Goal: Task Accomplishment & Management: Manage account settings

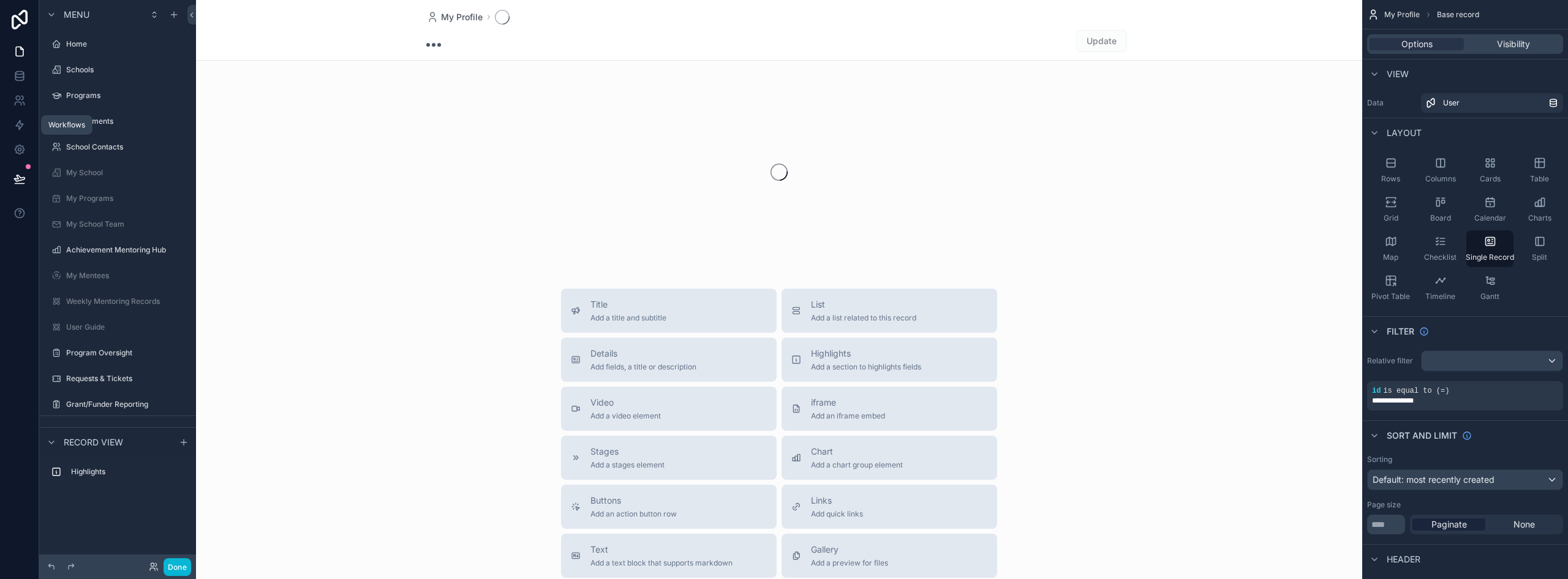
scroll to position [164, 0]
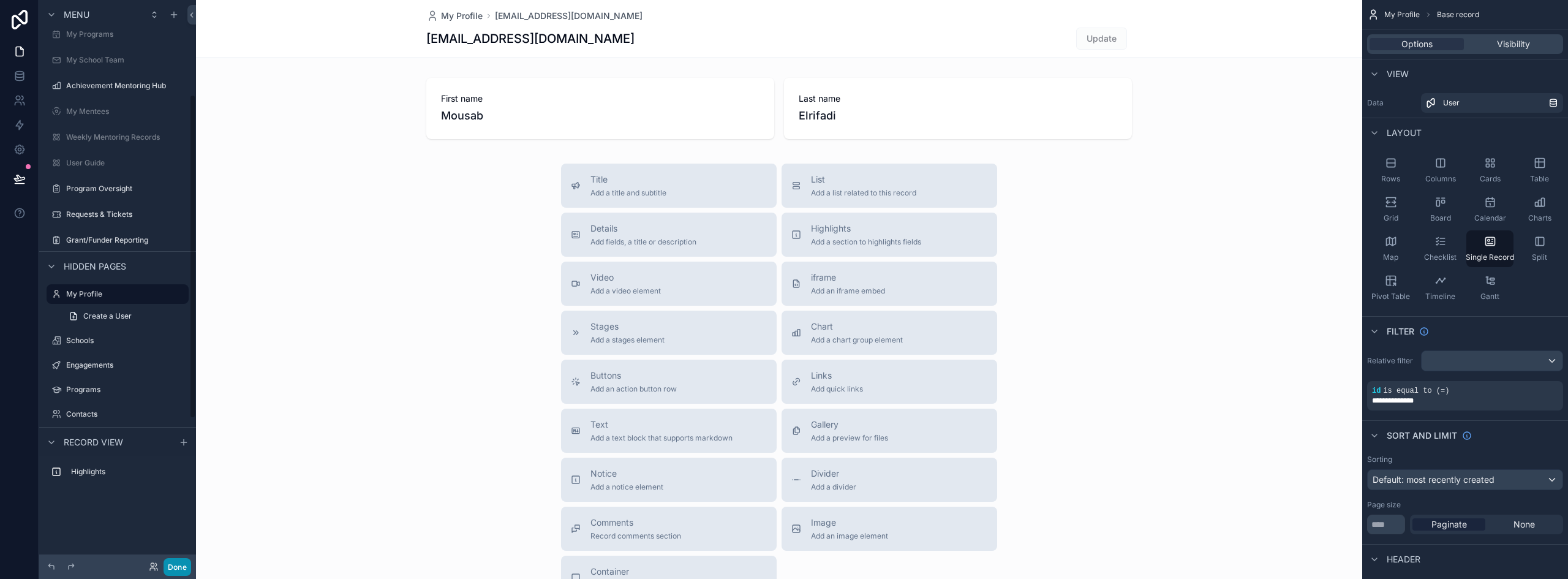
click at [186, 563] on button "Done" at bounding box center [177, 567] width 28 height 18
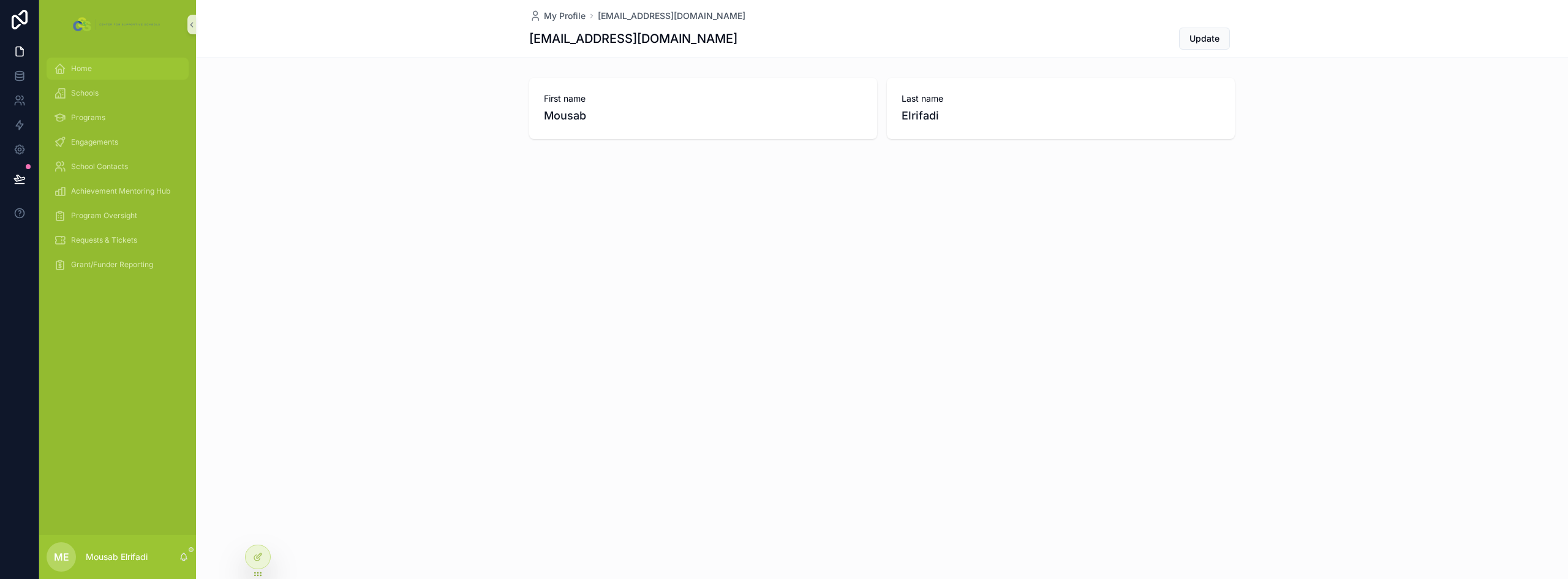
click at [103, 70] on div "Home" at bounding box center [117, 68] width 128 height 20
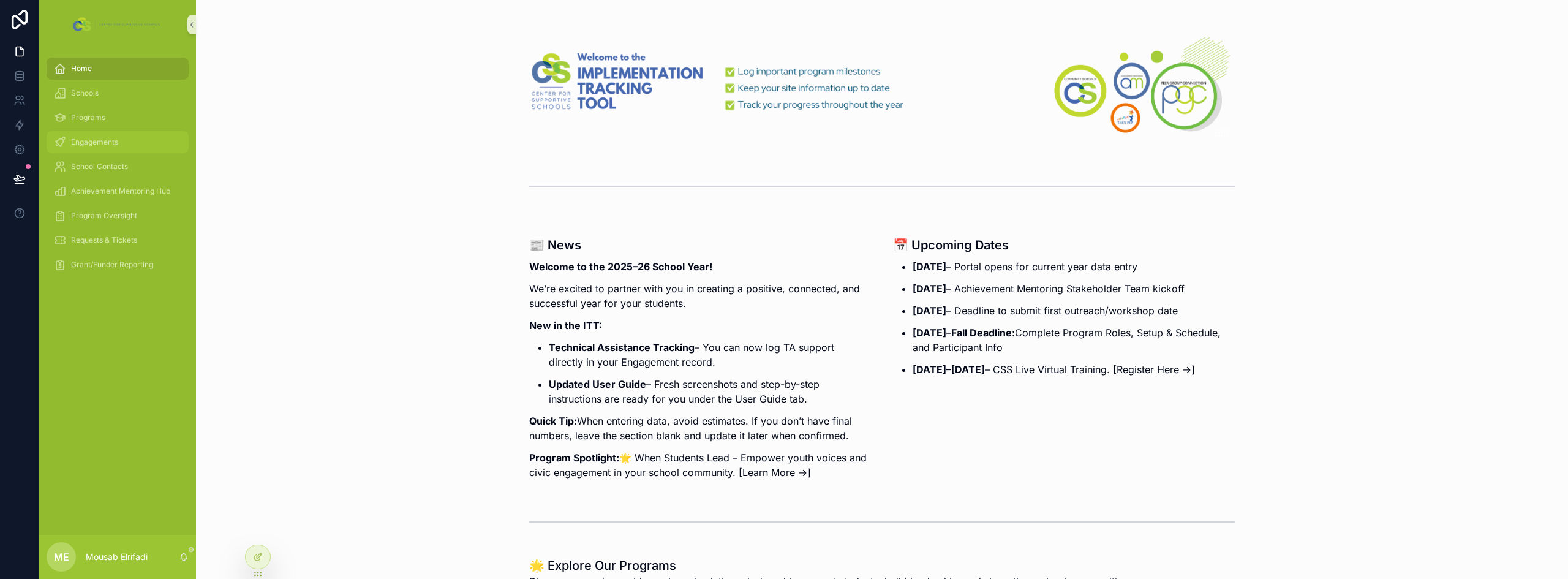
click at [142, 147] on div "Engagements" at bounding box center [117, 142] width 128 height 20
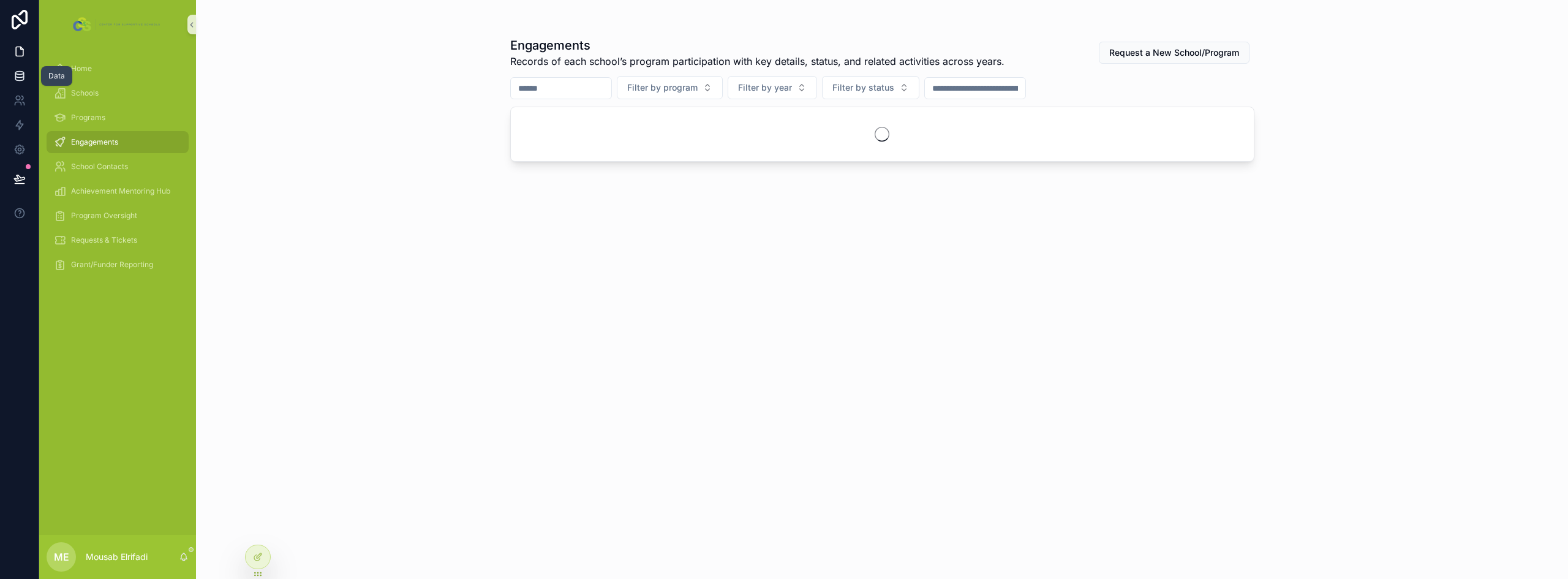
click at [16, 73] on icon at bounding box center [20, 76] width 12 height 12
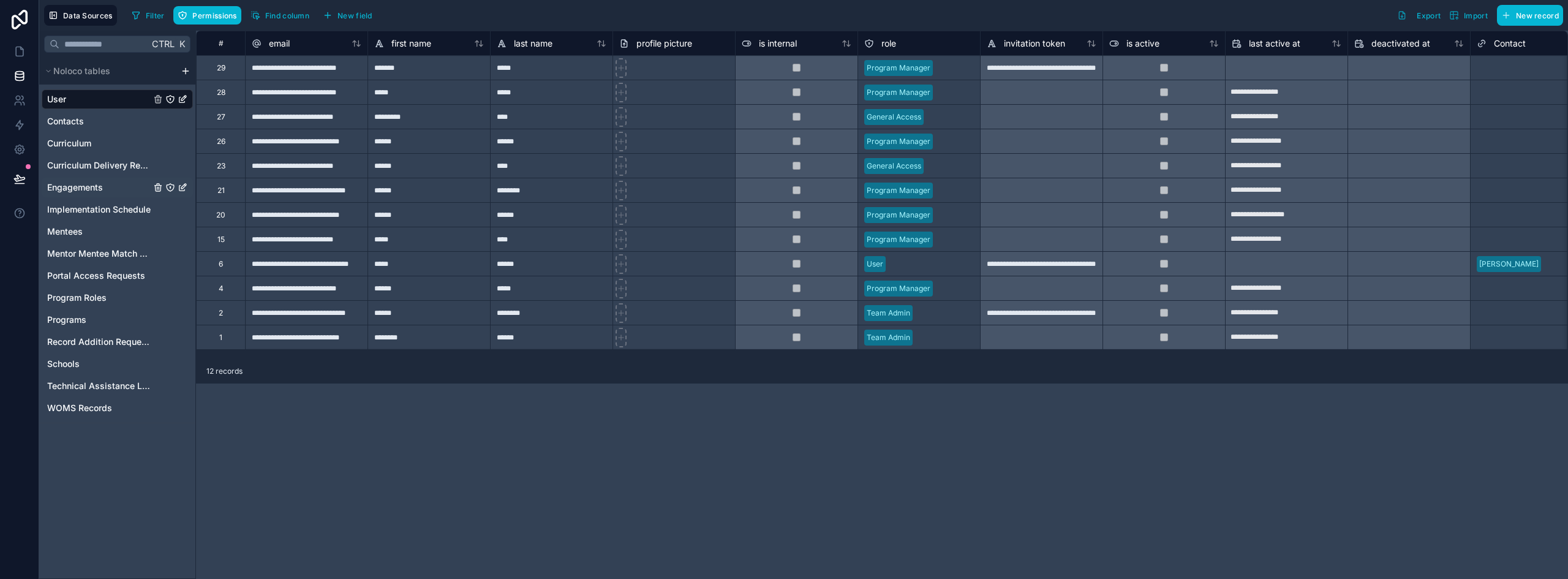
click at [78, 184] on span "Engagements" at bounding box center [75, 188] width 56 height 12
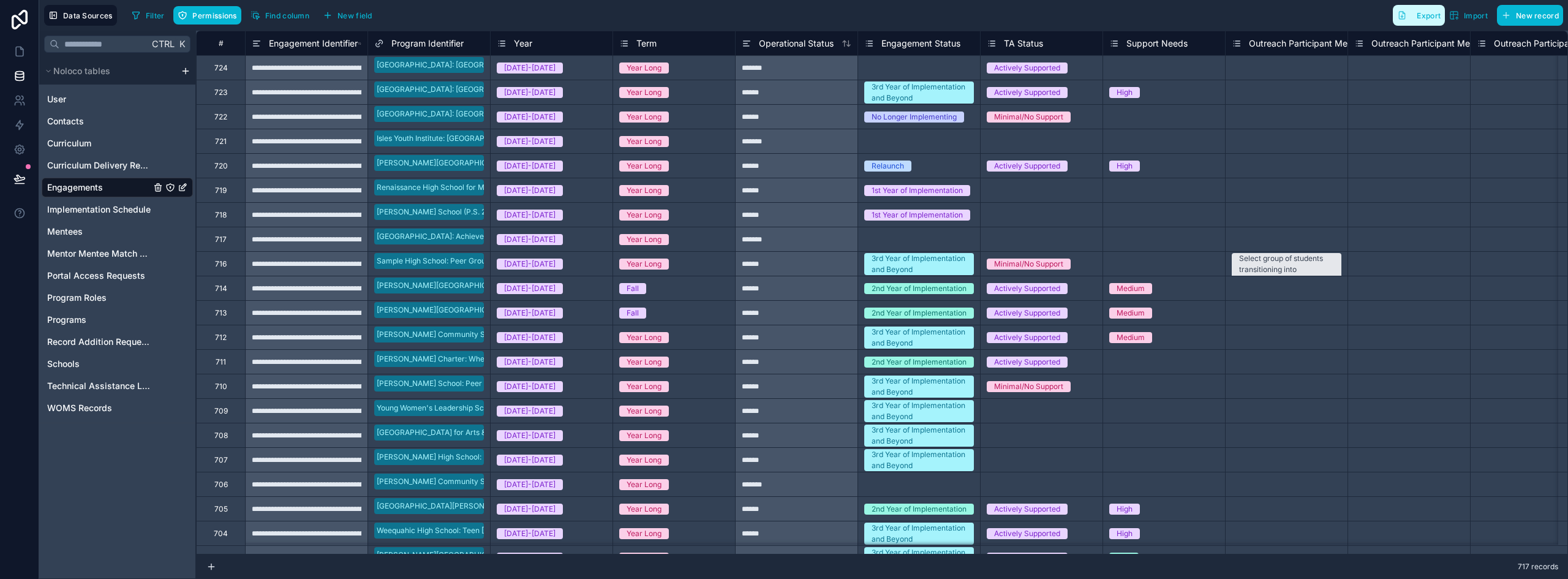
click at [1409, 18] on button "Export" at bounding box center [1419, 15] width 52 height 21
drag, startPoint x: 21, startPoint y: 72, endPoint x: 108, endPoint y: 39, distance: 93.0
click at [21, 72] on icon at bounding box center [20, 73] width 8 height 3
click at [185, 71] on html "**********" at bounding box center [784, 289] width 1568 height 579
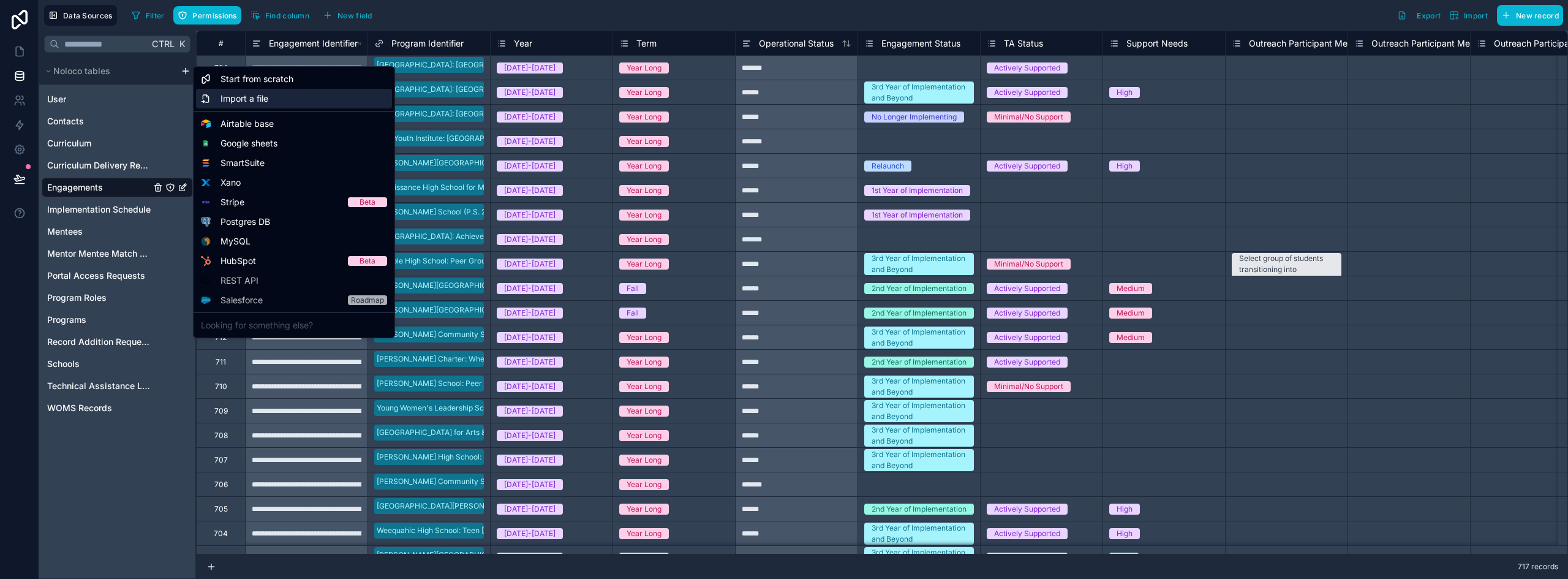
click at [240, 101] on span "Import a file" at bounding box center [244, 99] width 48 height 12
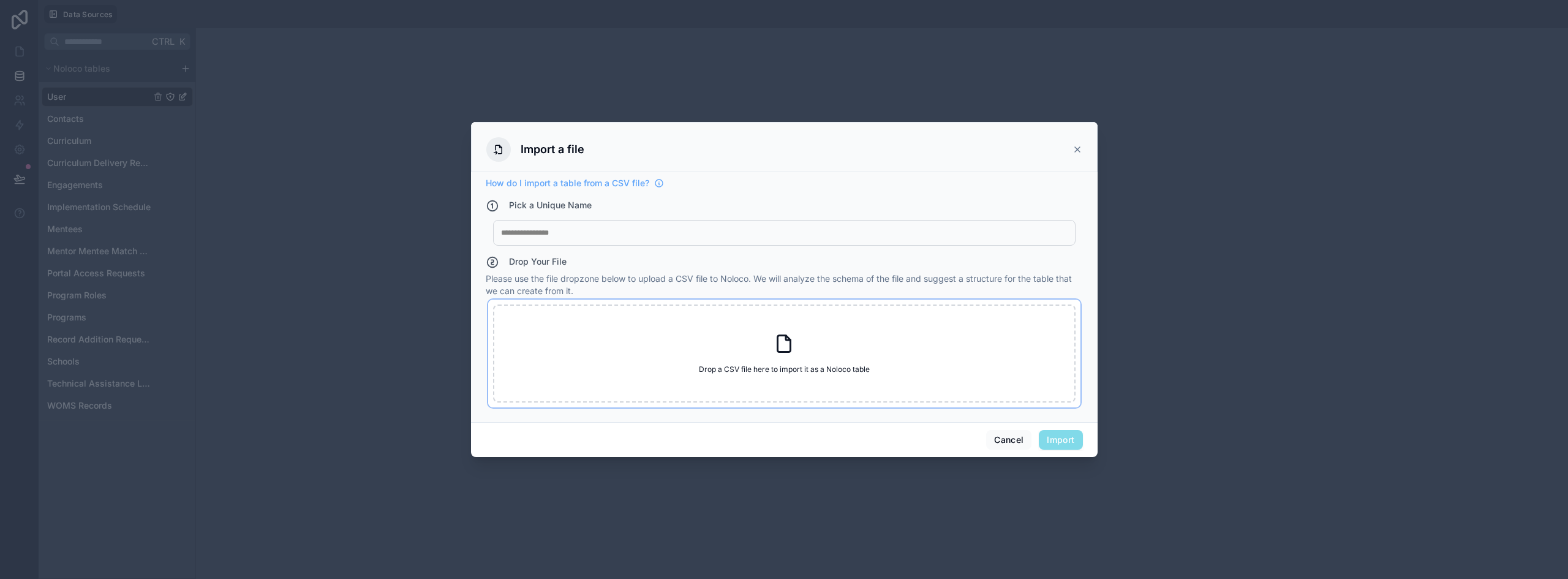
click at [788, 342] on icon at bounding box center [784, 344] width 22 height 22
type input "**********"
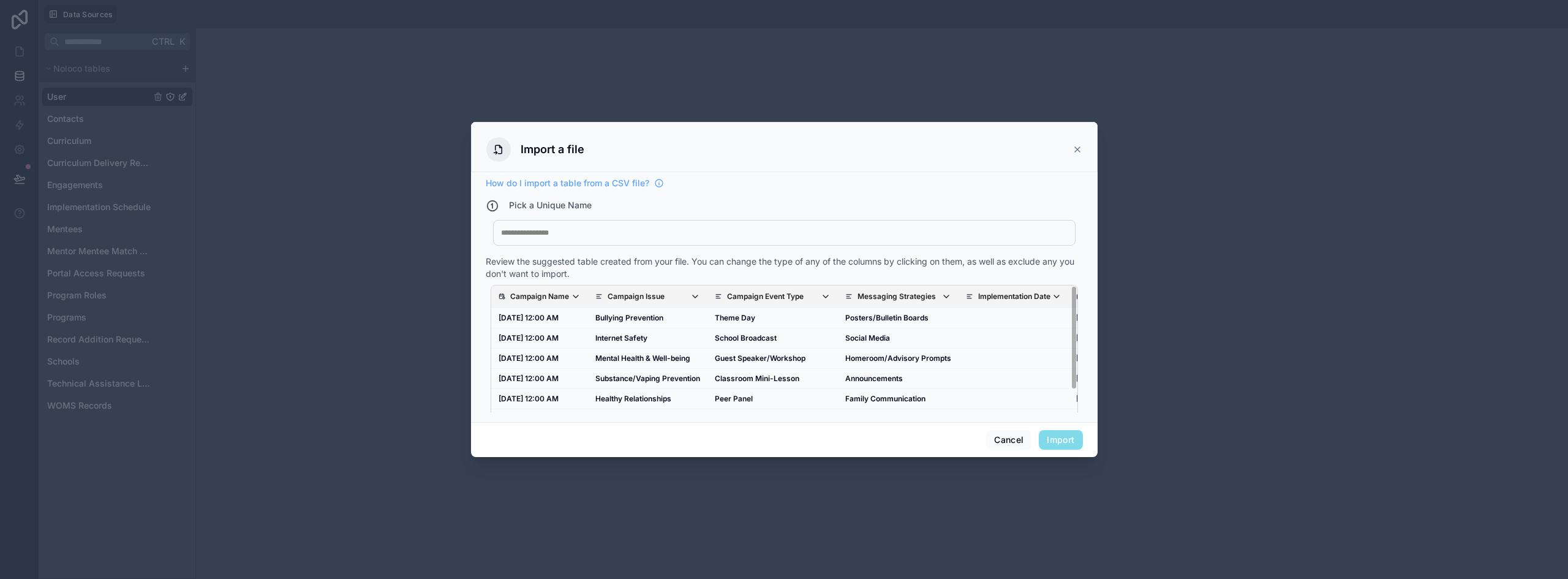
click at [582, 230] on div at bounding box center [784, 232] width 567 height 10
click at [685, 294] on span "Campaign Issue" at bounding box center [654, 297] width 93 height 10
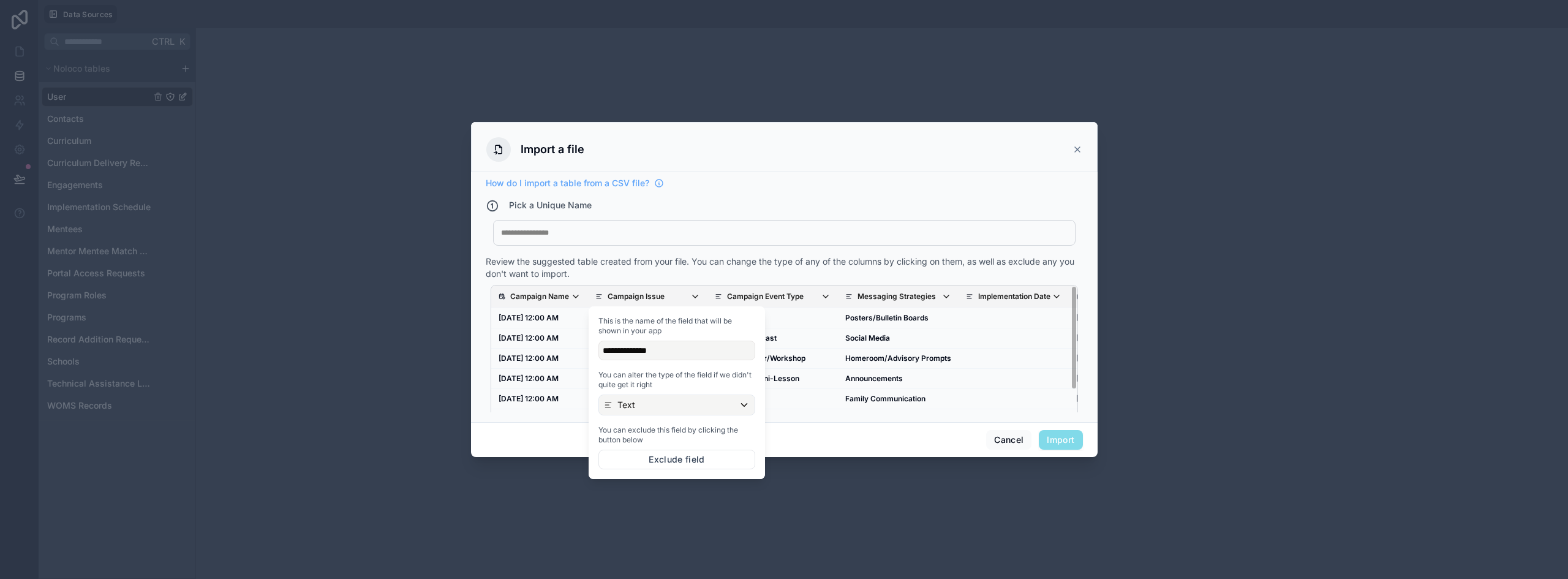
click at [659, 295] on p "Campaign Issue" at bounding box center [636, 297] width 57 height 10
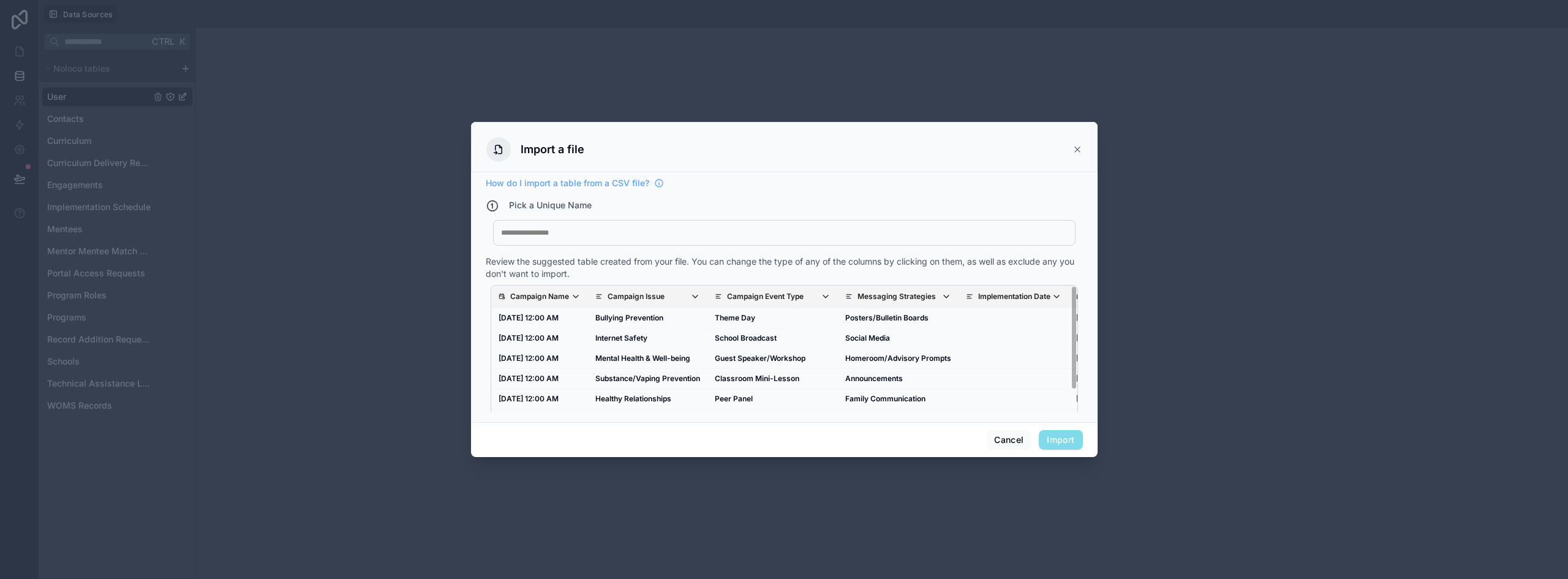
click at [662, 282] on div "Campaign Name Campaign Issue Campaign Event Type Messaging Strategies Implement…" at bounding box center [784, 359] width 597 height 157
click at [1001, 437] on button "Cancel" at bounding box center [1009, 440] width 45 height 20
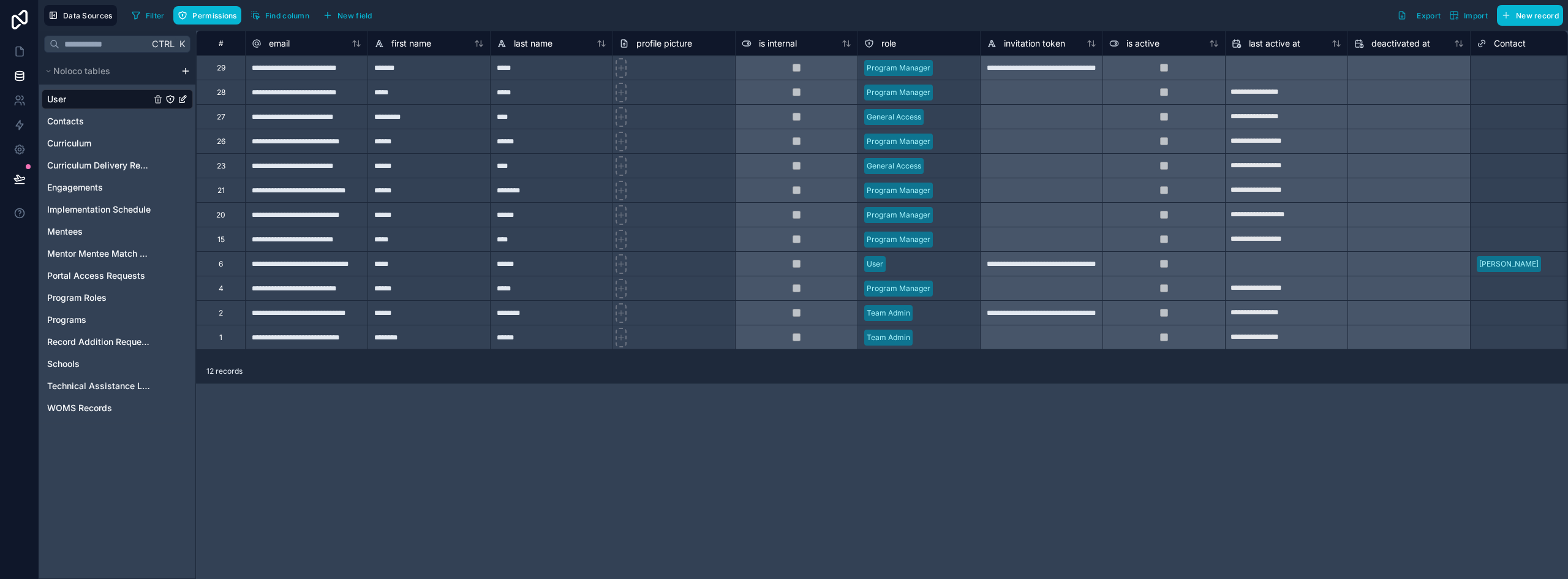
click at [185, 70] on html "**********" at bounding box center [784, 289] width 1568 height 579
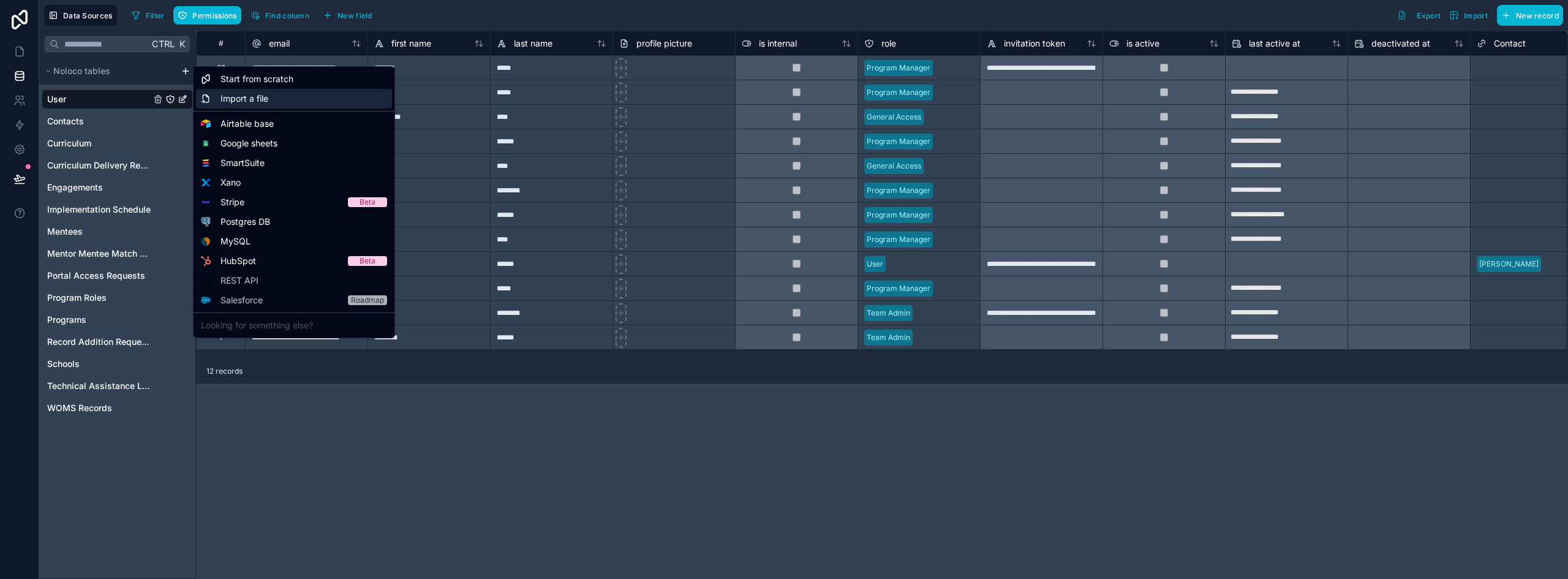
click at [249, 99] on span "Import a file" at bounding box center [244, 99] width 48 height 12
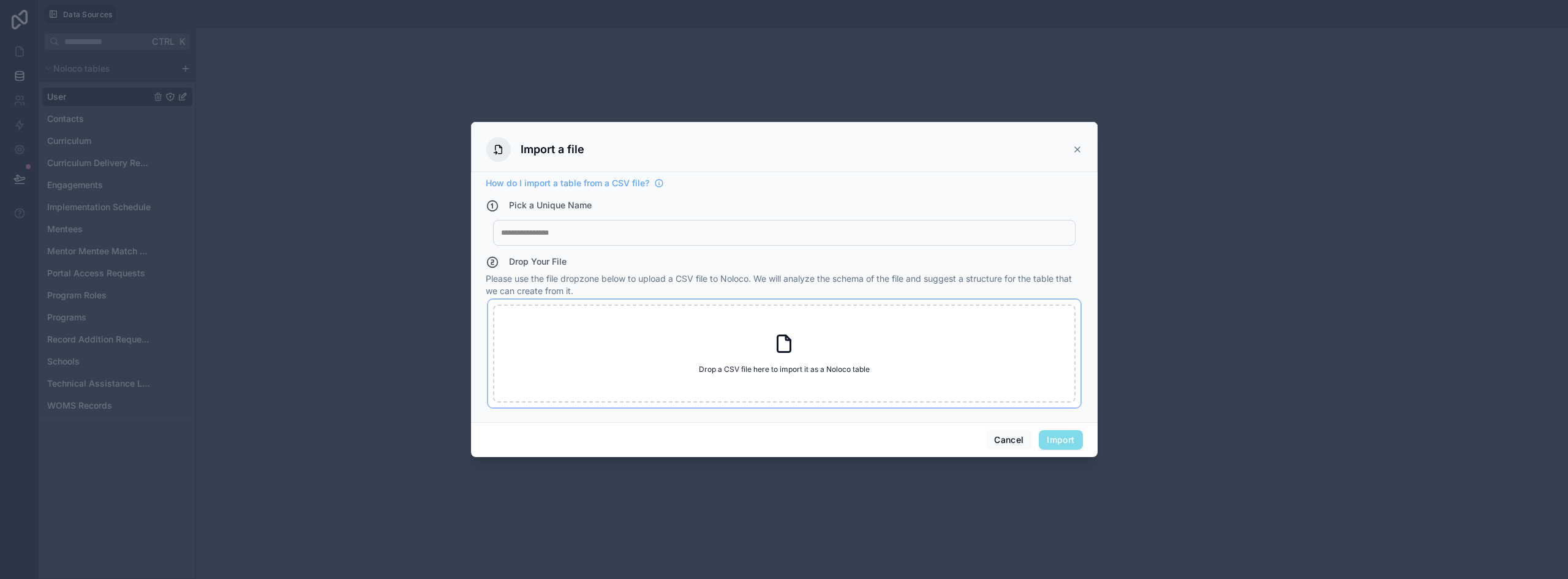
click at [737, 338] on div "Drop a CSV file here to import it as a Noloco table Drop a CSV file here to imp…" at bounding box center [784, 353] width 583 height 98
type input "**********"
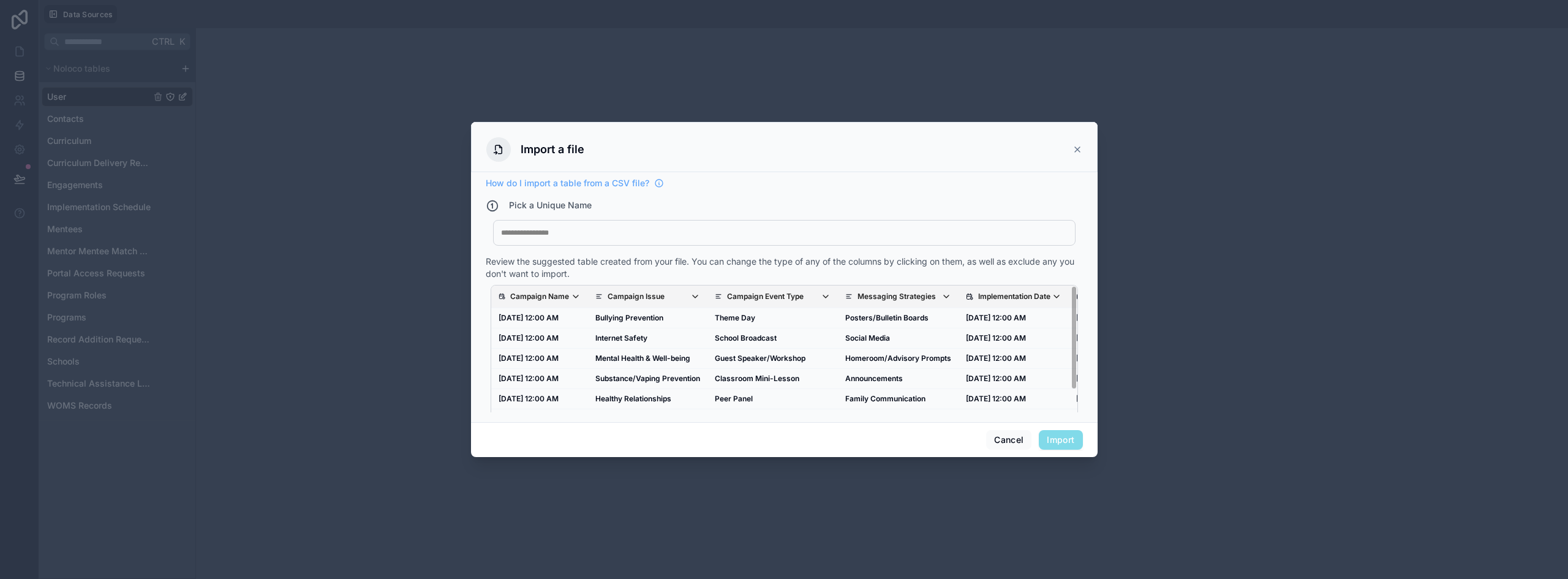
click at [651, 230] on div at bounding box center [784, 232] width 567 height 10
click at [1062, 435] on button "Import" at bounding box center [1061, 440] width 43 height 20
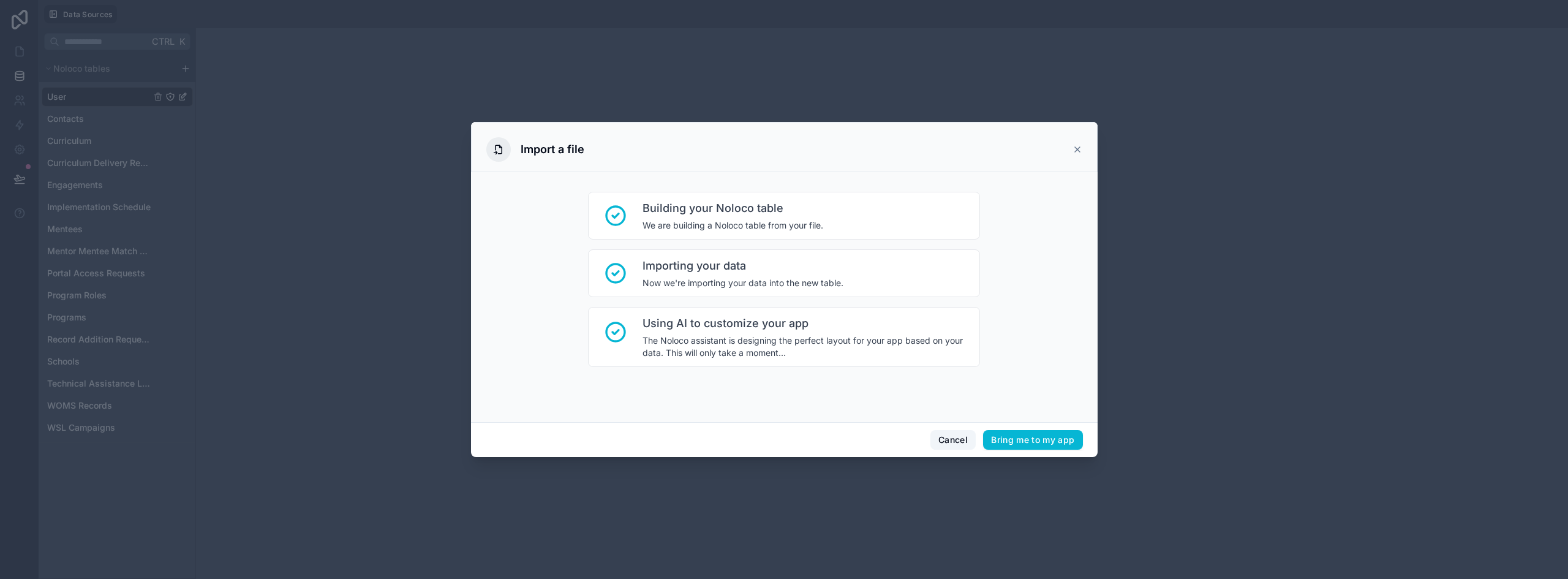
click at [952, 445] on button "Cancel" at bounding box center [953, 440] width 45 height 20
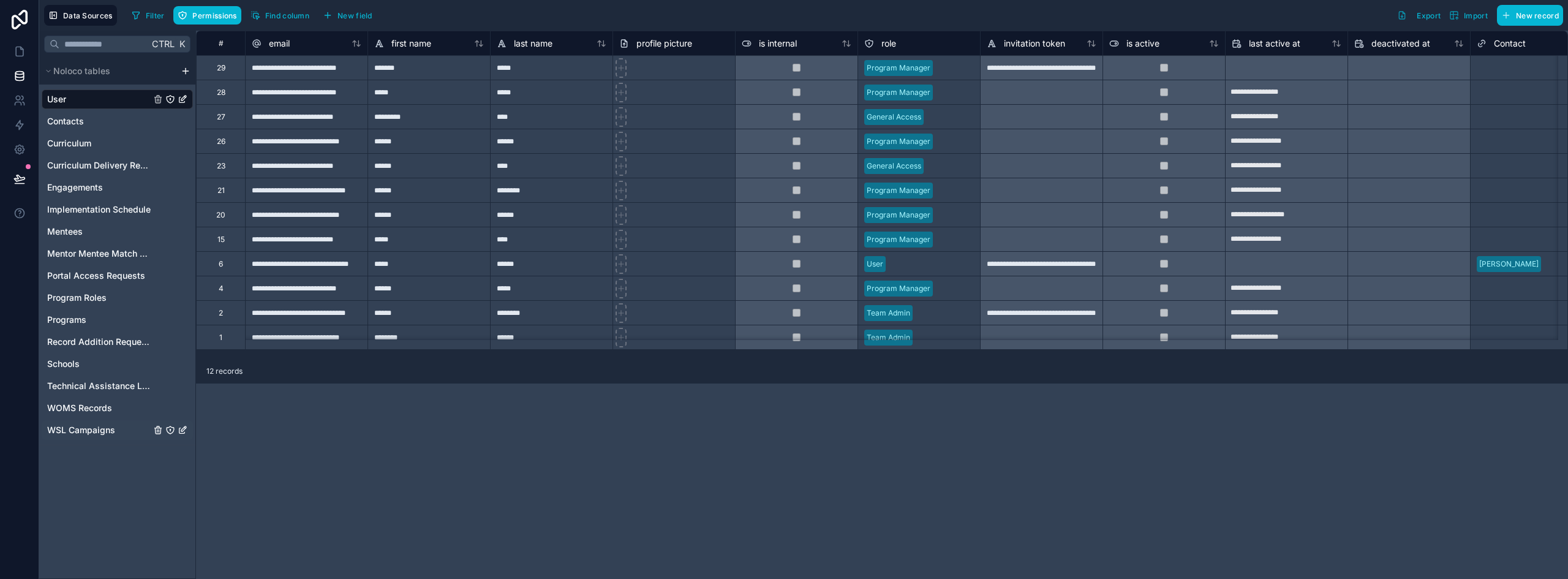
click at [74, 432] on span "WSL Campaigns" at bounding box center [81, 430] width 68 height 12
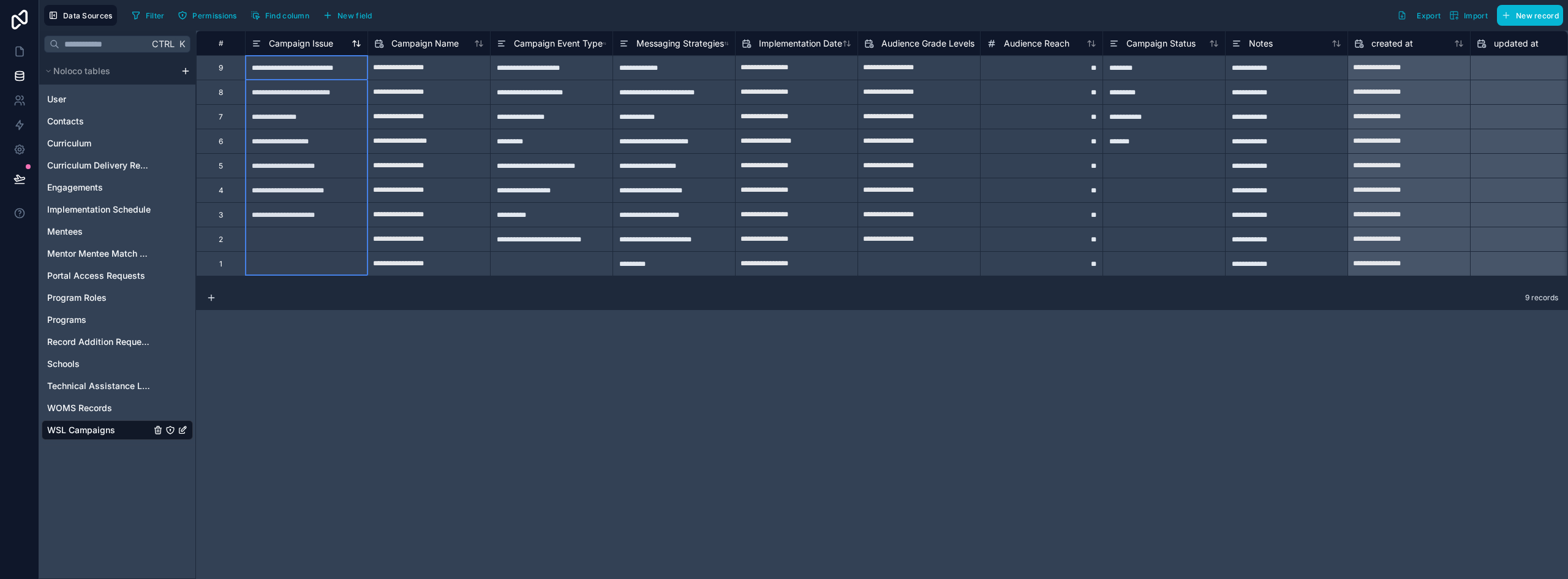
click at [320, 49] on span "Campaign Issue" at bounding box center [300, 43] width 64 height 12
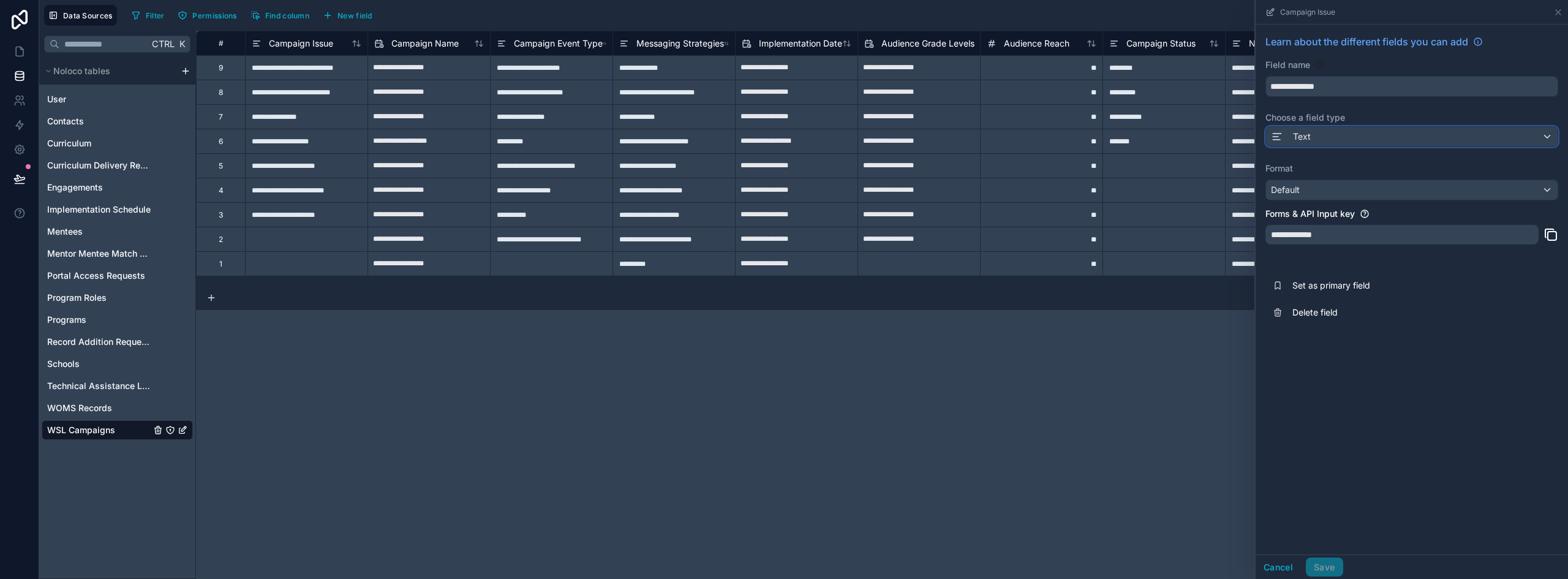
click at [1321, 135] on div "Text" at bounding box center [1412, 136] width 292 height 20
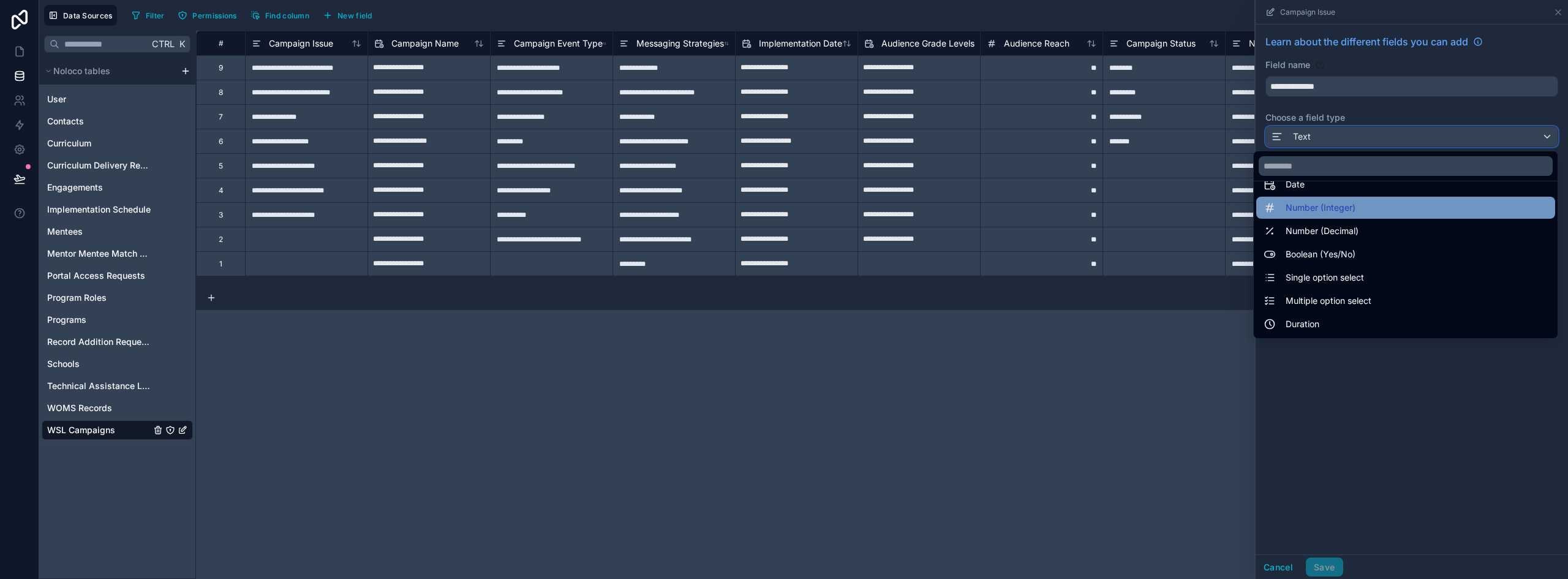
scroll to position [61, 0]
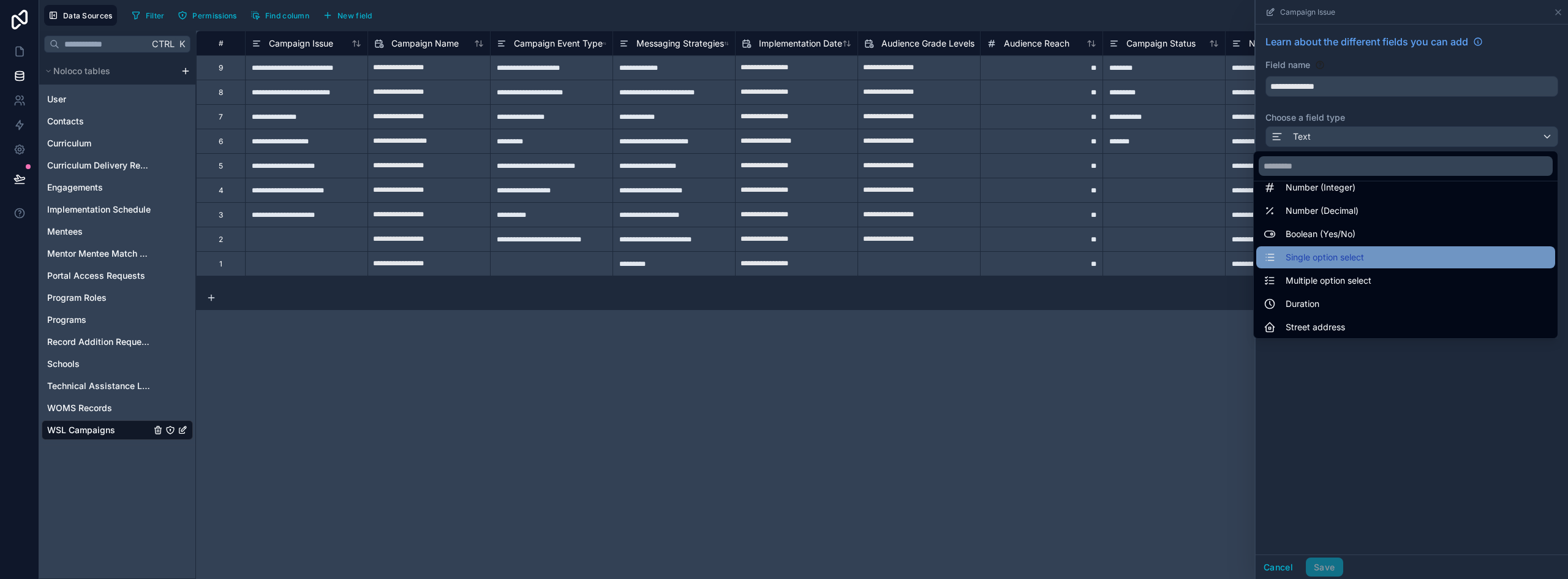
click at [1351, 254] on span "Single option select" at bounding box center [1325, 257] width 78 height 15
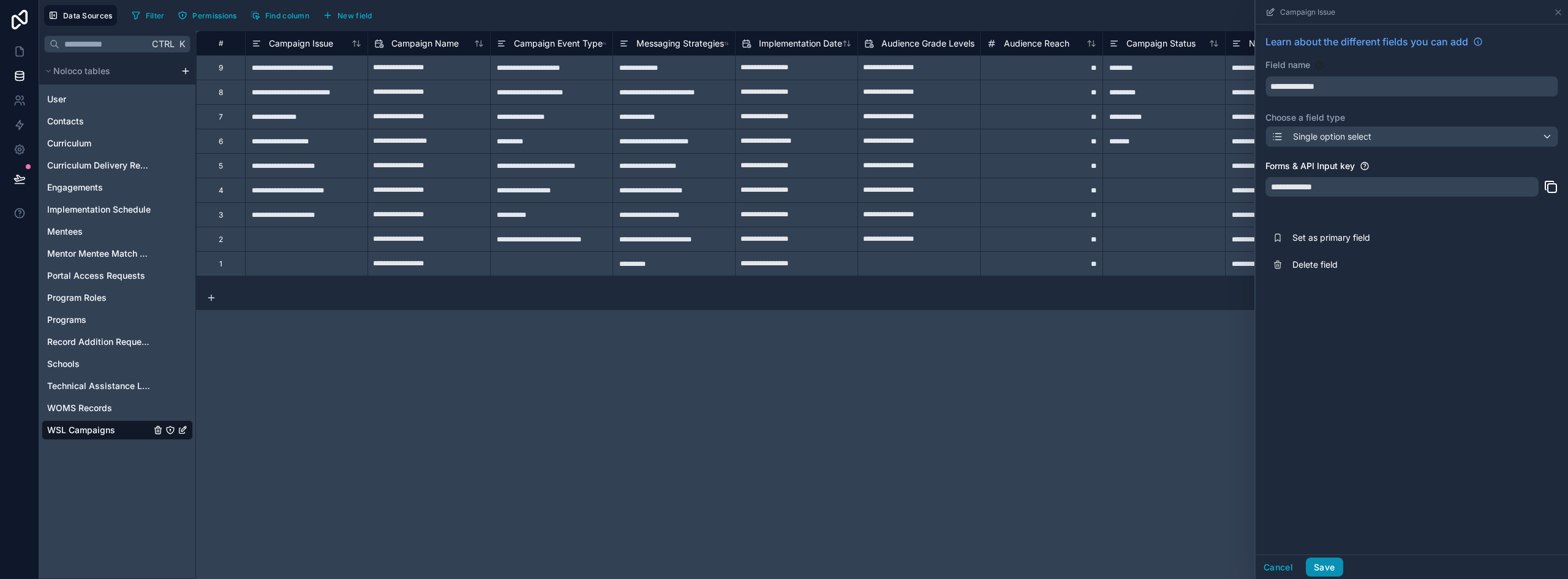
click at [1317, 564] on button "Save" at bounding box center [1324, 568] width 36 height 20
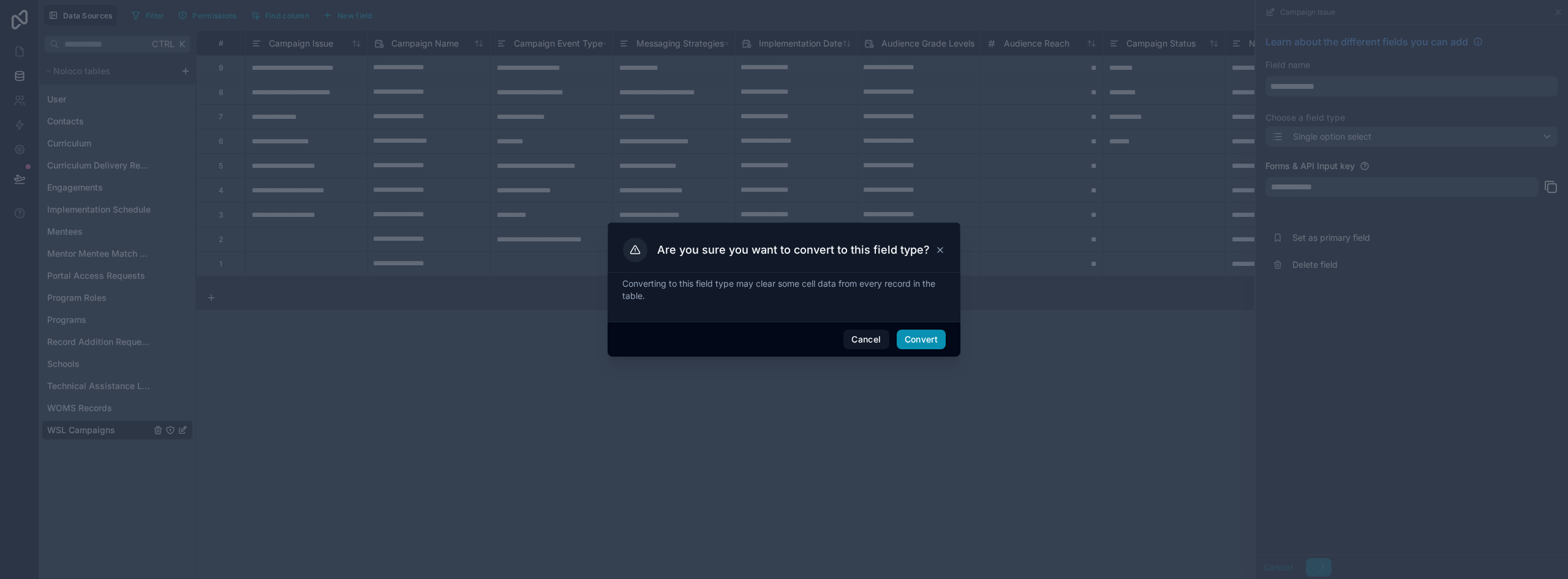
click at [937, 338] on button "Convert" at bounding box center [921, 339] width 49 height 20
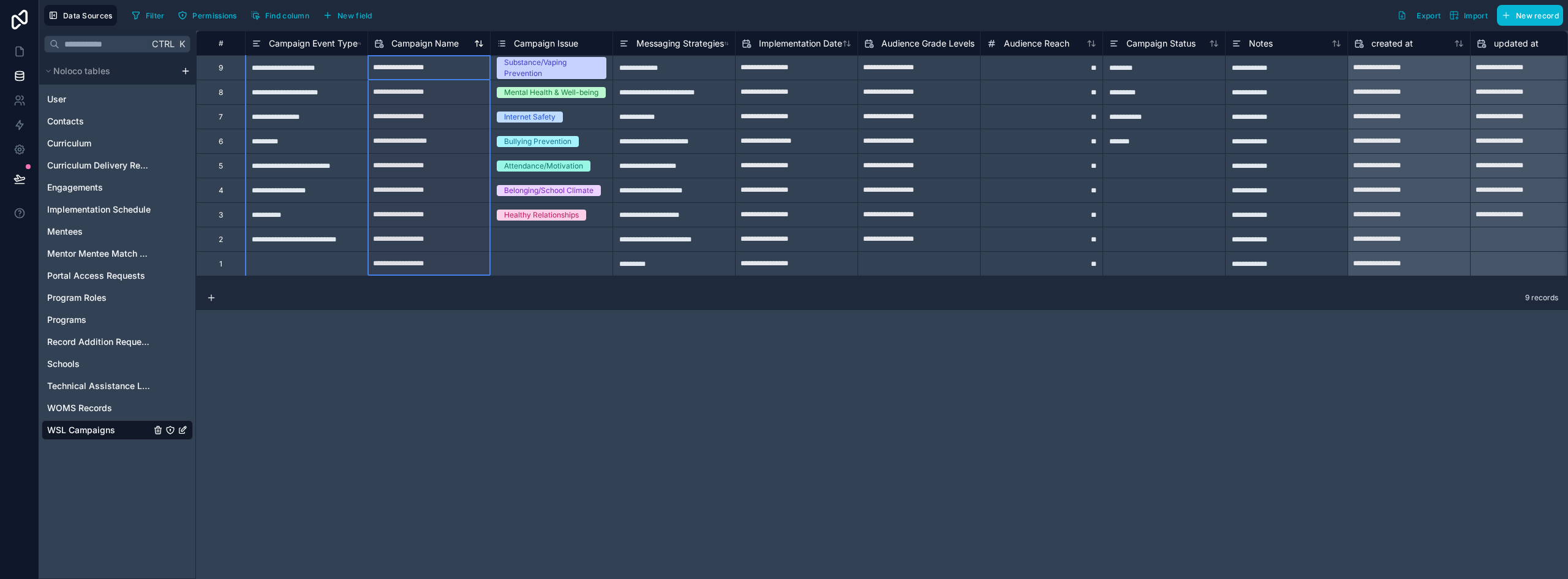
click at [421, 42] on span "Campaign Name" at bounding box center [425, 43] width 68 height 12
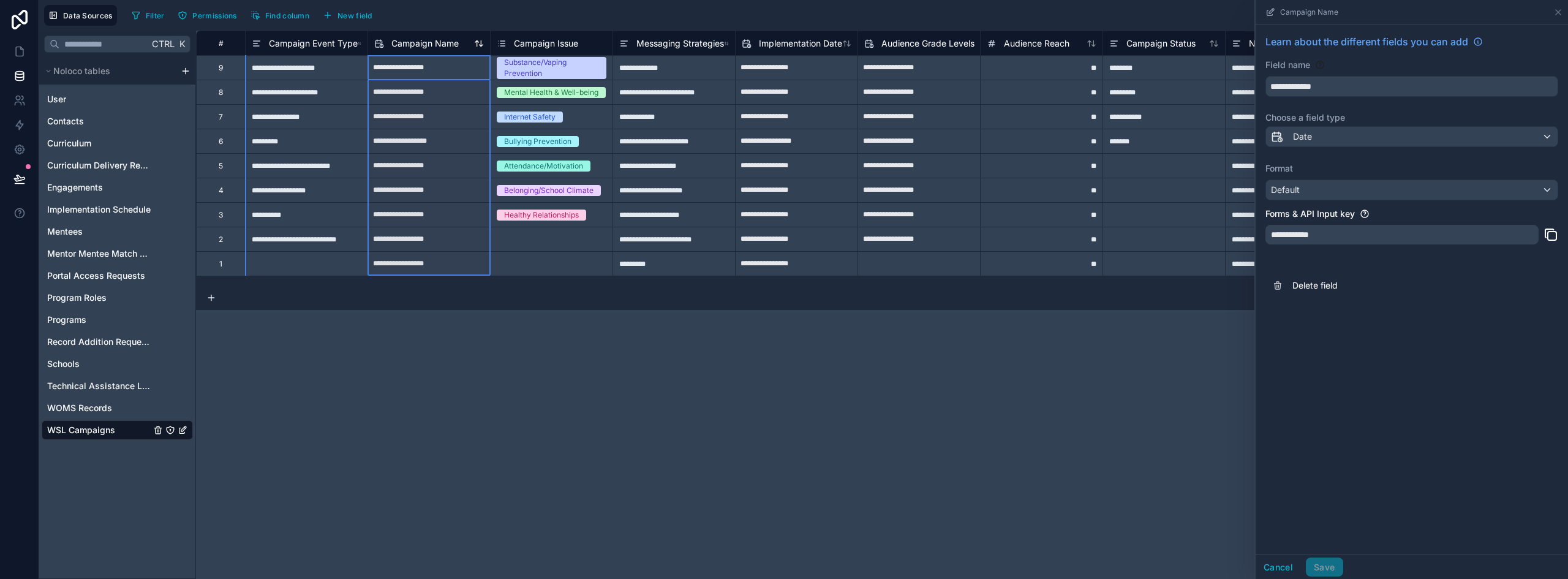
click at [425, 47] on span "Campaign Name" at bounding box center [425, 43] width 68 height 12
click at [1328, 85] on input "**********" at bounding box center [1412, 86] width 292 height 20
click at [1277, 563] on button "Cancel" at bounding box center [1278, 568] width 45 height 20
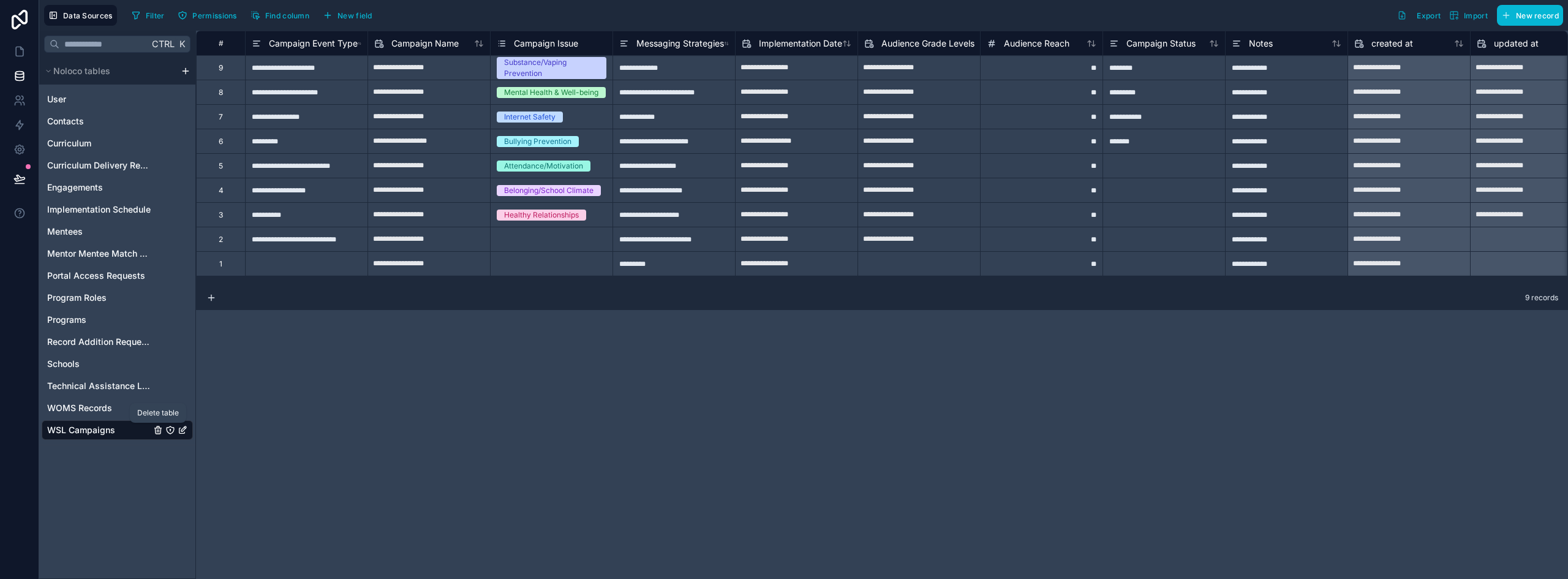
click at [157, 428] on icon "WSL Campaigns" at bounding box center [159, 428] width 7 height 0
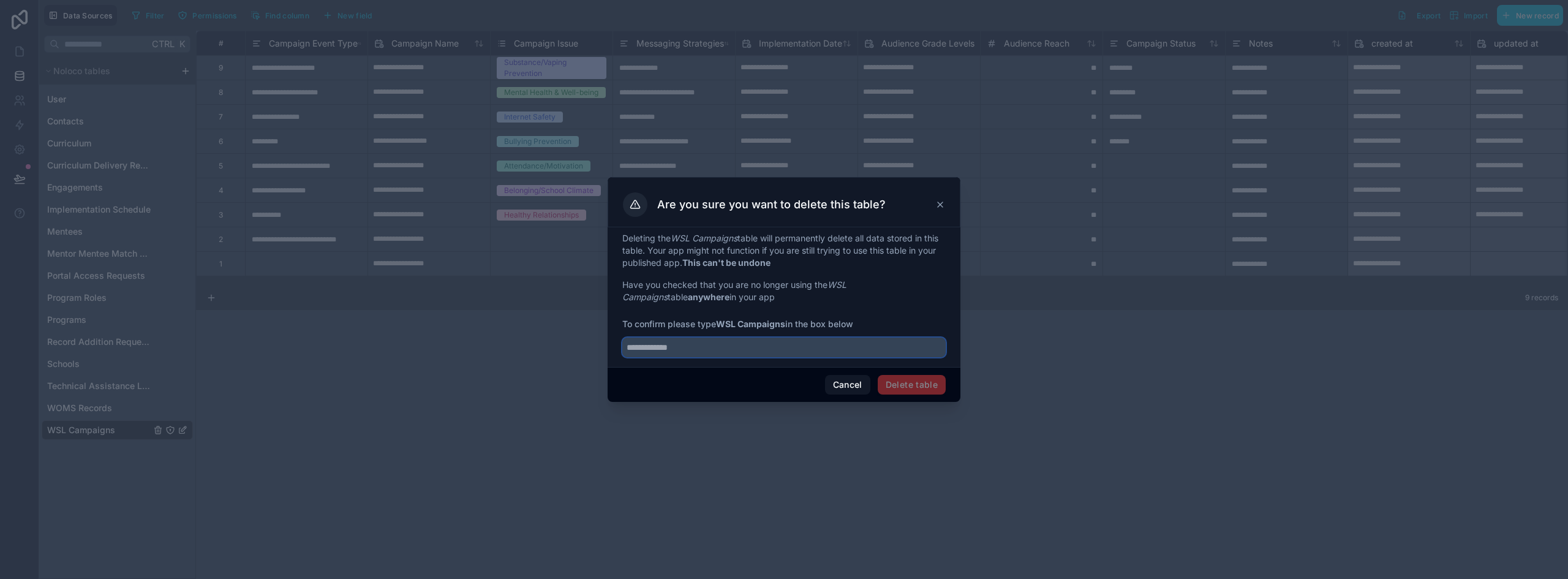
click at [787, 341] on input "text" at bounding box center [784, 347] width 323 height 20
type input "**********"
click at [920, 371] on div "Cancel Delete table" at bounding box center [784, 384] width 353 height 35
click at [924, 384] on button "Delete table" at bounding box center [912, 384] width 68 height 20
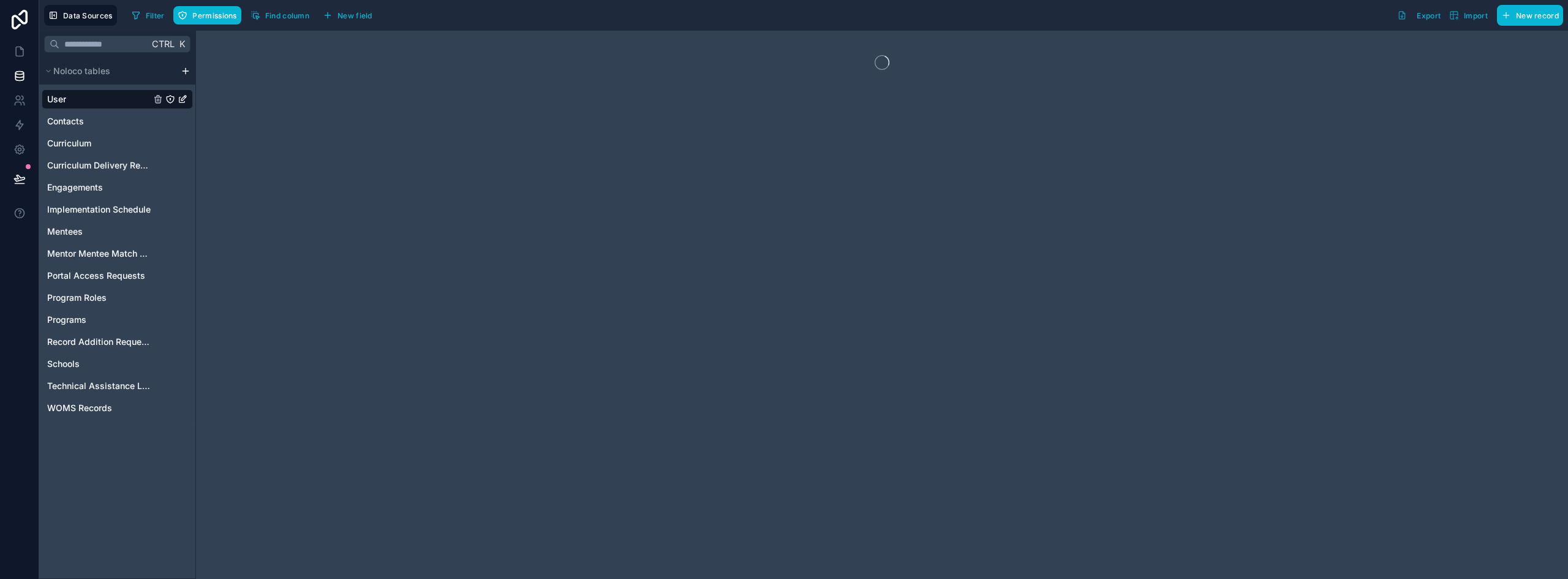
click at [184, 69] on html "Data Sources Filter Permissions Find column New field Export Import New record …" at bounding box center [784, 289] width 1568 height 579
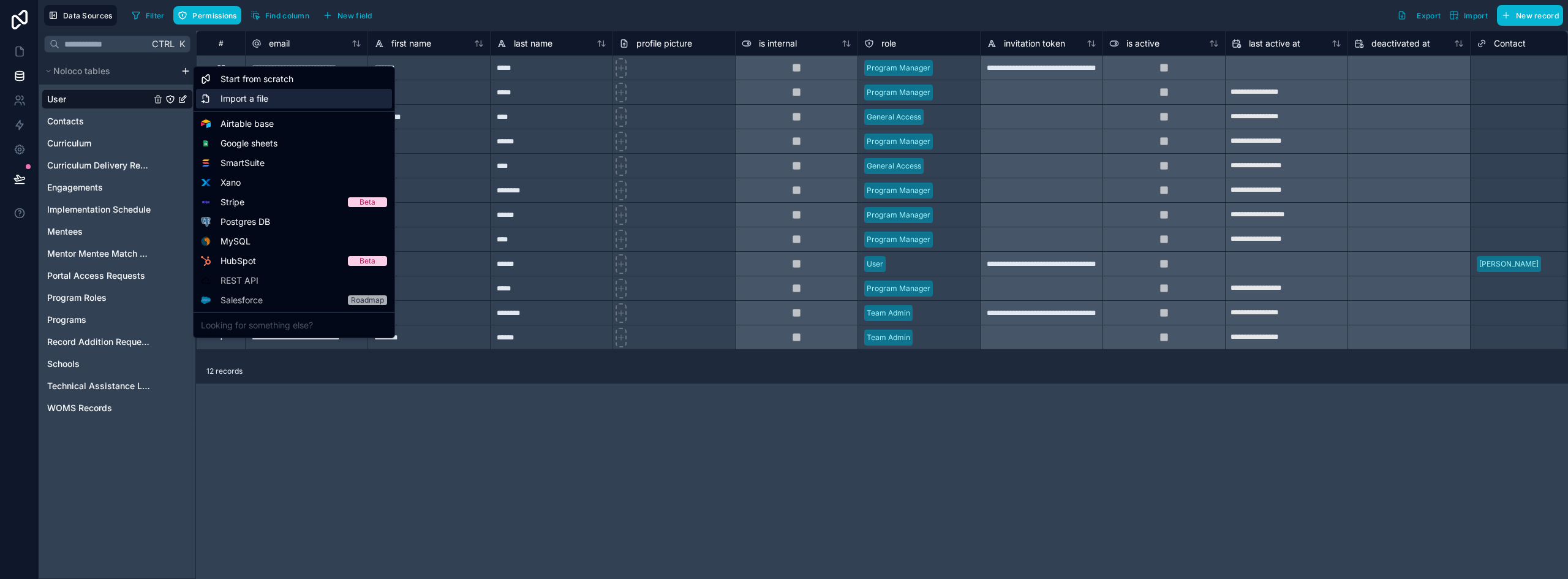
click at [259, 99] on span "Import a file" at bounding box center [244, 99] width 48 height 12
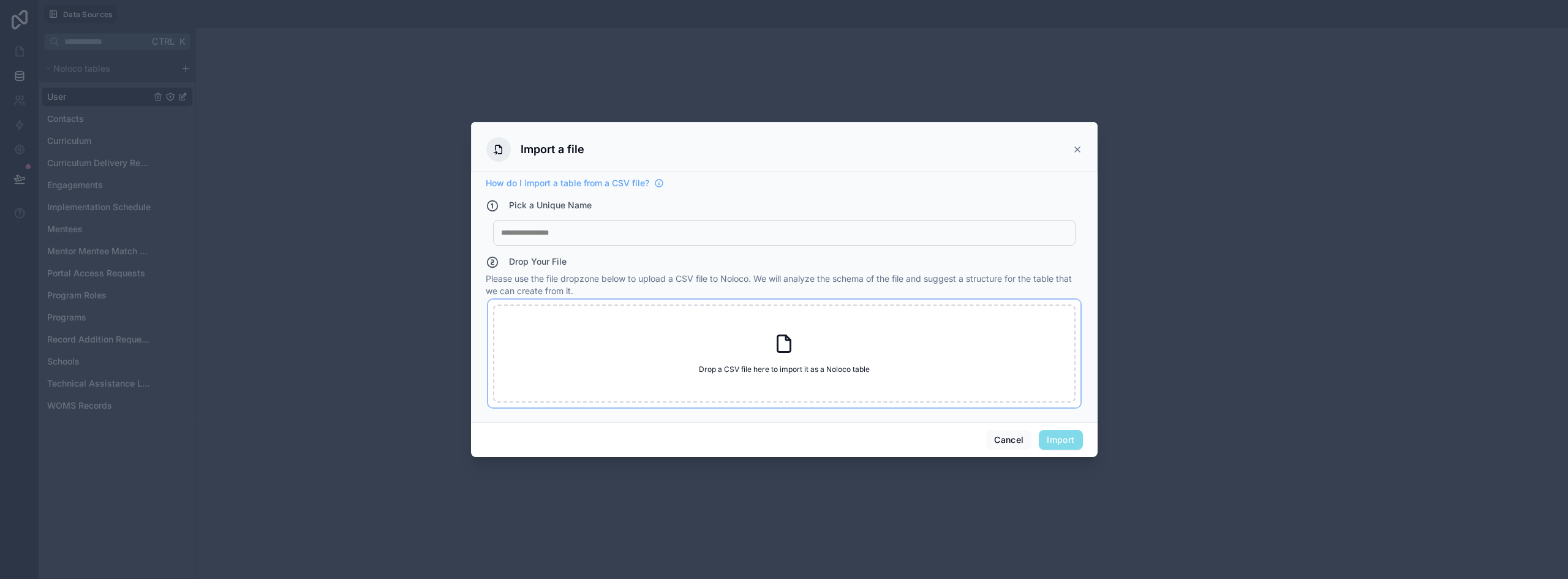
click at [733, 353] on div "Drop a CSV file here to import it as a Noloco table Drop a CSV file here to imp…" at bounding box center [784, 353] width 583 height 98
type input "**********"
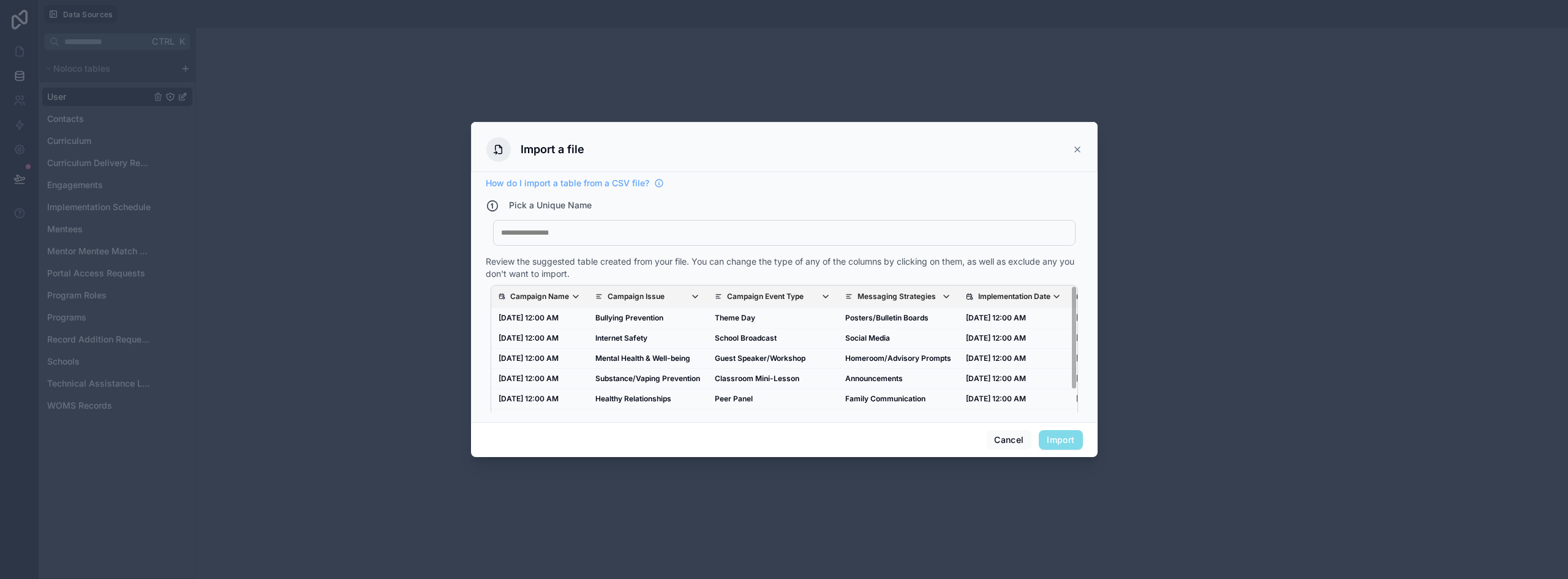
click at [568, 297] on p "Campaign Name" at bounding box center [540, 297] width 59 height 10
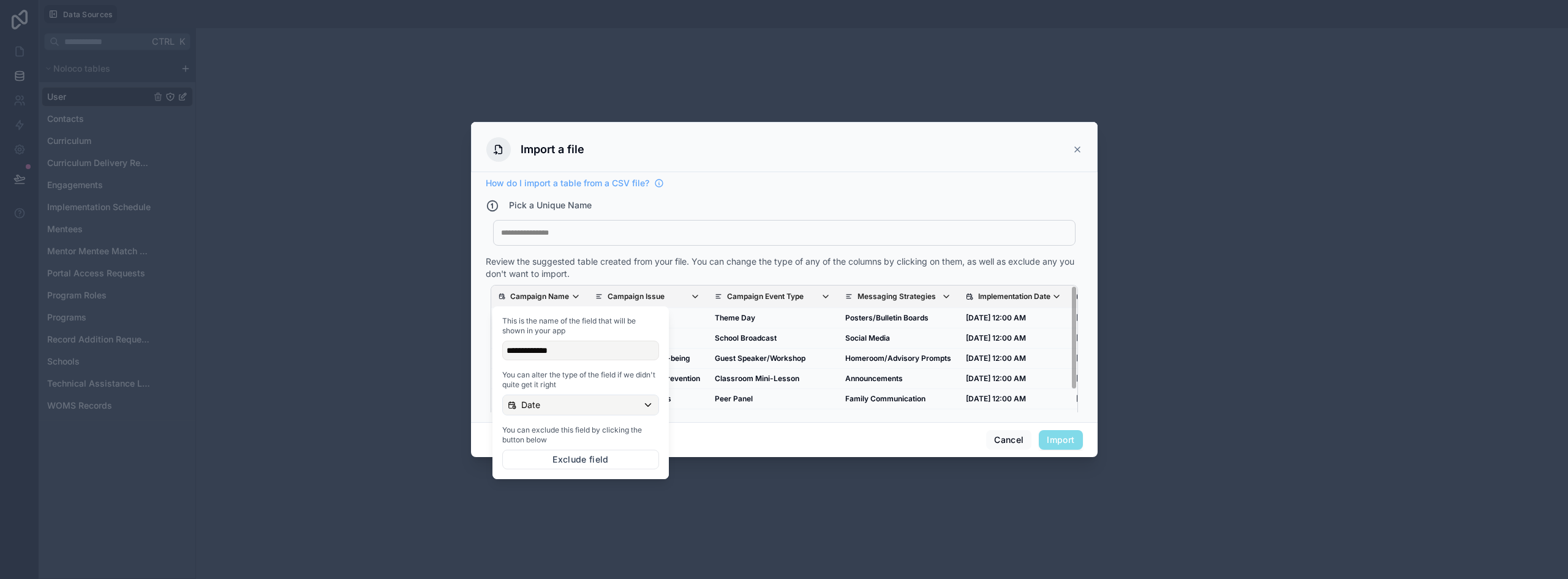
click at [590, 345] on div "**********" at bounding box center [581, 350] width 157 height 20
click at [587, 409] on div "Date" at bounding box center [581, 405] width 155 height 20
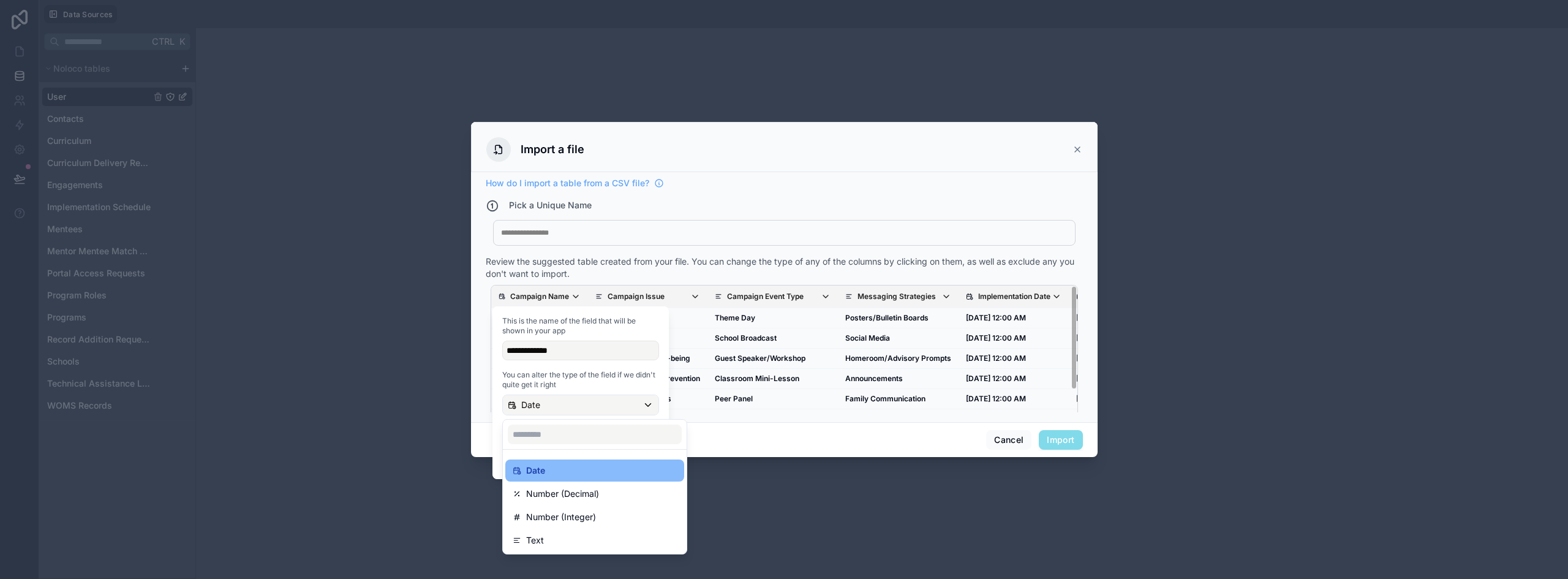
click at [756, 452] on div "Cancel Import" at bounding box center [785, 440] width 627 height 35
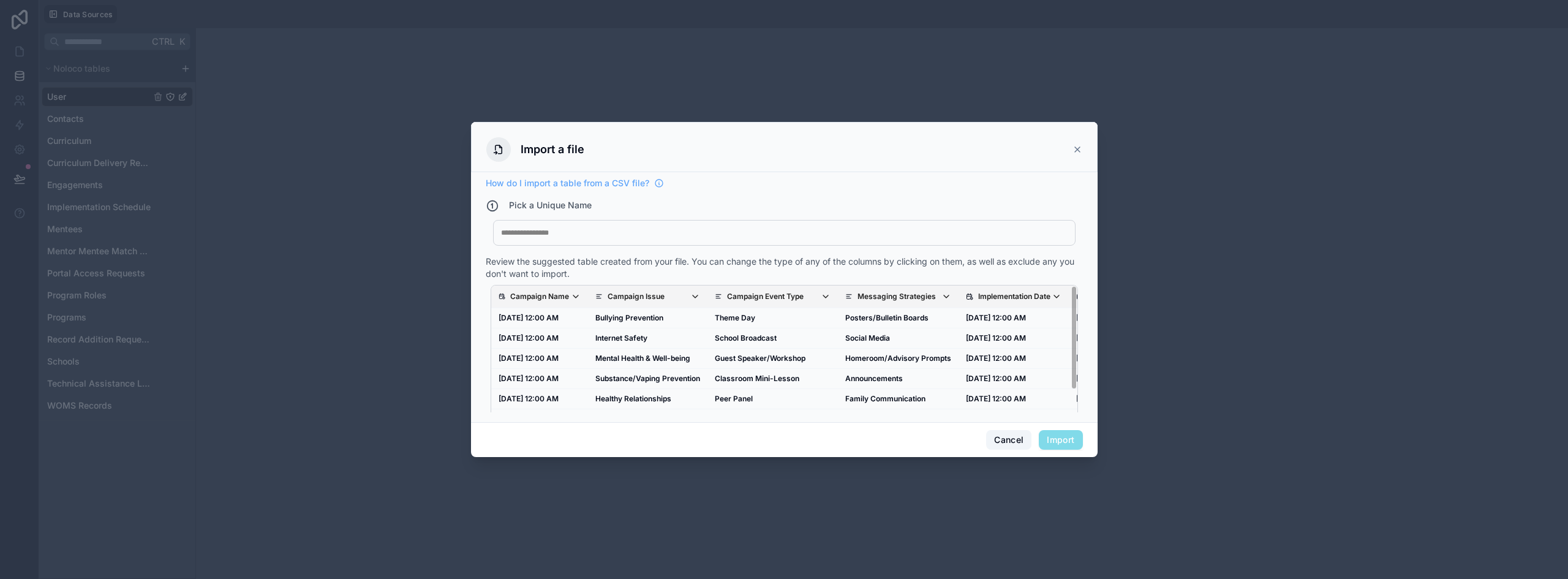
drag, startPoint x: 993, startPoint y: 439, endPoint x: 954, endPoint y: 433, distance: 39.5
click at [956, 433] on div "Cancel Import" at bounding box center [785, 440] width 627 height 35
click at [1005, 440] on button "Cancel" at bounding box center [1009, 440] width 45 height 20
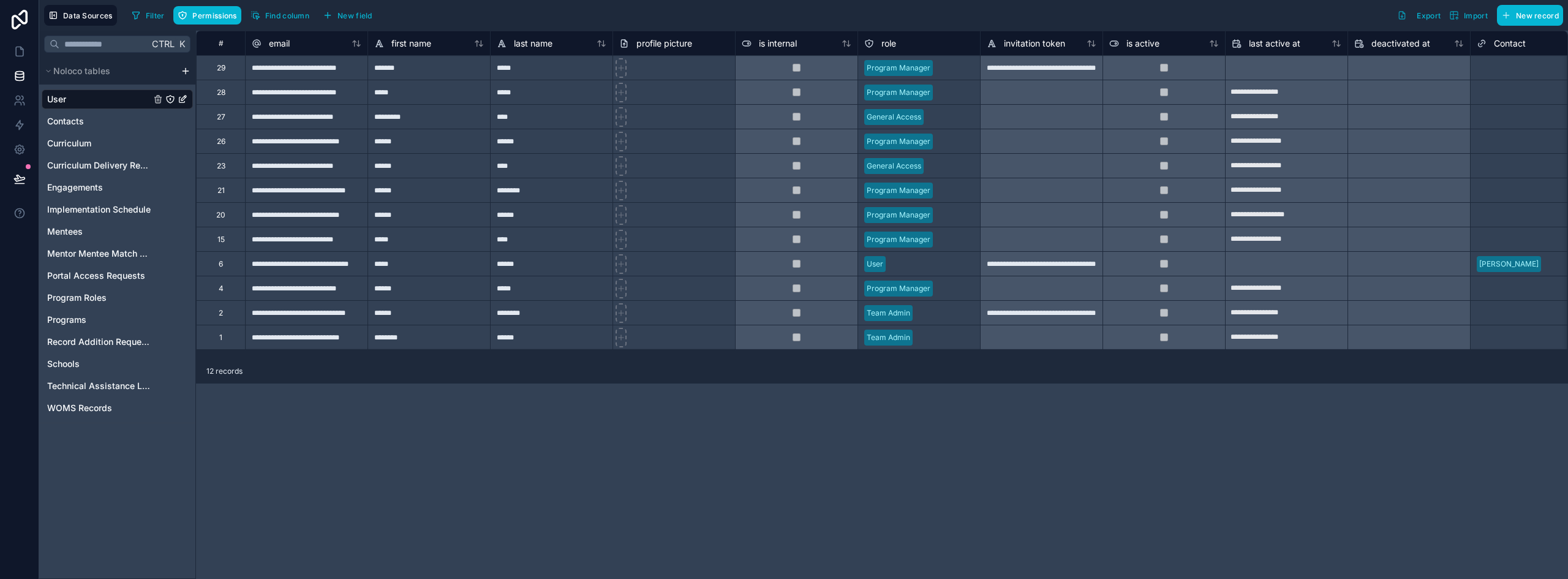
click at [186, 69] on html "**********" at bounding box center [784, 289] width 1568 height 579
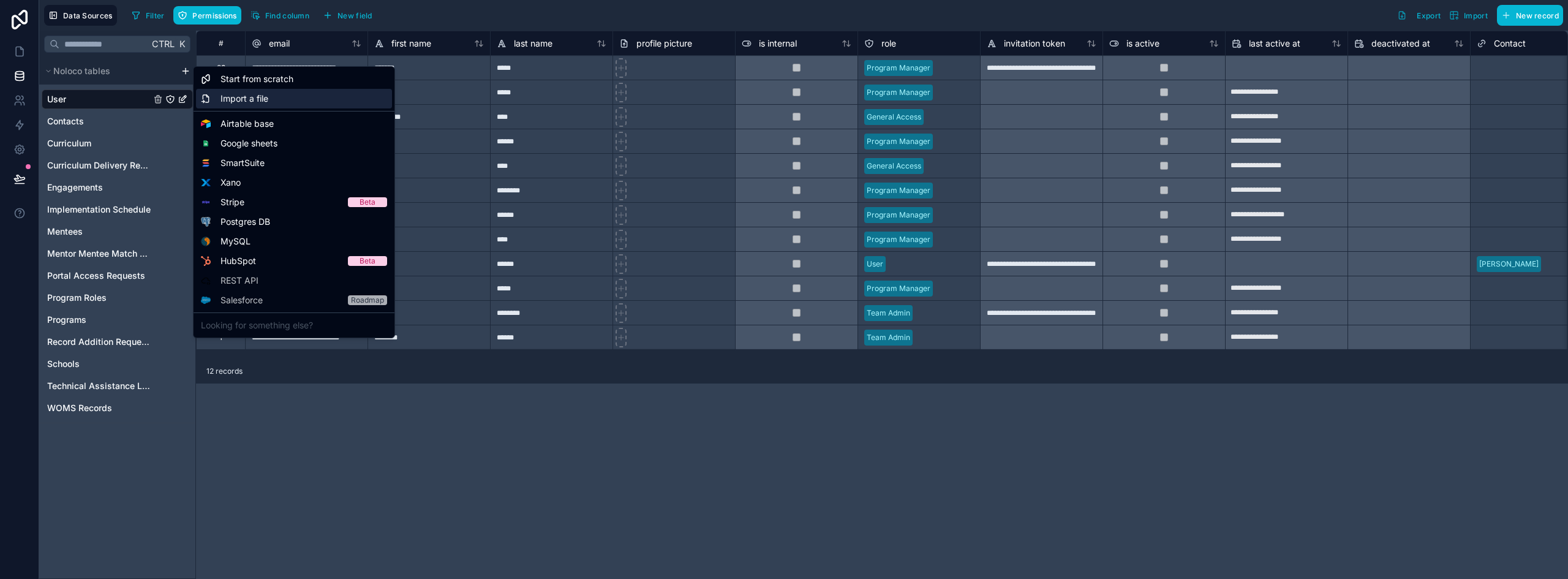
click at [253, 102] on span "Import a file" at bounding box center [244, 99] width 48 height 12
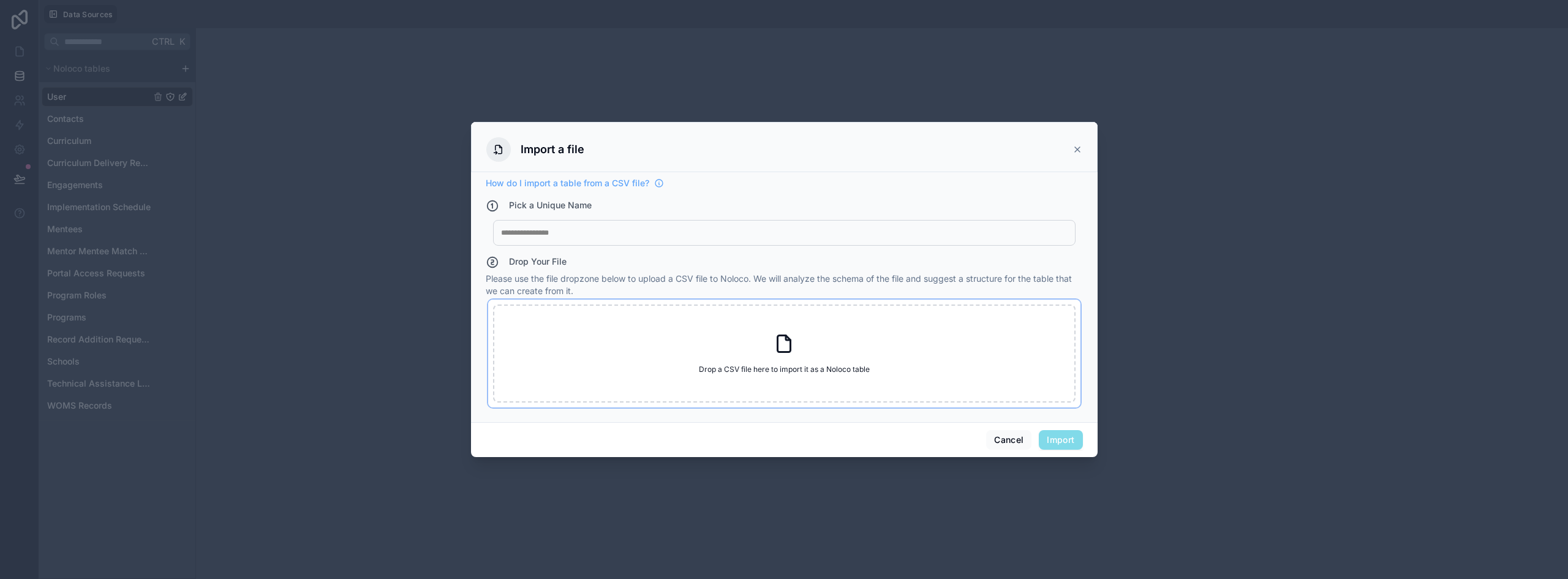
click at [583, 351] on div "Drop a CSV file here to import it as a Noloco table Drop a CSV file here to imp…" at bounding box center [784, 353] width 583 height 98
type input "**********"
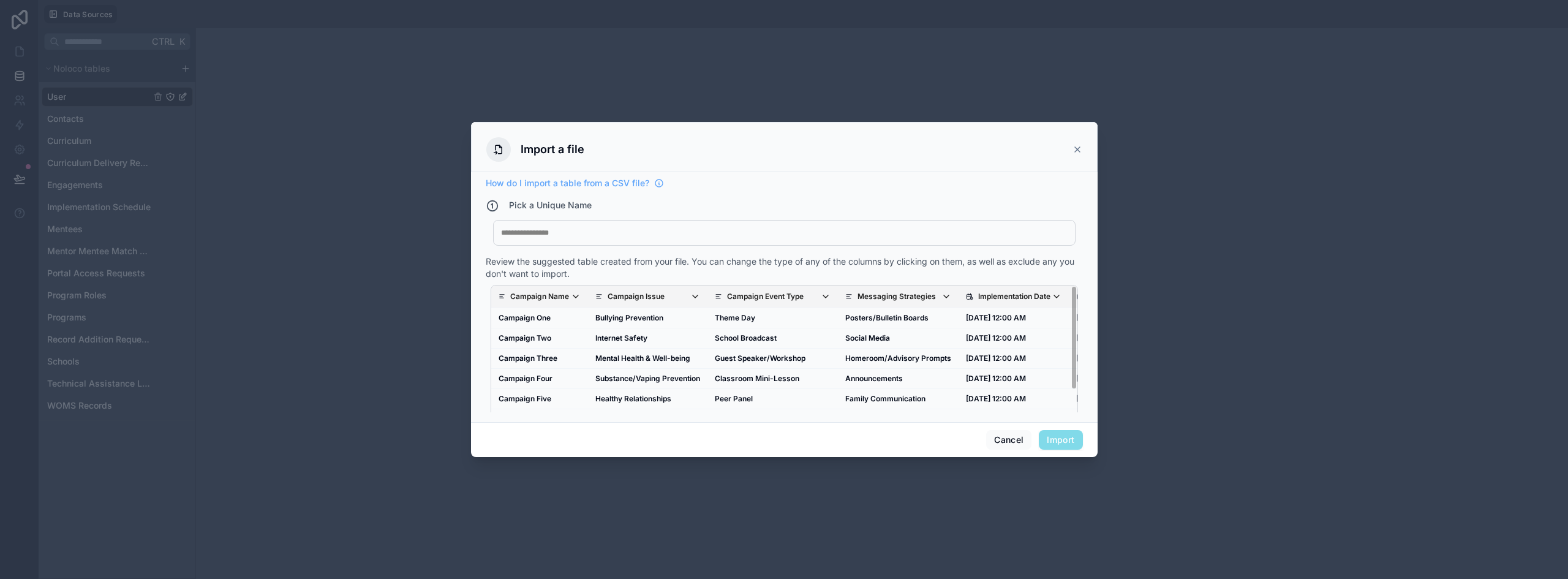
click at [580, 231] on div at bounding box center [784, 232] width 567 height 10
click at [664, 300] on p "Campaign Issue" at bounding box center [636, 297] width 57 height 10
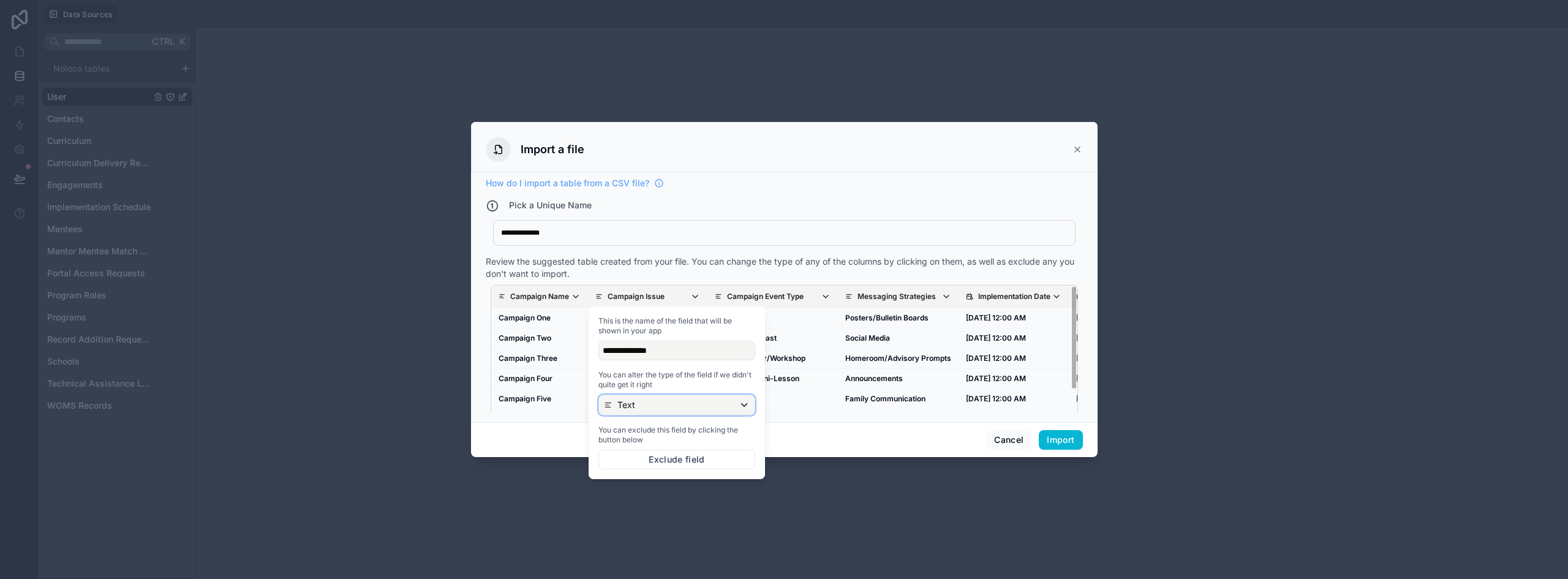
click at [677, 405] on div "Text" at bounding box center [677, 405] width 155 height 20
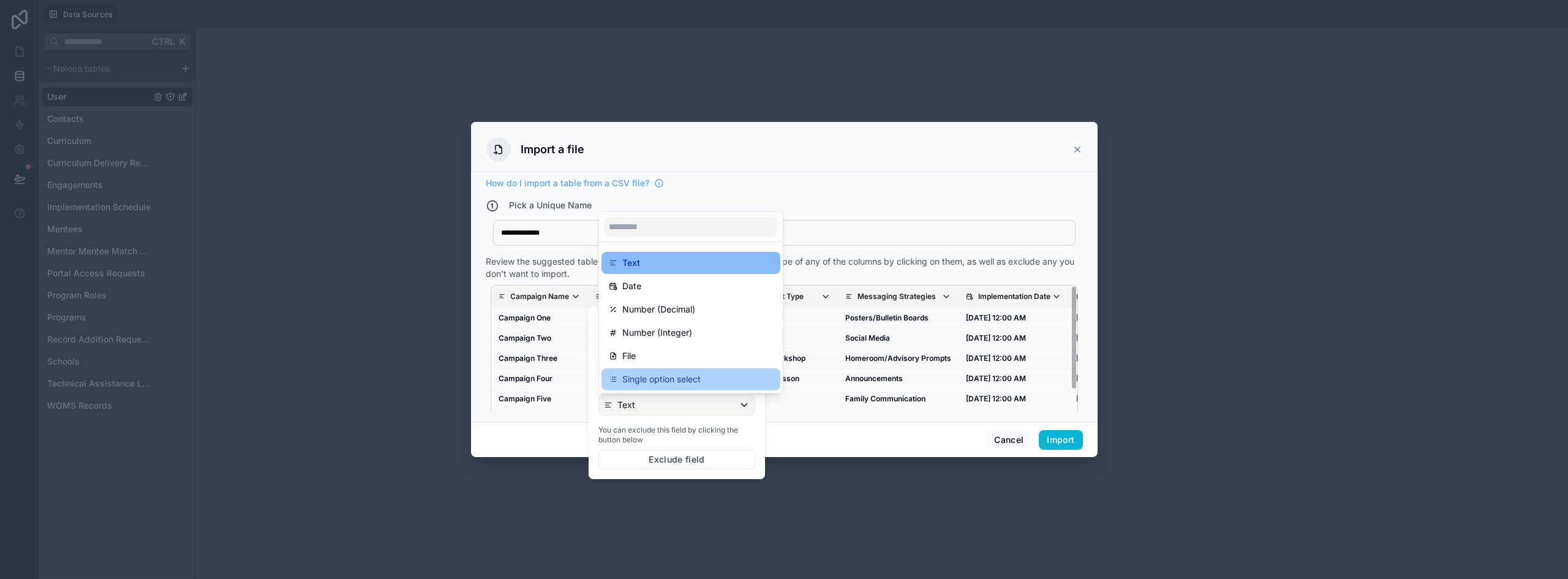
click at [700, 378] on p "Single option select" at bounding box center [662, 380] width 78 height 15
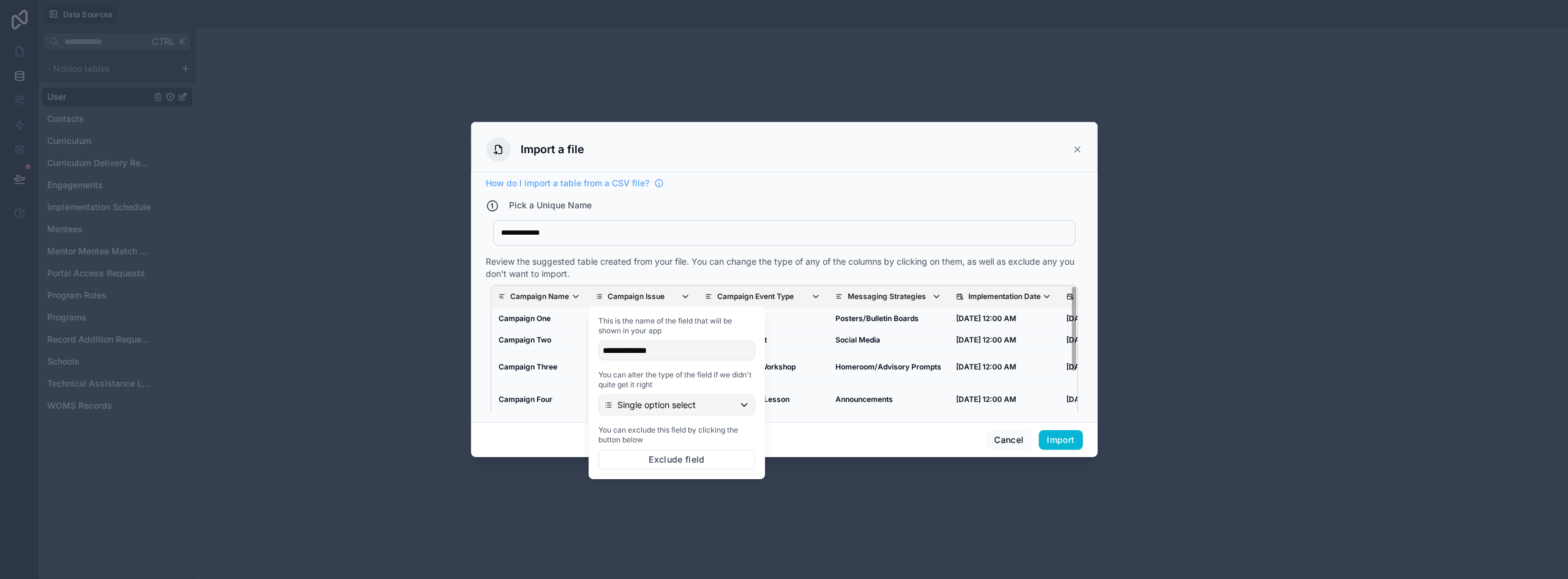
click at [779, 261] on div "Review the suggested table created from your file. You can change the type of a…" at bounding box center [784, 268] width 597 height 24
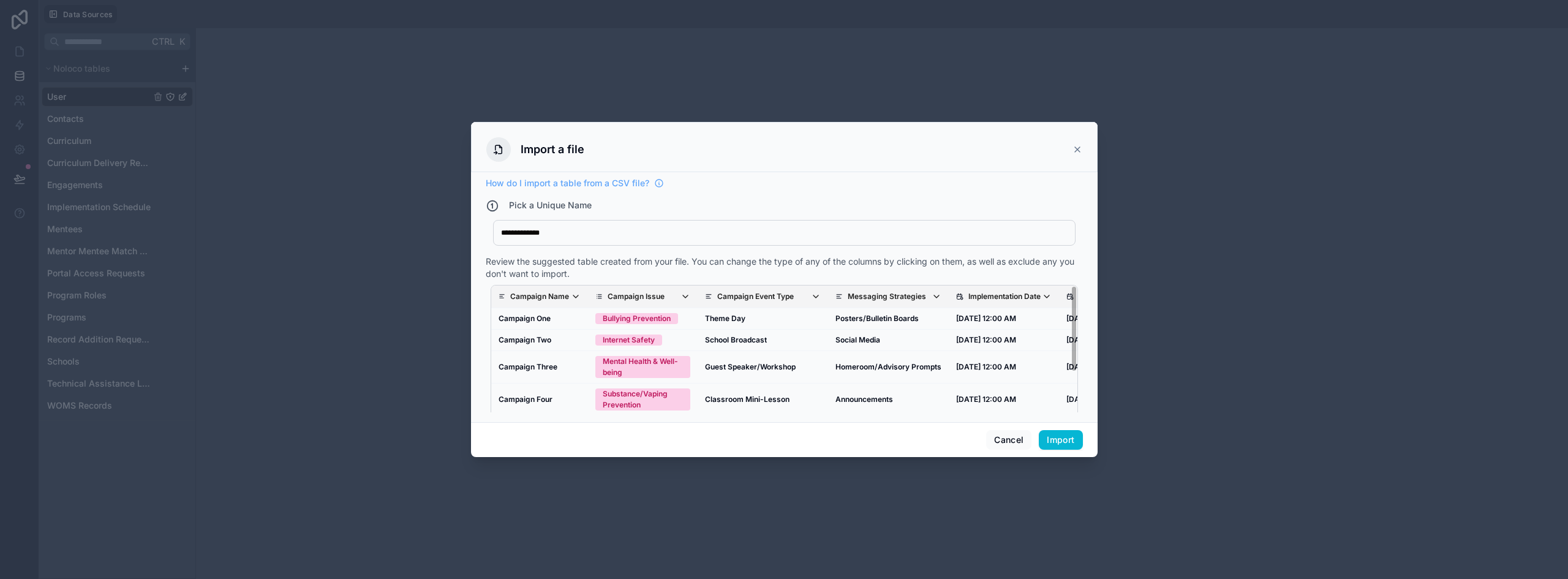
click at [792, 295] on p "Campaign Event Type" at bounding box center [755, 297] width 76 height 10
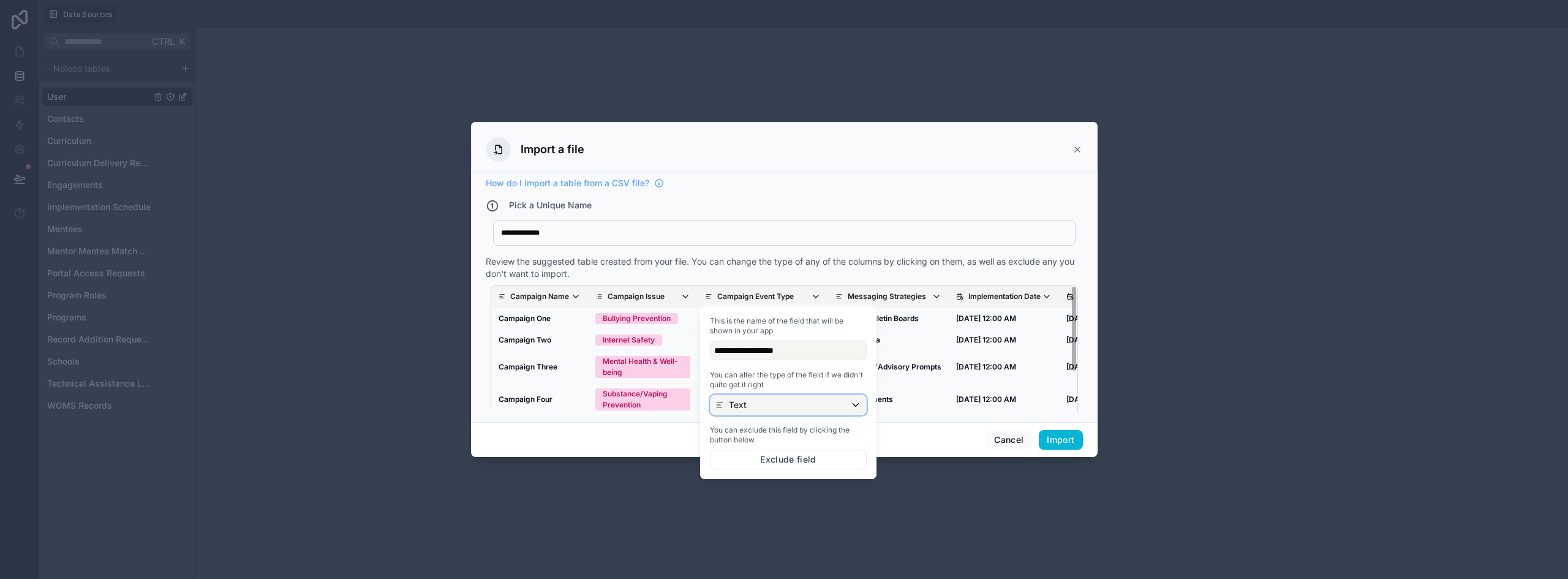
click at [779, 413] on div "Text" at bounding box center [788, 405] width 155 height 20
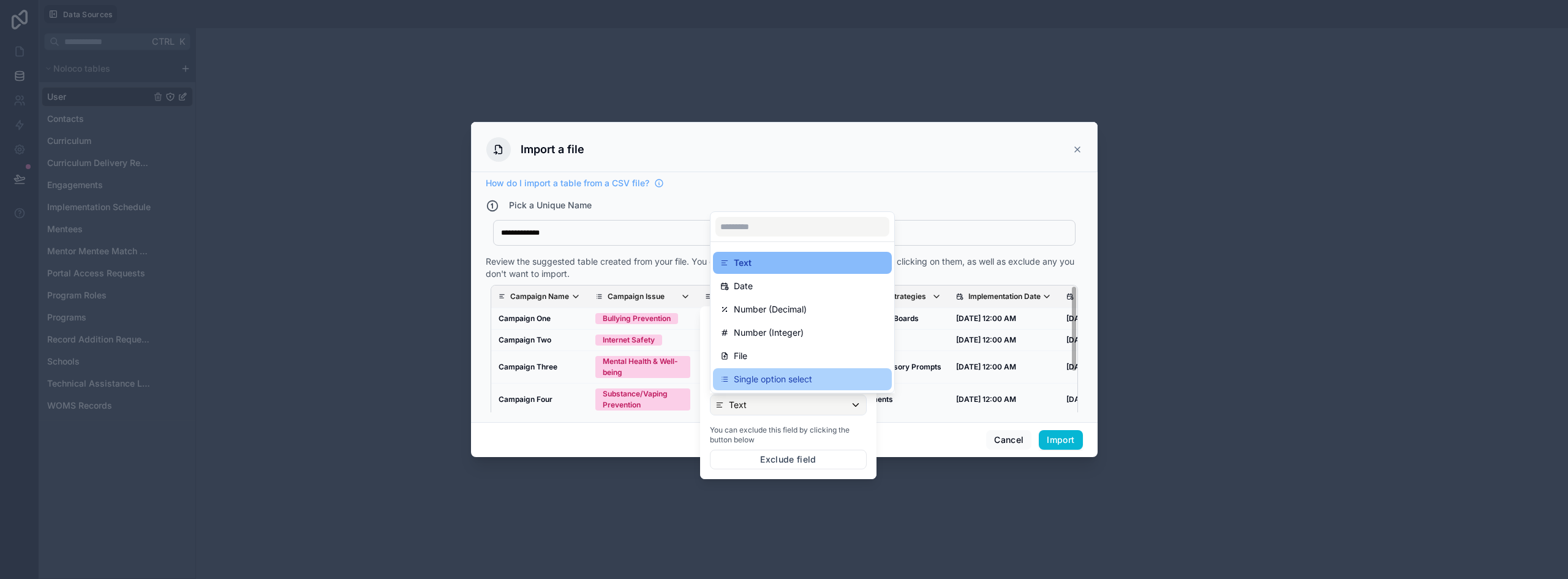
click at [782, 374] on p "Single option select" at bounding box center [773, 380] width 78 height 15
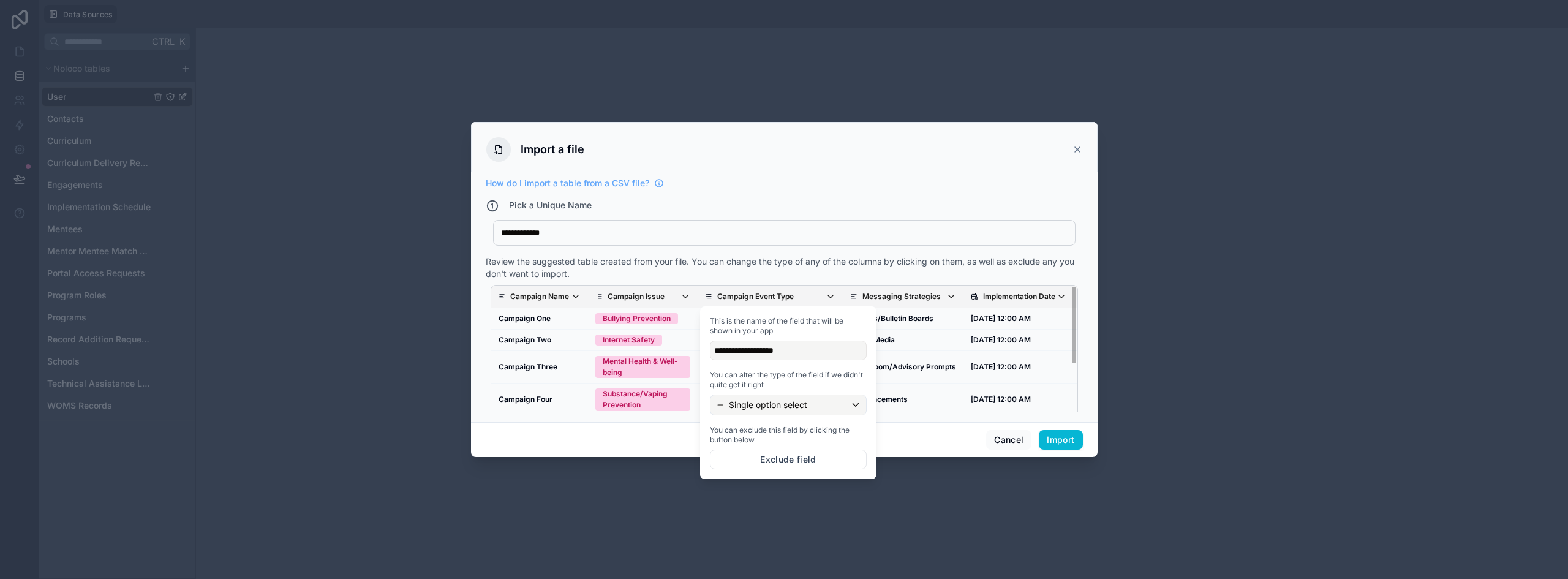
click at [896, 299] on p "Messaging Strategies" at bounding box center [901, 297] width 78 height 10
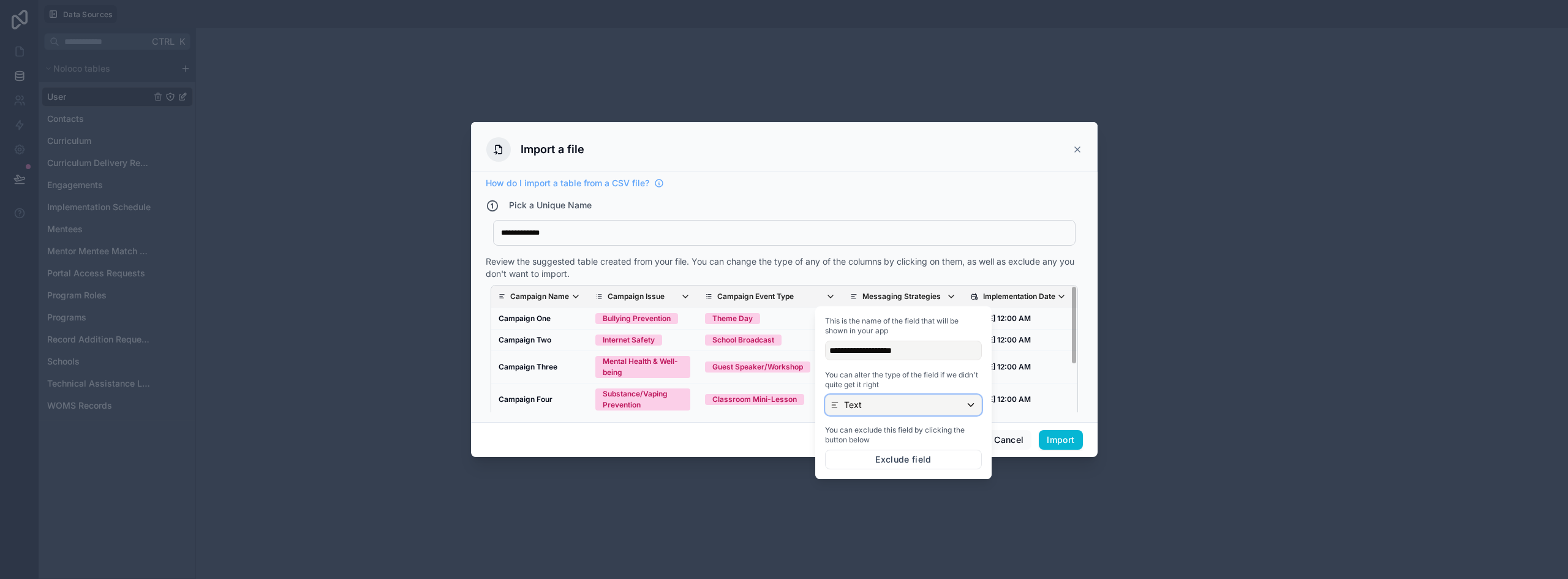
click at [890, 399] on div "Text" at bounding box center [904, 405] width 155 height 20
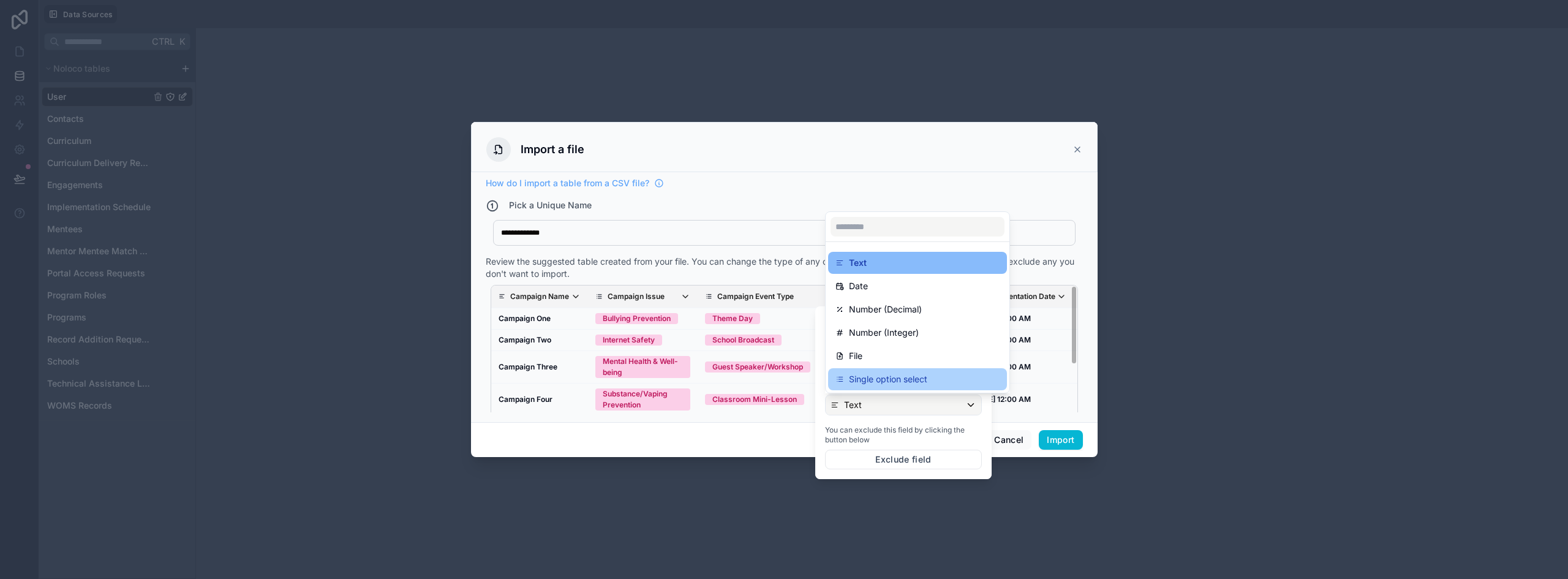
click at [920, 374] on p "Single option select" at bounding box center [888, 380] width 78 height 15
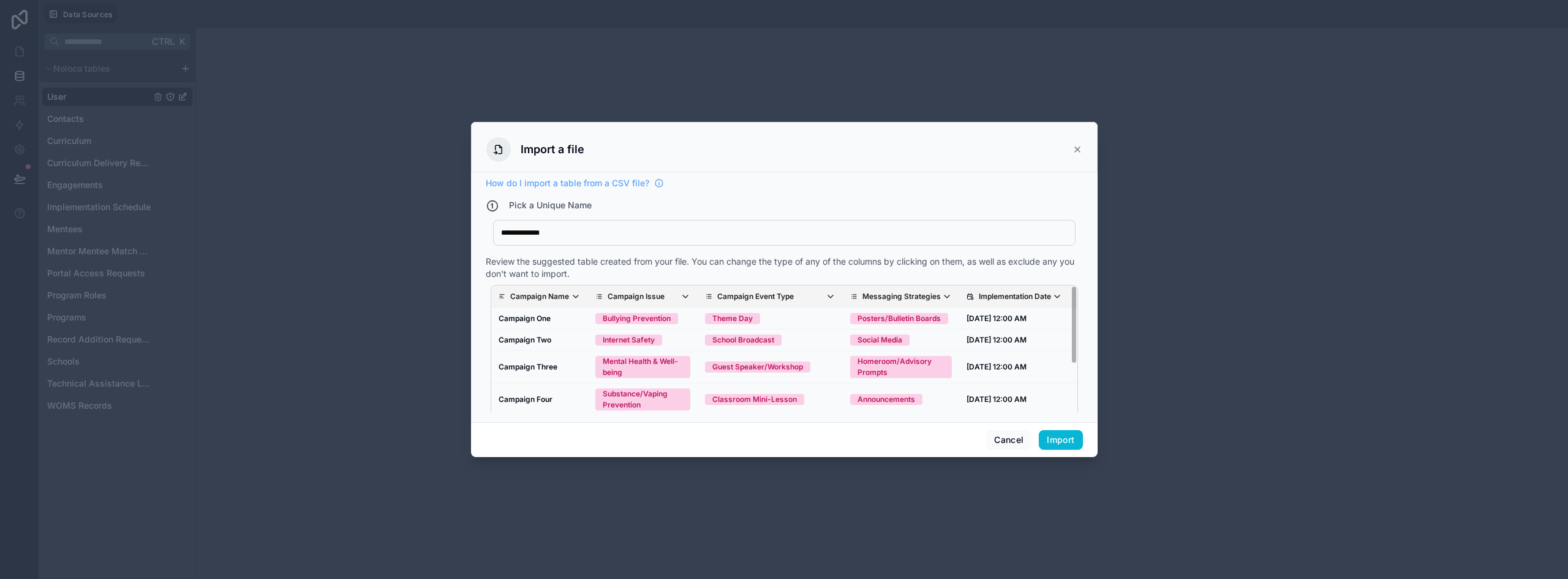
click at [914, 270] on div "Review the suggested table created from your file. You can change the type of a…" at bounding box center [784, 268] width 597 height 24
drag, startPoint x: 1066, startPoint y: 332, endPoint x: 1066, endPoint y: 339, distance: 7.0
click at [1064, 313] on div "Campaign Name Campaign Issue Campaign Event Type Messaging Strategies Implement…" at bounding box center [785, 359] width 587 height 147
click at [1066, 438] on button "Import" at bounding box center [1061, 440] width 43 height 20
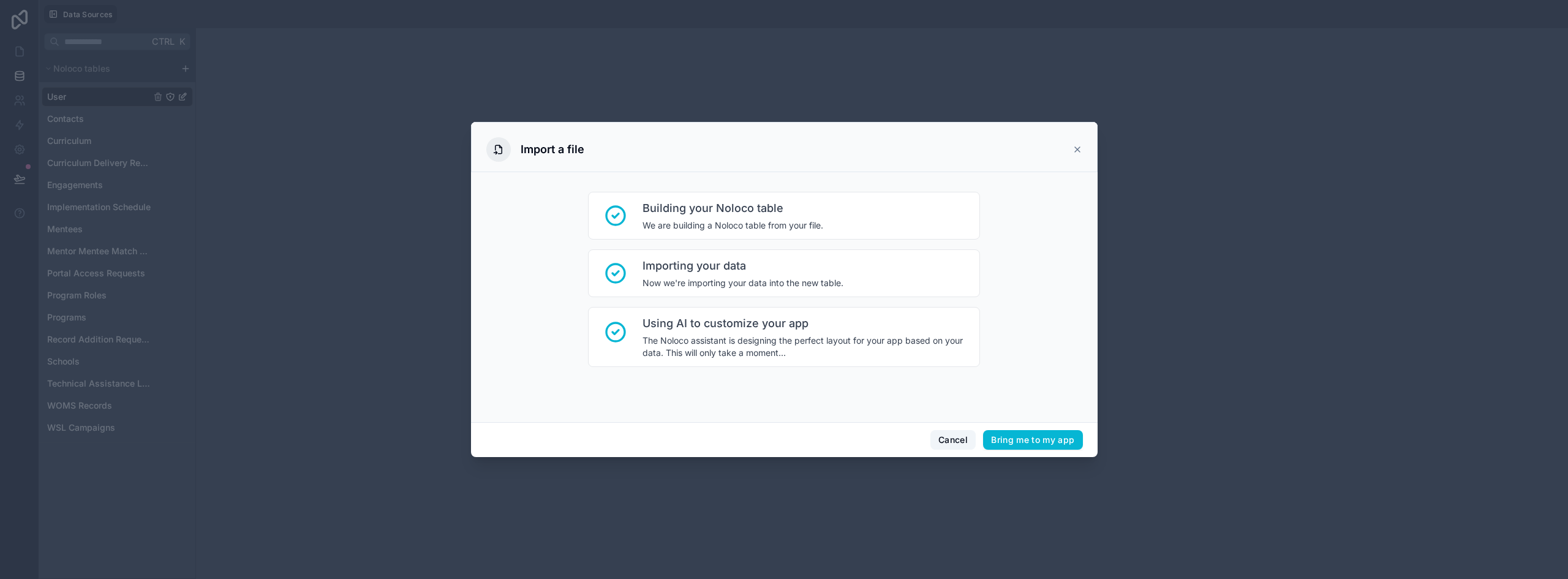
click at [946, 438] on button "Cancel" at bounding box center [953, 440] width 45 height 20
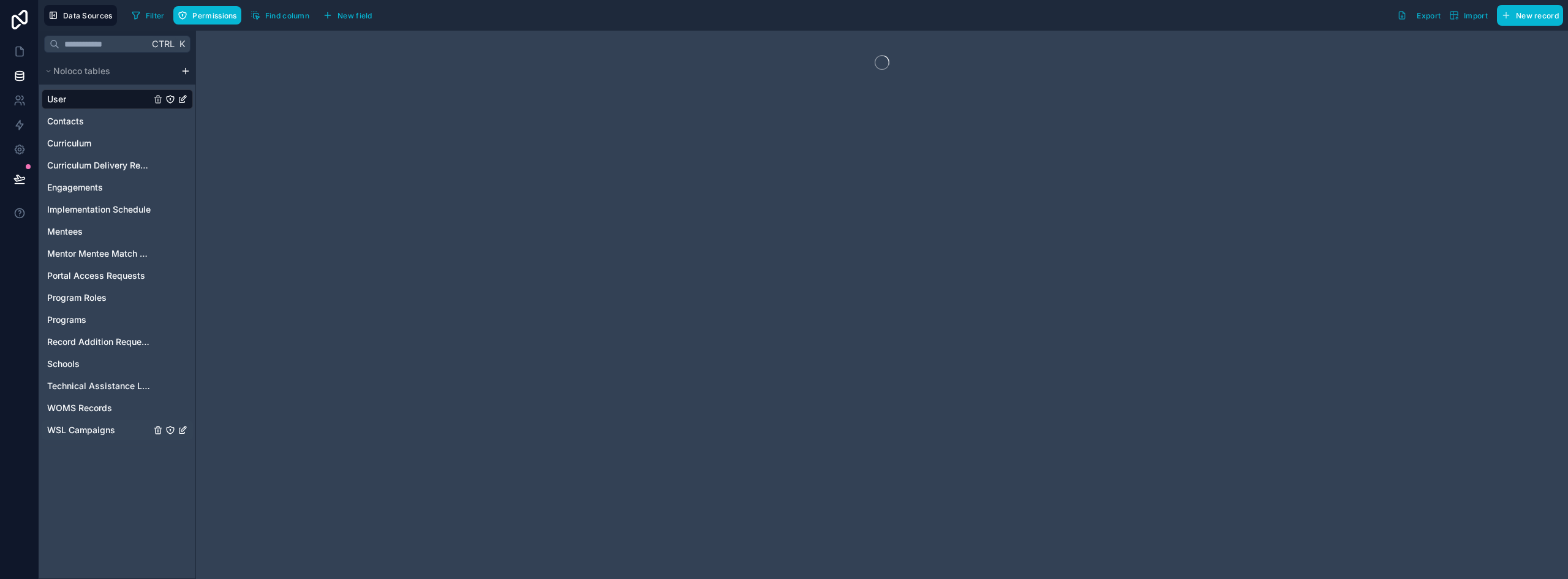
click at [72, 422] on div "WSL Campaigns" at bounding box center [117, 430] width 151 height 20
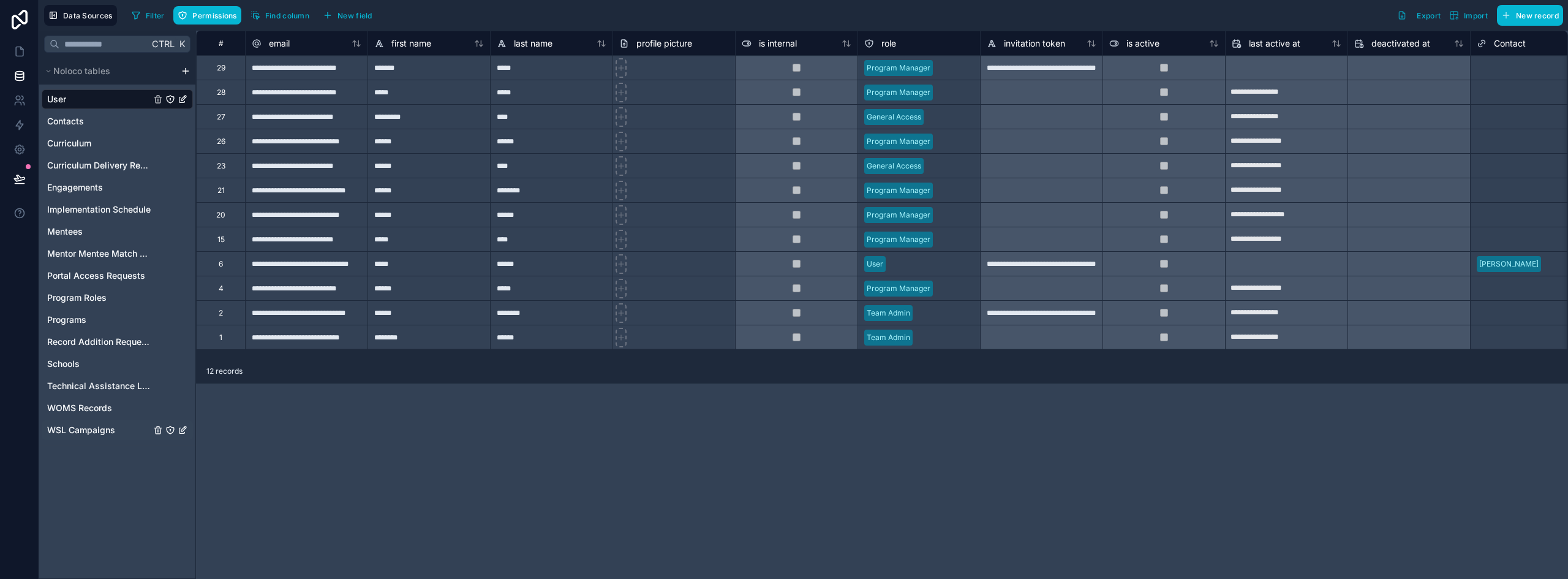
click at [105, 430] on span "WSL Campaigns" at bounding box center [81, 430] width 68 height 12
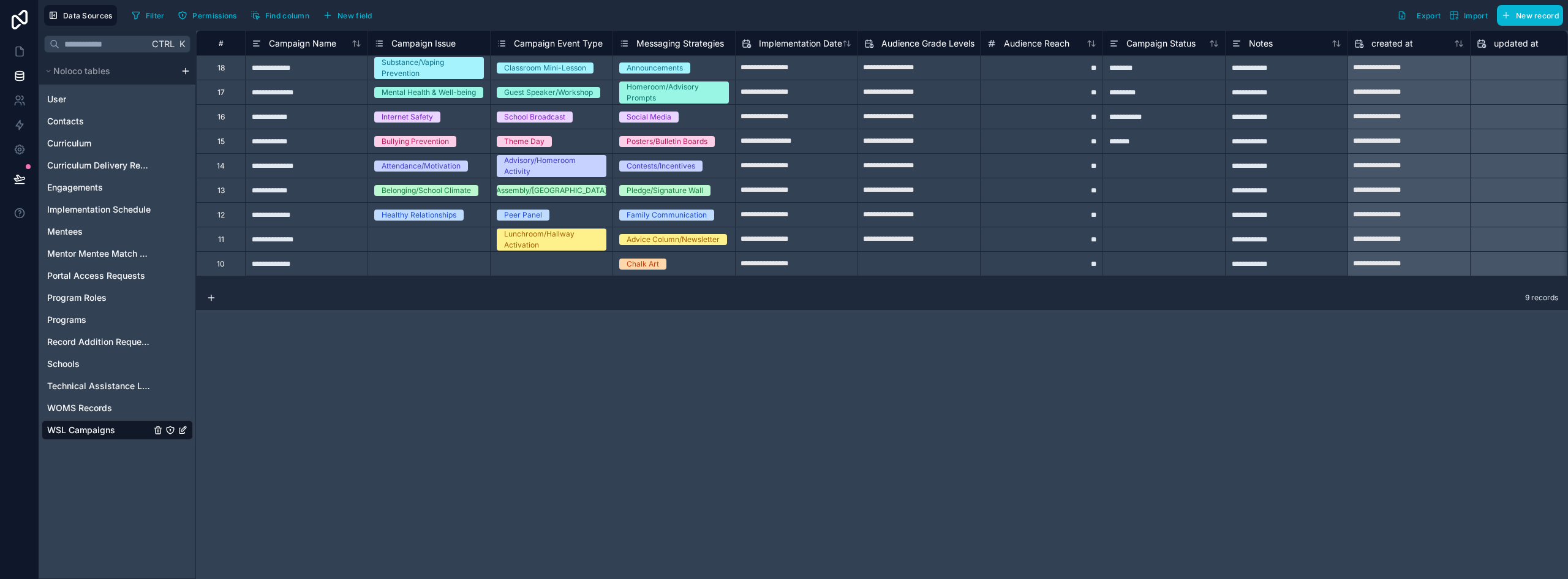
click at [425, 42] on span "Campaign Issue" at bounding box center [423, 43] width 64 height 12
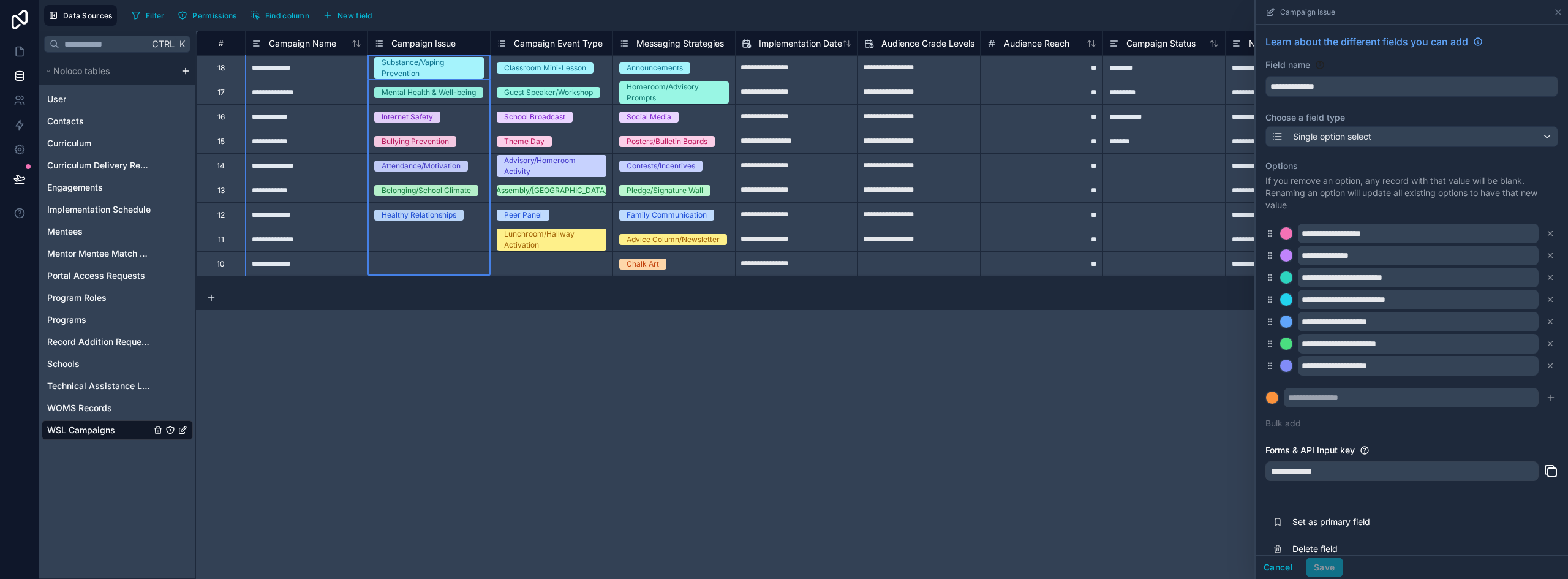
click at [562, 42] on span "Campaign Event Type" at bounding box center [558, 43] width 89 height 12
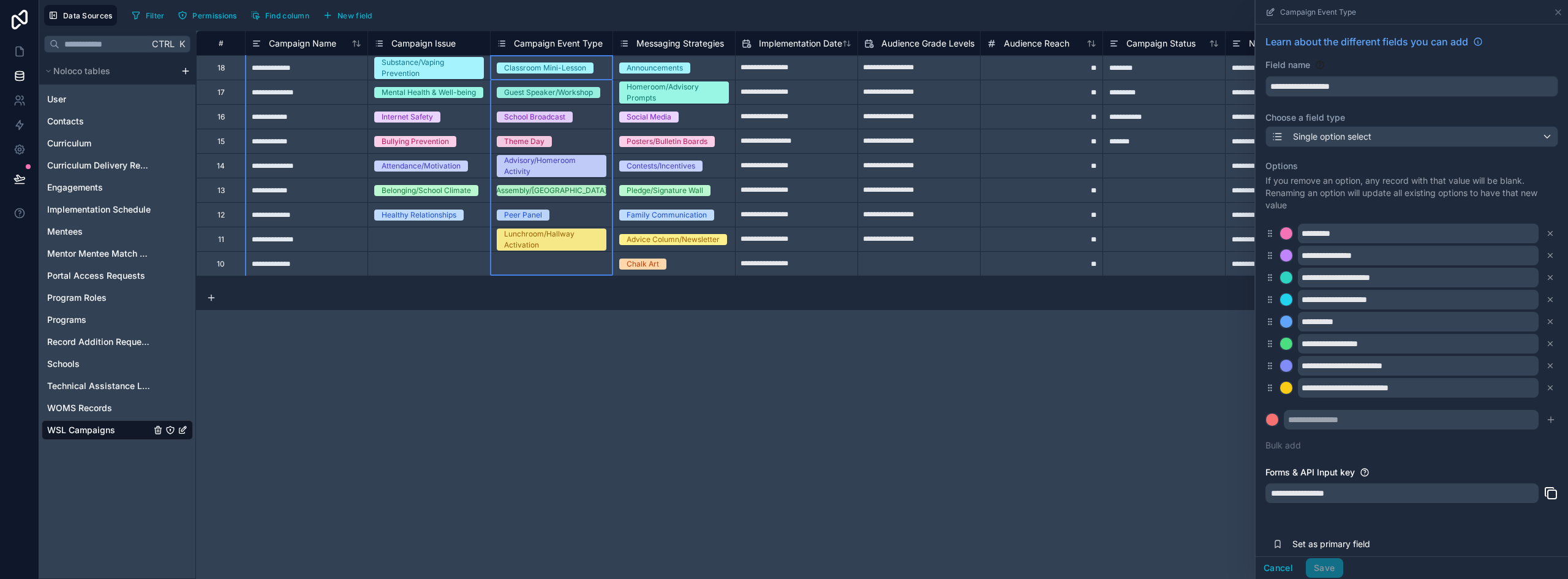
click at [678, 39] on span "Messaging Strategies" at bounding box center [681, 43] width 88 height 12
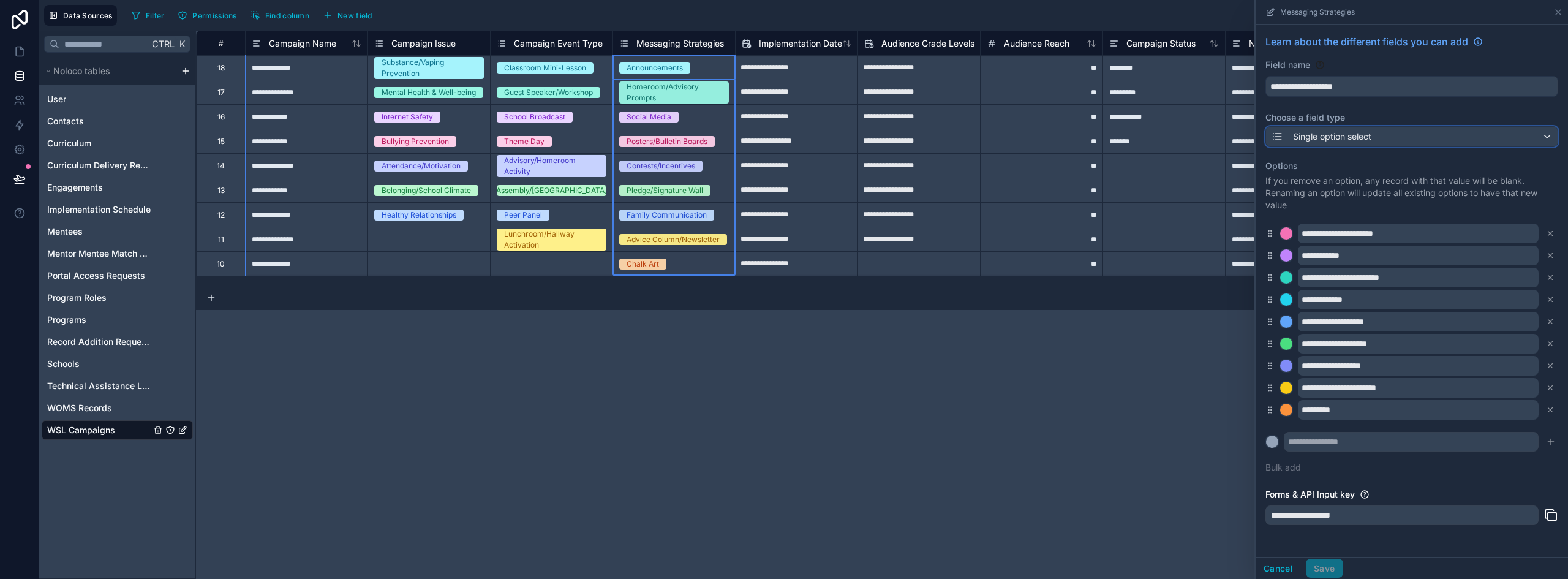
click at [1345, 133] on span "Single option select" at bounding box center [1332, 136] width 78 height 12
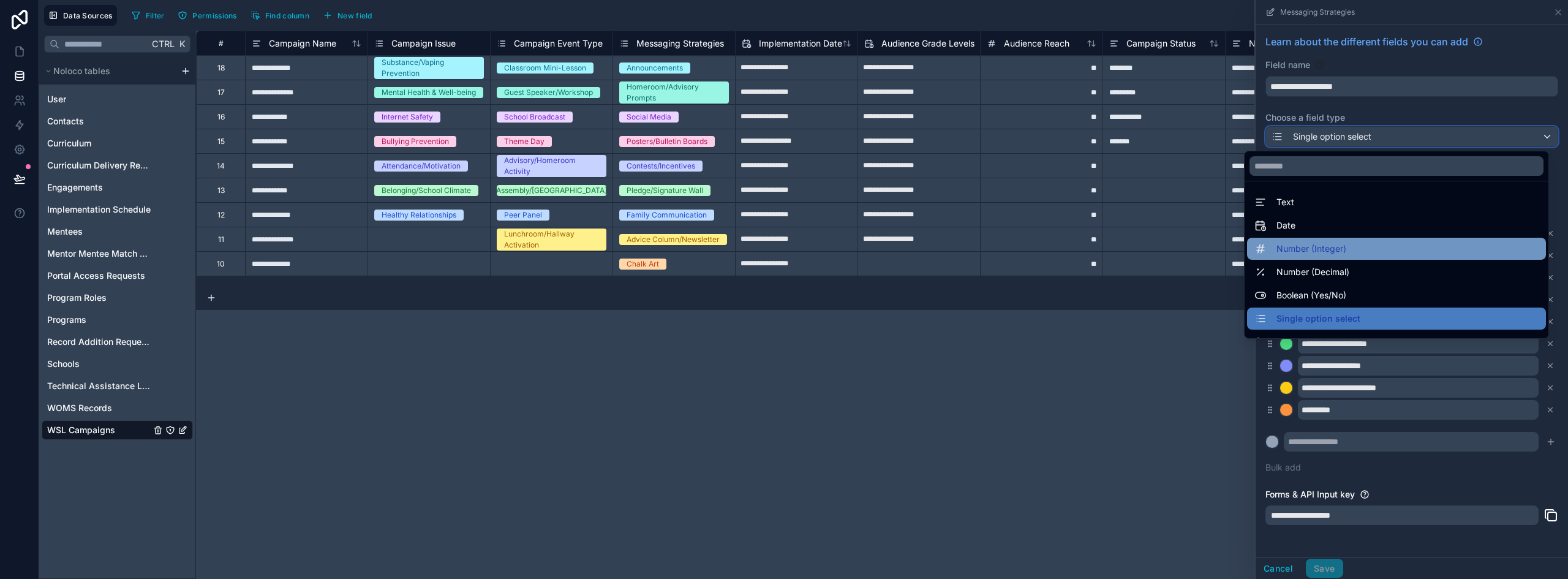
scroll to position [61, 0]
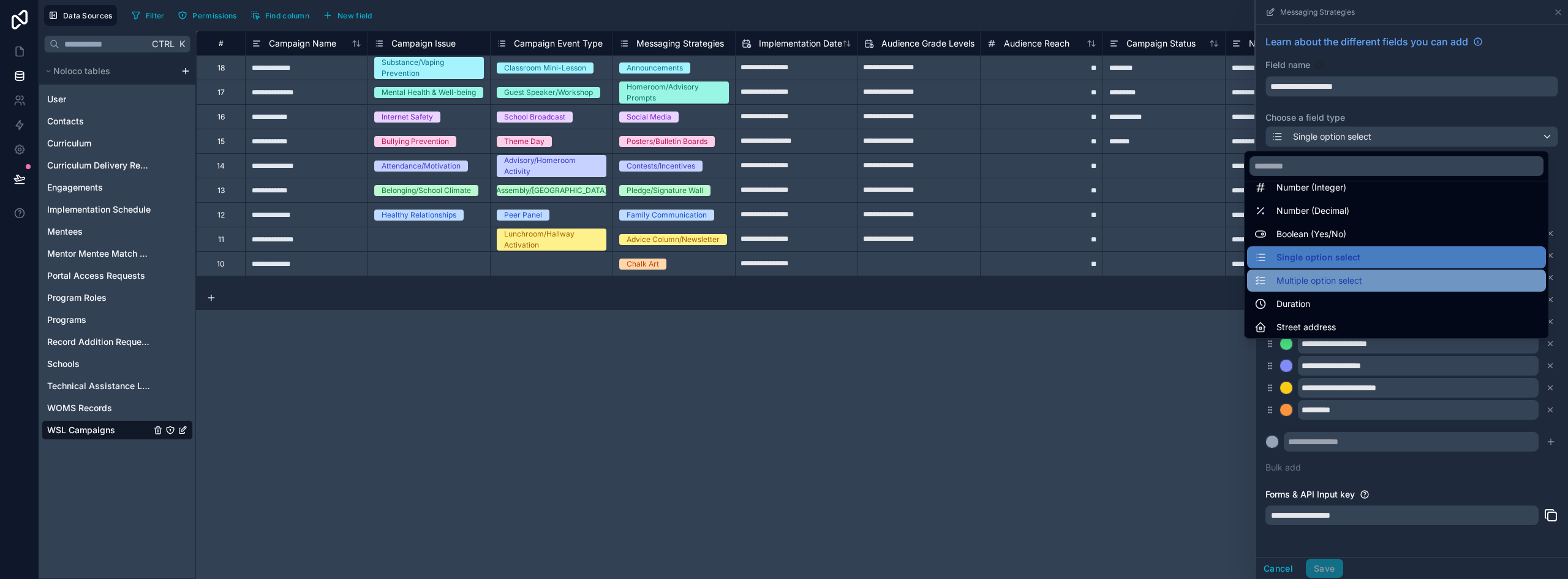
click at [1330, 278] on span "Multiple option select" at bounding box center [1319, 281] width 86 height 15
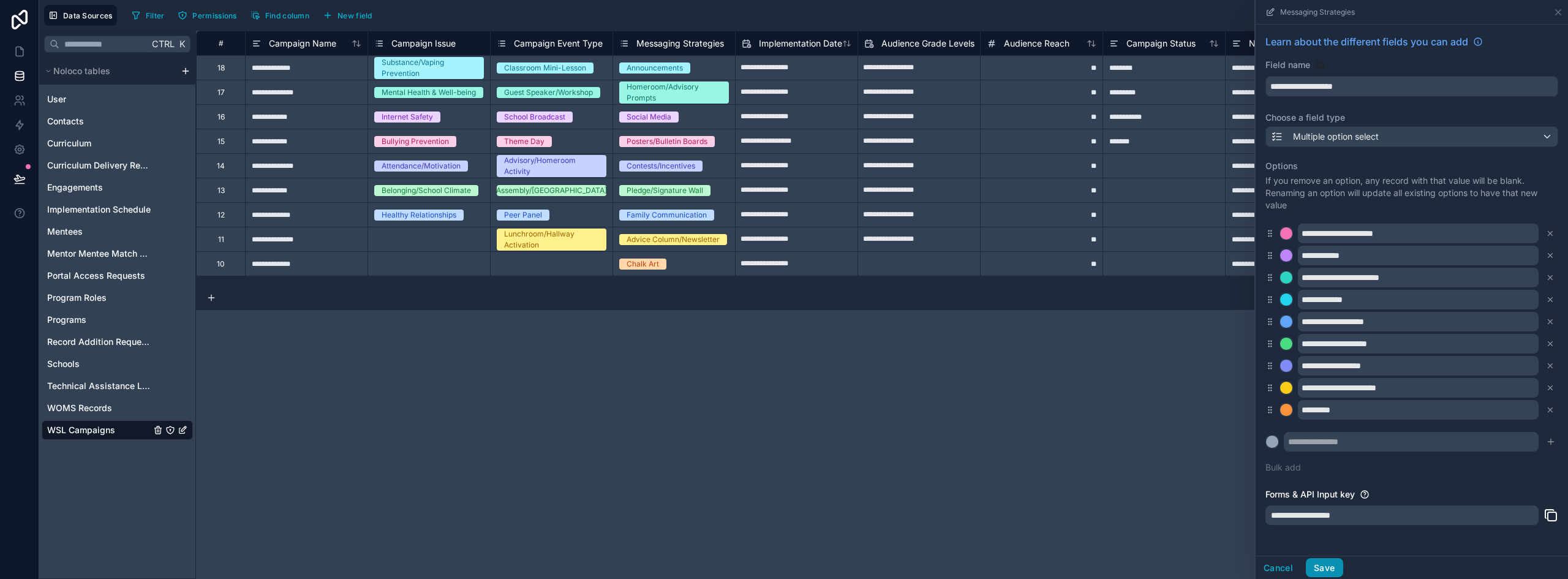
click at [1333, 565] on button "Save" at bounding box center [1324, 568] width 36 height 20
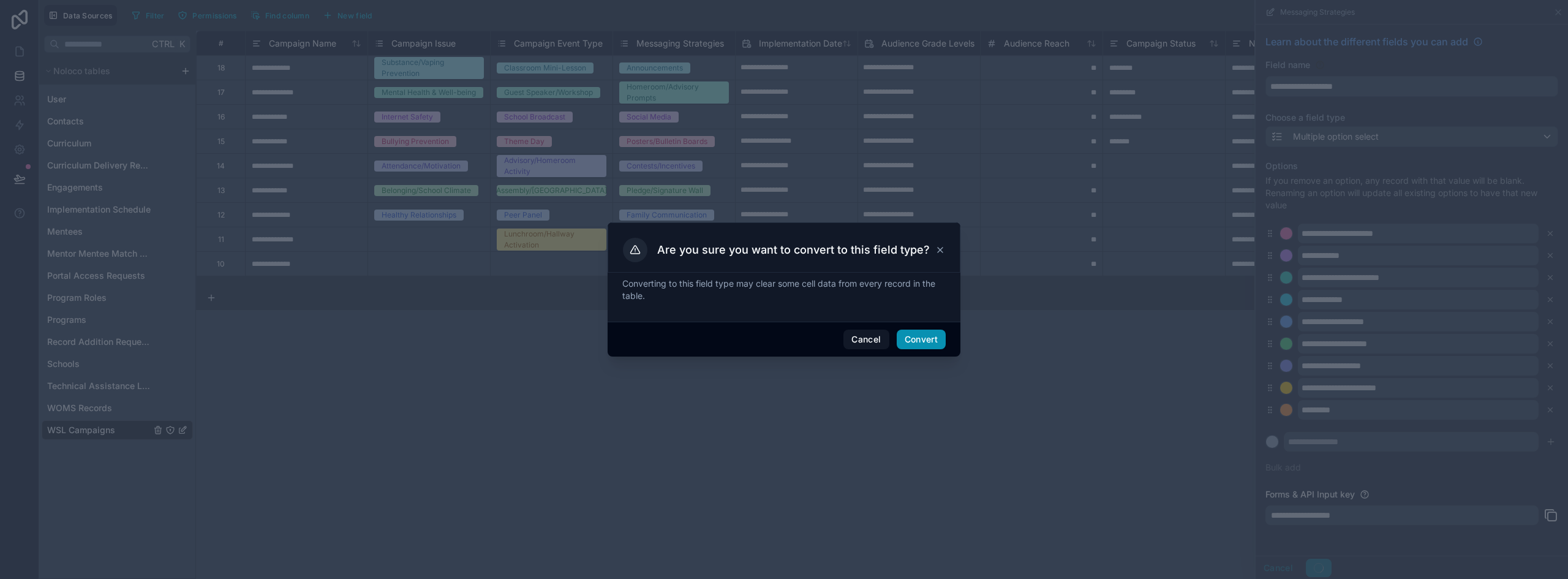
click at [914, 332] on button "Convert" at bounding box center [921, 339] width 49 height 20
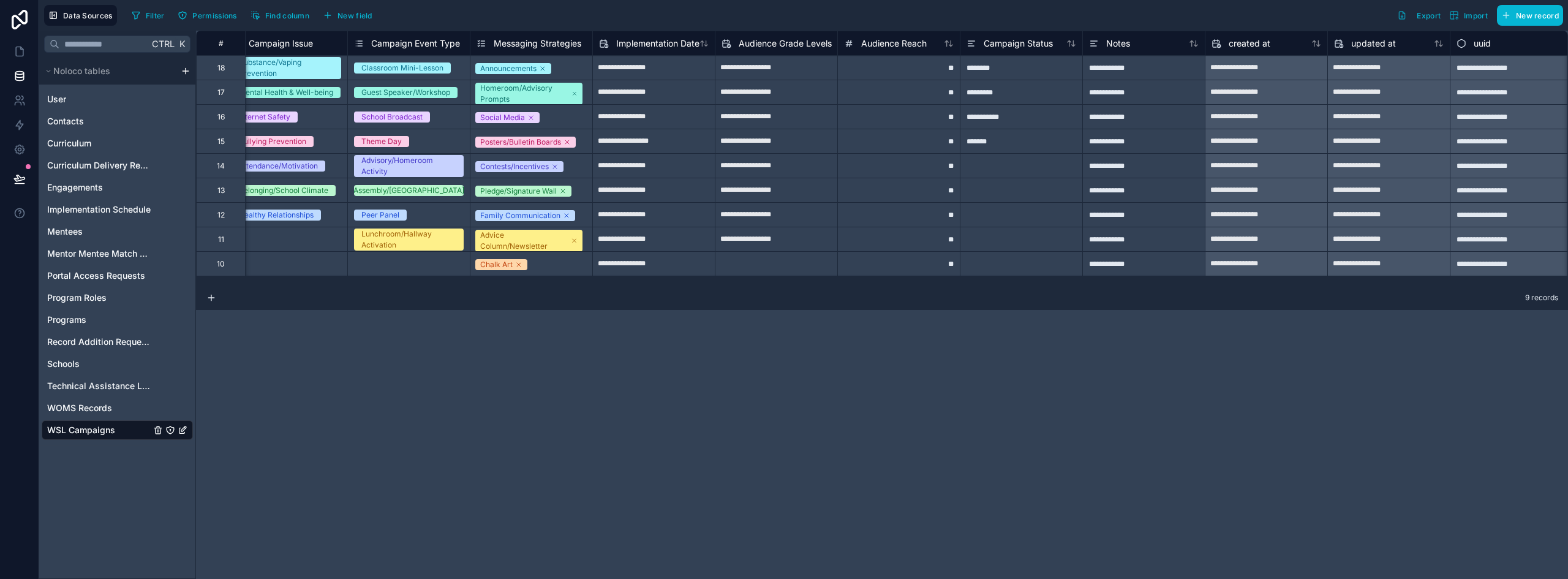
scroll to position [0, 148]
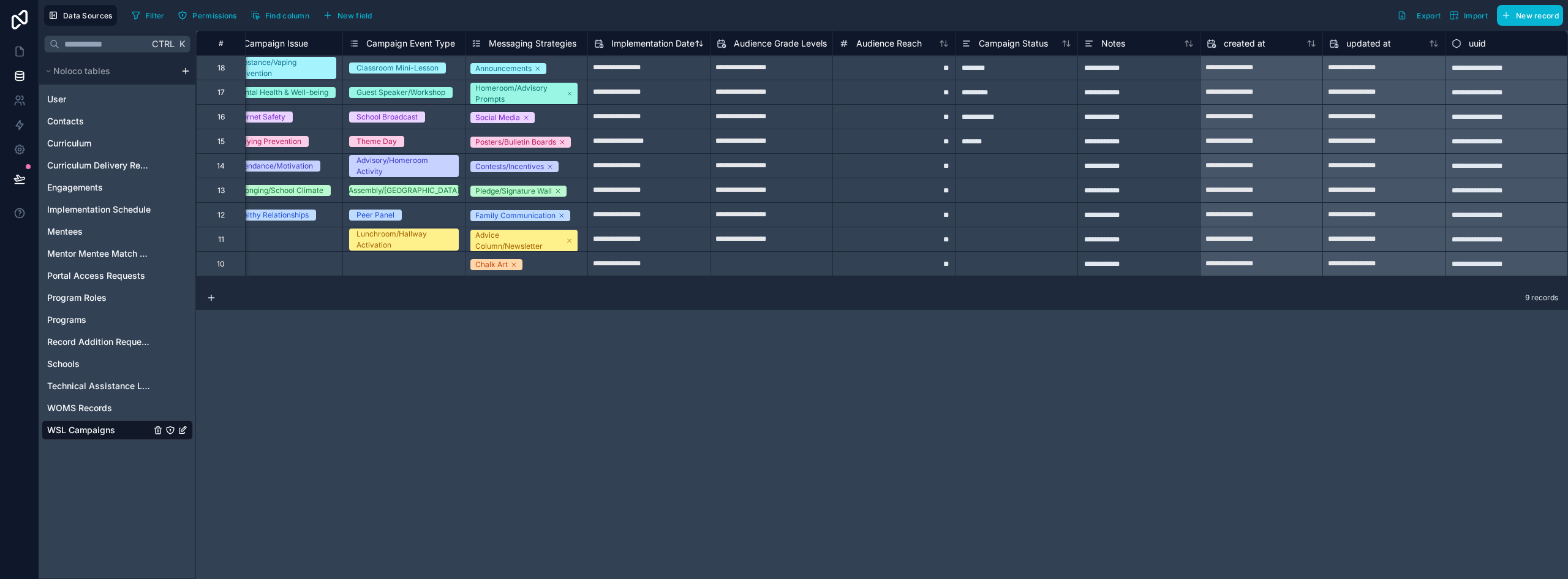
click at [660, 44] on span "Implementation Date" at bounding box center [652, 43] width 83 height 12
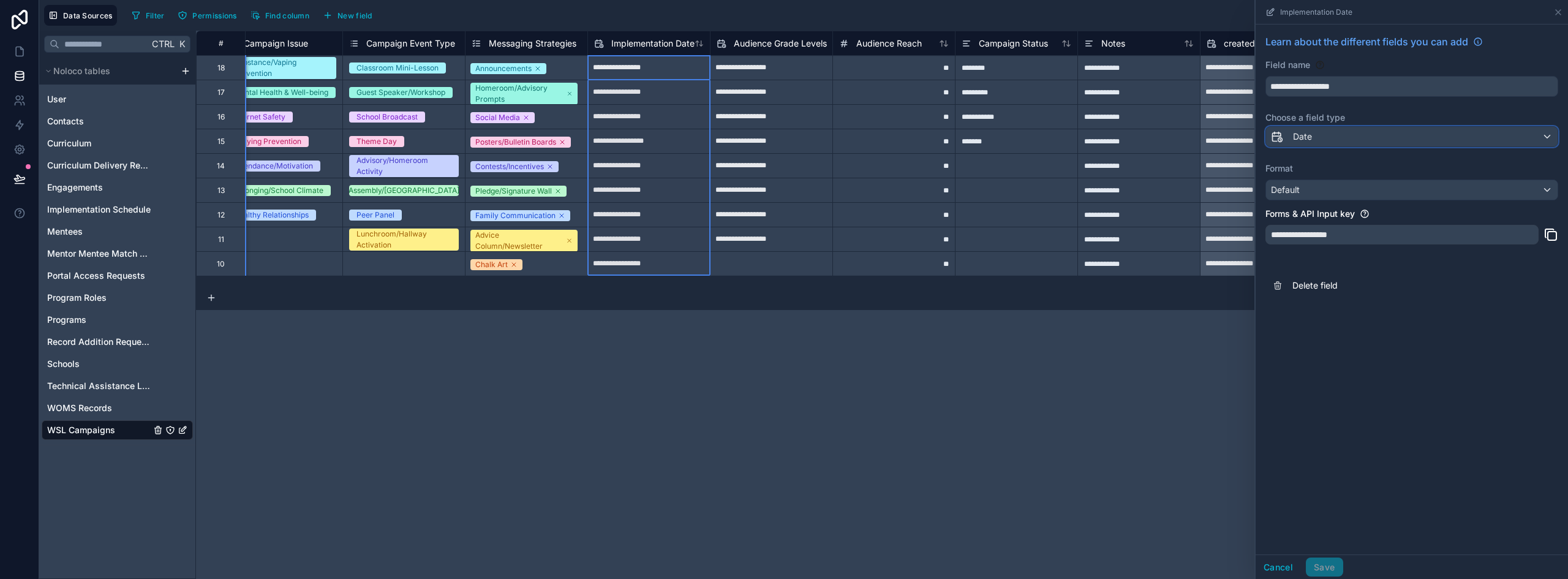
click at [1324, 140] on div "Date" at bounding box center [1412, 136] width 292 height 20
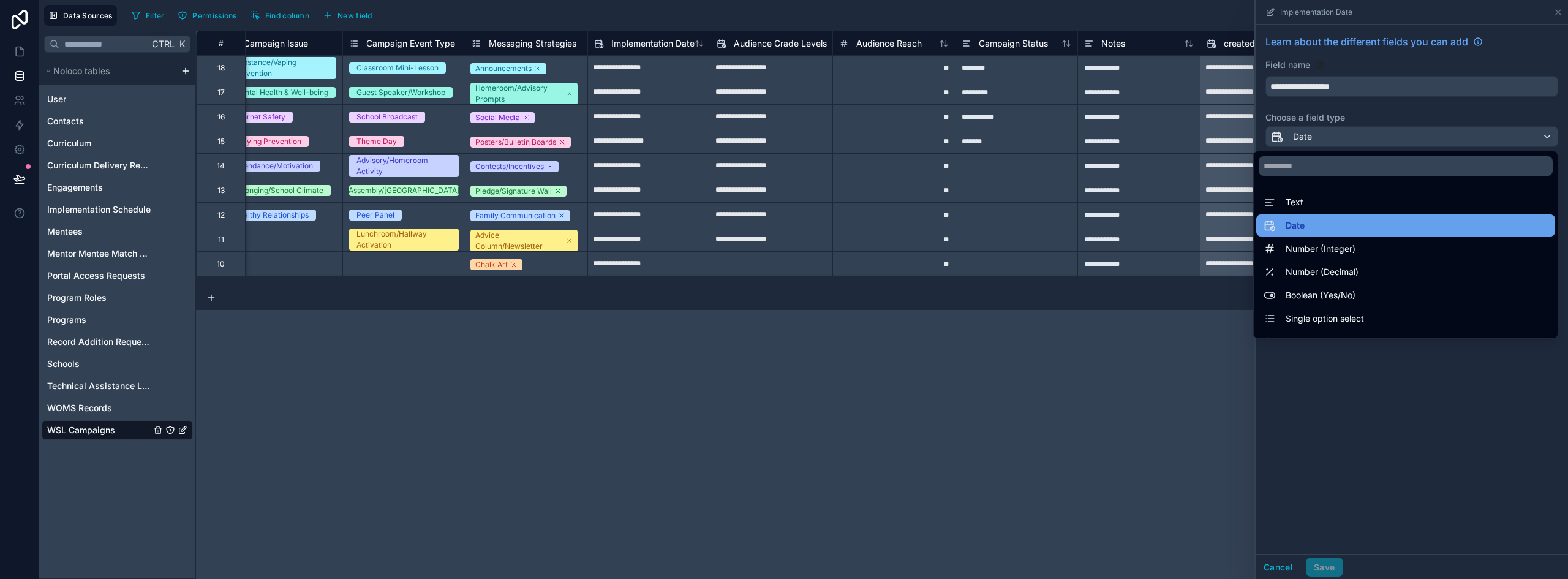
click at [1322, 228] on div "Date" at bounding box center [1405, 226] width 284 height 15
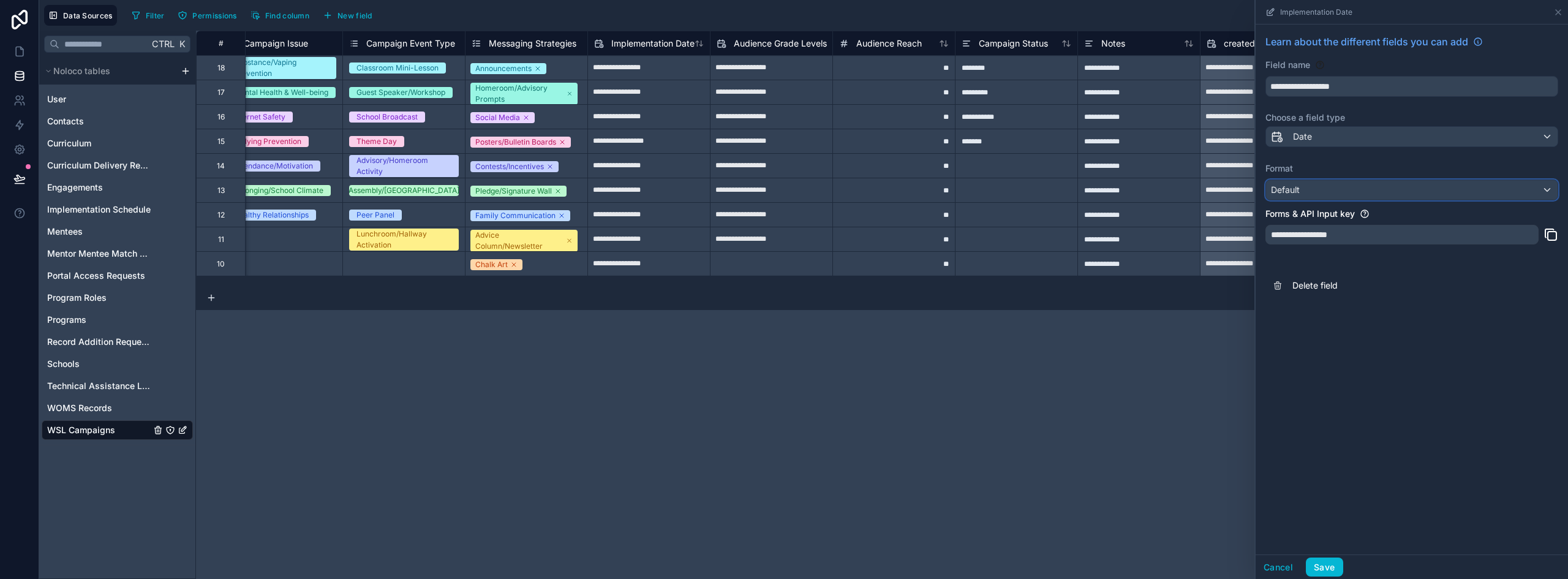
click at [1325, 188] on div "Default" at bounding box center [1412, 190] width 292 height 20
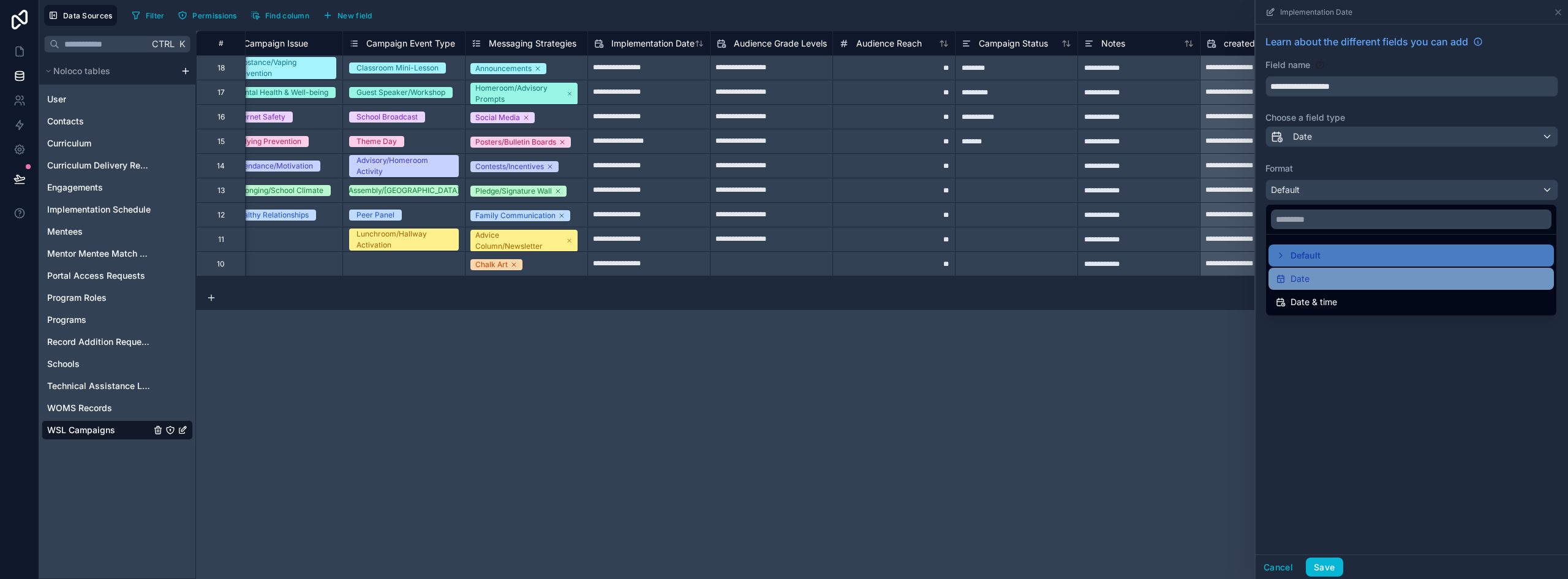
click at [1321, 288] on div "Date" at bounding box center [1411, 278] width 286 height 22
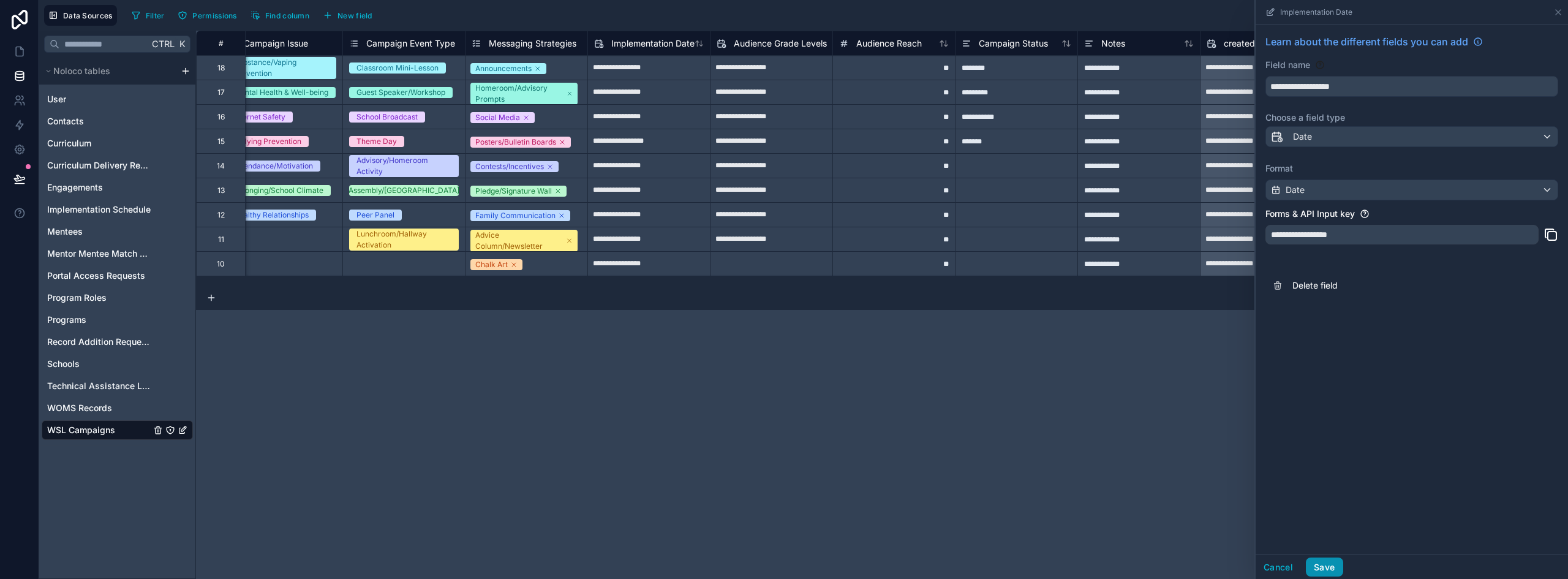
click at [1319, 561] on button "Save" at bounding box center [1324, 568] width 36 height 20
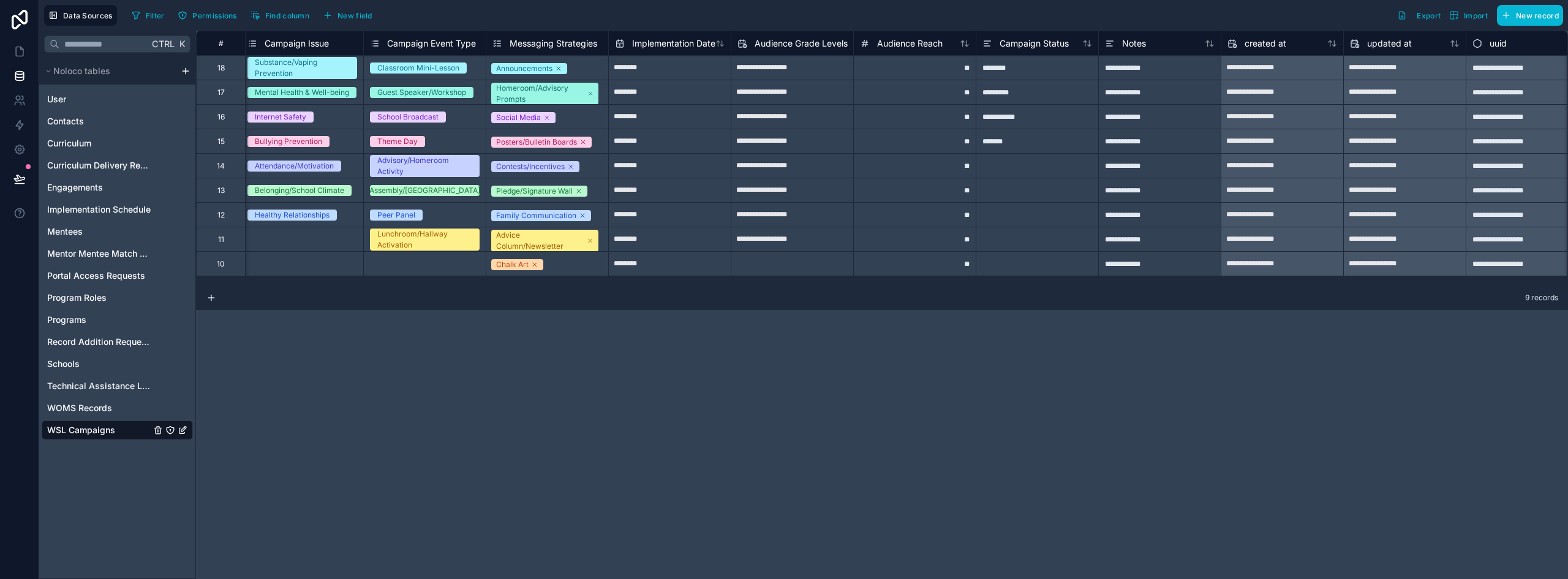
scroll to position [0, 148]
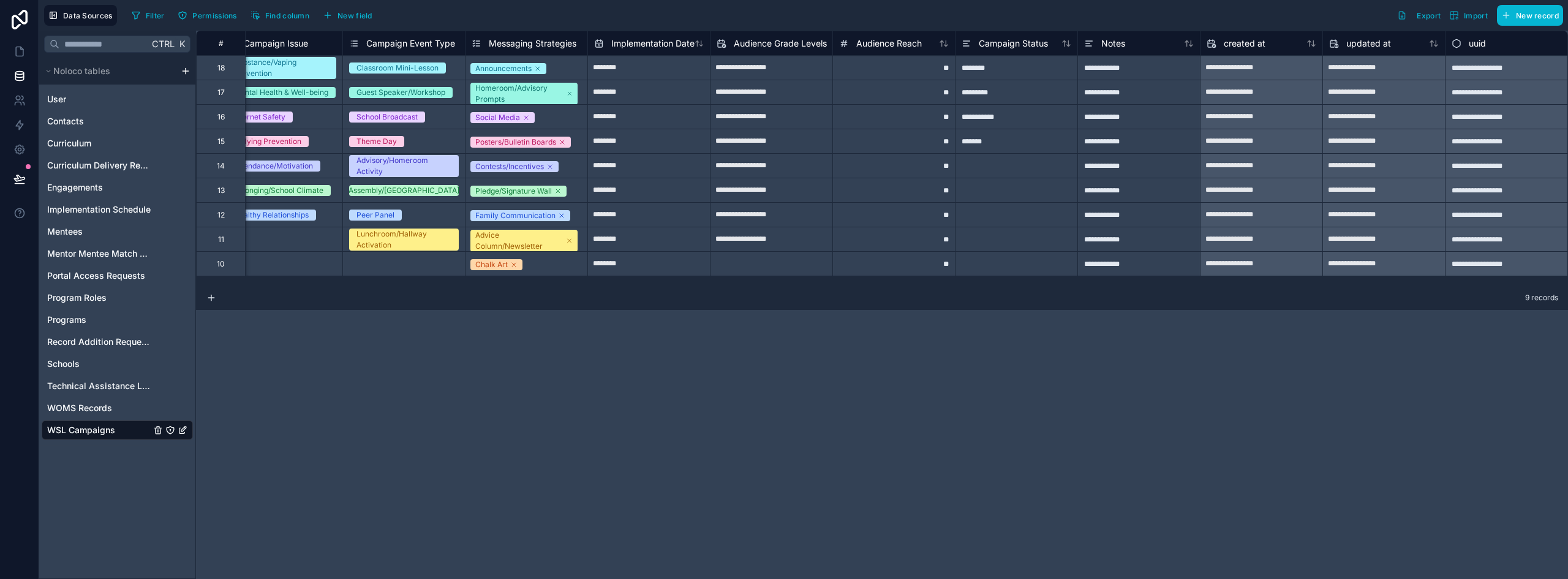
click at [799, 42] on span "Audience Grade Levels" at bounding box center [781, 43] width 93 height 12
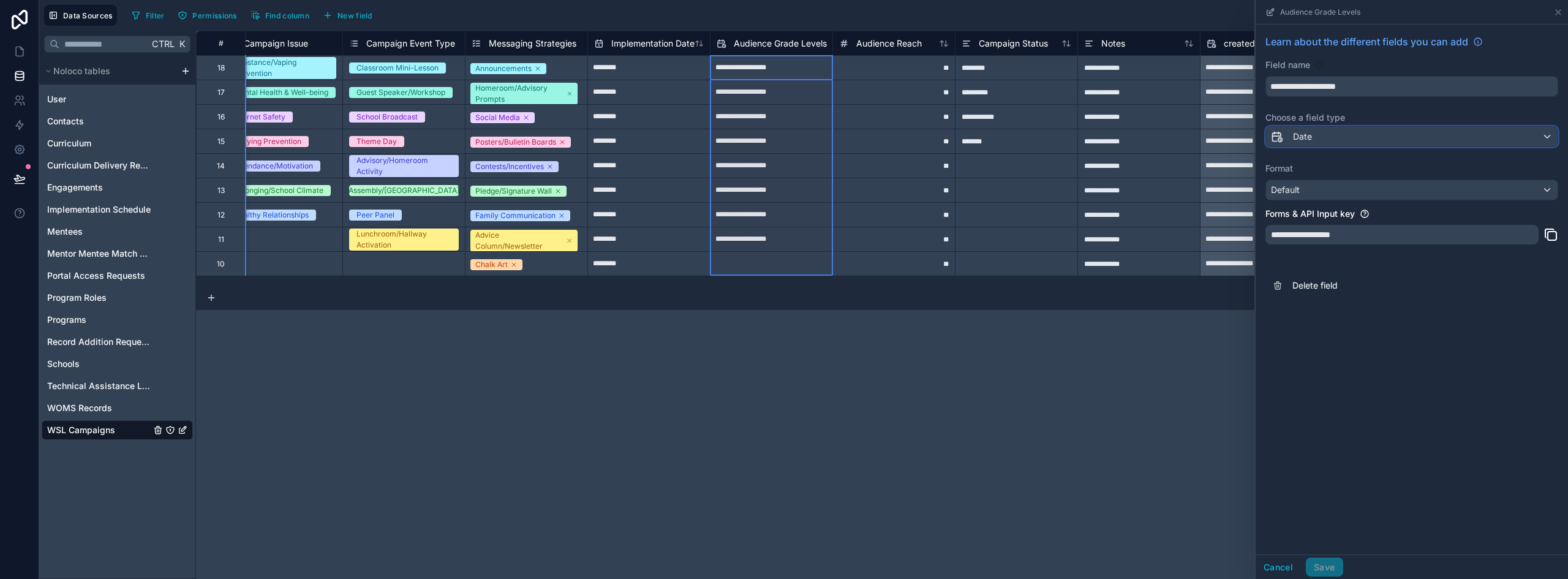
click at [1336, 140] on div "Date" at bounding box center [1412, 136] width 292 height 20
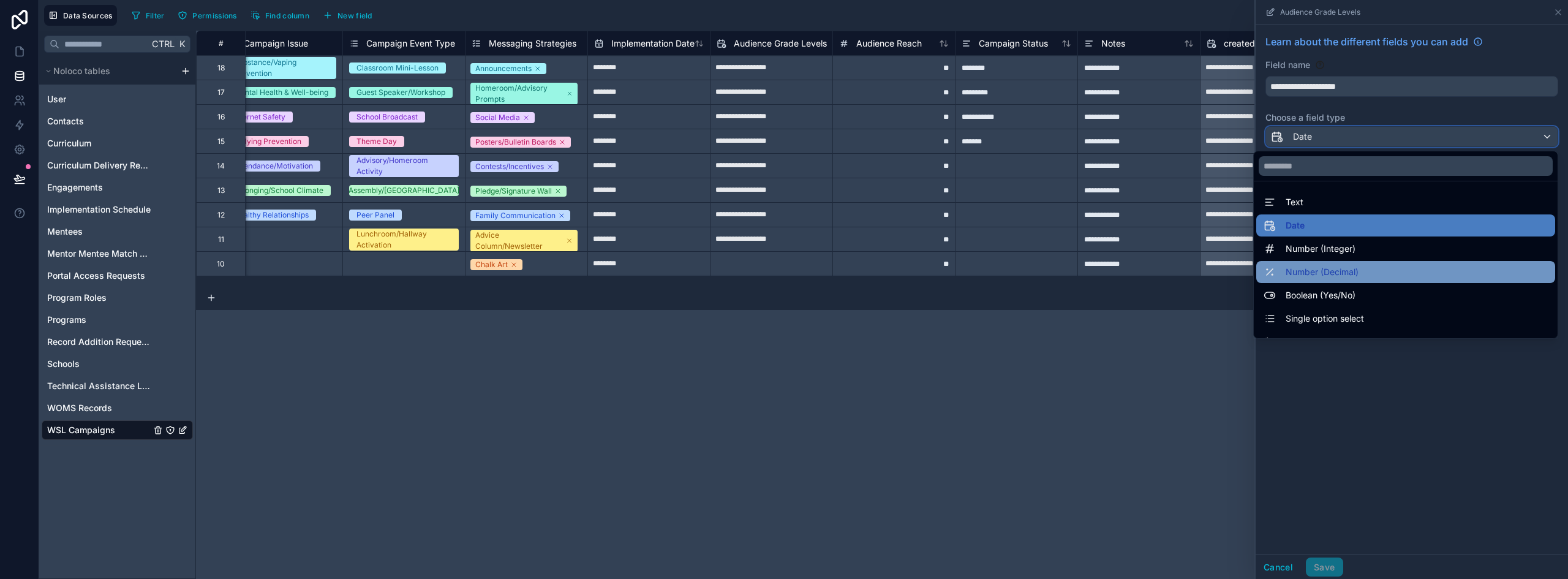
scroll to position [61, 0]
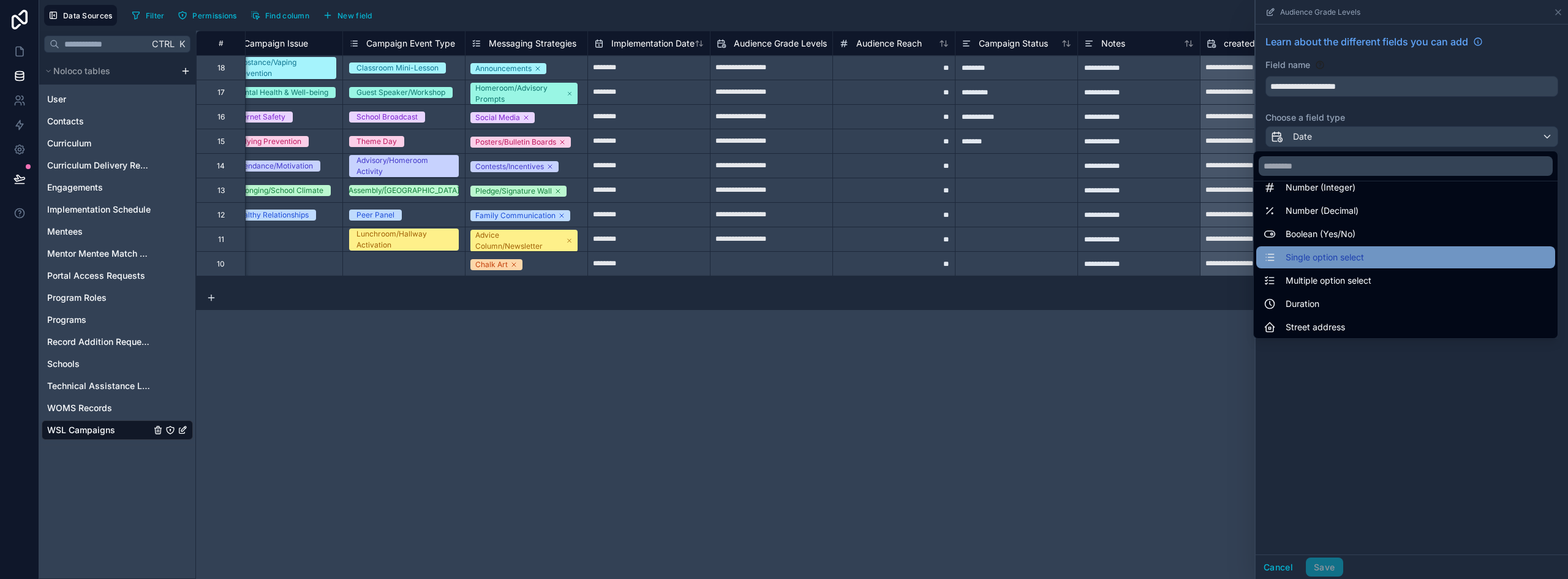
click at [1346, 258] on span "Single option select" at bounding box center [1325, 257] width 78 height 15
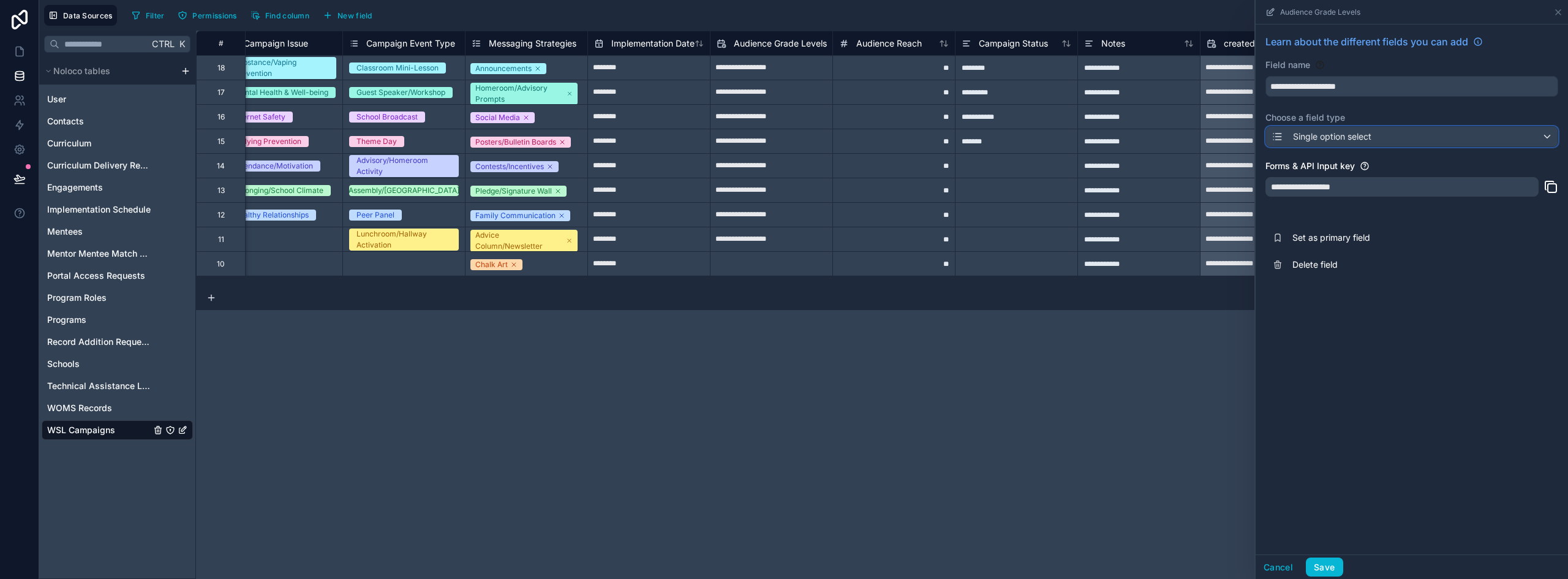
click at [1347, 141] on span "Single option select" at bounding box center [1332, 136] width 78 height 12
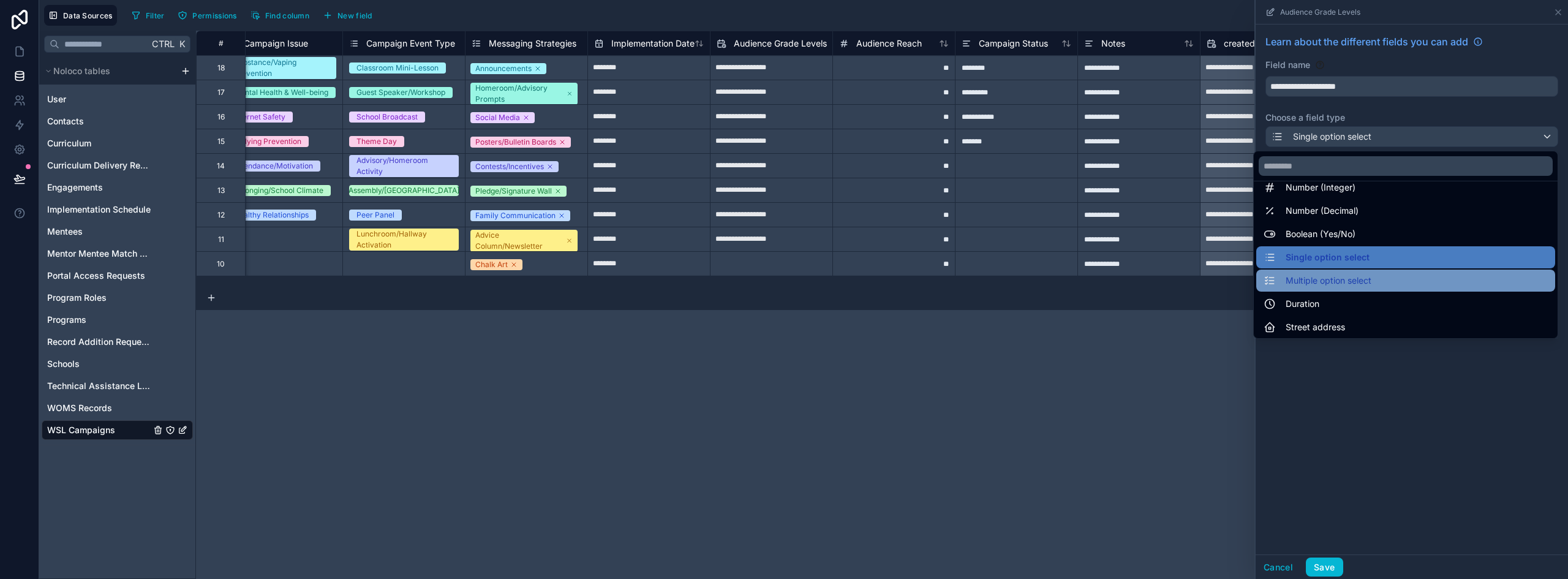
click at [1339, 285] on span "Multiple option select" at bounding box center [1328, 281] width 86 height 15
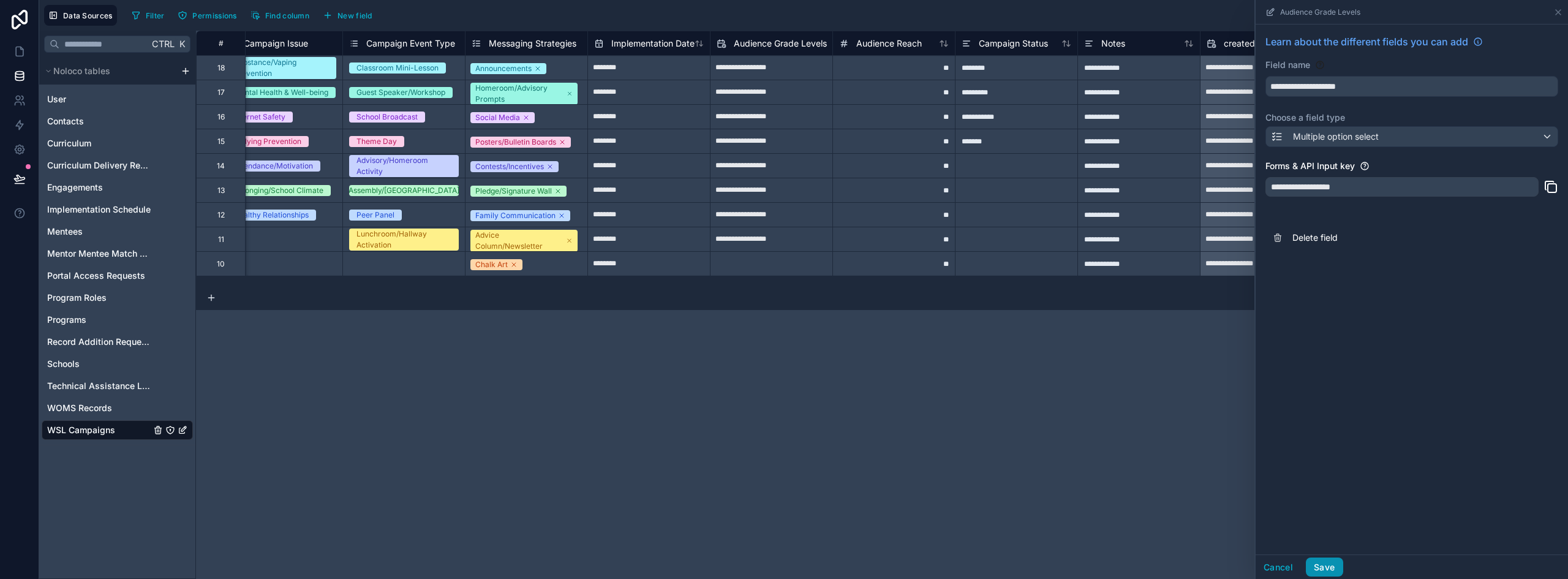
click at [1322, 567] on button "Save" at bounding box center [1324, 568] width 36 height 20
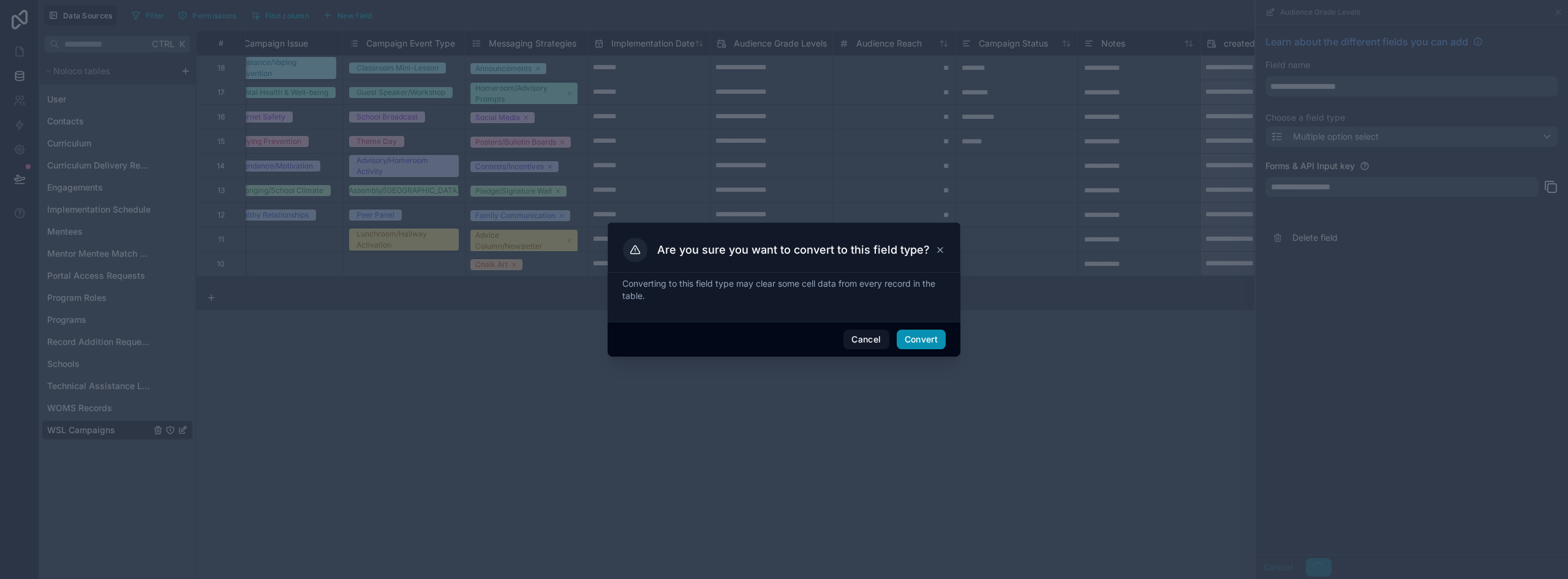
click at [927, 339] on button "Convert" at bounding box center [921, 339] width 49 height 20
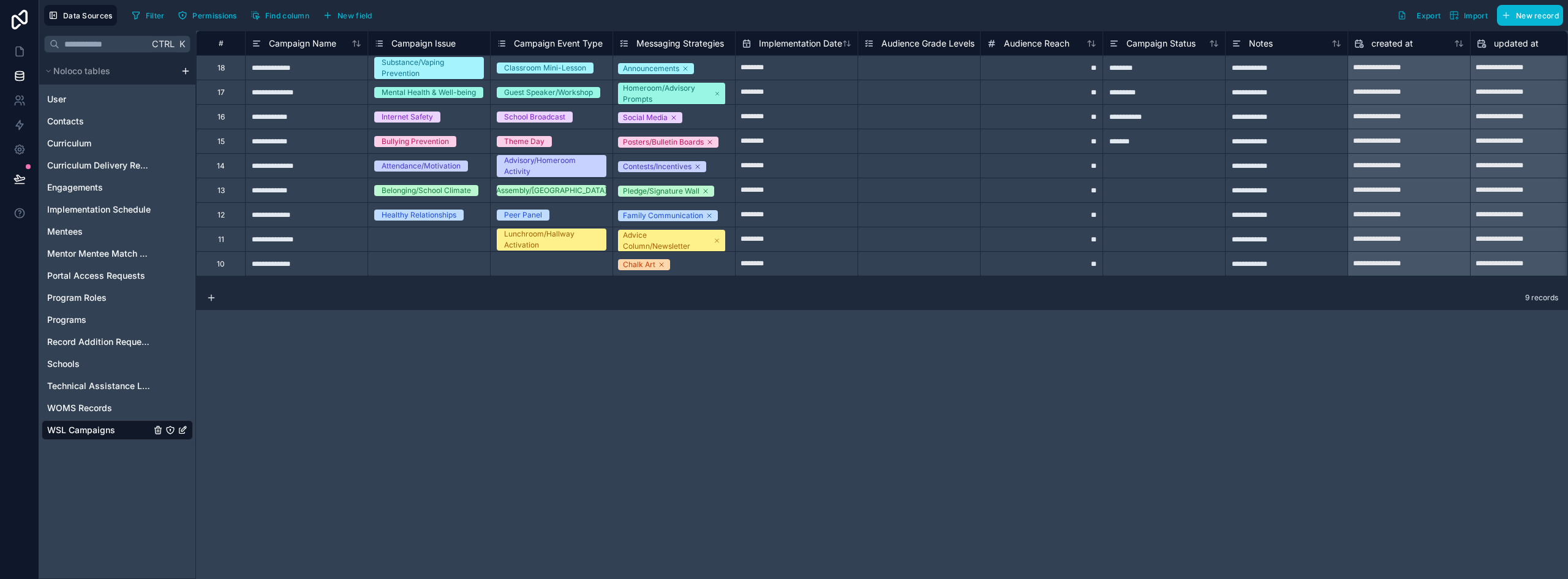
click at [914, 40] on span "Audience Grade Levels" at bounding box center [928, 43] width 93 height 12
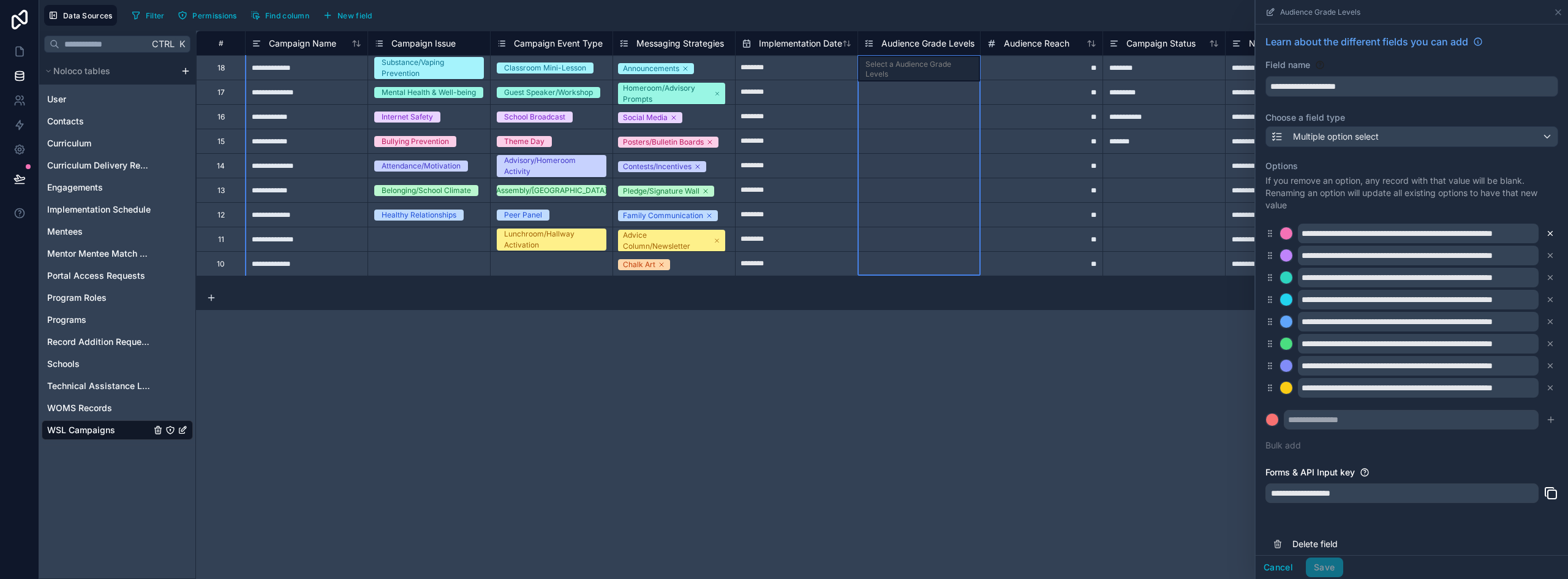
click at [1546, 229] on icon at bounding box center [1550, 233] width 9 height 9
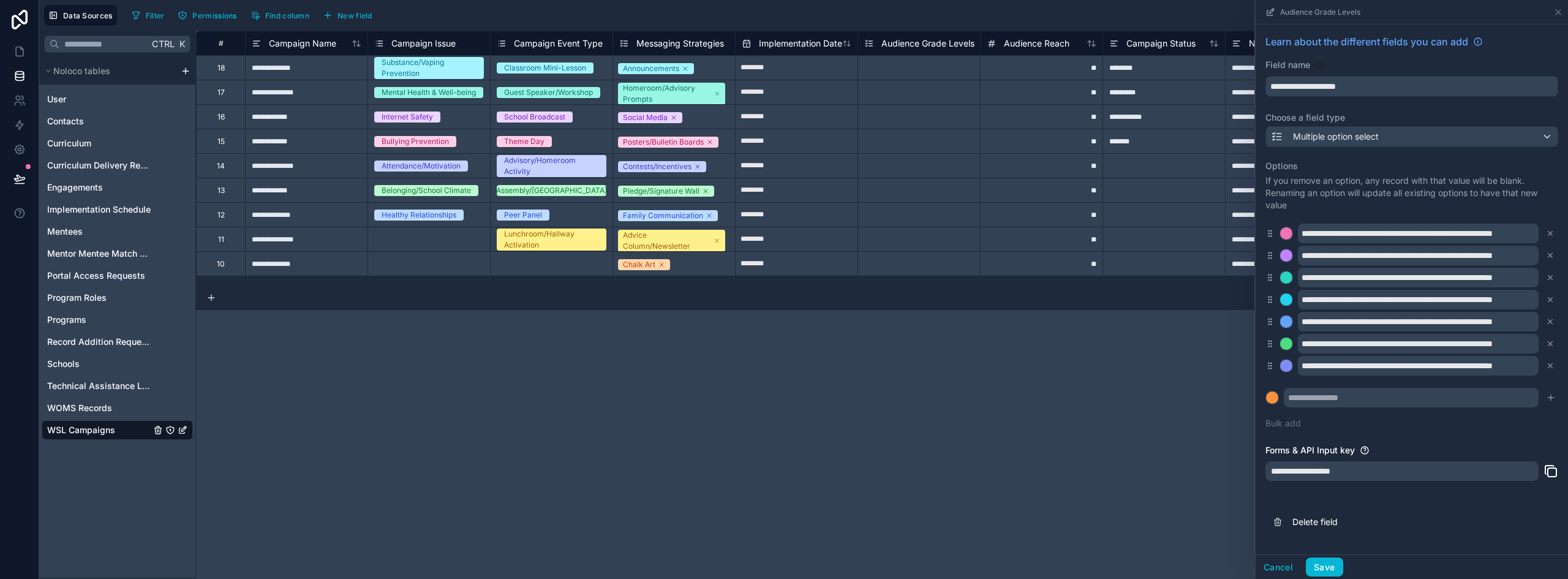
click at [1542, 229] on div "**********" at bounding box center [1412, 233] width 293 height 20
click at [1546, 230] on button at bounding box center [1550, 234] width 14 height 14
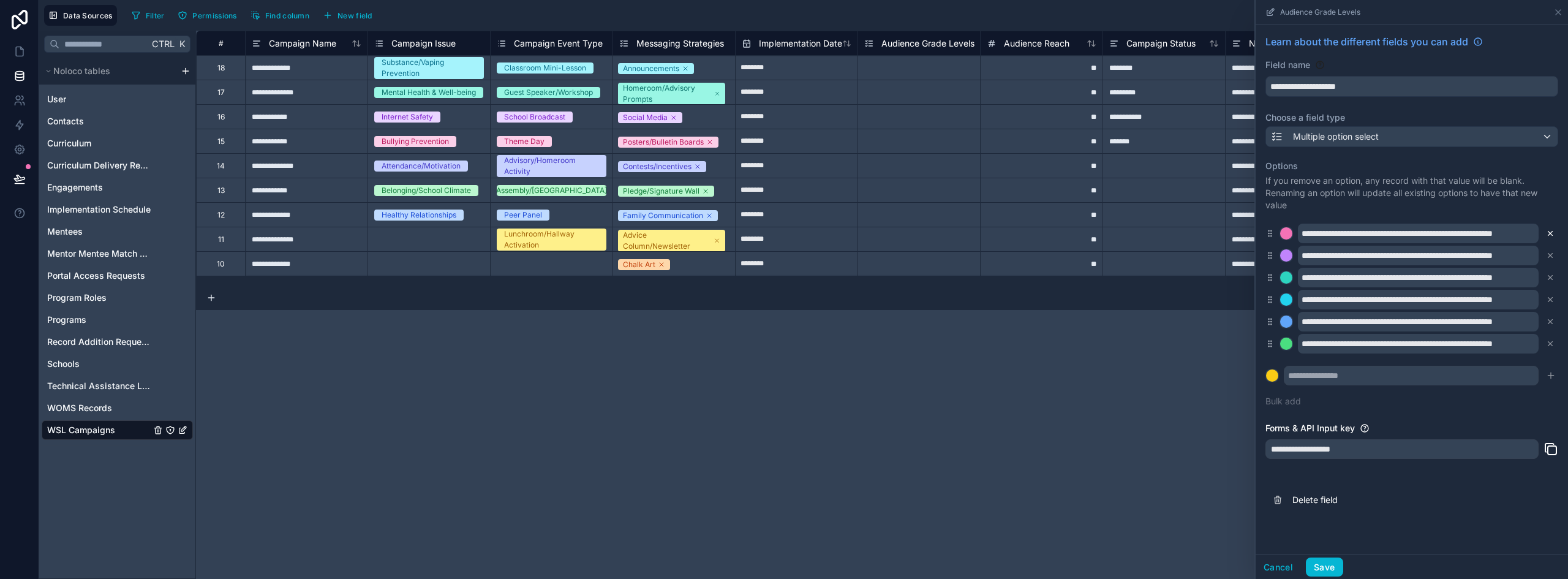
click at [1546, 230] on icon at bounding box center [1550, 233] width 9 height 9
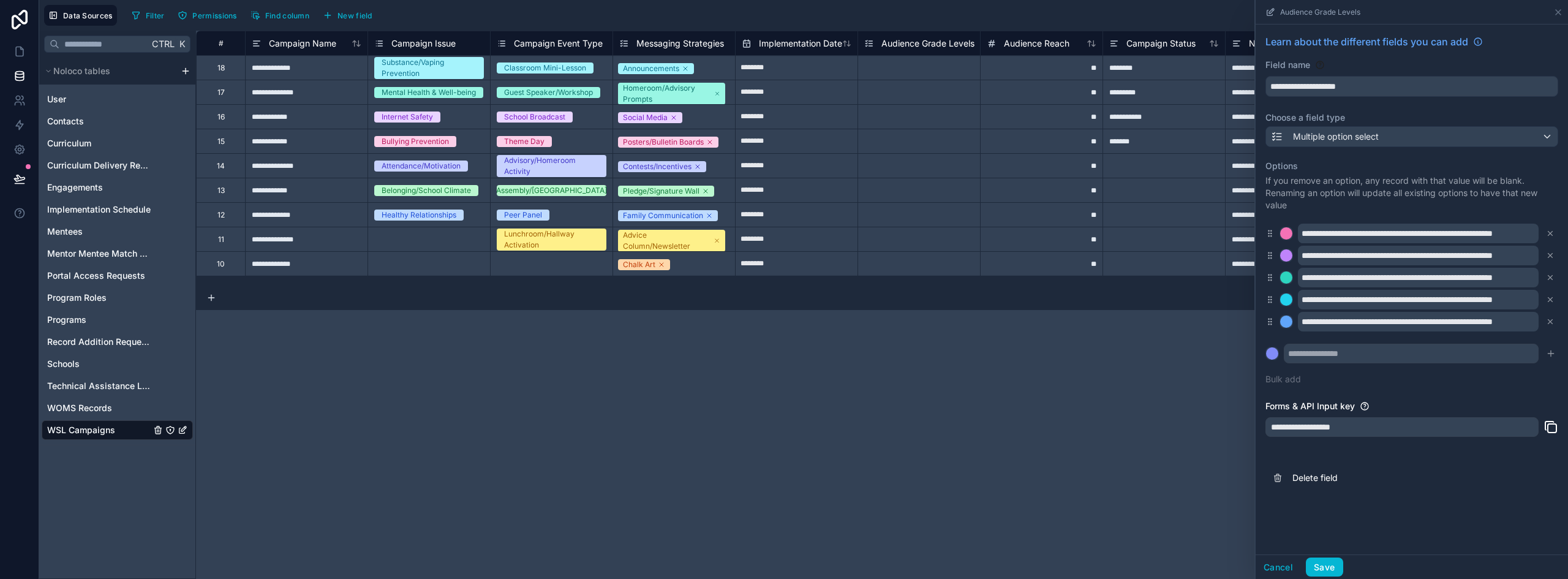
click at [1546, 230] on icon at bounding box center [1550, 233] width 9 height 9
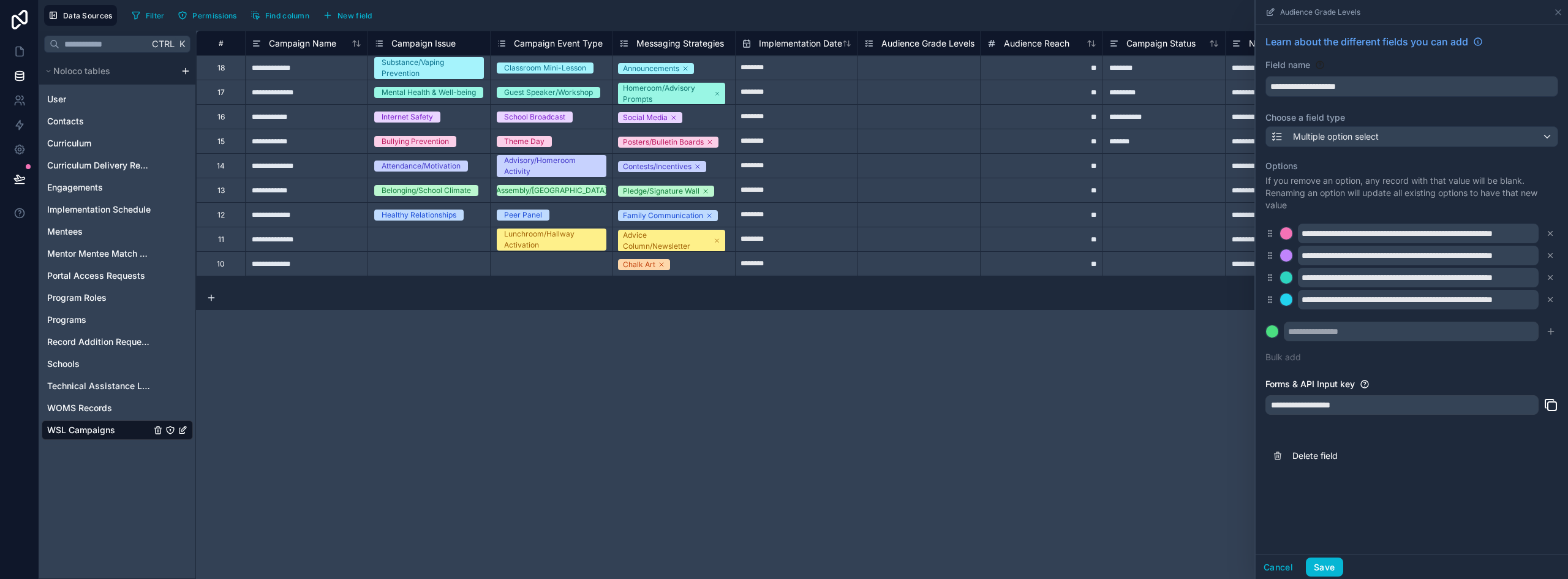
click at [1546, 230] on icon at bounding box center [1550, 233] width 9 height 9
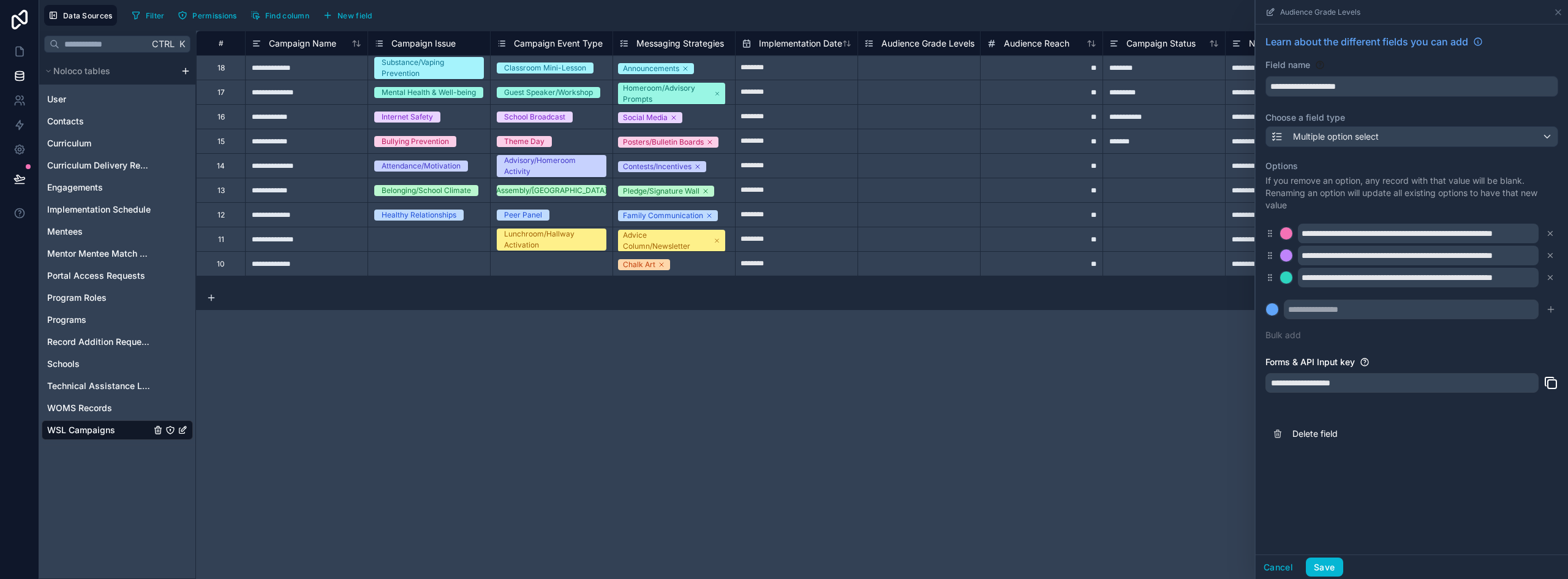
click at [1546, 230] on icon at bounding box center [1550, 233] width 9 height 9
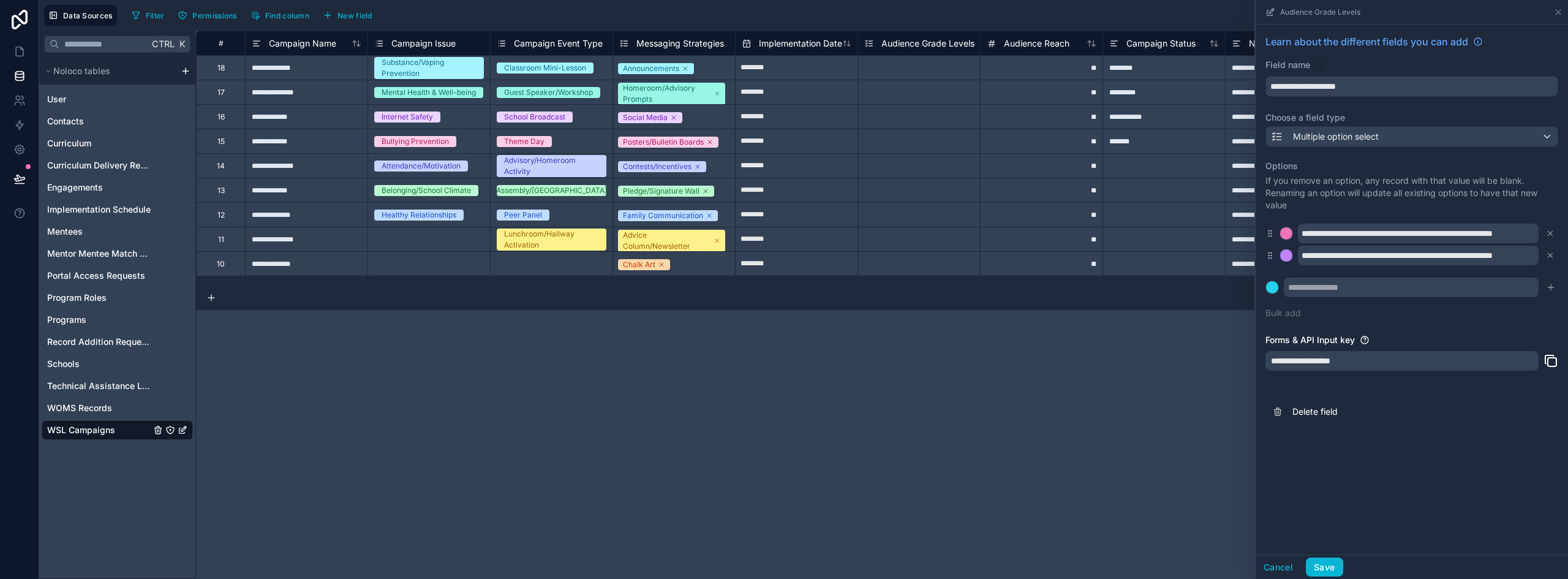
click at [1546, 230] on icon at bounding box center [1550, 233] width 9 height 9
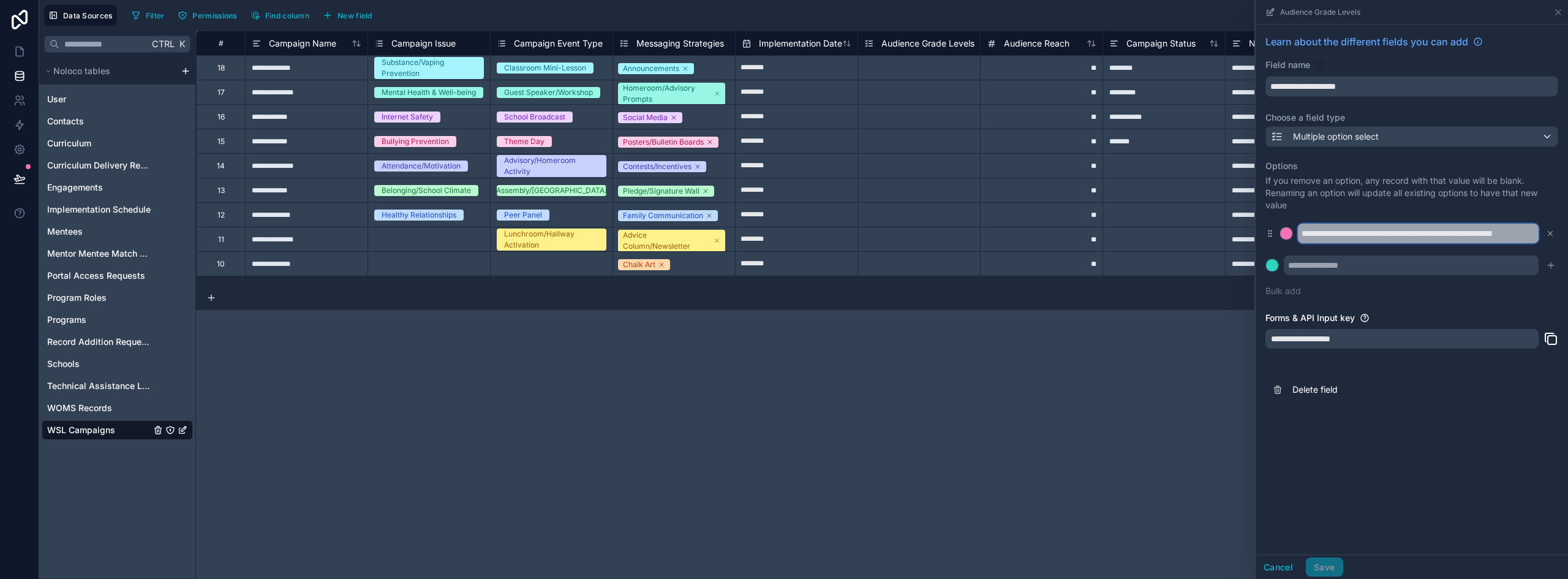
click at [1342, 235] on input "**********" at bounding box center [1418, 233] width 241 height 20
paste input "text"
type input "*******"
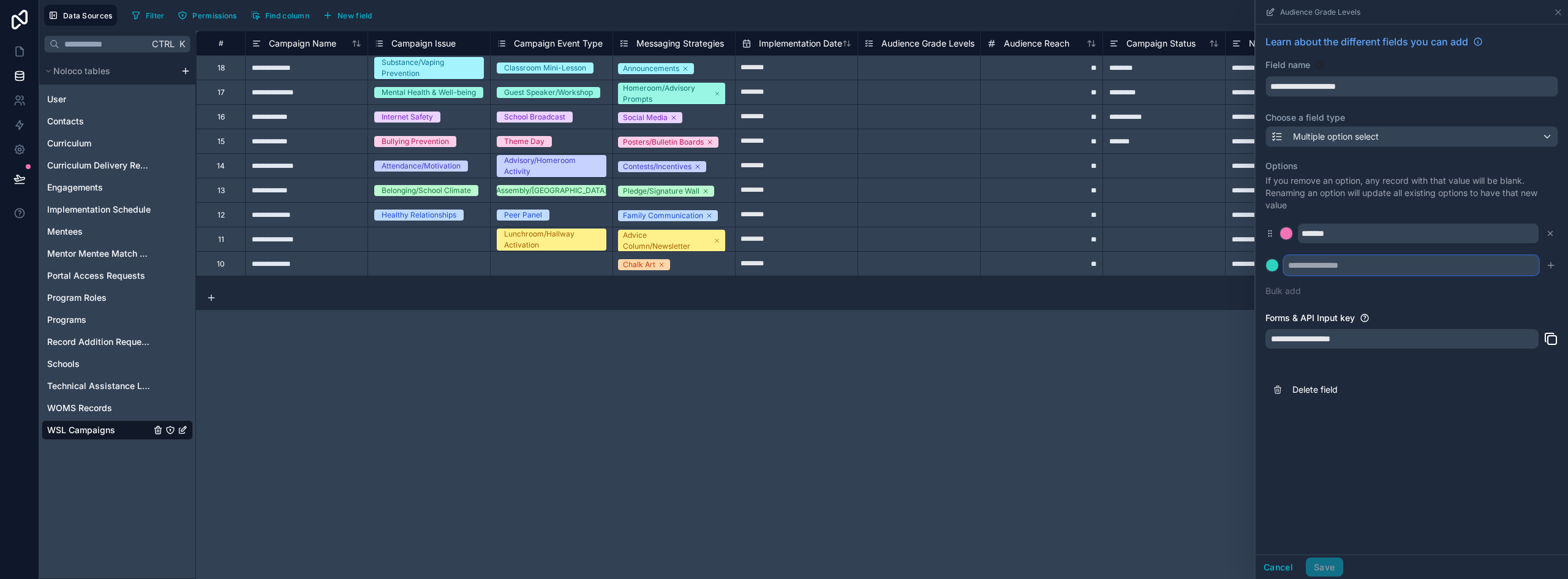
click at [1349, 264] on input "text" at bounding box center [1411, 265] width 255 height 20
paste input "*******"
type input "*******"
click at [1298, 290] on button "Bulk add" at bounding box center [1283, 291] width 36 height 12
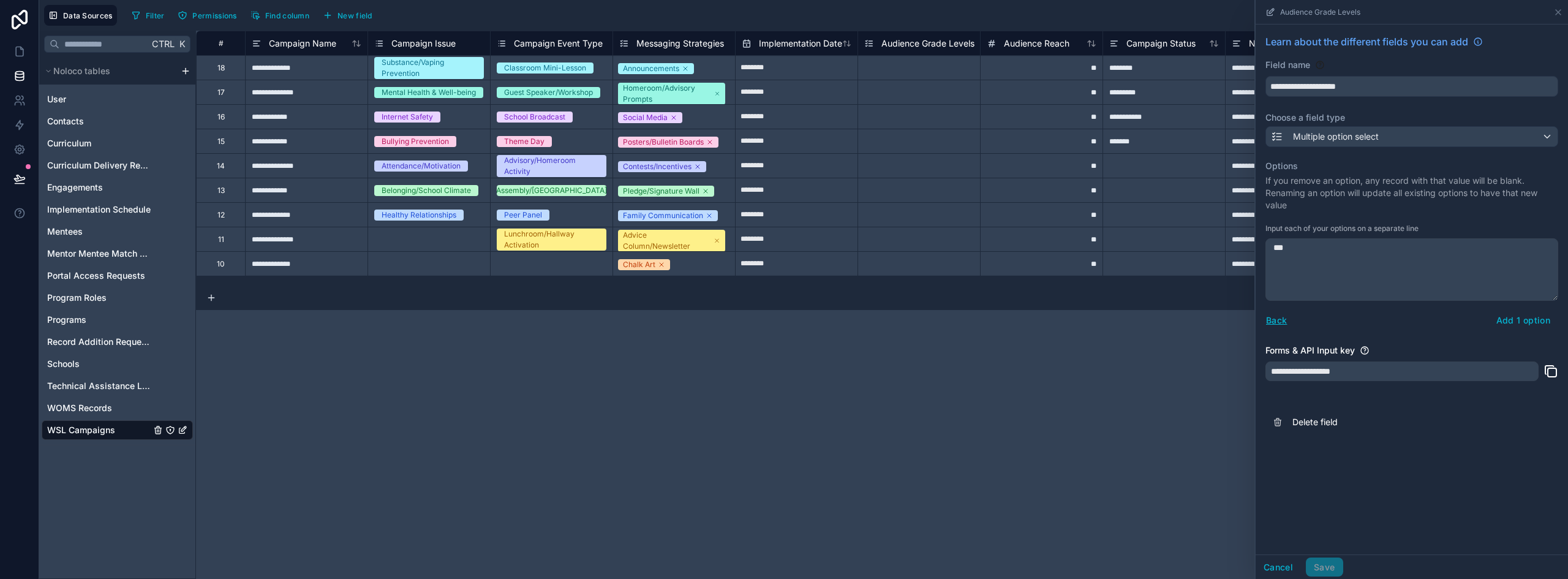
click at [1290, 250] on textarea "***" at bounding box center [1412, 270] width 293 height 63
paste textarea "**** ******* ******* ******* ******* ******* ******* ********"
type textarea "******* ******* ******* ******* ******* ******* ******* ********"
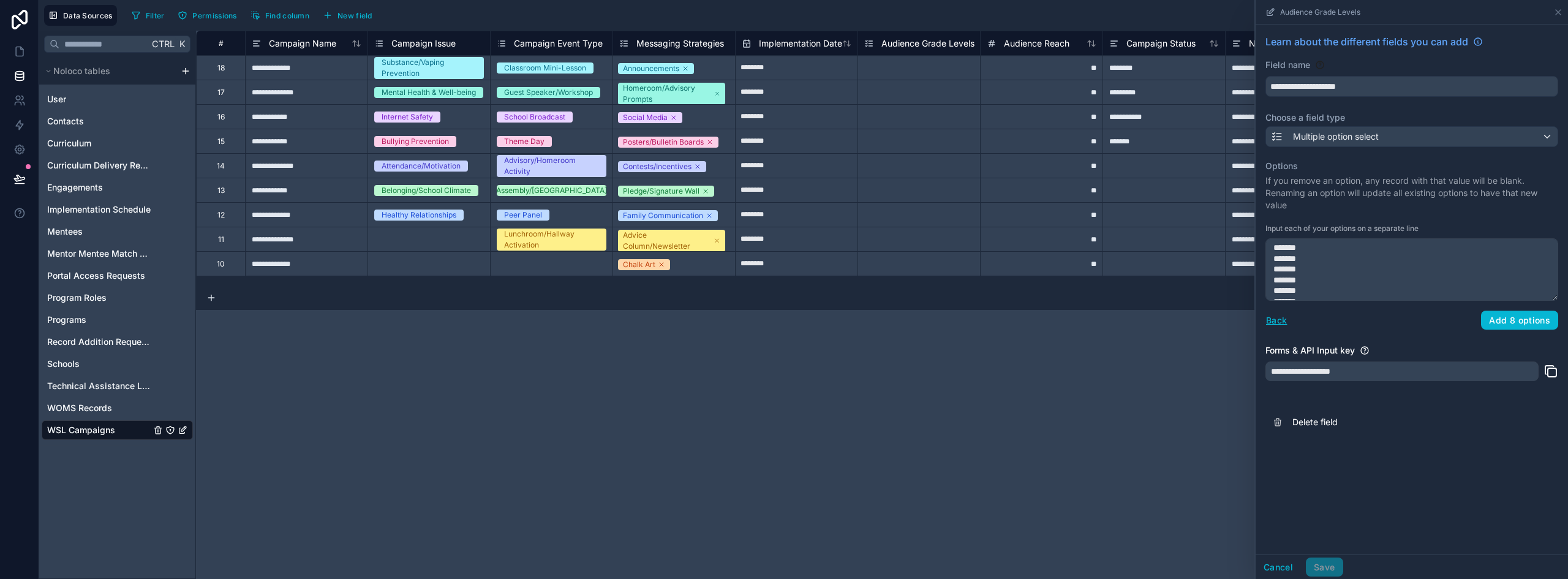
click at [1507, 318] on button "Add 8 options" at bounding box center [1520, 320] width 77 height 20
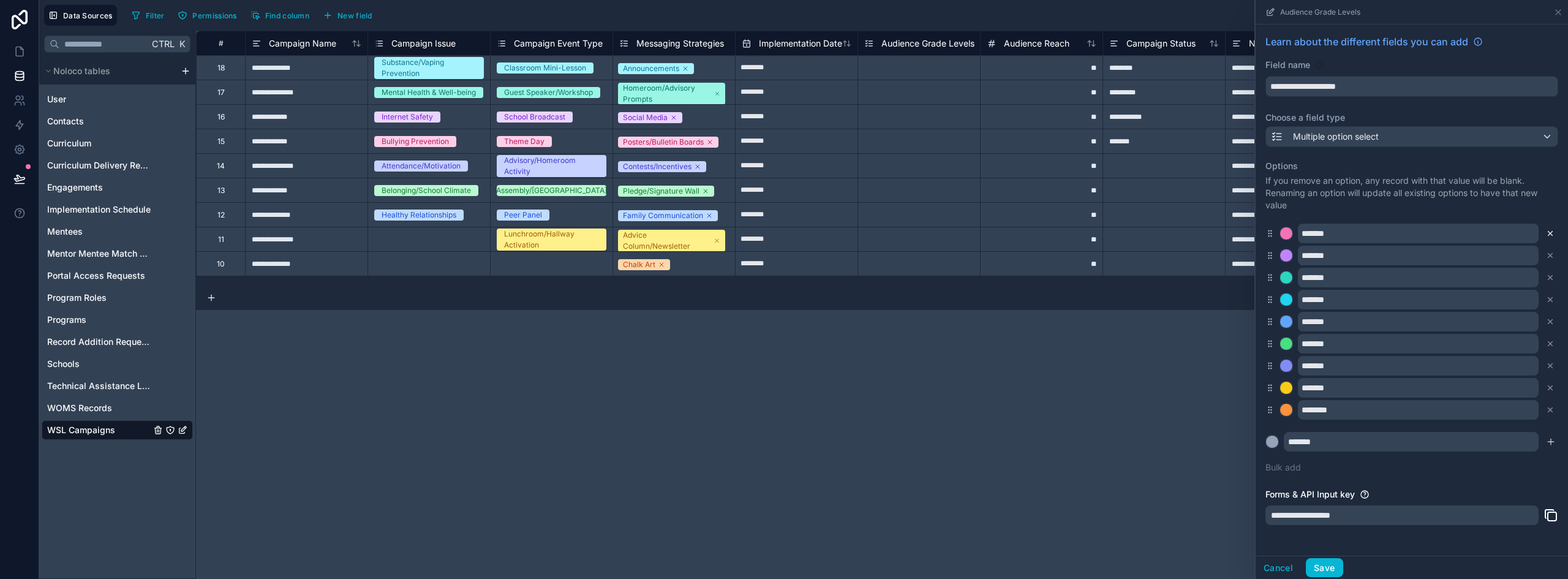
click at [1544, 234] on button at bounding box center [1550, 234] width 14 height 14
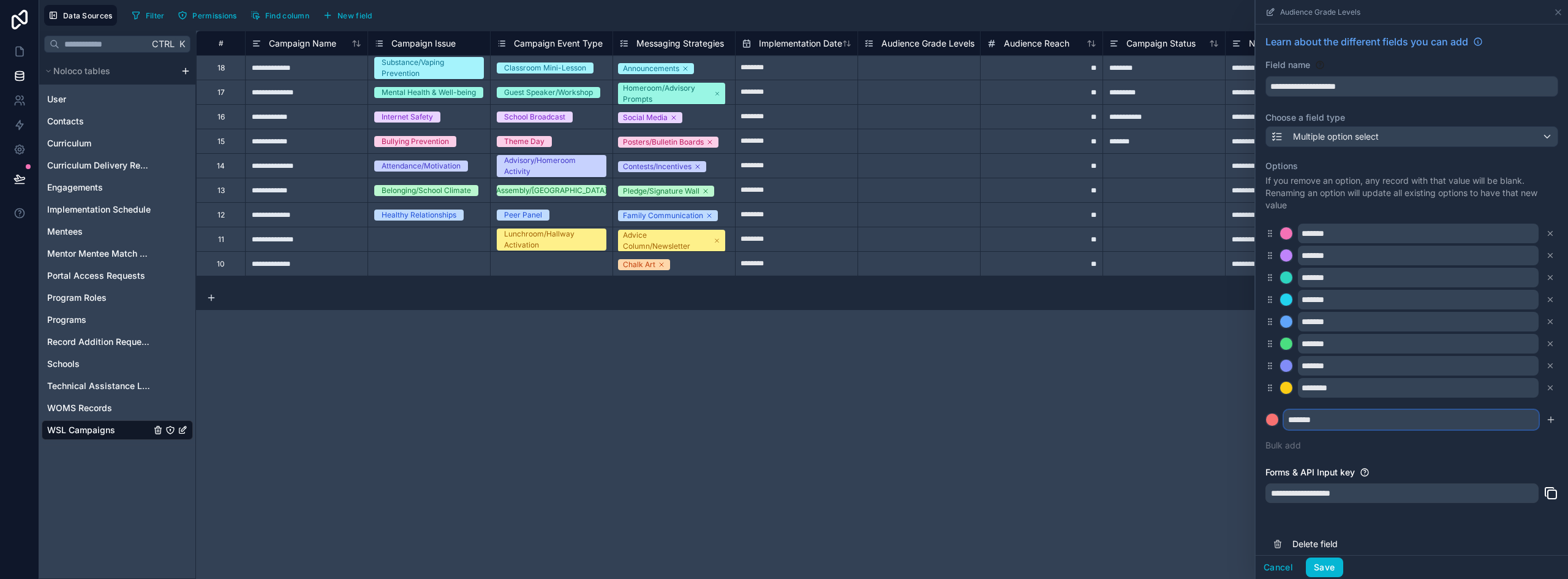
click at [1369, 428] on input "*******" at bounding box center [1411, 420] width 255 height 20
click at [1364, 368] on input "*******" at bounding box center [1418, 366] width 241 height 20
click at [1321, 570] on button "Save" at bounding box center [1324, 568] width 36 height 20
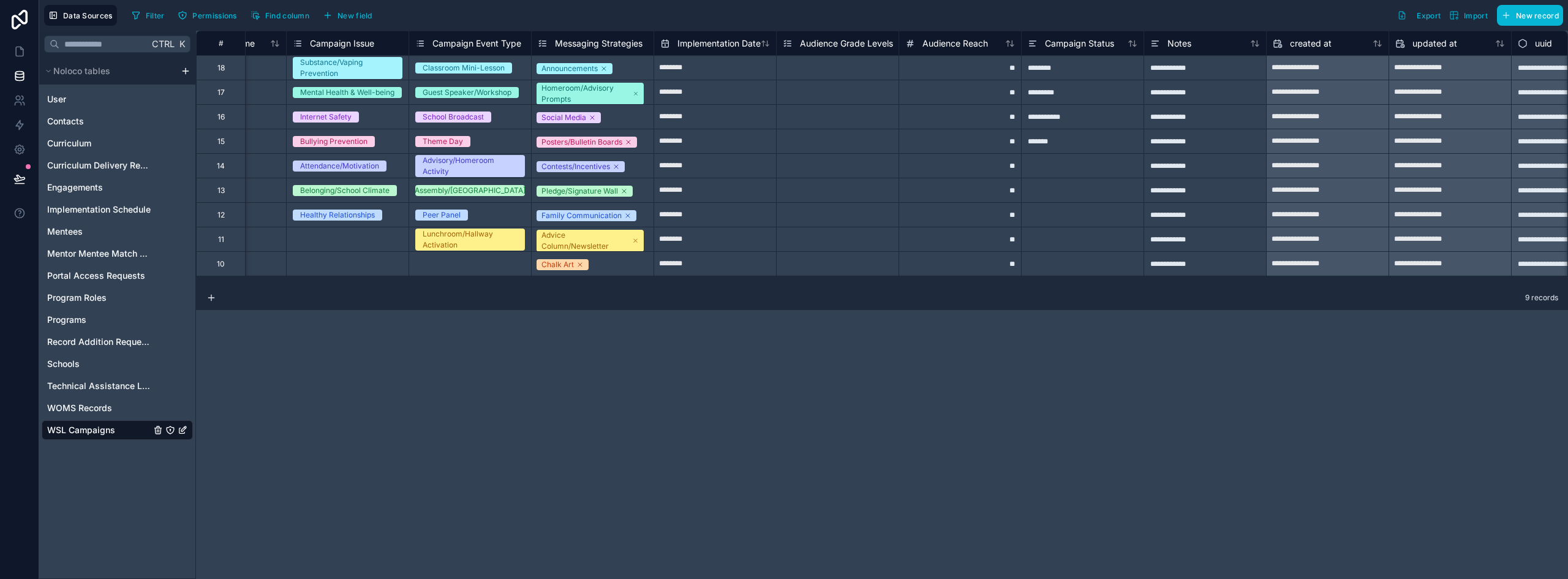
scroll to position [0, 148]
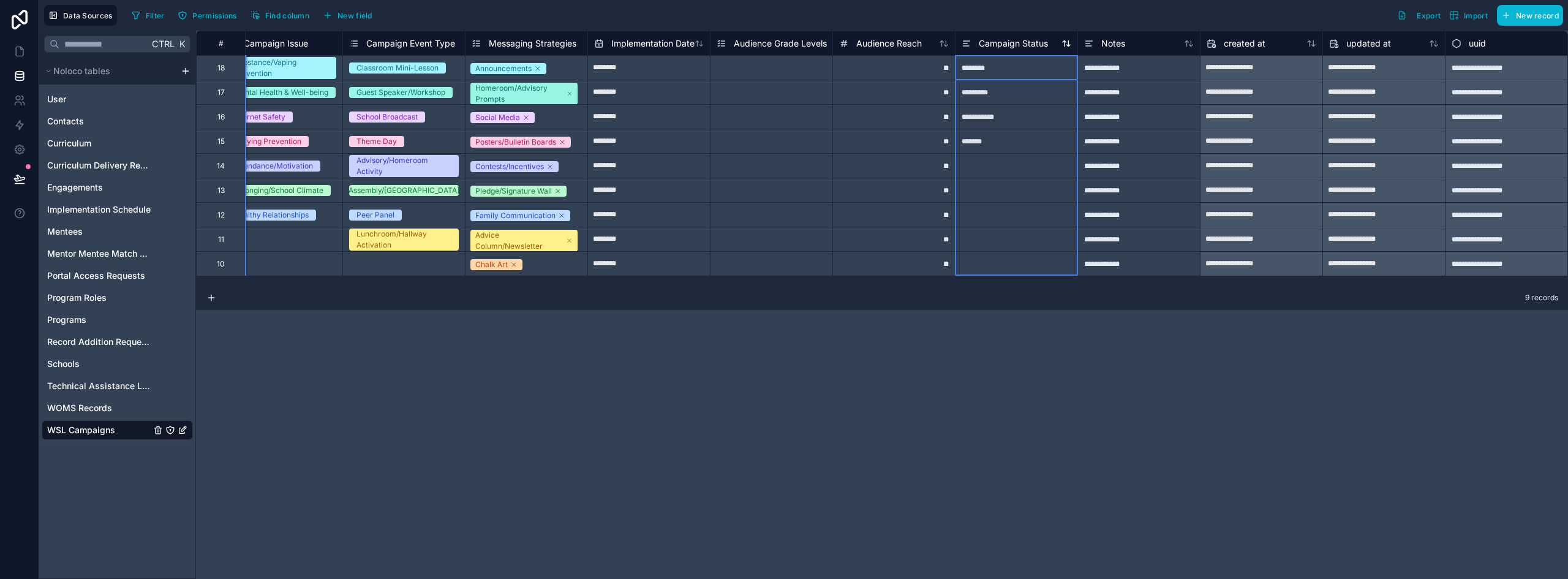
click at [1018, 47] on span "Campaign Status" at bounding box center [1014, 43] width 70 height 12
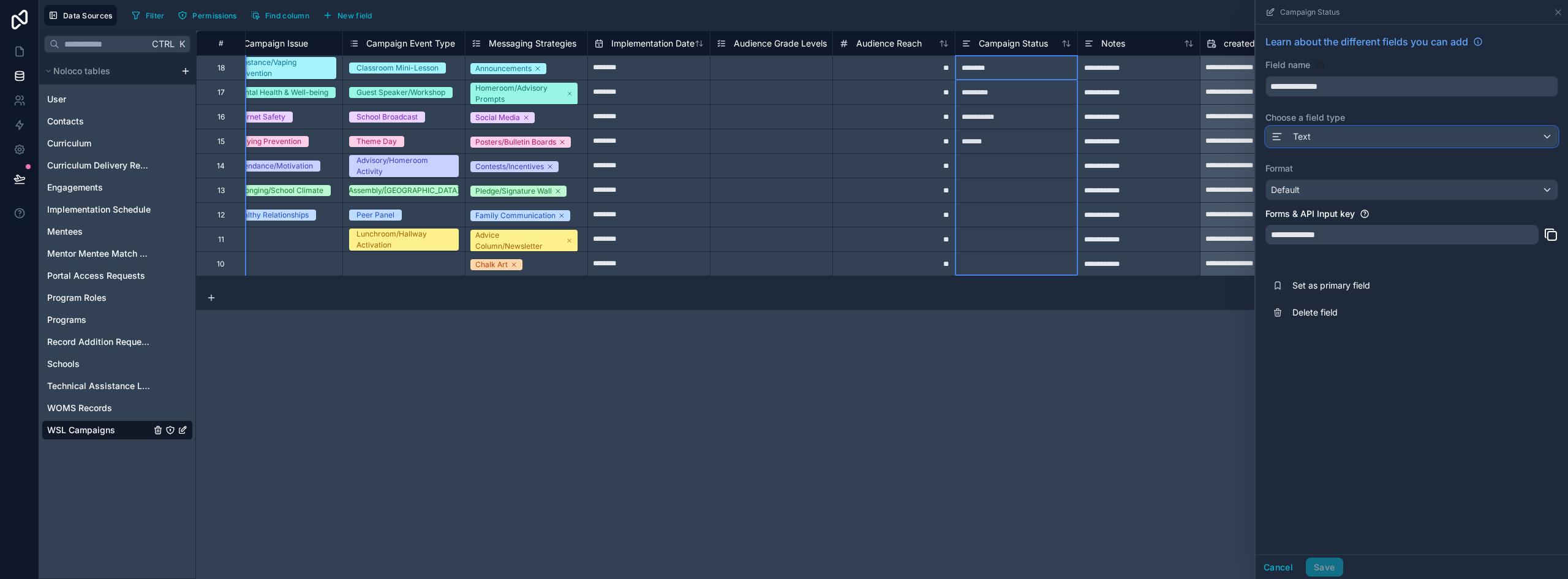
click at [1314, 136] on div "Text" at bounding box center [1412, 136] width 292 height 20
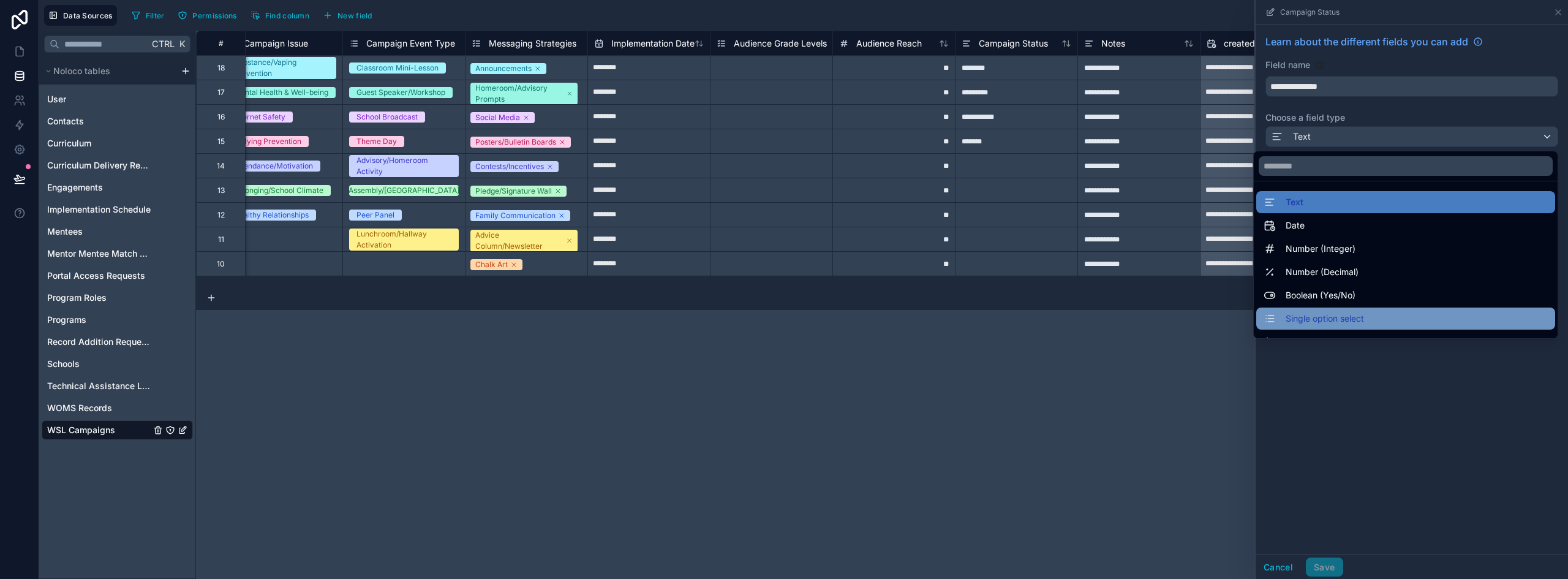
click at [1330, 320] on span "Single option select" at bounding box center [1325, 319] width 78 height 15
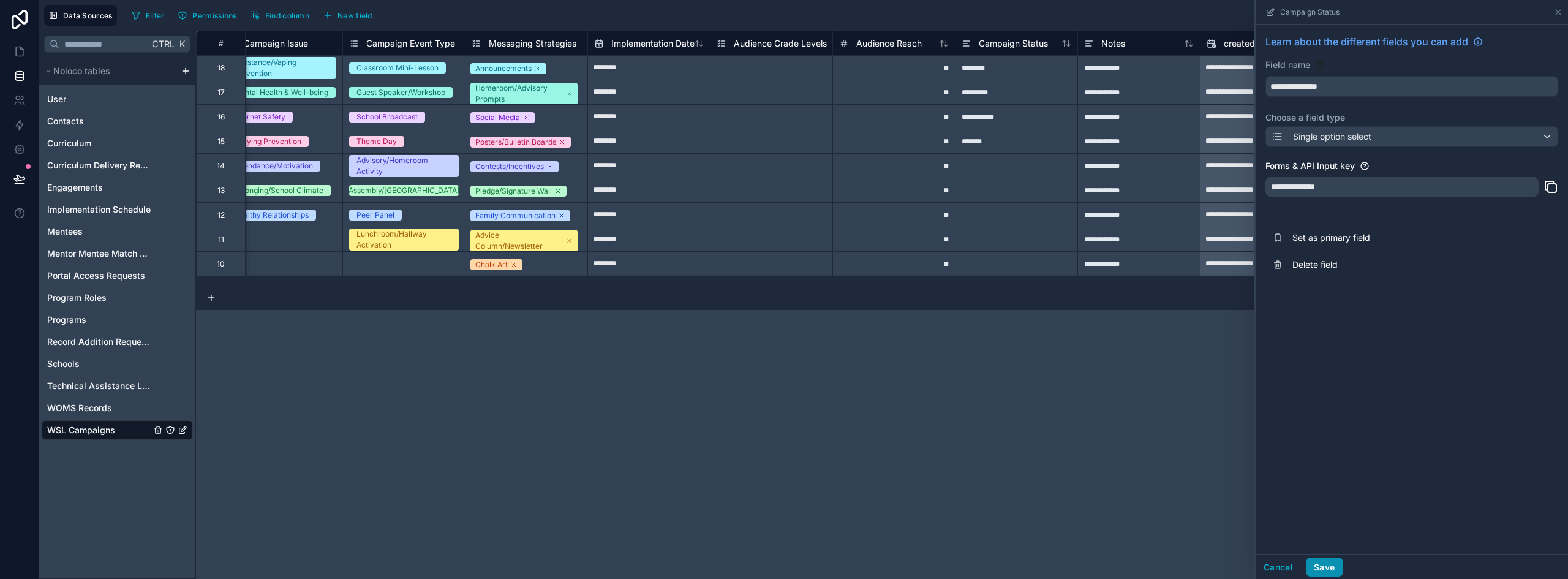
click at [1328, 558] on button "Save" at bounding box center [1324, 568] width 36 height 20
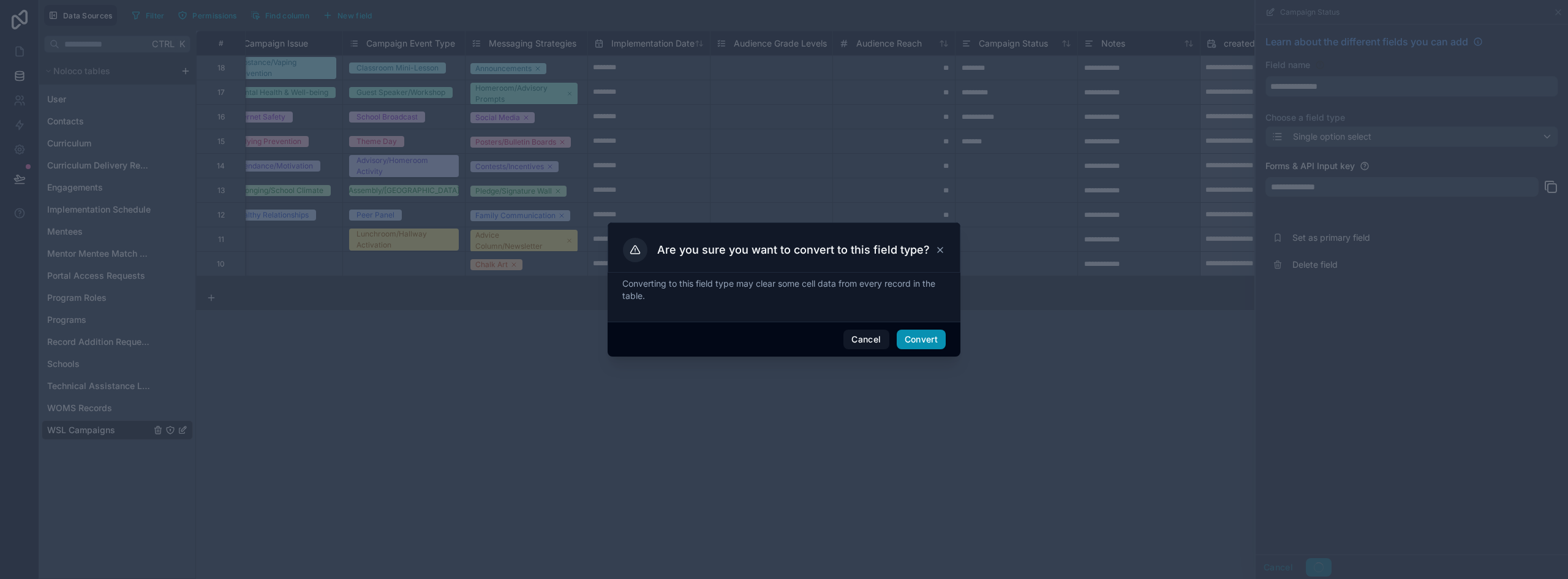
click at [918, 342] on button "Convert" at bounding box center [921, 339] width 49 height 20
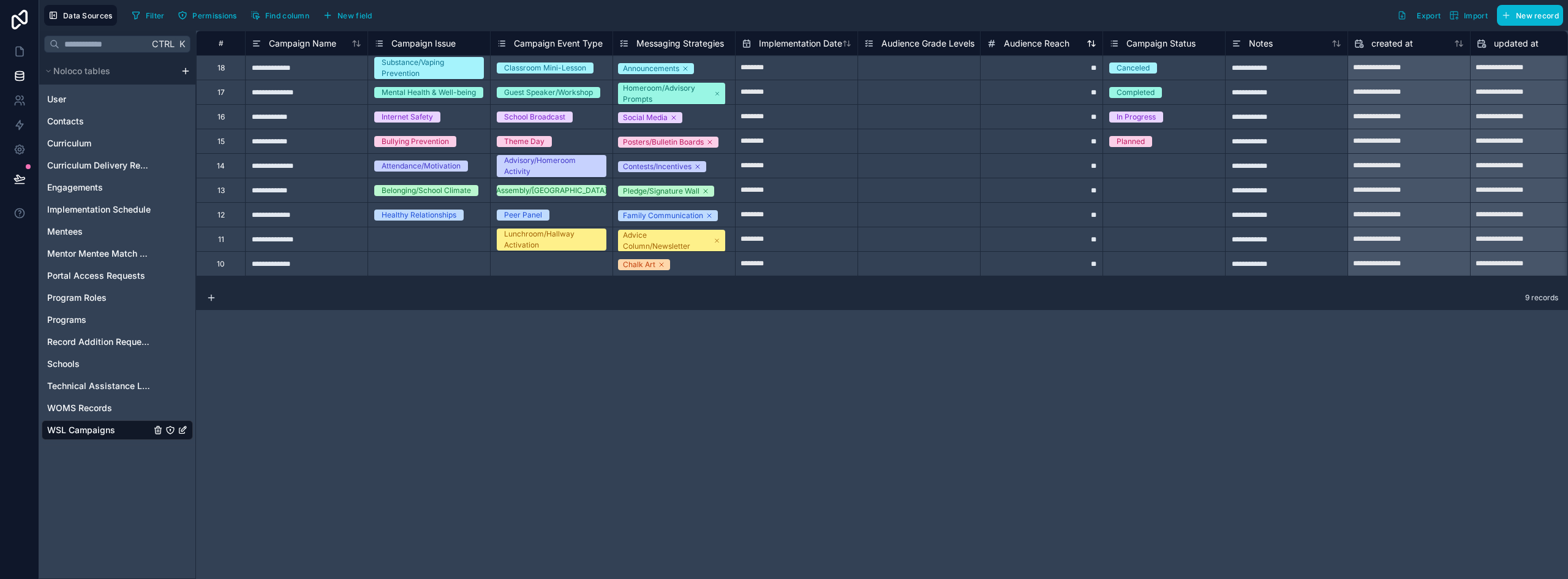
click at [1028, 41] on span "Audience Reach" at bounding box center [1037, 43] width 66 height 12
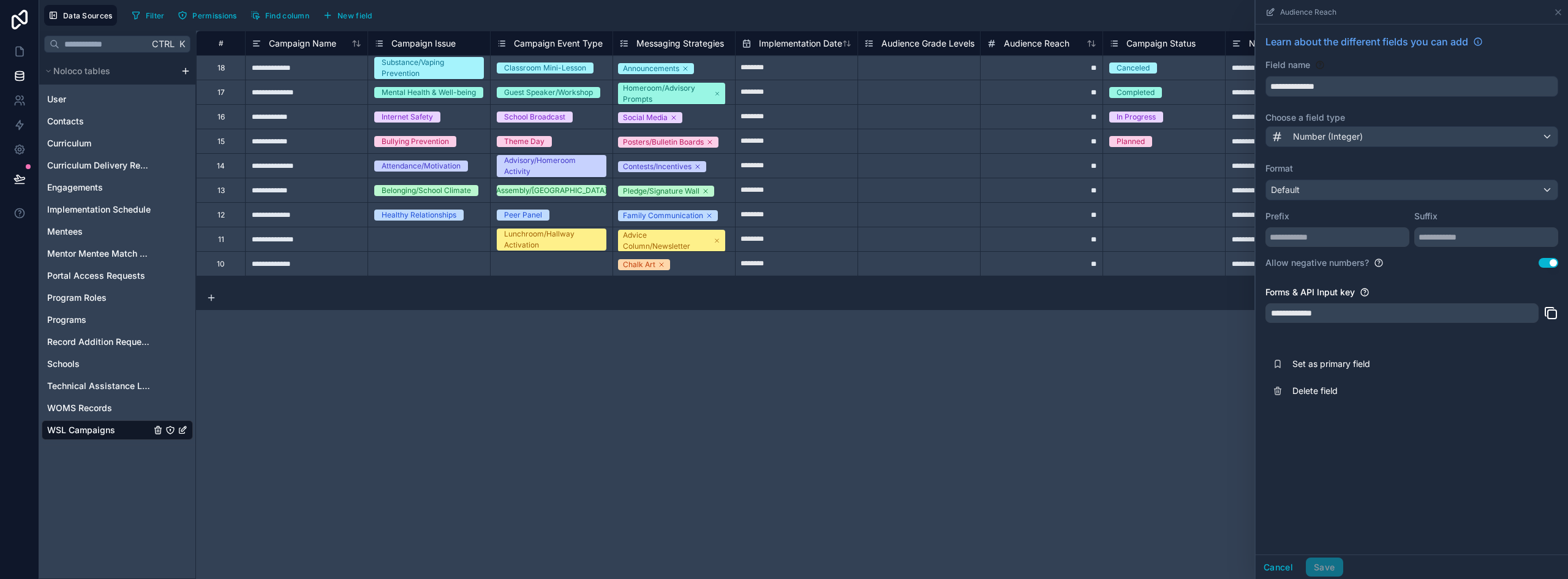
click at [1550, 261] on button "Use setting" at bounding box center [1548, 263] width 20 height 10
click at [1324, 563] on button "Save" at bounding box center [1324, 568] width 36 height 20
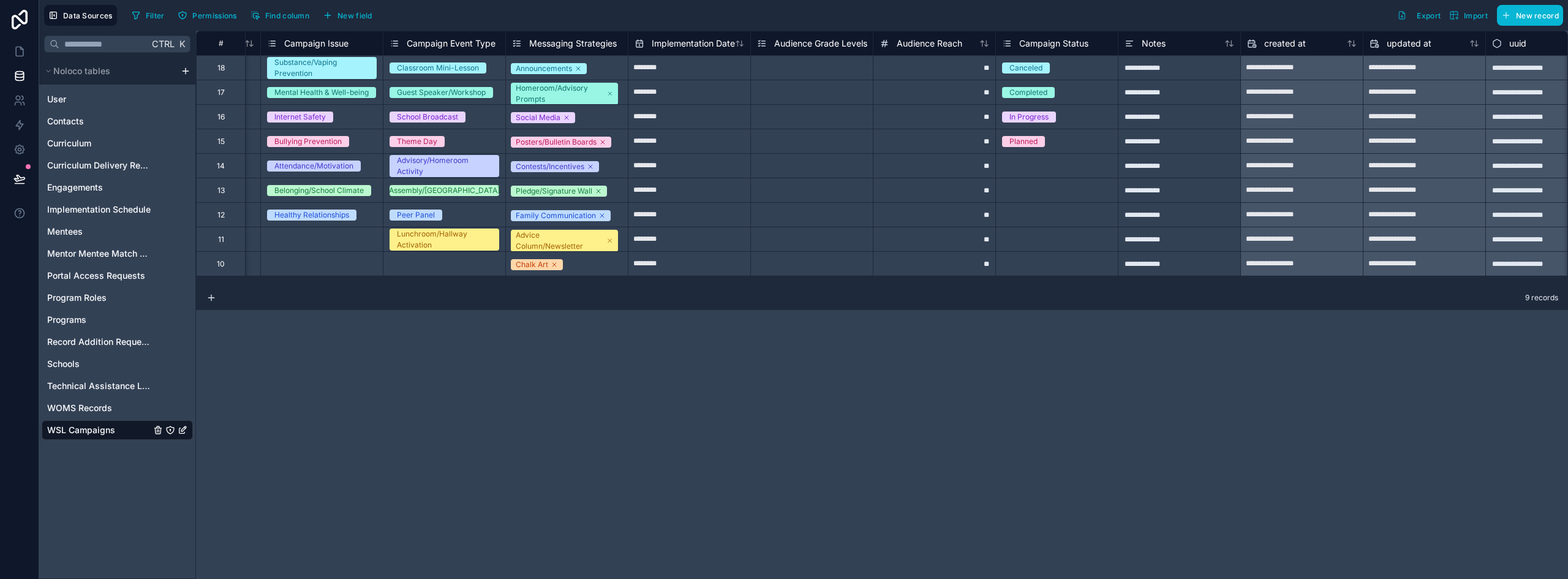
scroll to position [0, 148]
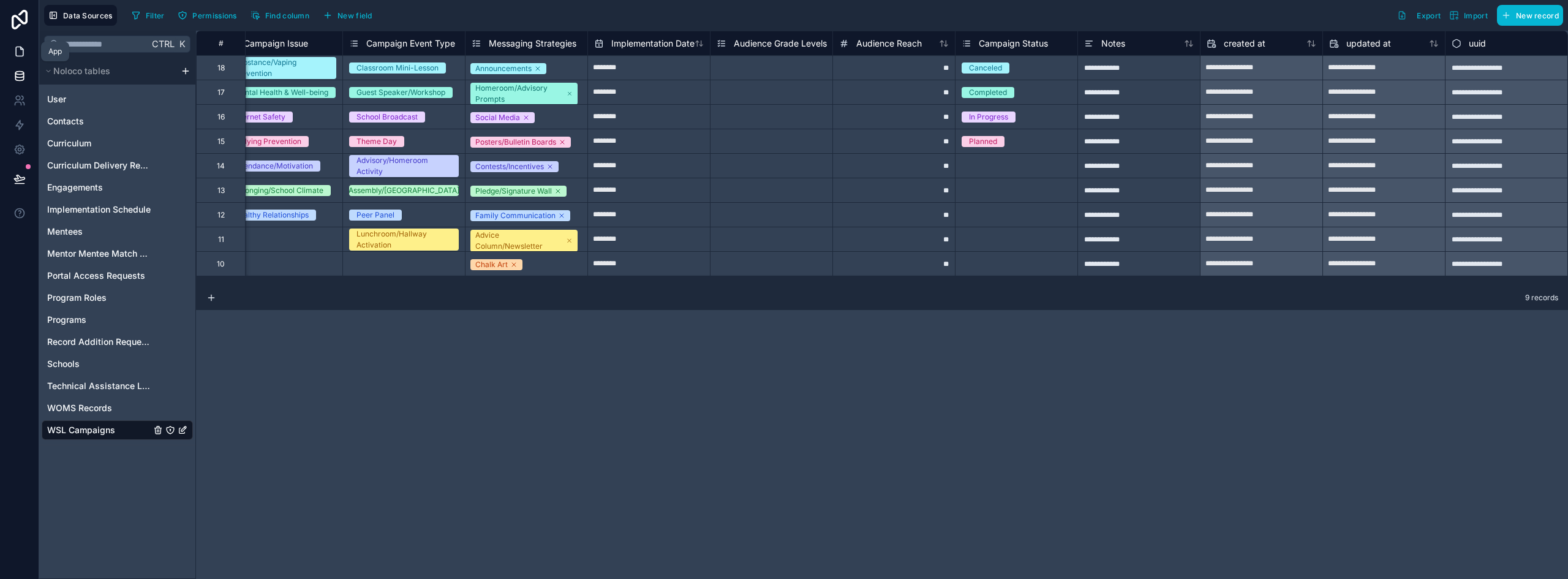
click at [14, 49] on icon at bounding box center [20, 51] width 12 height 12
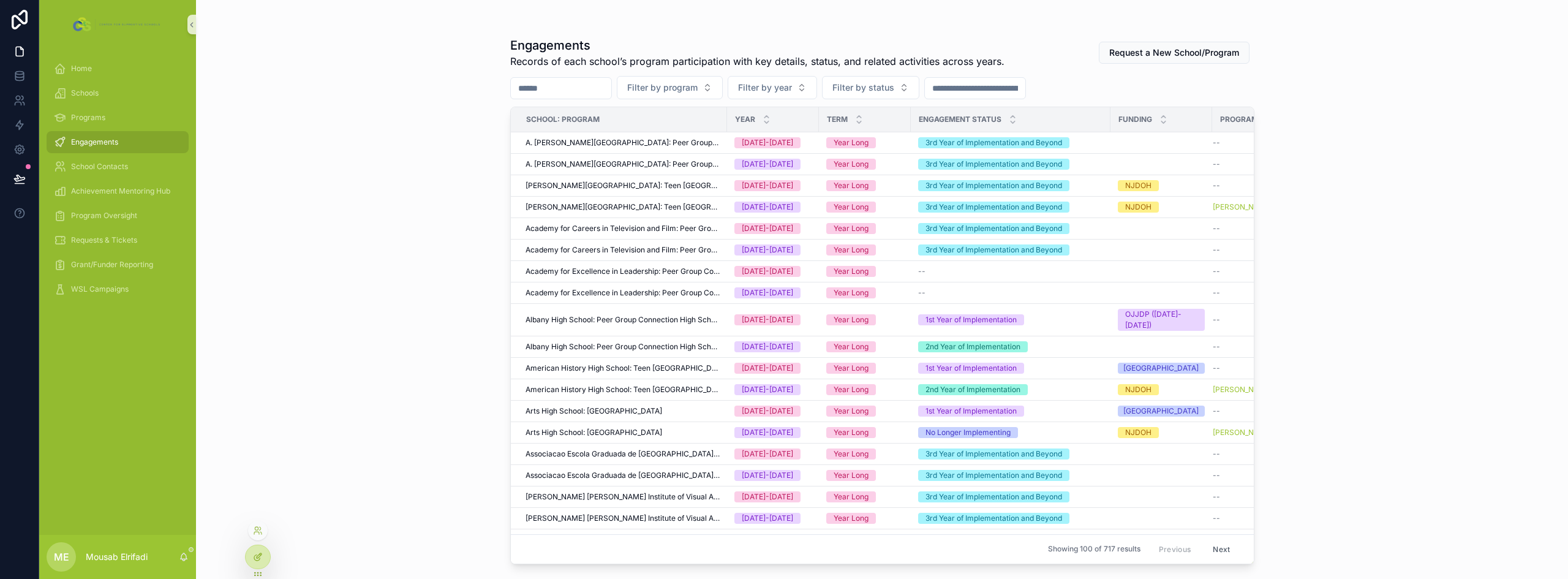
click at [262, 558] on icon at bounding box center [258, 557] width 10 height 10
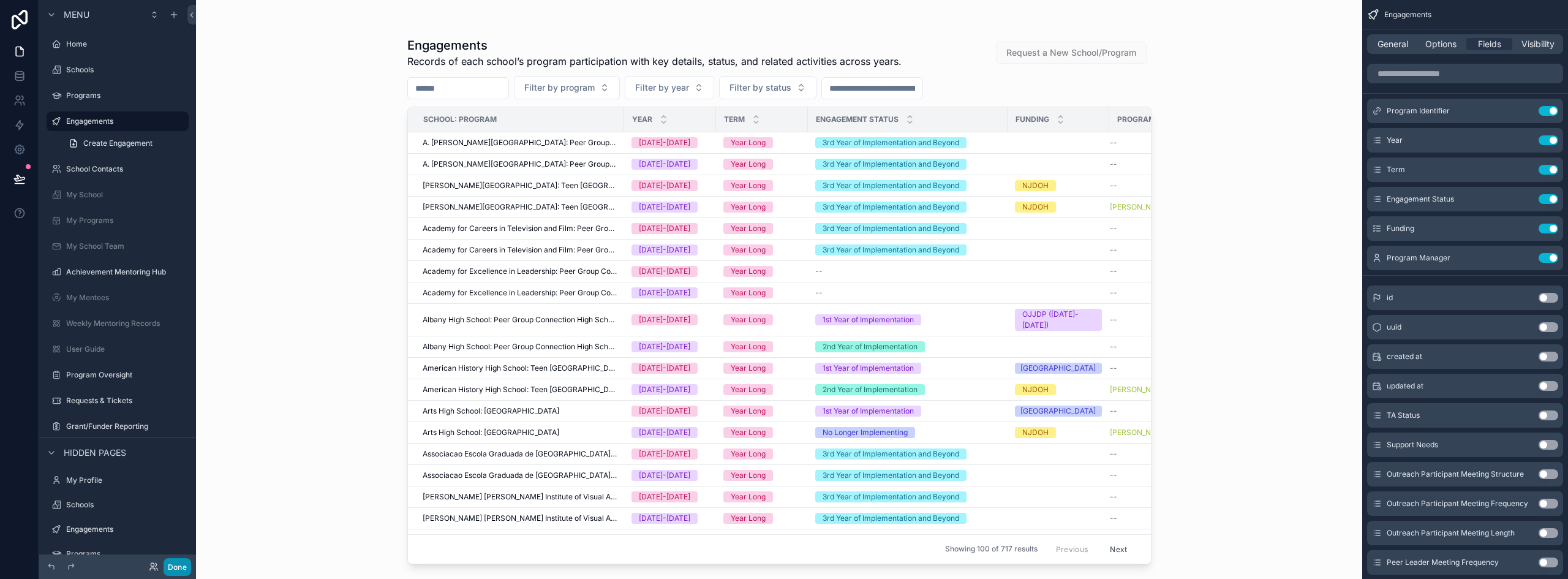
click at [165, 568] on button "Done" at bounding box center [177, 567] width 28 height 18
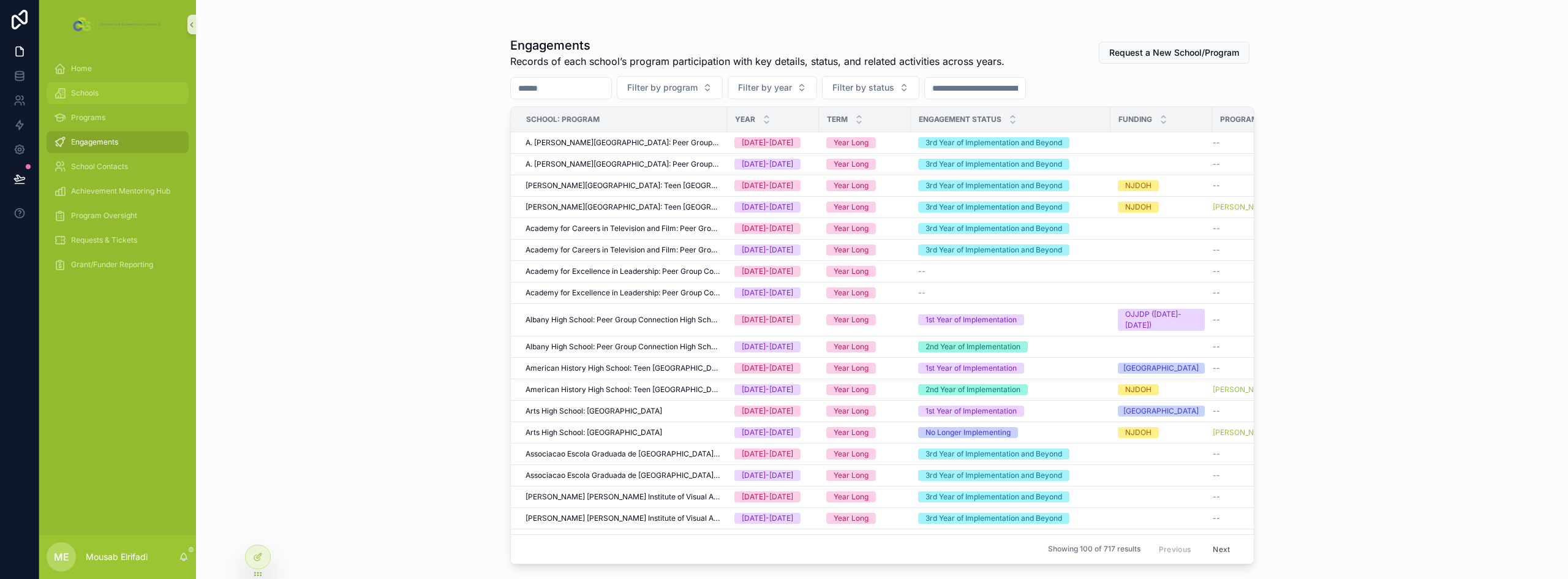
click at [103, 89] on div "Schools" at bounding box center [117, 93] width 128 height 20
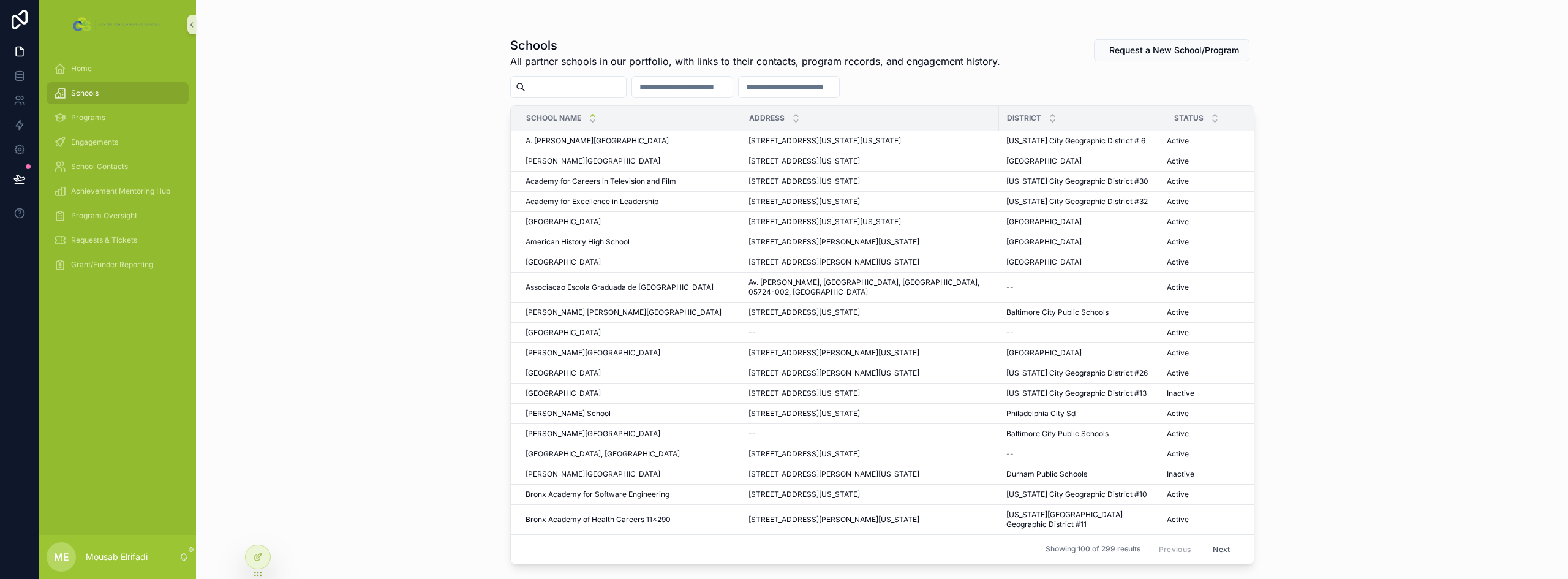
click at [626, 86] on input "scrollable content" at bounding box center [575, 86] width 101 height 17
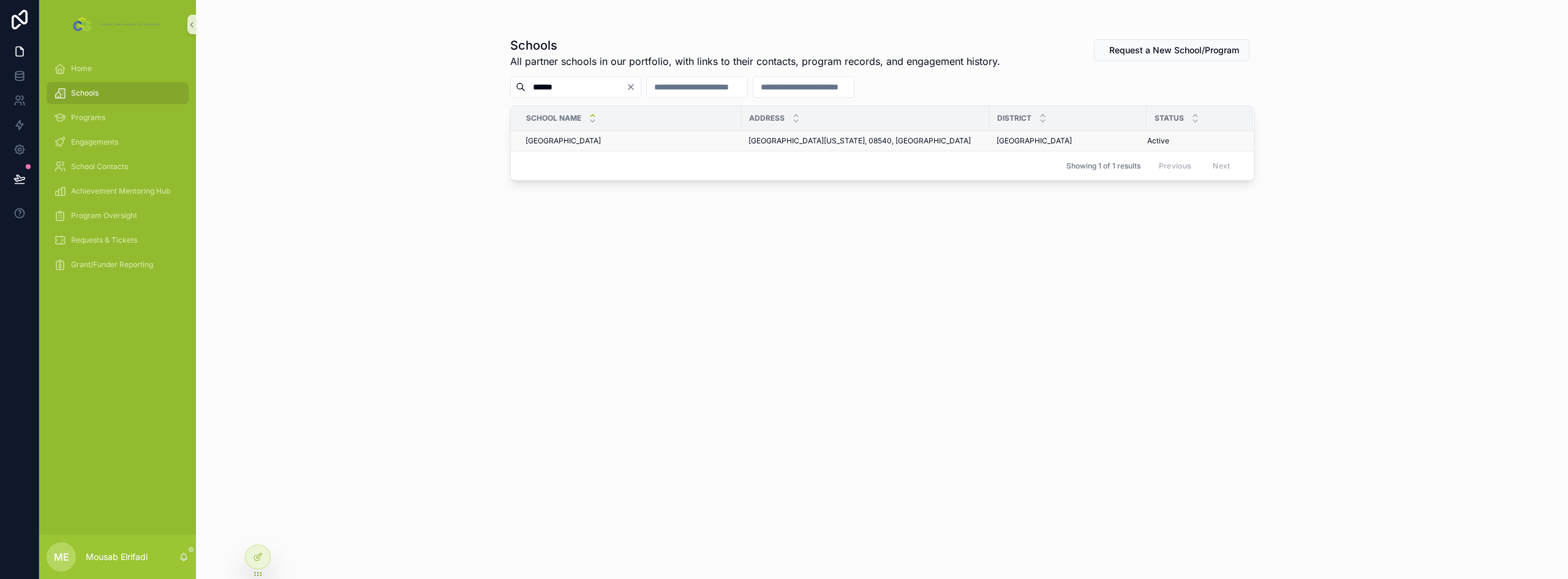
type input "******"
click at [641, 144] on div "[GEOGRAPHIC_DATA] [GEOGRAPHIC_DATA]" at bounding box center [629, 141] width 208 height 10
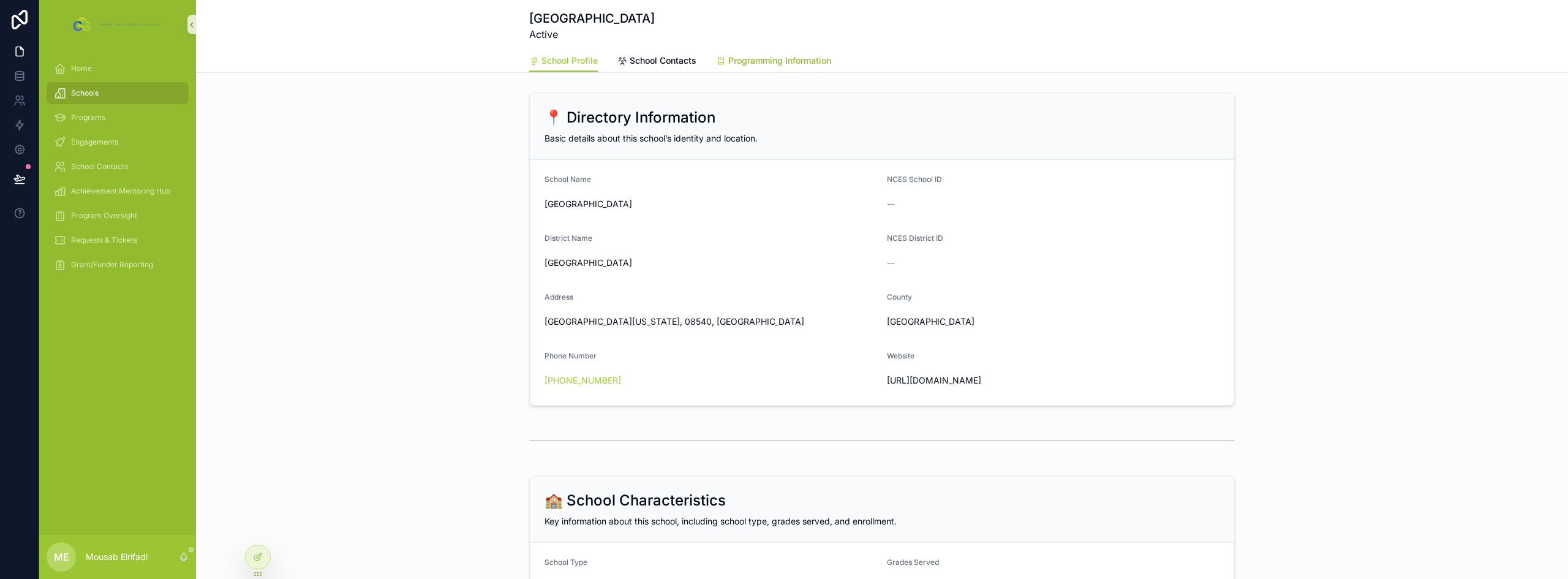
click at [789, 56] on span "Programming Information" at bounding box center [780, 61] width 103 height 12
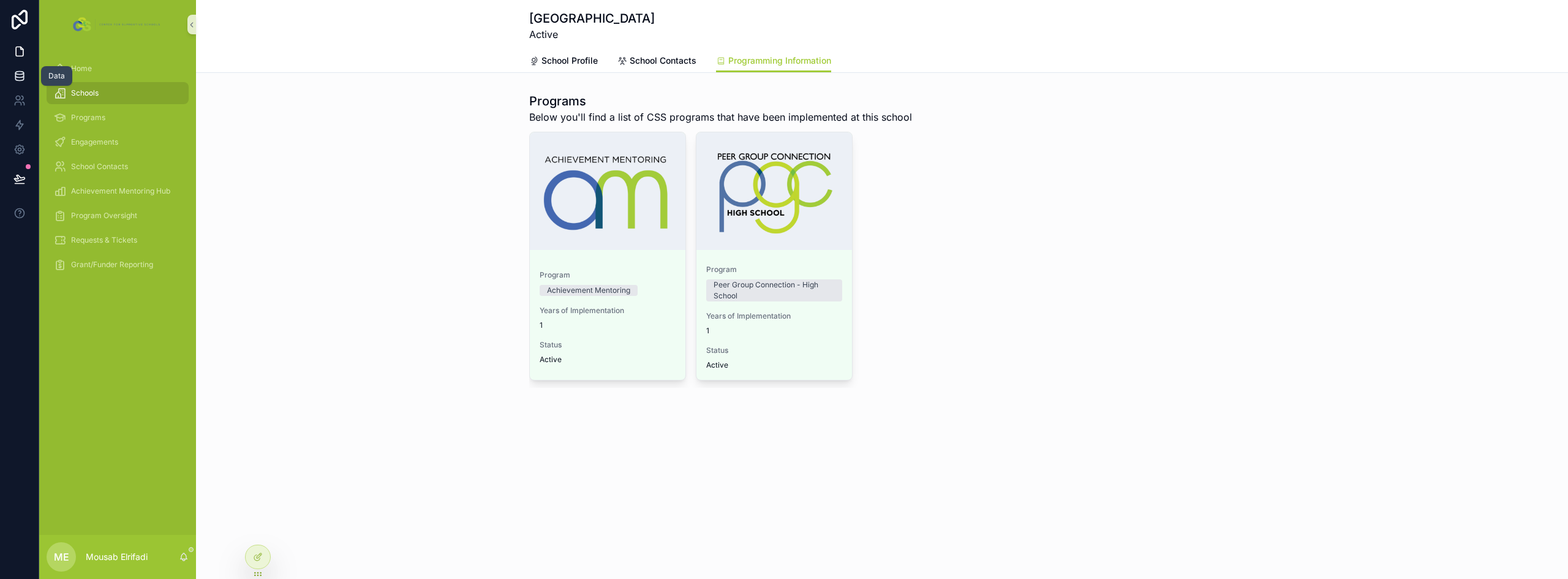
click at [24, 72] on icon at bounding box center [20, 76] width 12 height 12
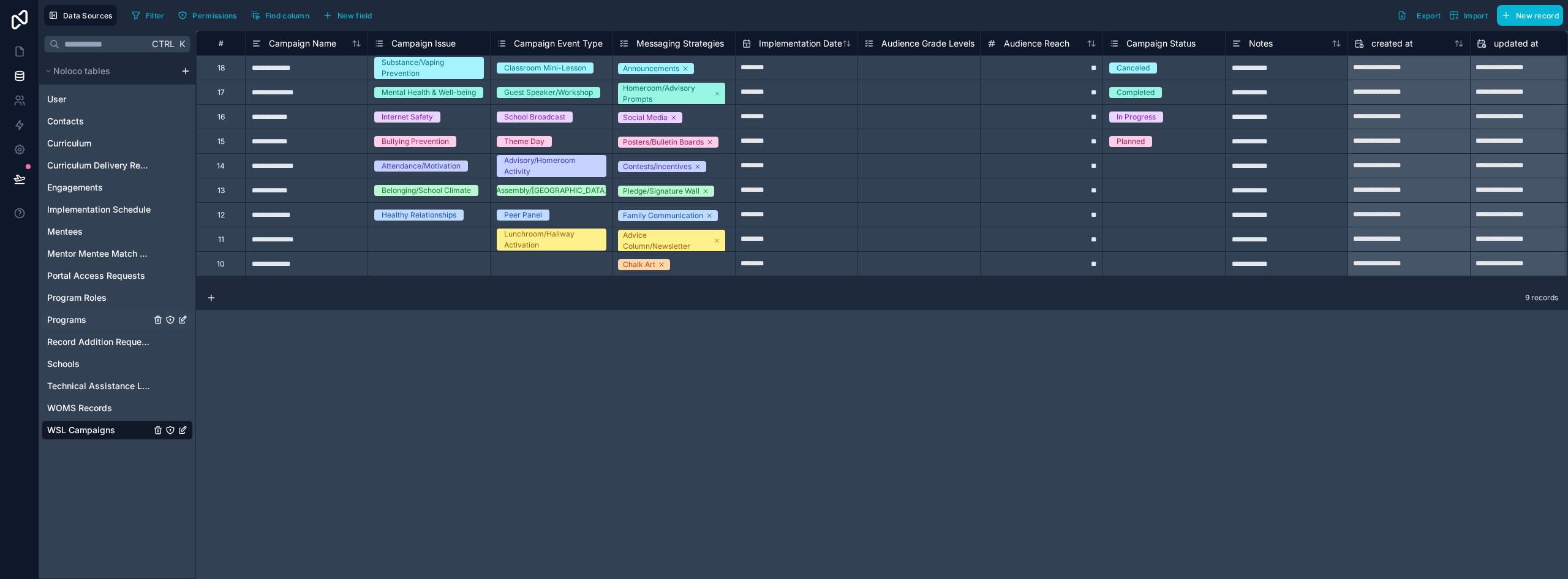
click at [82, 321] on span "Programs" at bounding box center [67, 320] width 39 height 12
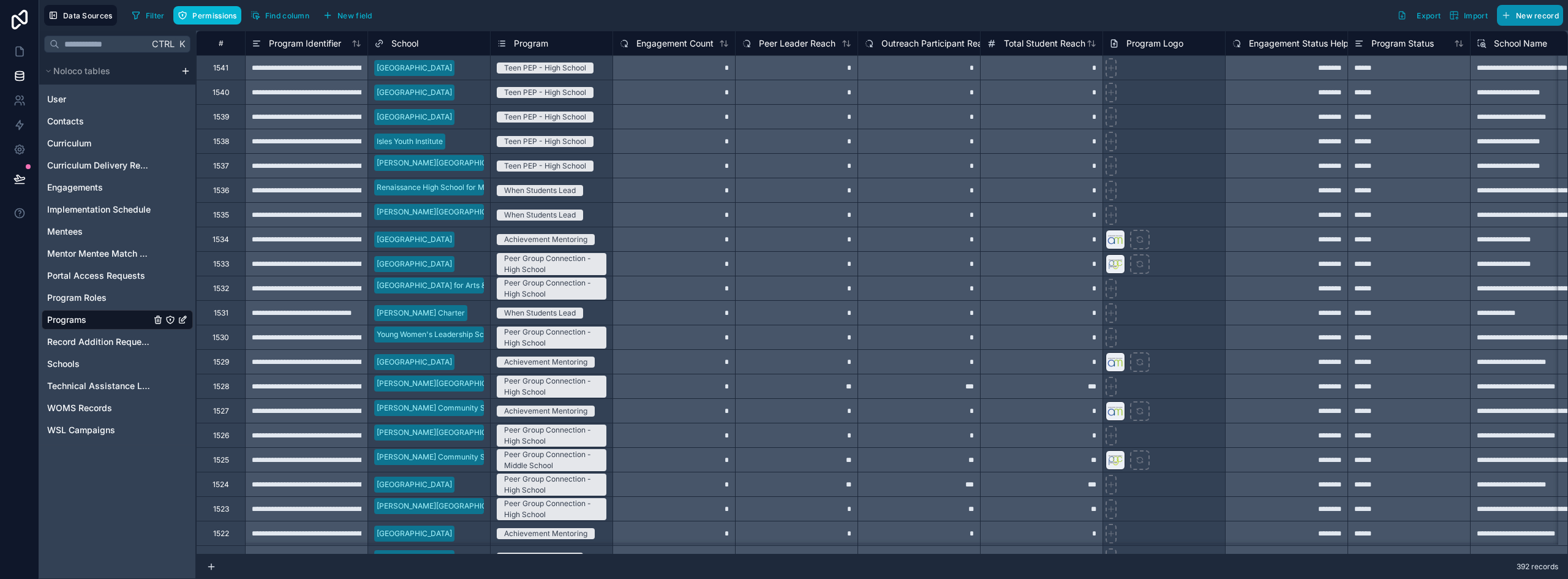
click at [1530, 14] on span "New record" at bounding box center [1538, 16] width 43 height 9
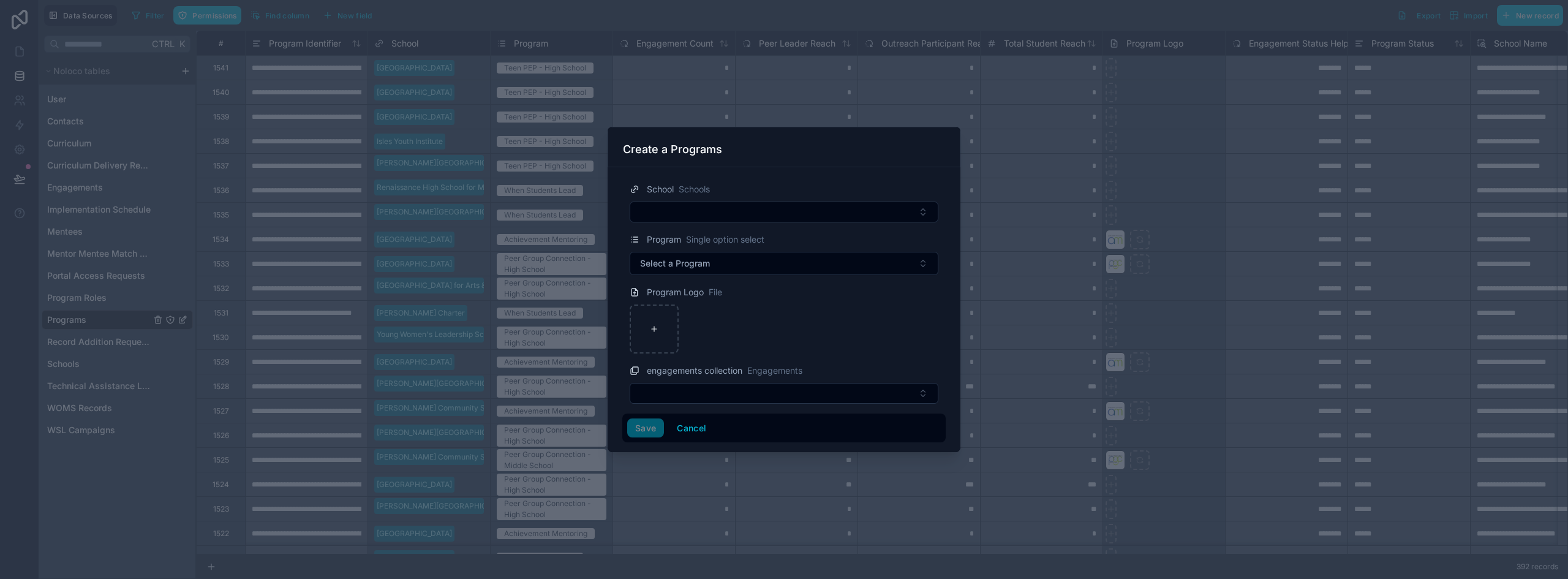
click at [629, 216] on div "School Schools" at bounding box center [784, 202] width 323 height 41
click at [669, 216] on button "Select Button" at bounding box center [784, 211] width 309 height 21
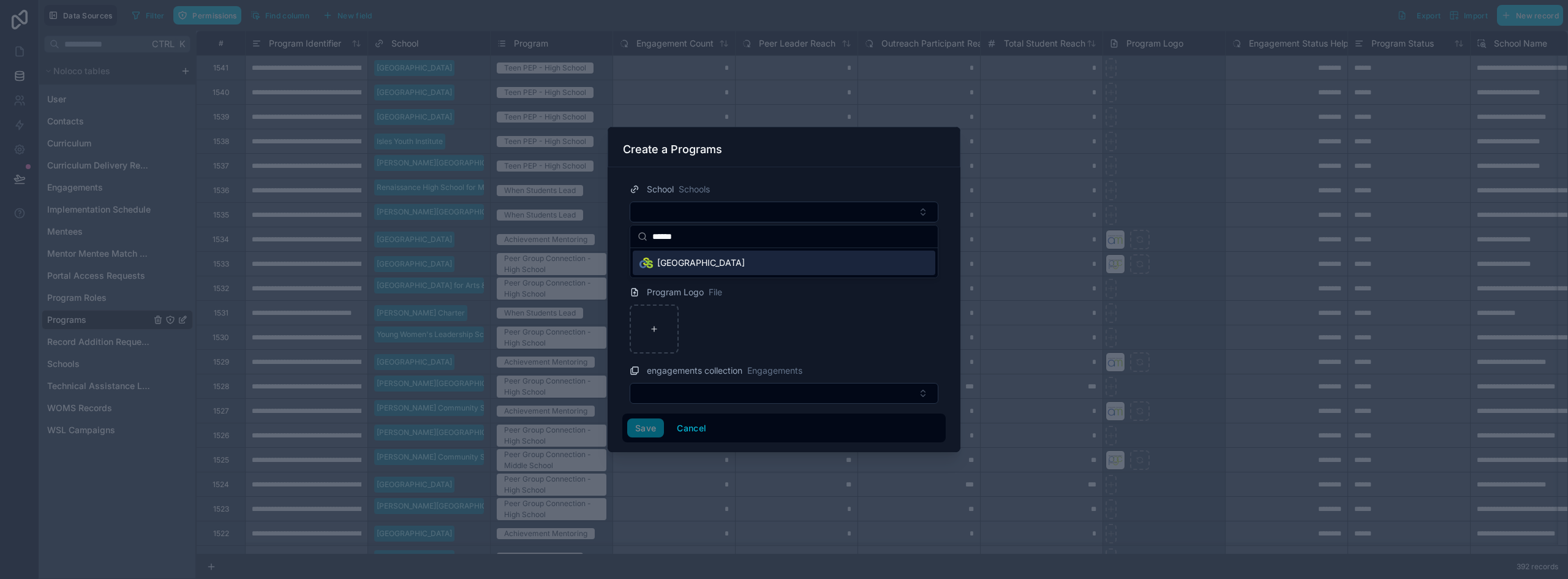
type input "******"
click at [693, 259] on span "[GEOGRAPHIC_DATA]" at bounding box center [701, 263] width 88 height 12
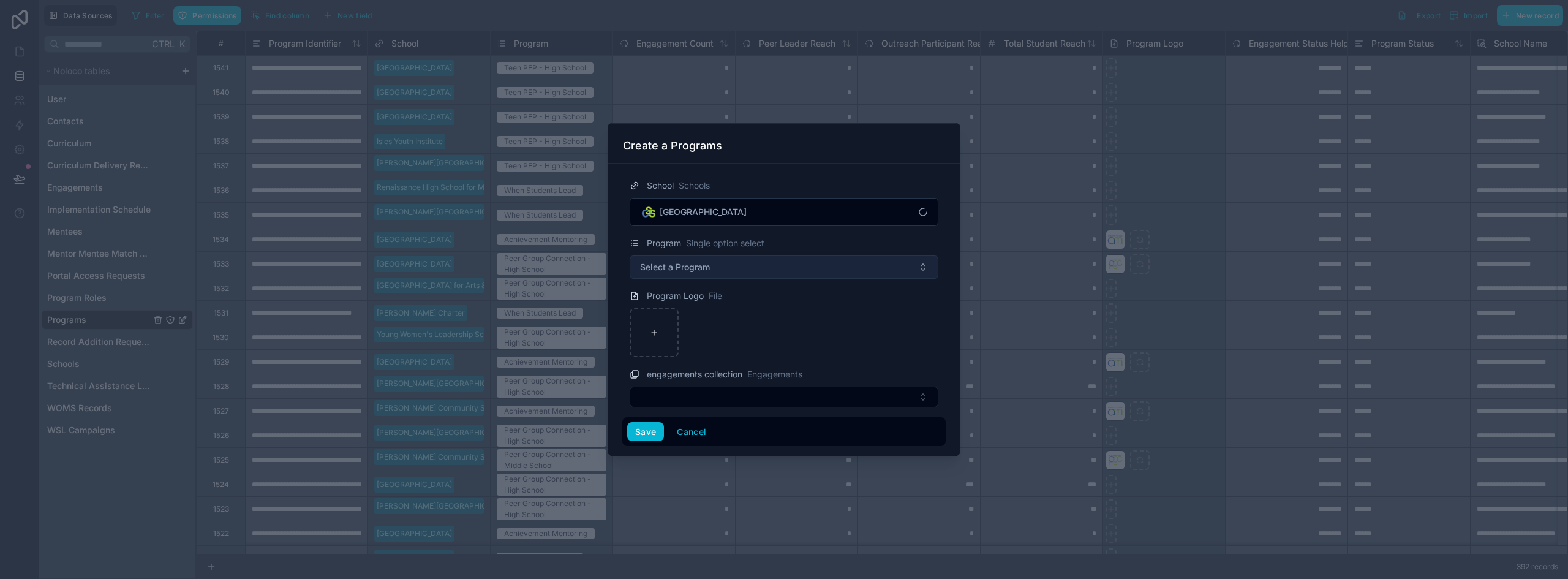
click at [686, 272] on span "Select a Program" at bounding box center [675, 267] width 70 height 12
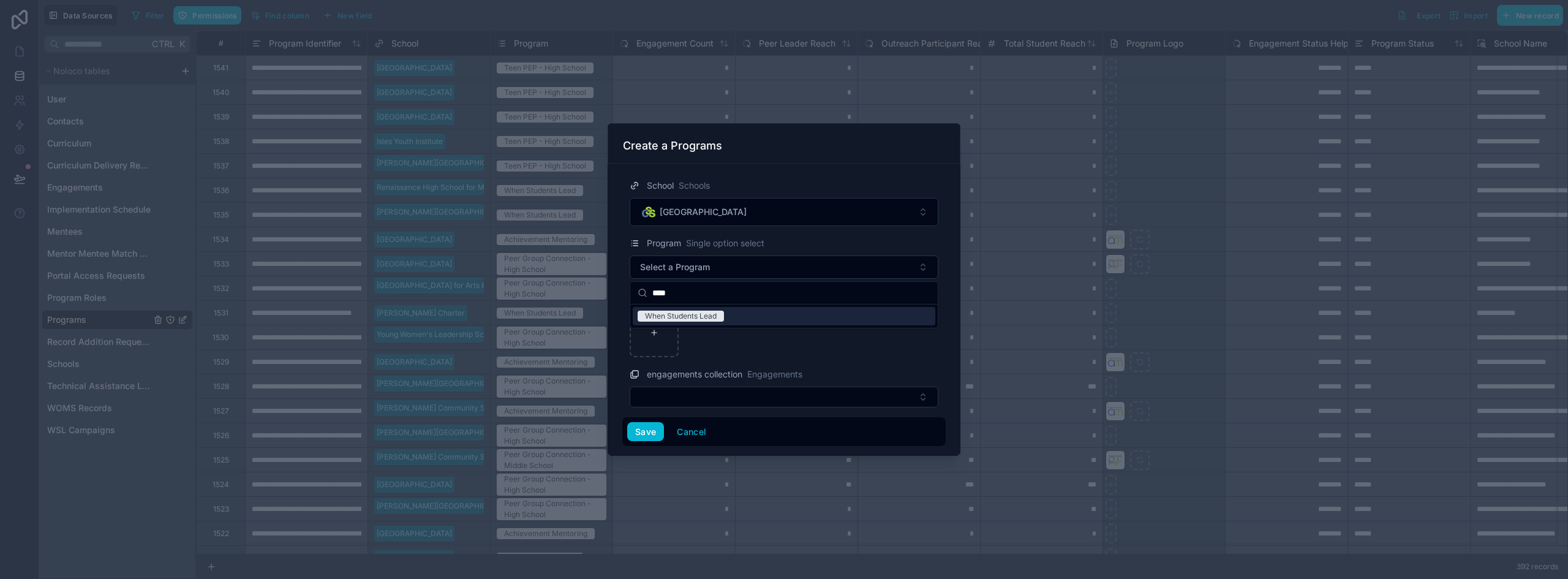
type input "****"
click at [727, 318] on div "When Students Lead" at bounding box center [784, 316] width 303 height 18
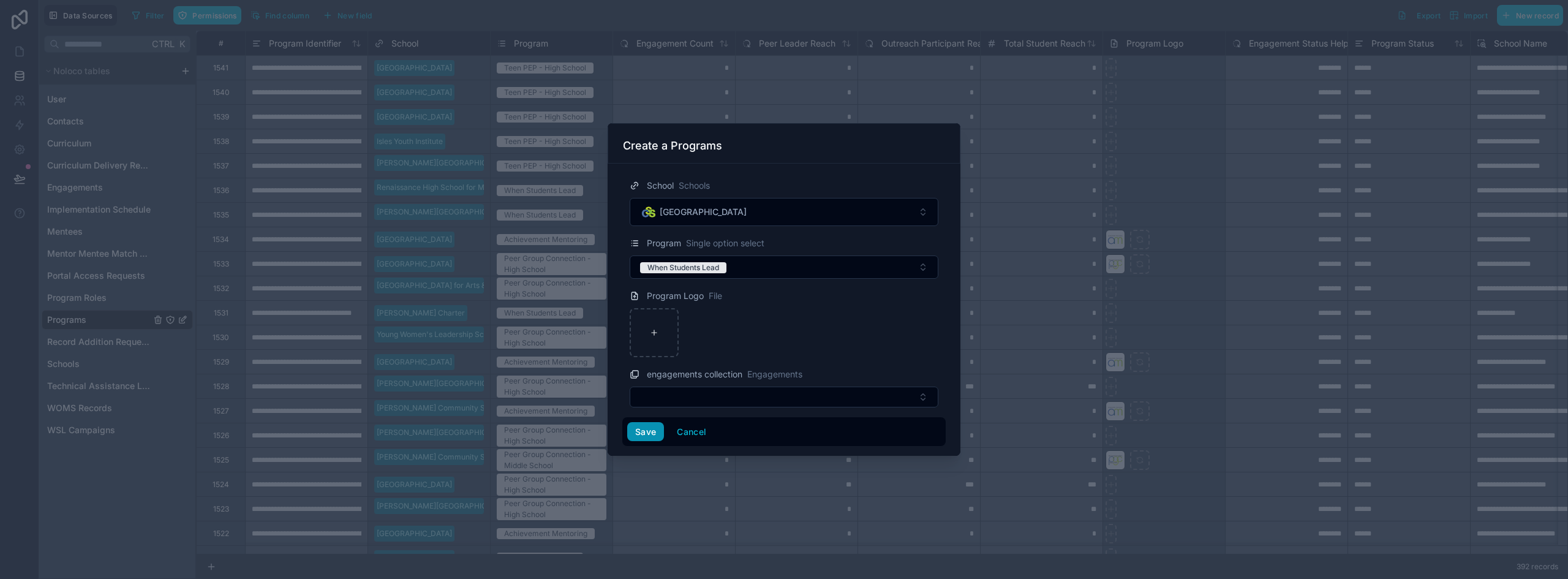
click at [651, 435] on button "Save" at bounding box center [646, 432] width 36 height 20
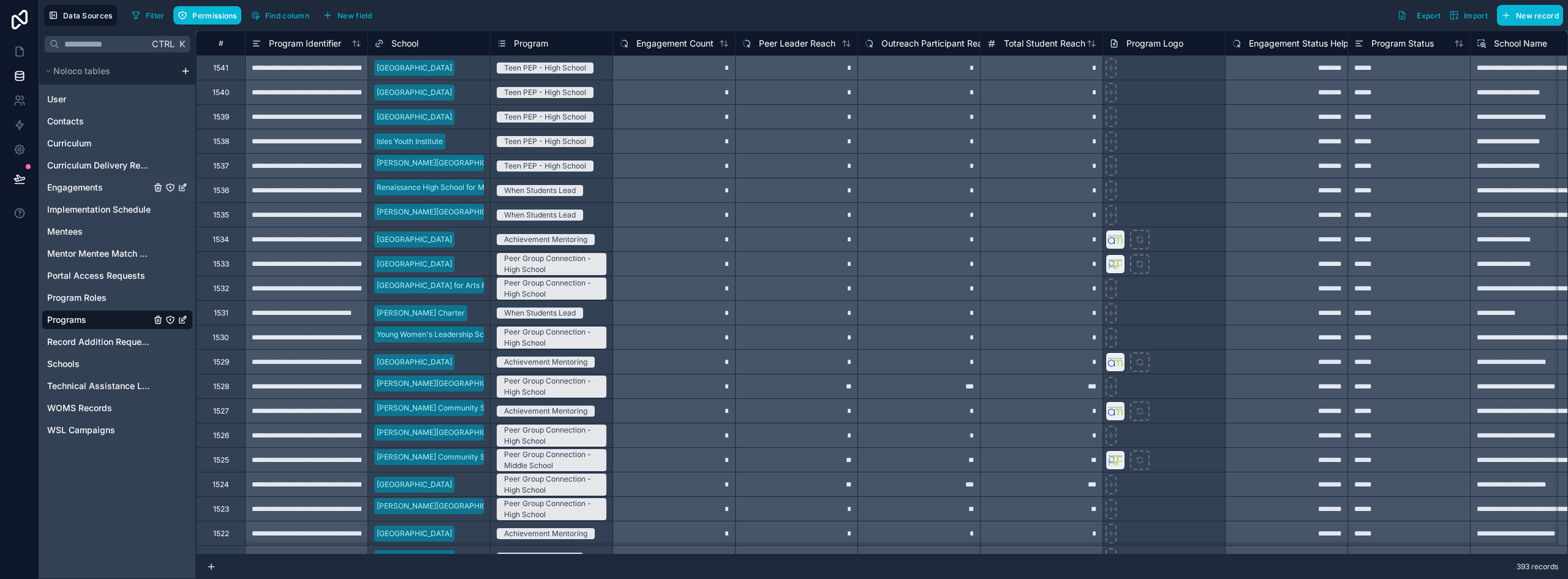
click at [91, 184] on span "Engagements" at bounding box center [75, 188] width 56 height 12
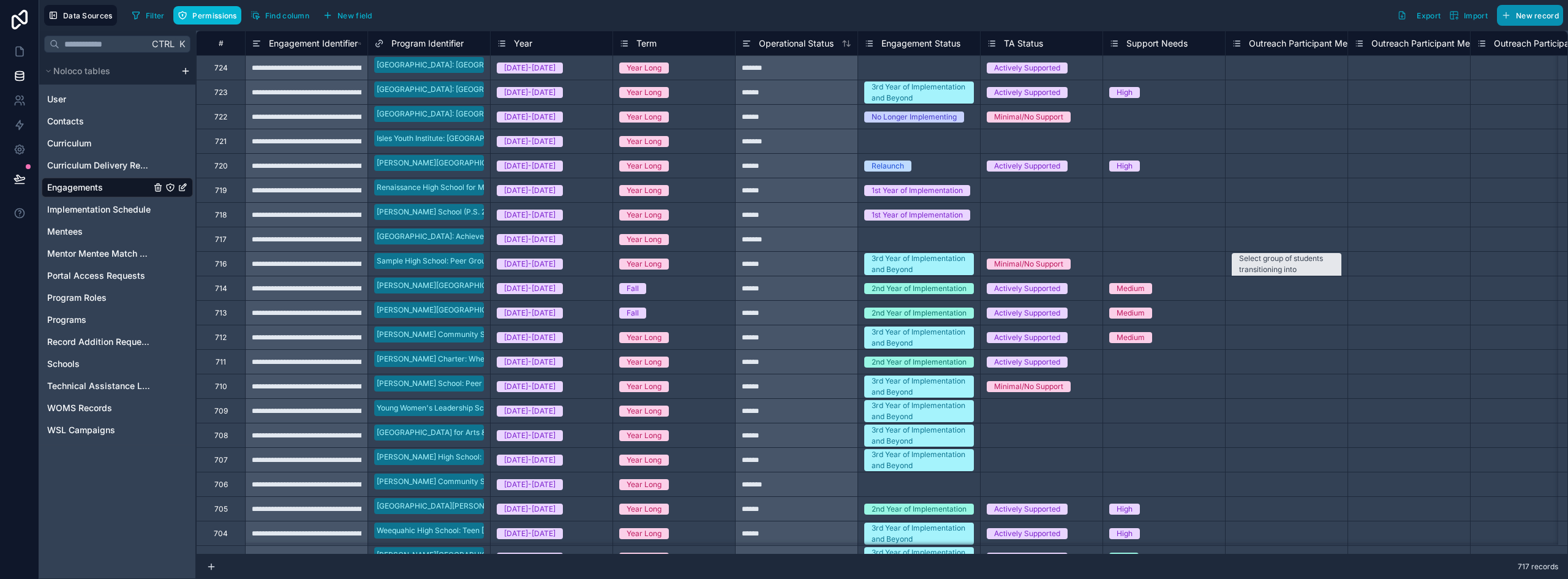
click at [1528, 11] on span "New record" at bounding box center [1538, 16] width 43 height 9
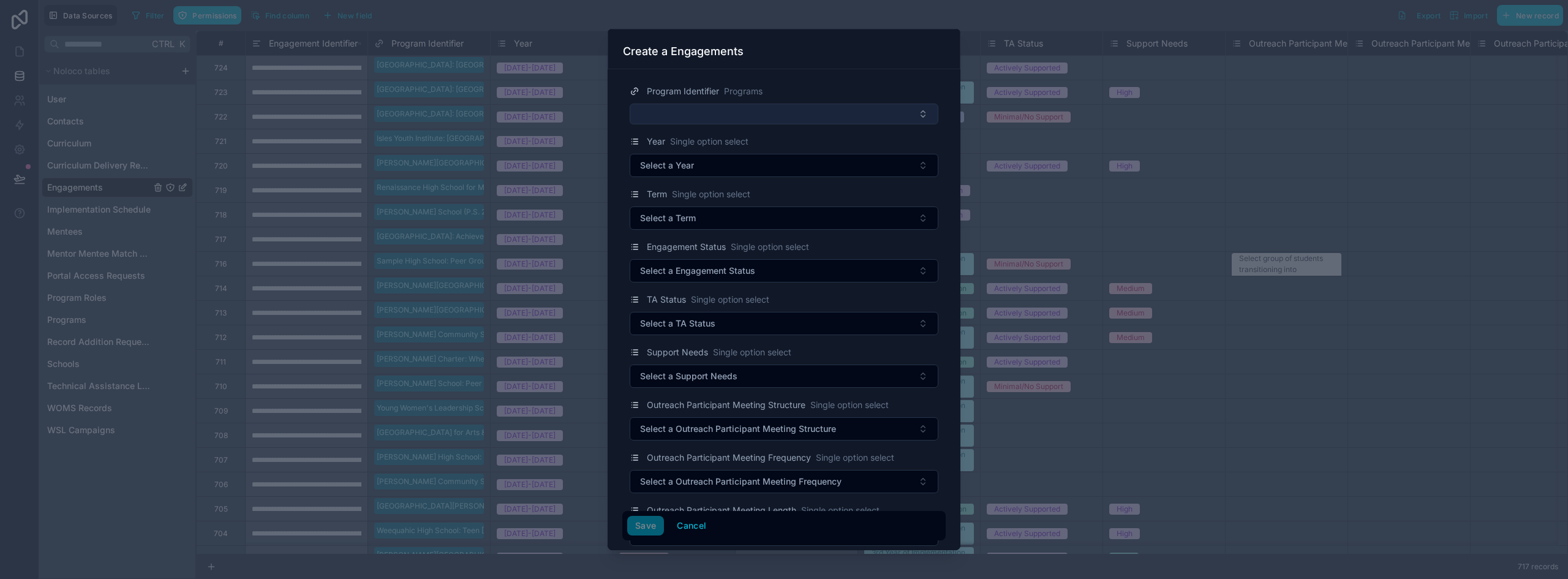
click at [786, 119] on button "Select Button" at bounding box center [784, 114] width 309 height 21
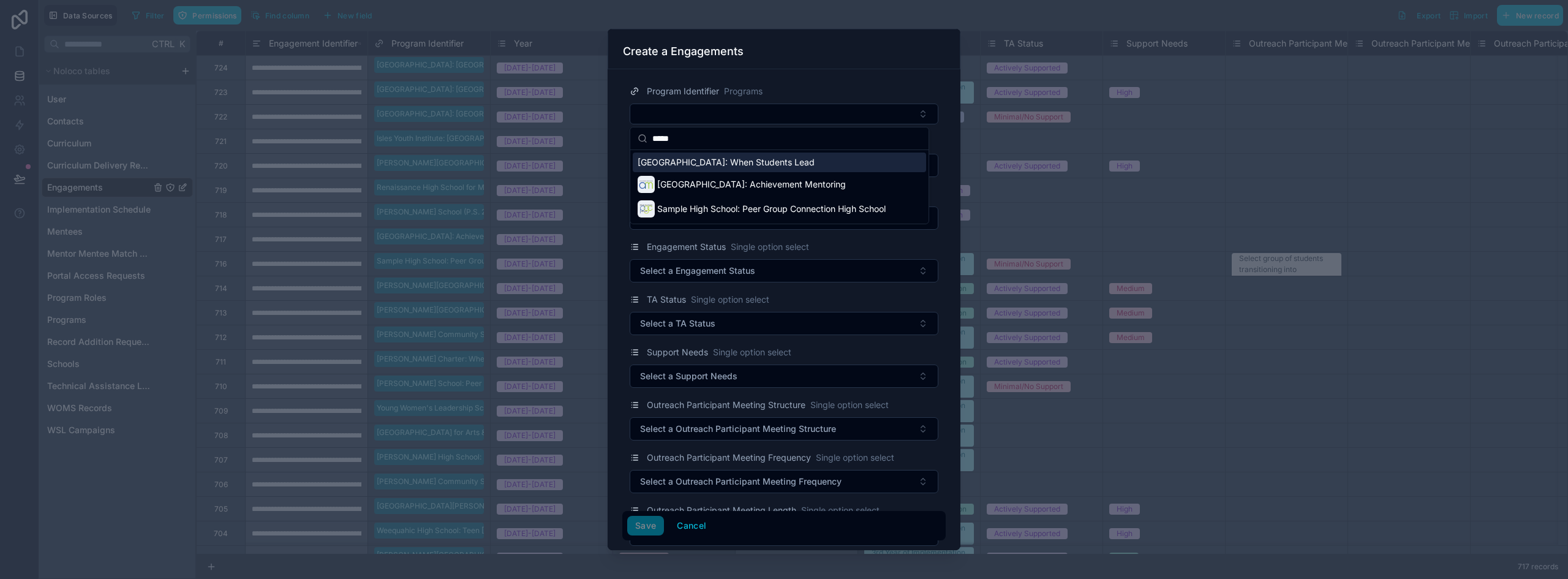
type input "*****"
click at [737, 164] on span "[GEOGRAPHIC_DATA]: When Students Lead" at bounding box center [726, 162] width 177 height 12
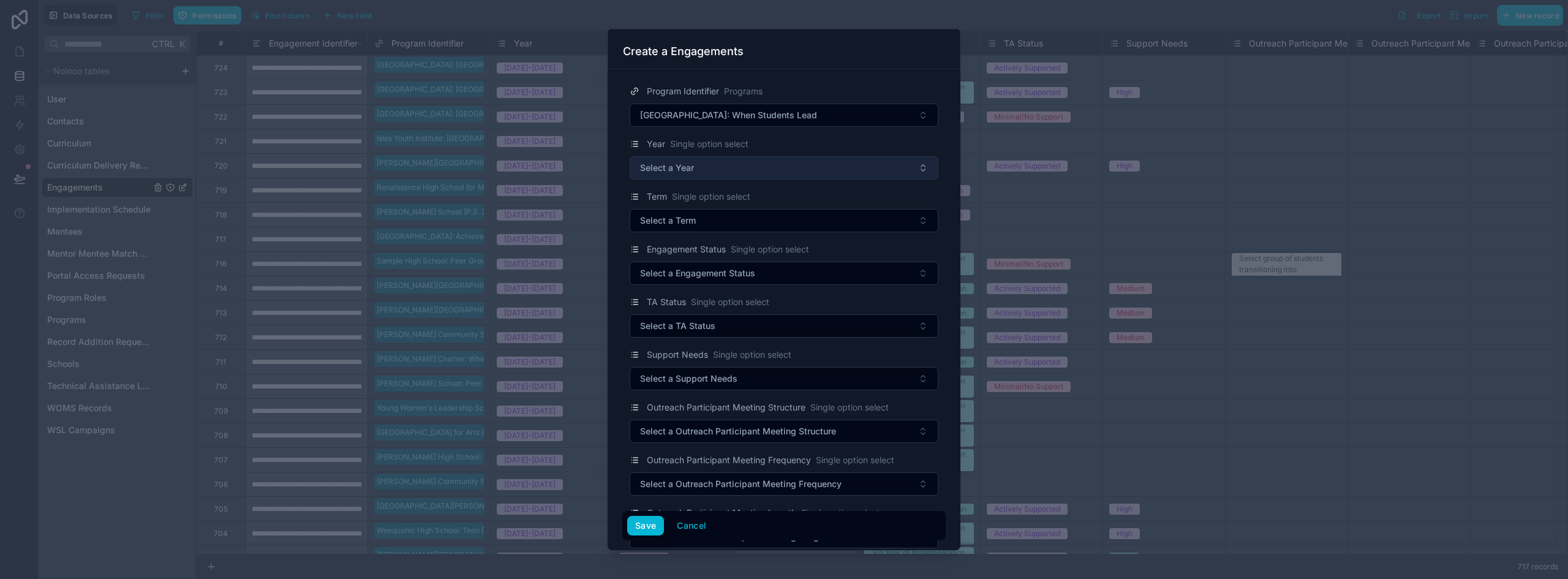
click at [715, 168] on button "Select a Year" at bounding box center [784, 168] width 309 height 23
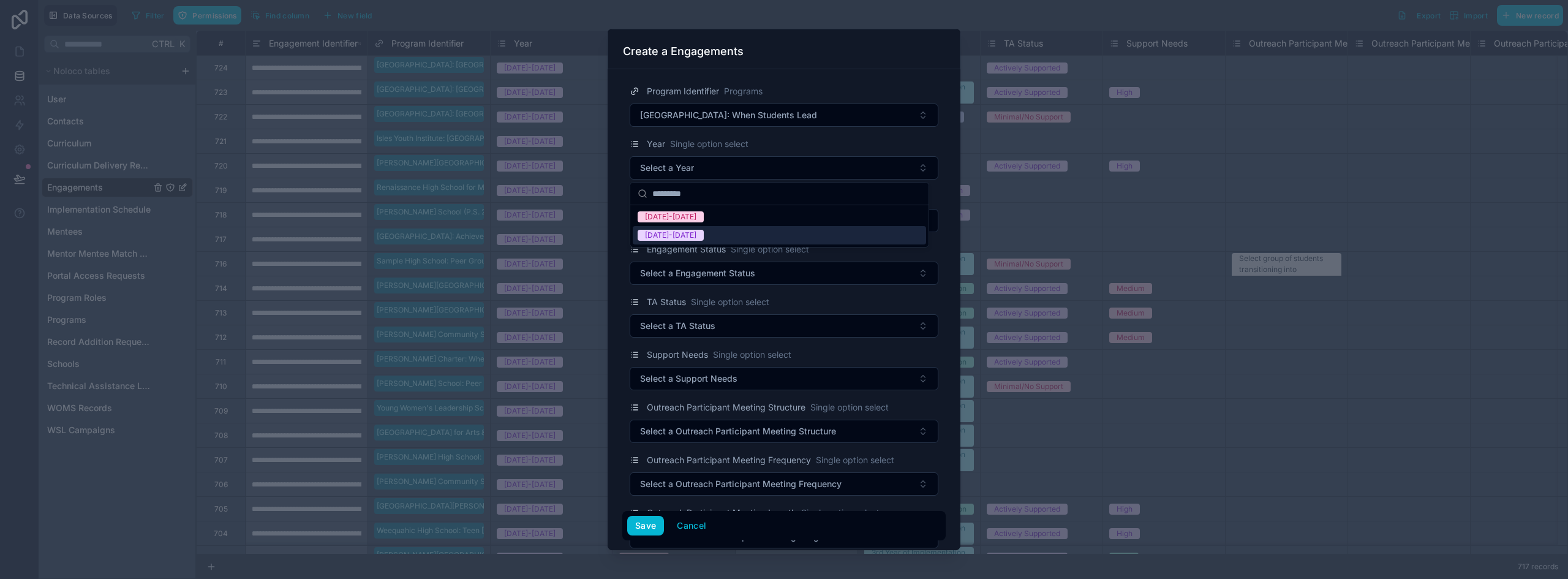
click at [690, 234] on span "[DATE]-[DATE]" at bounding box center [671, 235] width 66 height 11
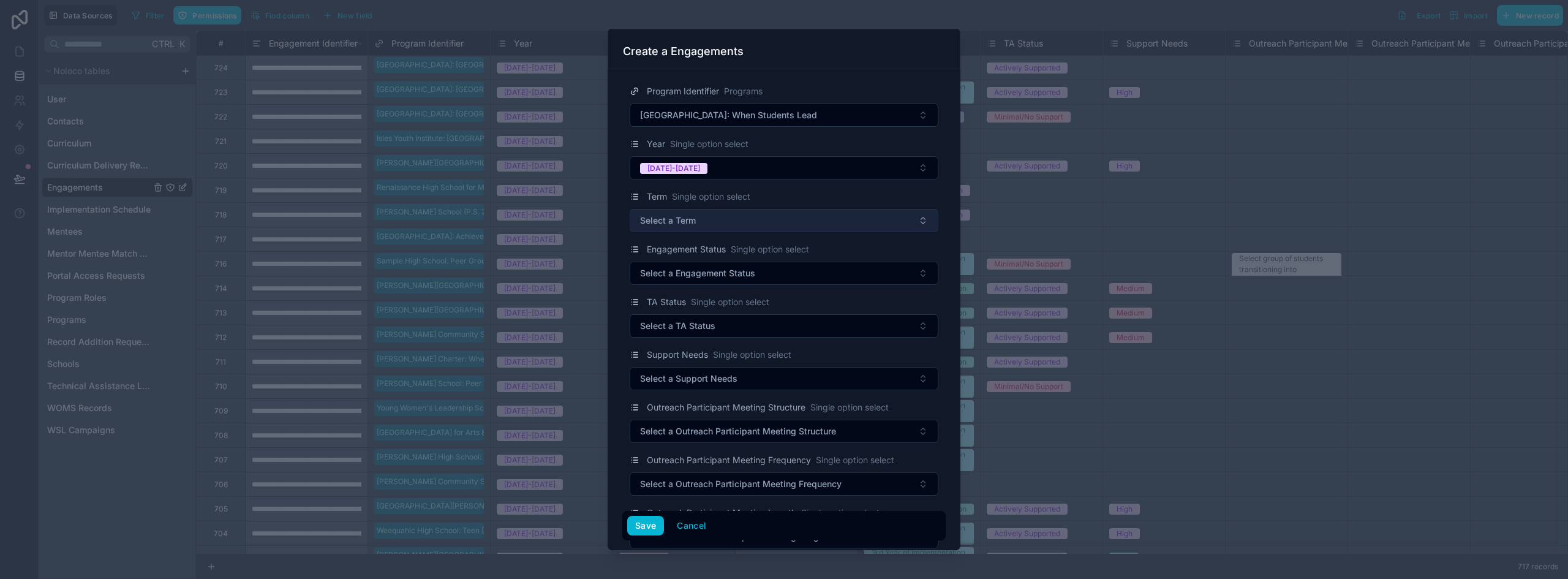
click at [703, 225] on button "Select a Term" at bounding box center [784, 220] width 309 height 23
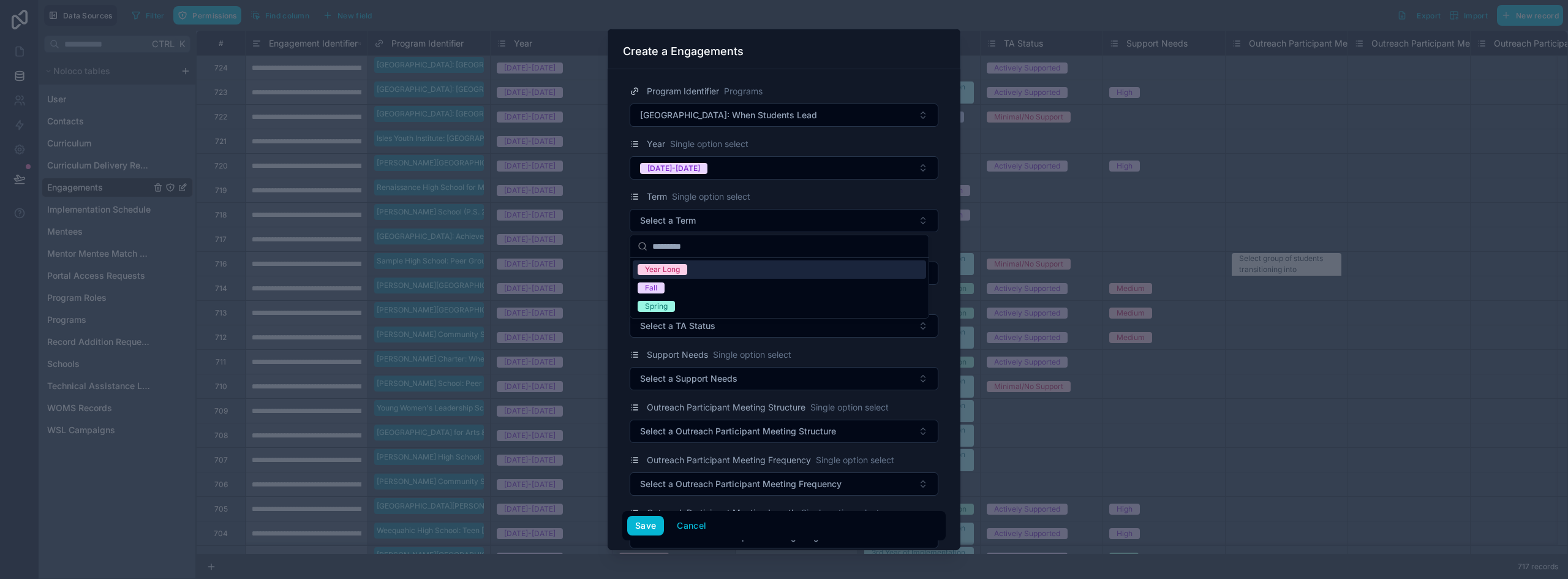
click at [674, 272] on div "Year Long" at bounding box center [662, 270] width 35 height 11
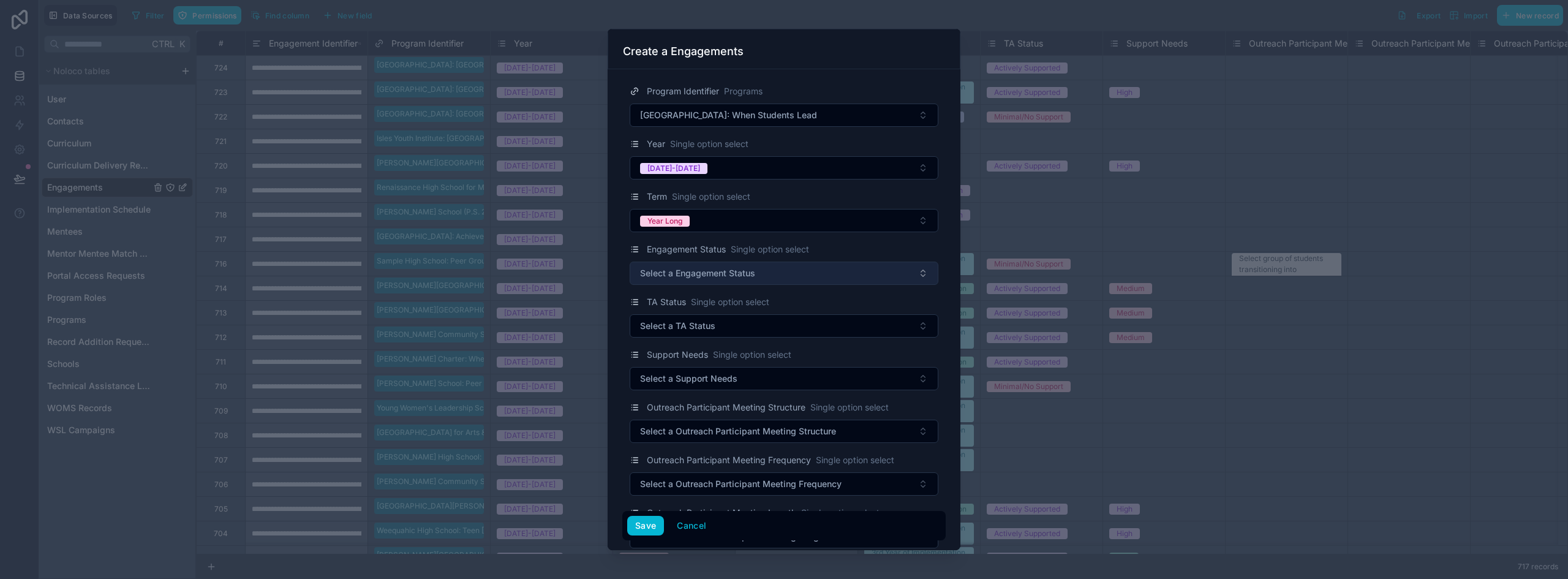
click at [685, 272] on span "Select a Engagement Status" at bounding box center [698, 274] width 115 height 12
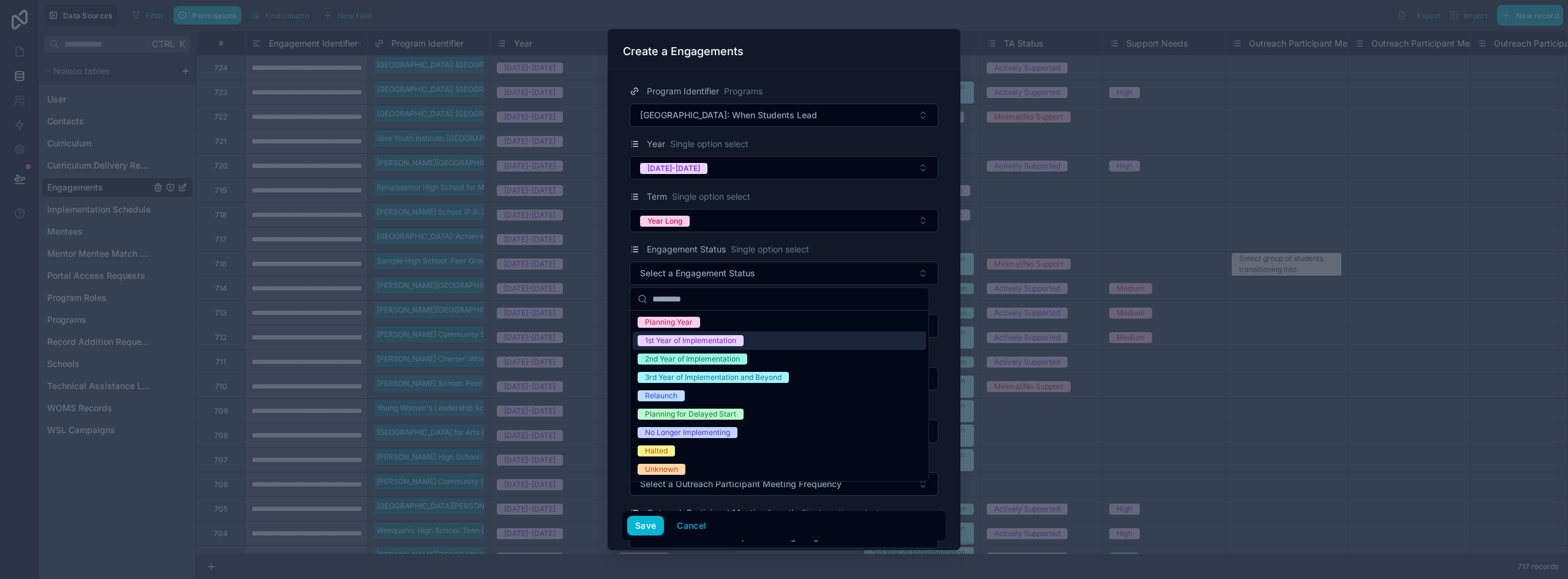
click at [709, 344] on div "1st Year of Implementation" at bounding box center [690, 341] width 91 height 11
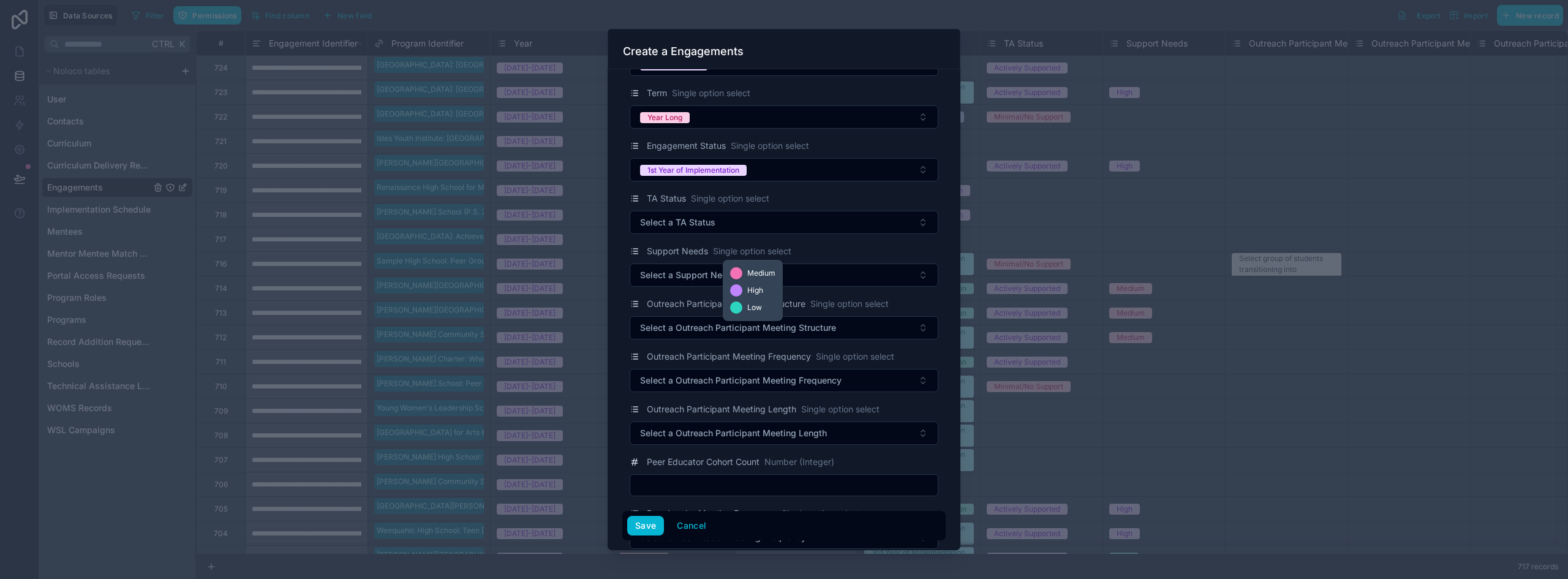
scroll to position [122, 0]
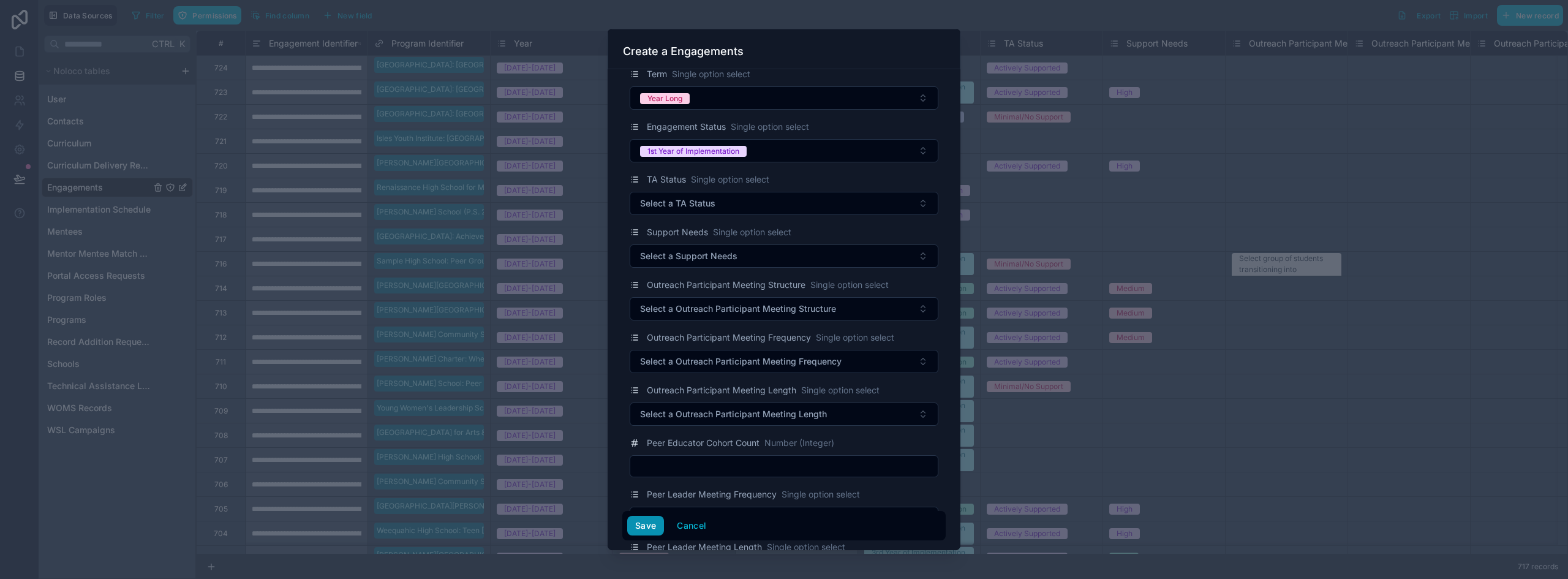
click at [644, 528] on button "Save" at bounding box center [646, 526] width 36 height 20
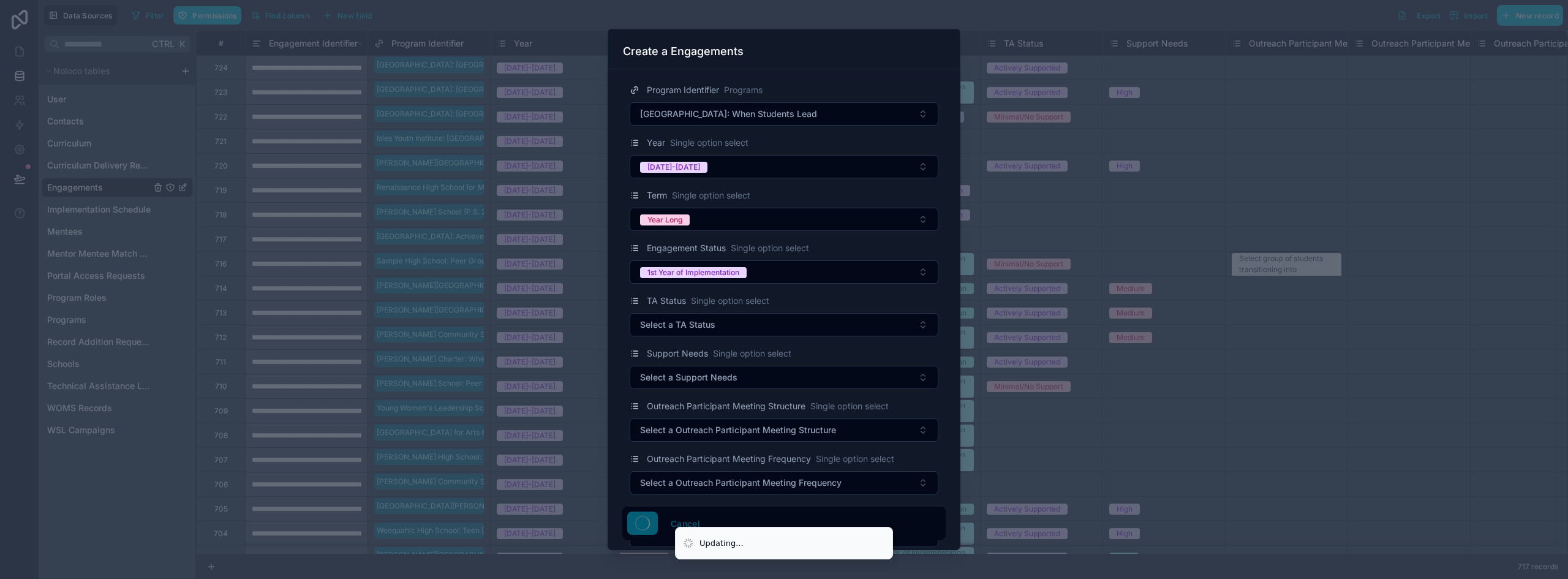
scroll to position [0, 0]
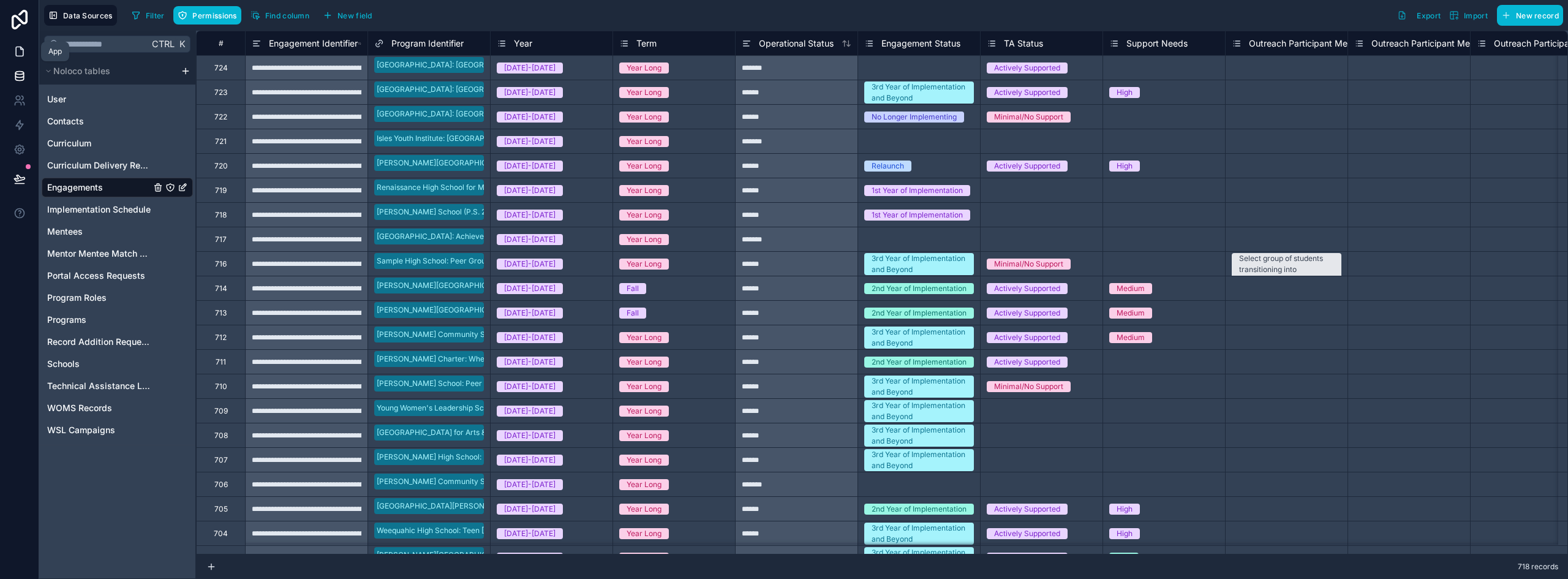
click at [25, 55] on icon at bounding box center [20, 51] width 12 height 12
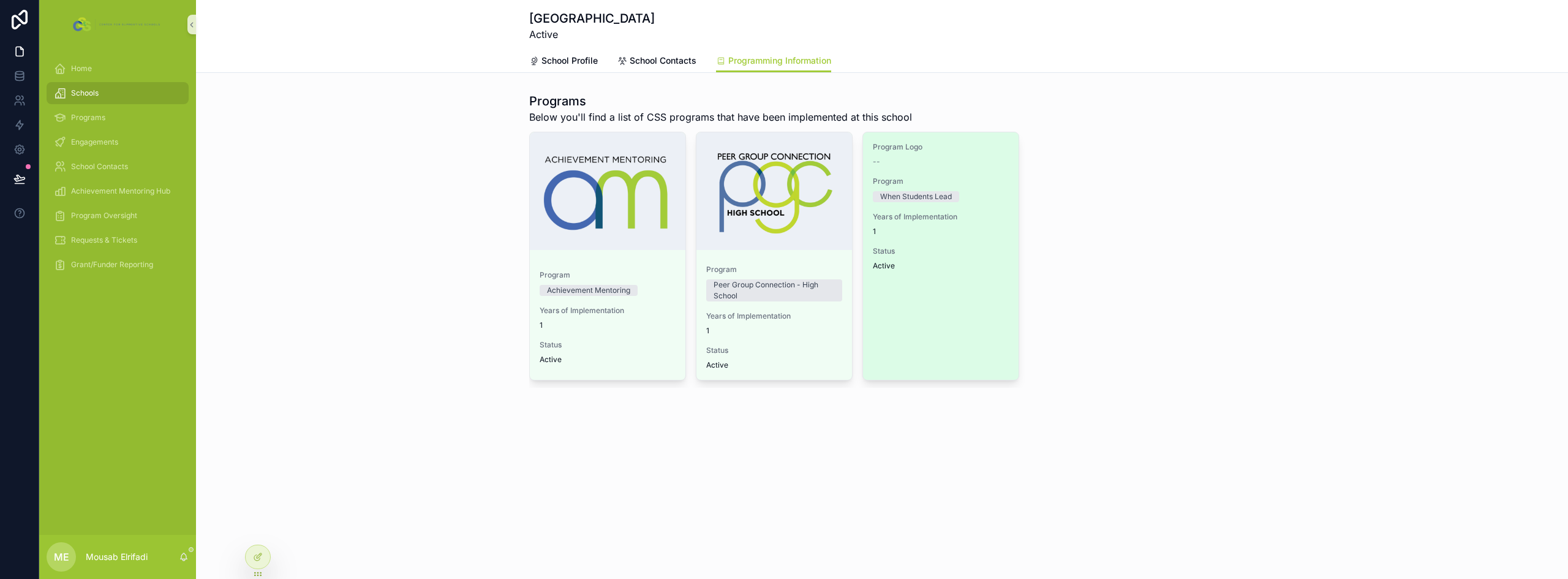
click at [935, 294] on div "Program Logo -- Program When Students Lead Years of Implementation 1 Status Act…" at bounding box center [941, 256] width 155 height 247
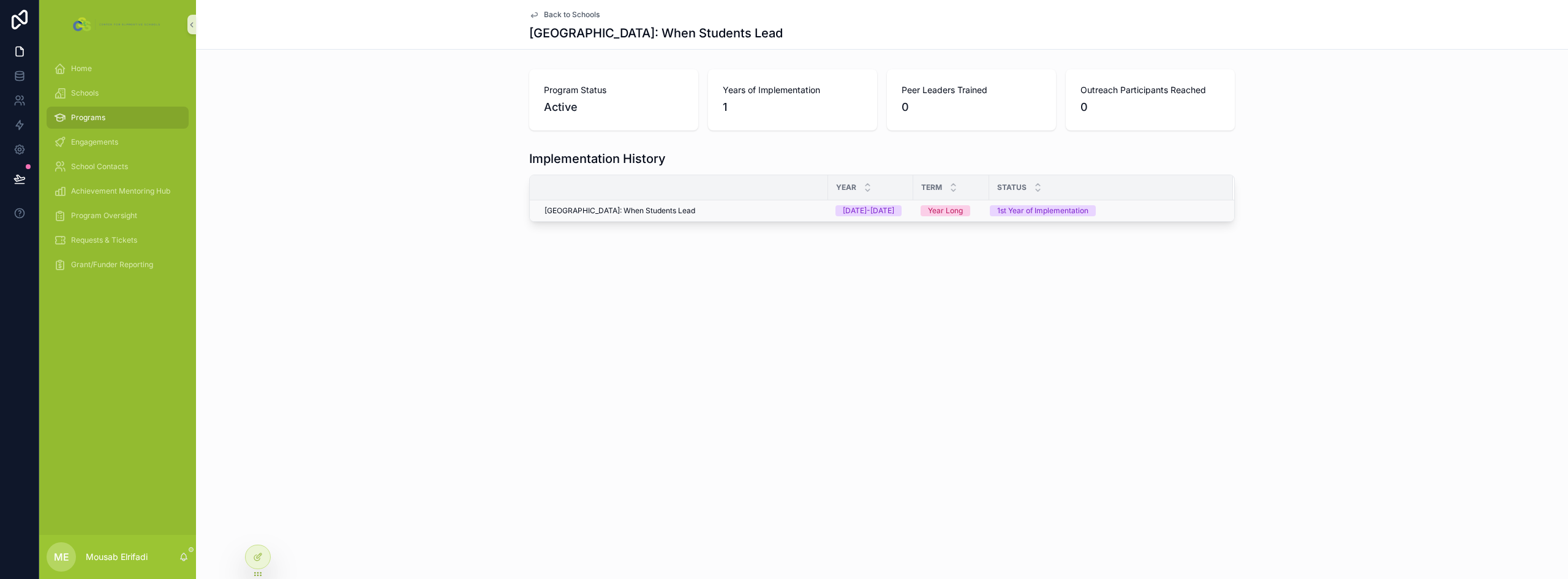
click at [751, 212] on div "[GEOGRAPHIC_DATA]: When Students Lead" at bounding box center [682, 211] width 276 height 10
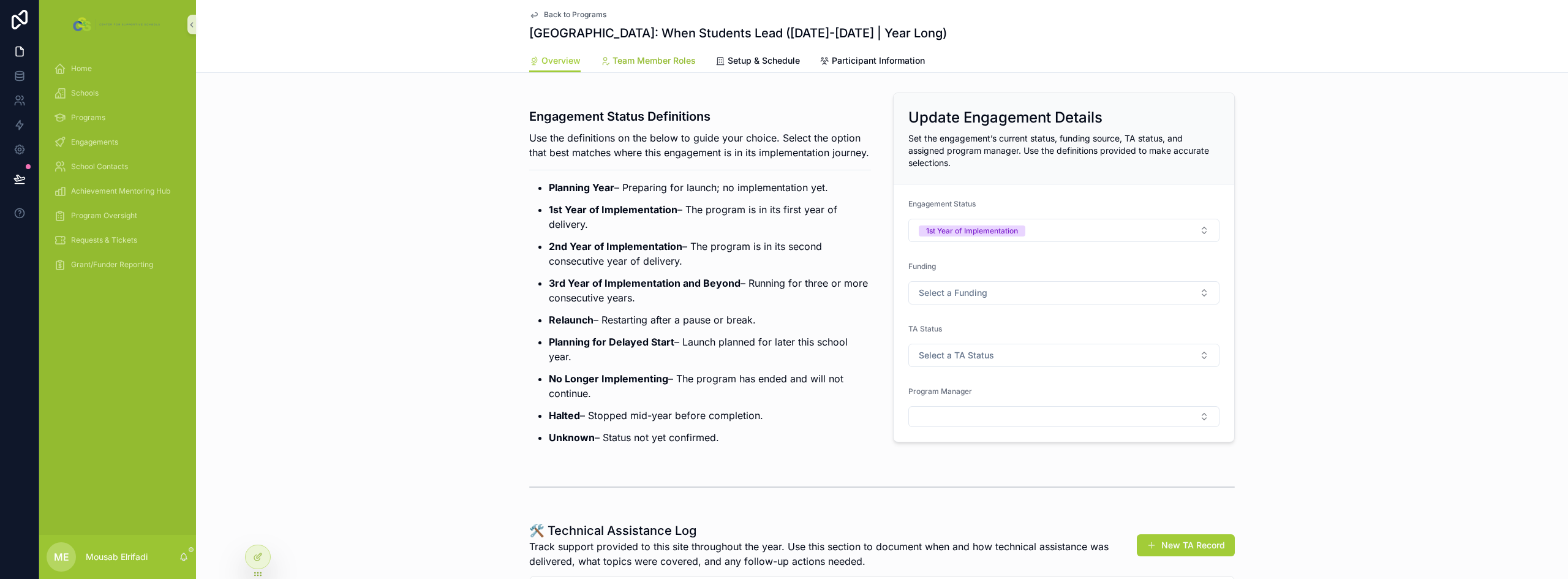
click at [630, 63] on span "Team Member Roles" at bounding box center [654, 61] width 83 height 12
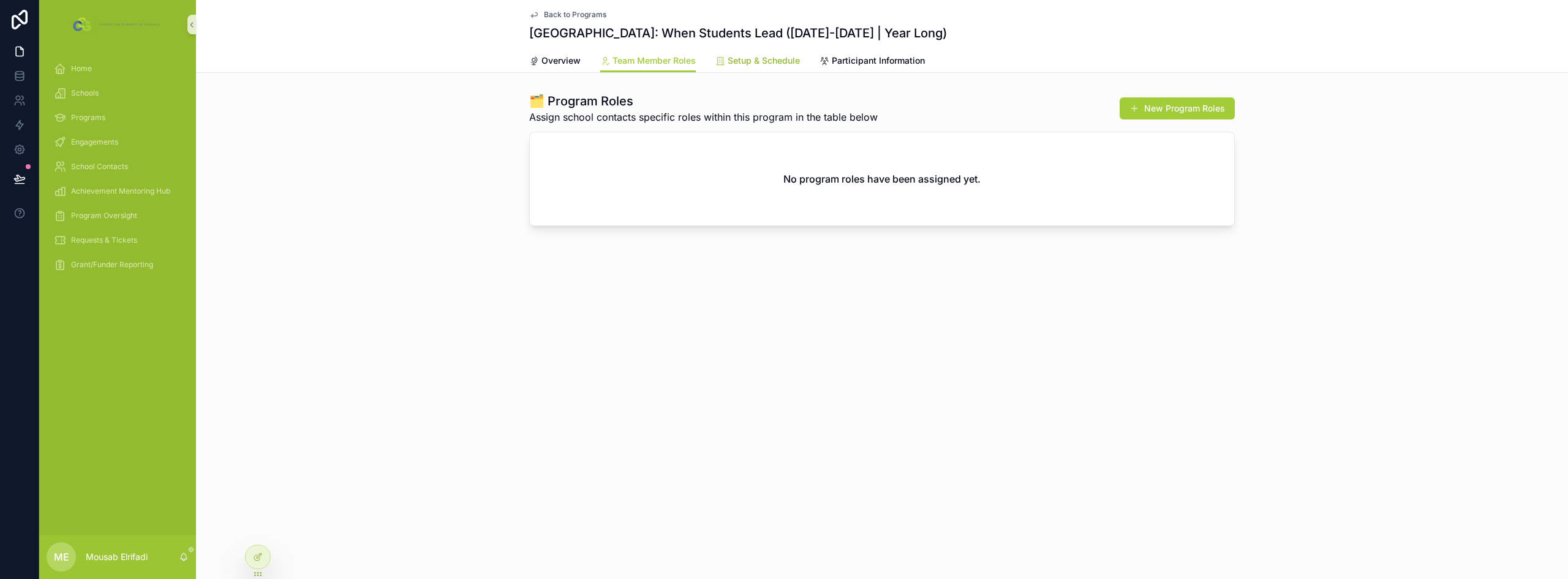
click at [746, 69] on link "Setup & Schedule" at bounding box center [758, 61] width 84 height 24
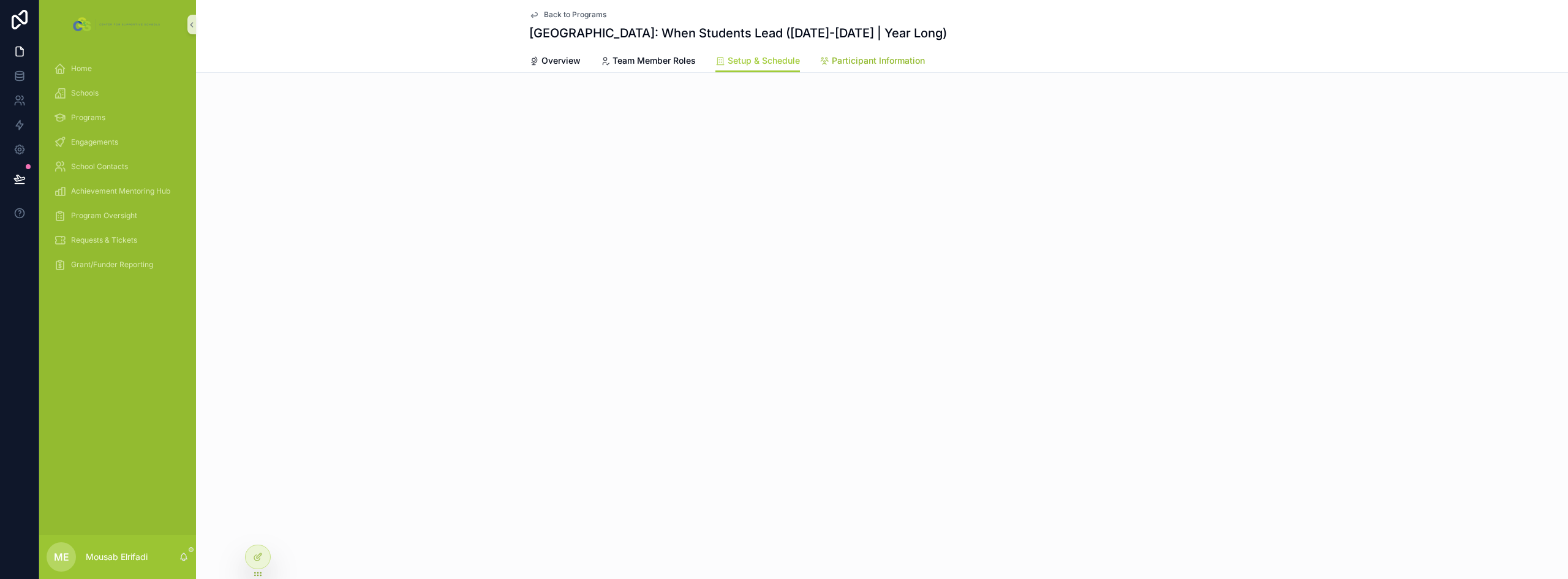
click at [869, 63] on span "Participant Information" at bounding box center [879, 61] width 93 height 12
click at [773, 65] on span "Setup & Schedule" at bounding box center [764, 61] width 72 height 12
click at [839, 59] on span "Participant Information" at bounding box center [879, 61] width 93 height 12
click at [770, 68] on link "Setup & Schedule" at bounding box center [758, 61] width 84 height 24
click at [644, 64] on span "Team Member Roles" at bounding box center [654, 61] width 83 height 12
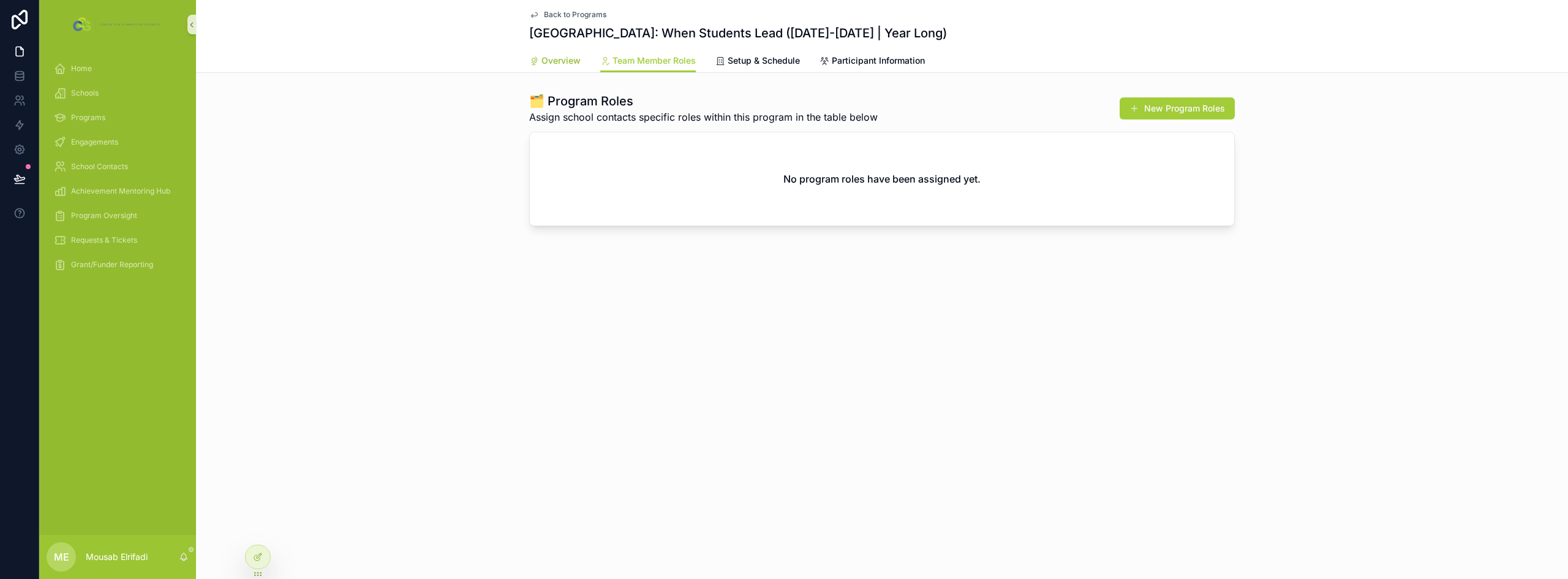
click at [567, 63] on span "Overview" at bounding box center [561, 61] width 39 height 12
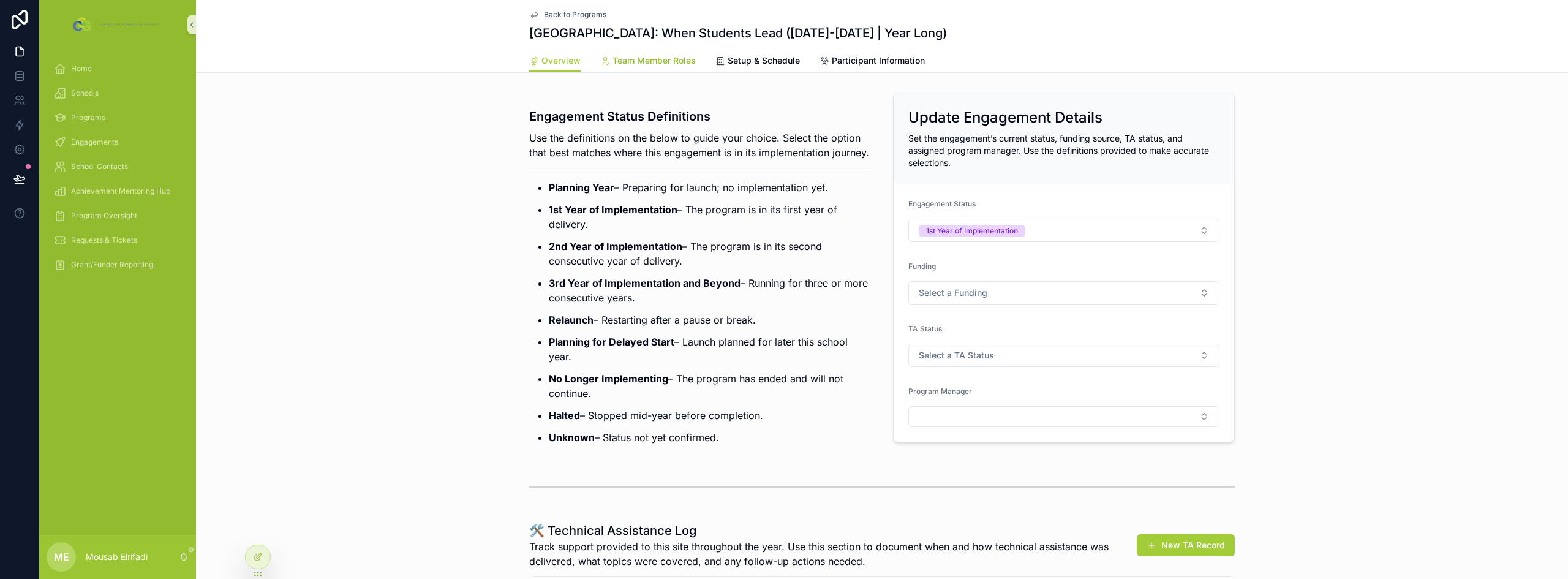
click at [634, 59] on span "Team Member Roles" at bounding box center [654, 61] width 83 height 12
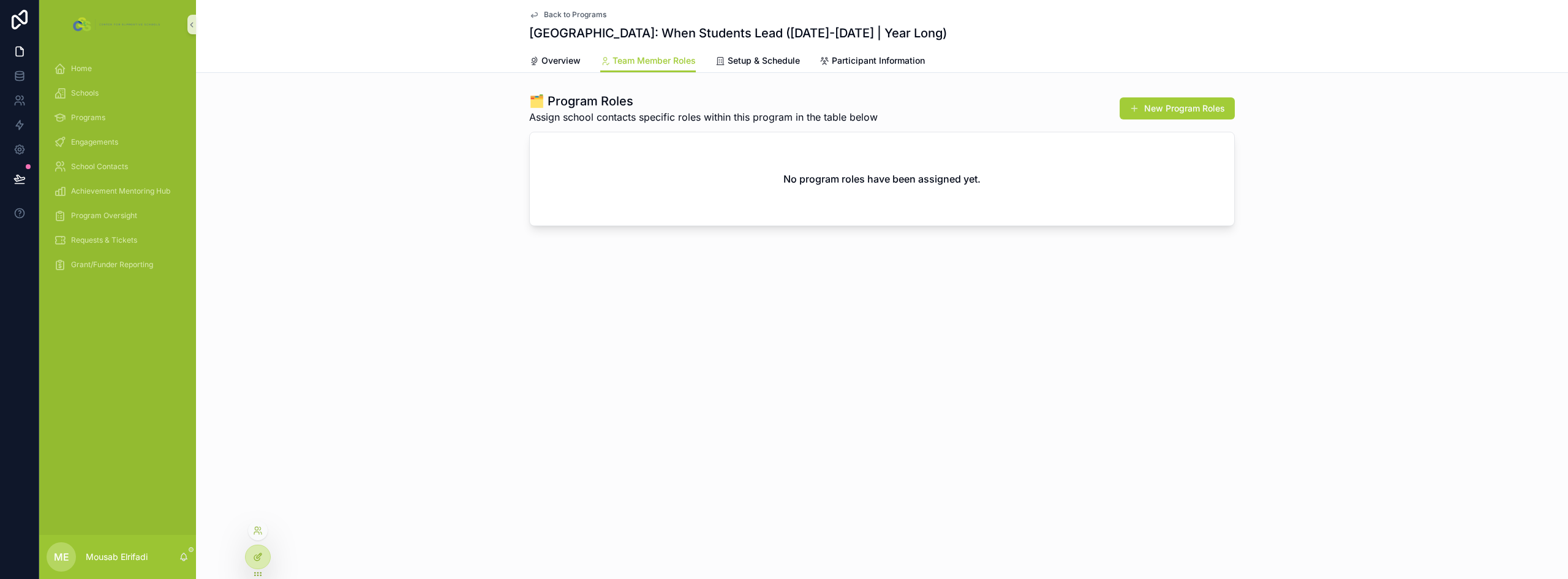
click at [260, 553] on icon at bounding box center [258, 557] width 10 height 10
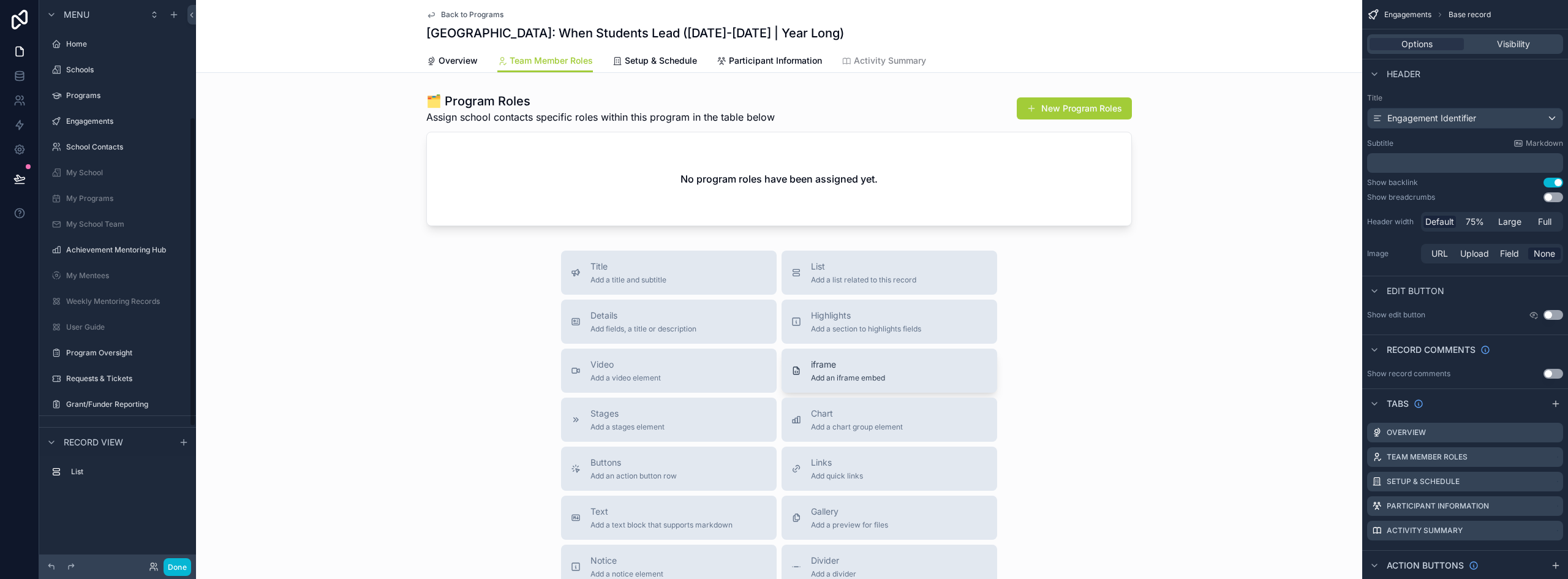
scroll to position [213, 0]
click at [901, 63] on span "Activity Summary" at bounding box center [890, 61] width 72 height 12
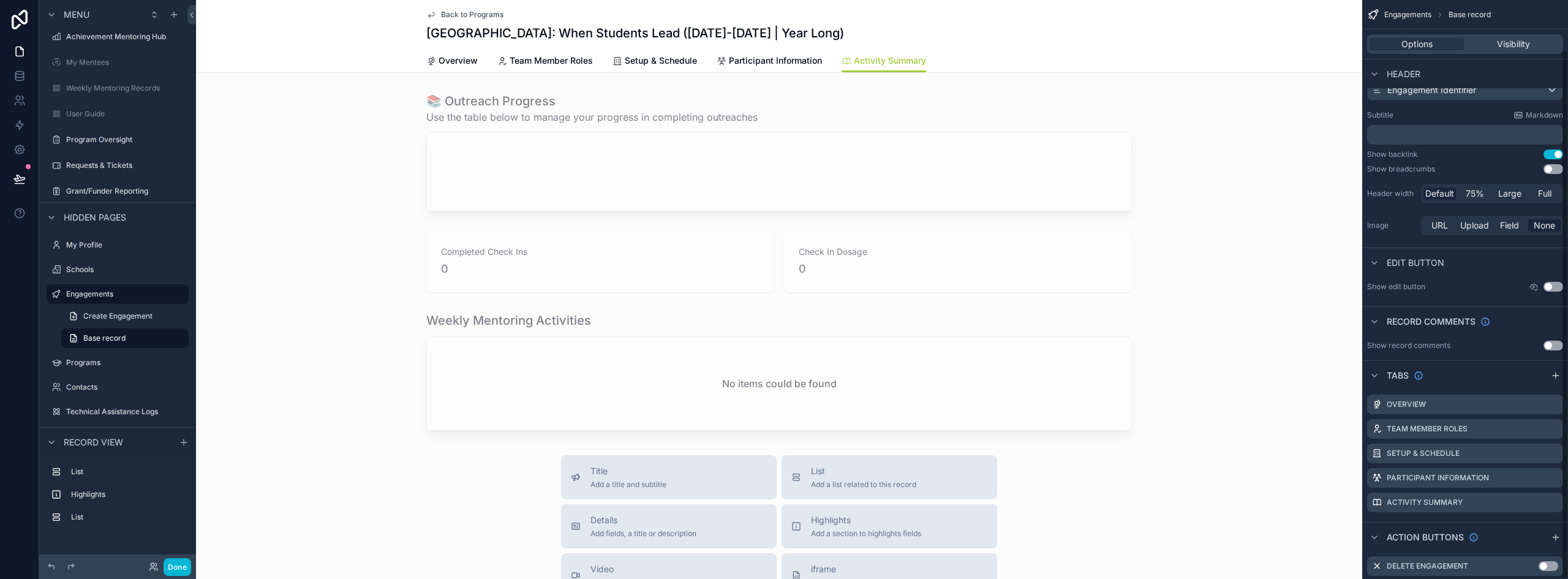
scroll to position [55, 0]
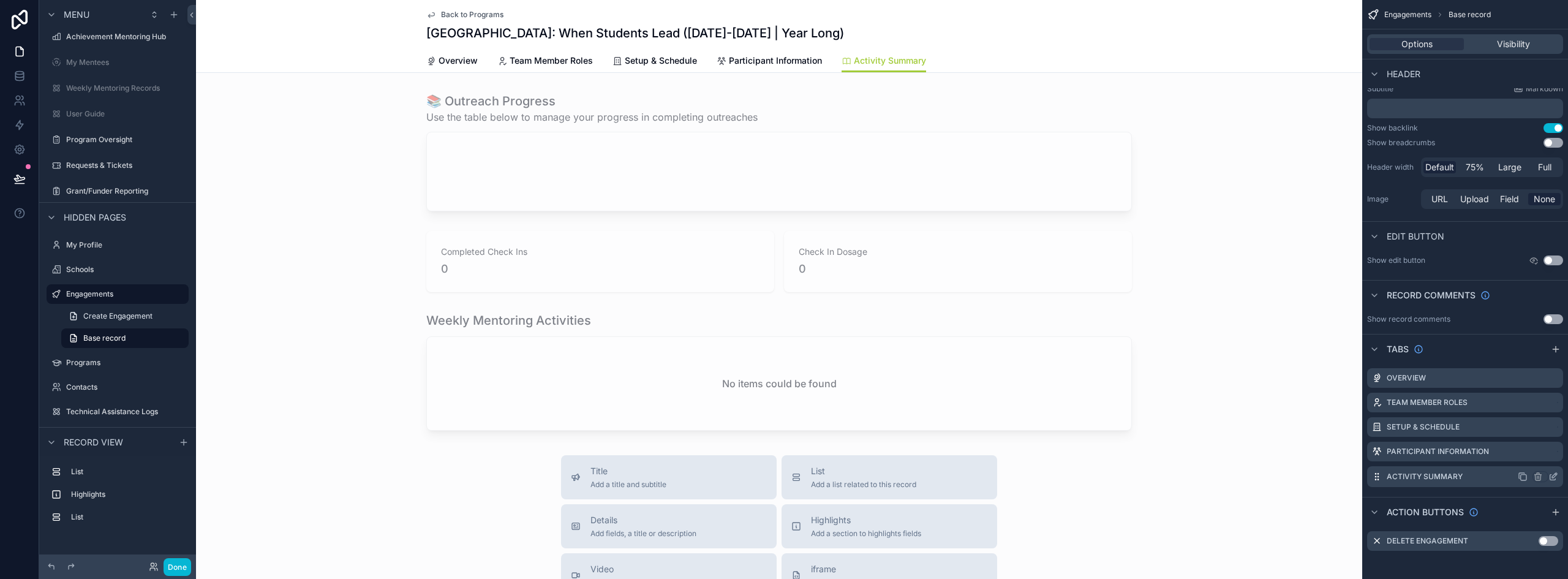
click at [1554, 474] on icon "scrollable content" at bounding box center [1553, 477] width 10 height 10
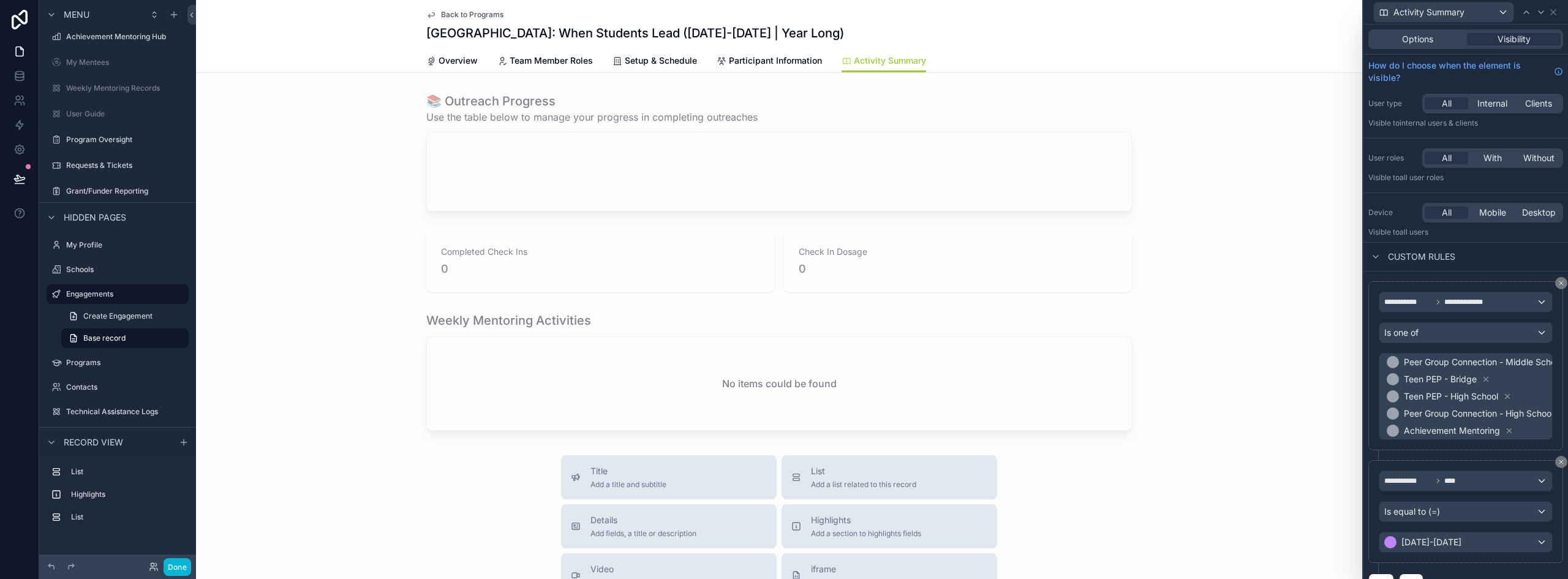
scroll to position [22, 0]
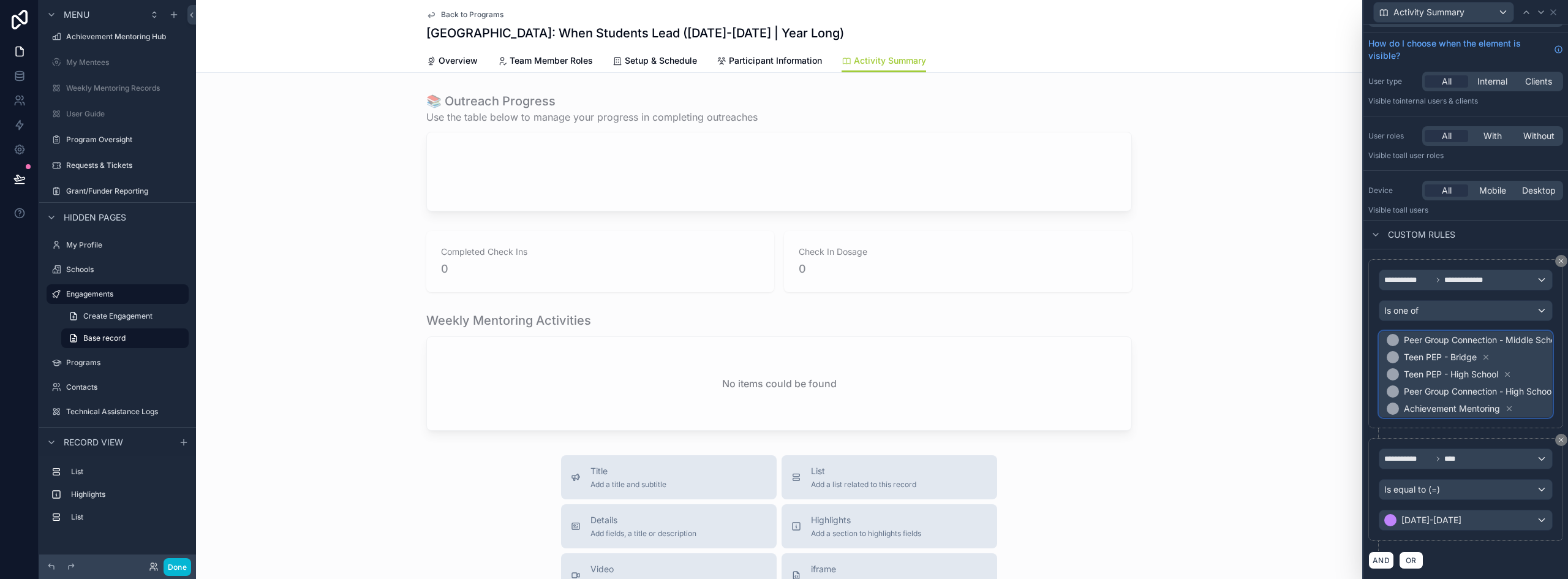
click at [1455, 375] on span "Teen PEP - High School" at bounding box center [1451, 374] width 95 height 12
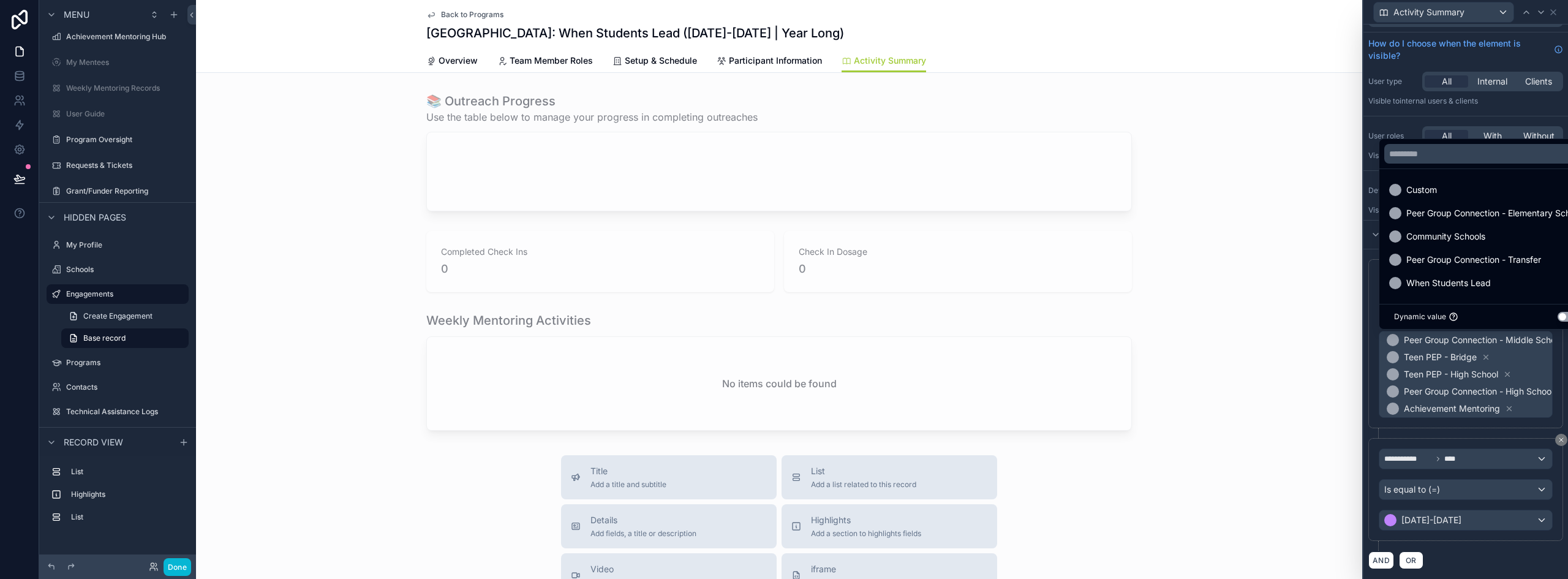
click at [1517, 410] on div at bounding box center [1465, 289] width 205 height 579
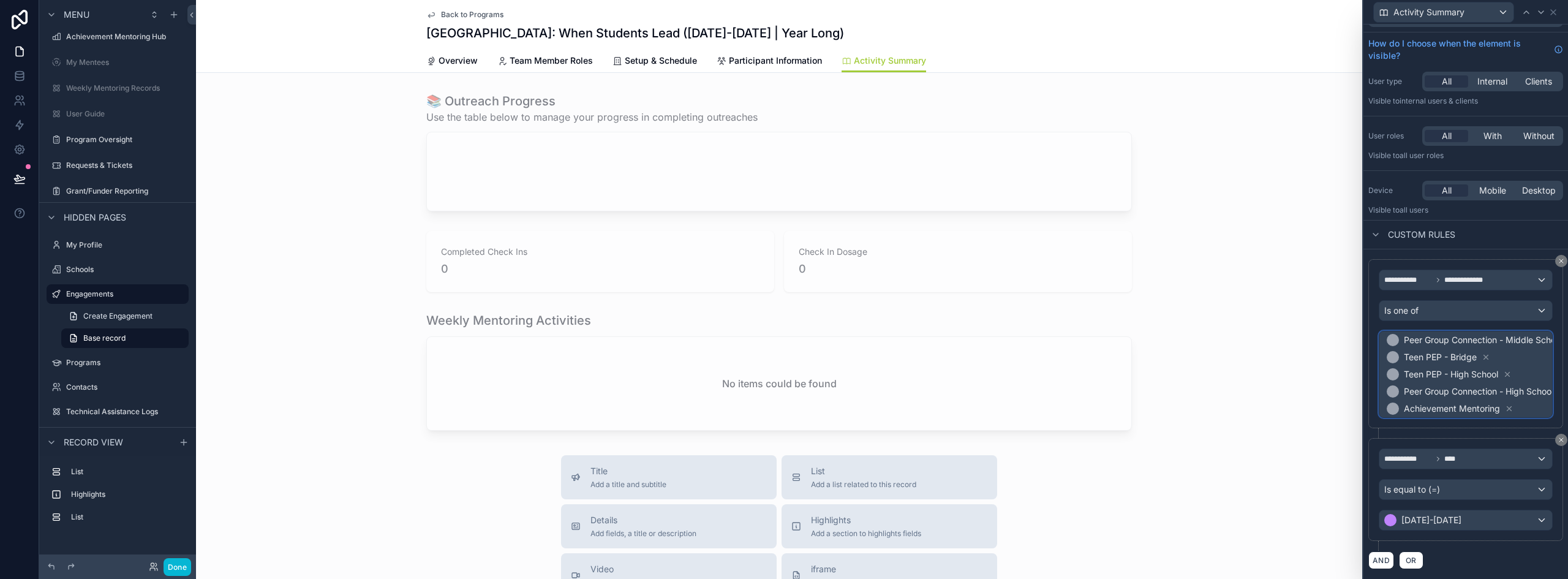
click at [1517, 403] on span "Peer Group Connection - Middle School Teen PEP - Bridge Teen PEP - High School …" at bounding box center [1482, 374] width 194 height 86
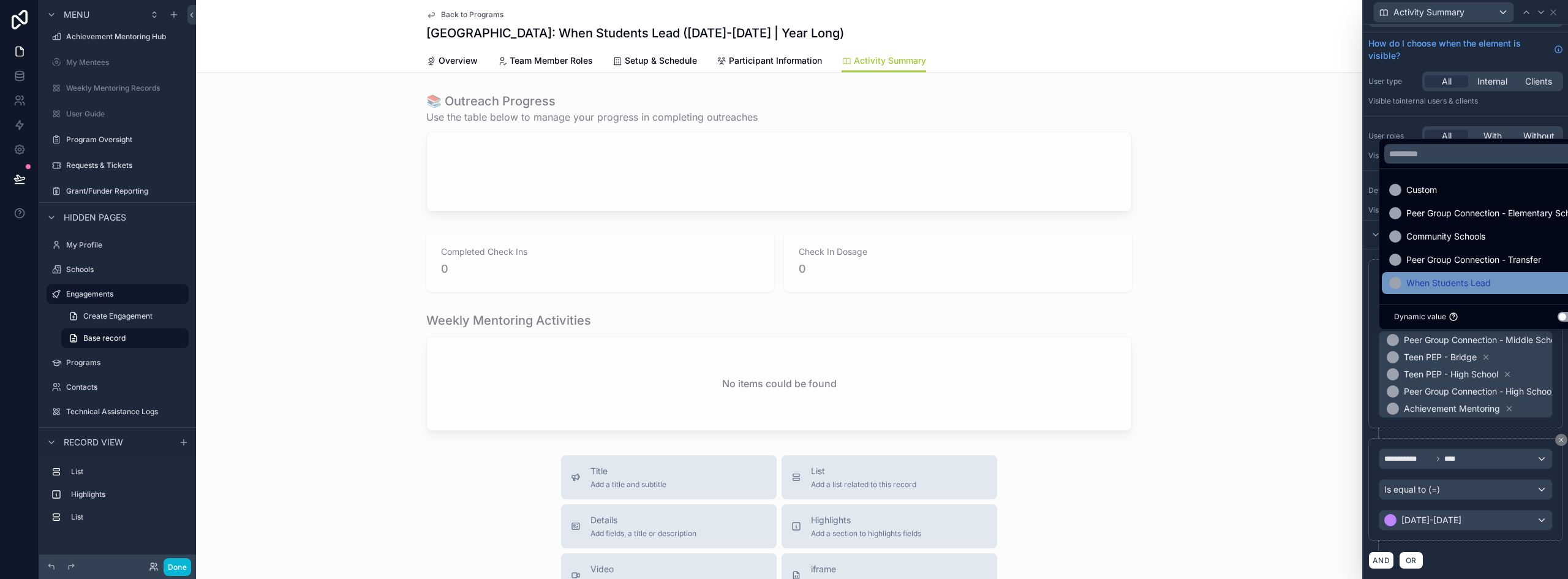
click at [1462, 281] on span "When Students Lead" at bounding box center [1448, 283] width 84 height 15
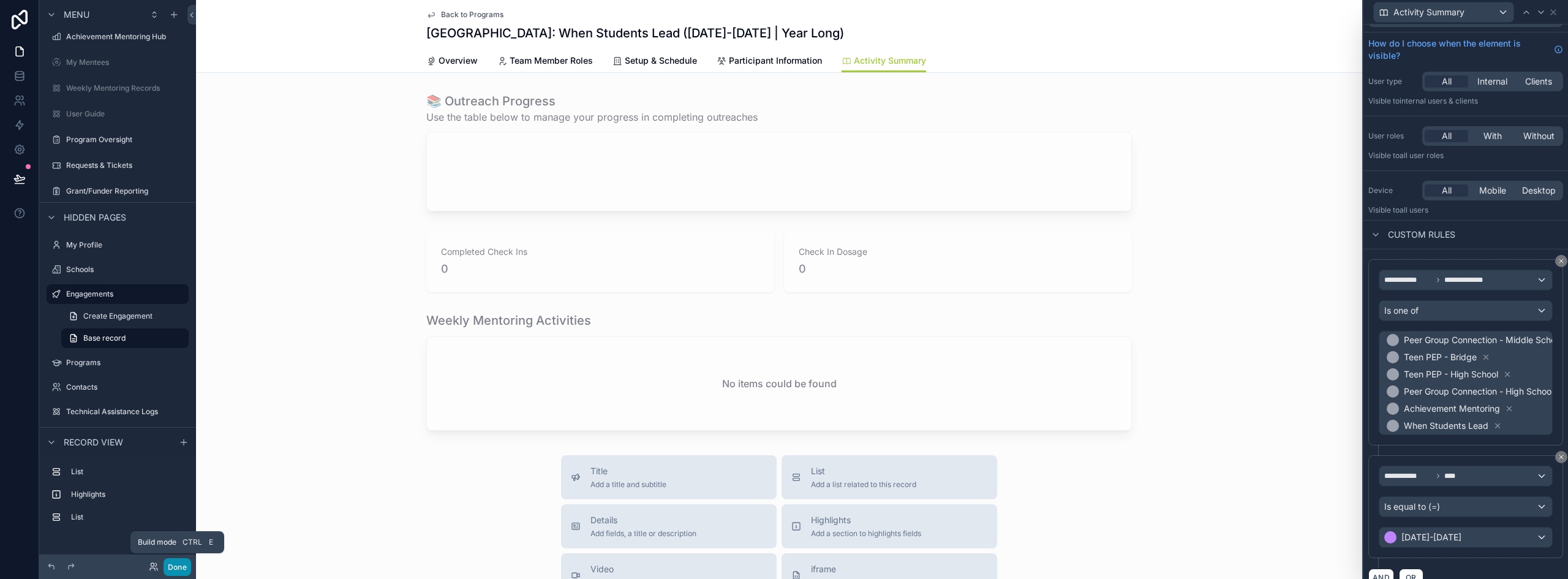
click at [182, 568] on button "Done" at bounding box center [177, 567] width 28 height 18
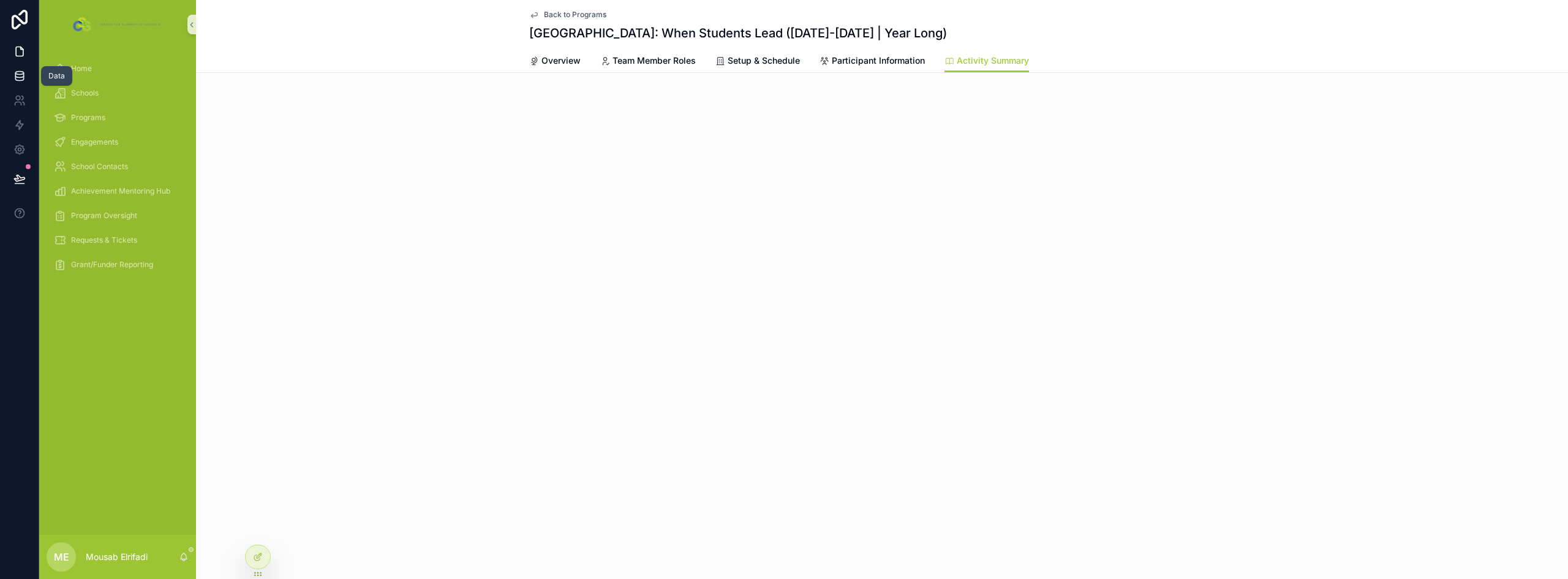
click at [14, 76] on icon at bounding box center [20, 76] width 12 height 12
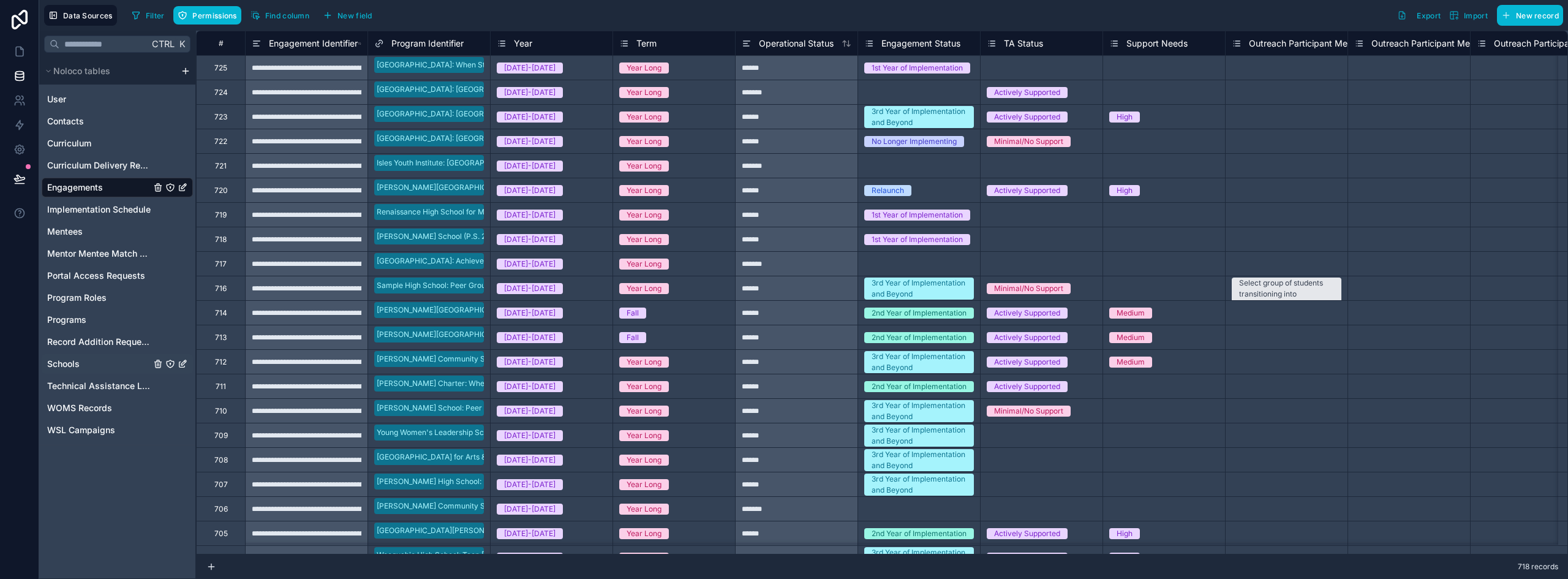
click at [63, 365] on span "Schools" at bounding box center [63, 364] width 32 height 12
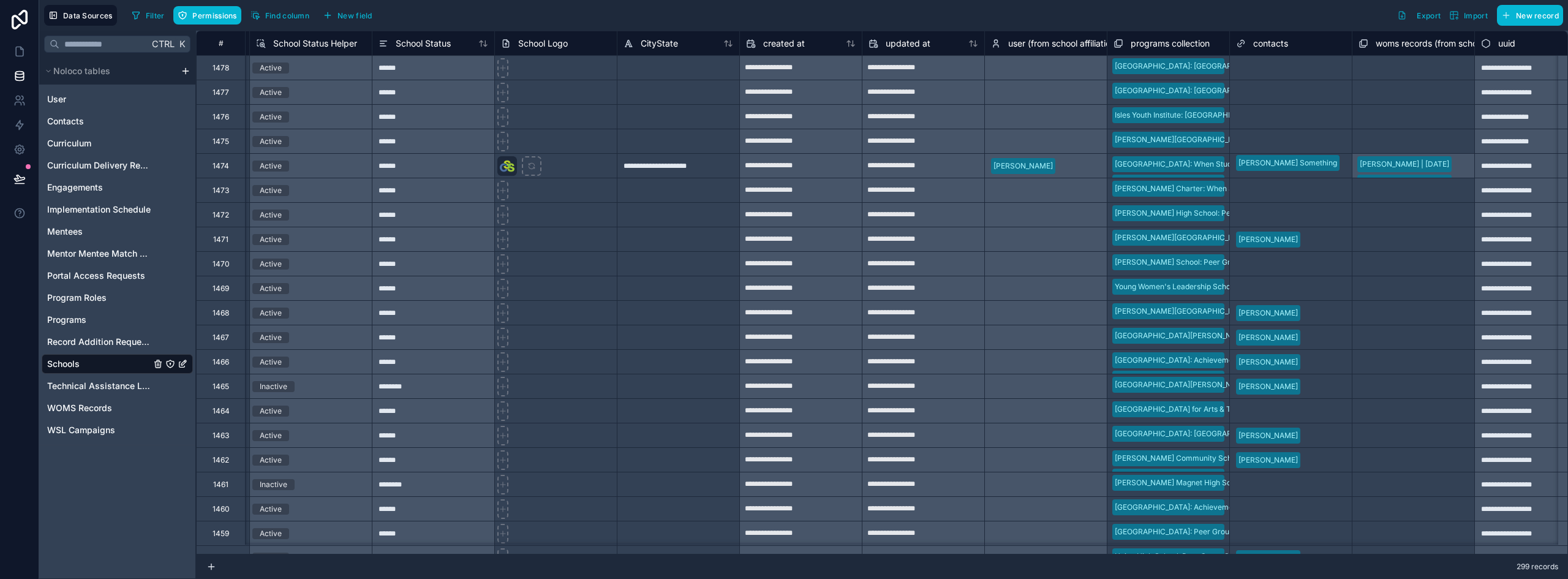
scroll to position [0, 1627]
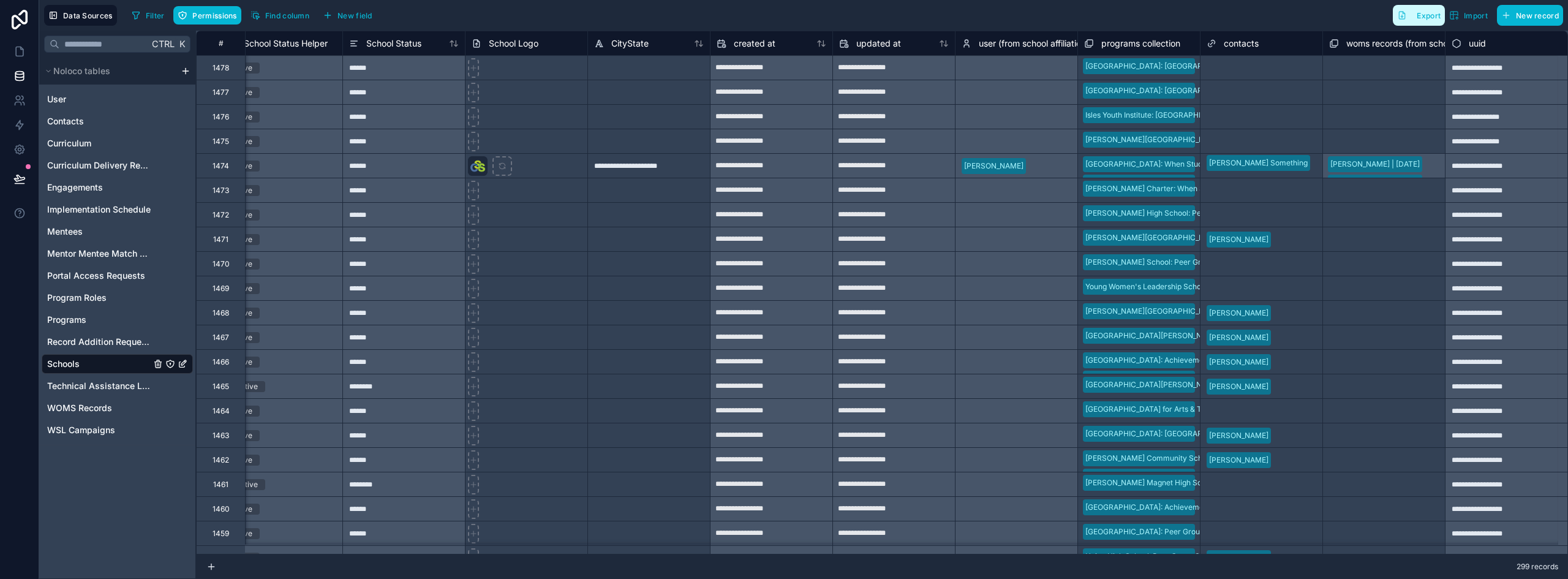
click at [1430, 18] on span "Export" at bounding box center [1428, 16] width 24 height 9
click at [16, 49] on icon at bounding box center [20, 52] width 7 height 9
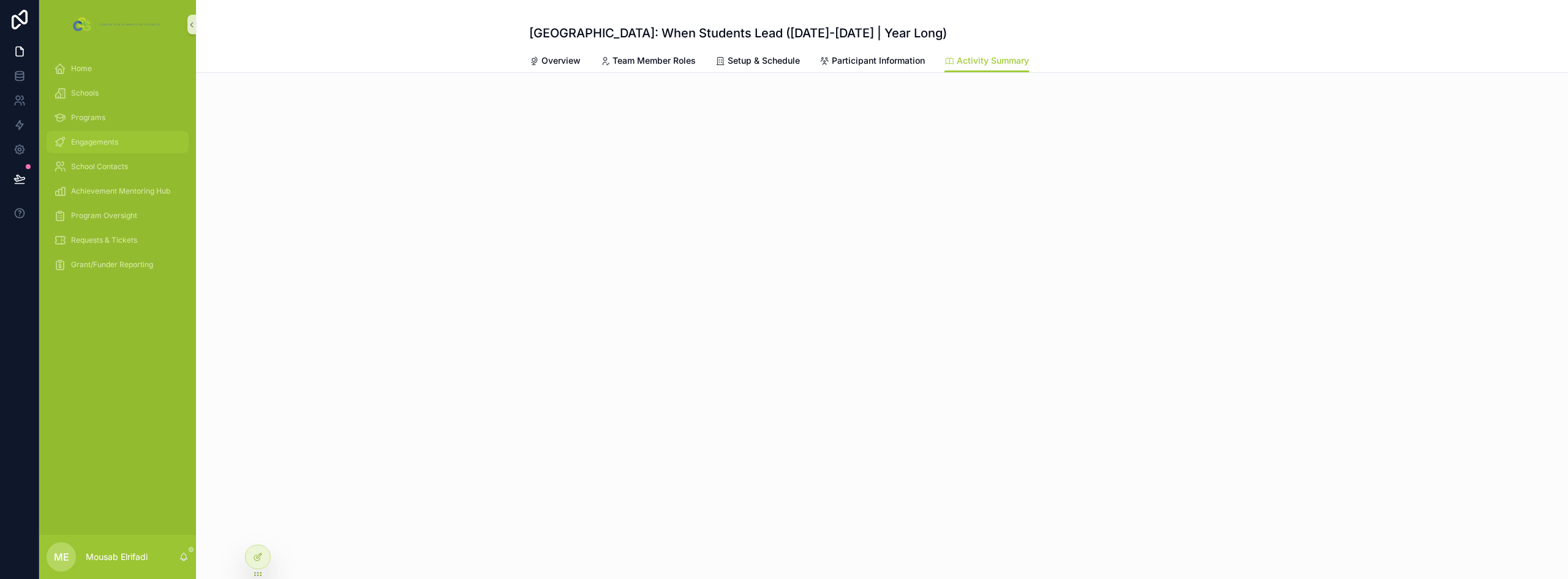
click at [109, 138] on span "Engagements" at bounding box center [95, 142] width 47 height 10
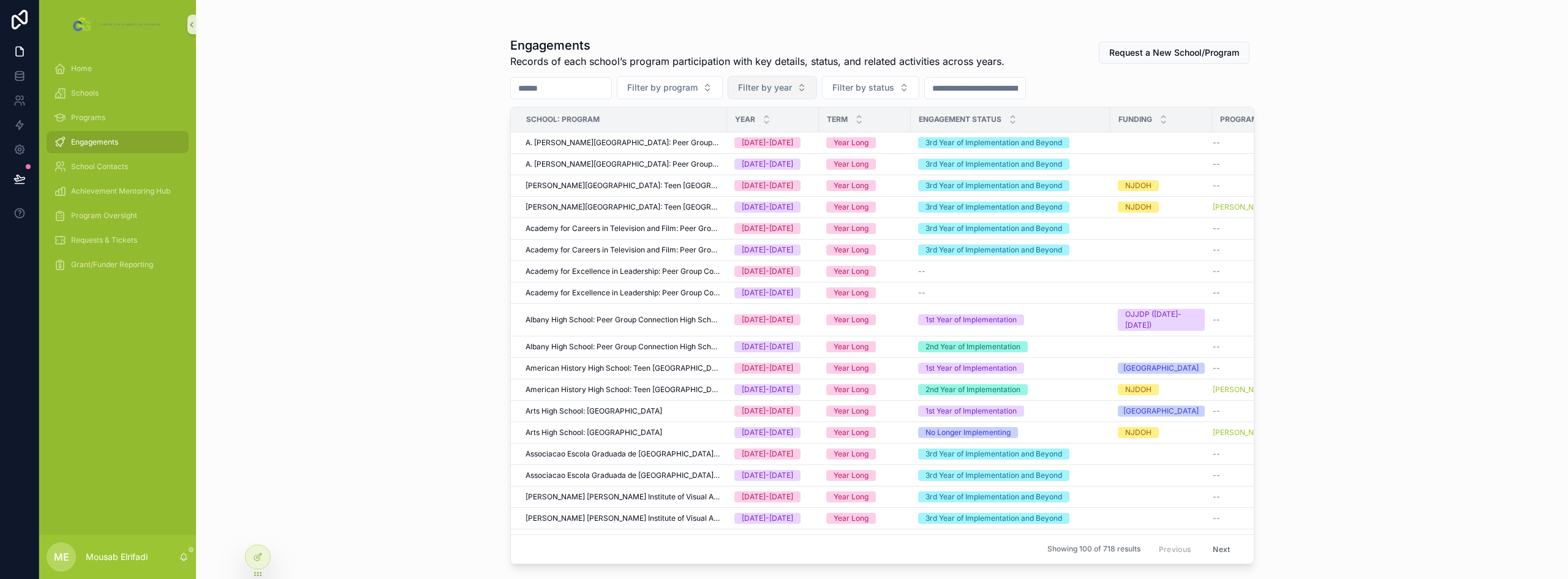
click at [792, 91] on span "Filter by year" at bounding box center [765, 88] width 54 height 12
click at [793, 159] on div "[DATE]-[DATE]" at bounding box center [803, 157] width 147 height 20
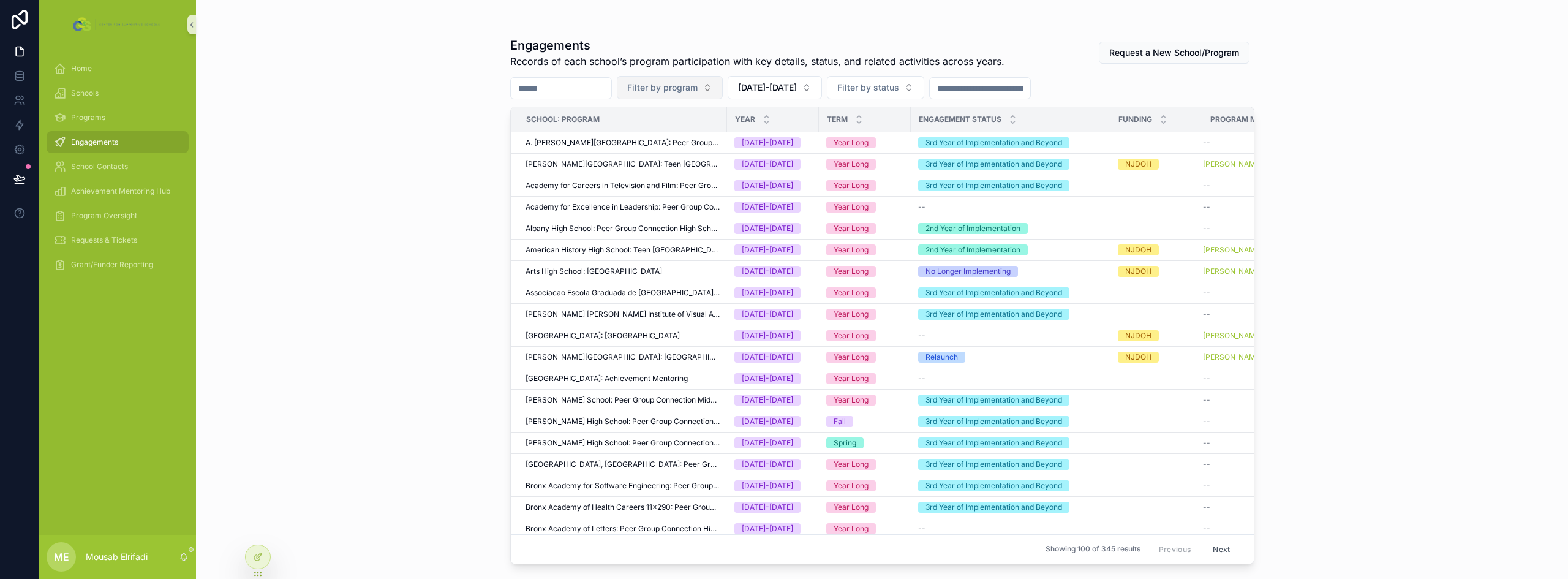
click at [723, 92] on button "Filter by program" at bounding box center [670, 87] width 106 height 23
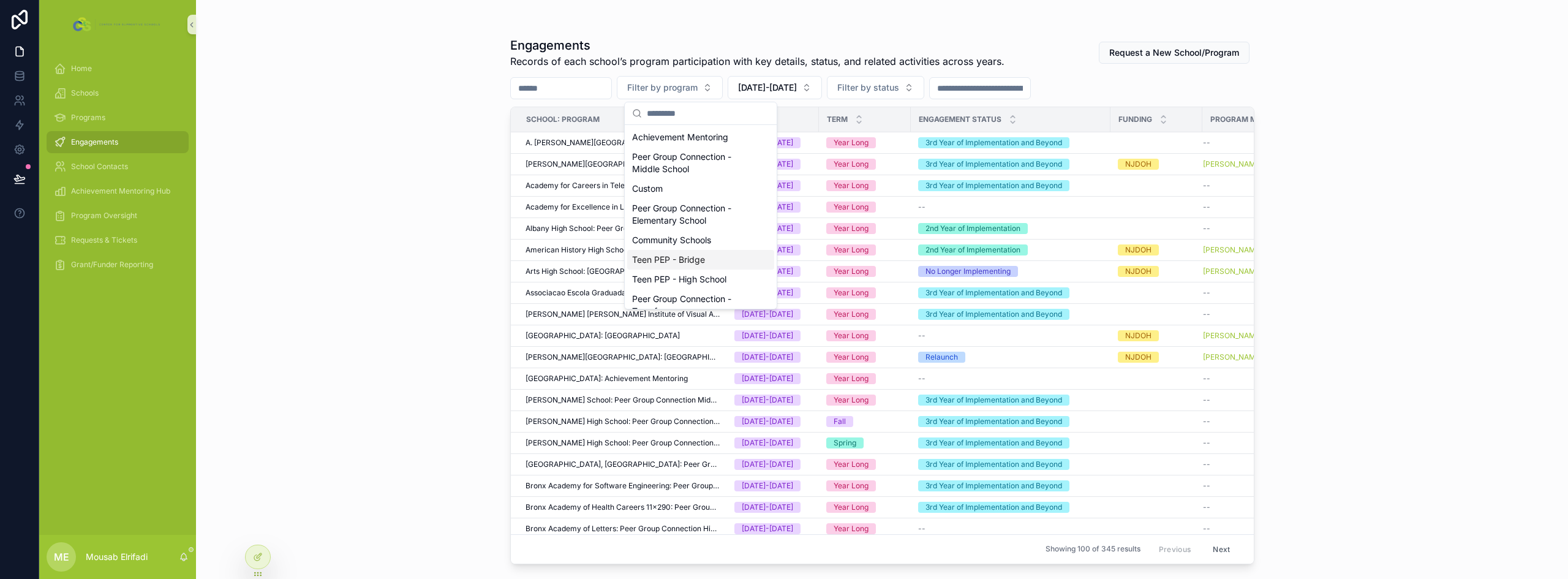
click at [716, 261] on div "Teen PEP - Bridge" at bounding box center [701, 259] width 147 height 20
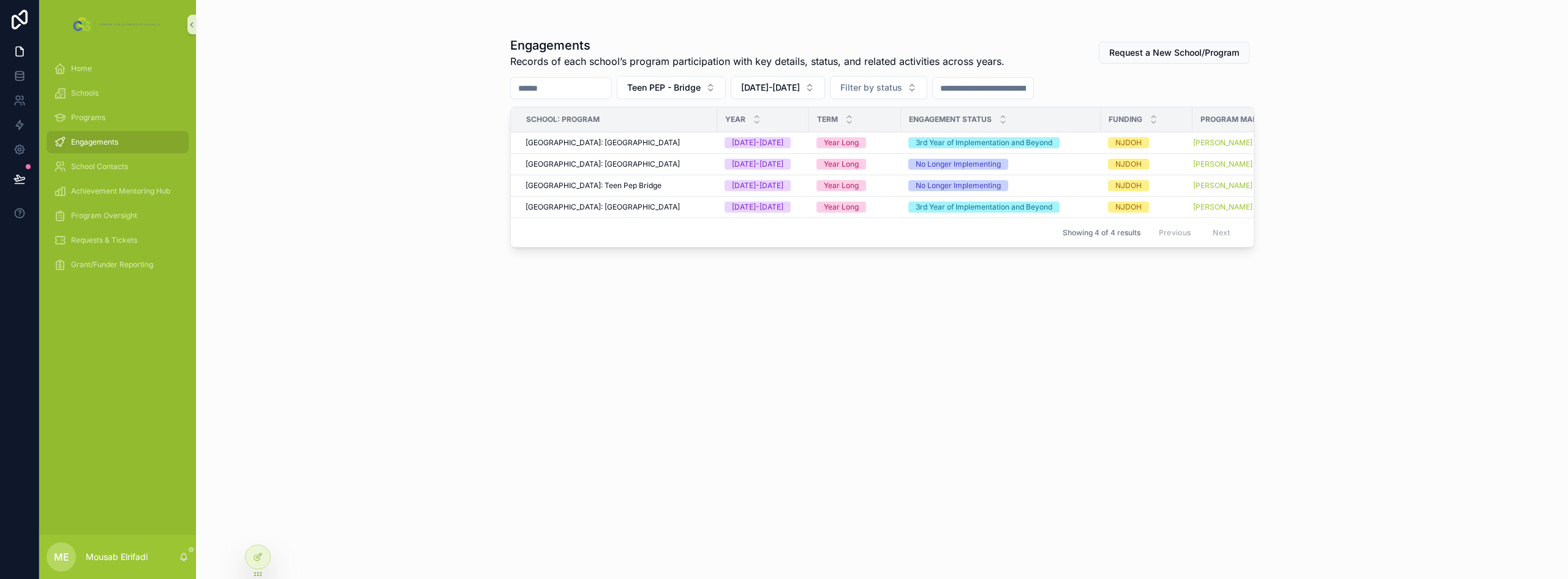
click at [425, 159] on div "Engagements Records of each school’s program participation with key details, st…" at bounding box center [882, 289] width 1372 height 579
click at [353, 287] on div "Engagements Records of each school’s program participation with key details, st…" at bounding box center [882, 289] width 1372 height 579
click at [115, 70] on div "Home" at bounding box center [117, 68] width 128 height 20
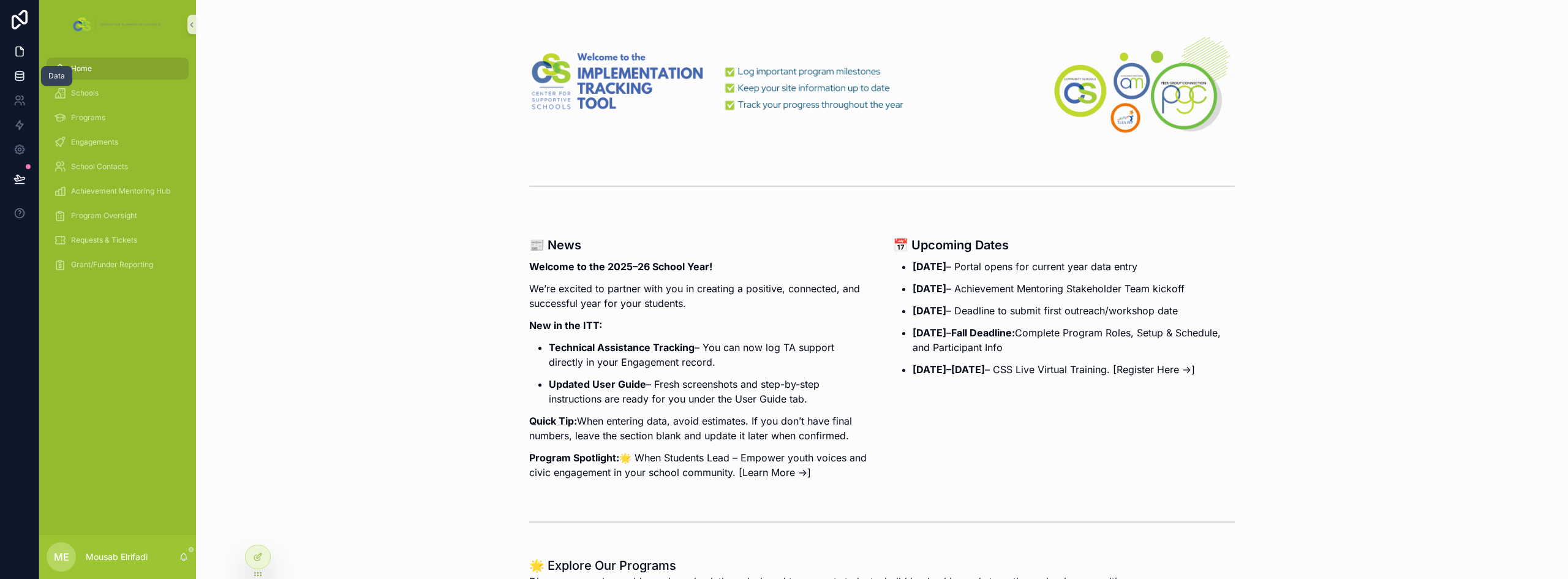
click at [22, 78] on icon at bounding box center [20, 76] width 12 height 12
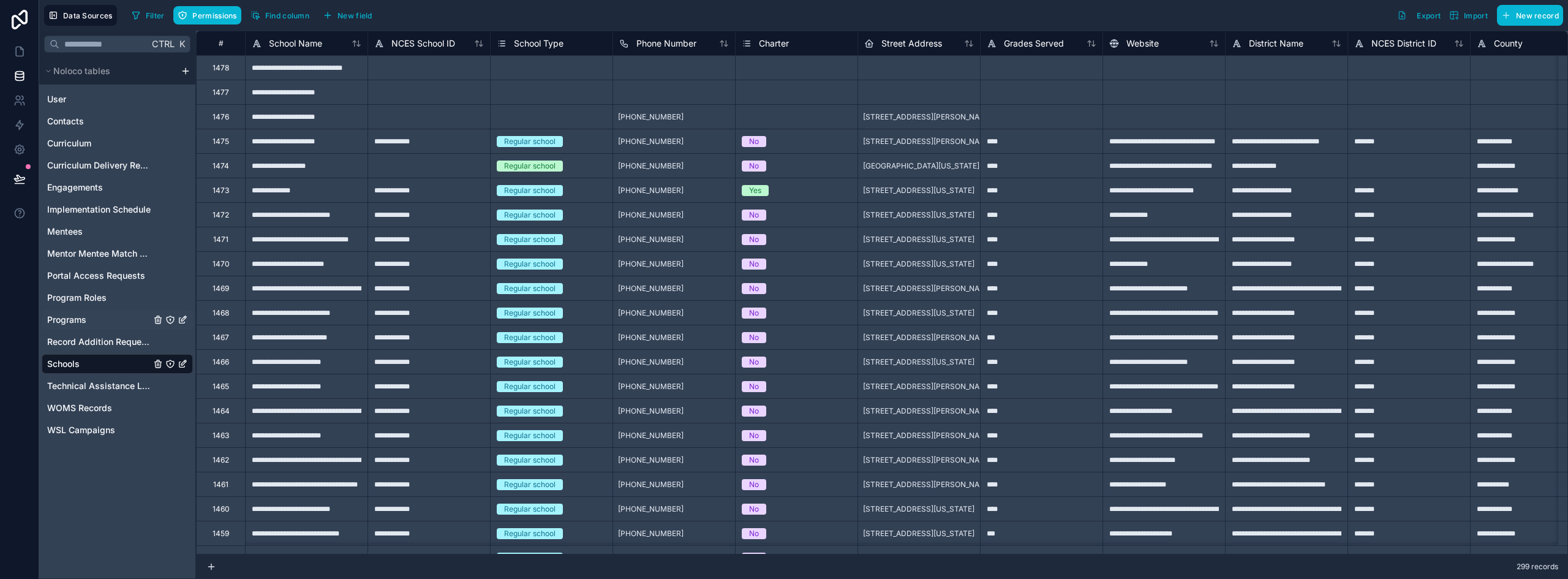
click at [80, 317] on span "Programs" at bounding box center [67, 320] width 39 height 12
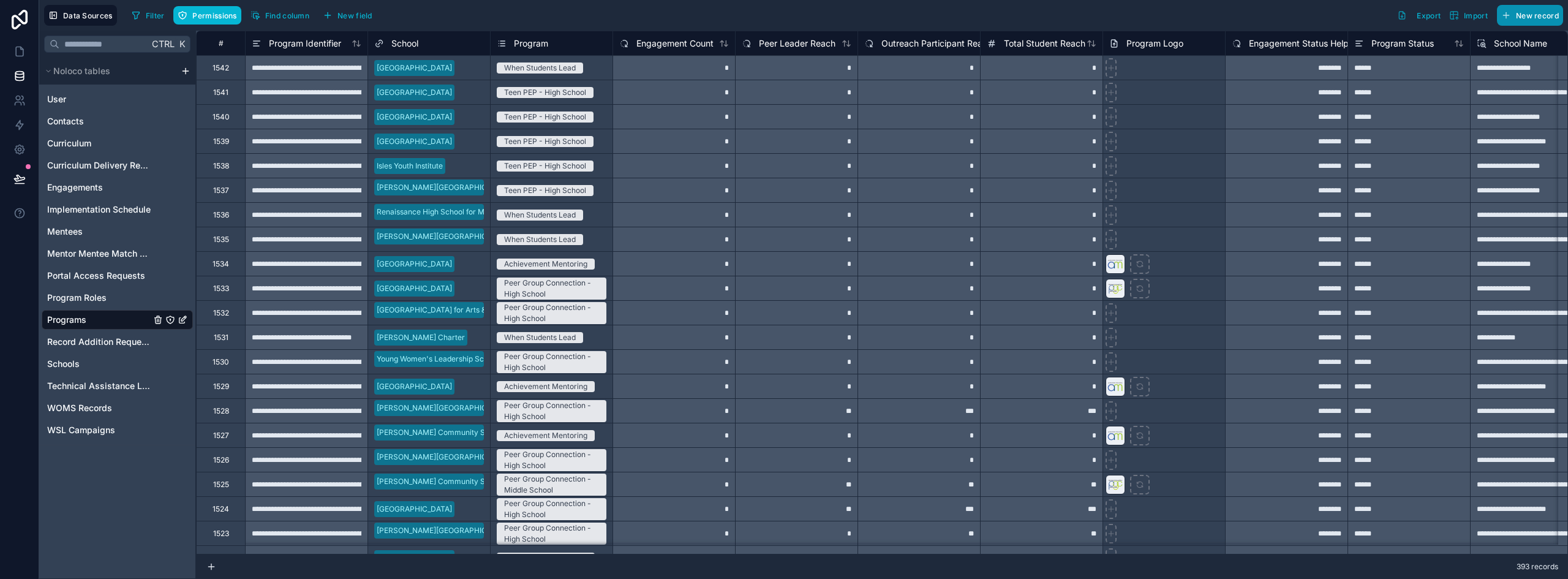
click at [1537, 19] on span "New record" at bounding box center [1538, 16] width 43 height 9
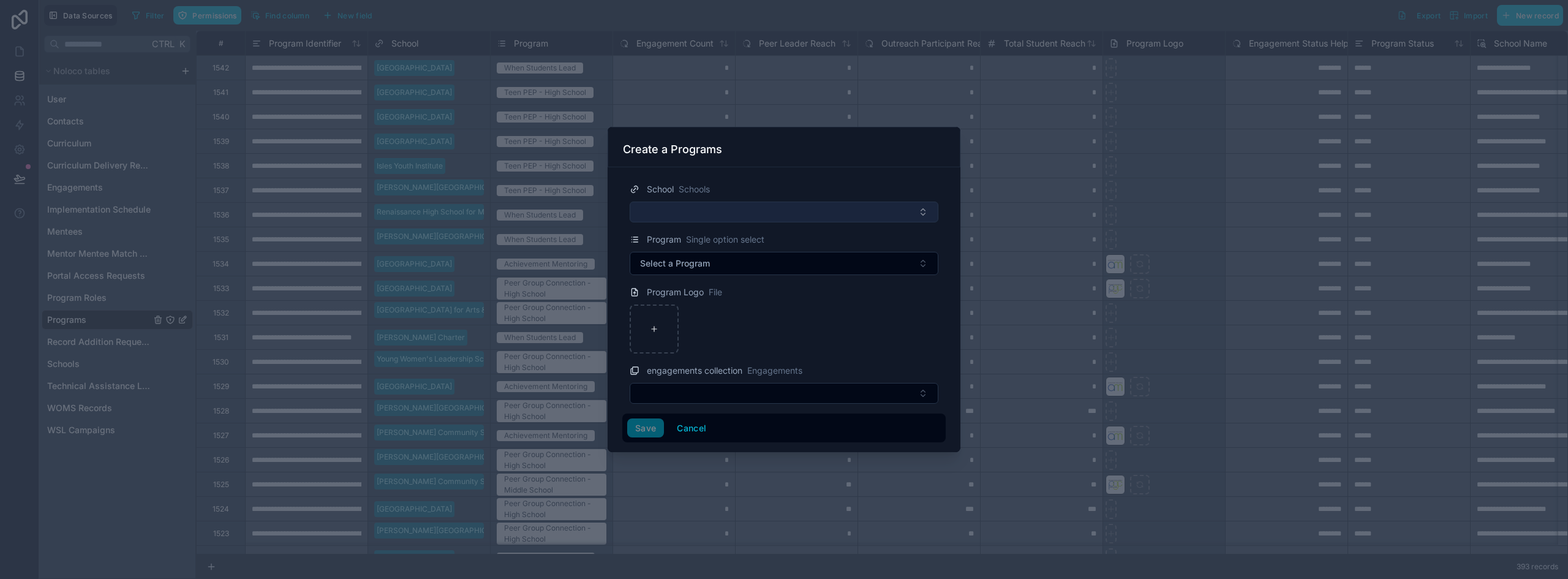
click at [723, 213] on button "Select Button" at bounding box center [784, 211] width 309 height 21
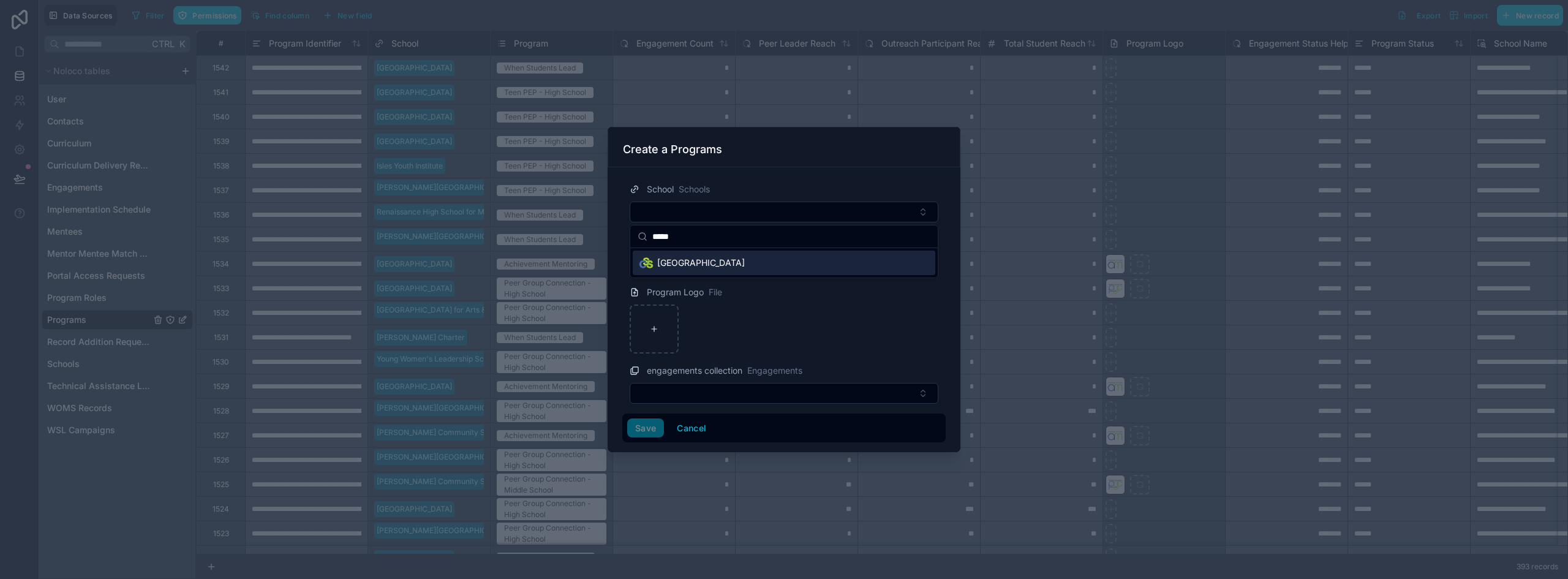
type input "*****"
click at [693, 259] on span "[GEOGRAPHIC_DATA]" at bounding box center [701, 263] width 88 height 12
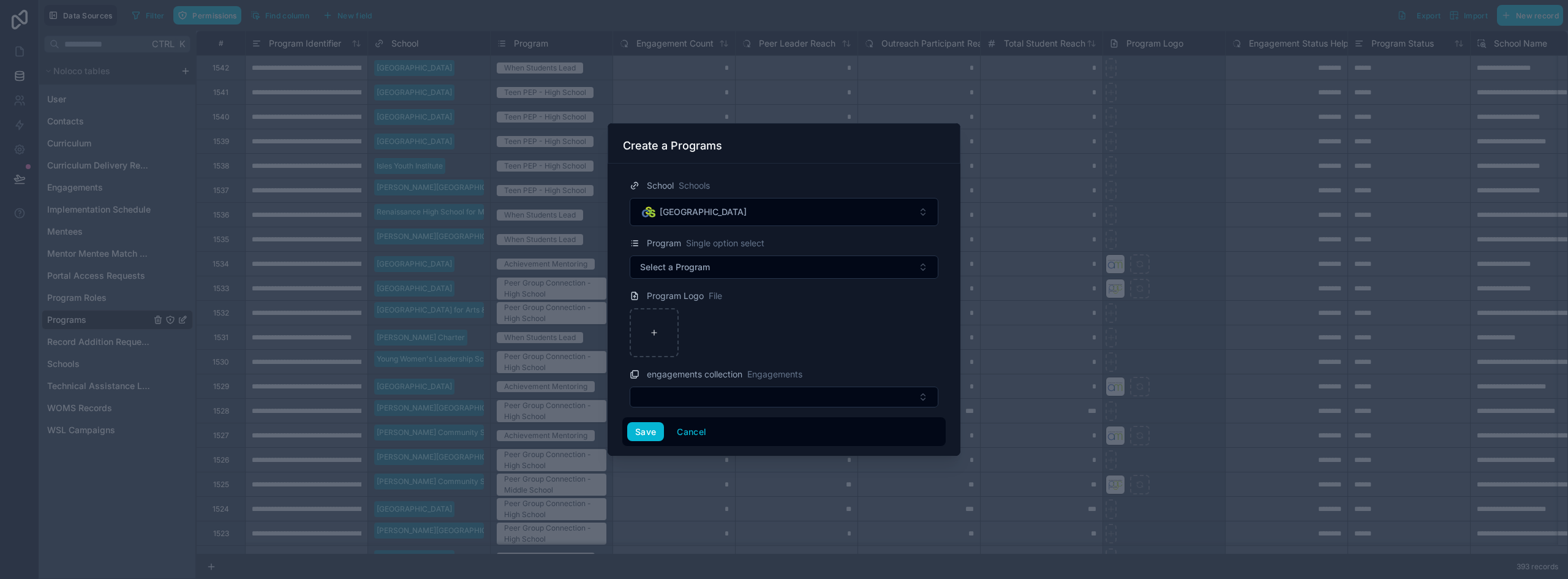
click at [695, 254] on div "Program Single option select Select a Program" at bounding box center [784, 257] width 323 height 43
click at [699, 269] on span "Select a Program" at bounding box center [675, 267] width 70 height 12
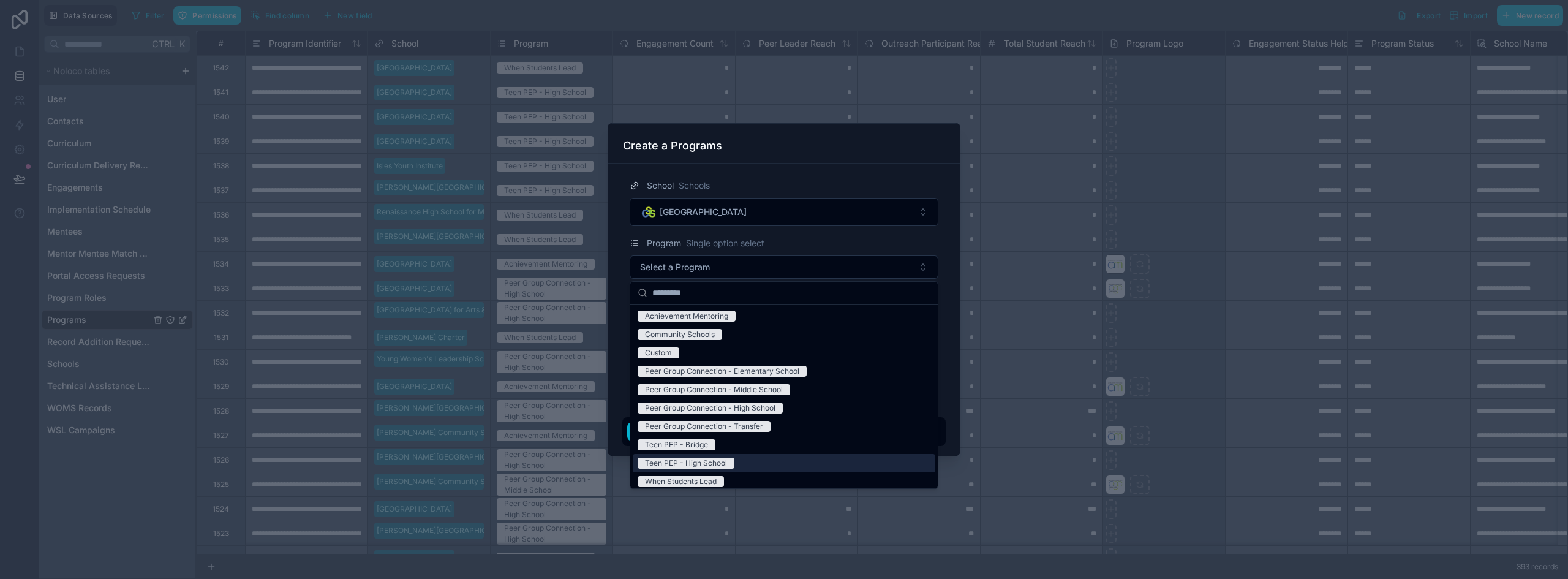
click at [722, 465] on div "Teen PEP - High School" at bounding box center [686, 463] width 82 height 11
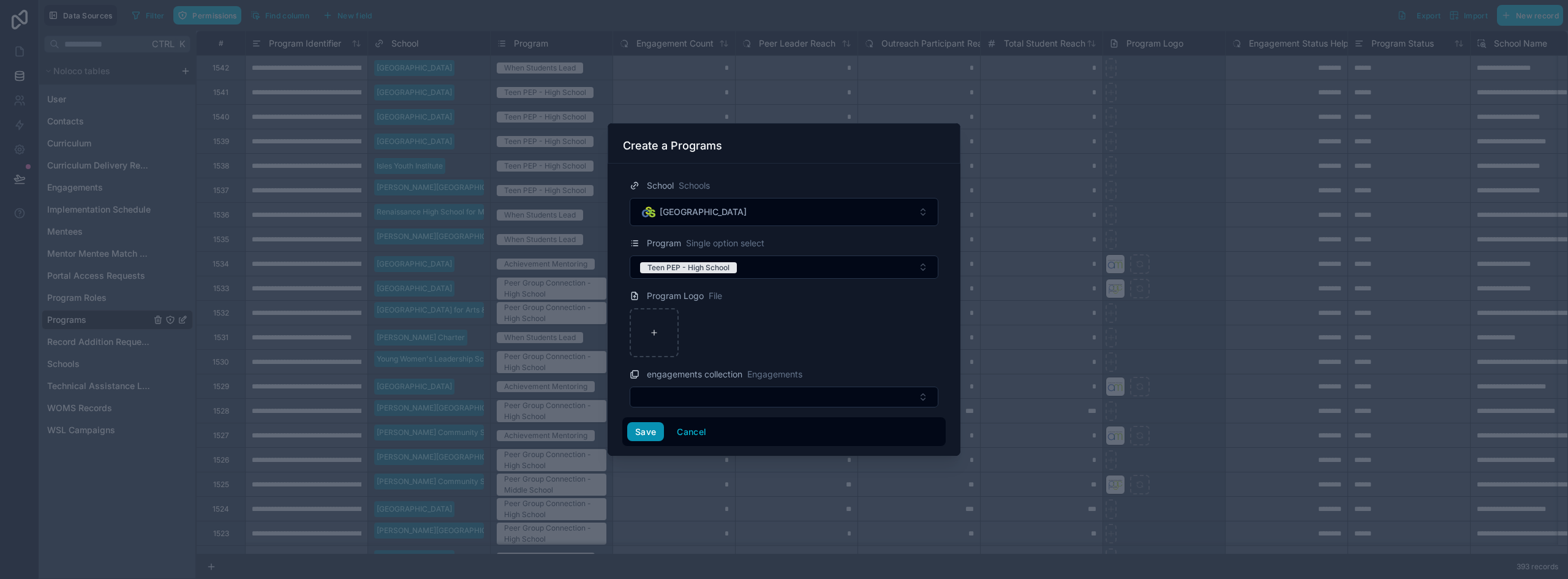
click at [642, 432] on button "Save" at bounding box center [646, 432] width 36 height 20
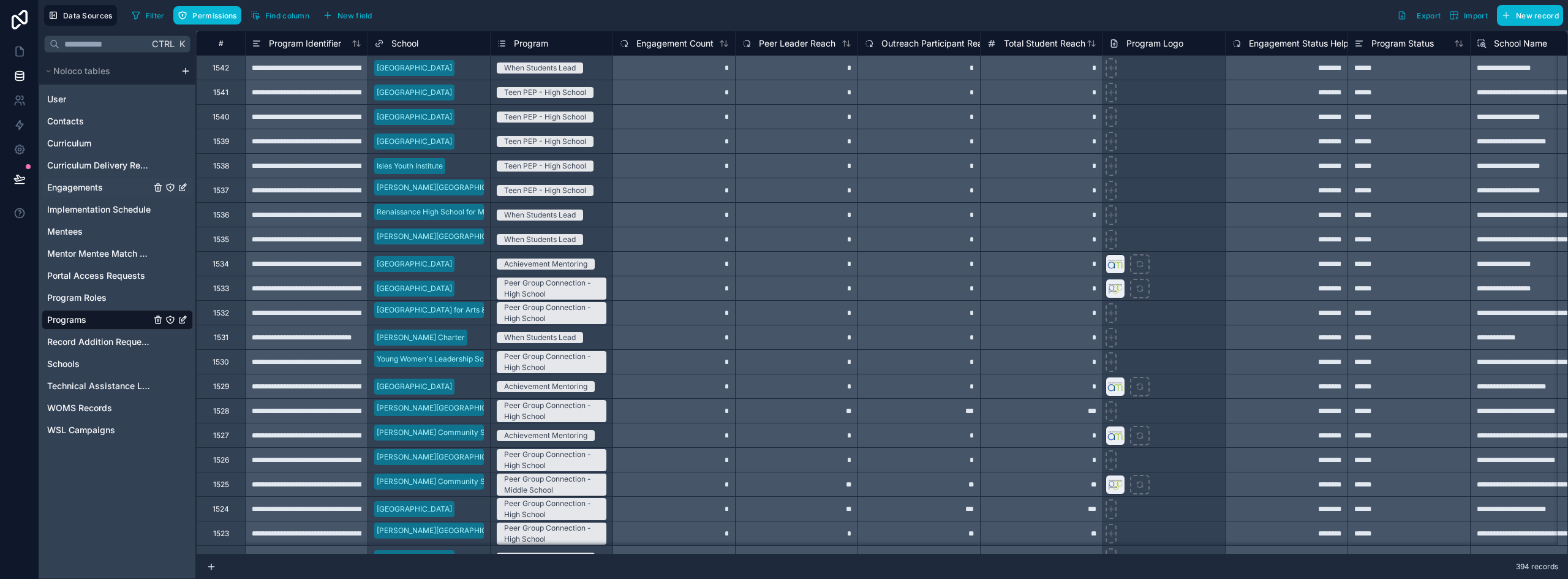
click at [80, 188] on span "Engagements" at bounding box center [75, 188] width 56 height 12
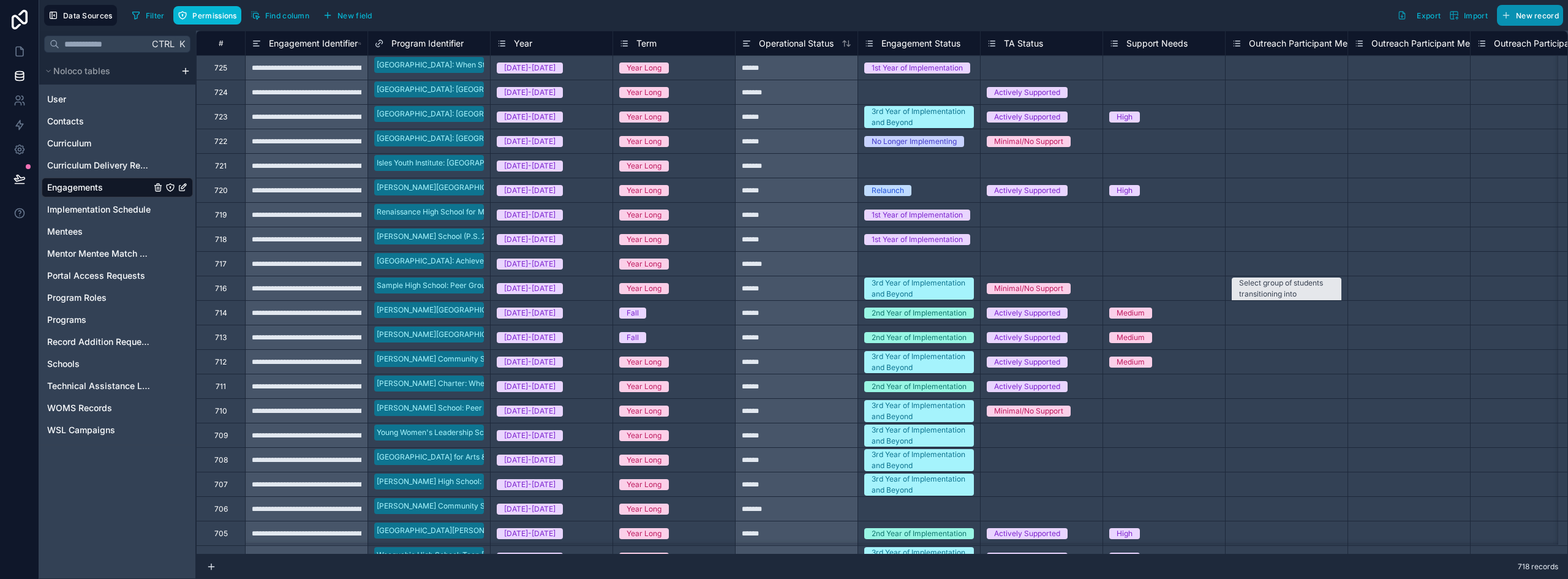
click at [1514, 17] on button "New record" at bounding box center [1530, 15] width 66 height 21
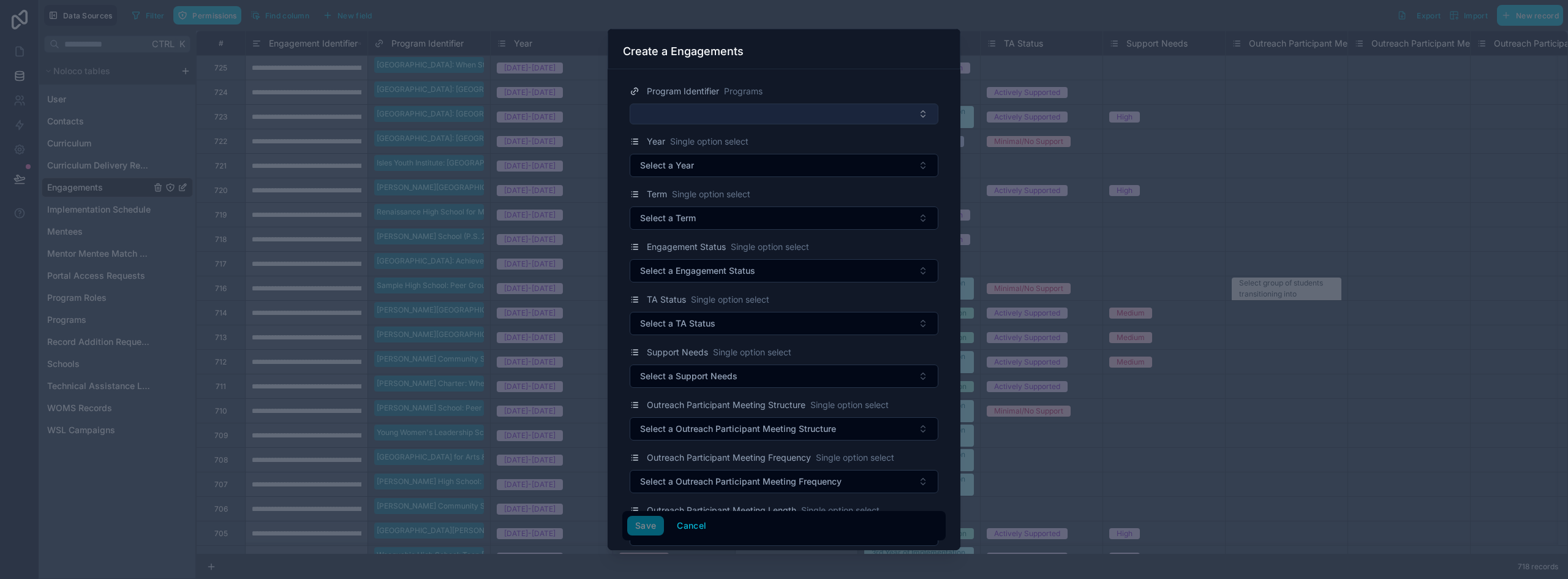
click at [750, 118] on button "Select Button" at bounding box center [784, 114] width 309 height 21
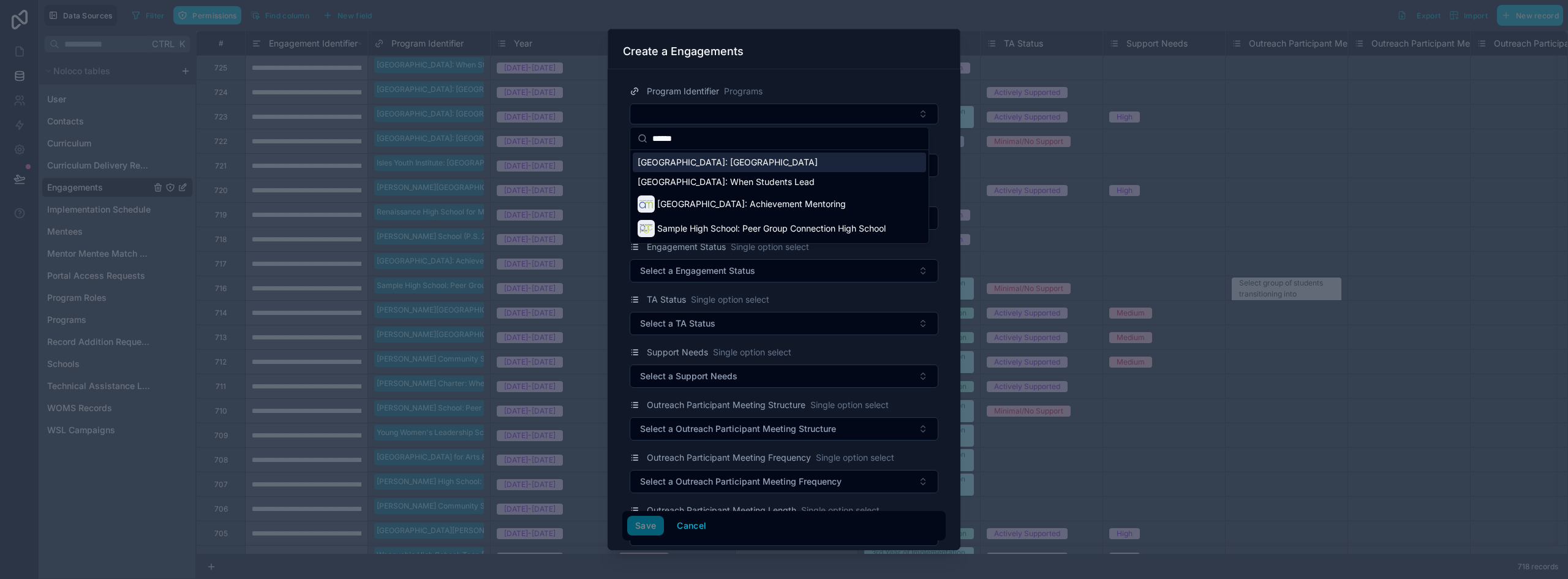
type input "******"
click at [722, 161] on span "[GEOGRAPHIC_DATA]: [GEOGRAPHIC_DATA]" at bounding box center [727, 162] width 180 height 12
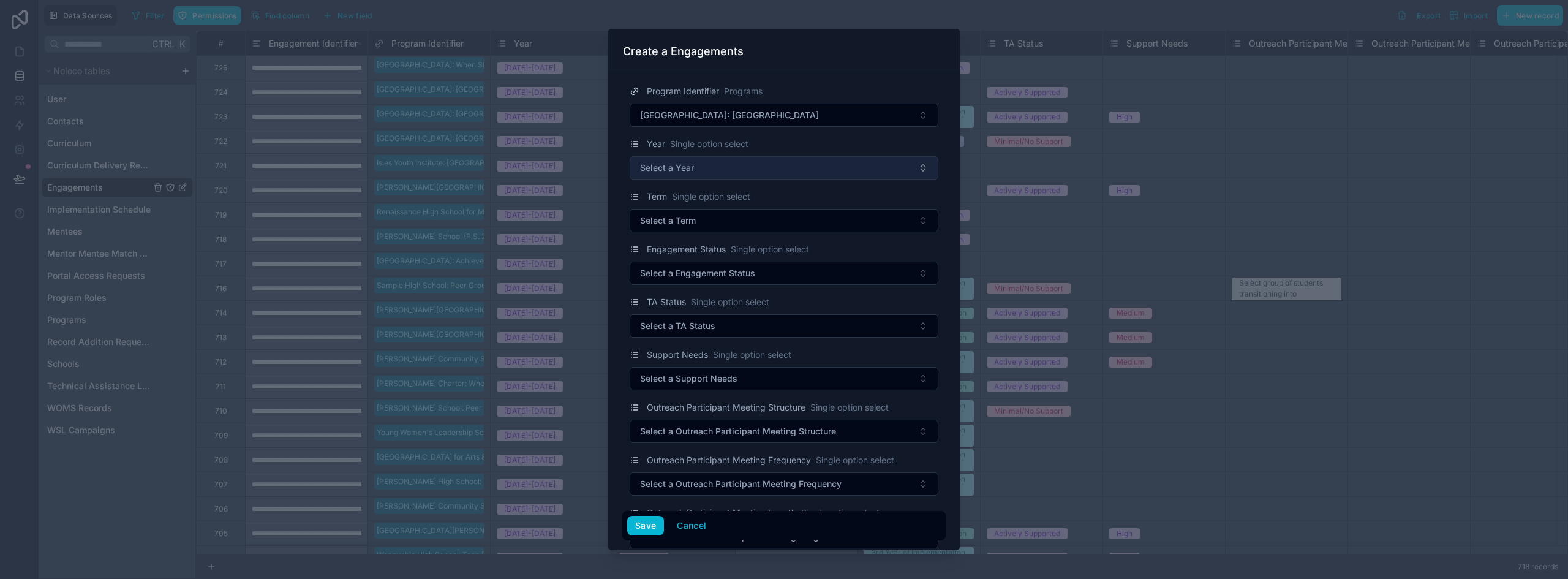
click at [695, 166] on button "Select a Year" at bounding box center [784, 168] width 309 height 23
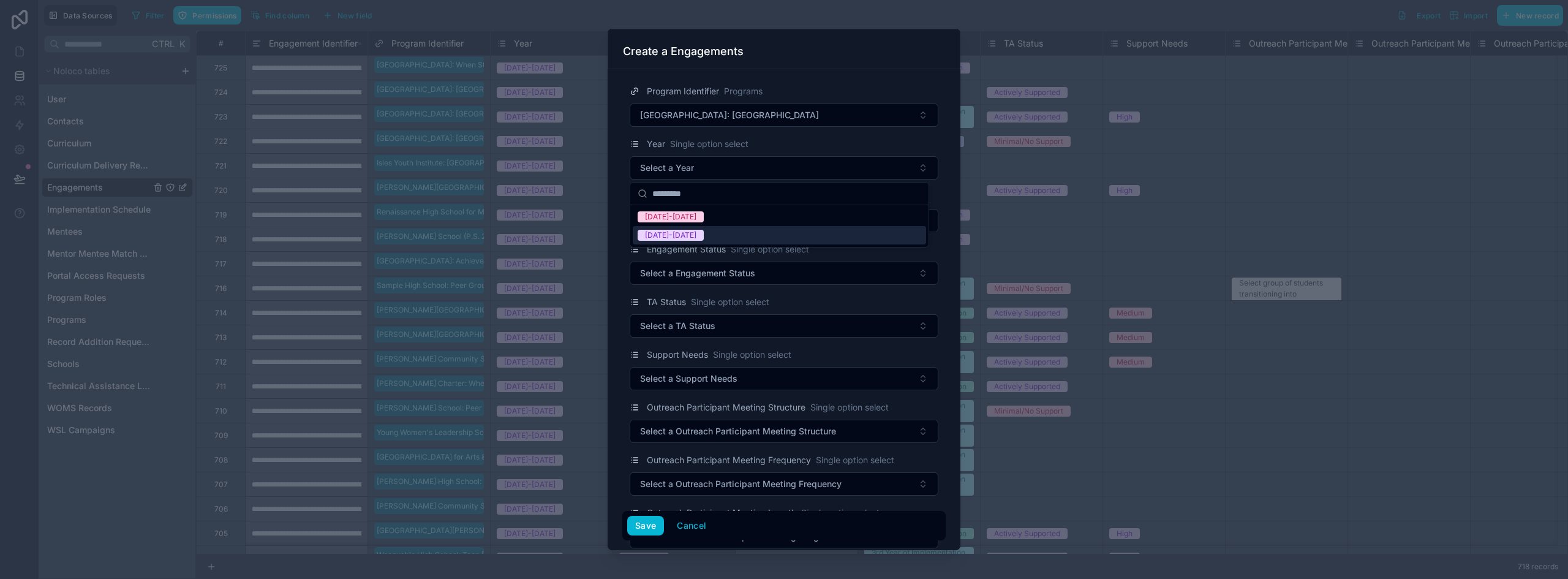
click at [679, 241] on div "[DATE]-[DATE]" at bounding box center [779, 235] width 294 height 18
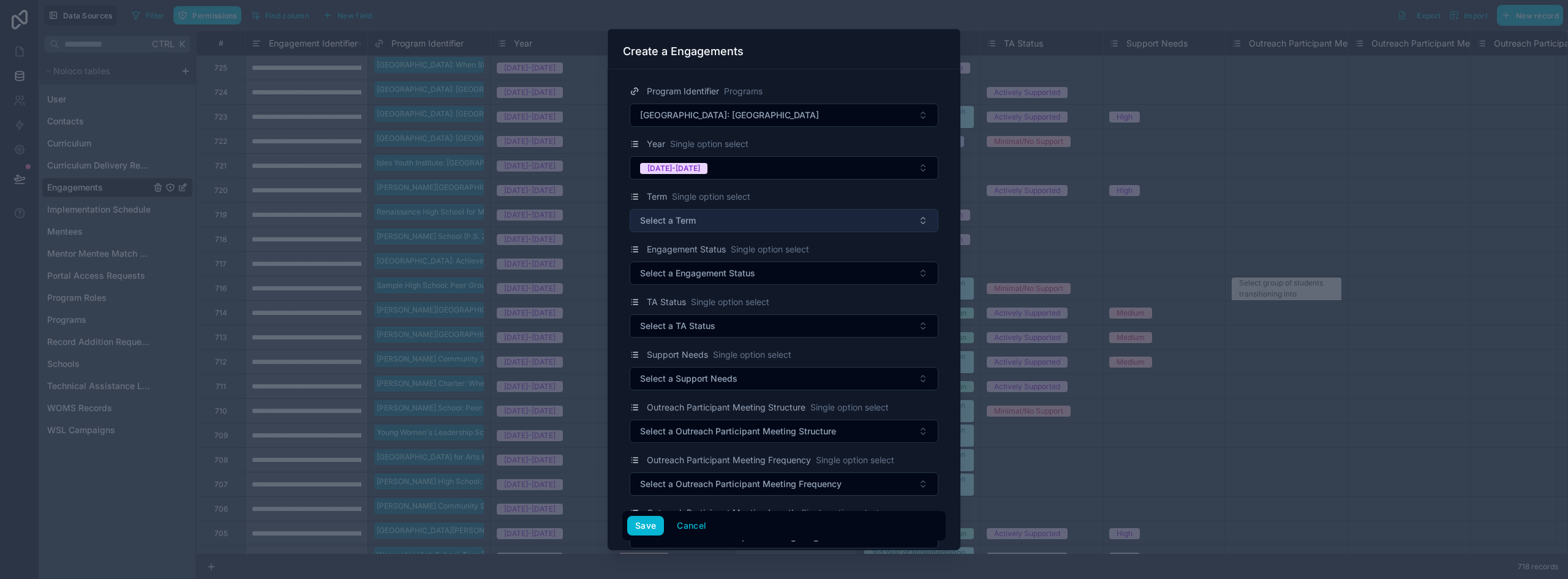
click at [680, 222] on span "Select a Term" at bounding box center [668, 221] width 56 height 12
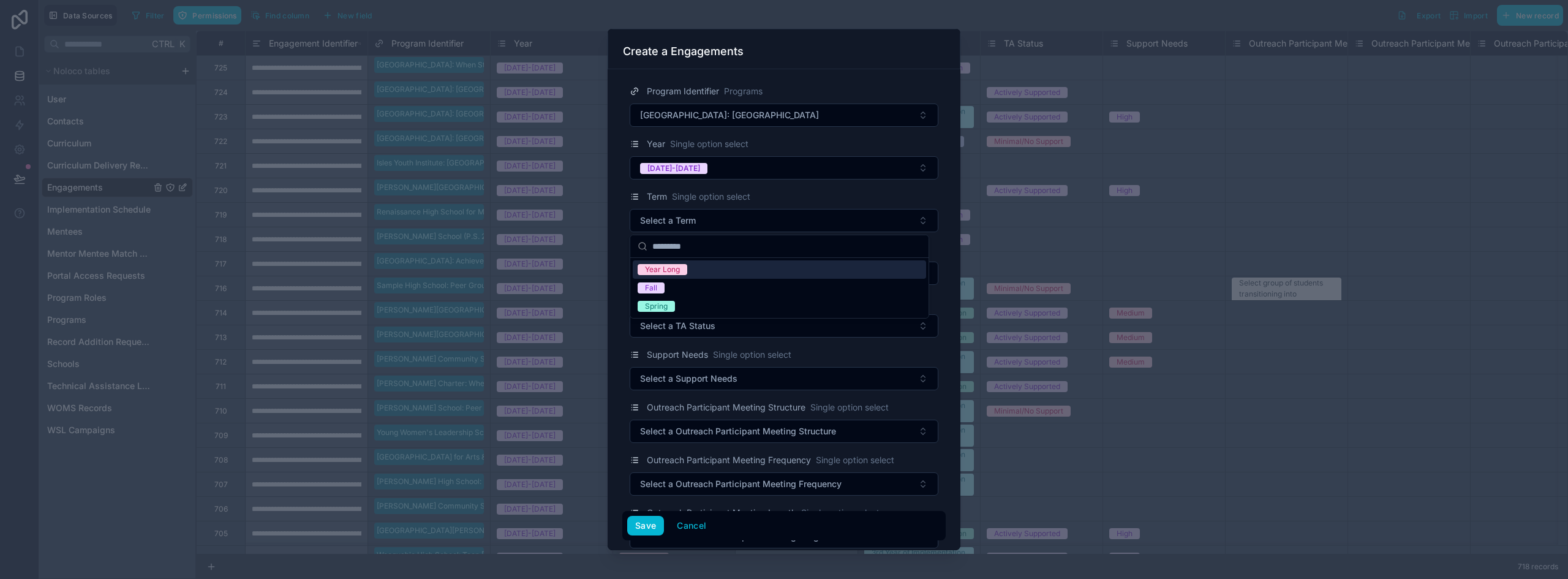
click at [679, 270] on div "Year Long" at bounding box center [662, 270] width 35 height 11
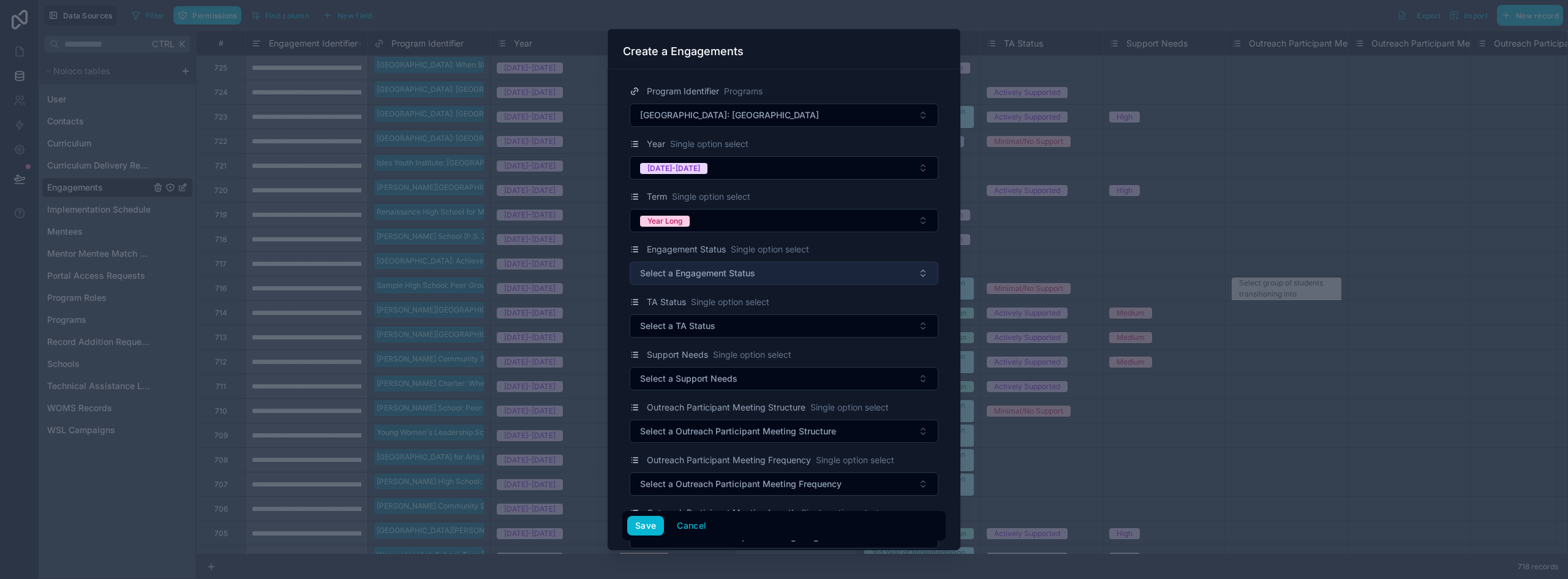
click at [676, 273] on span "Select a Engagement Status" at bounding box center [698, 274] width 115 height 12
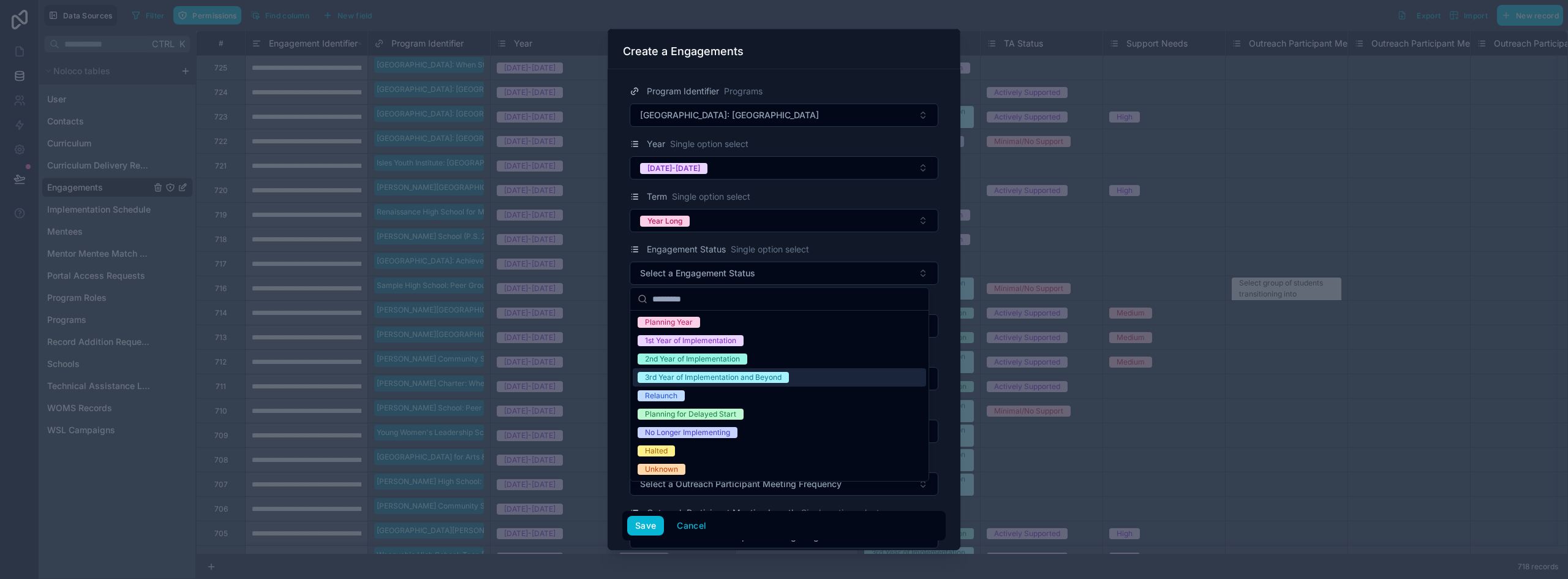
click at [716, 380] on div "3rd Year of Implementation and Beyond" at bounding box center [713, 378] width 136 height 11
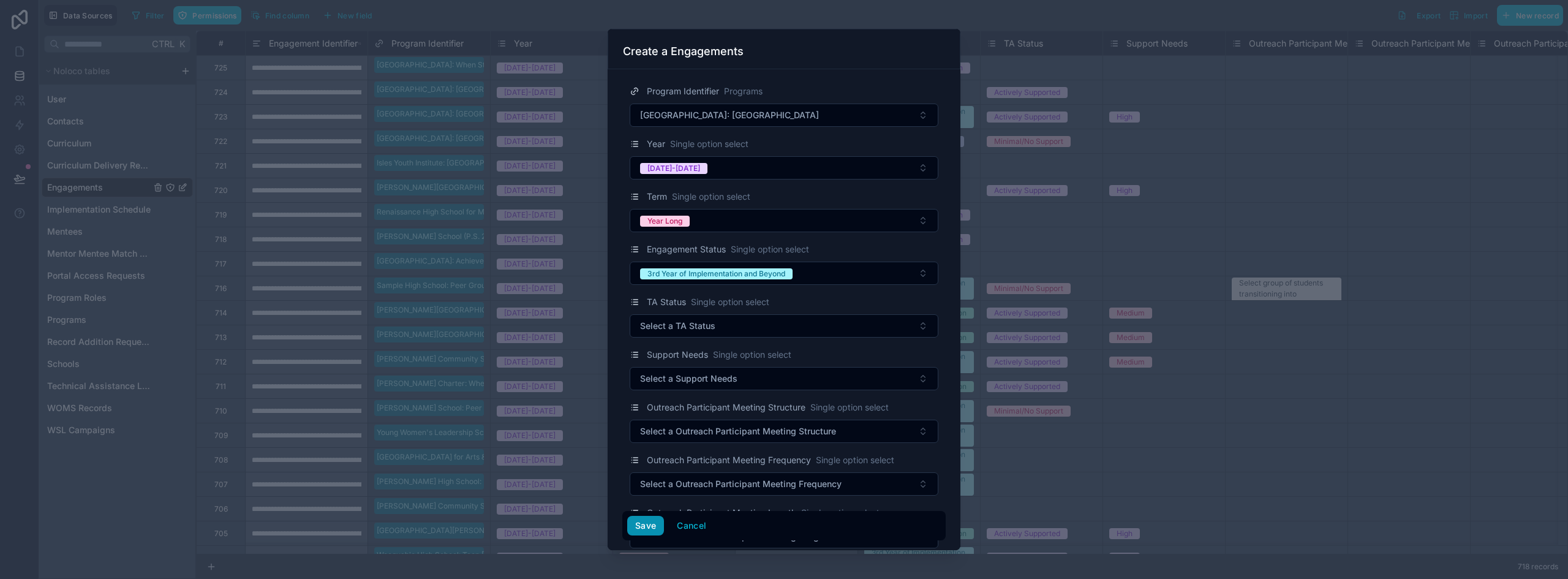
click at [651, 529] on button "Save" at bounding box center [646, 526] width 36 height 20
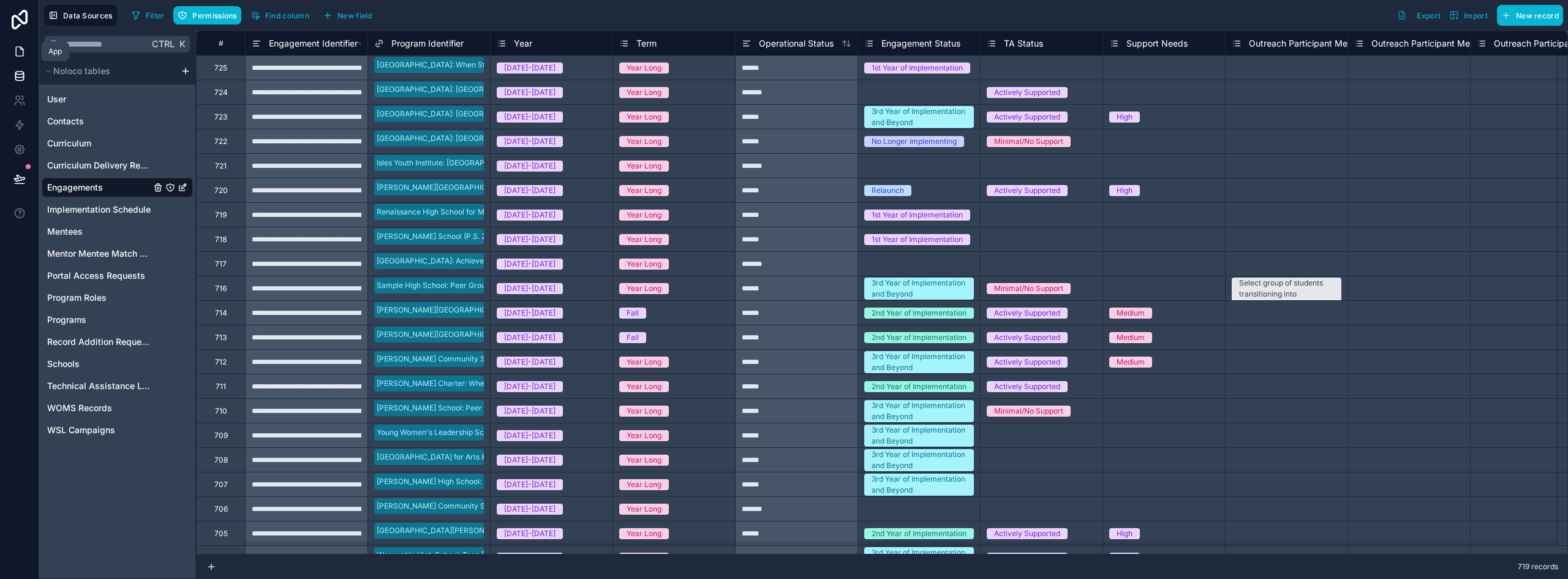
click at [16, 47] on icon at bounding box center [20, 52] width 7 height 9
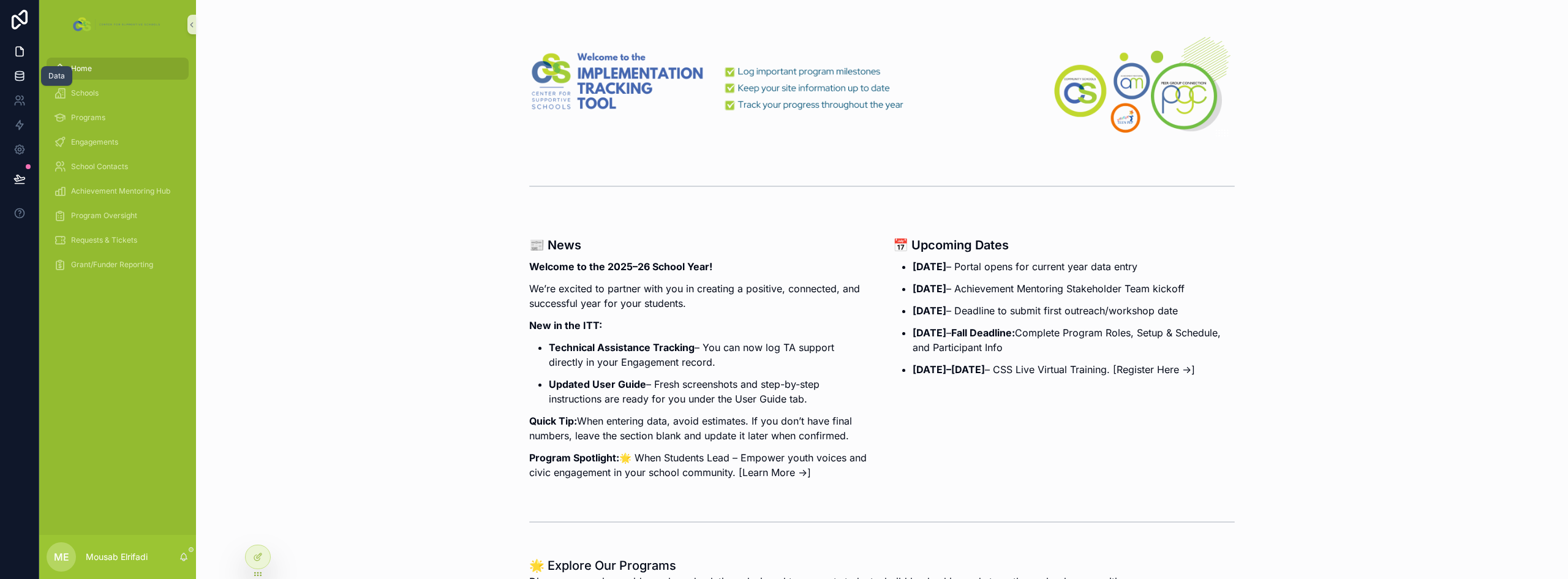
click at [19, 78] on icon at bounding box center [20, 75] width 8 height 5
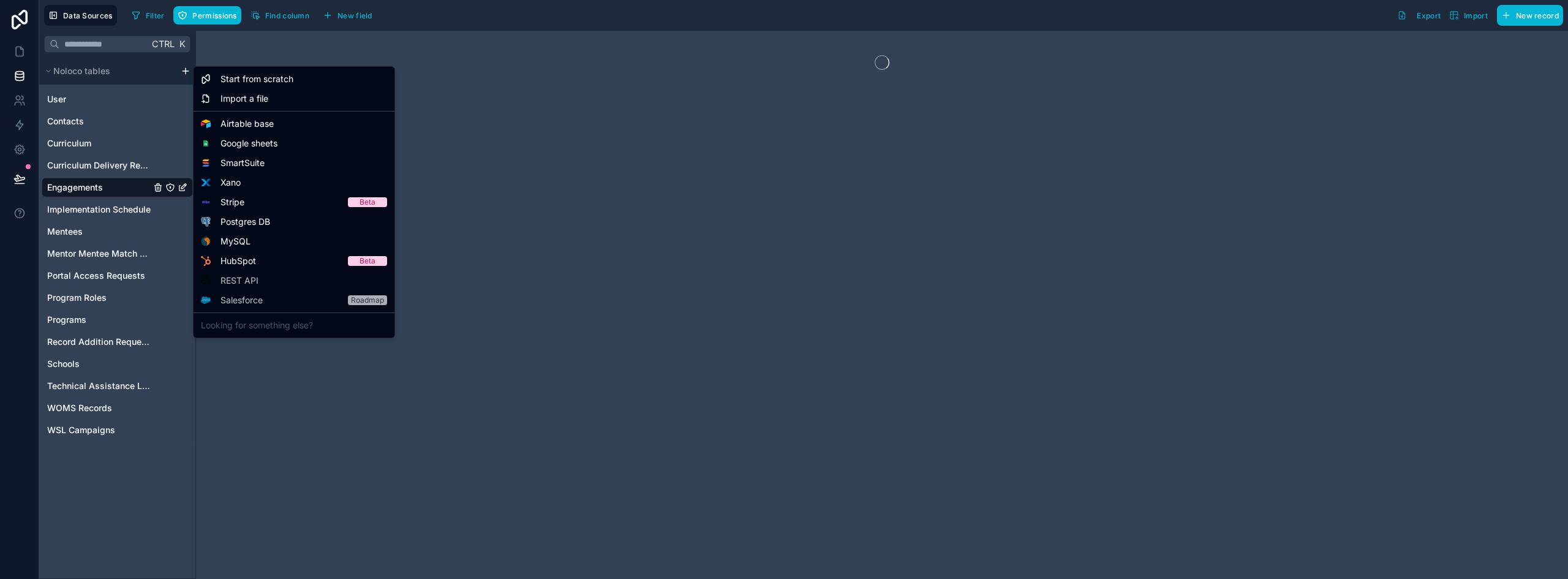
click at [184, 70] on html "Data Sources Filter Permissions Find column New field Export Import New record …" at bounding box center [784, 289] width 1568 height 579
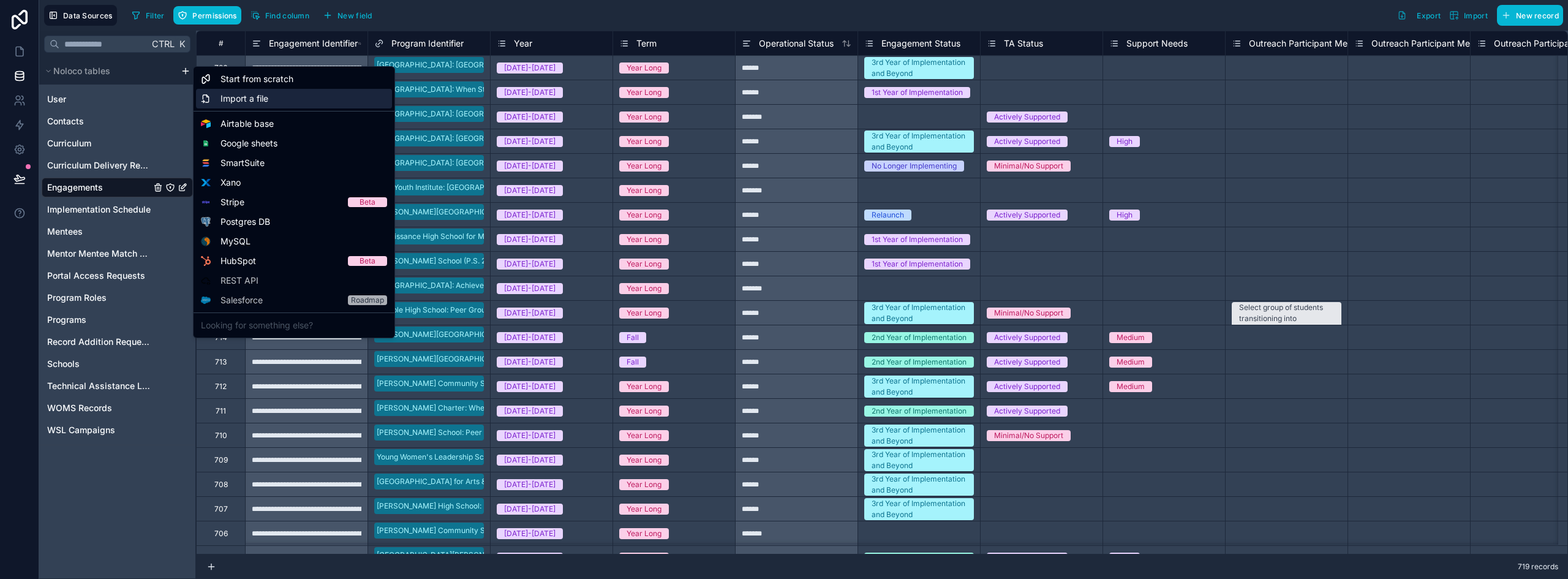
click at [258, 97] on span "Import a file" at bounding box center [244, 99] width 48 height 12
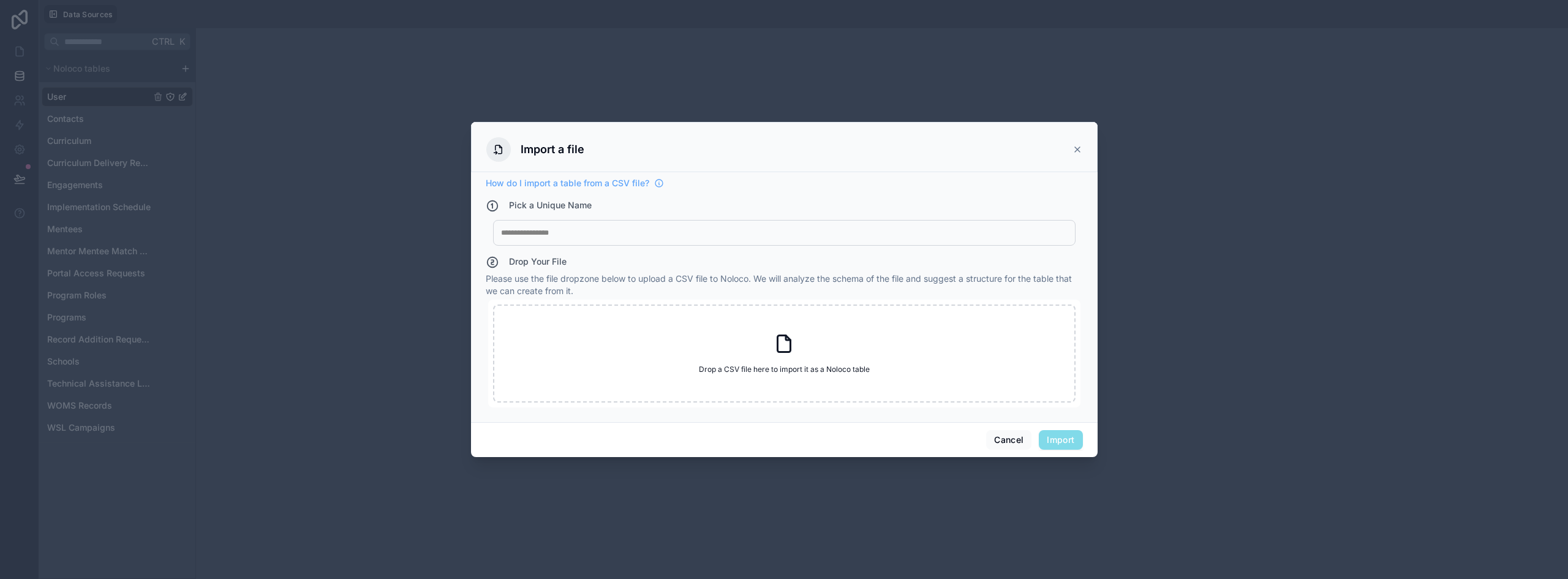
click at [579, 238] on div "My Imported File" at bounding box center [784, 233] width 583 height 26
click at [583, 232] on div at bounding box center [784, 232] width 567 height 10
click at [702, 333] on div "Drop a CSV file here to import it as a Noloco table Drop a CSV file here to imp…" at bounding box center [784, 353] width 583 height 98
type input "**********"
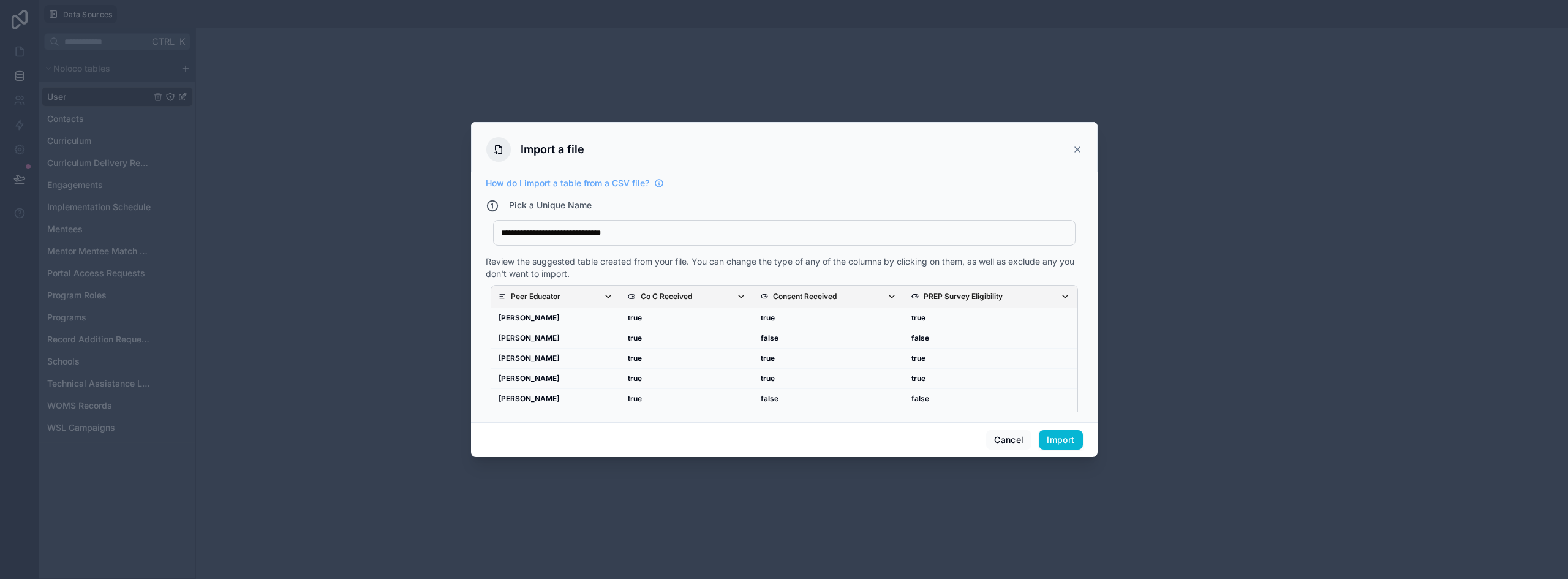
click at [683, 292] on p "Co C Received" at bounding box center [667, 297] width 51 height 10
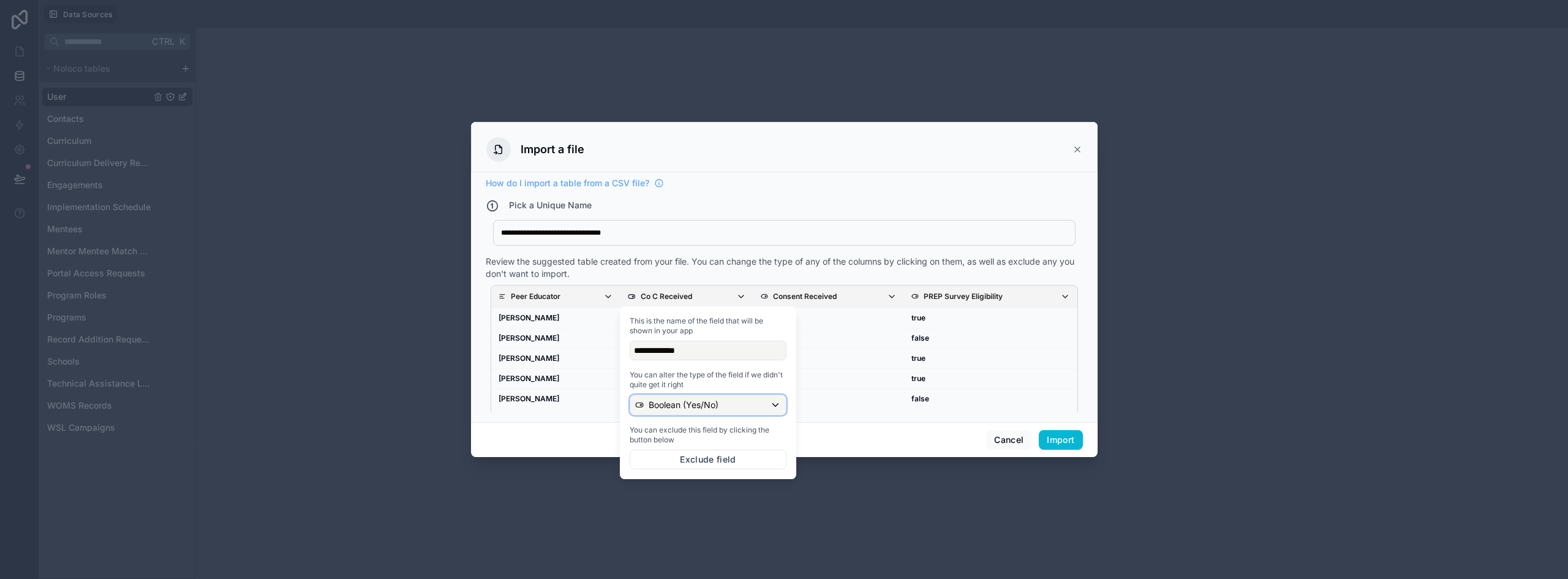
click at [738, 406] on div "Boolean (Yes/No)" at bounding box center [708, 405] width 155 height 20
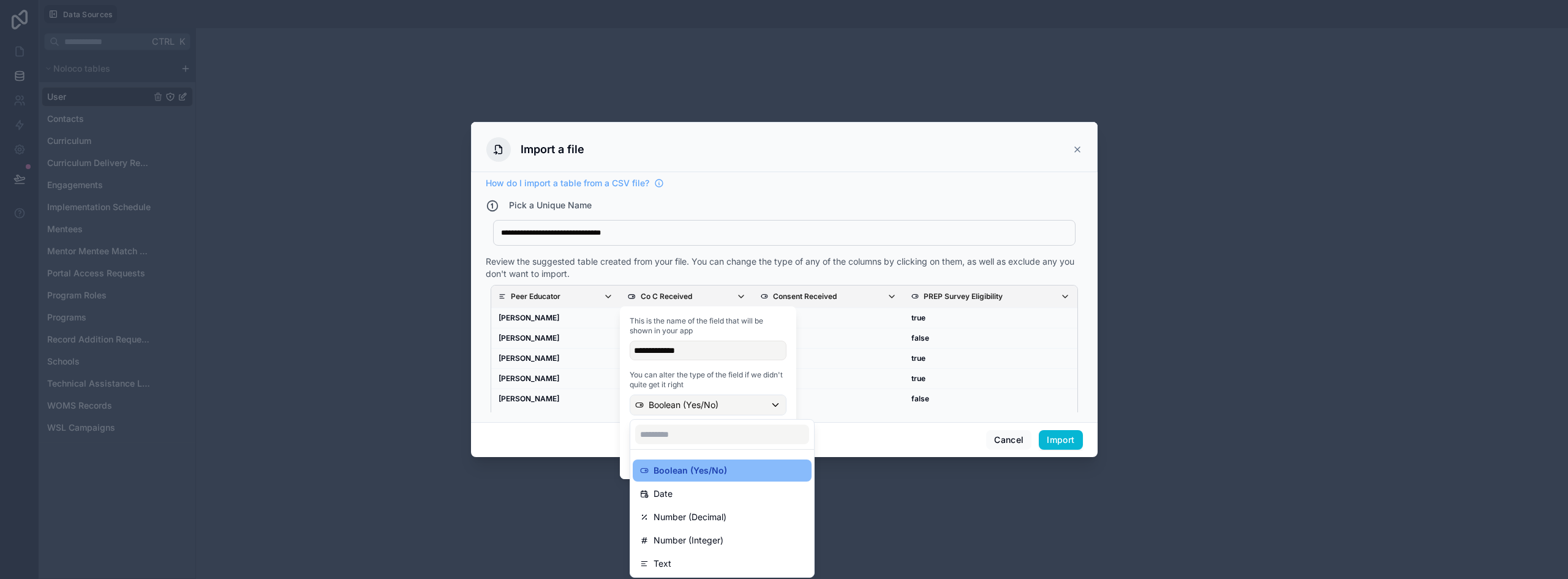
click at [577, 426] on div "Cancel Import" at bounding box center [785, 440] width 627 height 35
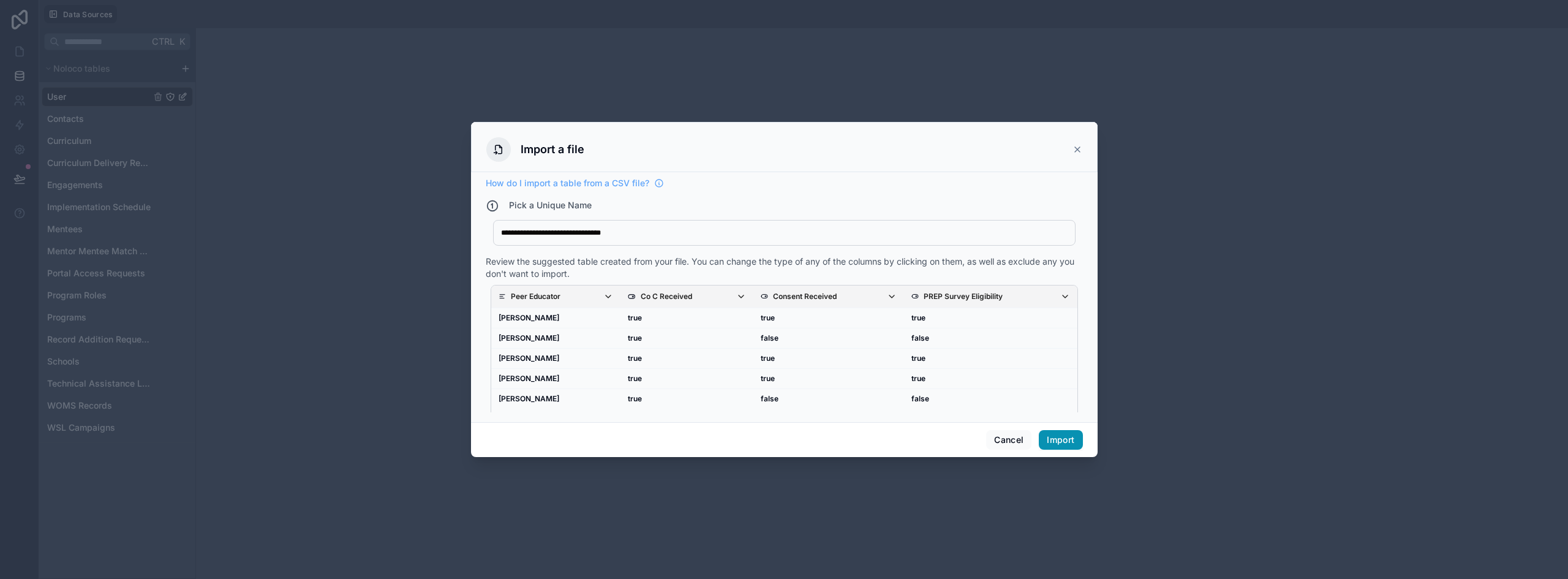
click at [1055, 439] on button "Import" at bounding box center [1061, 440] width 43 height 20
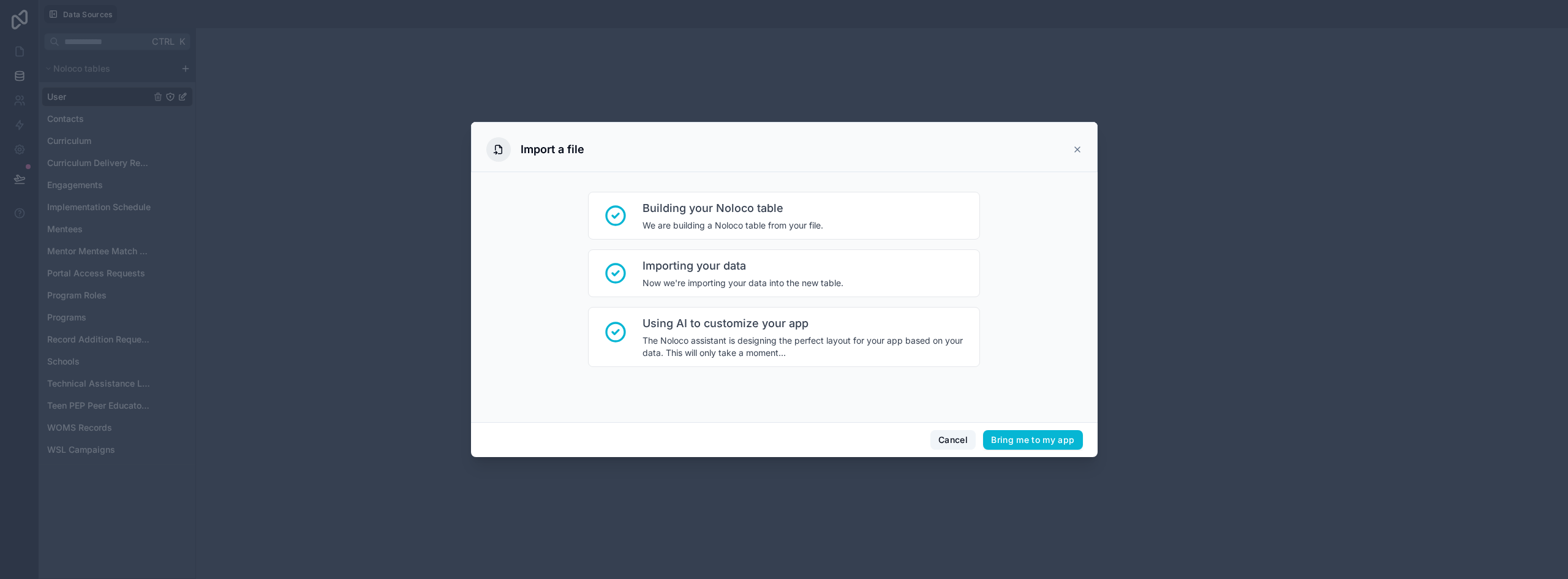
click at [940, 441] on button "Cancel" at bounding box center [953, 440] width 45 height 20
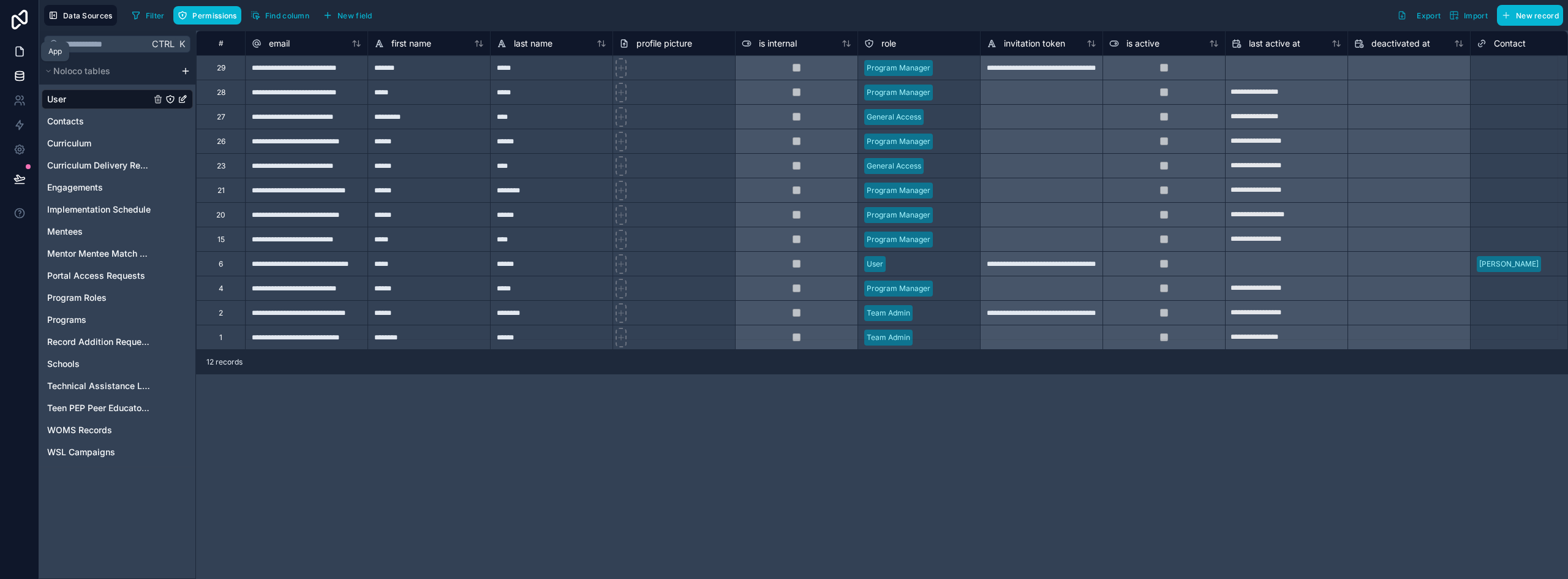
click at [19, 53] on icon at bounding box center [20, 51] width 12 height 12
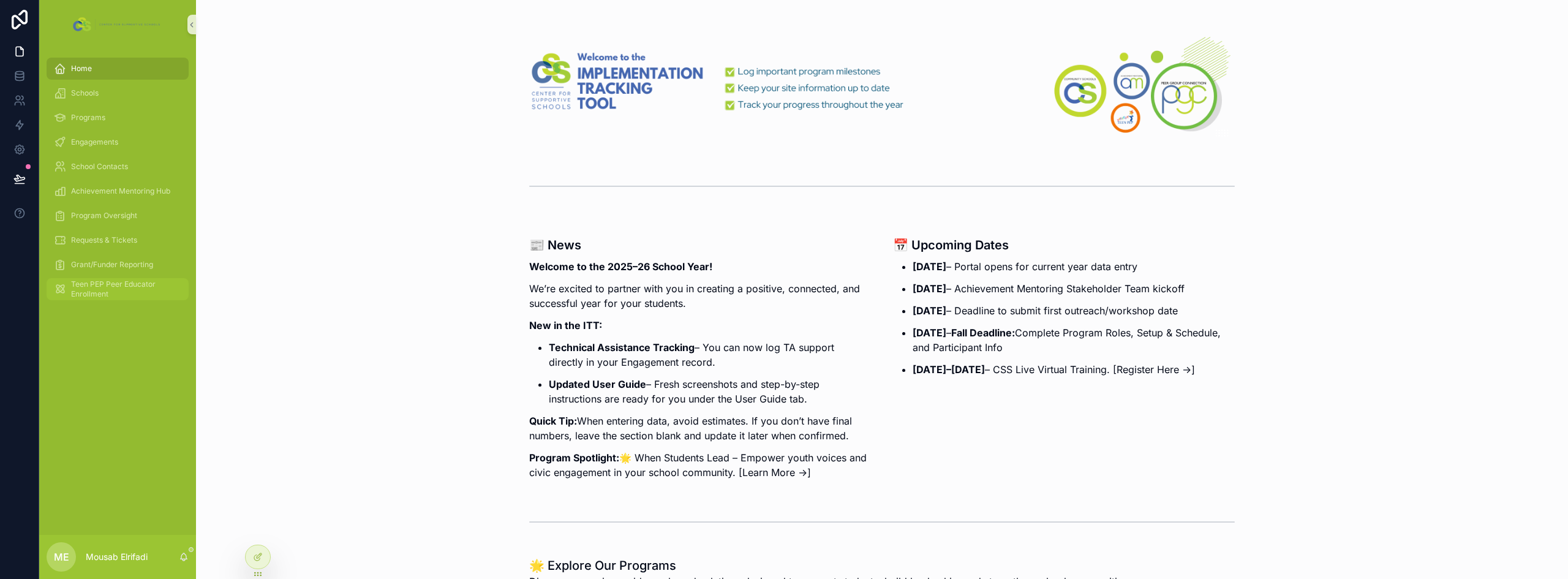
click at [82, 288] on span "Teen PEP Peer Educator Enrollment" at bounding box center [124, 289] width 105 height 20
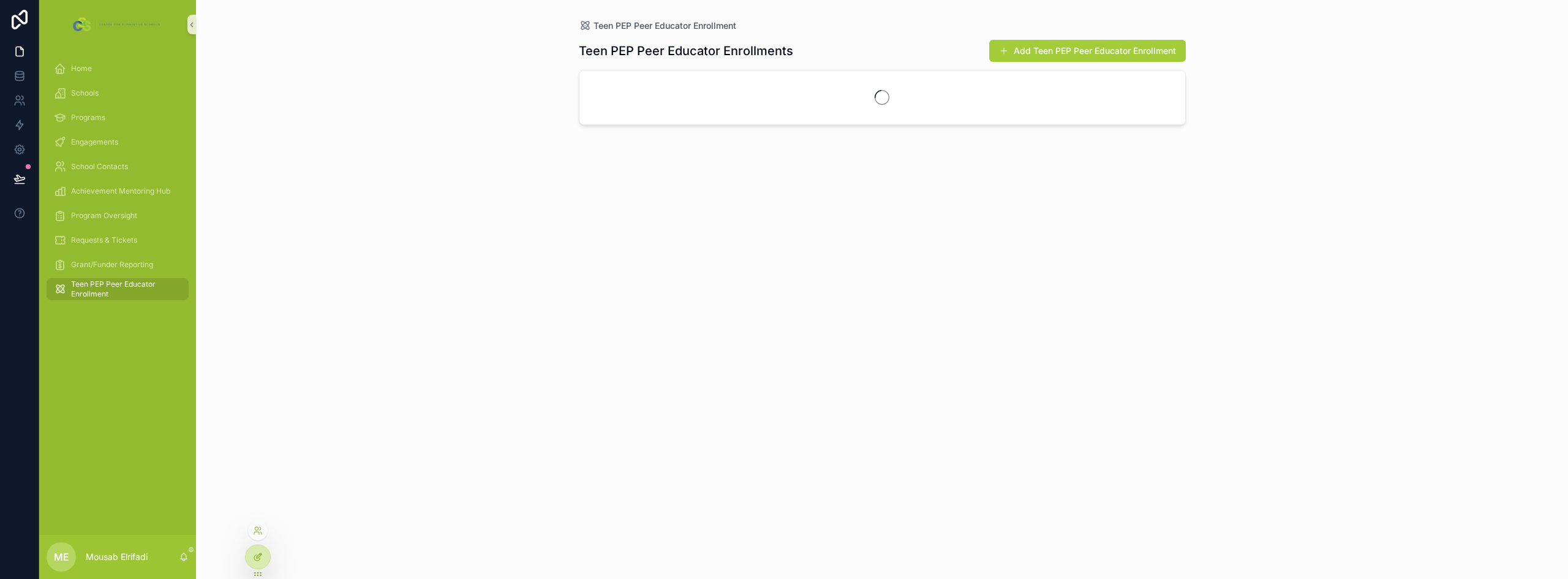
click at [265, 563] on div at bounding box center [258, 557] width 24 height 23
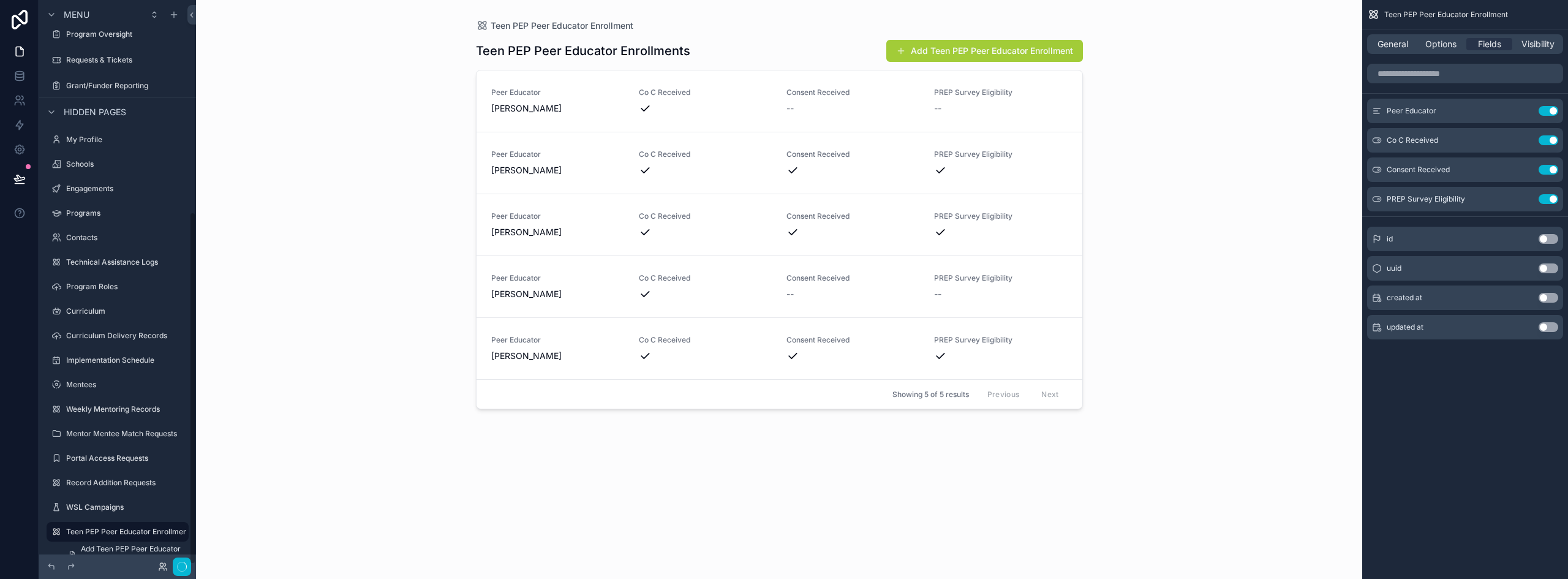
scroll to position [339, 0]
click at [314, 120] on div "Teen PEP Peer Educator Enrollment Teen PEP Peer Educator Enrollments Add Teen P…" at bounding box center [779, 289] width 1166 height 579
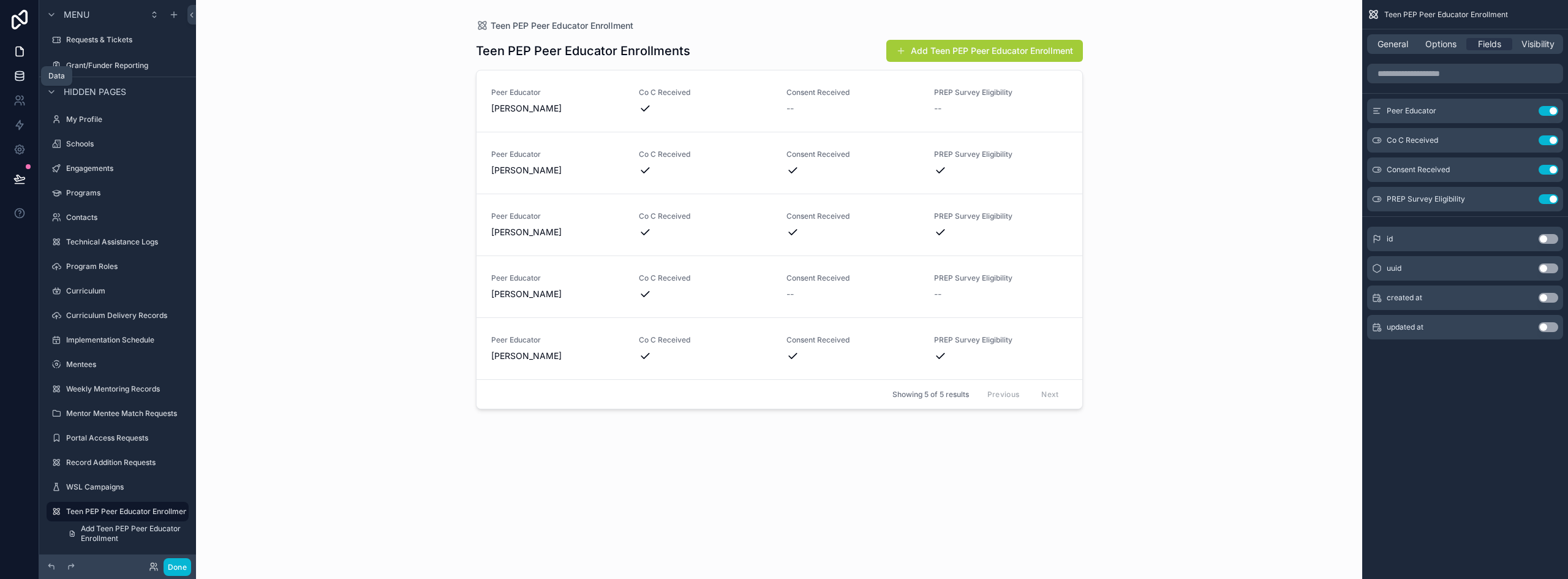
click at [17, 75] on icon at bounding box center [20, 73] width 8 height 3
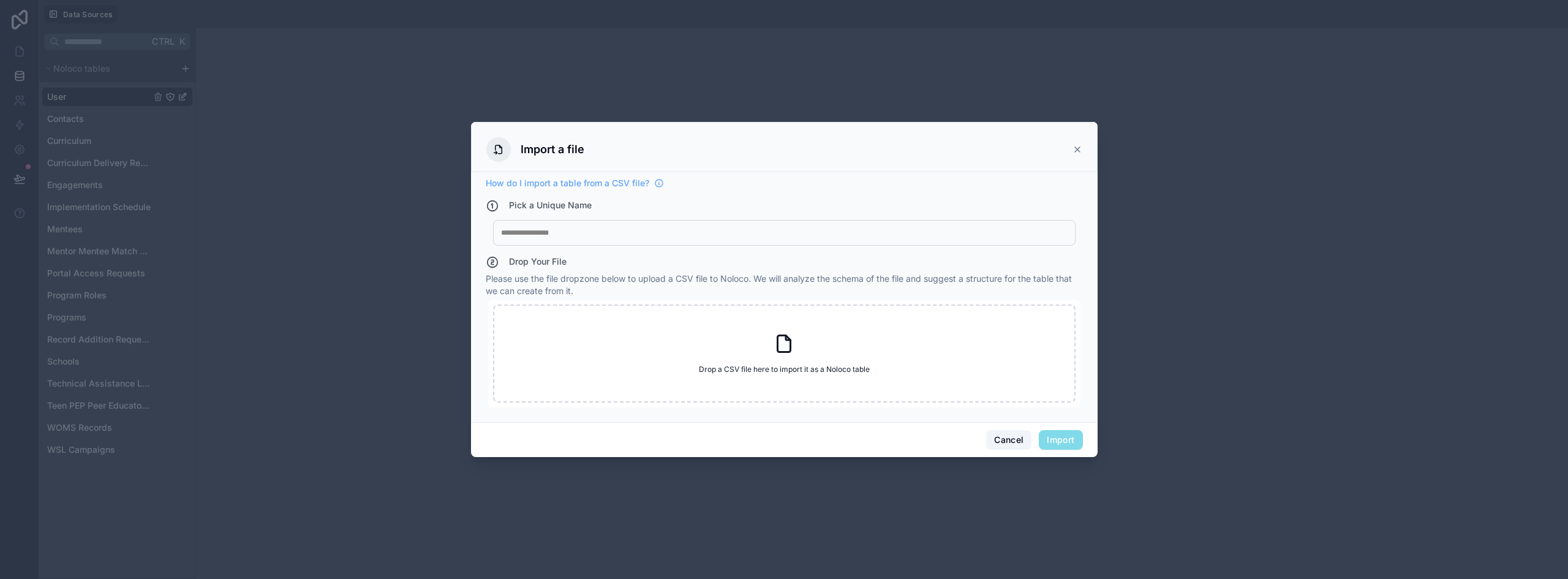
click at [989, 437] on button "Cancel" at bounding box center [1009, 440] width 45 height 20
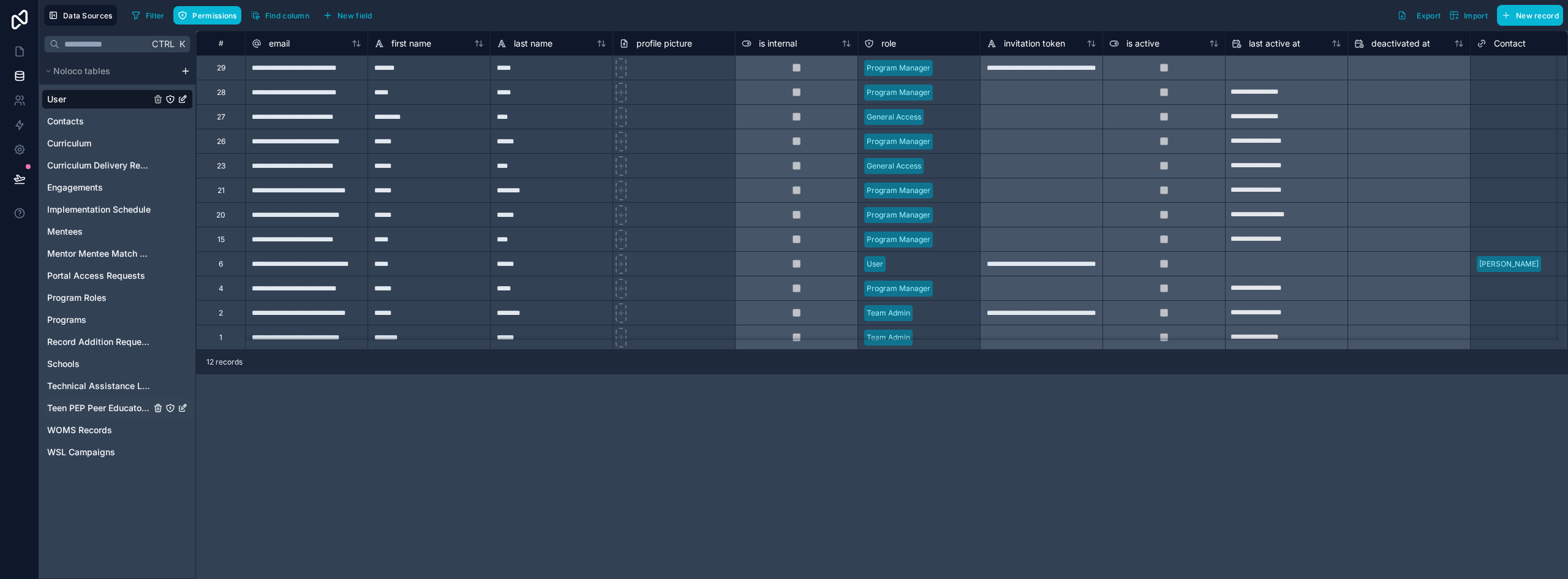
click at [98, 409] on span "Teen PEP Peer Educator Enrollment" at bounding box center [99, 408] width 103 height 12
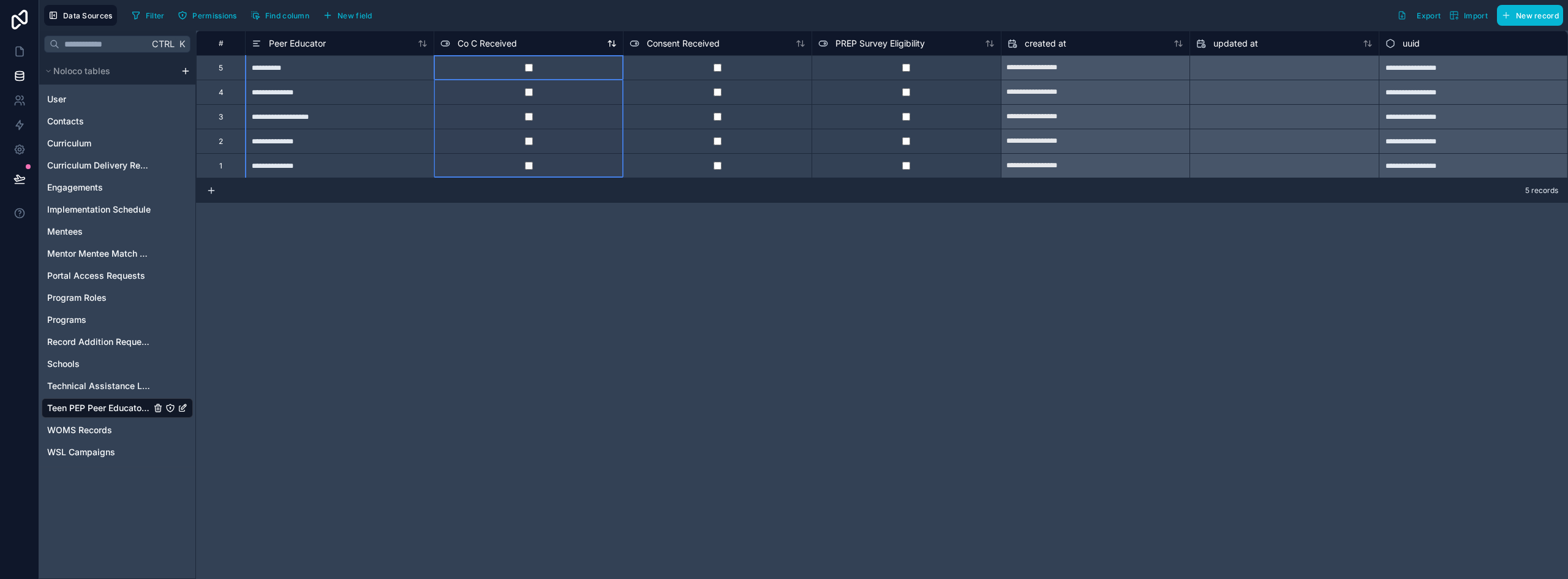
click at [510, 41] on span "Co C Received" at bounding box center [488, 43] width 59 height 12
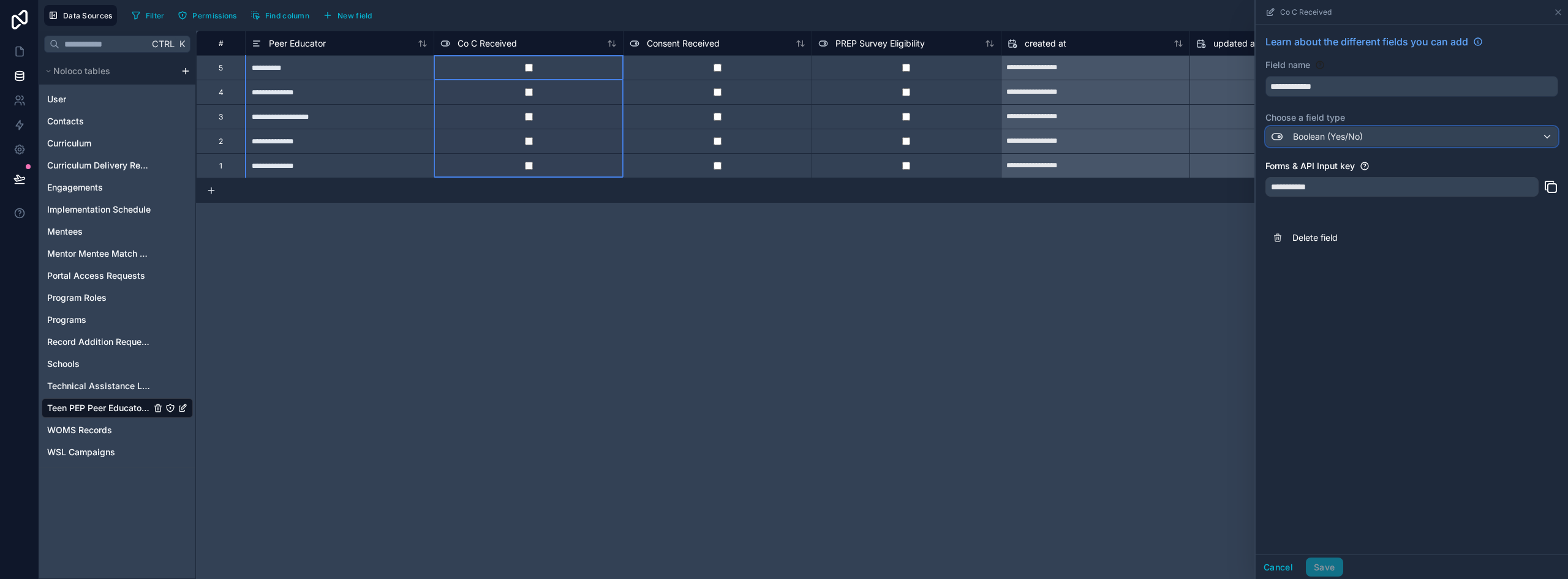
click at [1343, 139] on span "Boolean (Yes/No)" at bounding box center [1328, 136] width 70 height 12
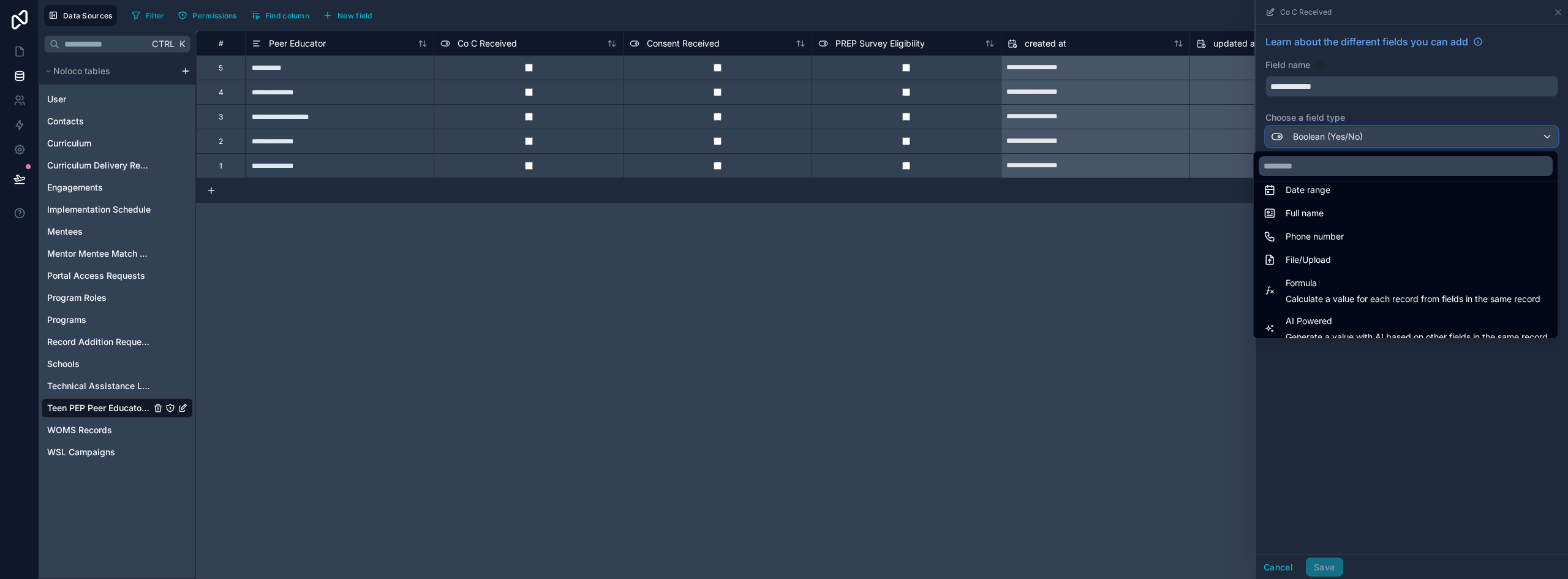
scroll to position [307, 0]
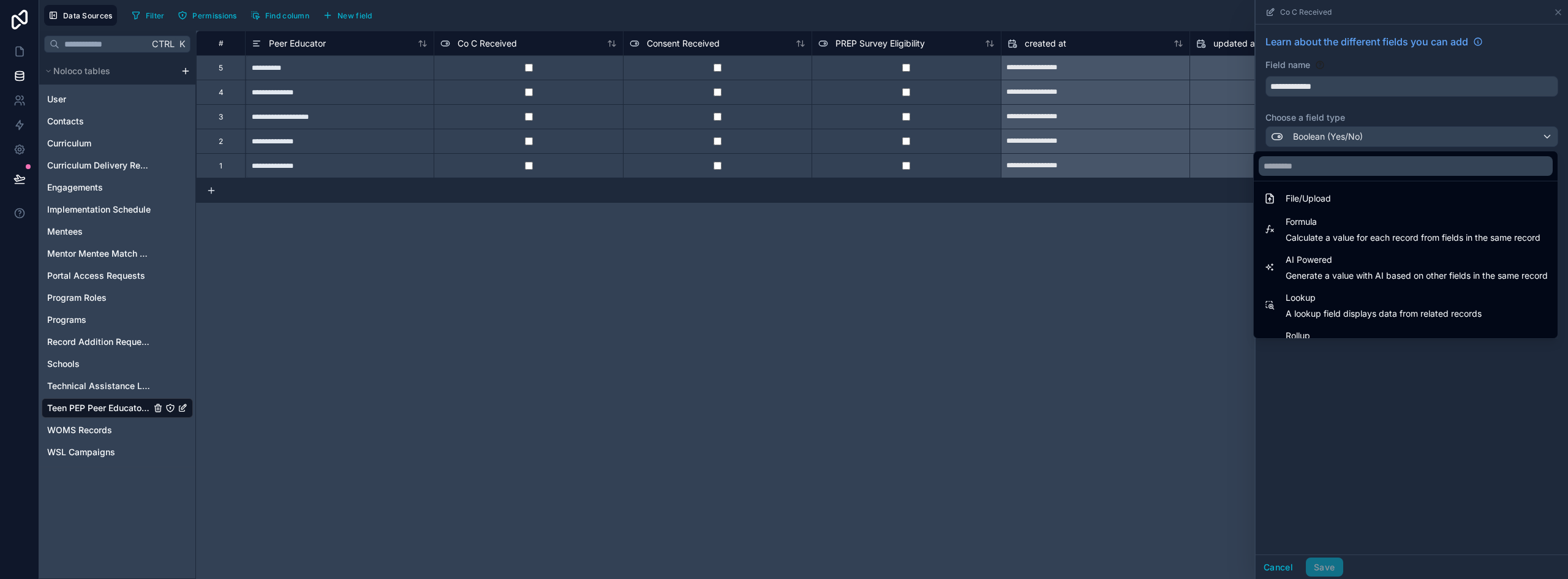
click at [1282, 564] on div at bounding box center [1412, 289] width 313 height 579
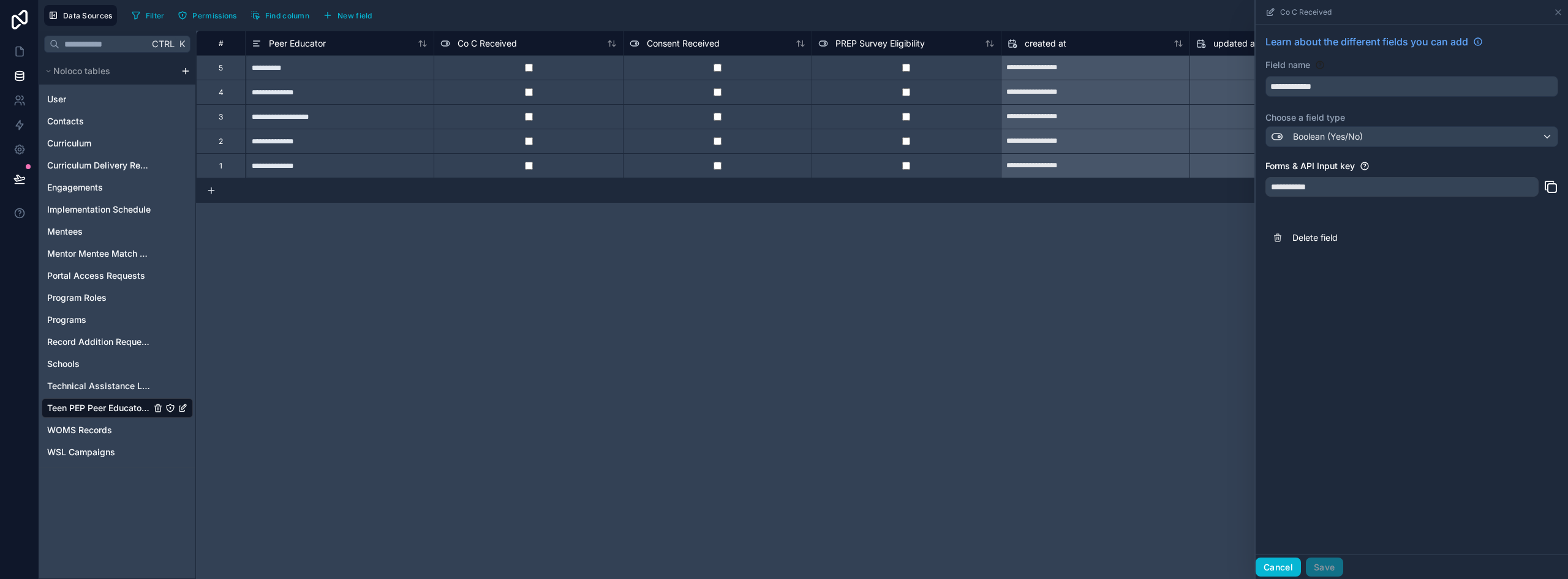
click at [1282, 564] on button "Cancel" at bounding box center [1278, 568] width 45 height 20
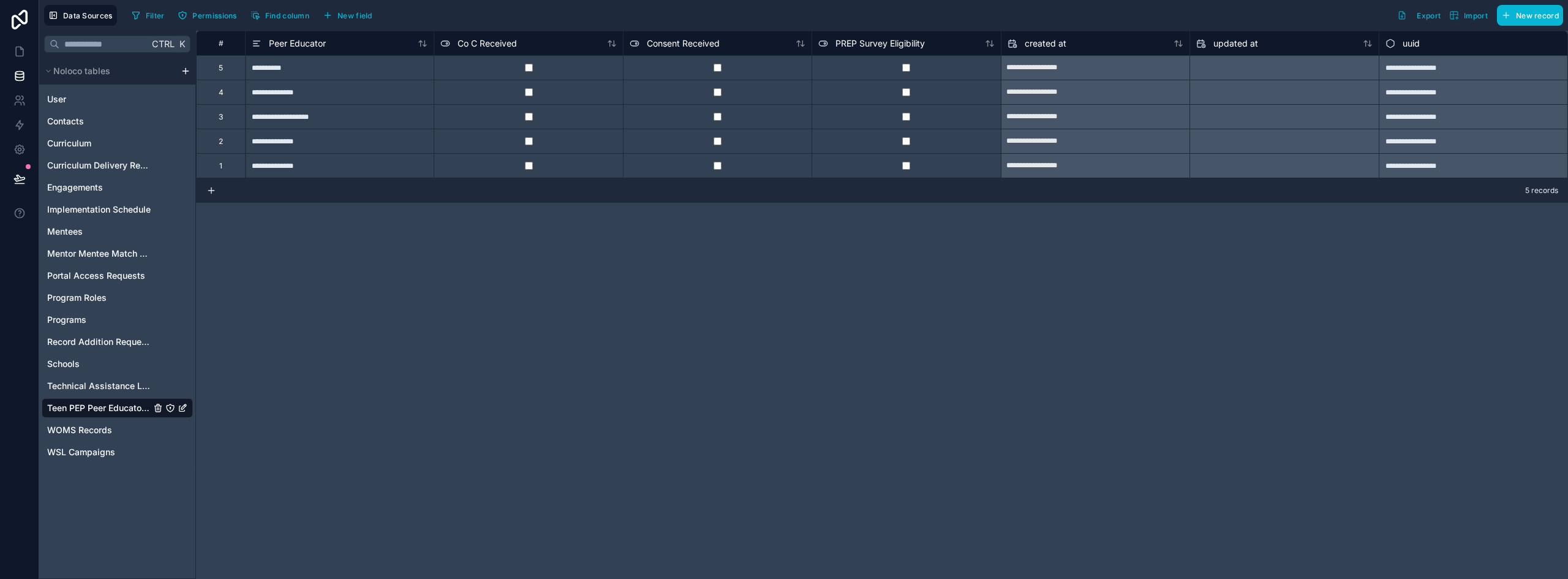
click at [1026, 416] on div "**********" at bounding box center [882, 305] width 1372 height 549
click at [369, 16] on span "New field" at bounding box center [355, 16] width 35 height 9
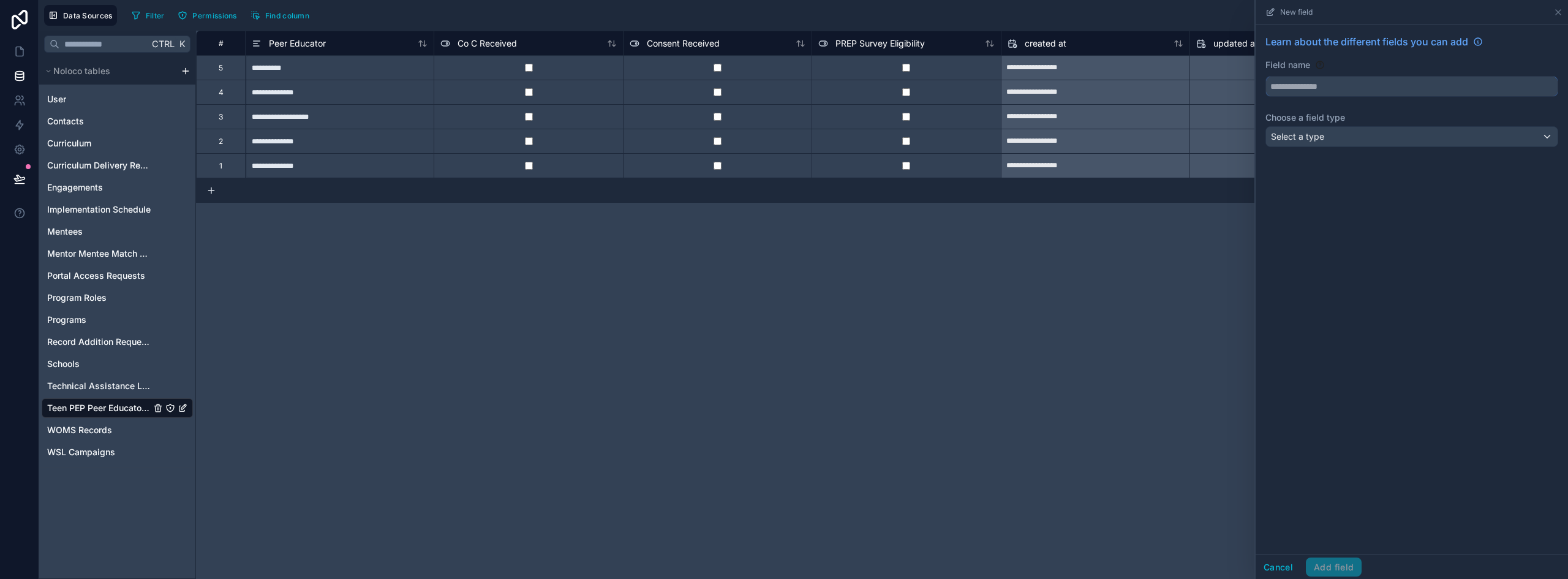
click at [1328, 83] on input "text" at bounding box center [1412, 86] width 292 height 20
type input "**********"
click at [1336, 139] on div "Select a type" at bounding box center [1412, 136] width 292 height 20
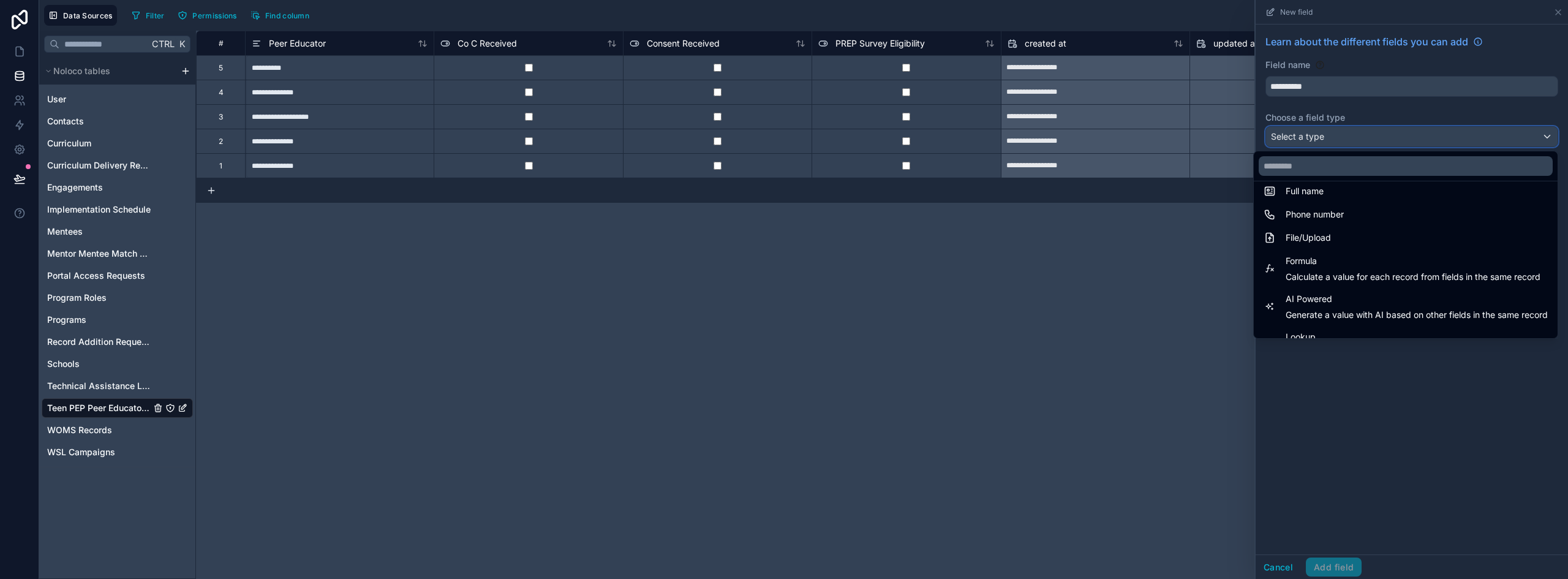
scroll to position [355, 0]
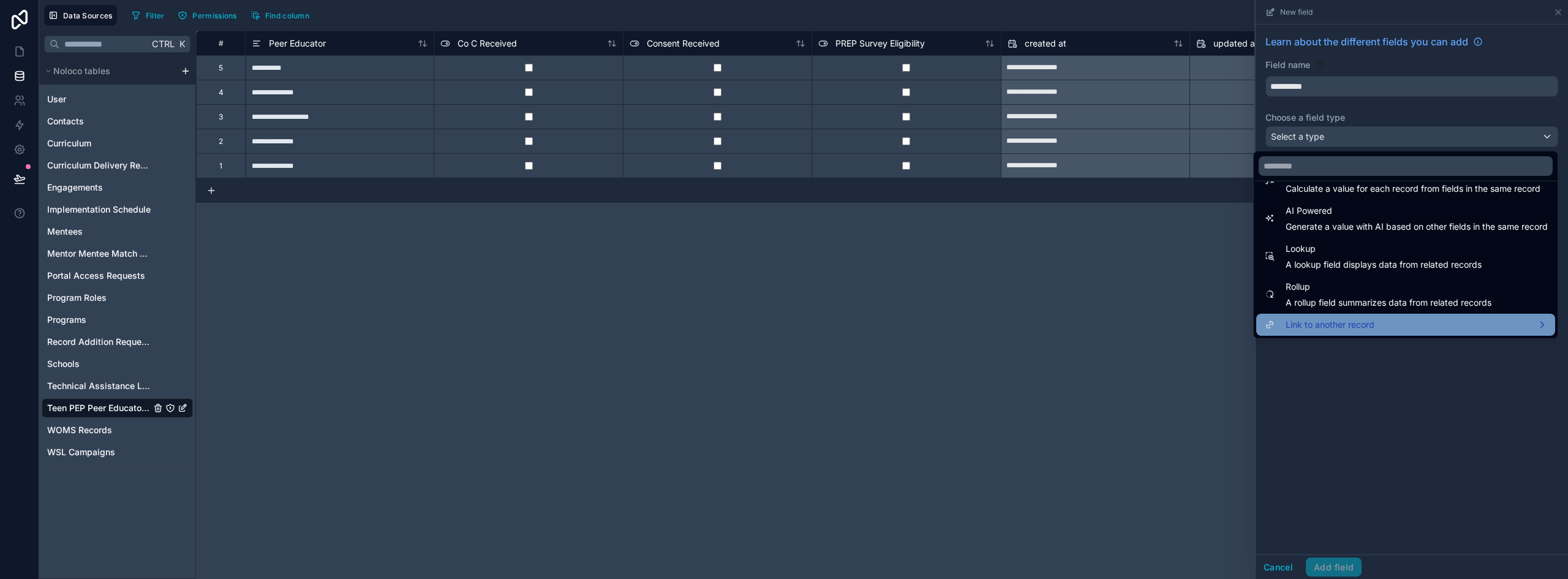
click at [1380, 320] on div "Link to another record" at bounding box center [1405, 325] width 284 height 15
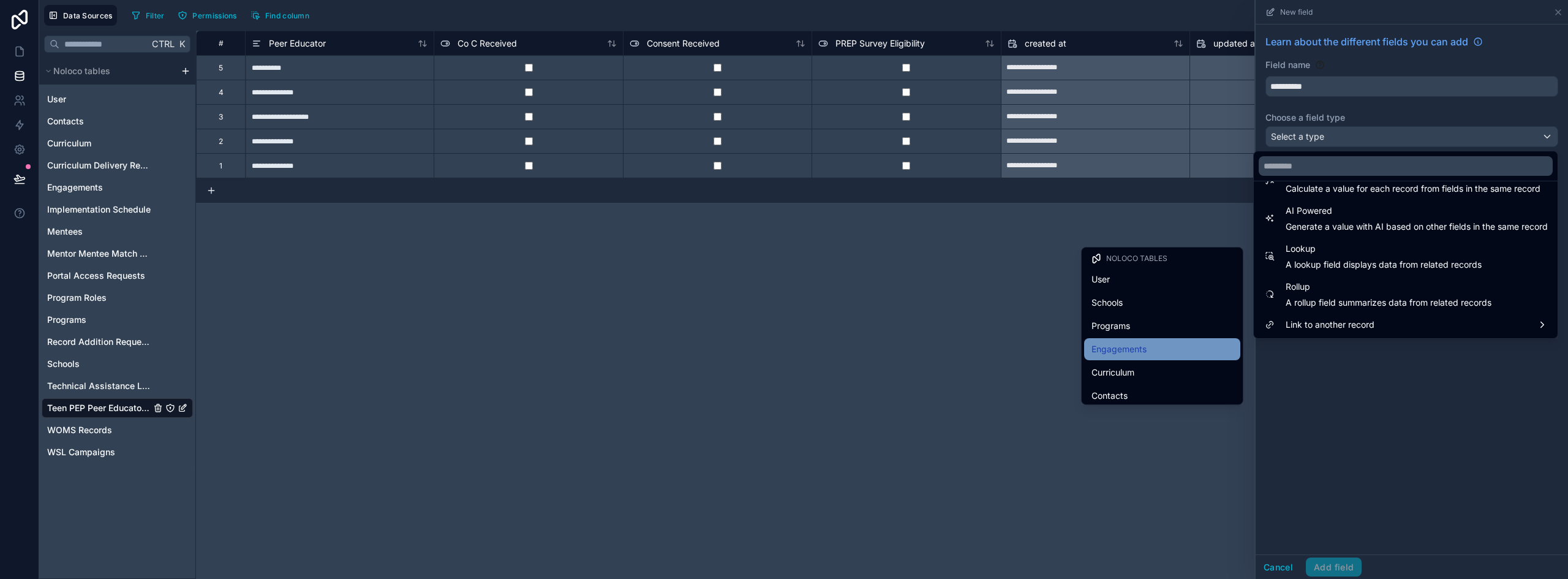
click at [1176, 347] on div "Engagements" at bounding box center [1163, 349] width 142 height 15
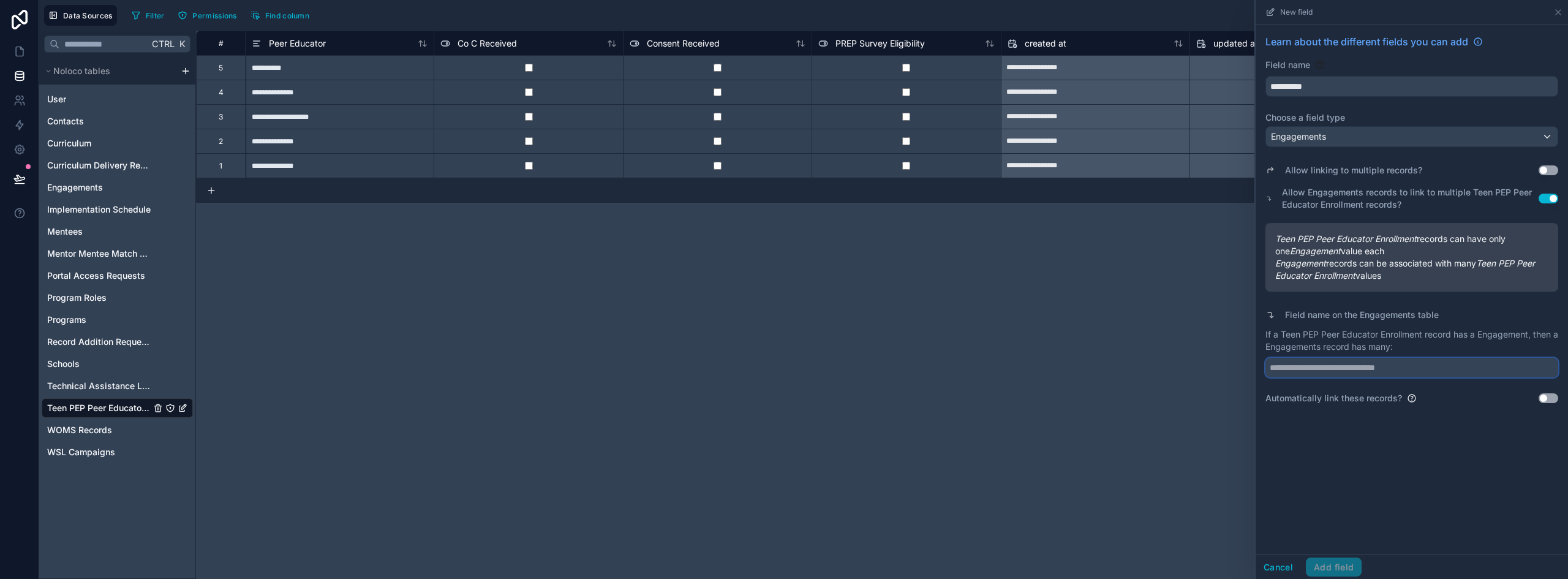
click at [1405, 373] on input "text" at bounding box center [1412, 368] width 293 height 20
click at [1421, 333] on p "If a Teen PEP Peer Educator Enrollment record has a Engagement, then a Engageme…" at bounding box center [1412, 341] width 293 height 24
click at [1389, 369] on input "**********" at bounding box center [1412, 368] width 293 height 20
type input "**********"
click at [1329, 561] on button "Add field" at bounding box center [1334, 568] width 56 height 20
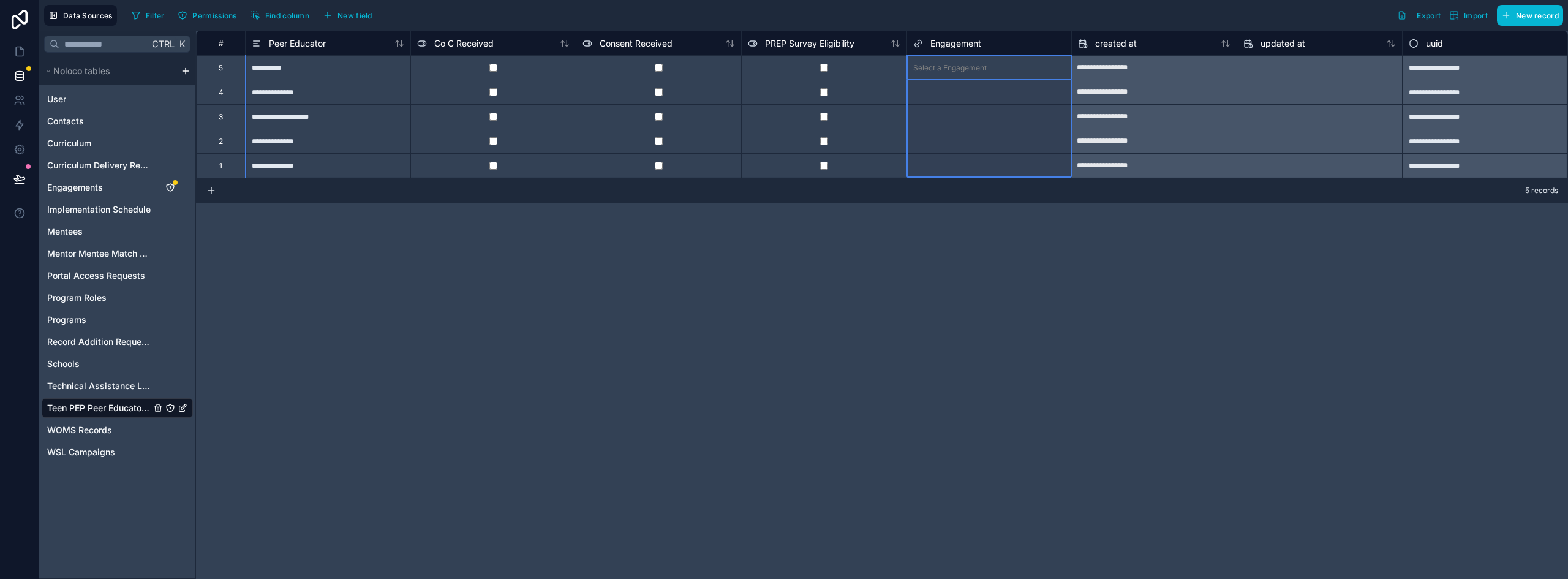
click at [959, 41] on span "Engagement" at bounding box center [956, 43] width 51 height 12
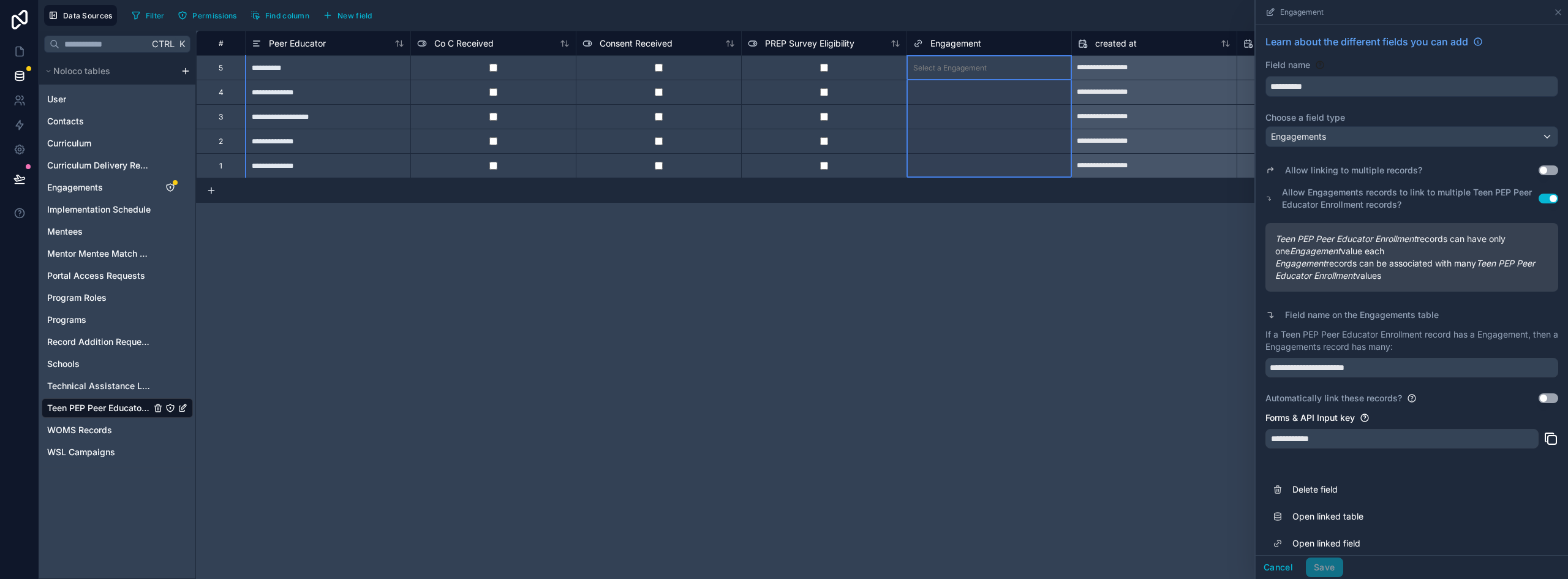
click at [969, 252] on div "**********" at bounding box center [882, 305] width 1372 height 549
click at [970, 69] on div "Select a Engagement" at bounding box center [950, 68] width 74 height 10
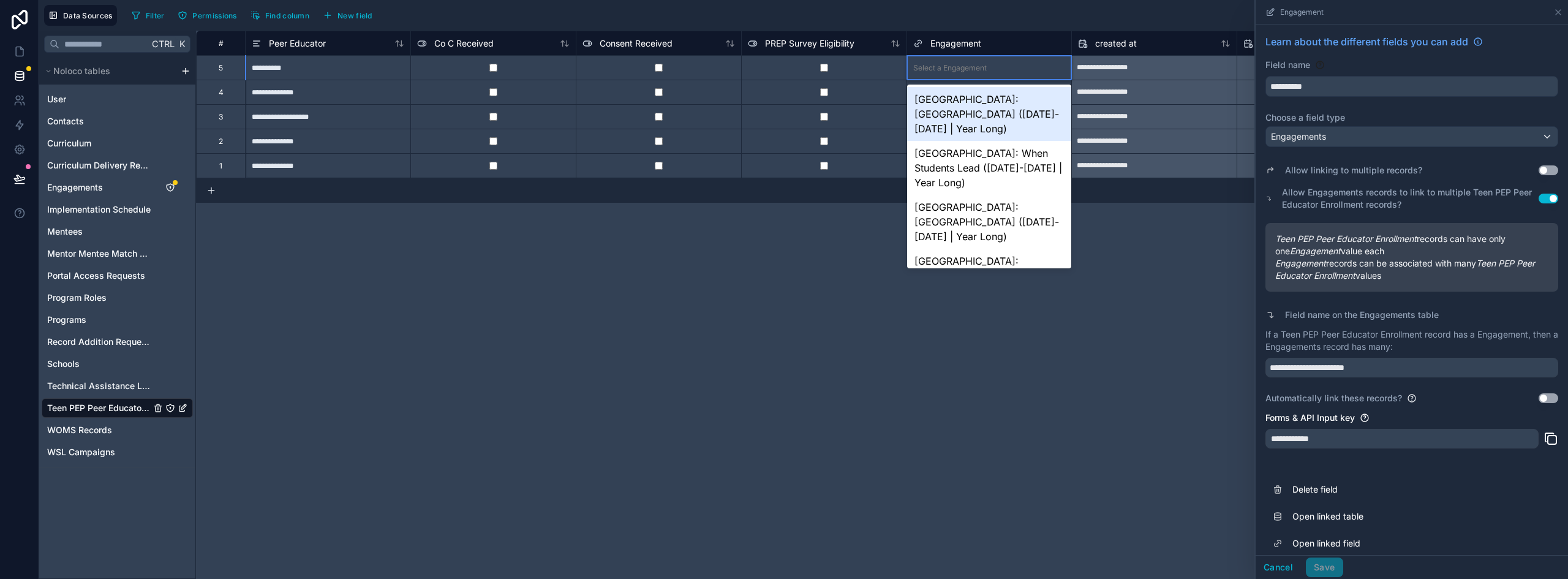
click at [1011, 124] on div "[GEOGRAPHIC_DATA]: [GEOGRAPHIC_DATA] ([DATE]-[DATE] | Year Long)" at bounding box center [990, 114] width 165 height 54
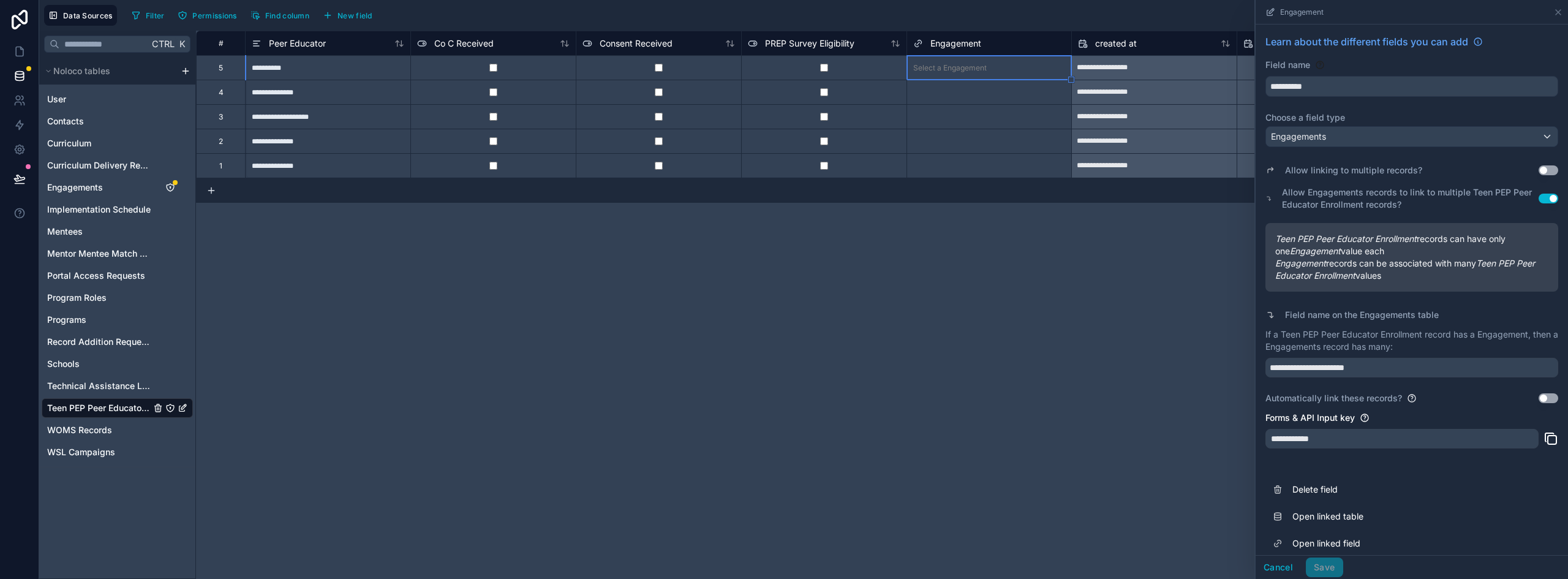
click at [973, 242] on div "**********" at bounding box center [882, 305] width 1372 height 549
click at [976, 142] on div "Select a Engagement" at bounding box center [950, 141] width 74 height 10
click at [977, 69] on div "Select a Engagement" at bounding box center [950, 68] width 74 height 10
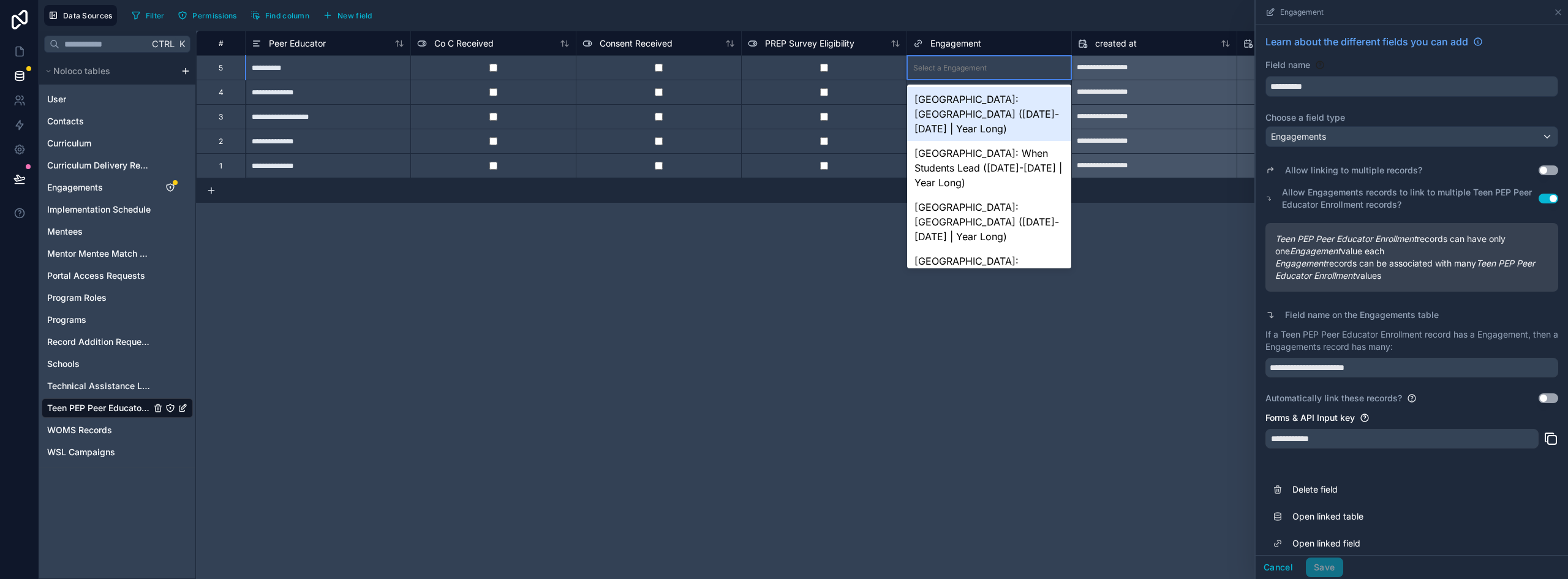
click at [980, 118] on div "[GEOGRAPHIC_DATA]: [GEOGRAPHIC_DATA] ([DATE]-[DATE] | Year Long)" at bounding box center [990, 114] width 165 height 54
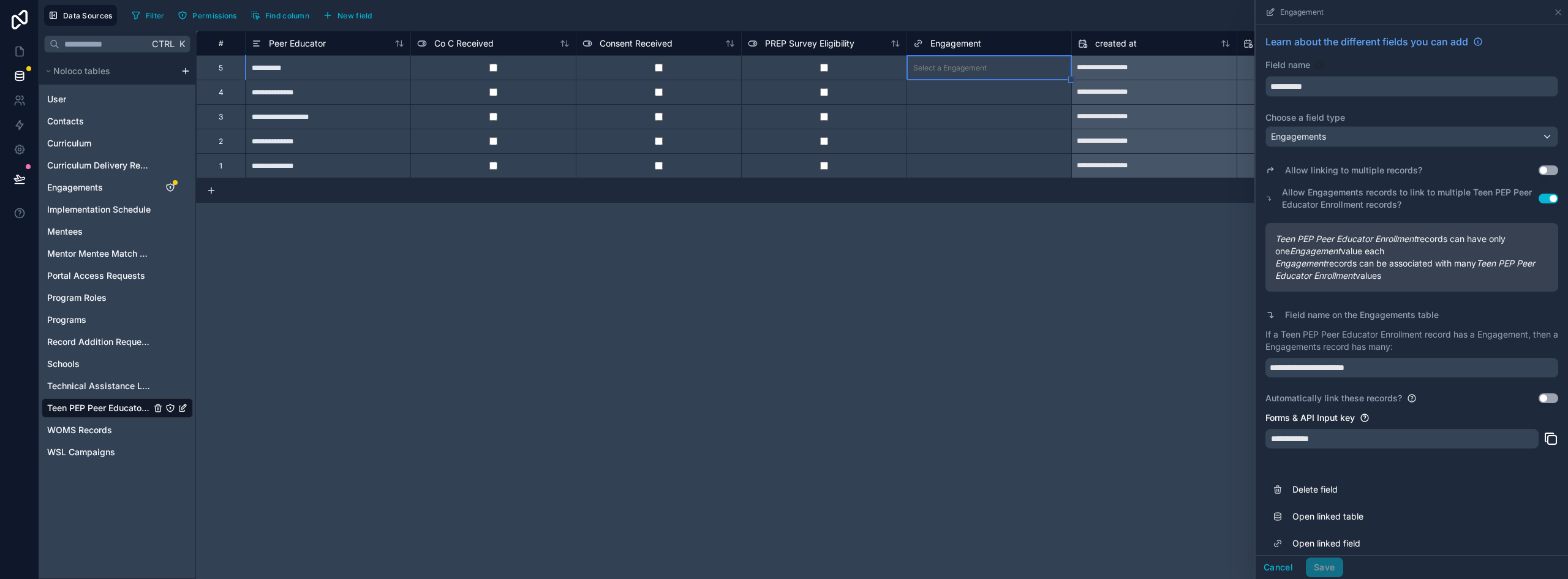
click at [973, 120] on div "Select a Engagement" at bounding box center [950, 117] width 74 height 10
click at [970, 80] on div "Select a Engagement" at bounding box center [989, 92] width 165 height 24
click at [978, 64] on div "Select a Engagement" at bounding box center [950, 68] width 74 height 10
click at [975, 103] on div "Select a Engagement" at bounding box center [990, 92] width 165 height 24
click at [170, 187] on icon "Engagements" at bounding box center [169, 187] width 1 height 1
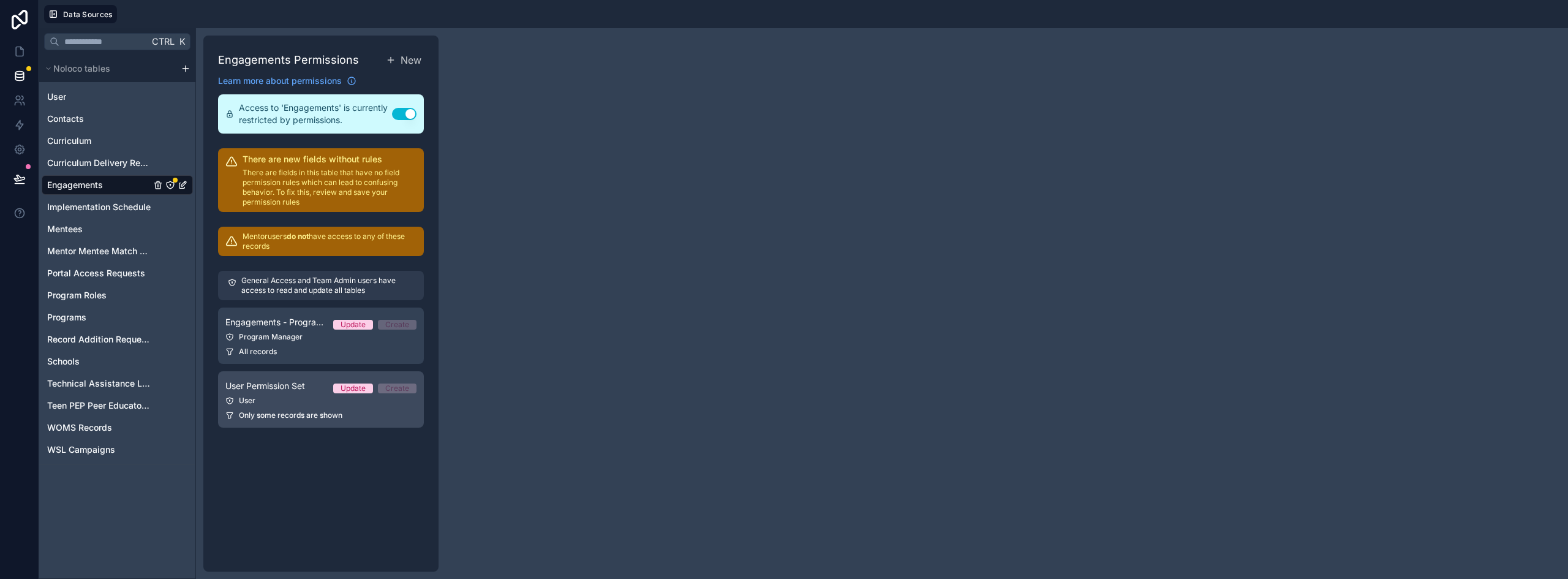
click at [290, 387] on span "User Permission Set" at bounding box center [265, 386] width 80 height 12
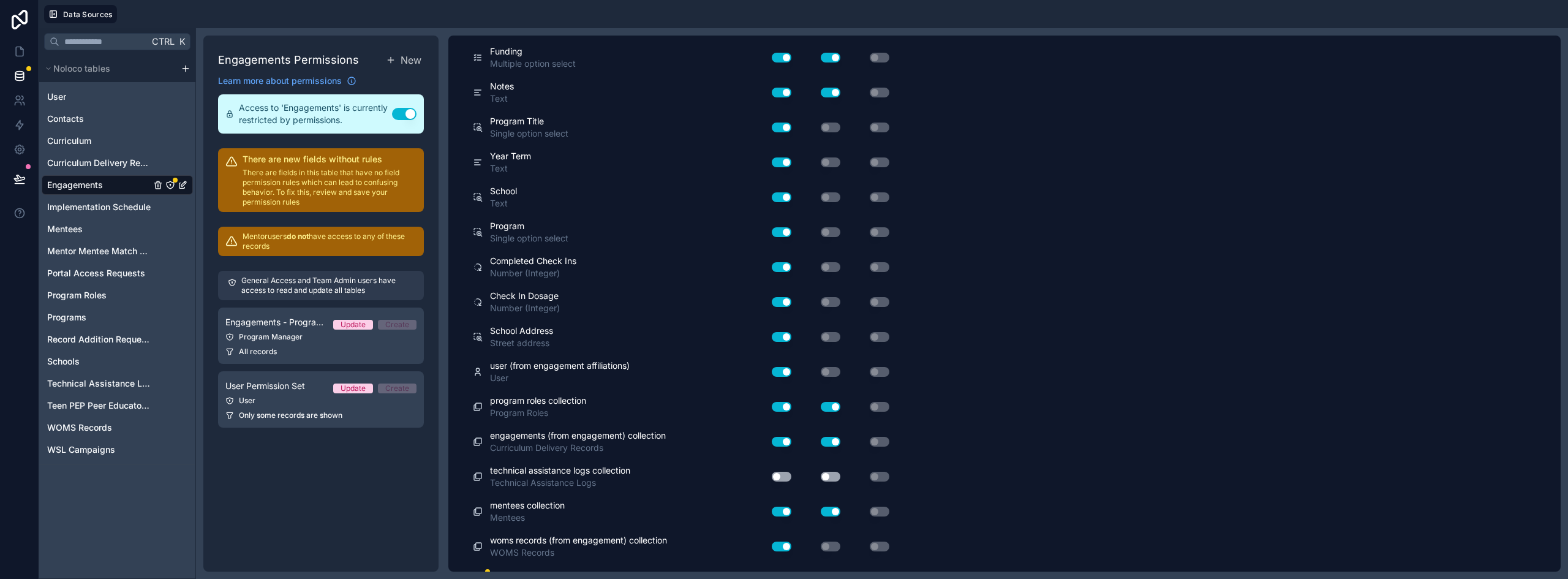
scroll to position [2154, 0]
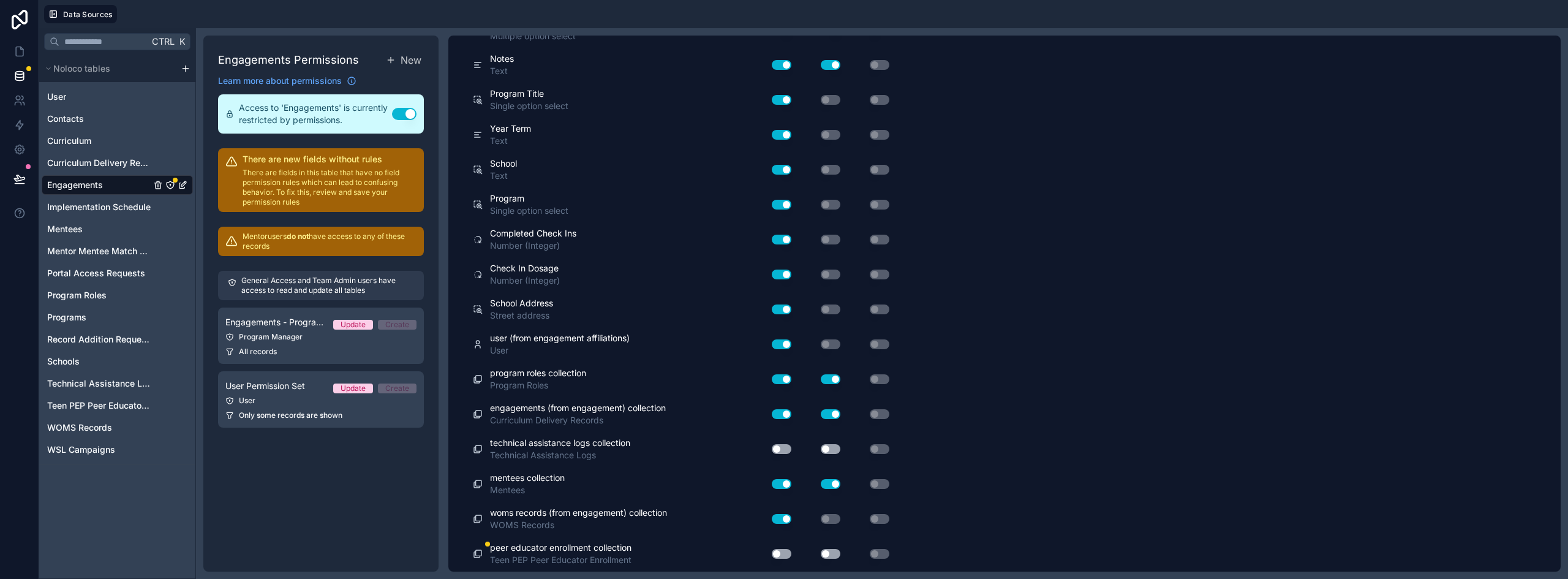
click at [784, 555] on button "Use setting" at bounding box center [781, 554] width 20 height 10
click at [822, 554] on button "Use setting" at bounding box center [831, 554] width 20 height 10
click at [822, 553] on button "Use setting" at bounding box center [831, 554] width 20 height 10
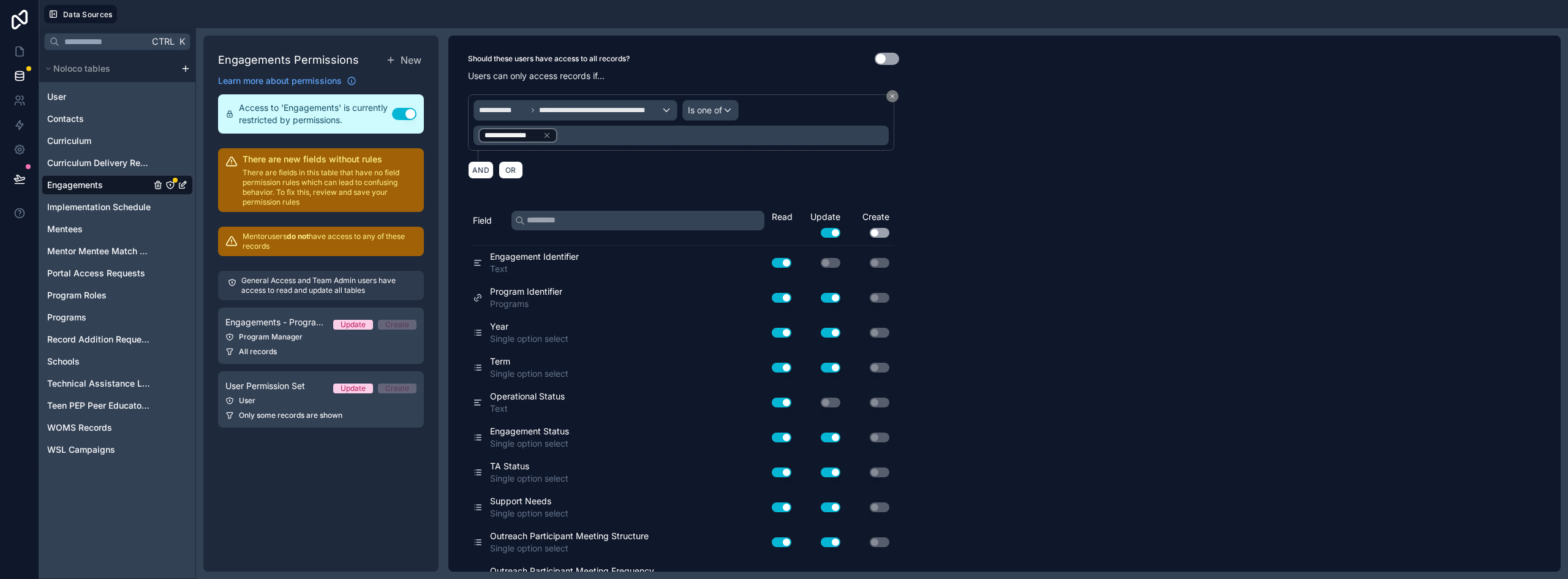
scroll to position [0, 0]
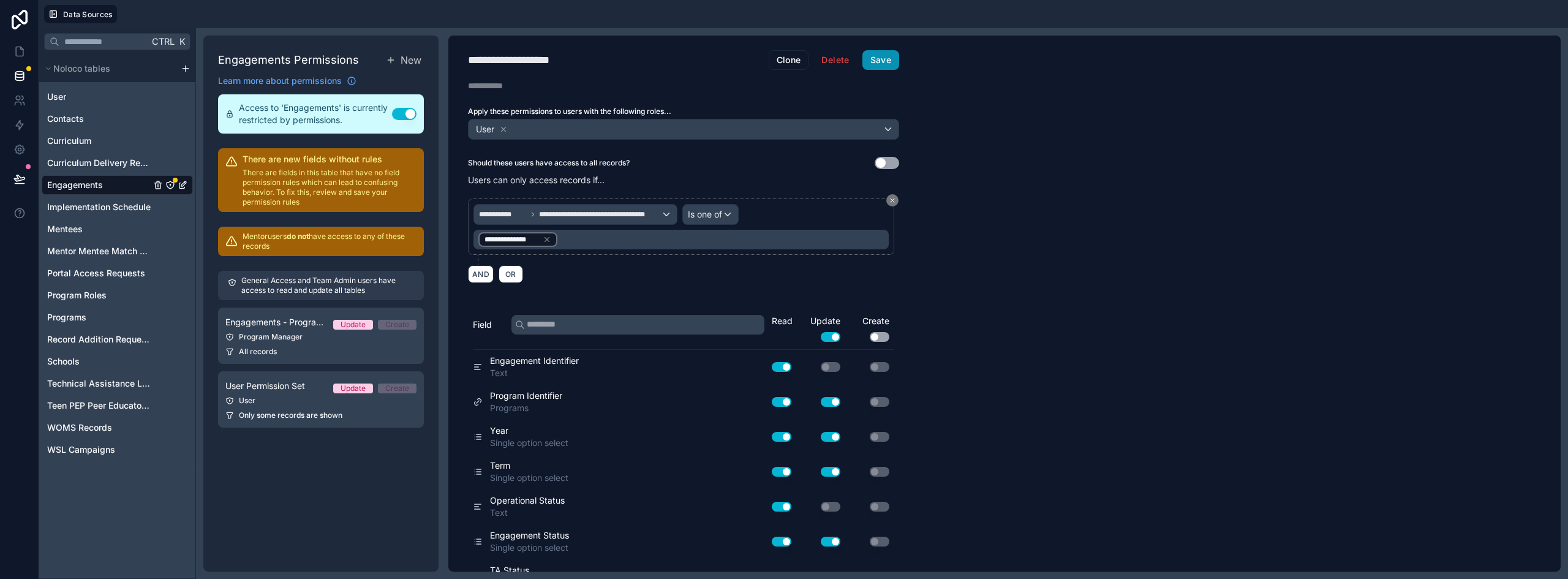
click at [894, 61] on button "Save" at bounding box center [881, 59] width 36 height 20
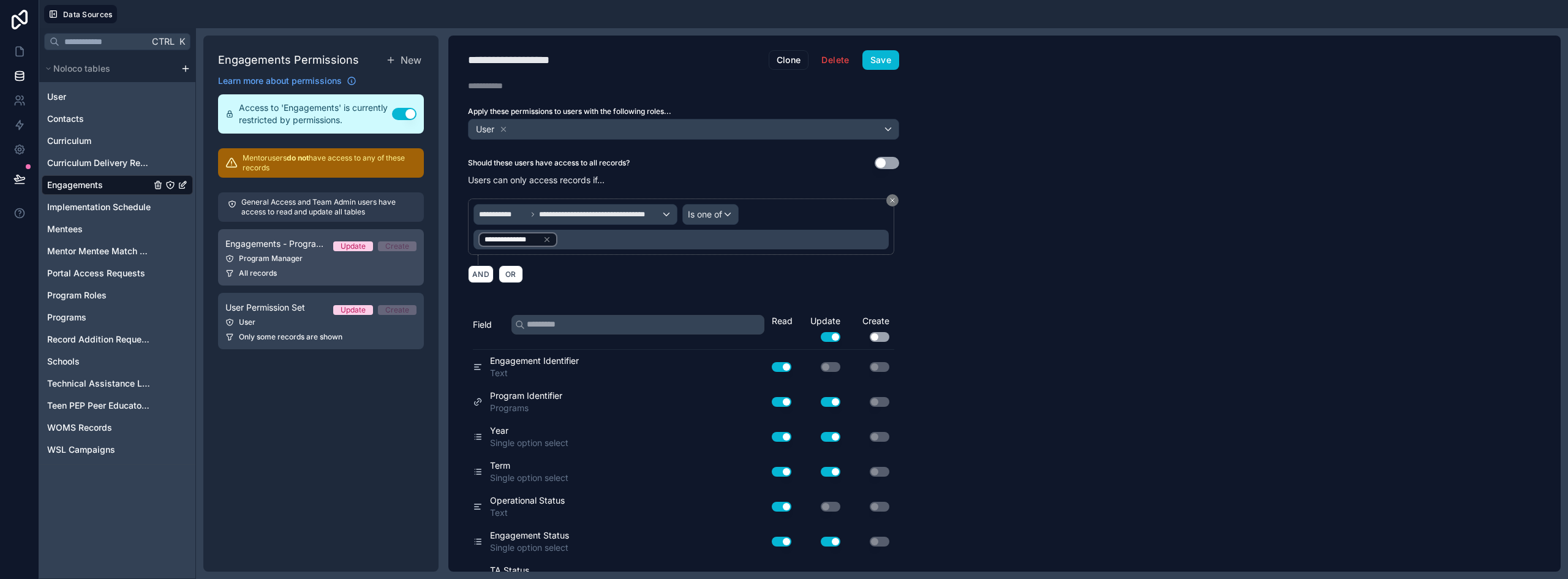
click at [279, 254] on div "Program Manager" at bounding box center [321, 259] width 191 height 10
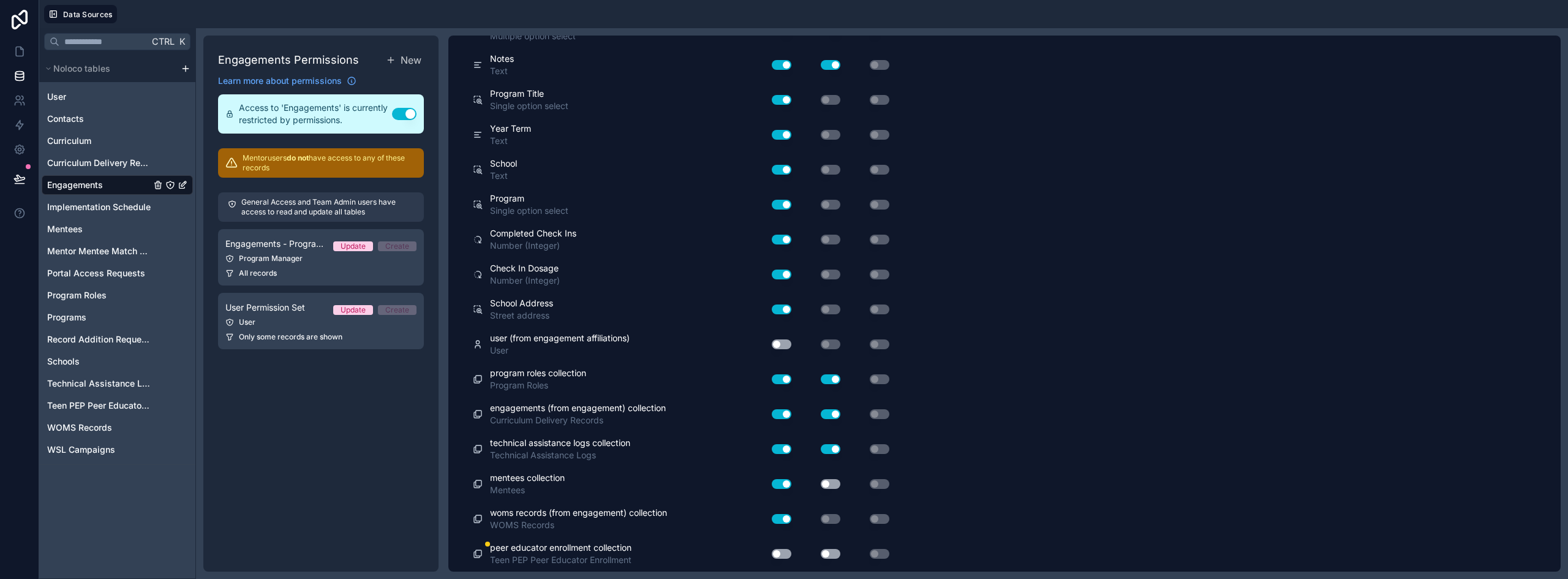
scroll to position [2050, 0]
click at [777, 553] on button "Use setting" at bounding box center [781, 554] width 20 height 10
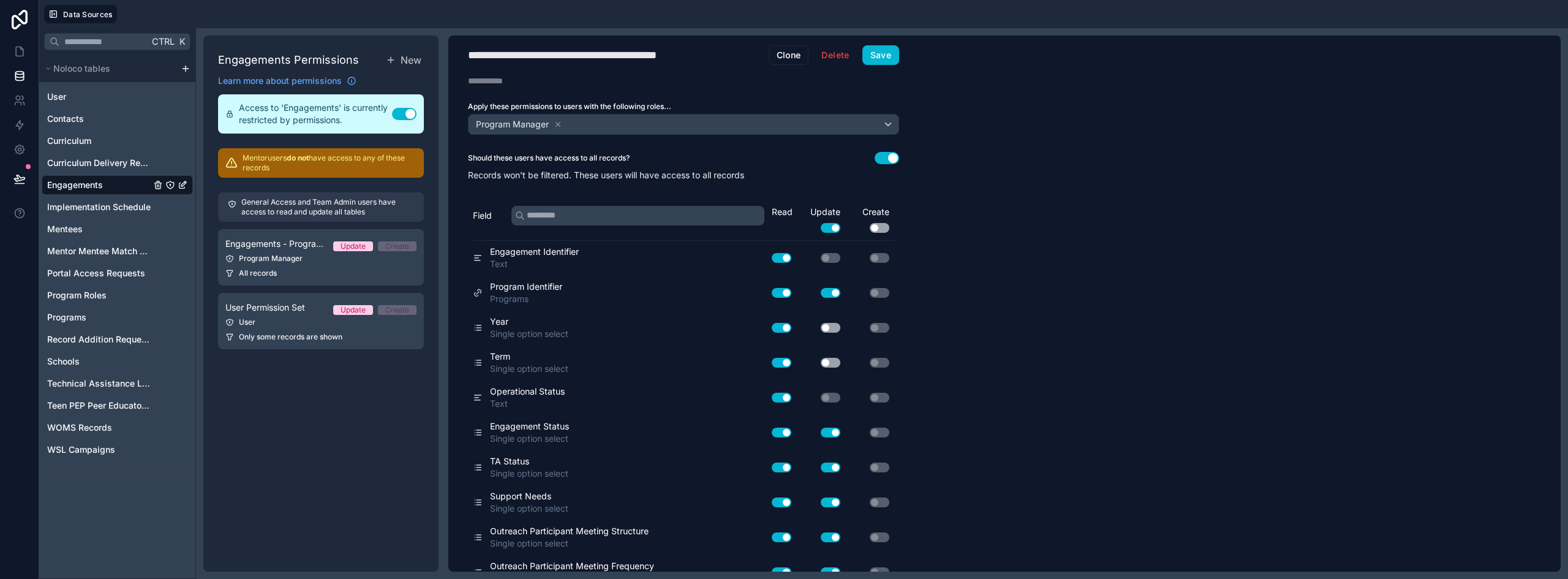
scroll to position [0, 0]
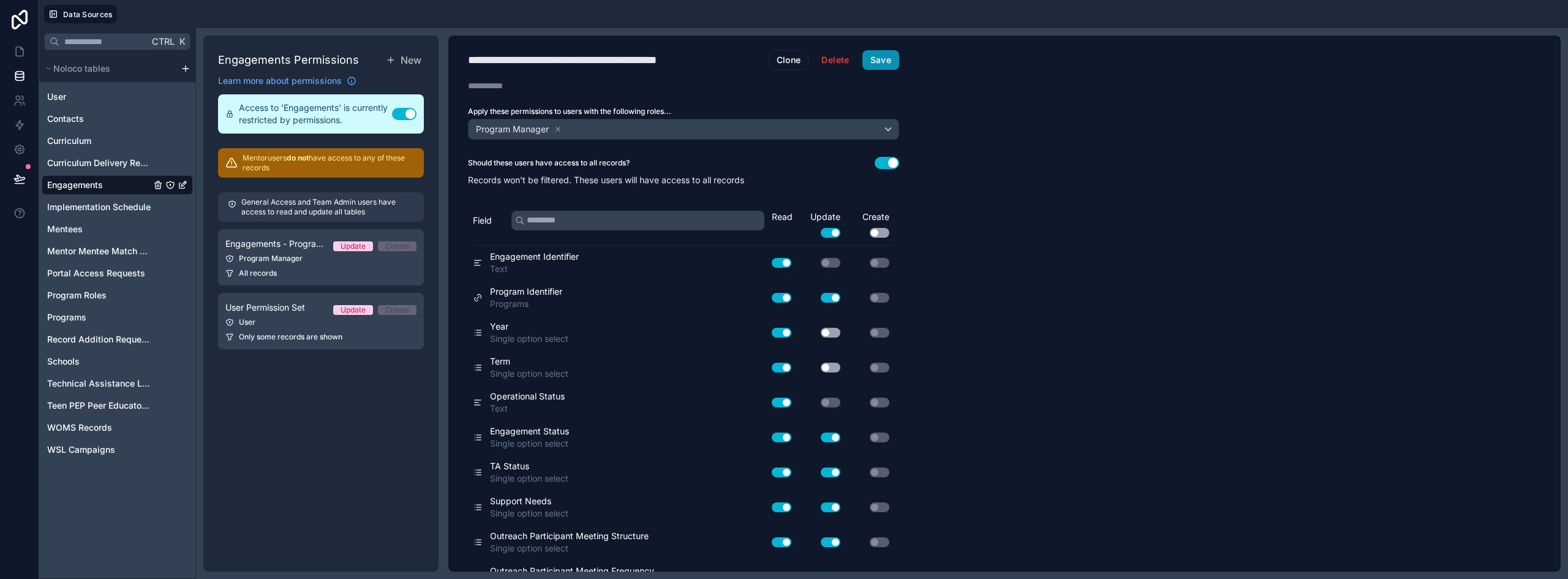
click at [883, 63] on button "Save" at bounding box center [881, 59] width 36 height 20
click at [82, 405] on span "Teen PEP Peer Educator Enrollment" at bounding box center [99, 405] width 103 height 12
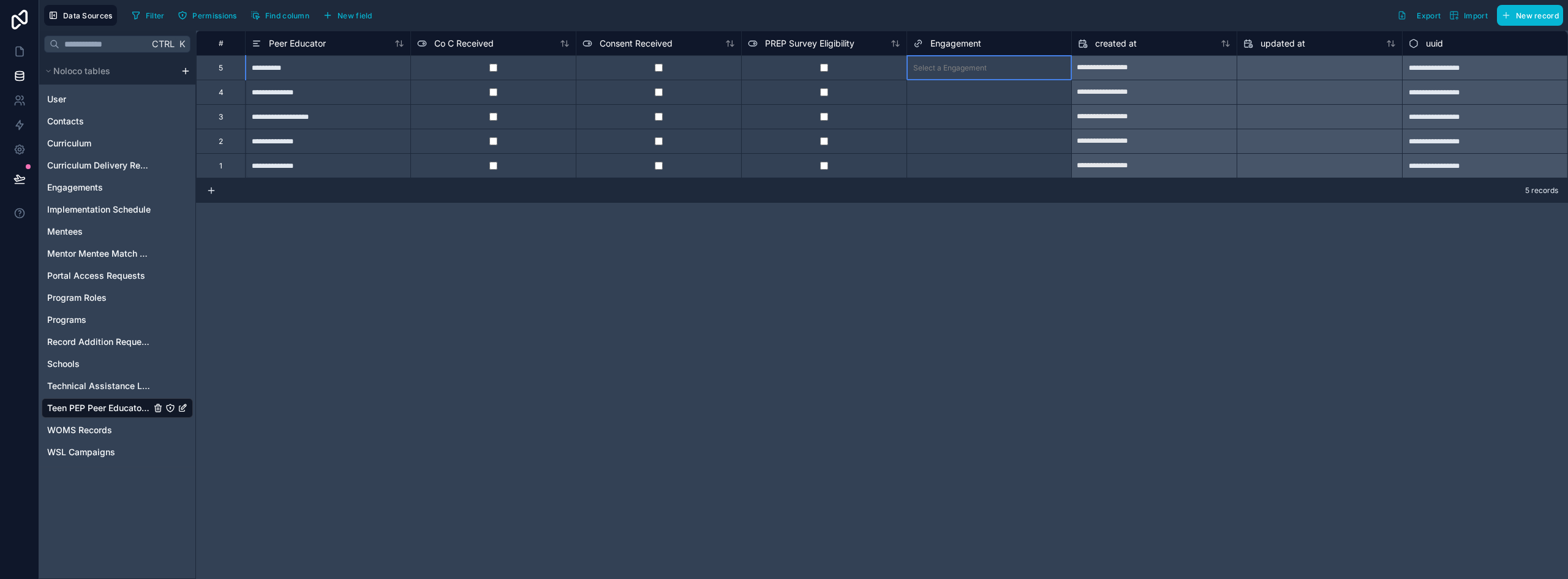
click at [972, 71] on div "Select a Engagement" at bounding box center [950, 68] width 74 height 10
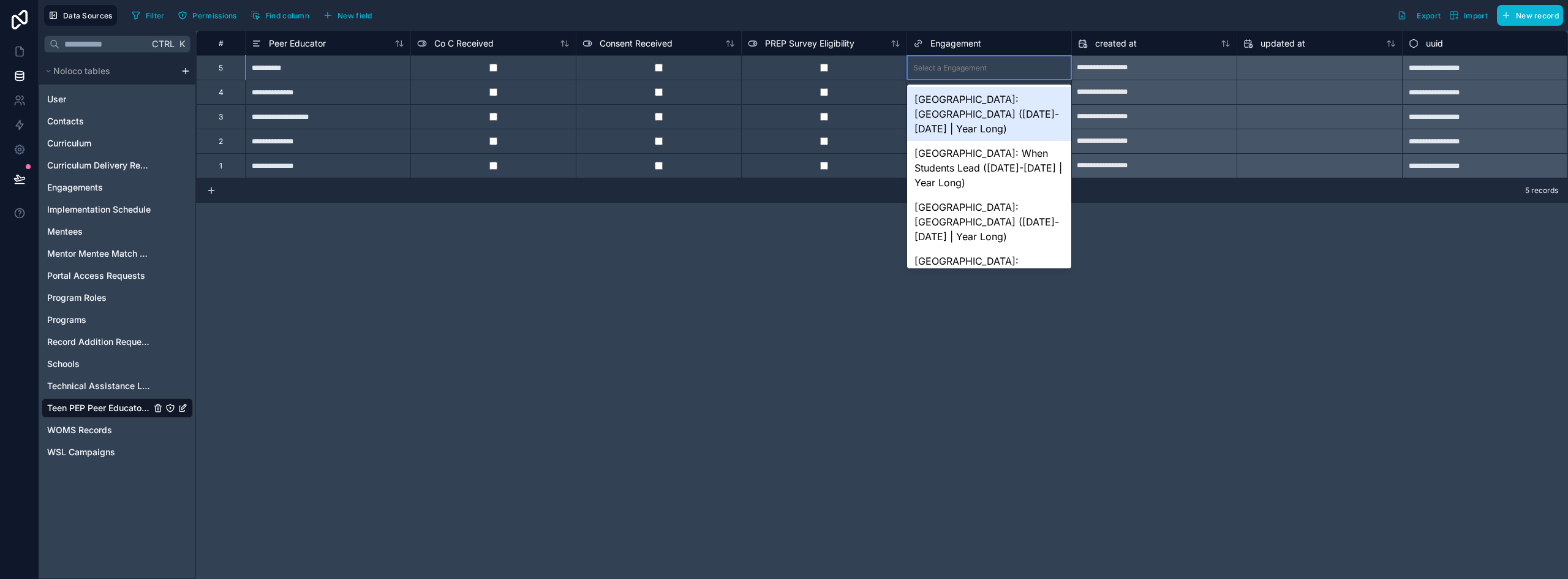
click at [953, 129] on div "[GEOGRAPHIC_DATA]: [GEOGRAPHIC_DATA] ([DATE]-[DATE] | Year Long)" at bounding box center [990, 114] width 165 height 54
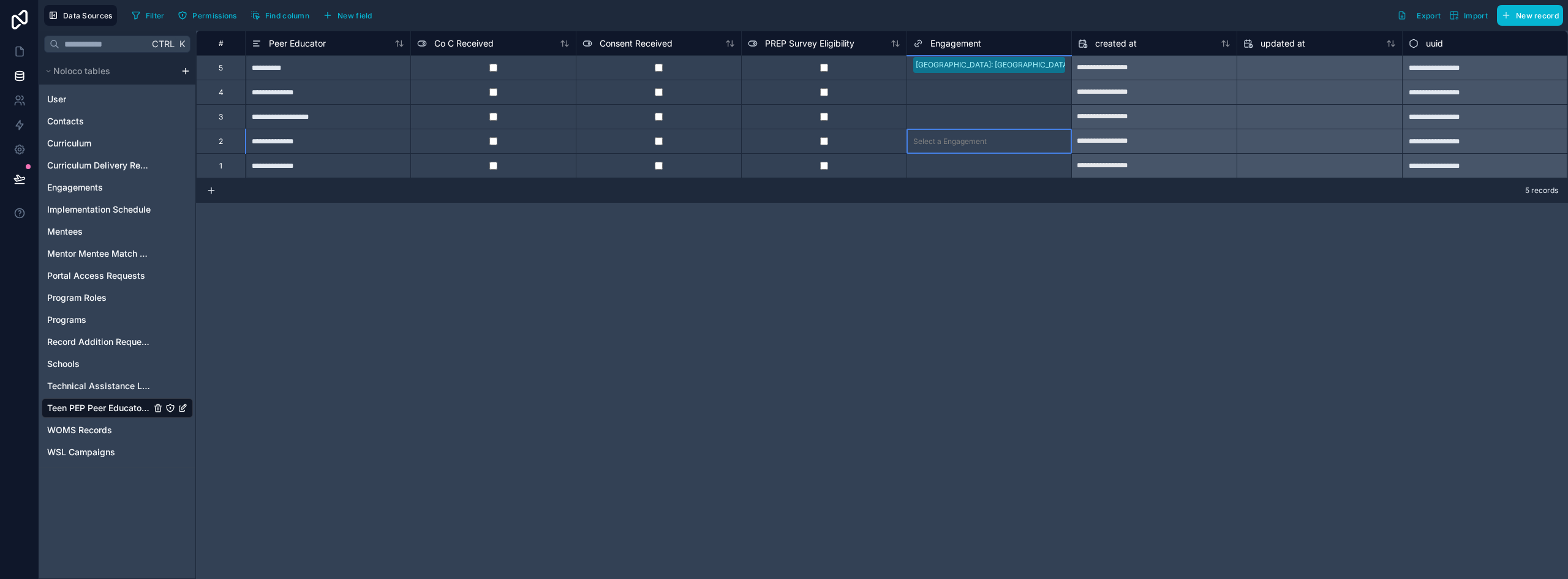
click at [953, 137] on div "Select a Engagement" at bounding box center [950, 141] width 74 height 10
click at [979, 91] on div "Select a Engagement" at bounding box center [950, 93] width 74 height 10
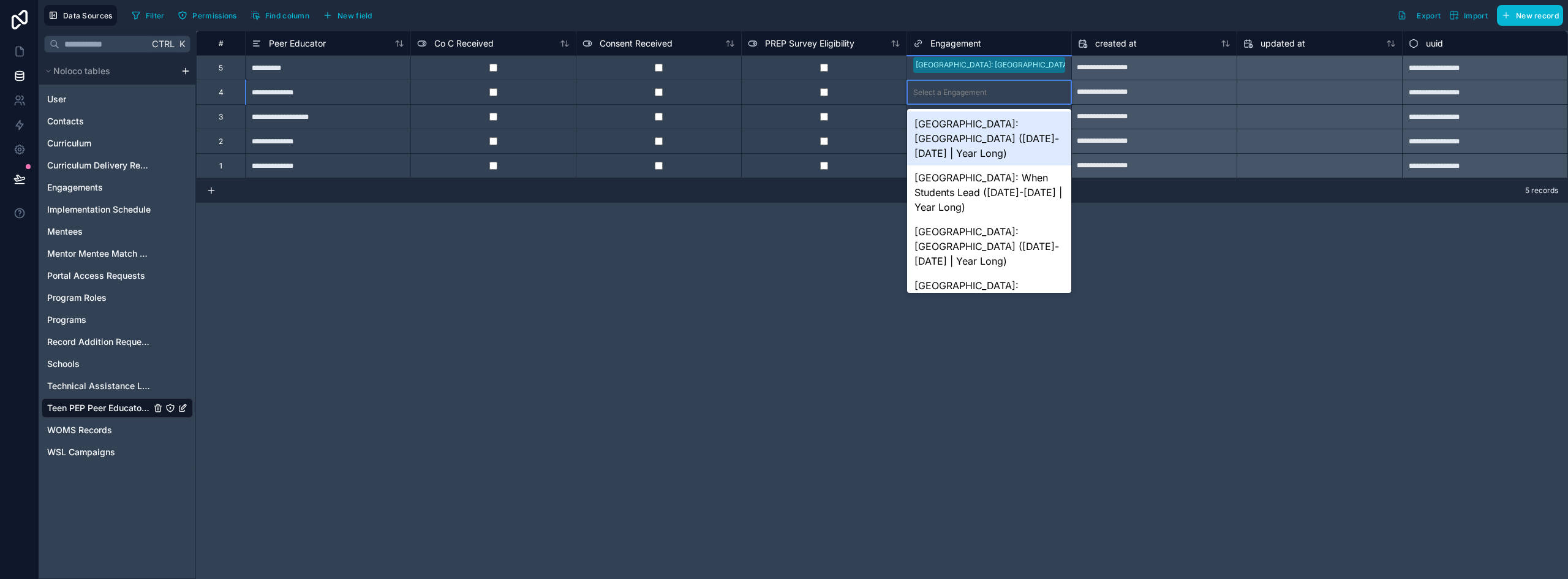
click at [973, 129] on div "[GEOGRAPHIC_DATA]: [GEOGRAPHIC_DATA] ([DATE]-[DATE] | Year Long)" at bounding box center [990, 139] width 165 height 54
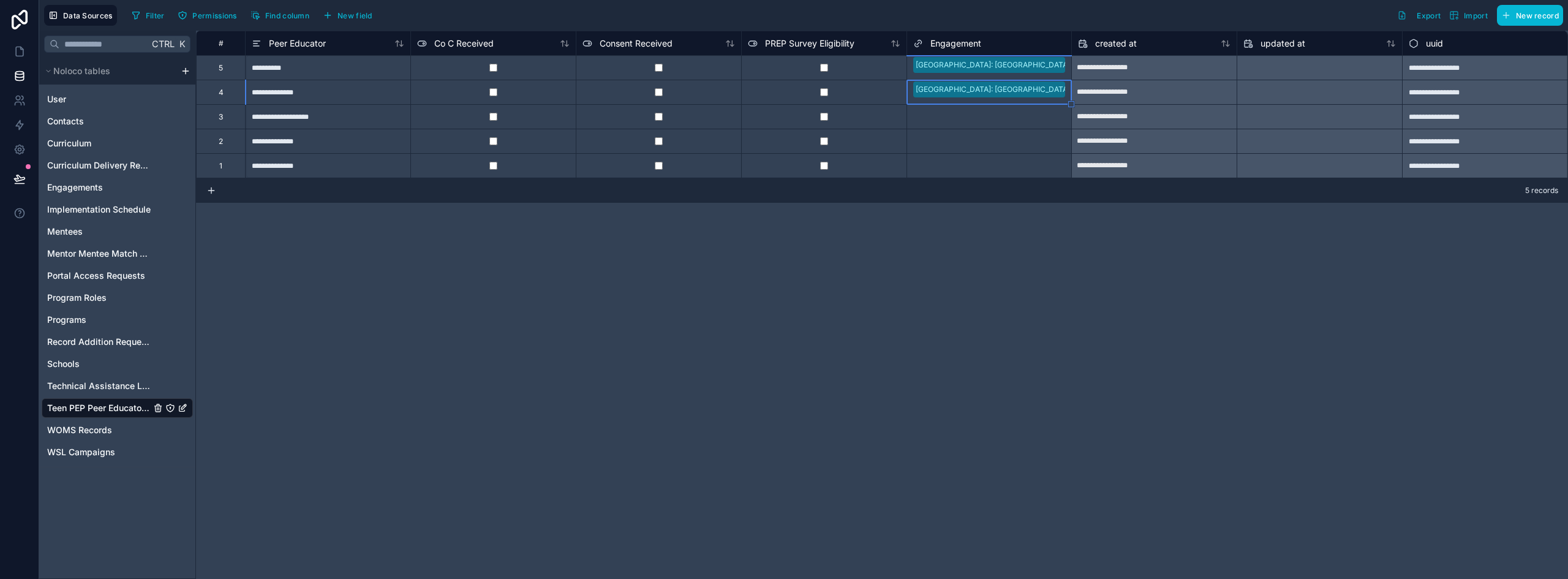
click at [970, 121] on div "Select a Engagement" at bounding box center [950, 117] width 74 height 10
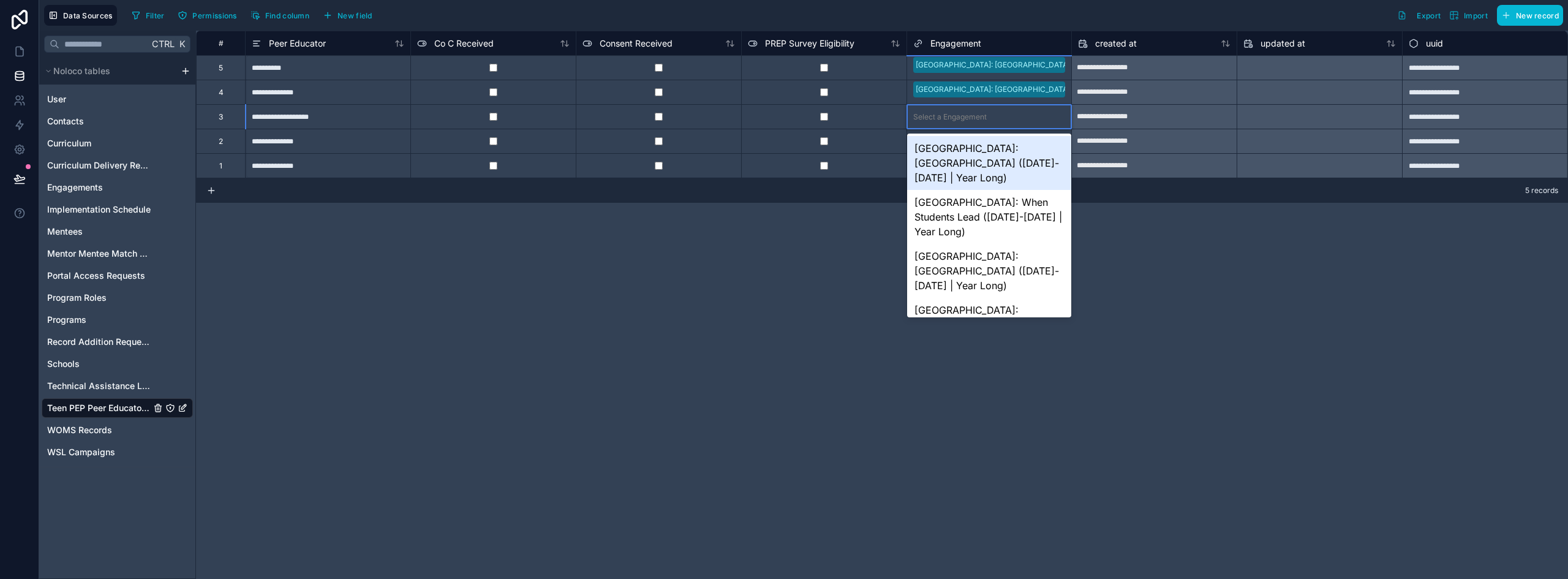
click at [970, 121] on div "Select a Engagement" at bounding box center [950, 117] width 74 height 10
click at [961, 147] on div "[GEOGRAPHIC_DATA]: [GEOGRAPHIC_DATA] ([DATE]-[DATE] | Year Long)" at bounding box center [990, 163] width 165 height 54
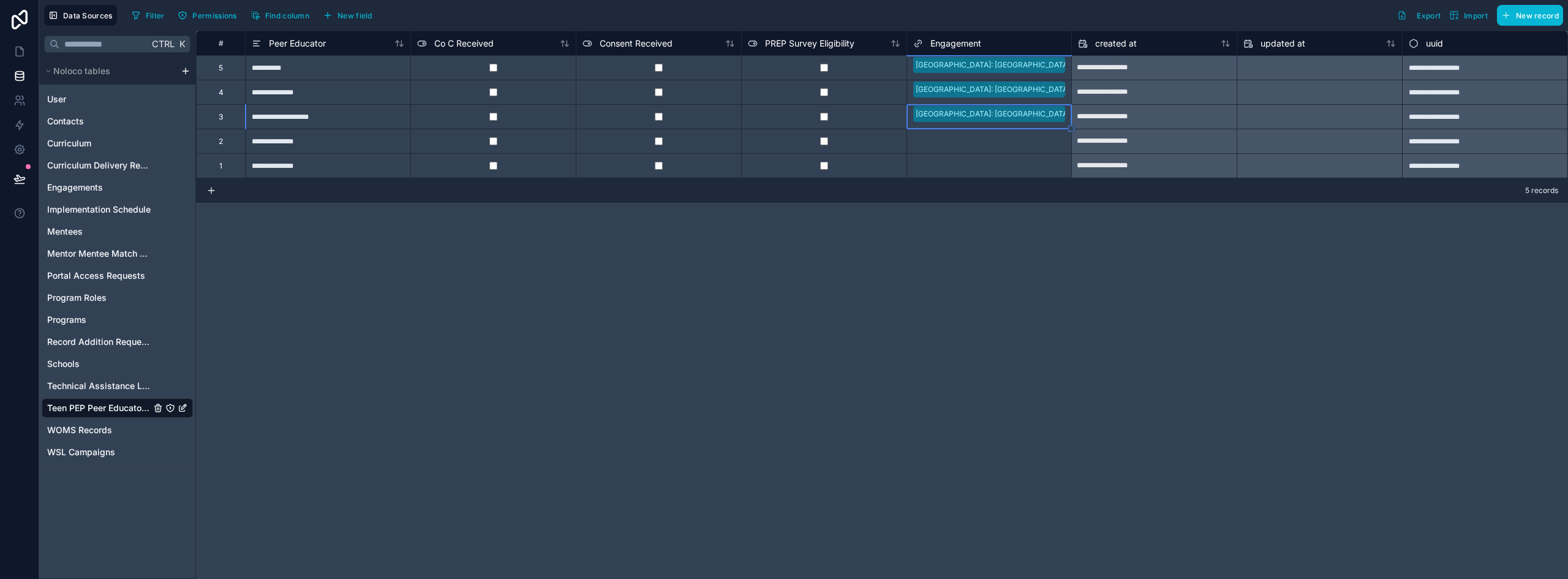
click at [961, 135] on div "Select a Engagement" at bounding box center [990, 141] width 165 height 17
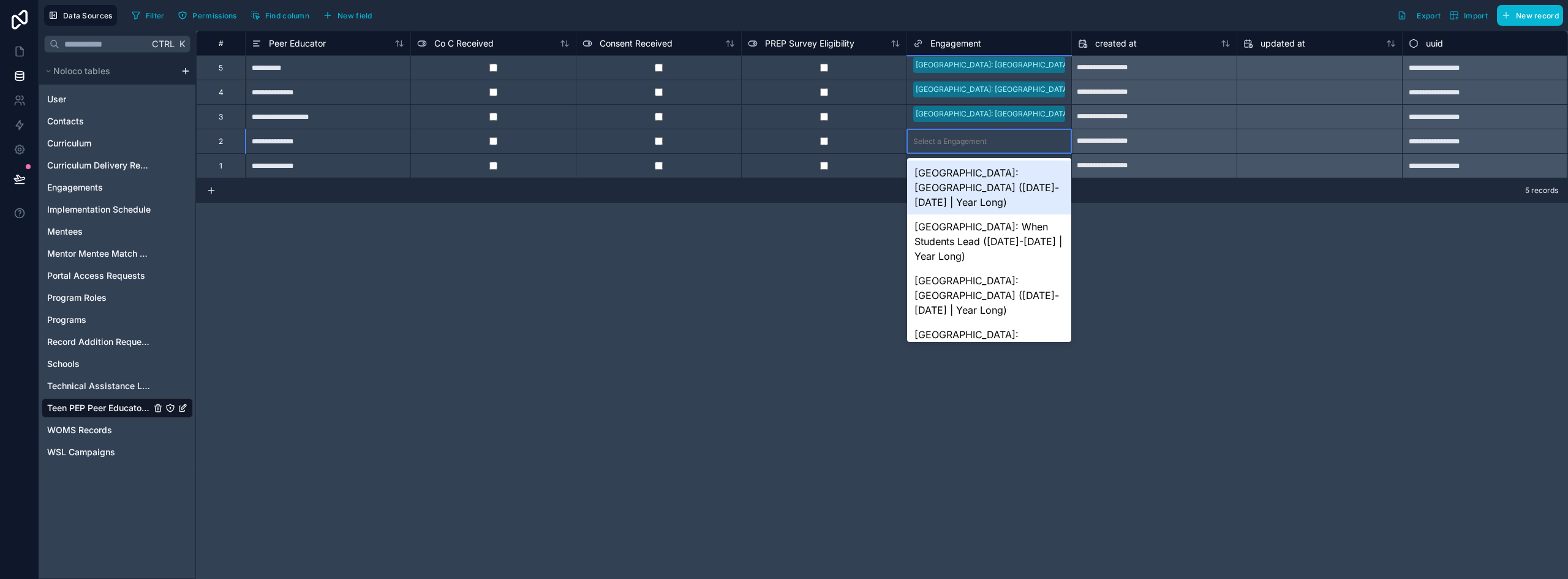
click at [953, 182] on div "[GEOGRAPHIC_DATA]: [GEOGRAPHIC_DATA] ([DATE]-[DATE] | Year Long)" at bounding box center [990, 188] width 165 height 54
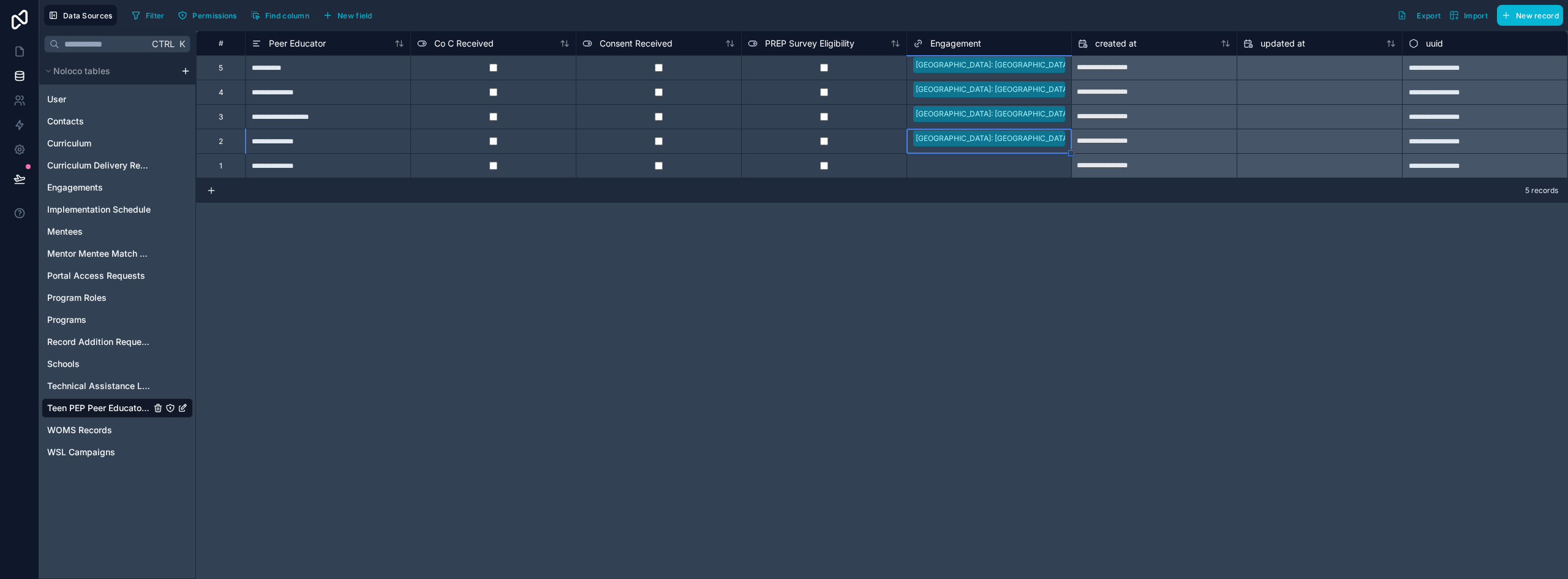
click at [956, 162] on div "Select a Engagement" at bounding box center [950, 166] width 74 height 10
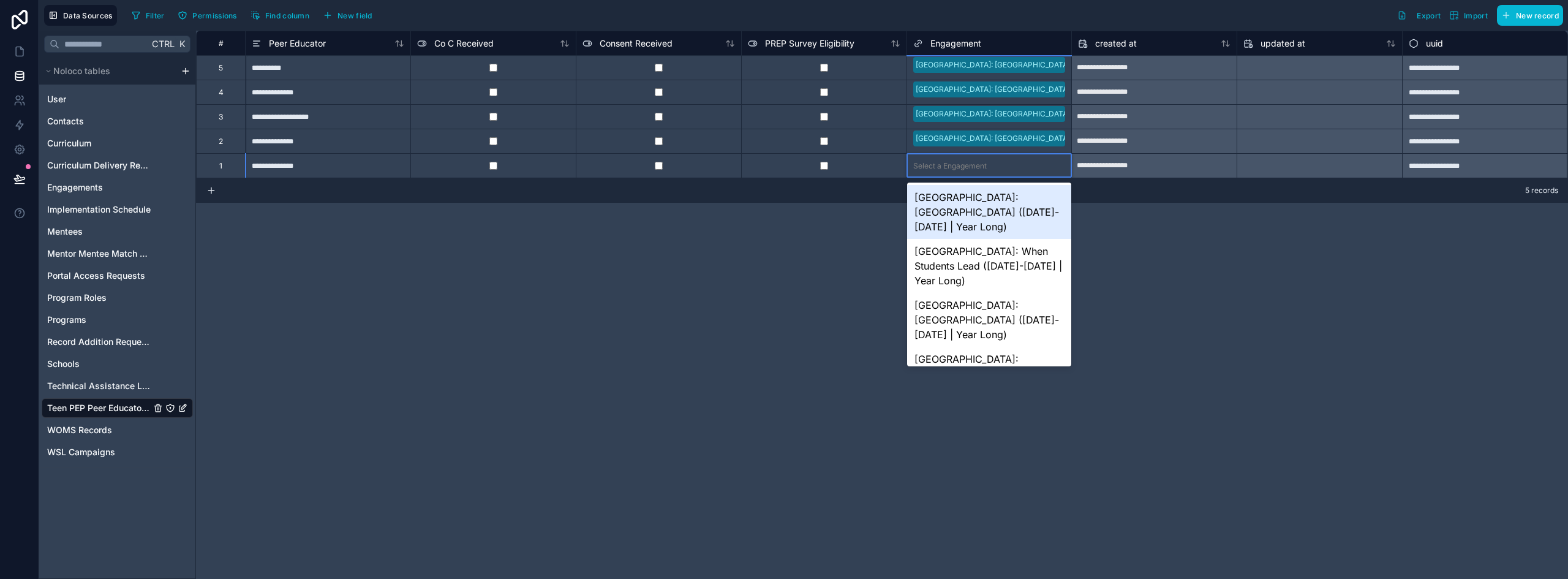
click at [947, 201] on div "[GEOGRAPHIC_DATA]: [GEOGRAPHIC_DATA] ([DATE]-[DATE] | Year Long)" at bounding box center [990, 212] width 165 height 54
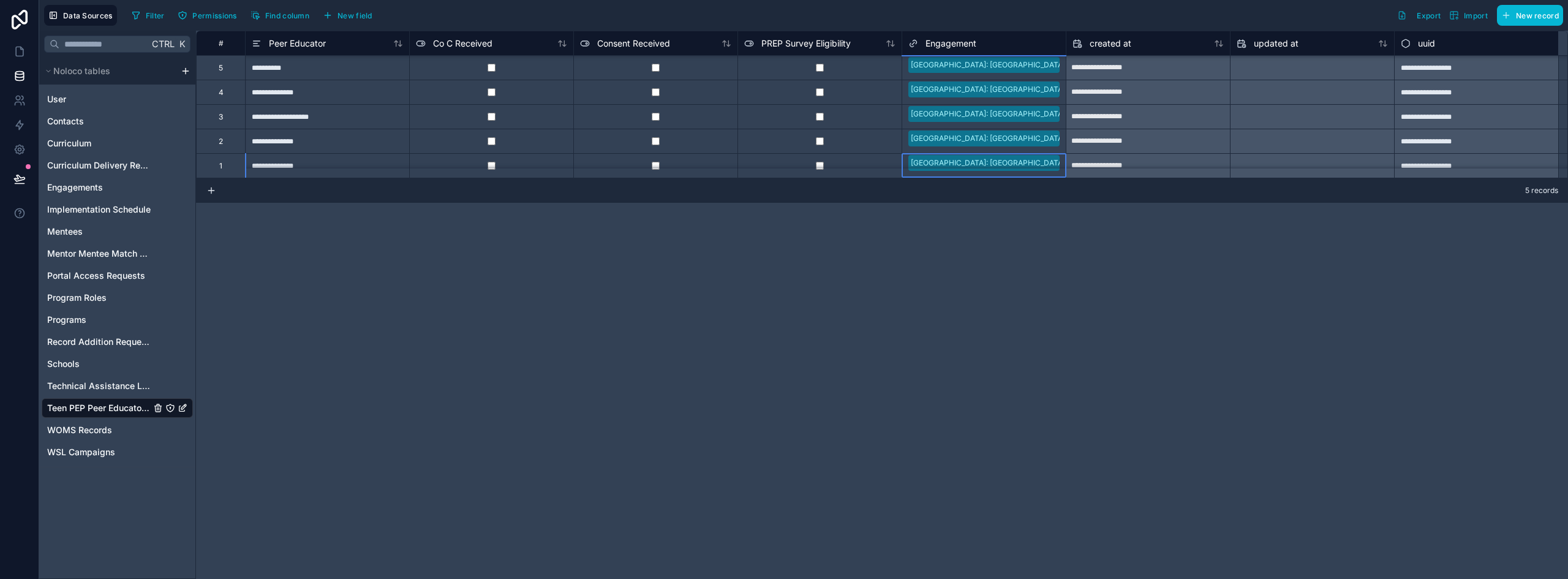
scroll to position [10, 0]
click at [830, 280] on div "**********" at bounding box center [882, 305] width 1372 height 549
click at [17, 53] on icon at bounding box center [20, 51] width 12 height 12
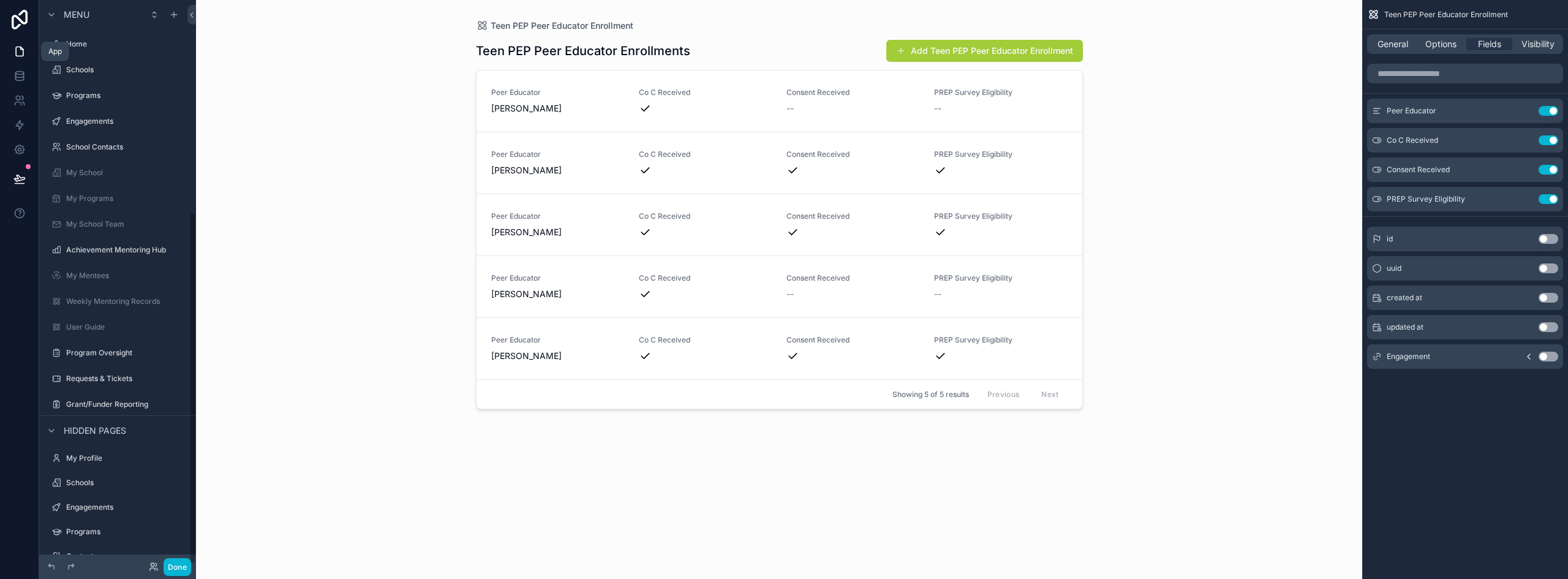
scroll to position [339, 0]
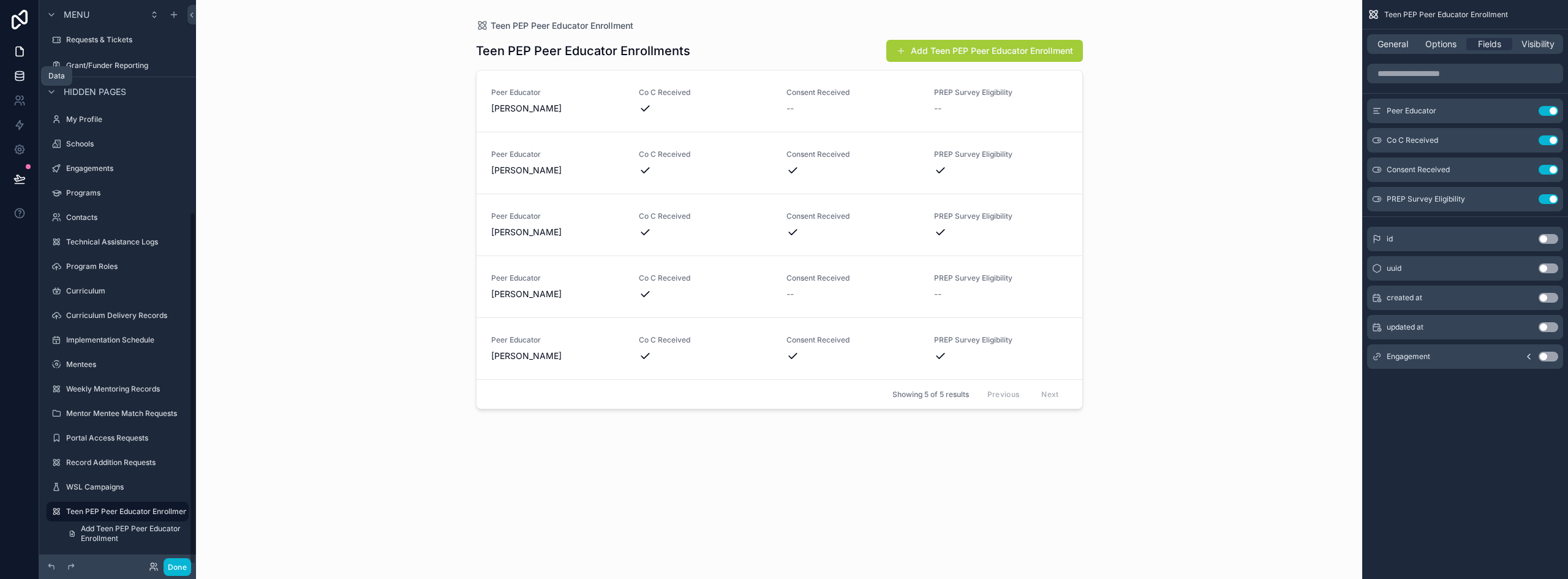
click at [20, 69] on link at bounding box center [19, 76] width 38 height 24
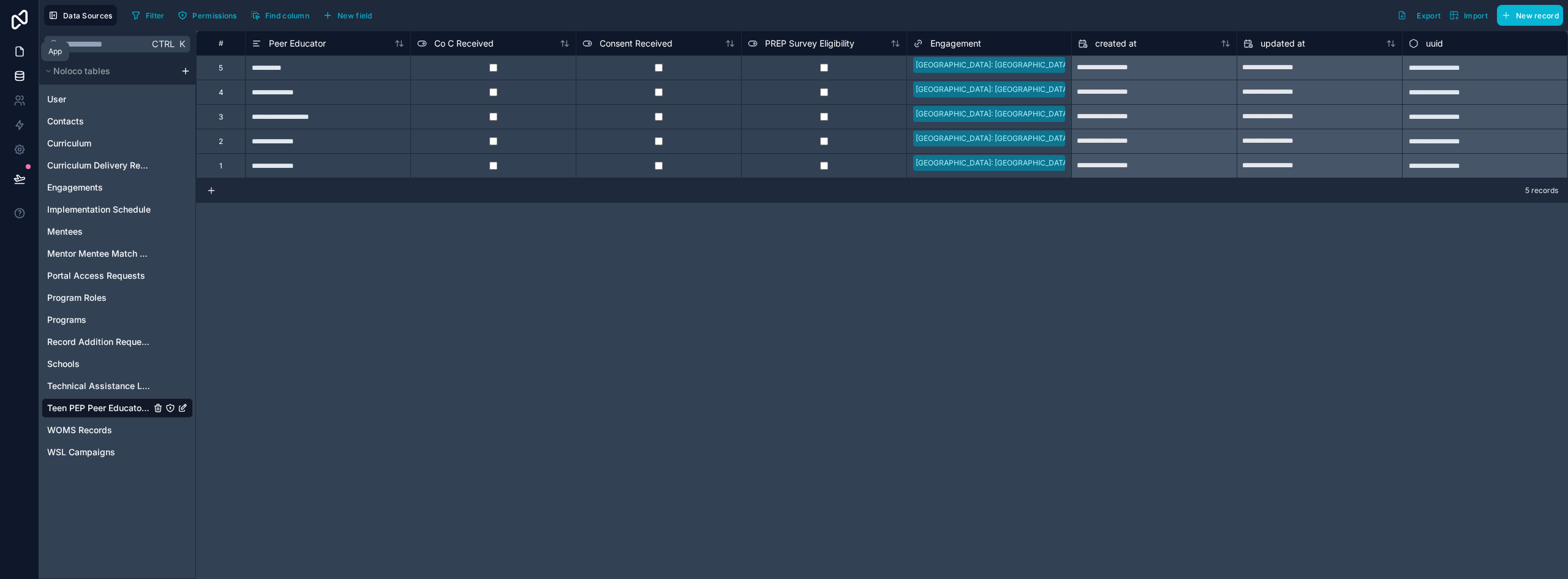
click at [24, 50] on icon at bounding box center [20, 51] width 12 height 12
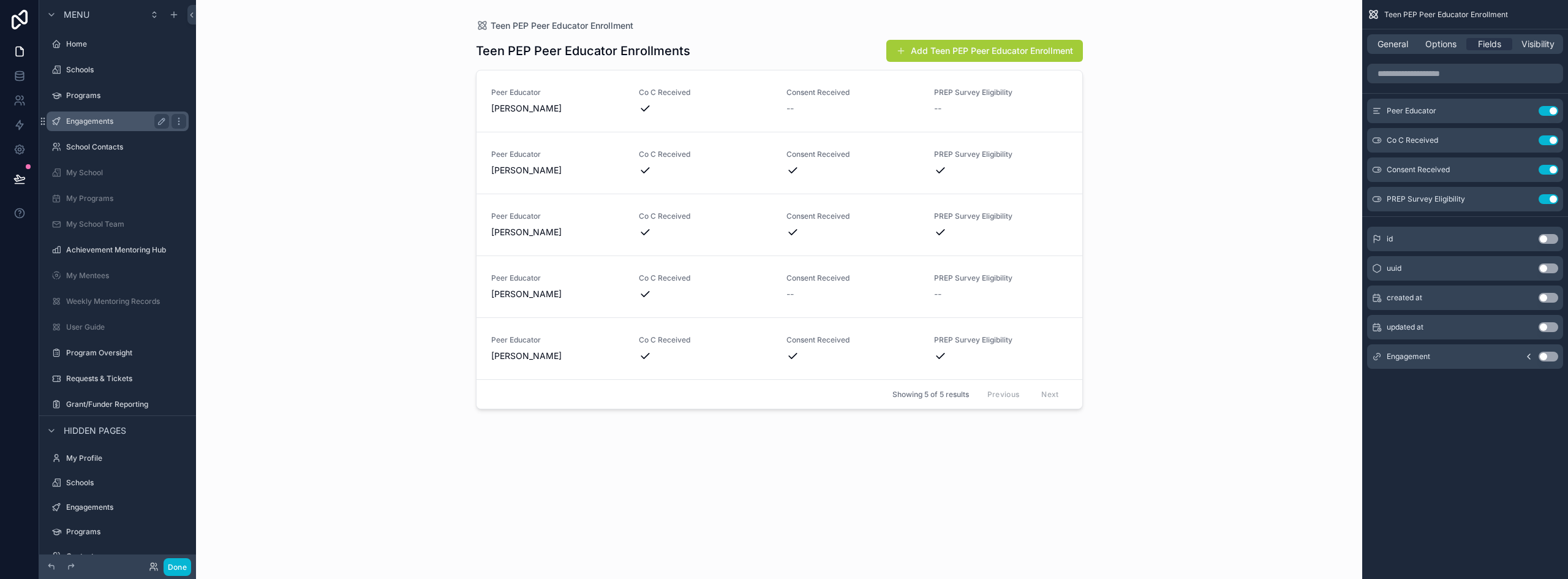
click at [85, 124] on label "Engagements" at bounding box center [115, 121] width 98 height 10
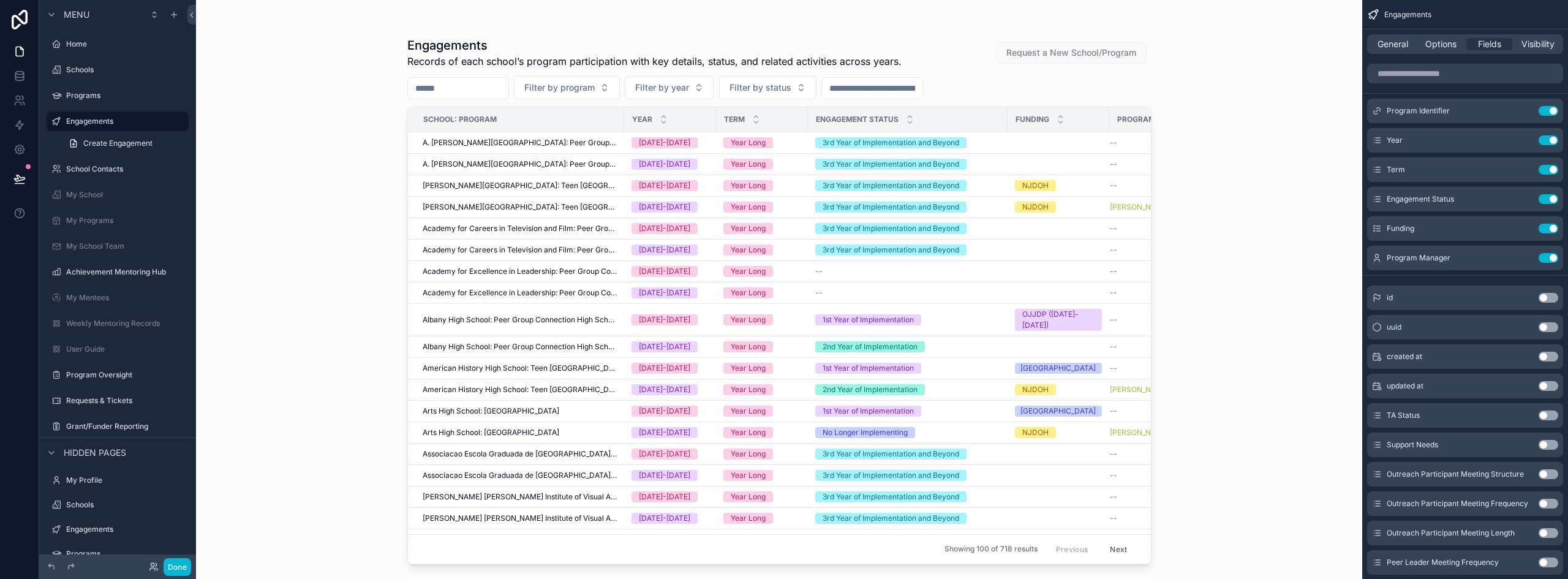
click at [471, 91] on div "scrollable content" at bounding box center [779, 282] width 783 height 564
click at [471, 89] on input "scrollable content" at bounding box center [458, 88] width 101 height 17
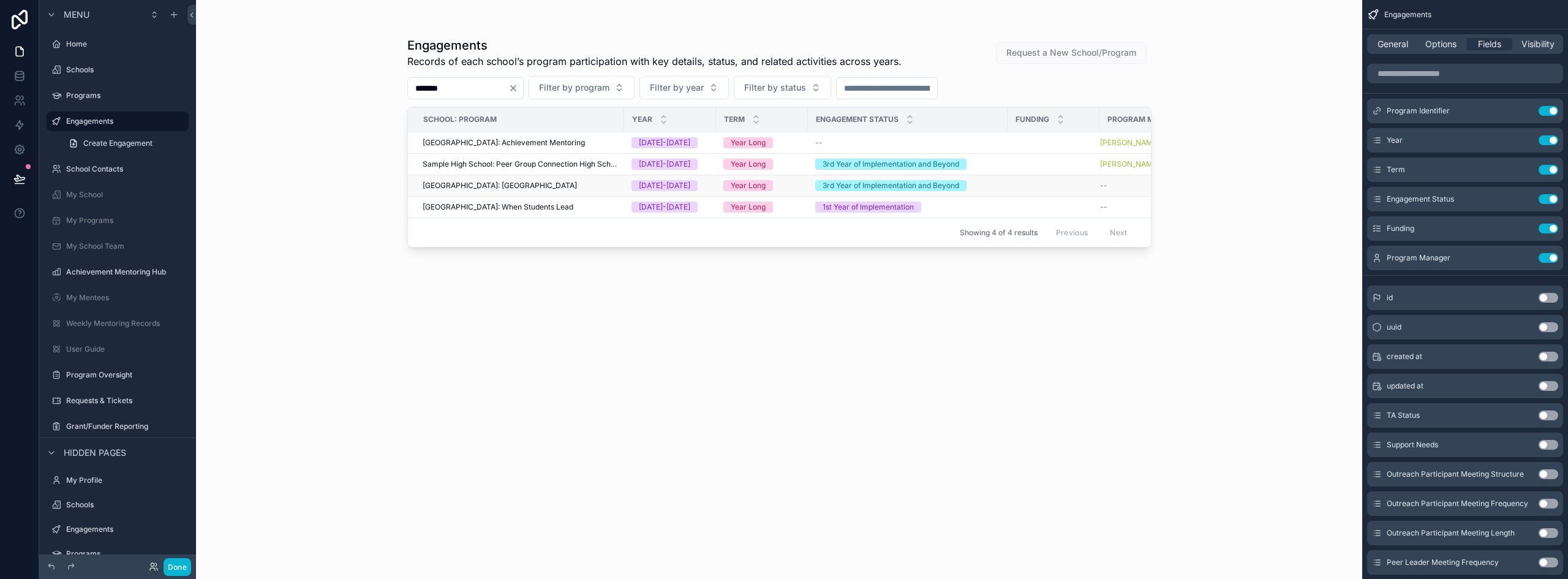
type input "******"
click at [585, 185] on div "[GEOGRAPHIC_DATA]: [GEOGRAPHIC_DATA]" at bounding box center [520, 186] width 194 height 10
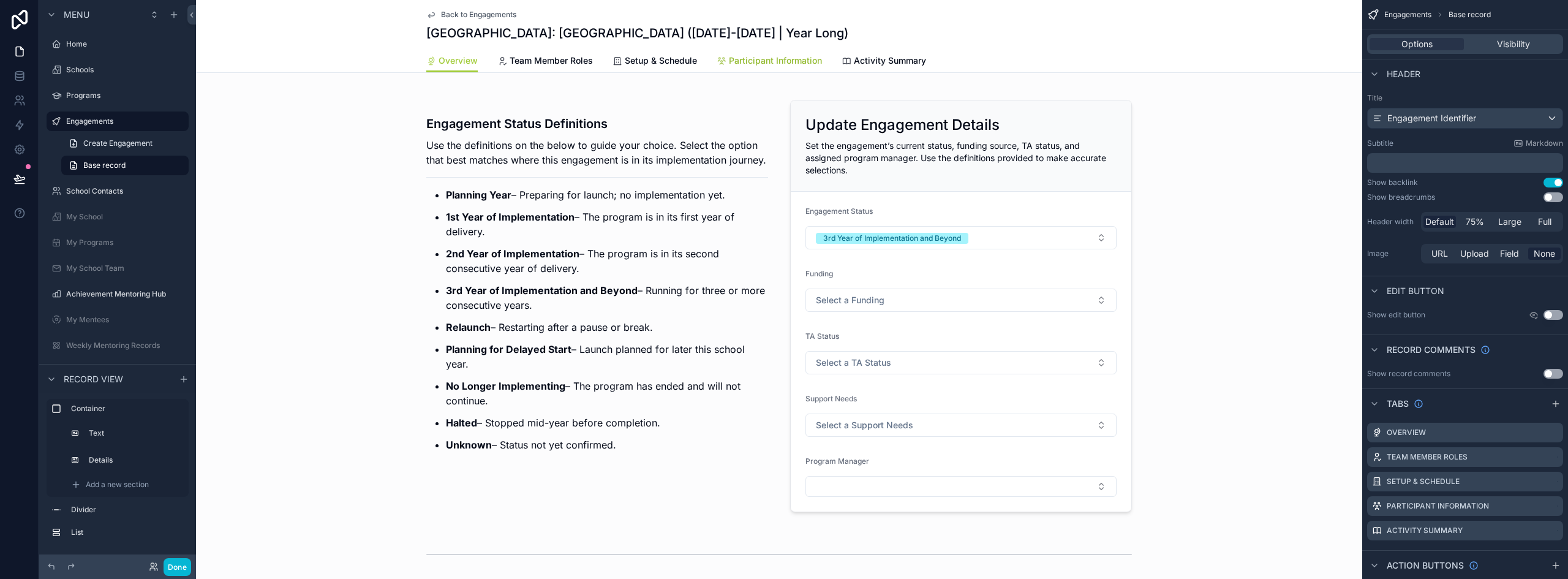
click at [761, 55] on span "Participant Information" at bounding box center [776, 61] width 93 height 12
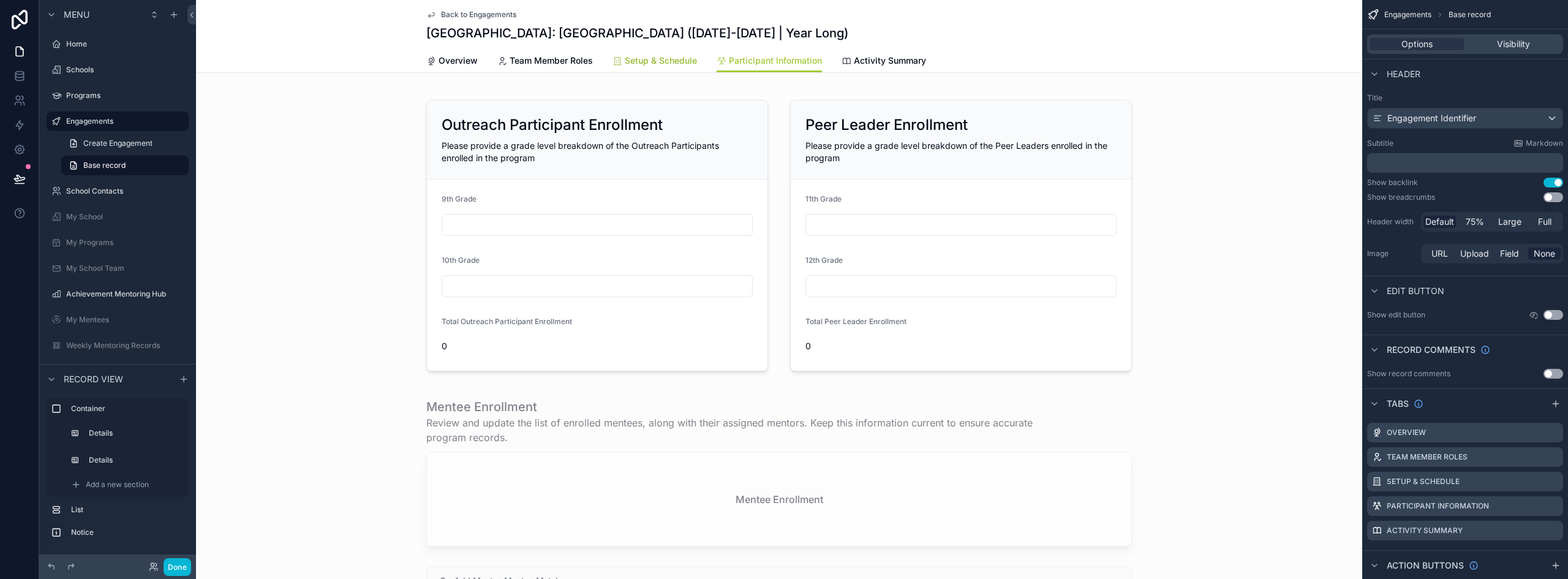
click at [650, 52] on link "Setup & Schedule" at bounding box center [654, 61] width 84 height 24
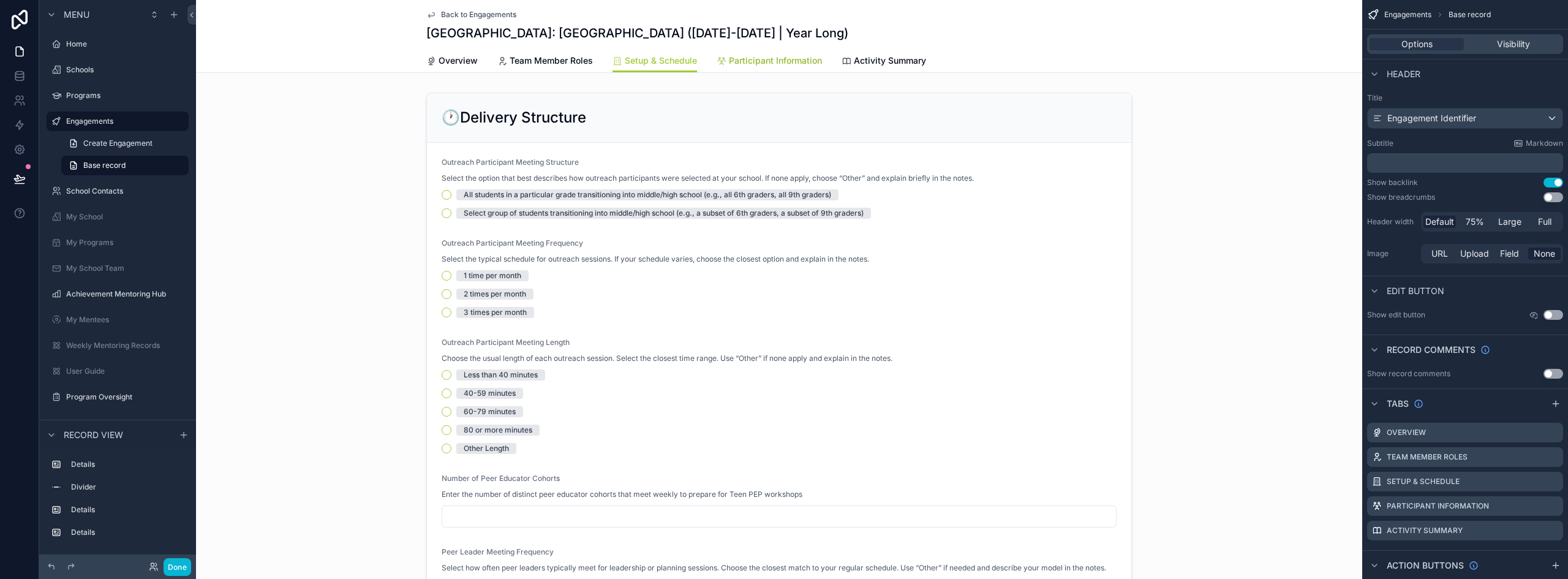
click at [768, 56] on span "Participant Information" at bounding box center [776, 61] width 93 height 12
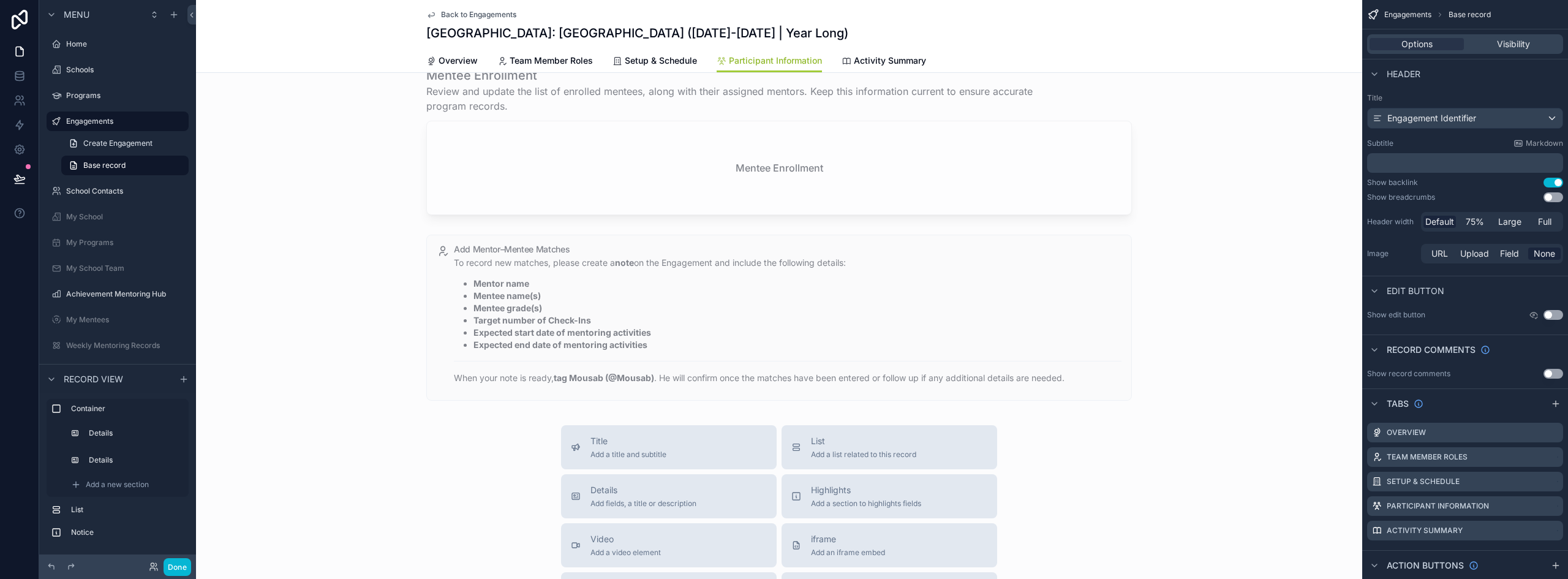
scroll to position [368, 0]
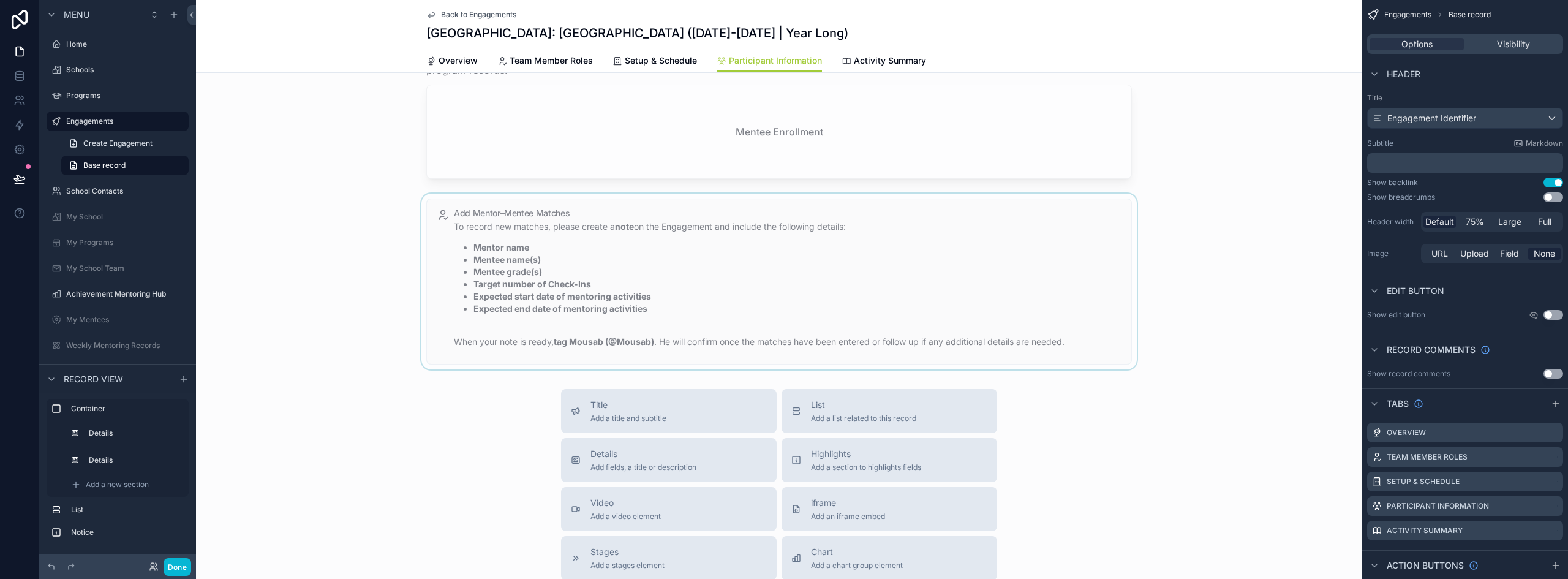
click at [717, 247] on div "scrollable content" at bounding box center [779, 282] width 1166 height 176
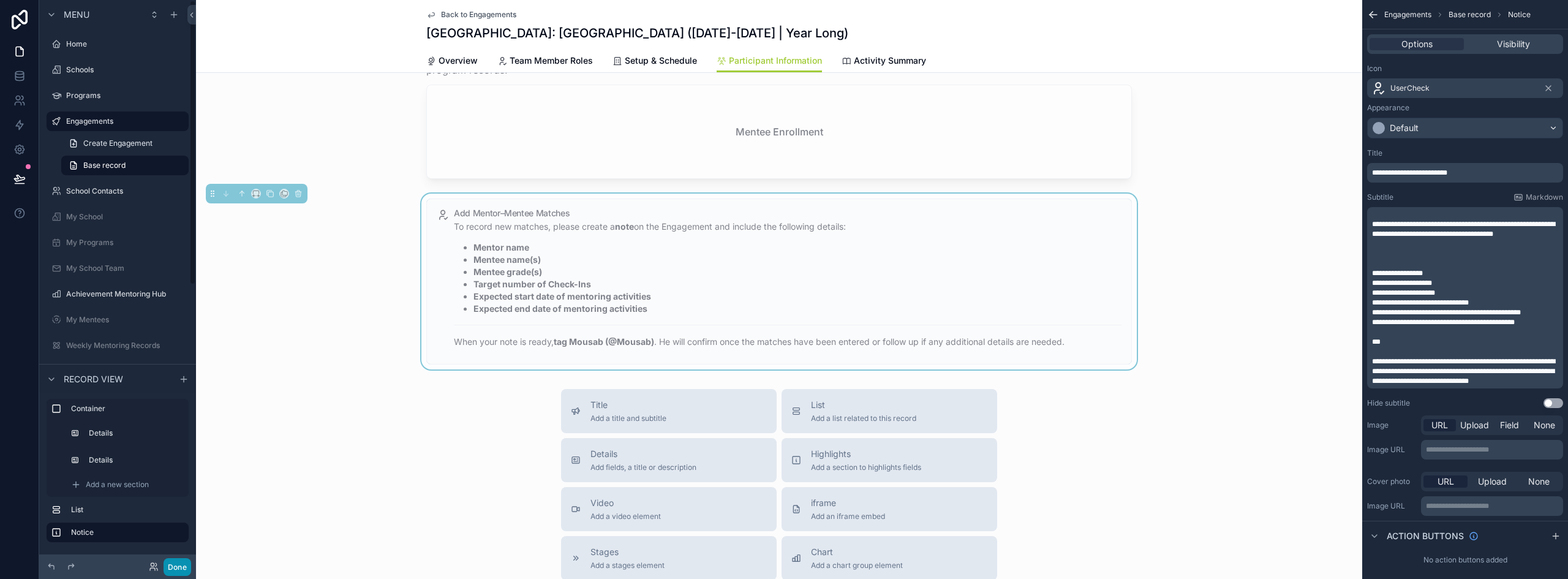
click at [174, 564] on button "Done" at bounding box center [177, 567] width 28 height 18
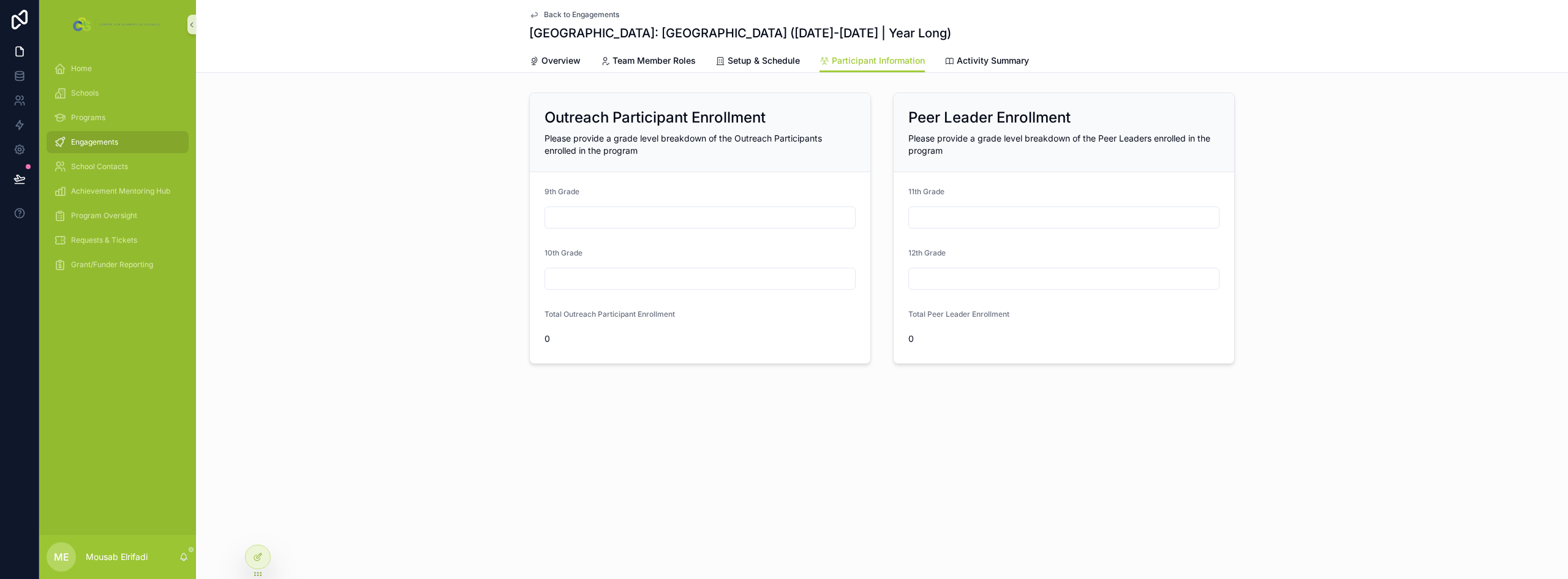
scroll to position [0, 0]
click at [260, 560] on icon at bounding box center [258, 557] width 10 height 10
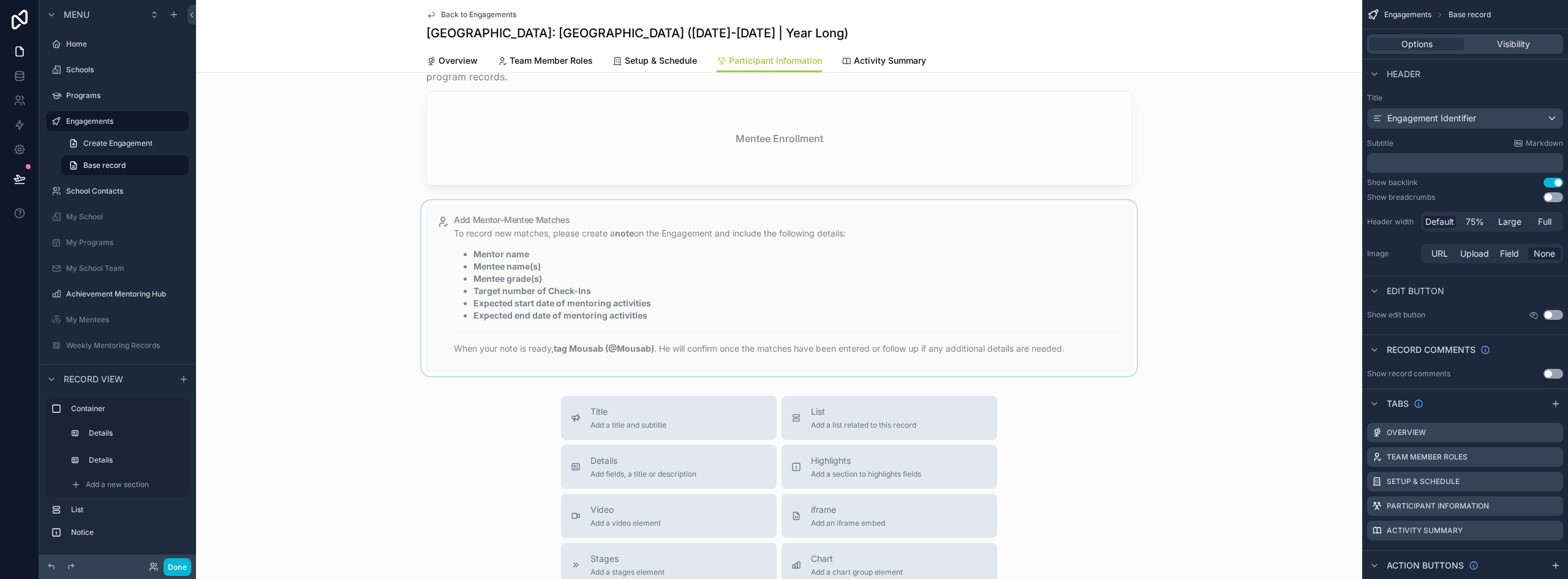
scroll to position [368, 0]
click at [552, 270] on div "scrollable content" at bounding box center [779, 282] width 1166 height 176
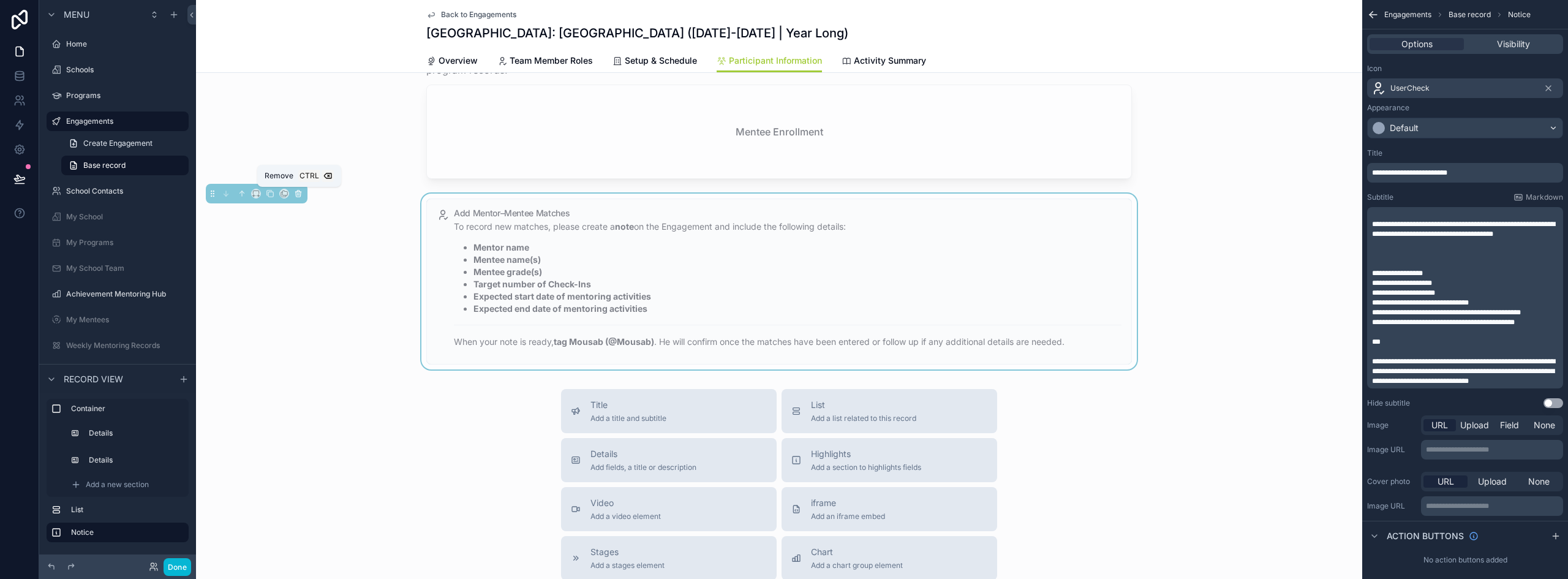
click at [298, 193] on icon "scrollable content" at bounding box center [298, 193] width 9 height 9
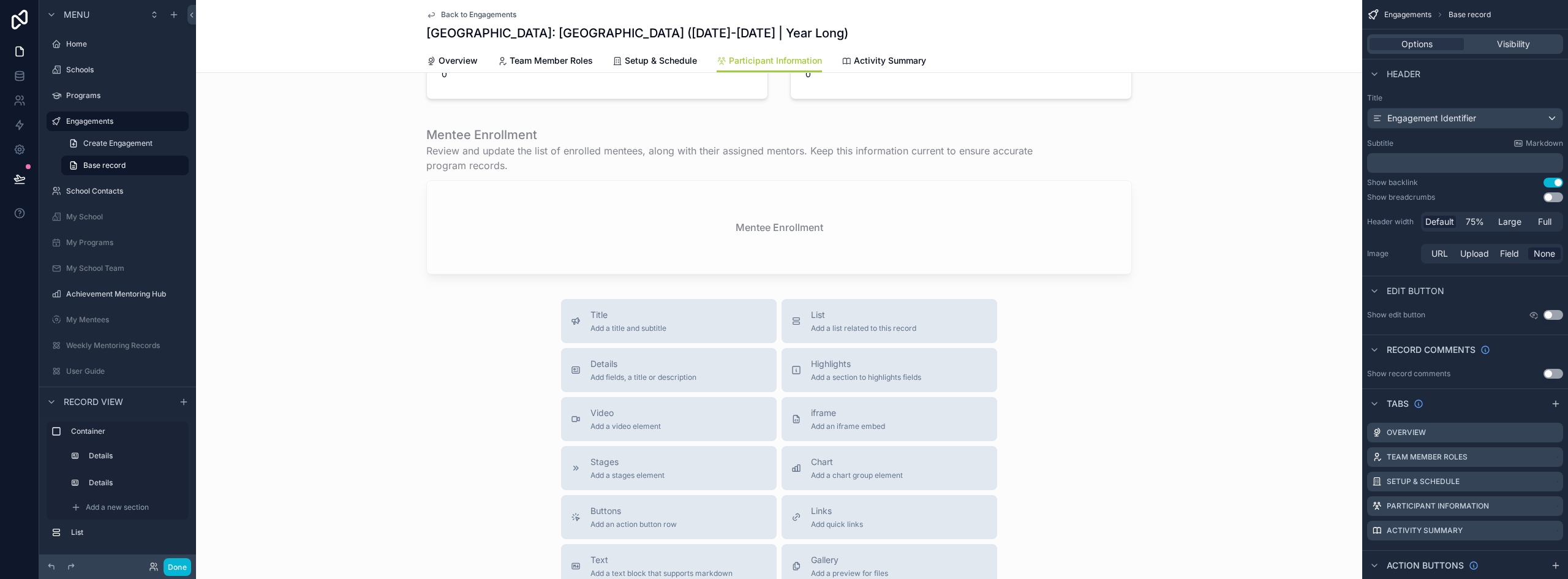
scroll to position [245, 0]
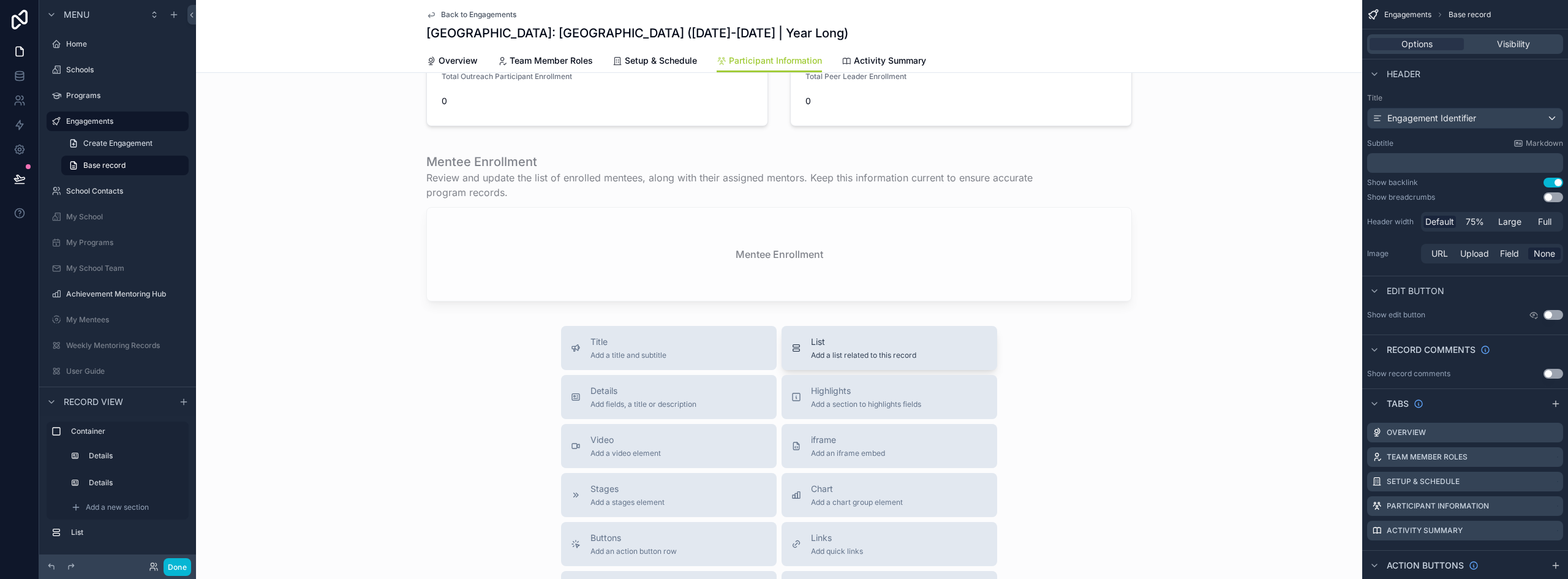
click at [835, 345] on span "List" at bounding box center [864, 342] width 105 height 12
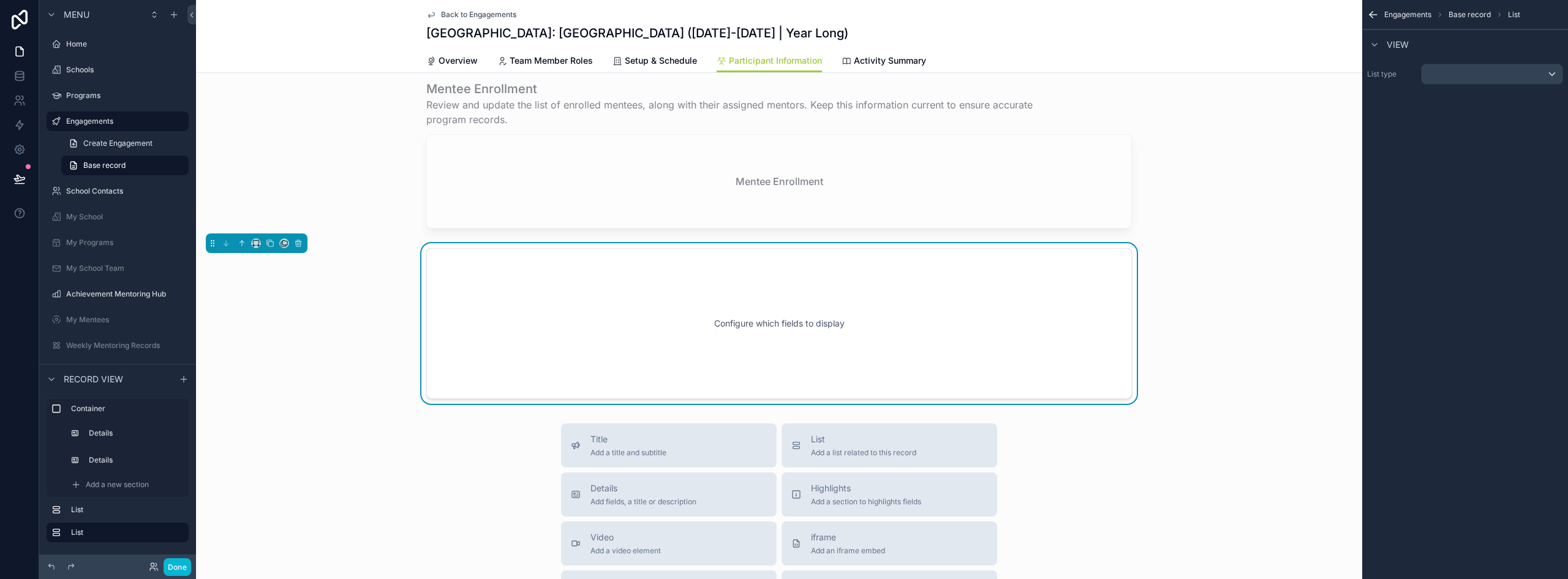
scroll to position [353, 0]
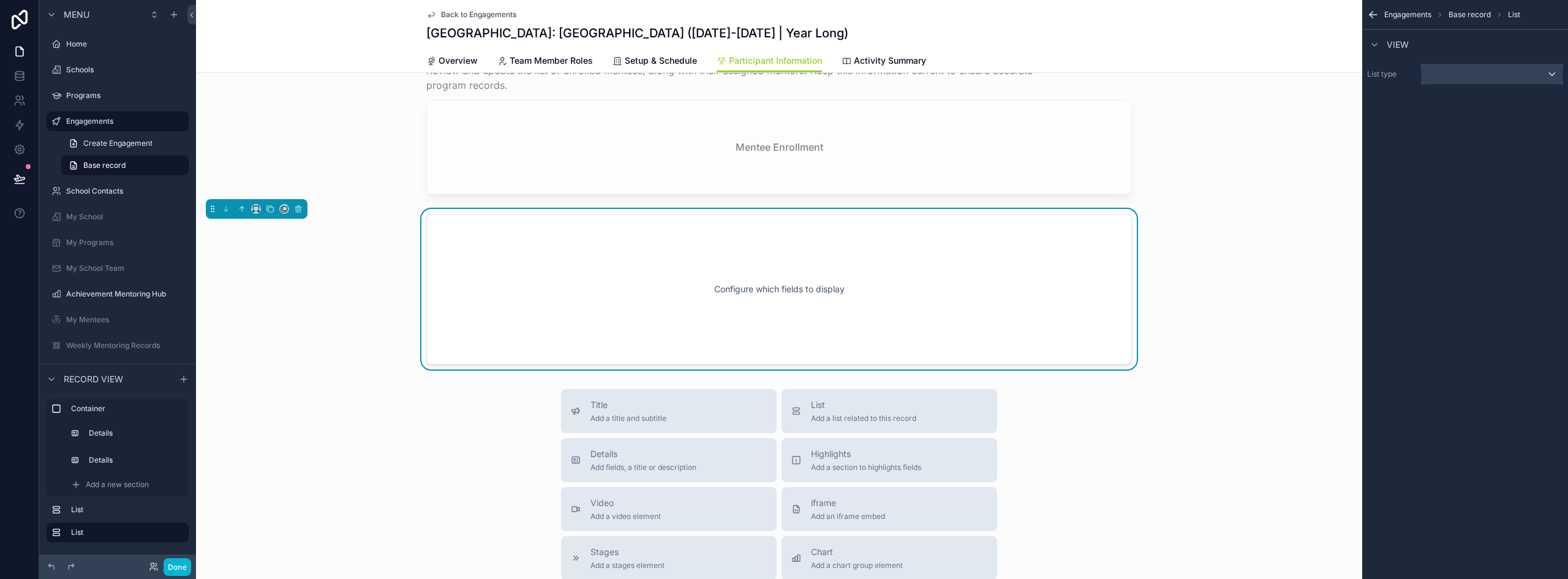
click at [1463, 76] on div "scrollable content" at bounding box center [1492, 74] width 141 height 20
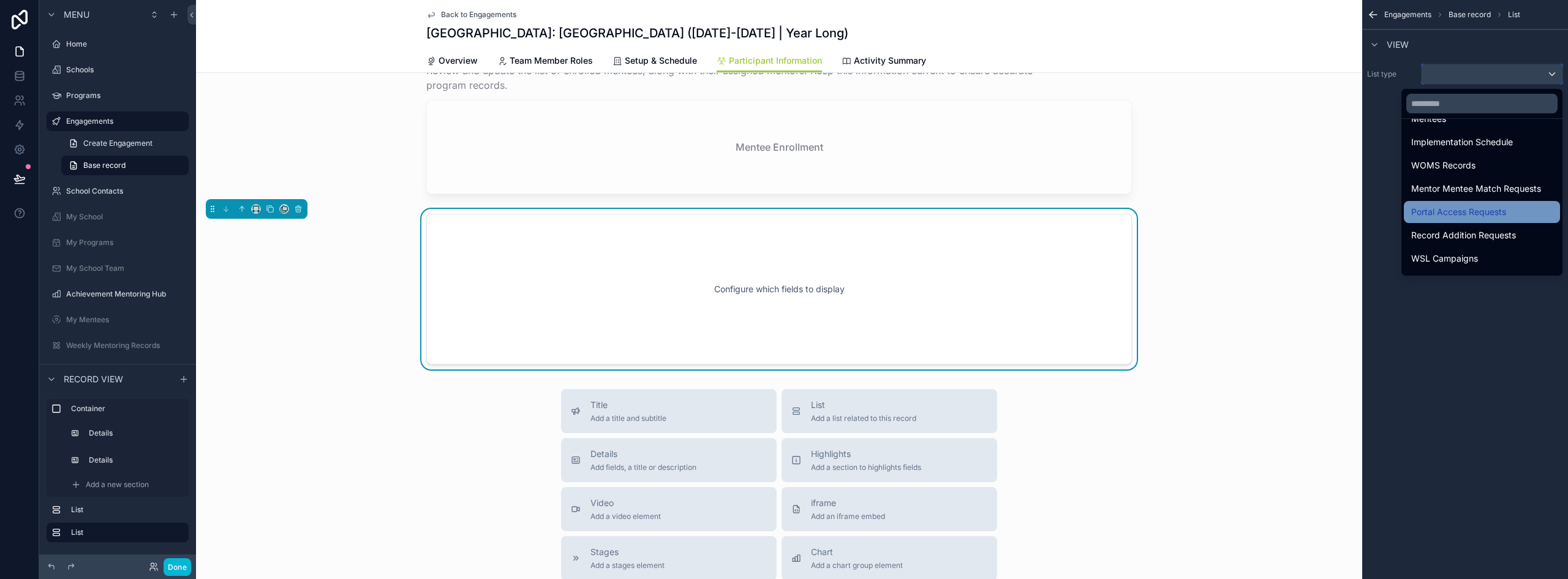
scroll to position [268, 0]
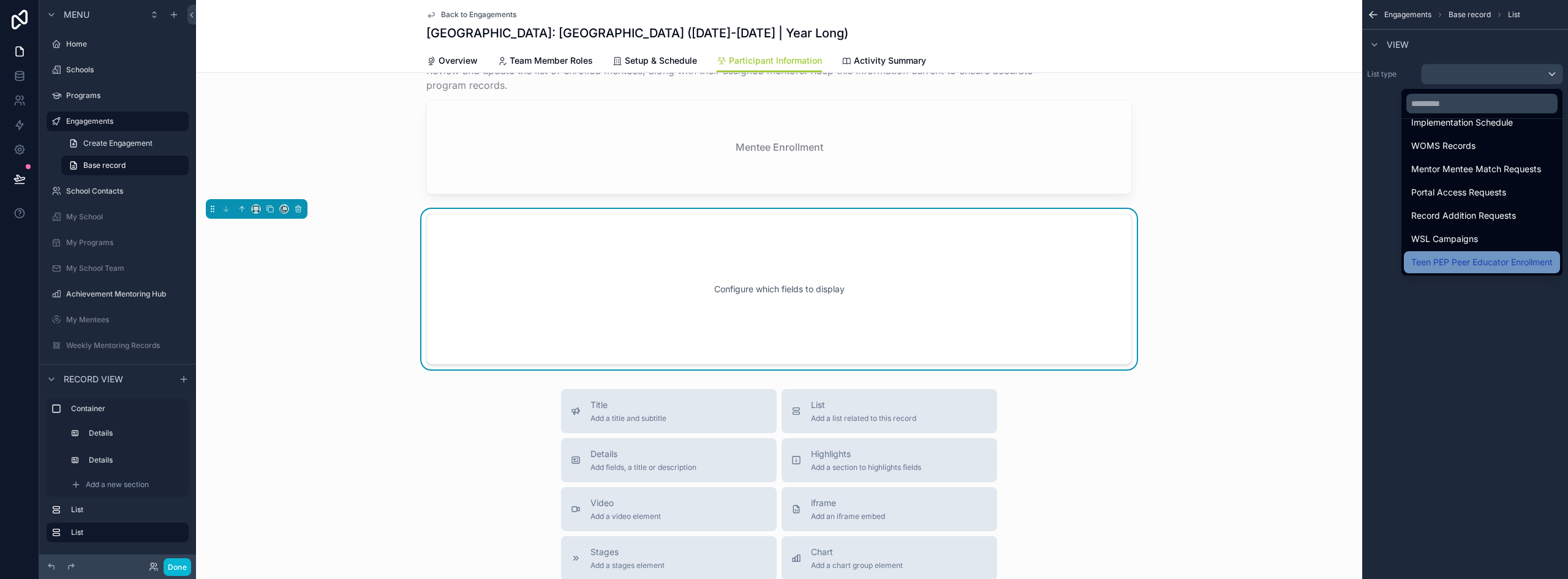
click at [1463, 255] on span "Teen PEP Peer Educator Enrollment" at bounding box center [1482, 262] width 142 height 15
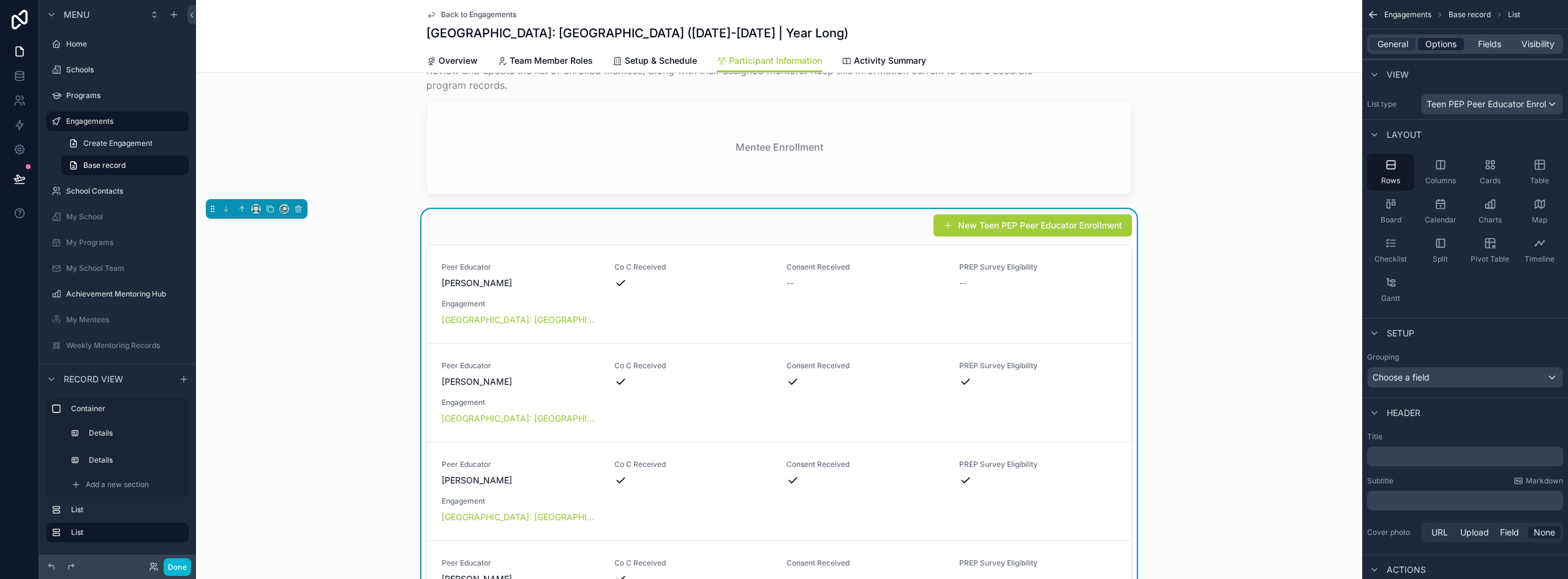
click at [1436, 45] on span "Options" at bounding box center [1441, 44] width 31 height 12
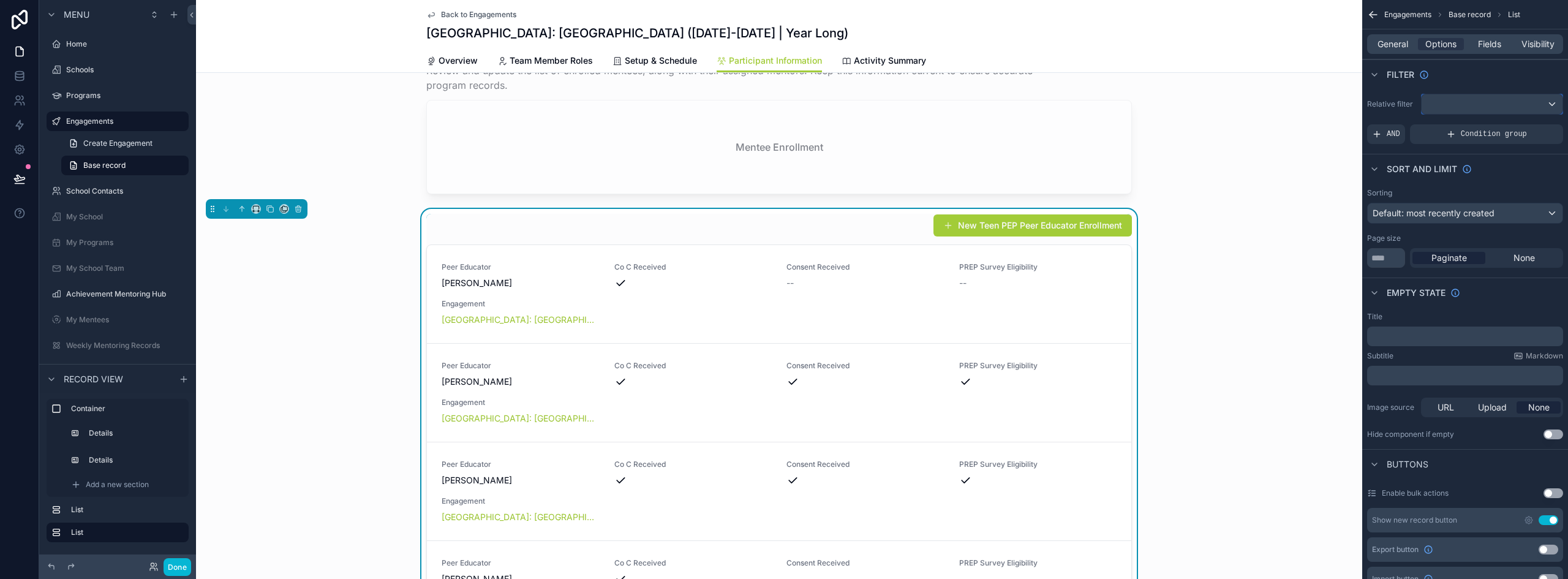
click at [1486, 101] on div "scrollable content" at bounding box center [1492, 104] width 141 height 20
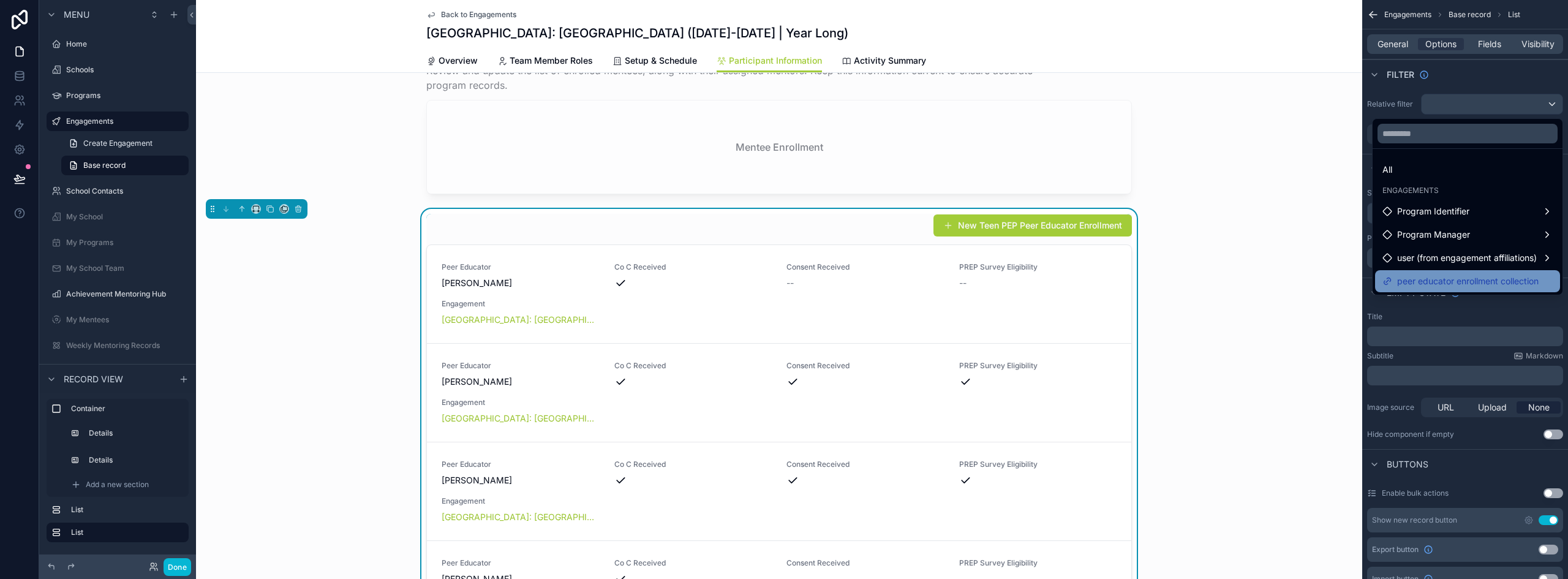
click at [1493, 280] on span "peer educator enrollment collection" at bounding box center [1468, 282] width 142 height 15
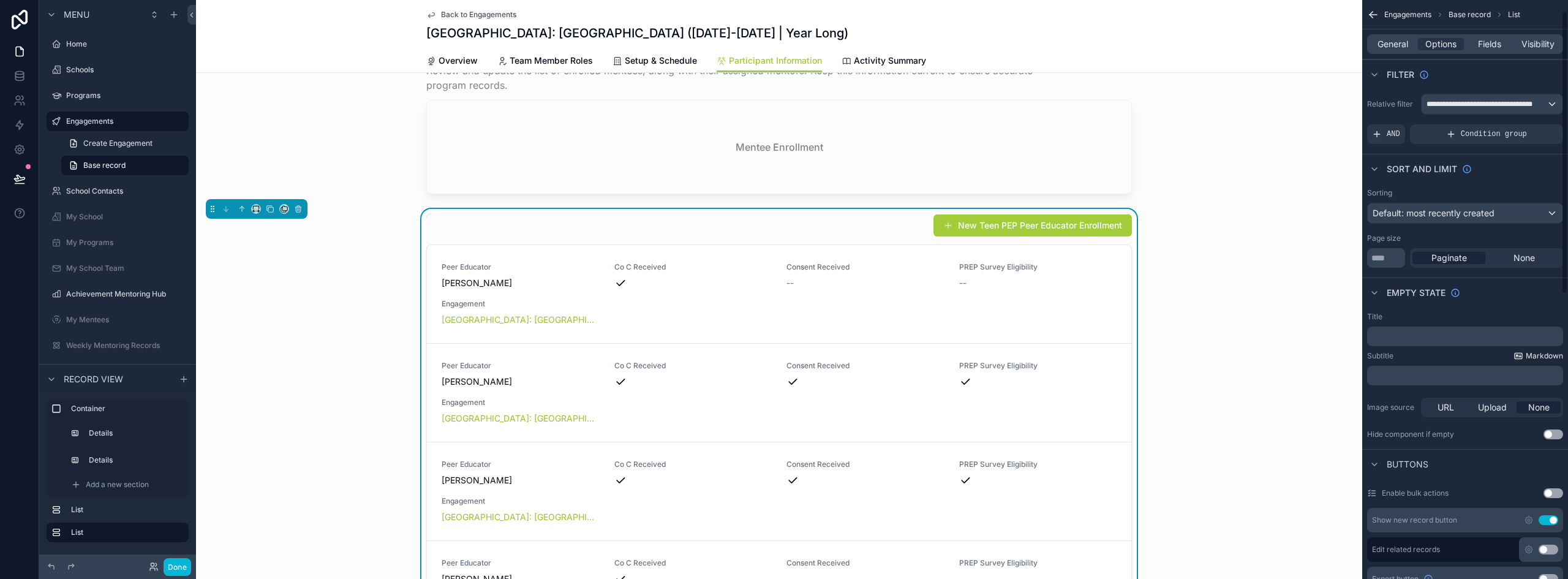
scroll to position [61, 0]
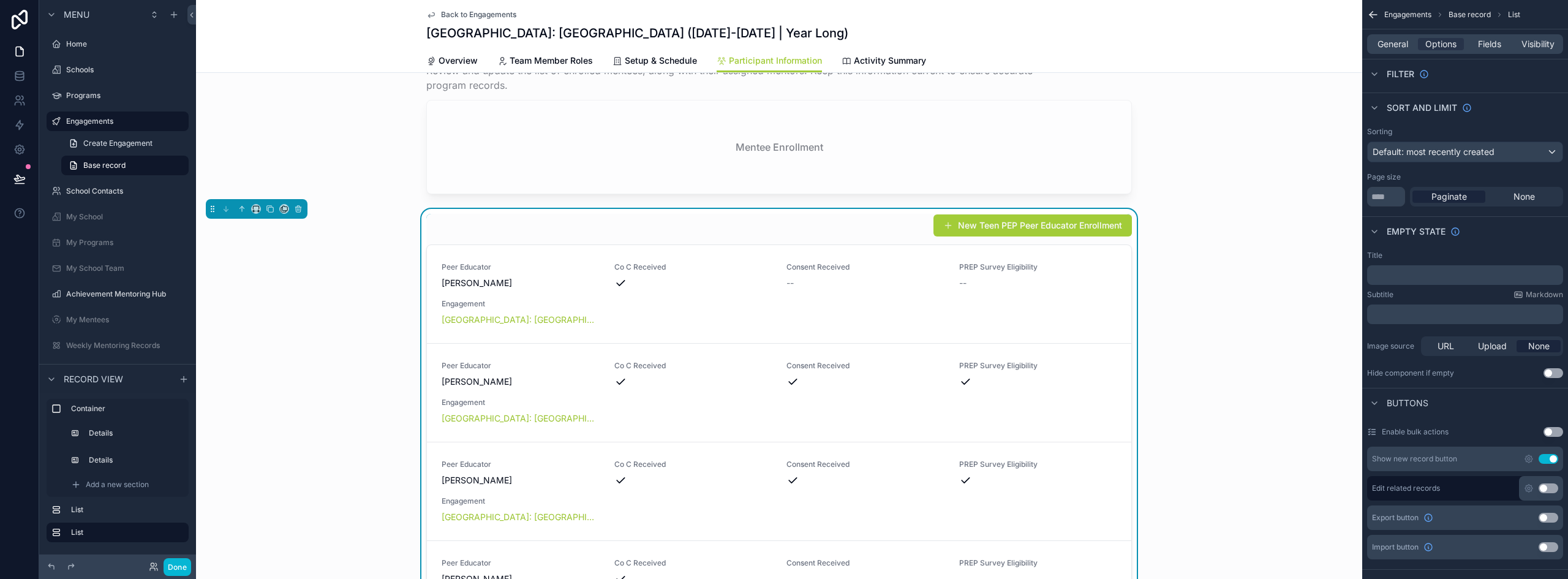
click at [1550, 458] on button "Use setting" at bounding box center [1548, 459] width 20 height 10
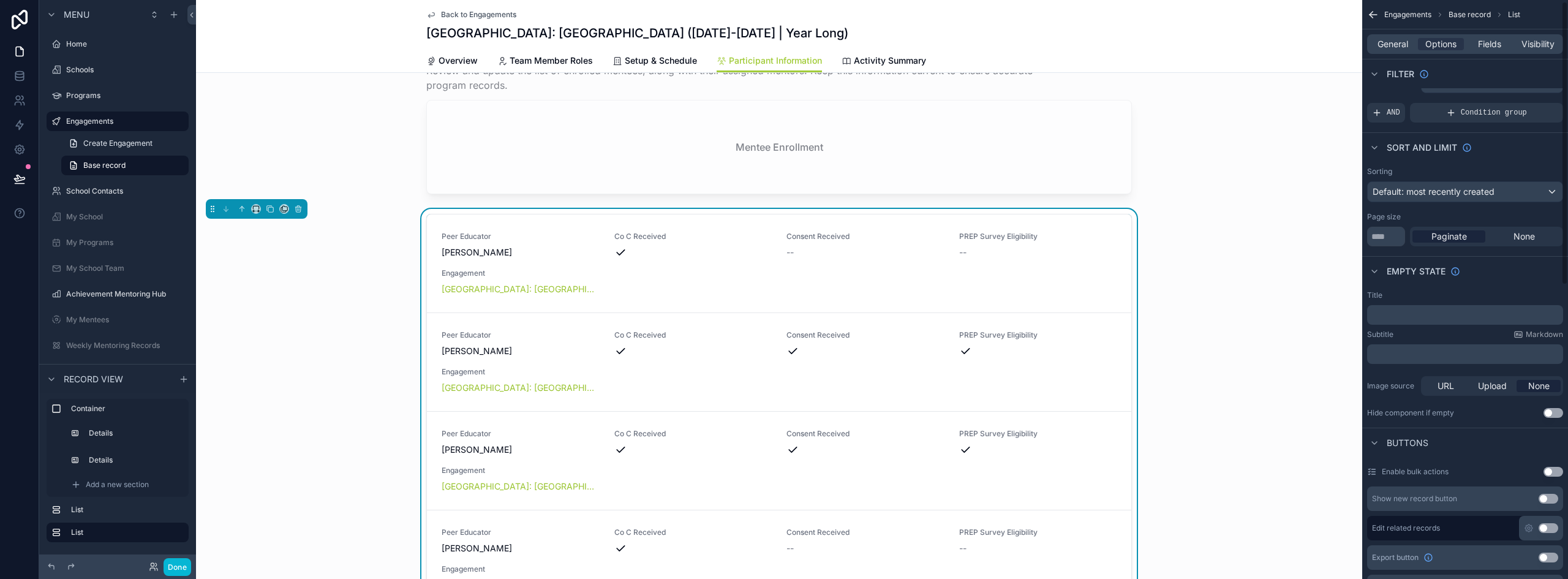
scroll to position [0, 0]
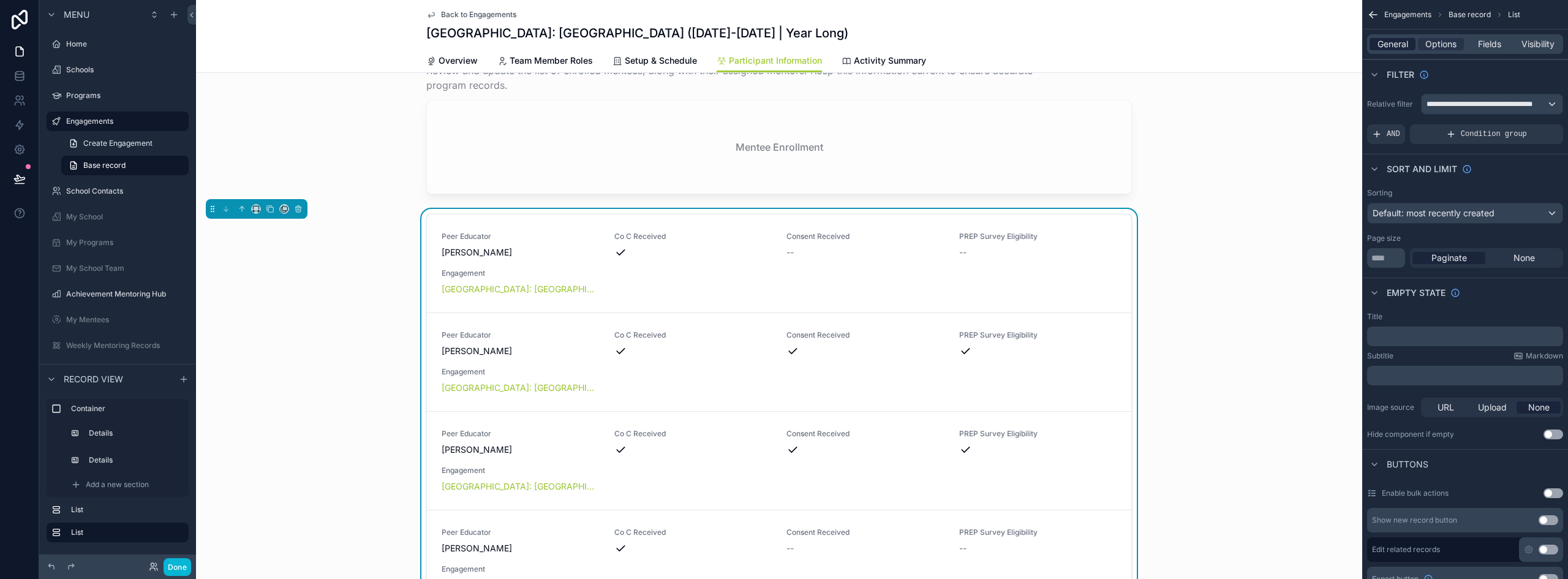
click at [1388, 44] on span "General" at bounding box center [1392, 44] width 30 height 12
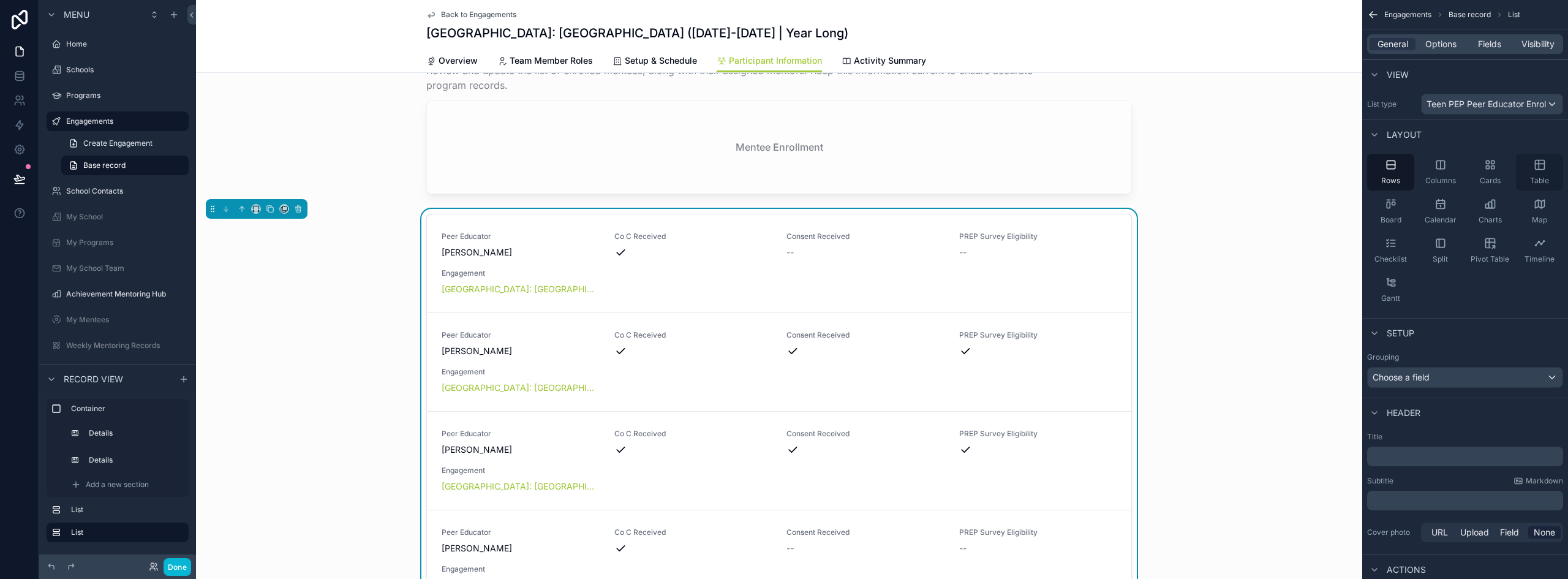
click at [1542, 168] on icon "scrollable content" at bounding box center [1540, 165] width 12 height 12
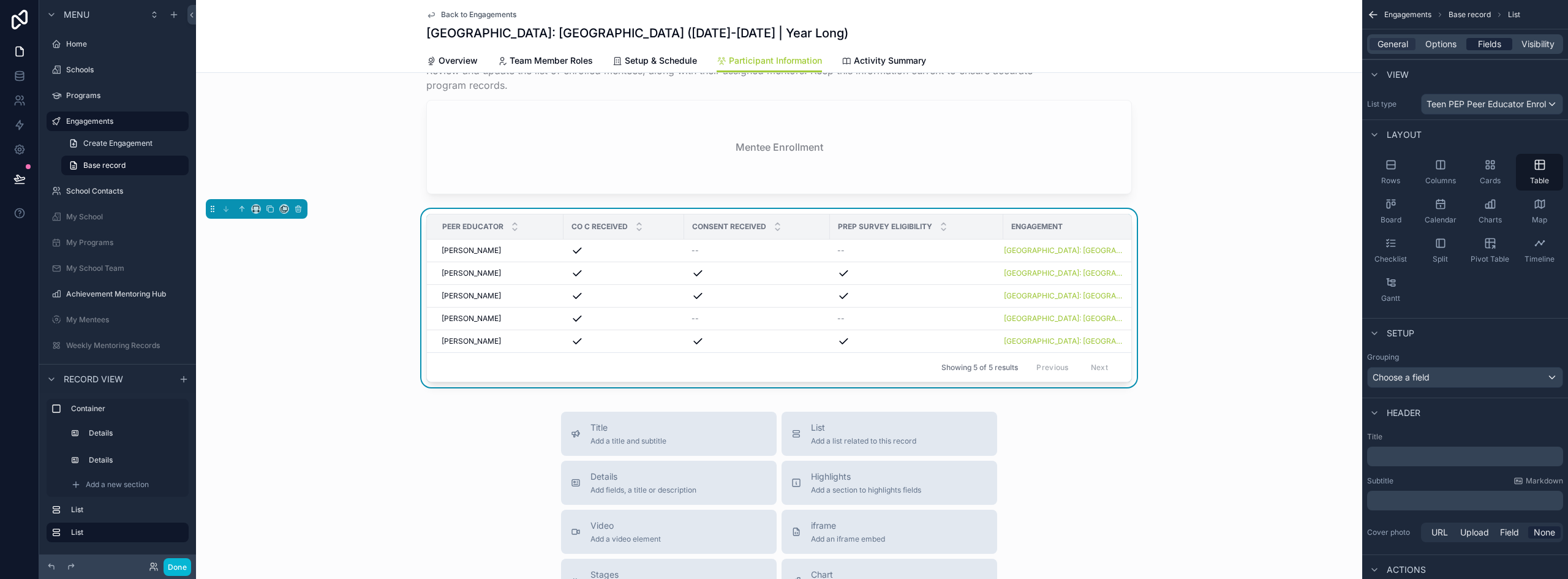
click at [1492, 40] on span "Fields" at bounding box center [1490, 44] width 23 height 12
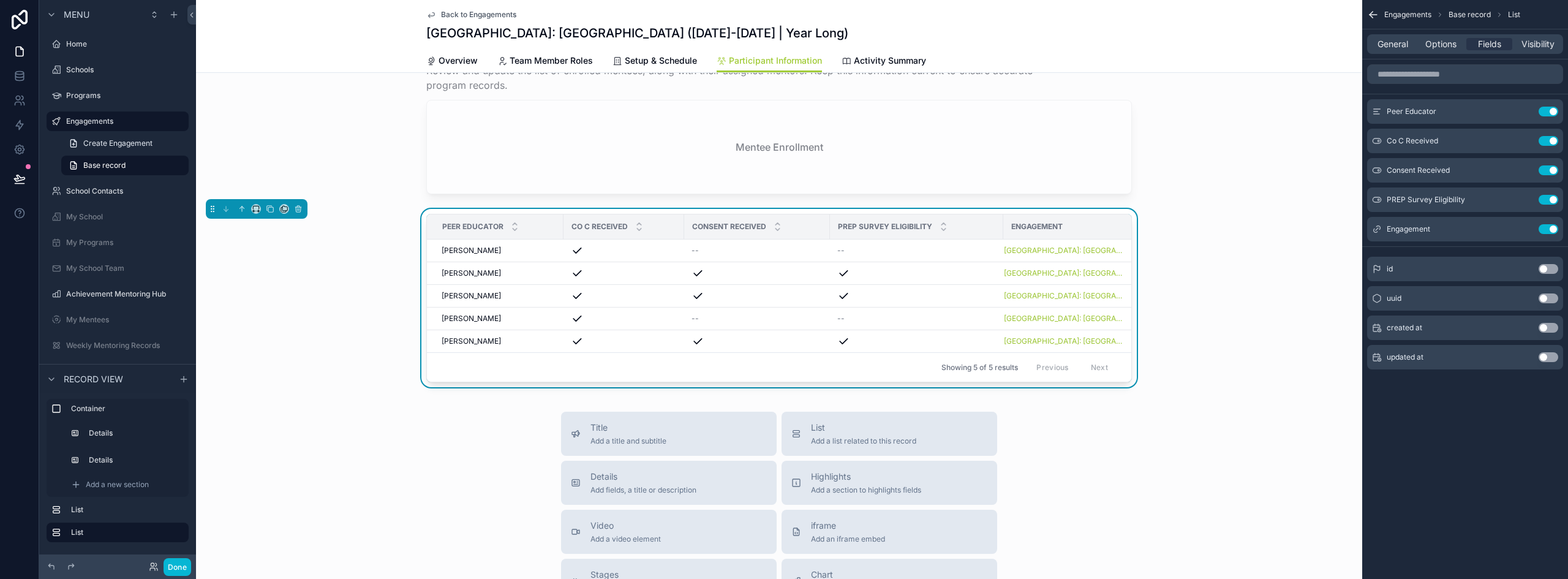
click at [1550, 227] on button "Use setting" at bounding box center [1548, 229] width 20 height 10
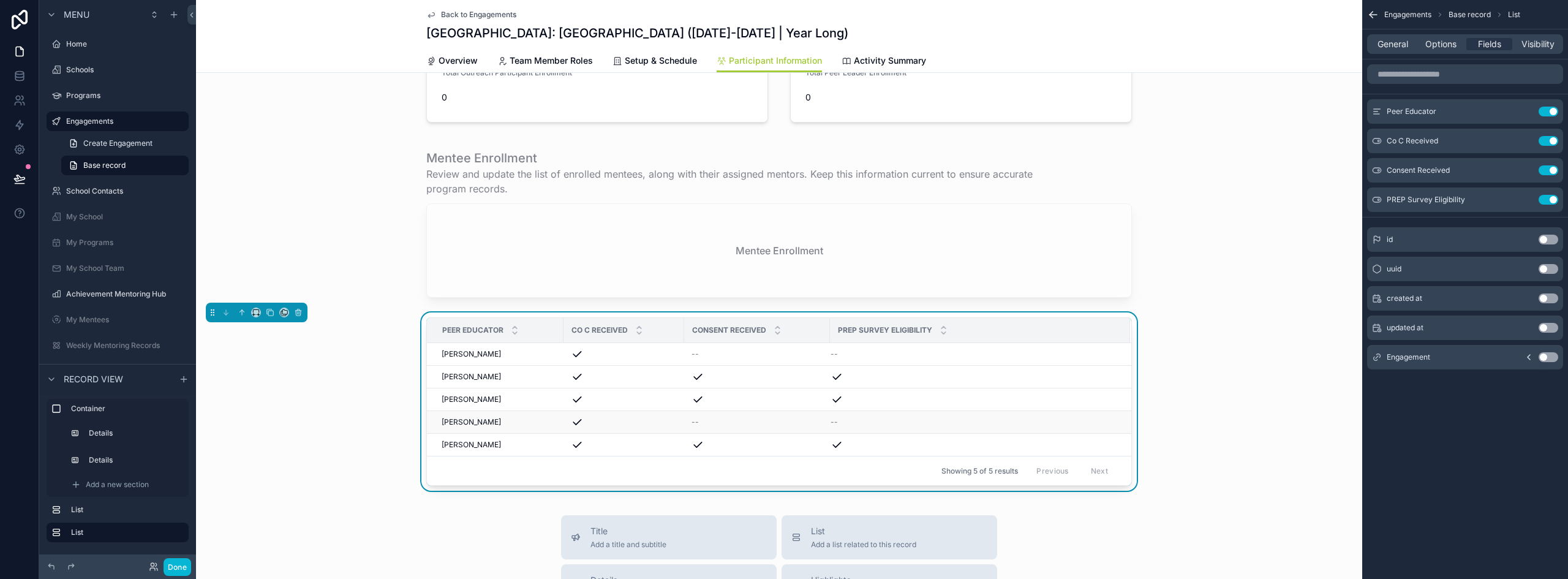
scroll to position [230, 0]
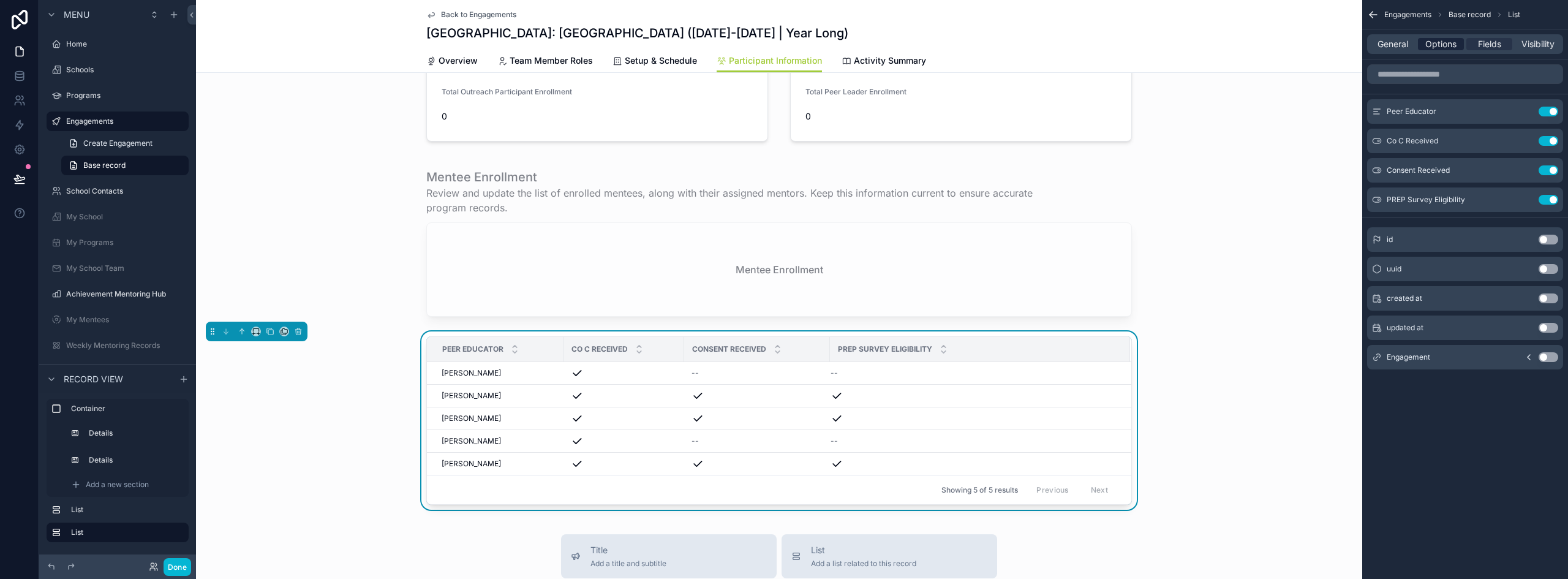
click at [1434, 42] on span "Options" at bounding box center [1441, 44] width 31 height 12
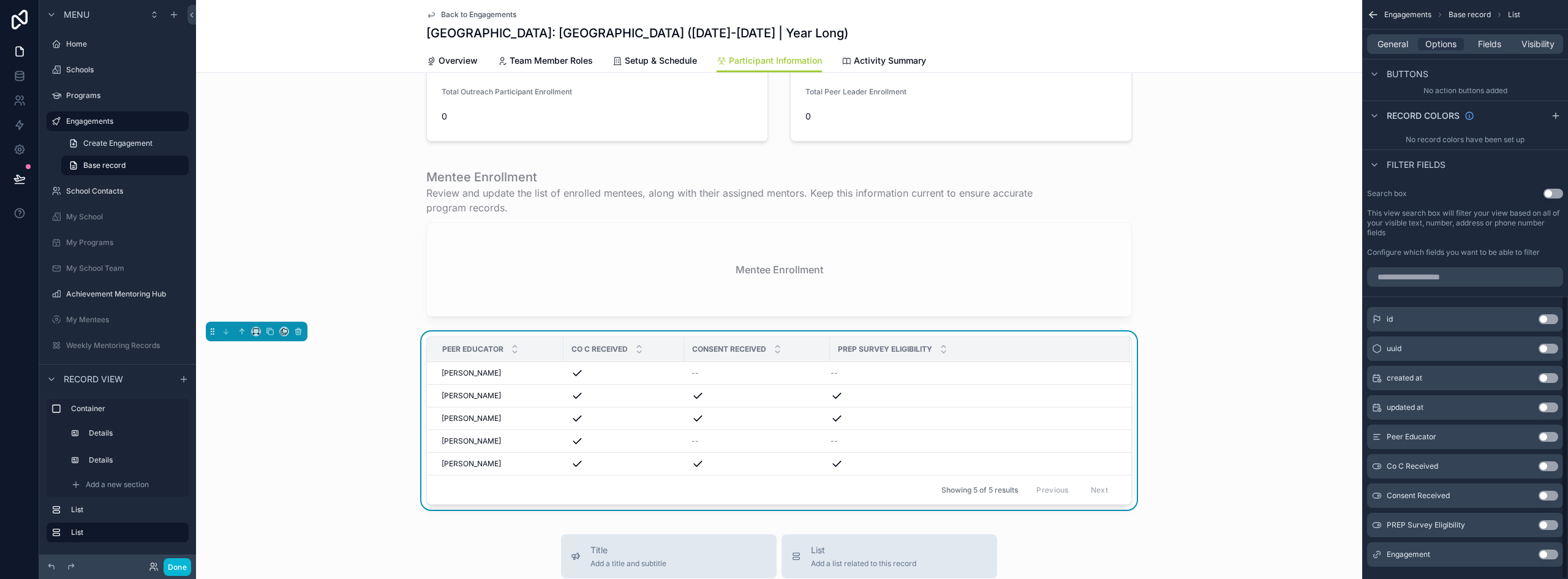
scroll to position [601, 0]
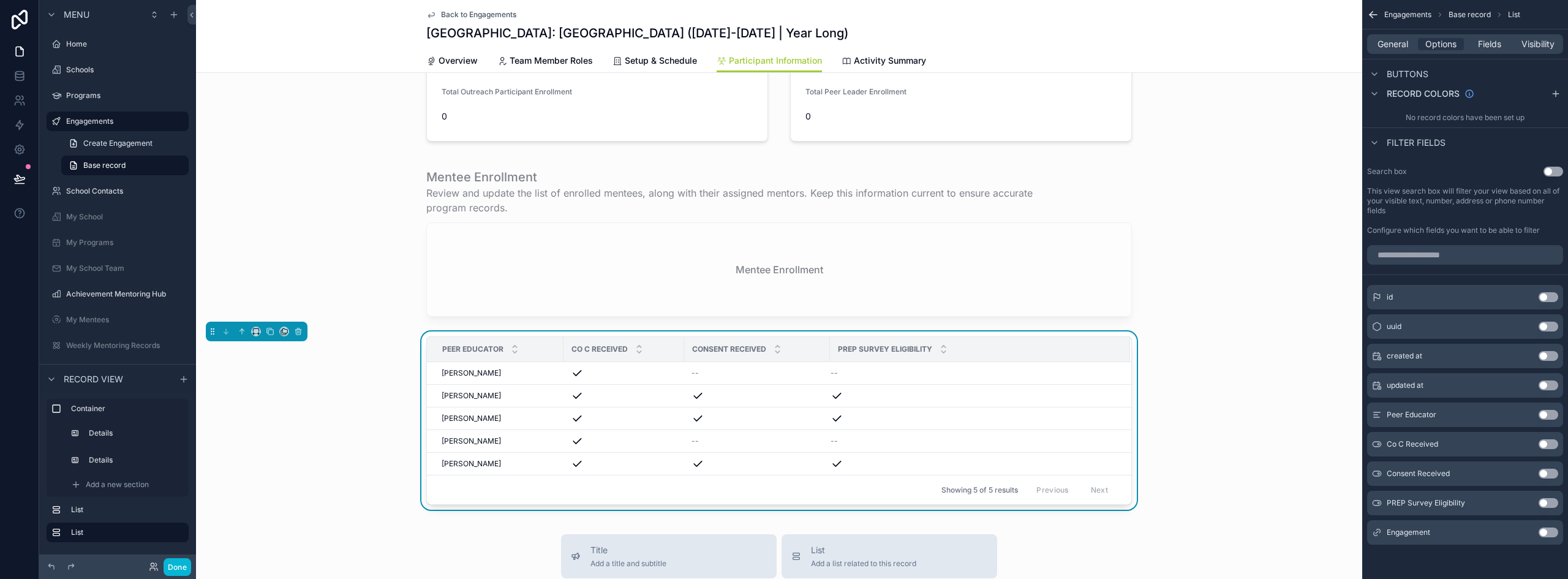
click at [1552, 445] on button "Use setting" at bounding box center [1548, 444] width 20 height 10
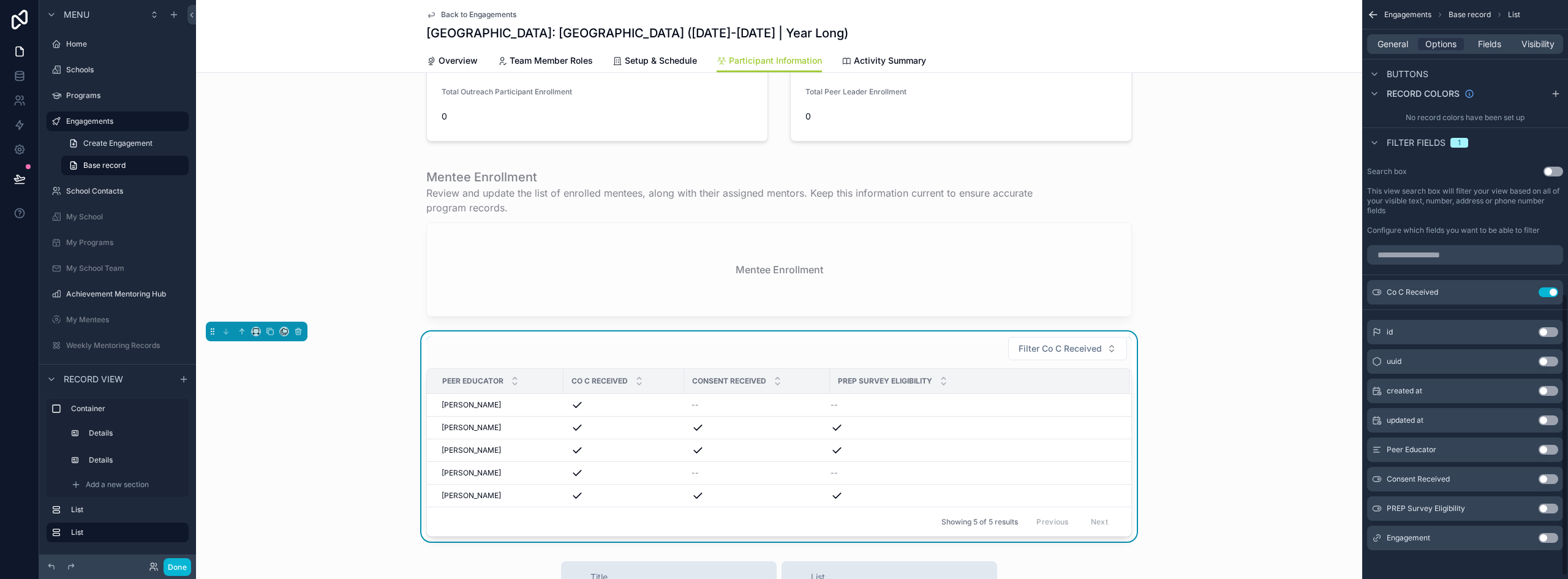
click at [1548, 478] on button "Use setting" at bounding box center [1548, 479] width 20 height 10
click at [1550, 507] on button "Use setting" at bounding box center [1548, 509] width 20 height 10
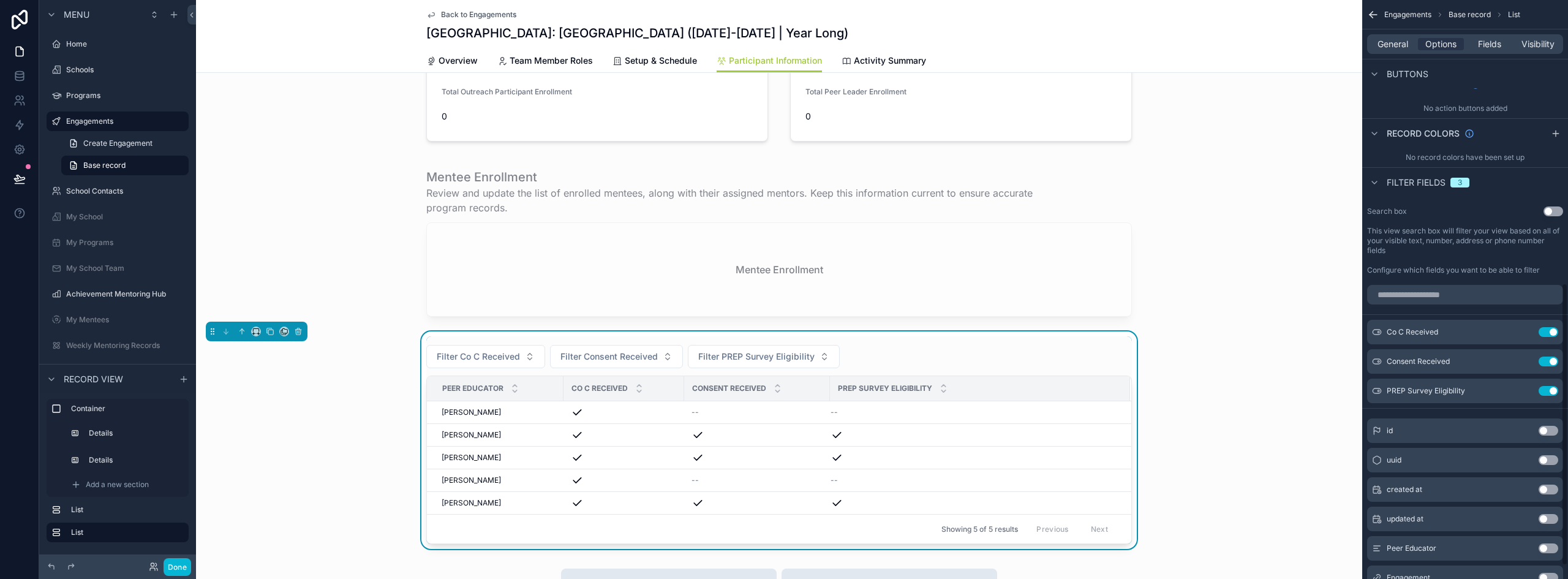
scroll to position [540, 0]
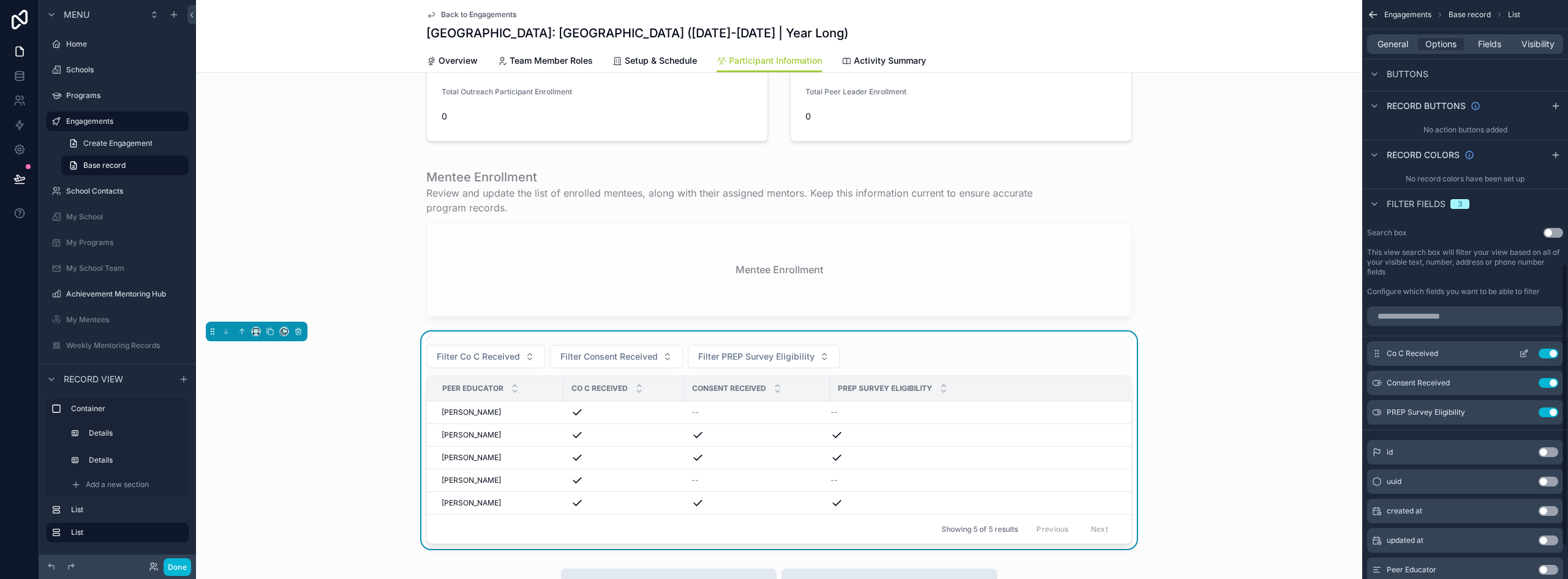
click at [1525, 351] on icon "scrollable content" at bounding box center [1525, 352] width 5 height 5
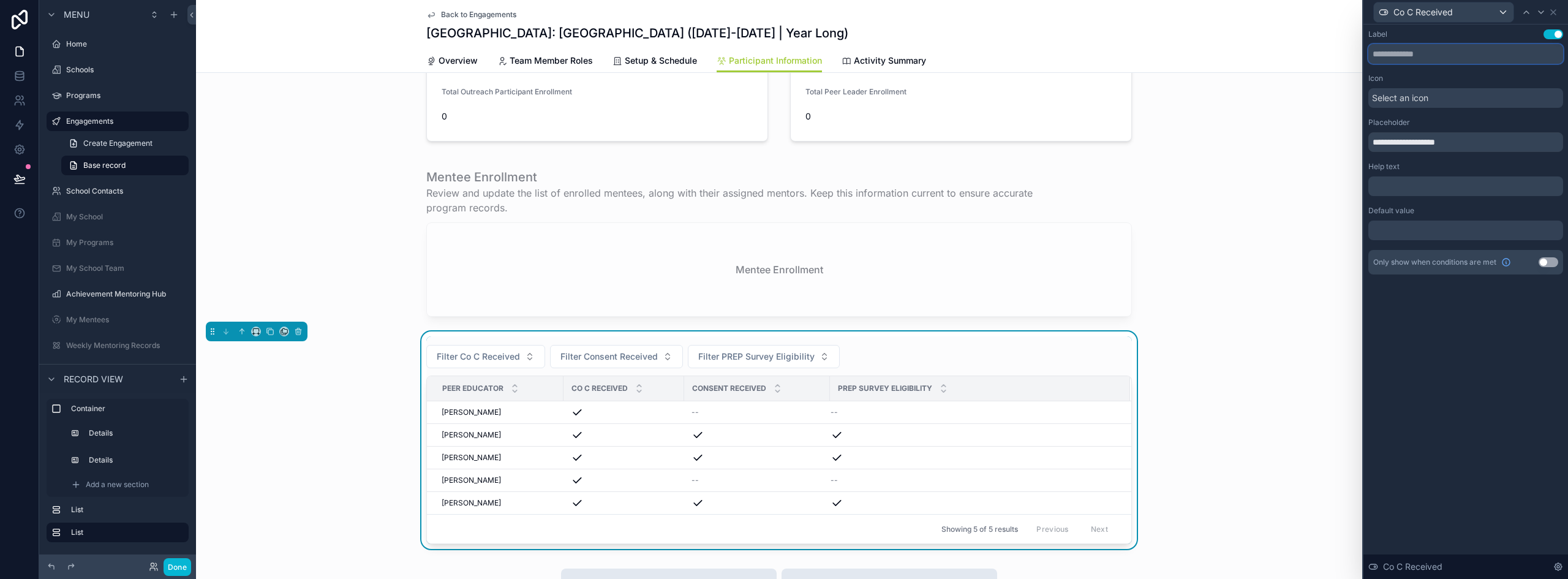
click at [1423, 59] on input "text" at bounding box center [1466, 53] width 194 height 20
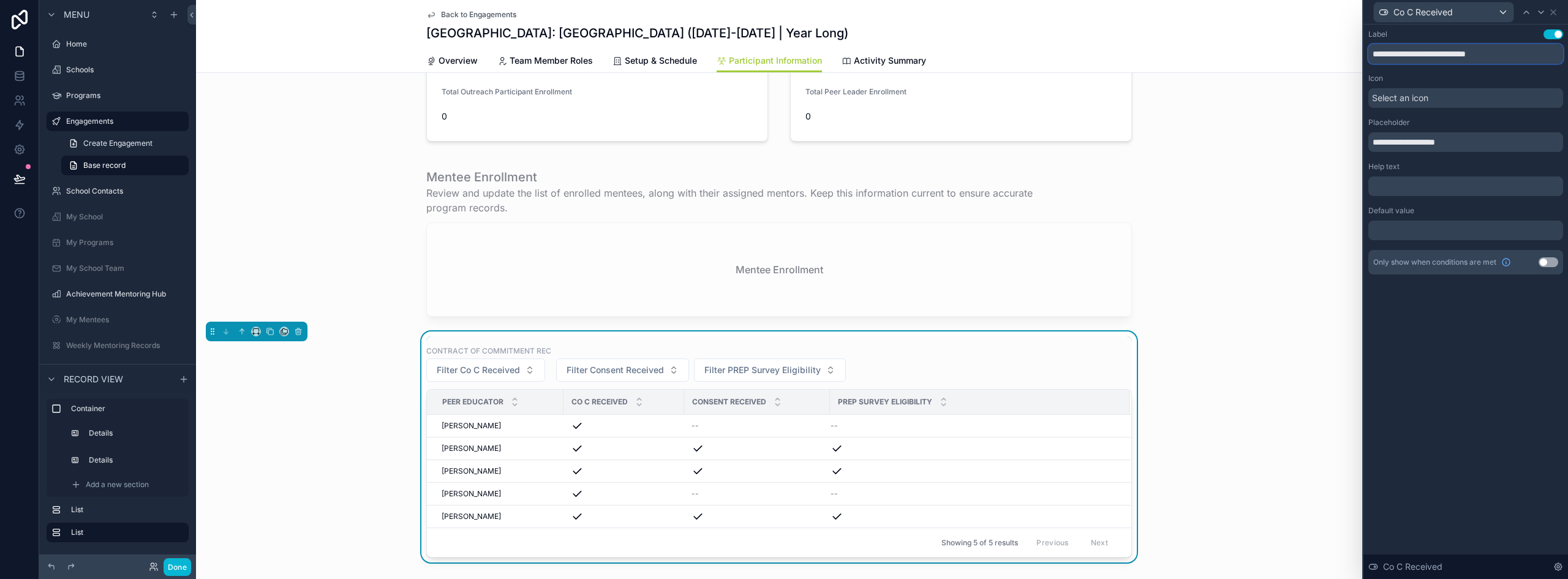
type input "**********"
click at [1511, 53] on input "**********" at bounding box center [1466, 53] width 194 height 20
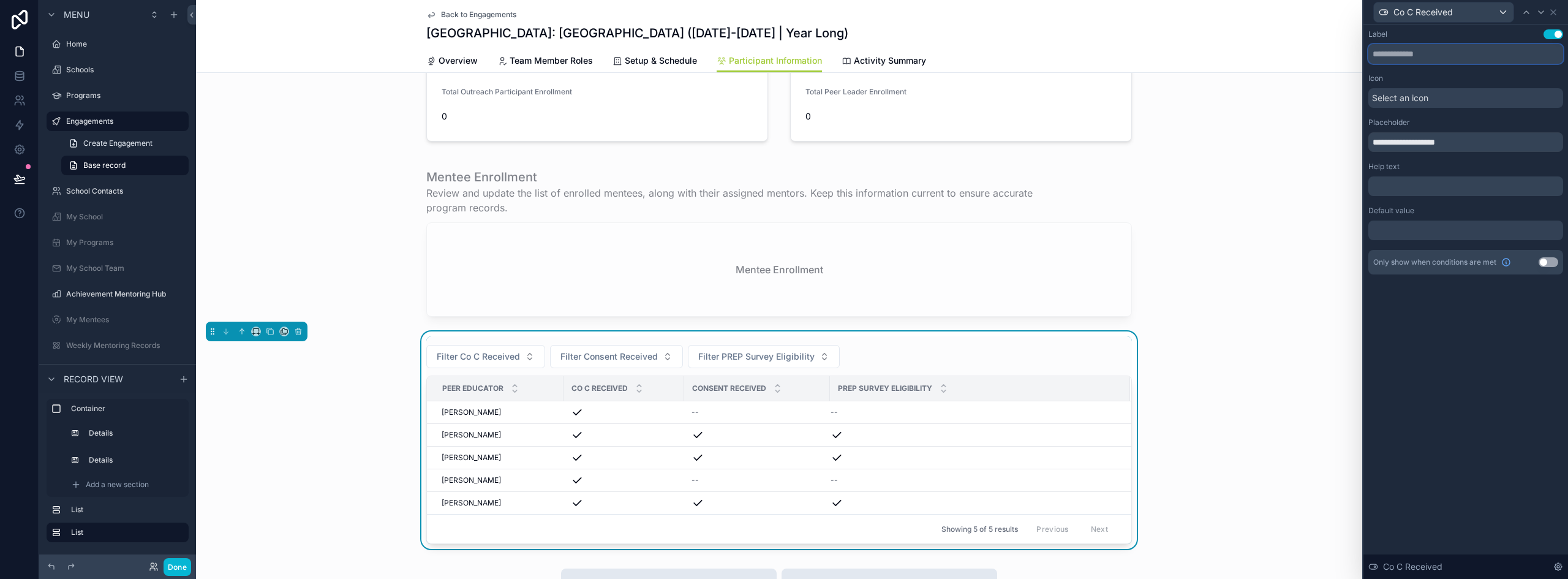
click at [1420, 53] on input "text" at bounding box center [1466, 53] width 194 height 20
click at [1431, 141] on input "**********" at bounding box center [1466, 142] width 194 height 20
type input "**********"
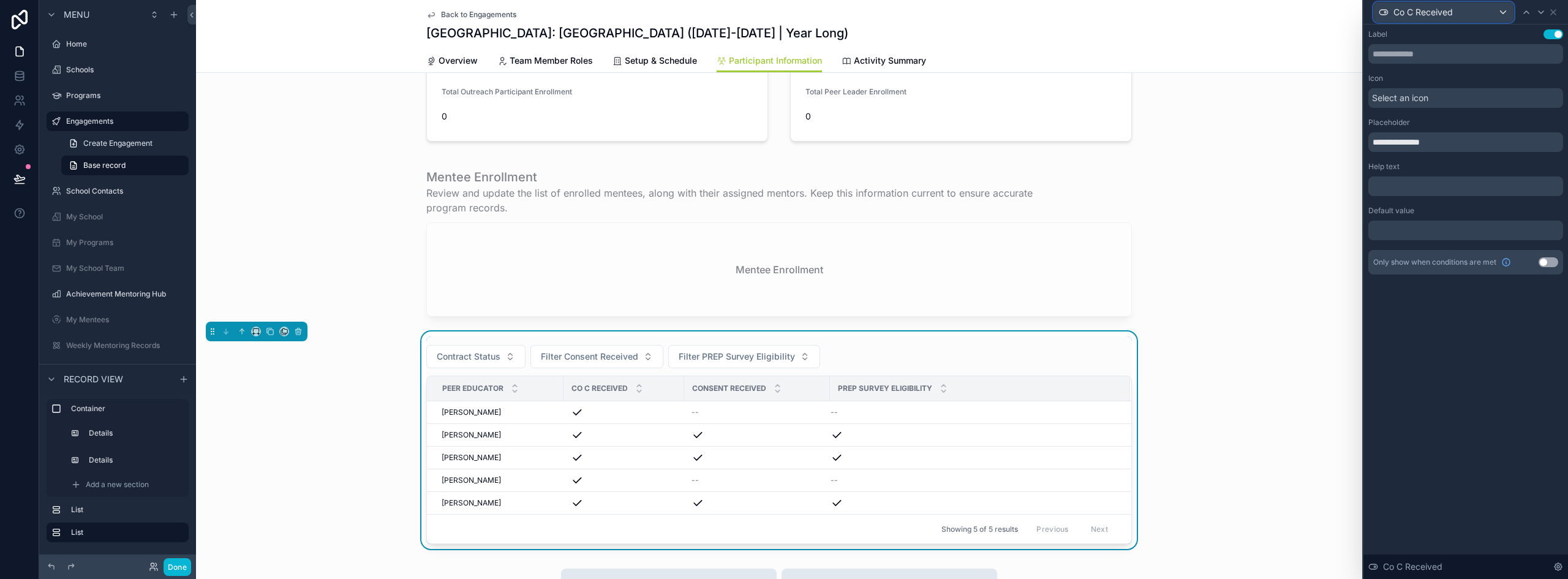
click at [1454, 10] on div "Co C Received" at bounding box center [1444, 12] width 140 height 20
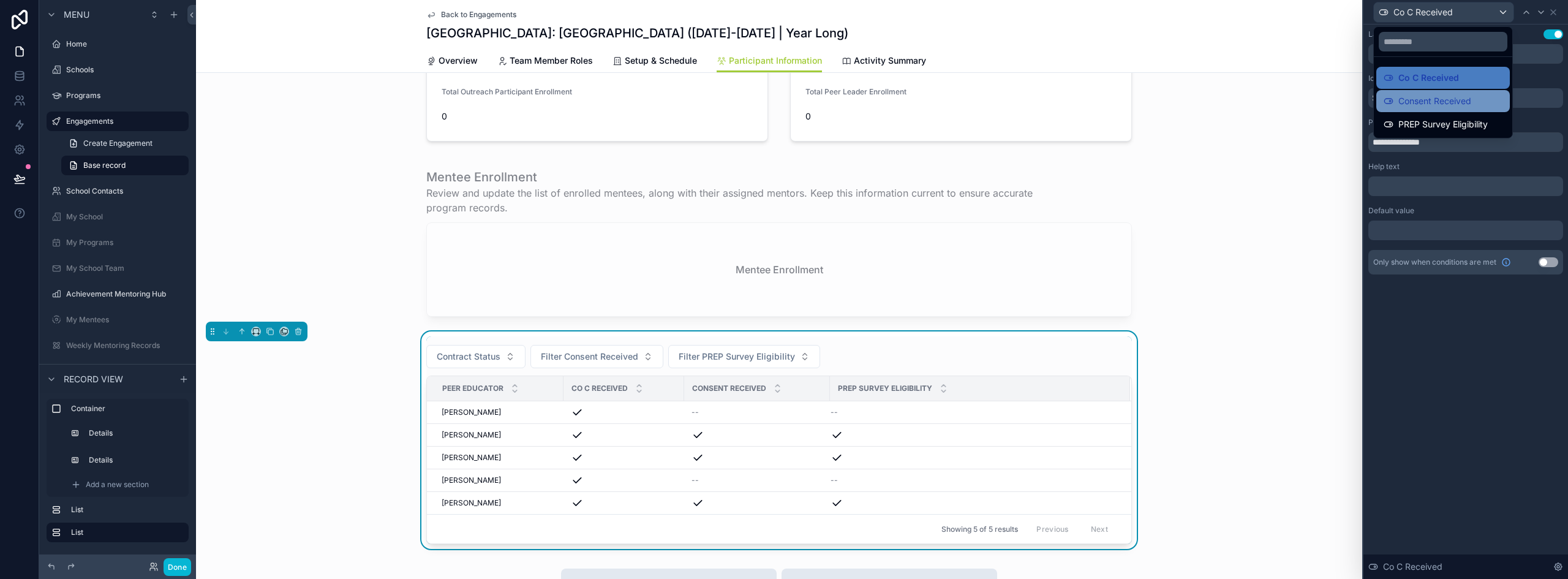
click at [1443, 100] on span "Consent Received" at bounding box center [1435, 101] width 73 height 15
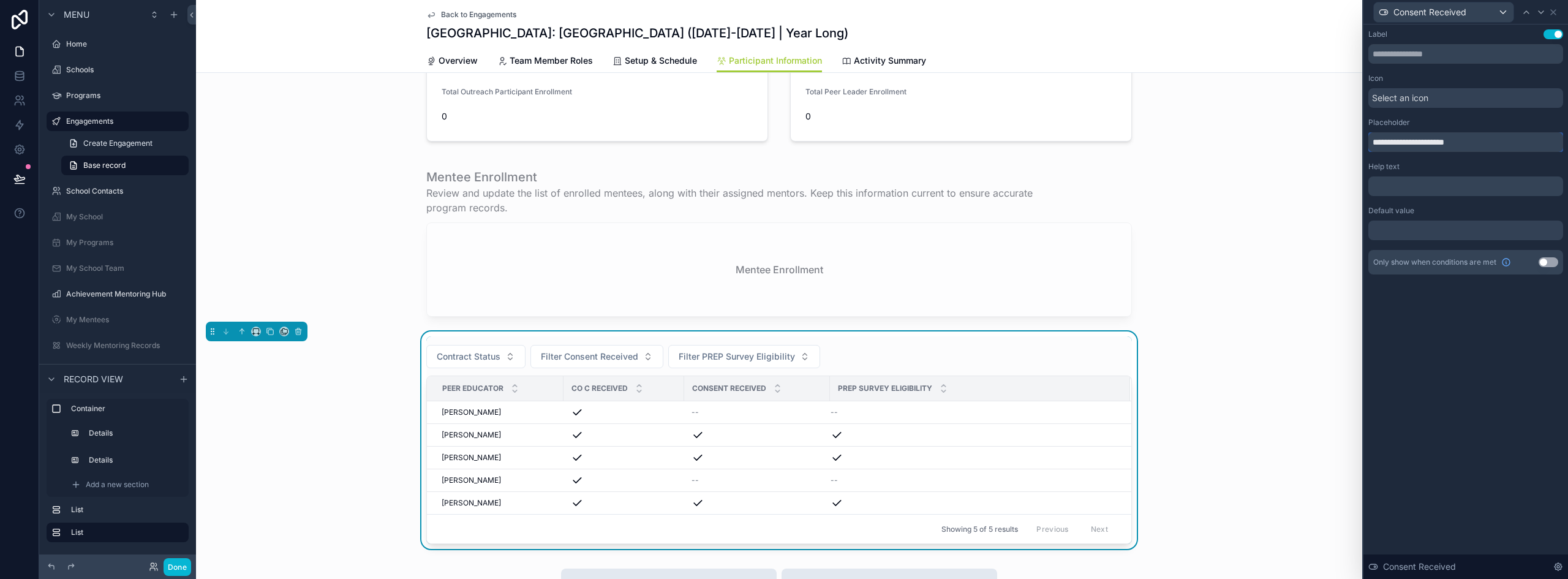
click at [1421, 137] on input "**********" at bounding box center [1466, 142] width 194 height 20
type input "*******"
click at [1557, 11] on icon at bounding box center [1553, 12] width 10 height 10
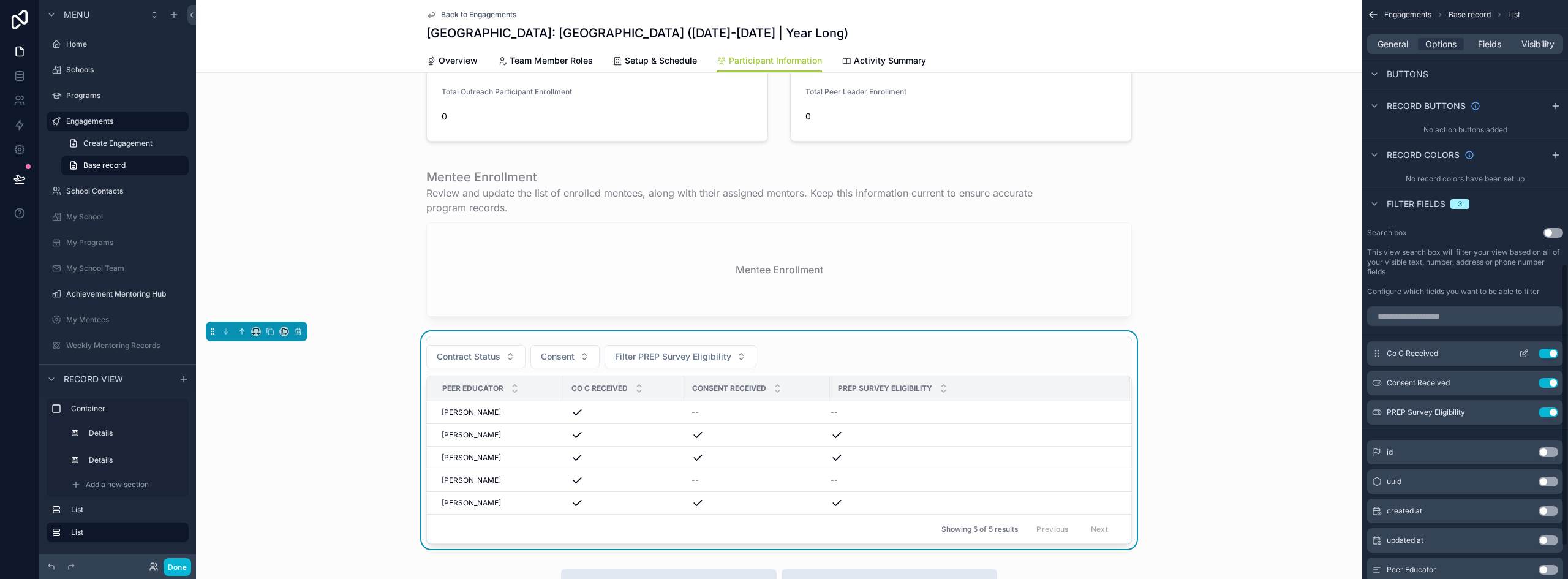
click at [1545, 352] on button "Use setting" at bounding box center [1548, 353] width 20 height 10
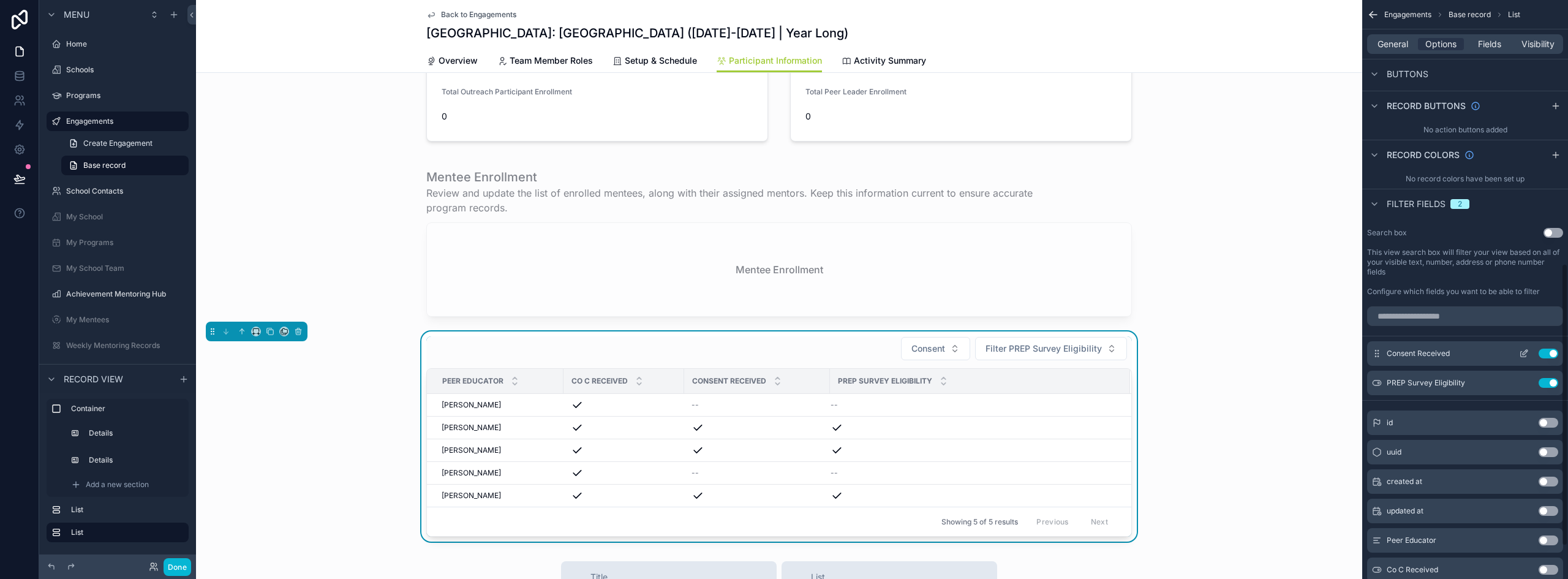
click at [1547, 353] on button "Use setting" at bounding box center [1548, 353] width 20 height 10
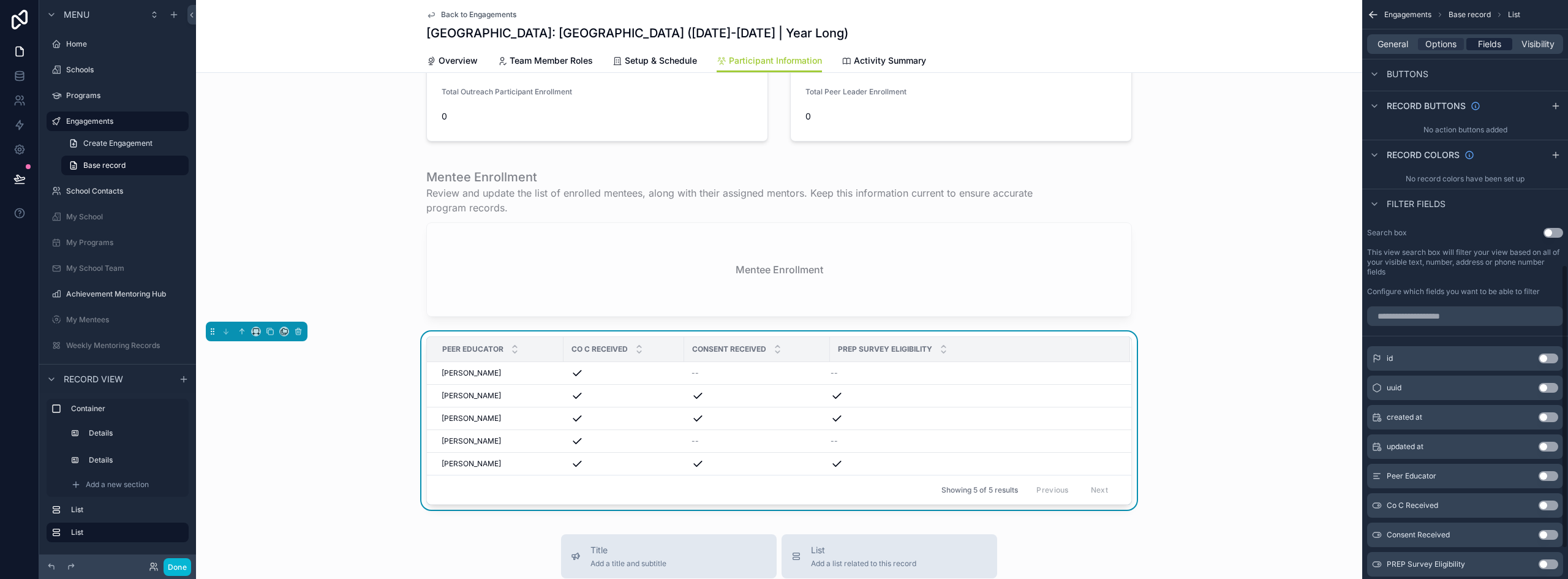
click at [1492, 47] on span "Fields" at bounding box center [1490, 44] width 23 height 12
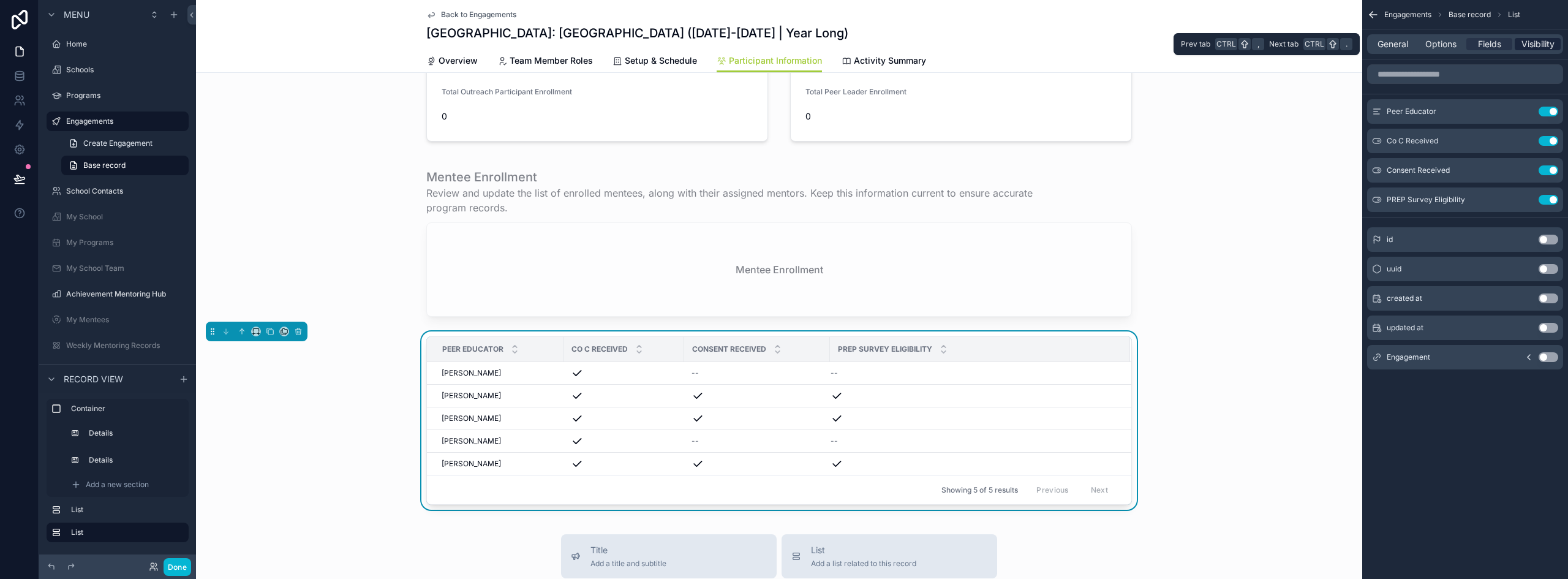
click at [1544, 40] on span "Visibility" at bounding box center [1538, 44] width 33 height 12
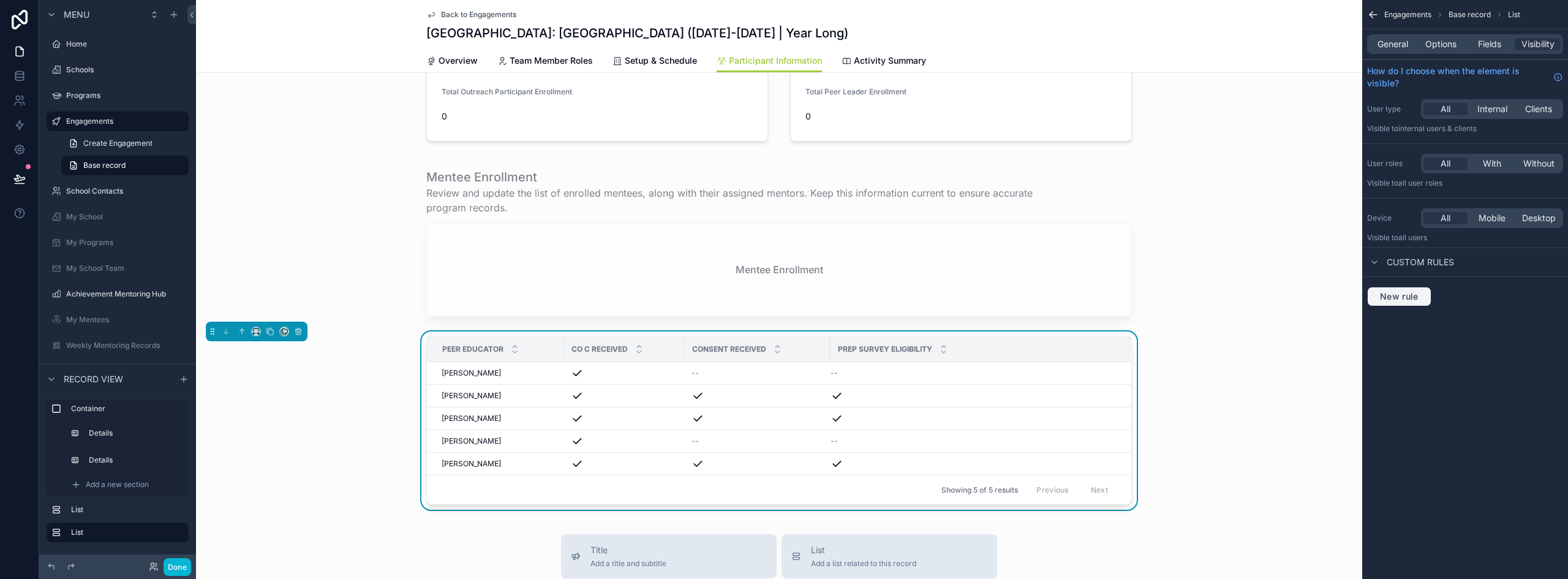
click at [1401, 299] on span "New rule" at bounding box center [1400, 297] width 49 height 11
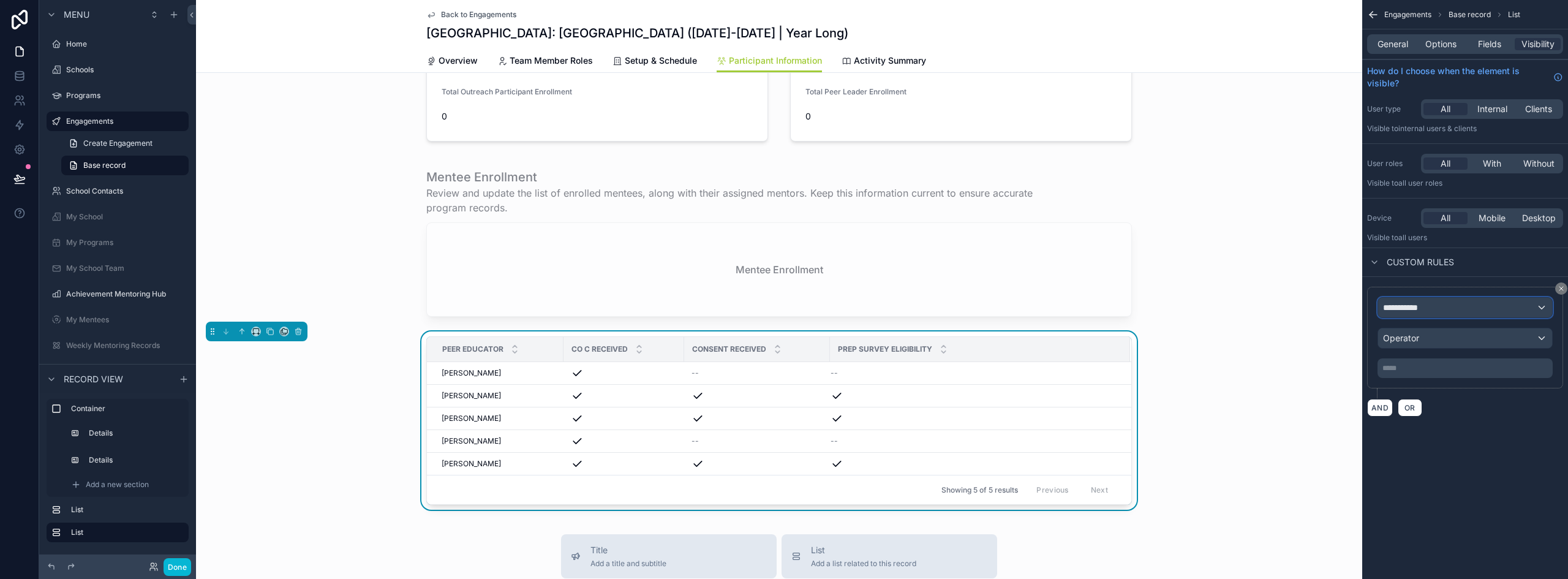
click at [1435, 308] on div "**********" at bounding box center [1465, 307] width 174 height 20
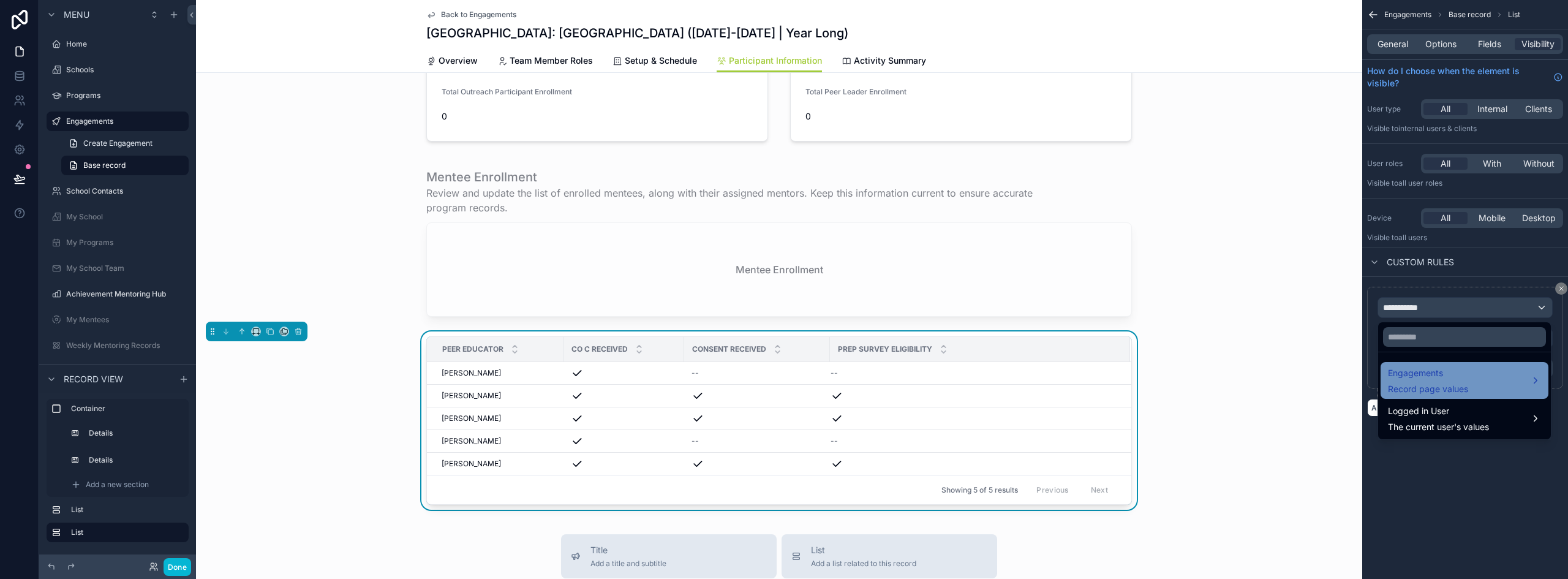
click at [1461, 384] on span "Record page values" at bounding box center [1428, 389] width 80 height 12
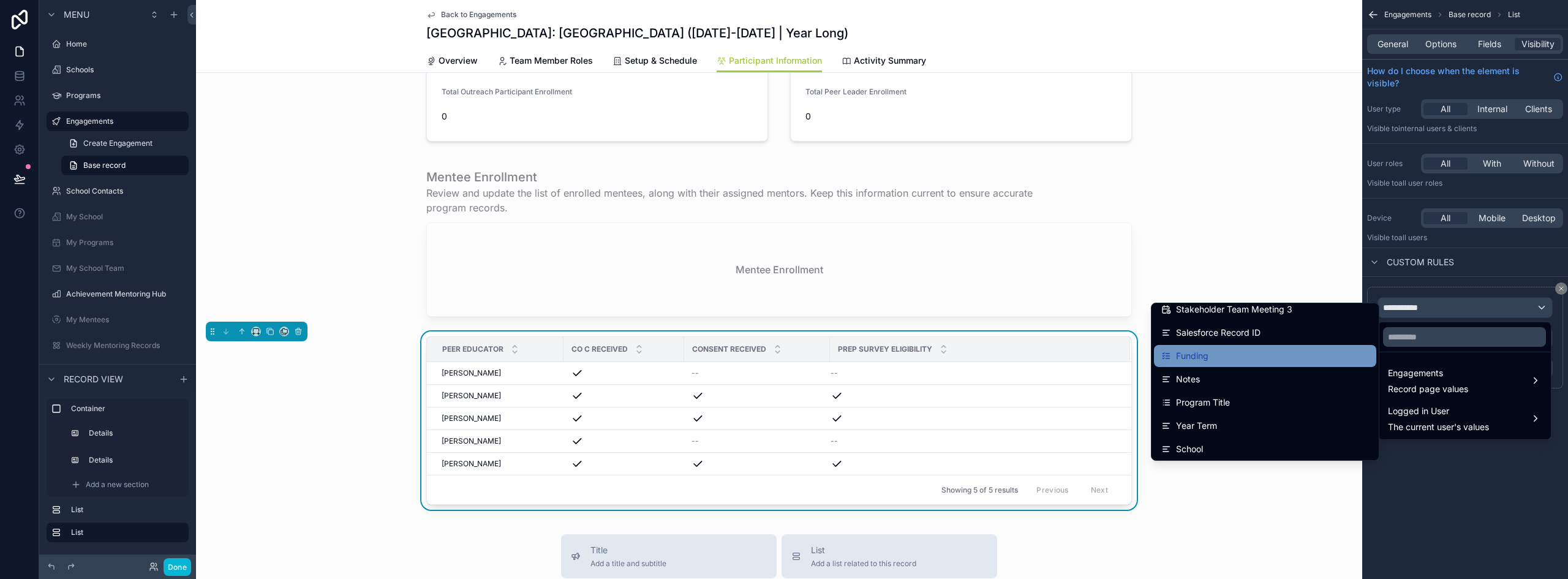
scroll to position [1226, 0]
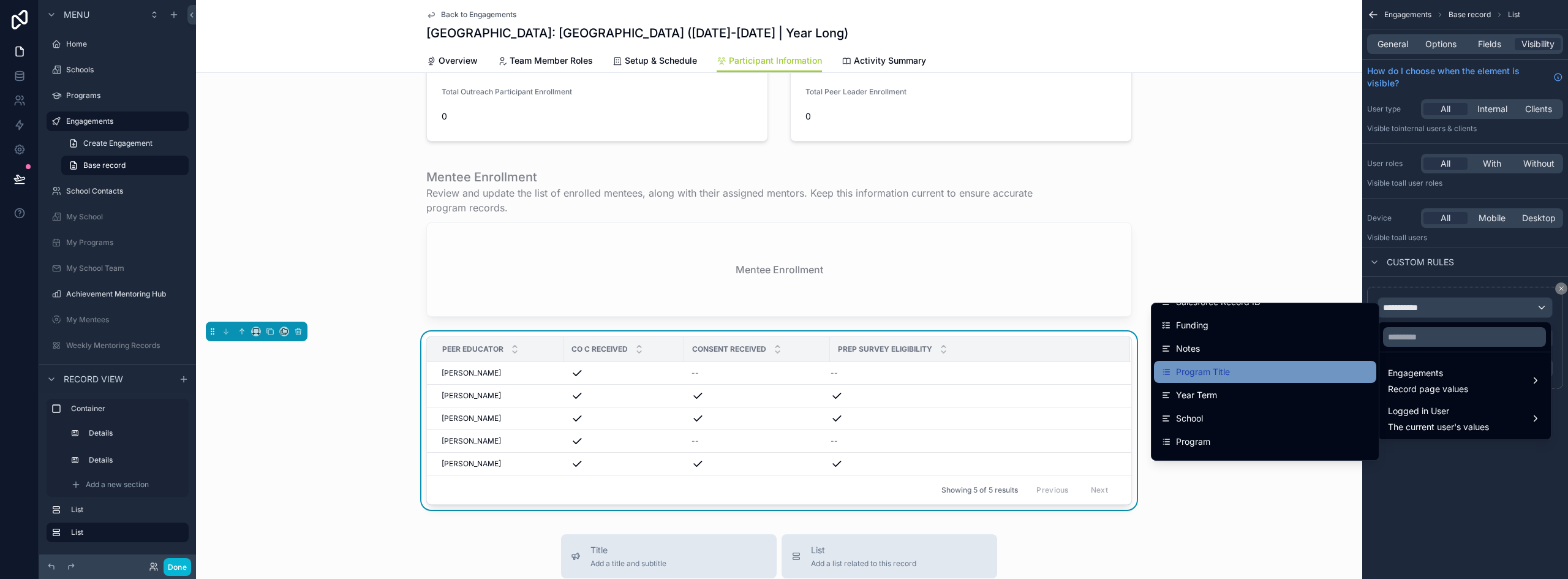
click at [1234, 376] on div "Program Title" at bounding box center [1265, 372] width 208 height 15
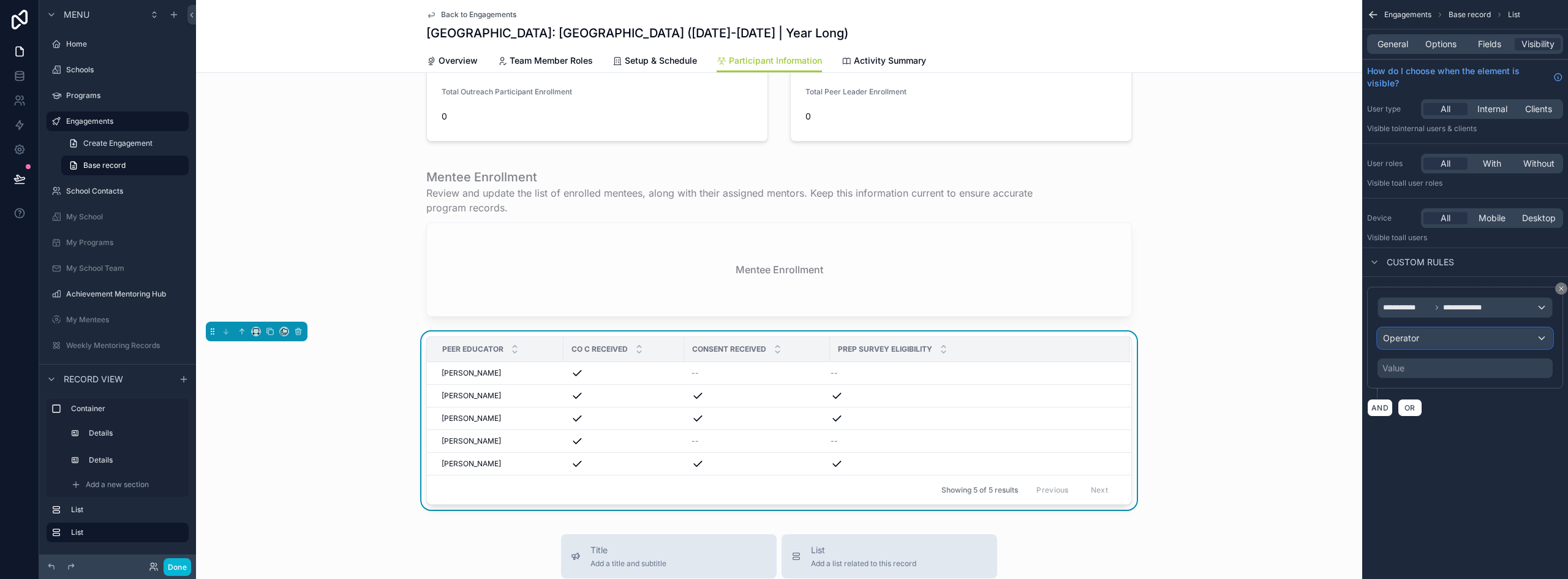
click at [1414, 339] on span "Operator" at bounding box center [1401, 338] width 36 height 10
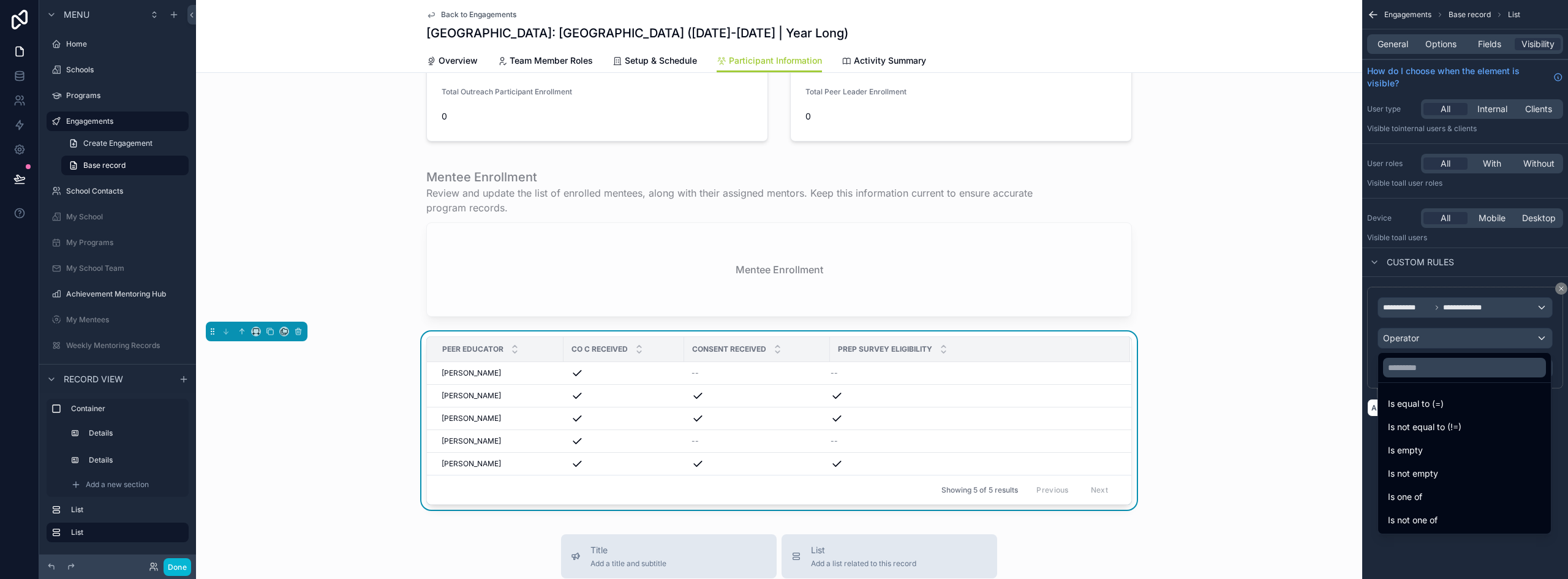
drag, startPoint x: 1416, startPoint y: 495, endPoint x: 1422, endPoint y: 399, distance: 96.2
click at [1416, 495] on span "Is one of" at bounding box center [1405, 497] width 34 height 15
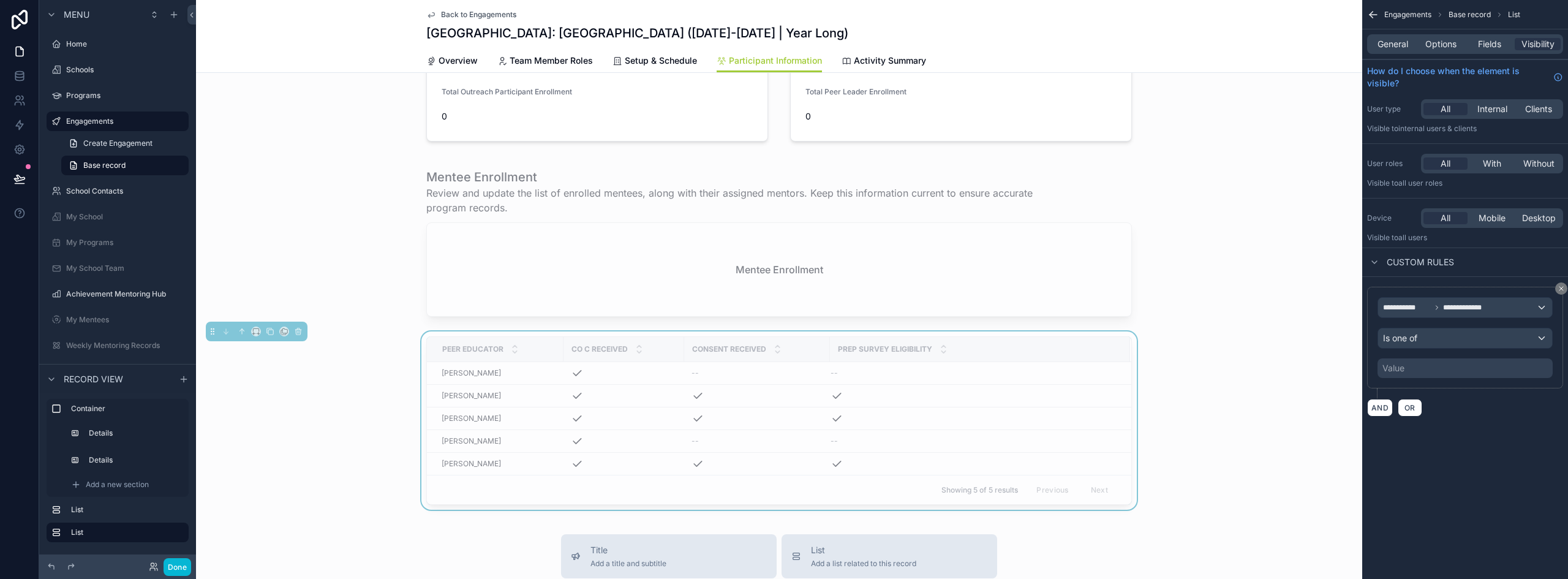
click at [1417, 373] on div "Value" at bounding box center [1465, 368] width 175 height 20
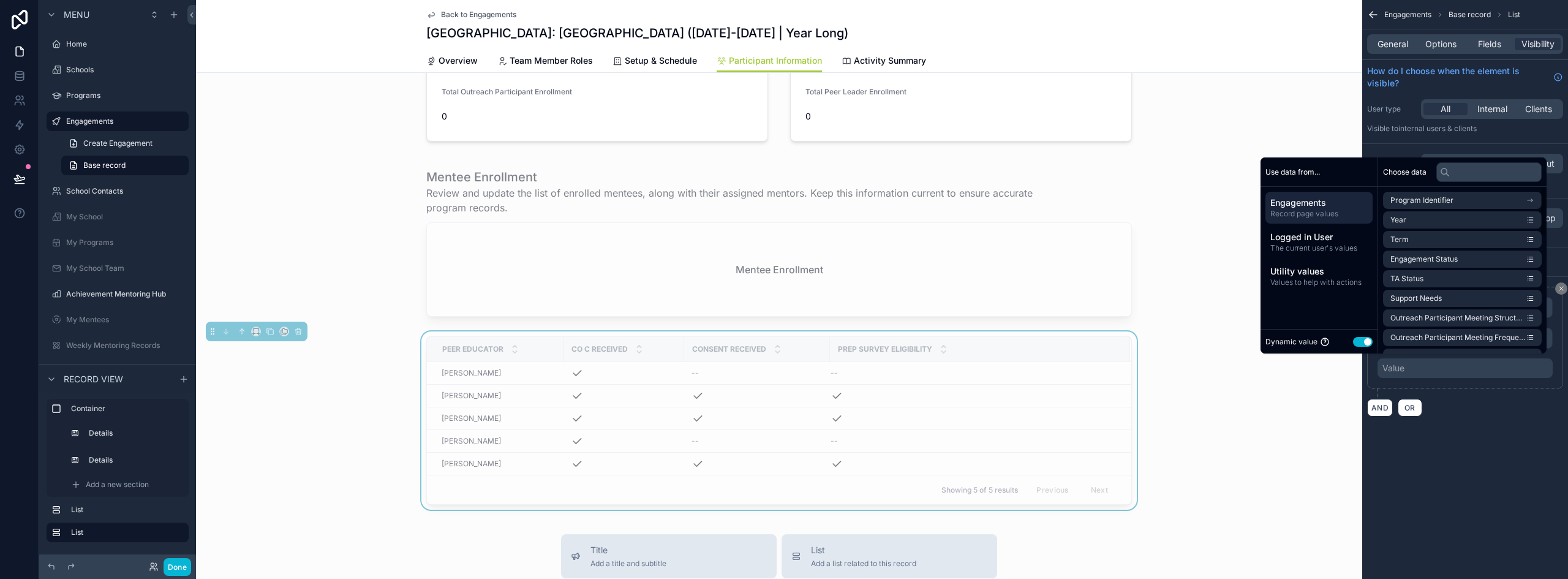
click at [1356, 338] on button "Use setting" at bounding box center [1363, 342] width 20 height 10
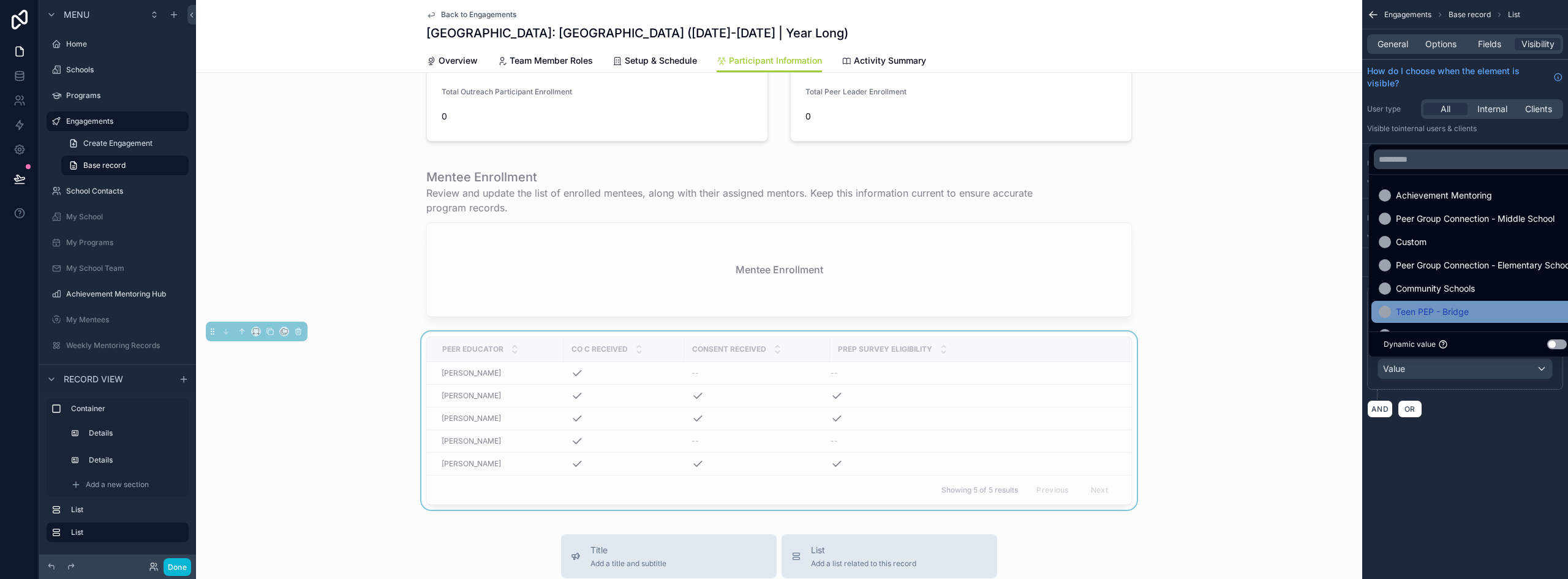
click at [1466, 309] on div "Teen PEP - Bridge" at bounding box center [1475, 312] width 193 height 15
click at [1486, 311] on div "Teen PEP - High School" at bounding box center [1475, 312] width 193 height 15
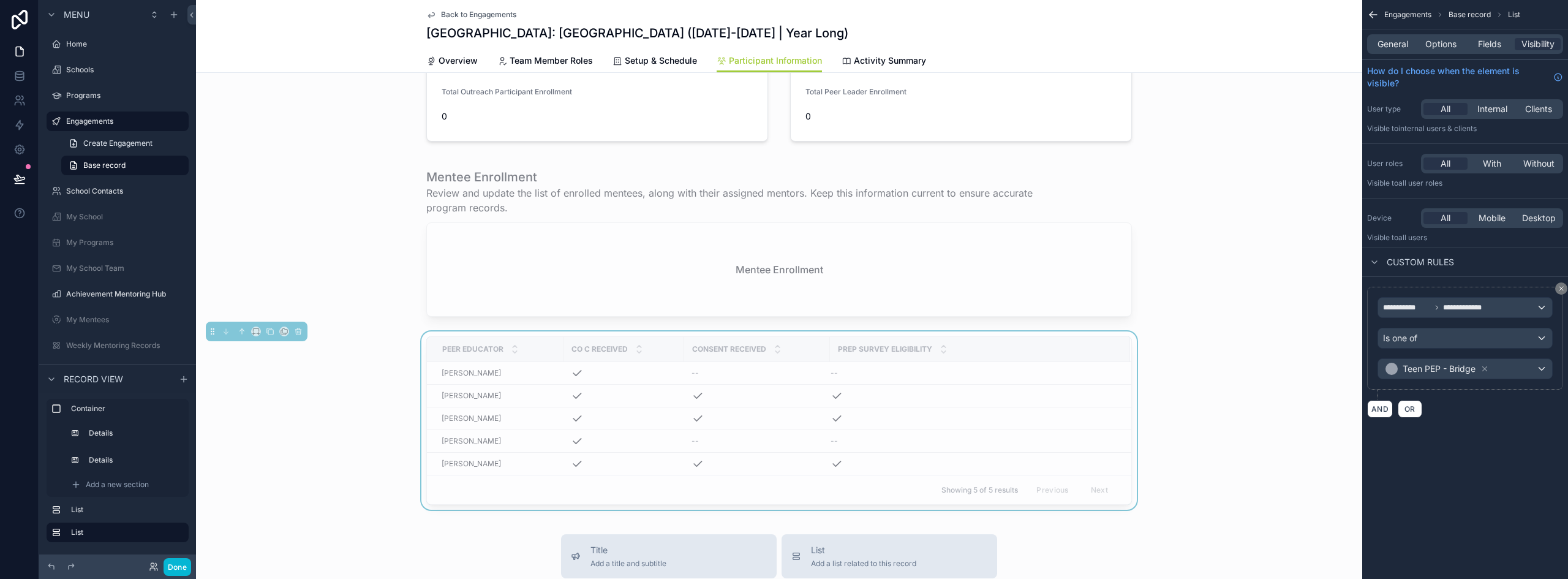
click at [1493, 447] on div "**********" at bounding box center [1465, 289] width 206 height 579
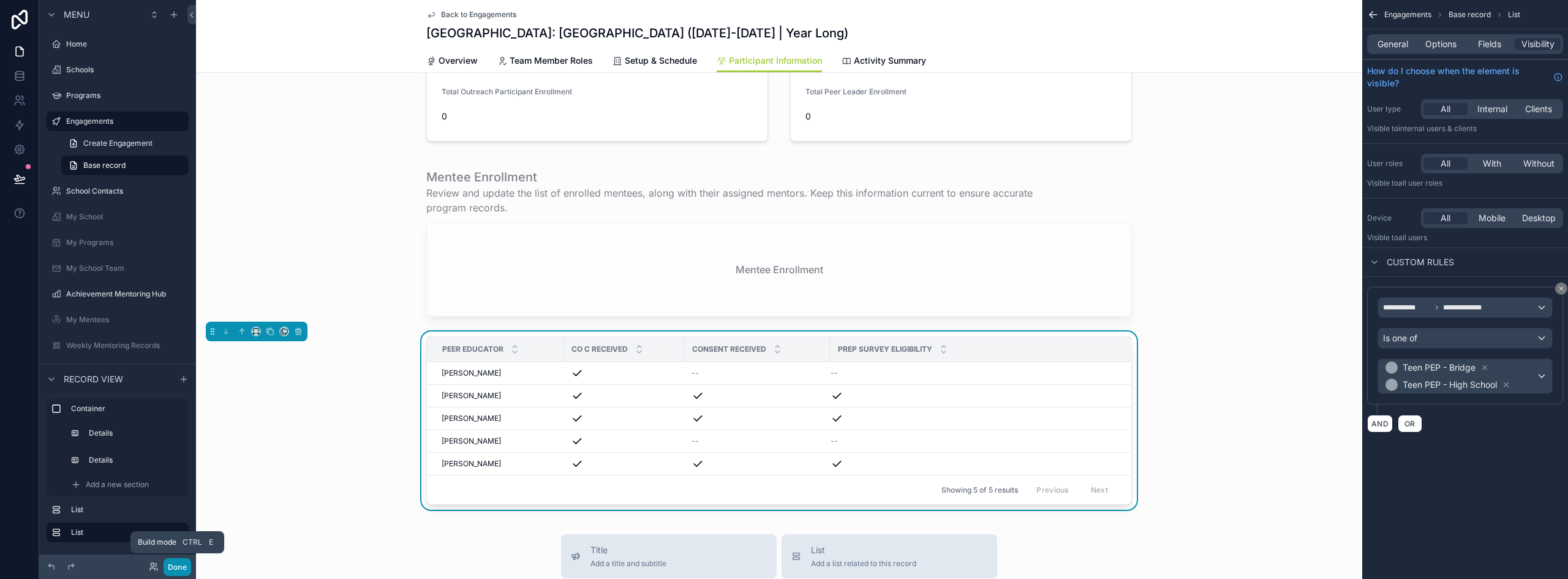
click at [180, 572] on button "Done" at bounding box center [177, 567] width 28 height 18
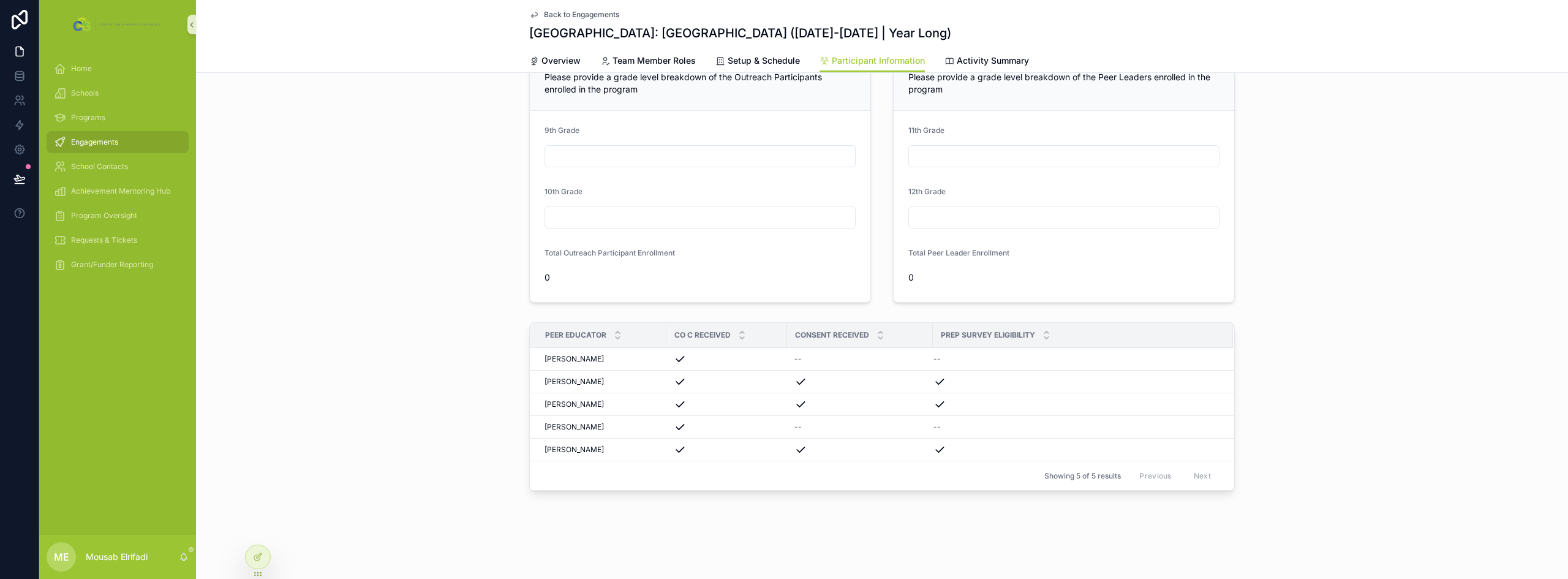
scroll to position [61, 0]
click at [263, 557] on div at bounding box center [258, 557] width 24 height 23
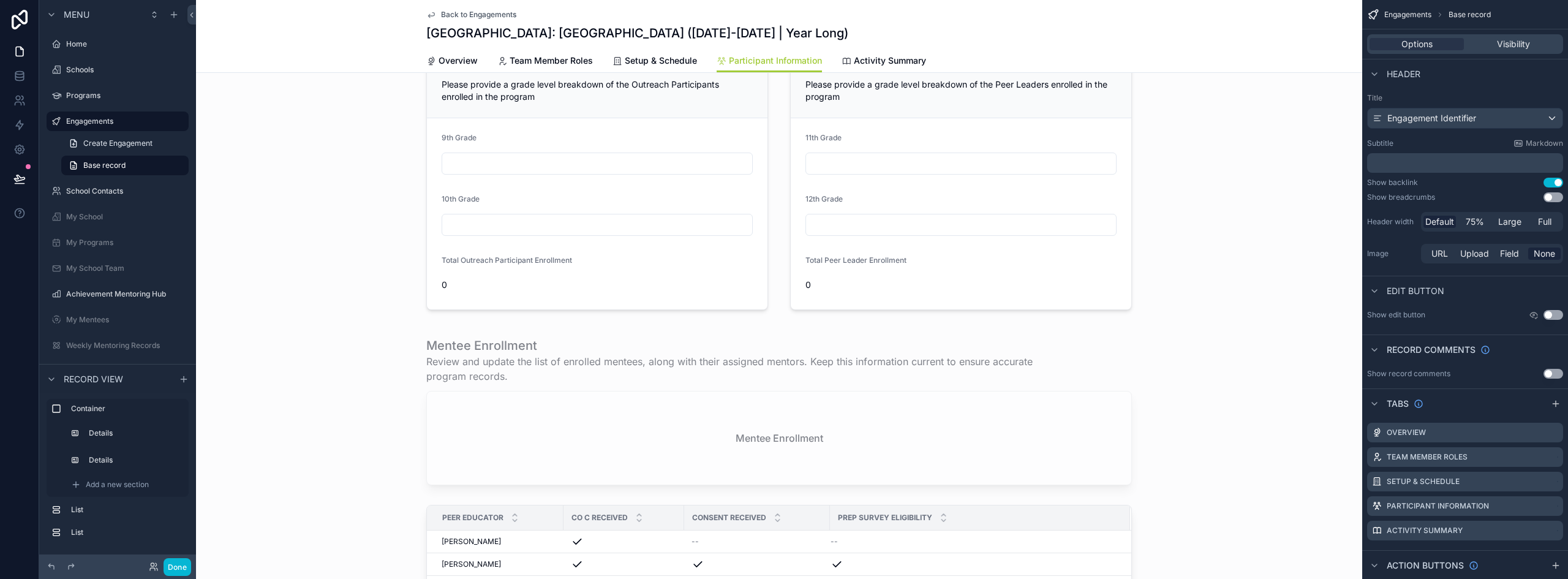
scroll to position [230, 0]
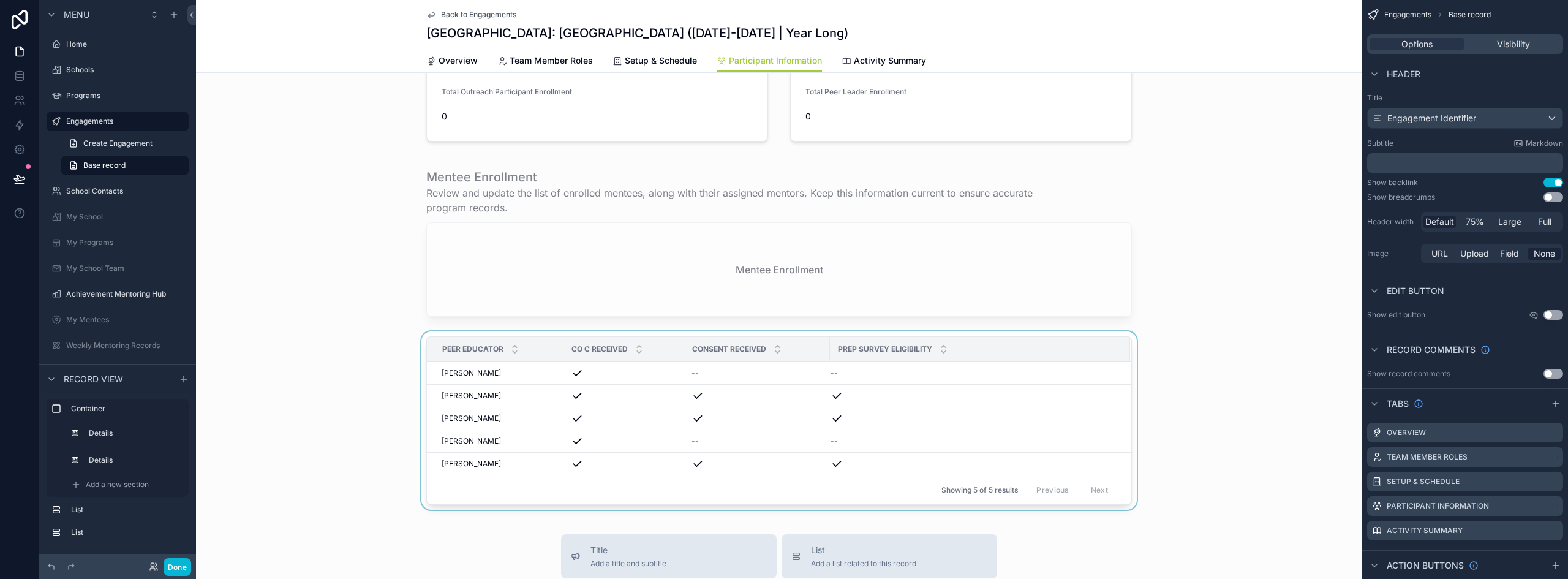
click at [966, 350] on div "PREP Survey Eligibility" at bounding box center [980, 349] width 299 height 23
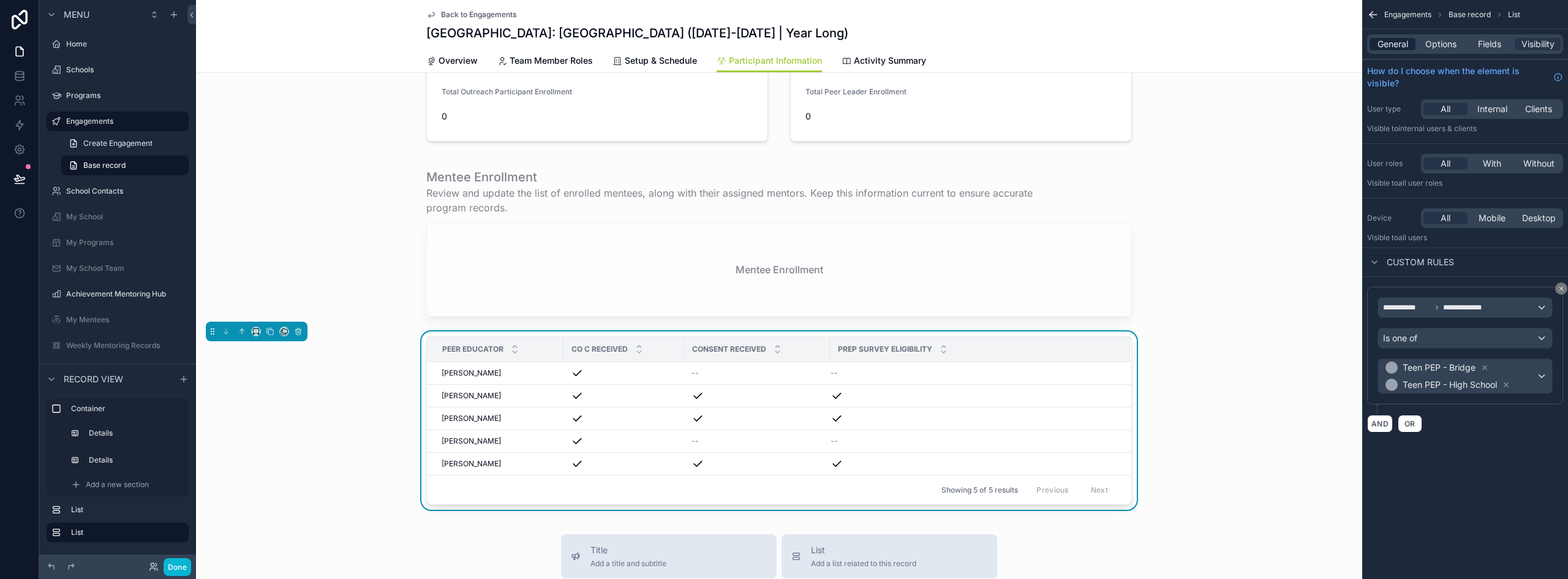
click at [1399, 46] on span "General" at bounding box center [1392, 44] width 30 height 12
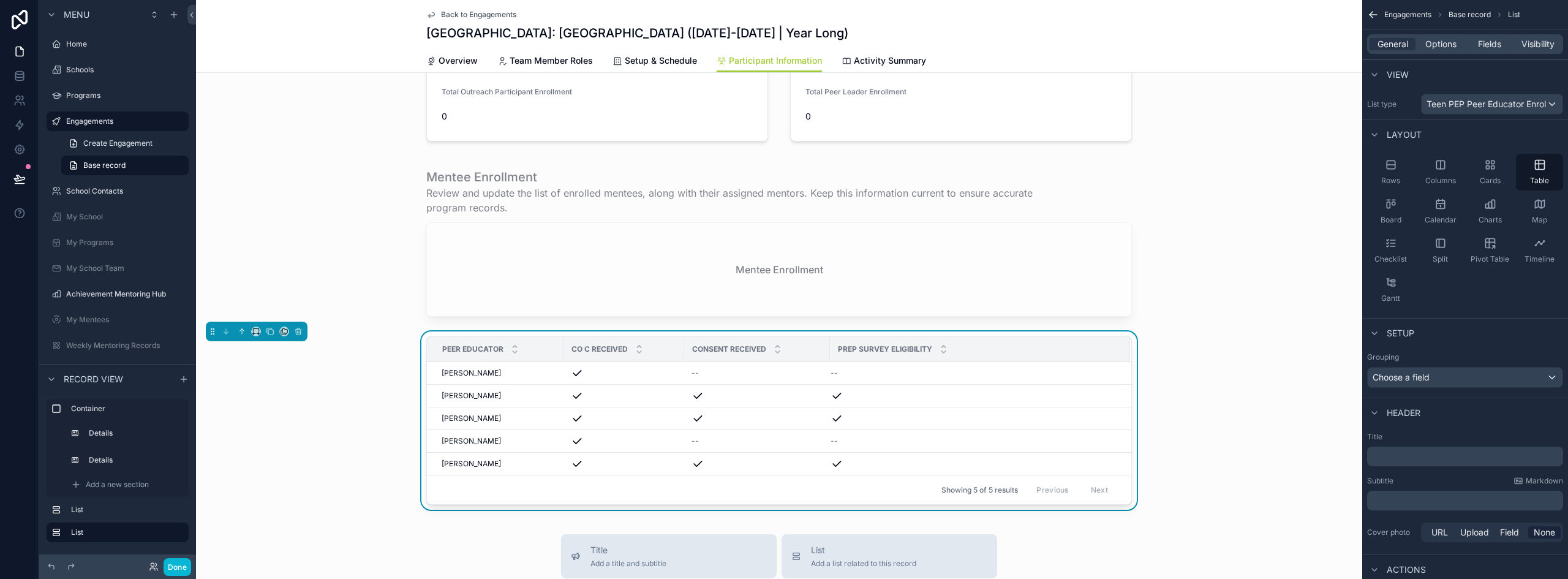
click at [1386, 501] on p "﻿" at bounding box center [1466, 501] width 188 height 12
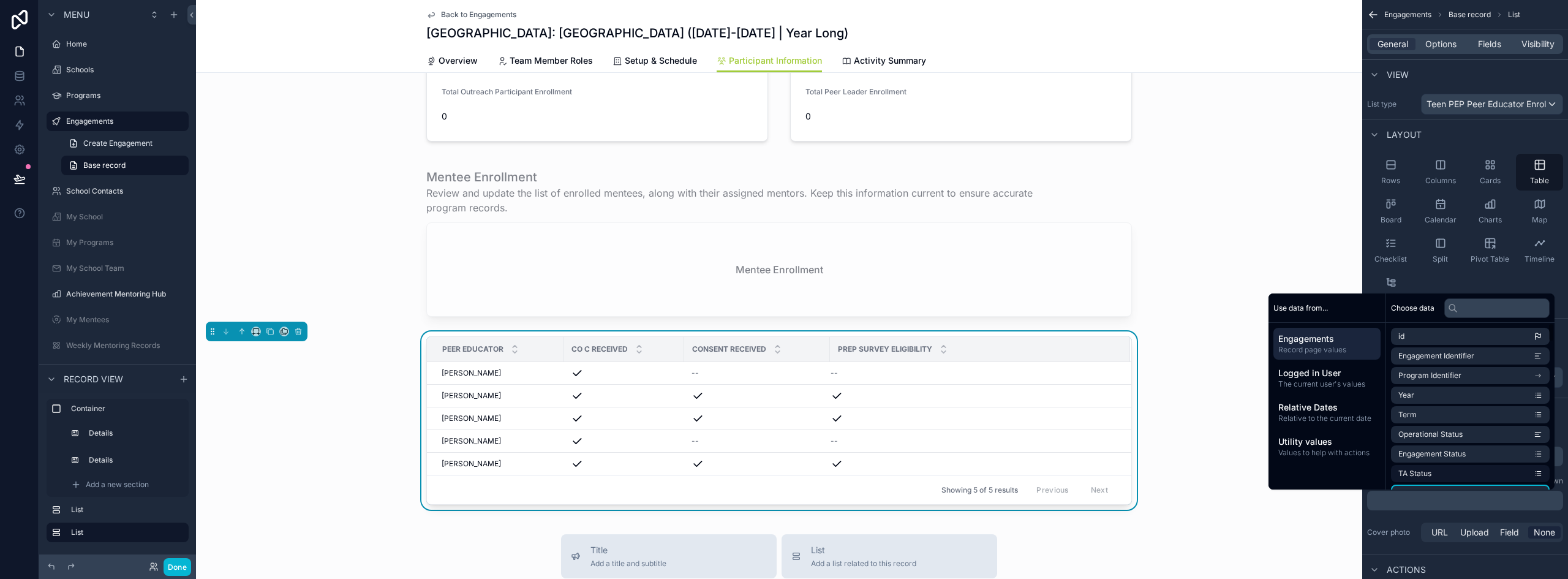
scroll to position [0, 0]
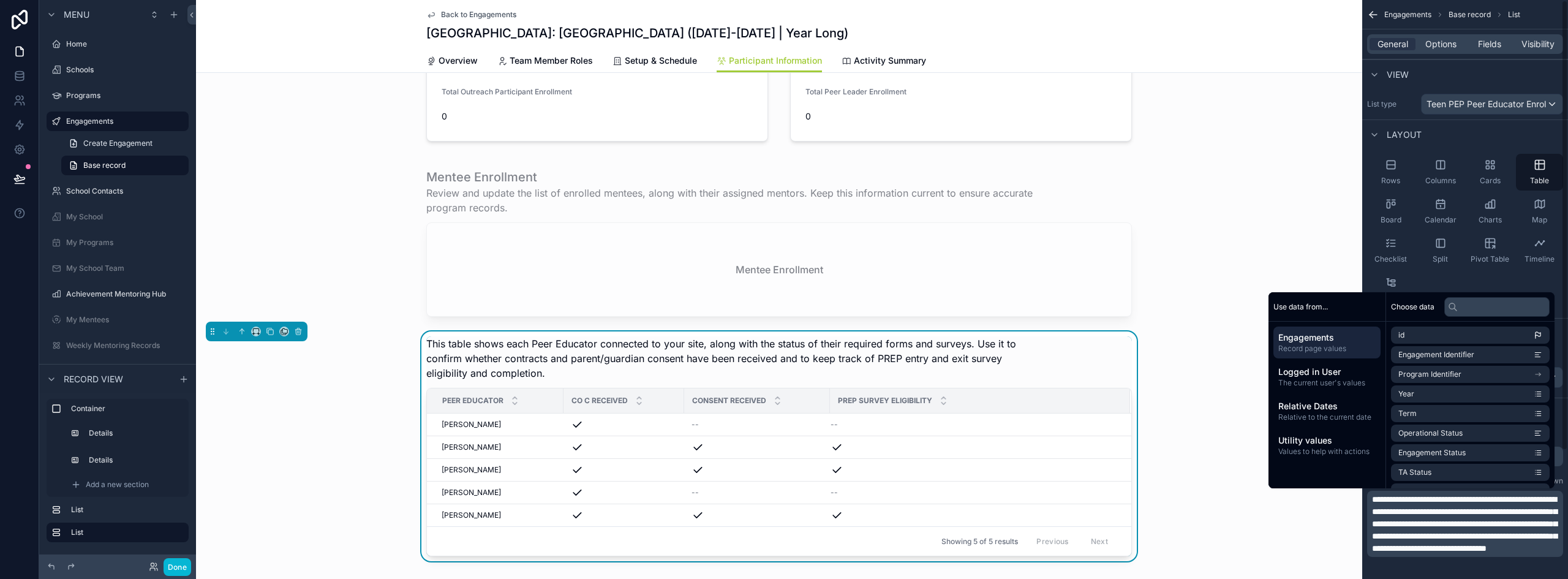
click at [1228, 279] on div "scrollable content" at bounding box center [779, 243] width 1166 height 158
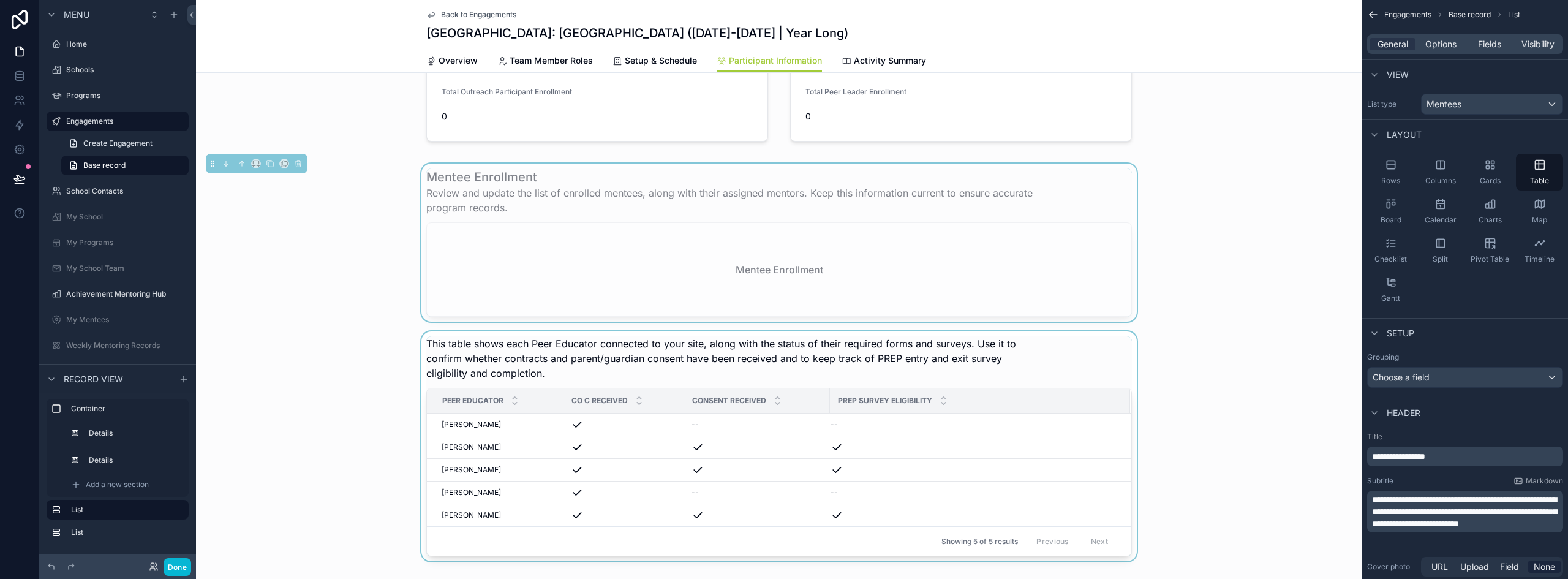
click at [893, 353] on div "scrollable content" at bounding box center [779, 447] width 1166 height 230
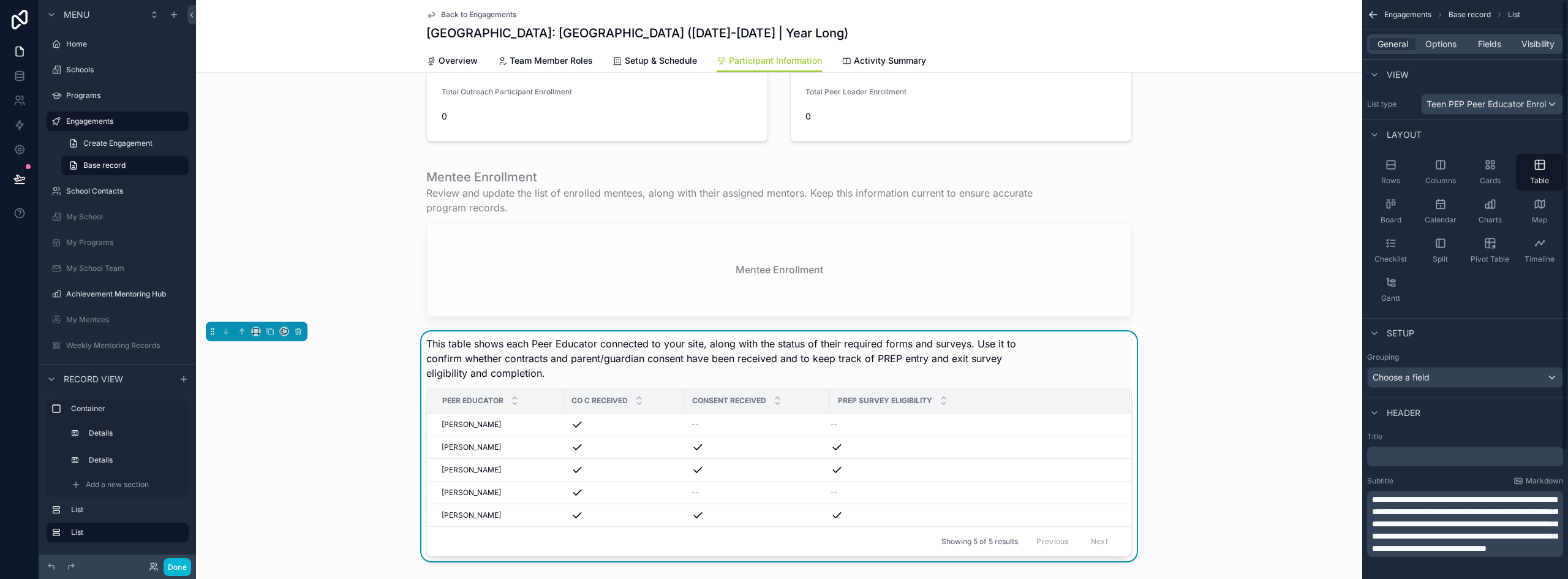
click at [1401, 459] on p "﻿" at bounding box center [1466, 457] width 188 height 12
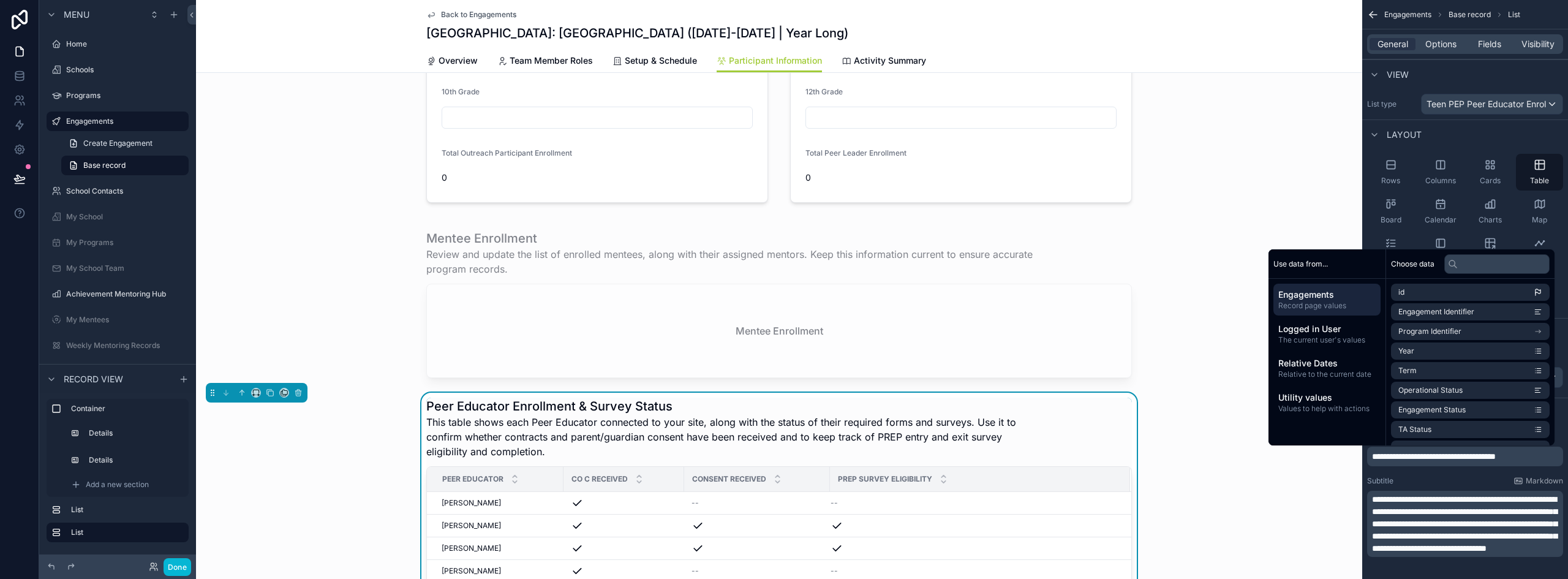
scroll to position [230, 0]
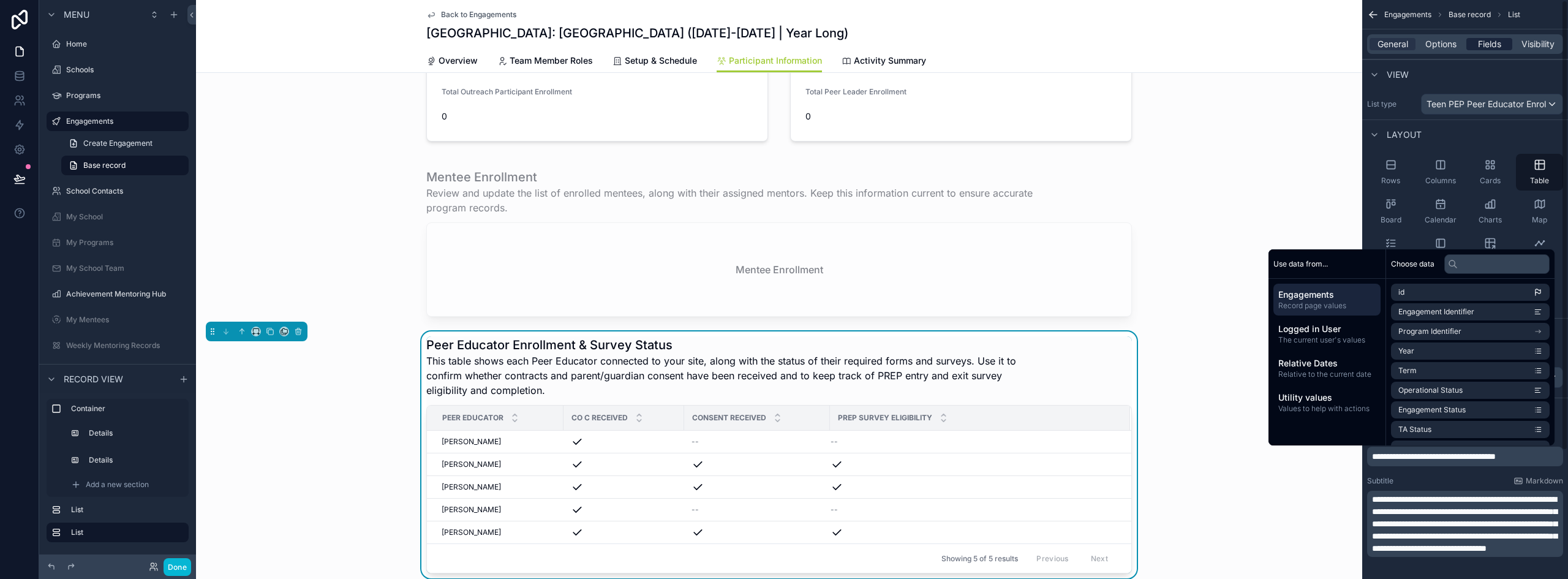
click at [1478, 49] on span "Fields" at bounding box center [1490, 44] width 23 height 12
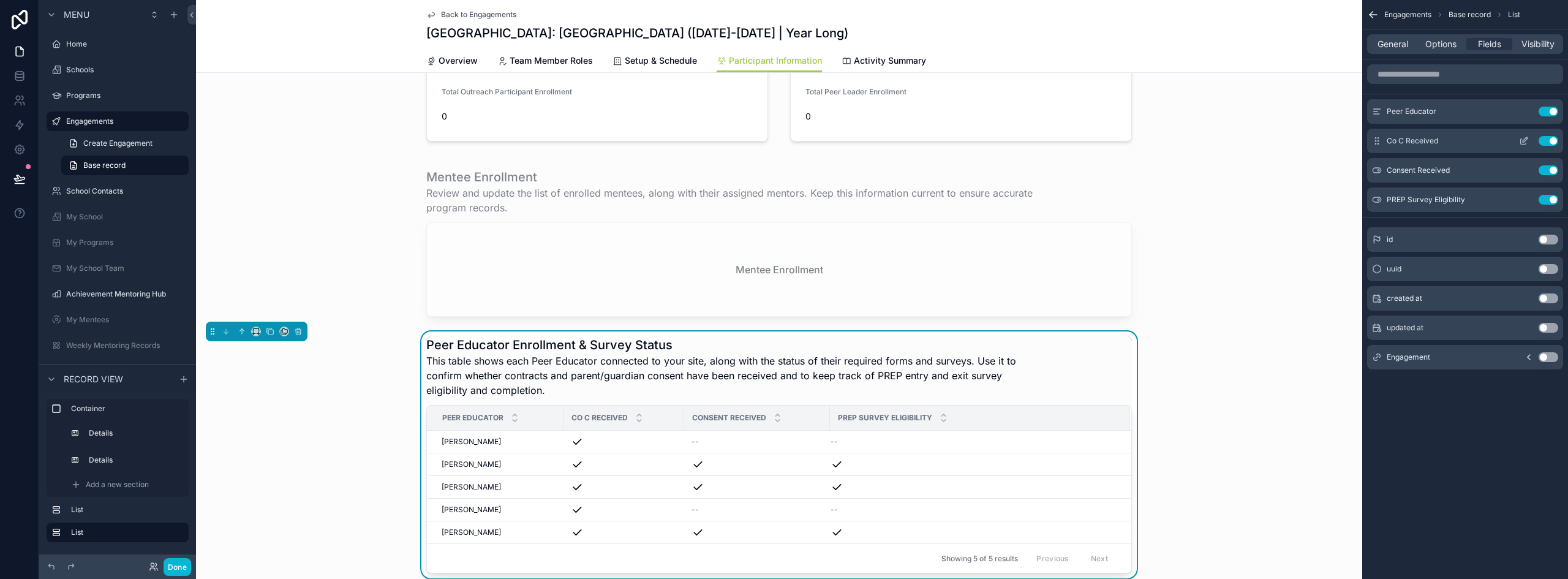
click at [1525, 137] on icon "scrollable content" at bounding box center [1524, 141] width 10 height 10
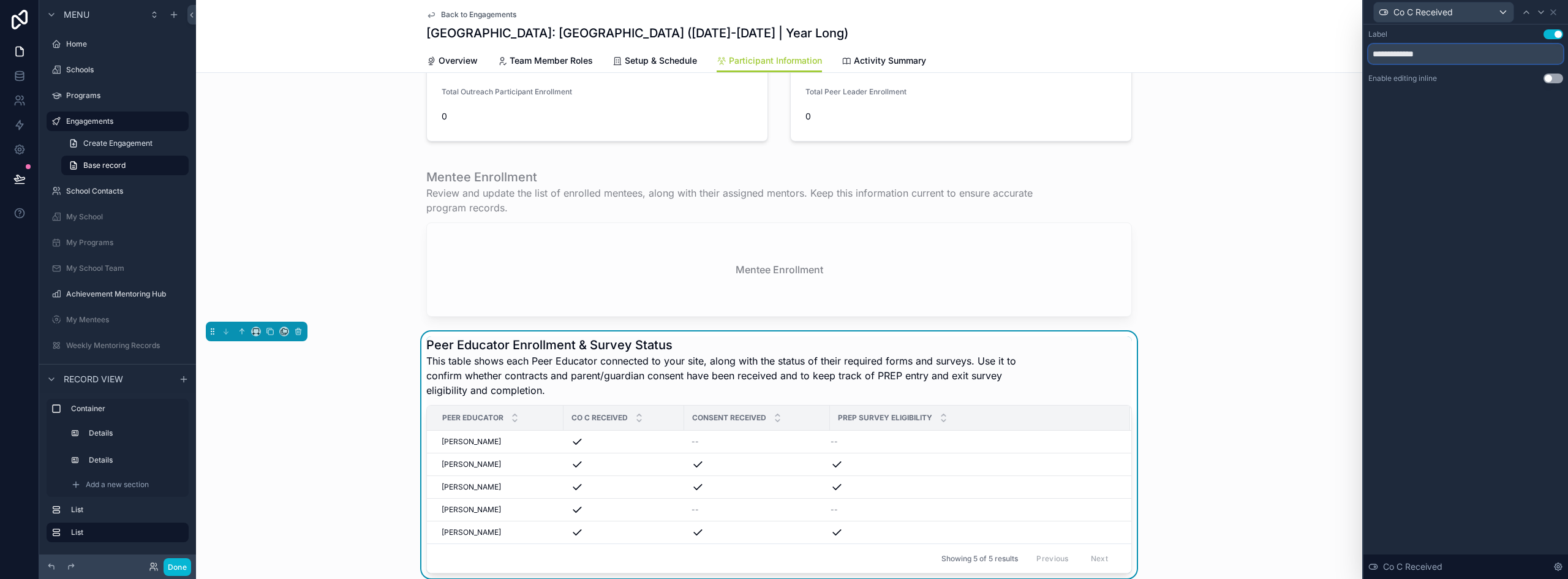
click at [1450, 54] on input "**********" at bounding box center [1466, 53] width 194 height 20
paste input "**********"
type input "**********"
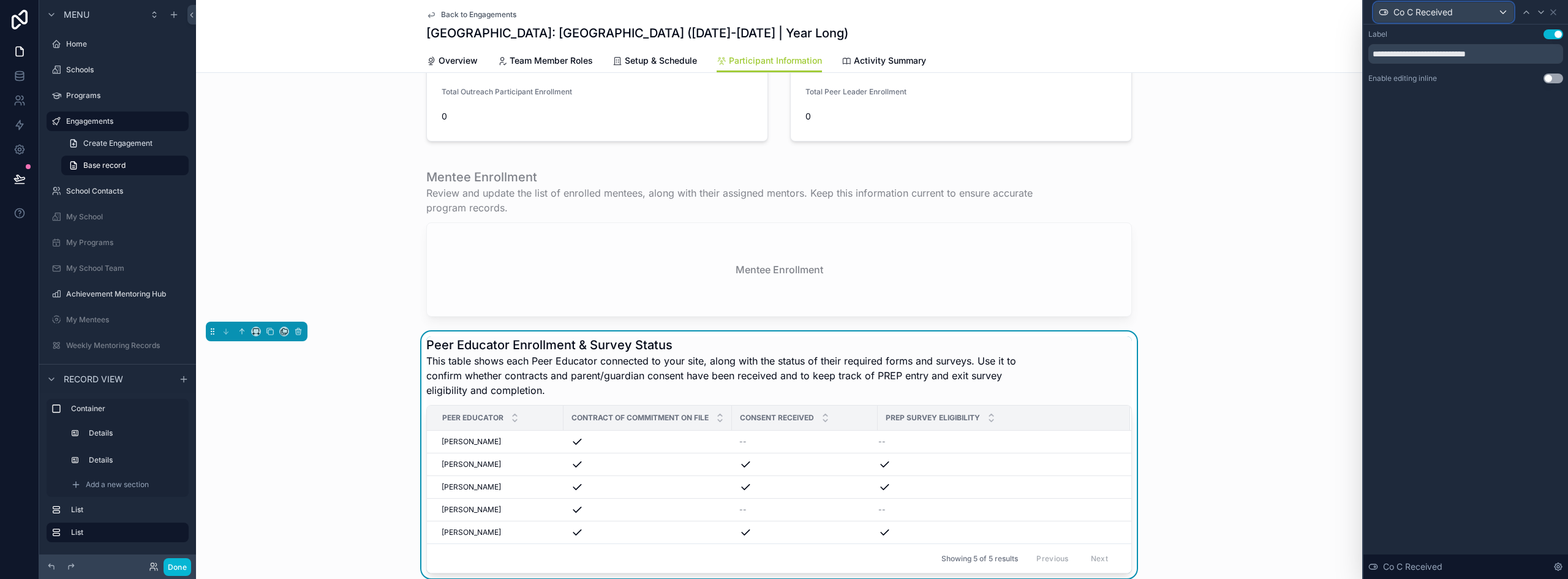
click at [1504, 16] on div "Co C Received" at bounding box center [1444, 12] width 140 height 20
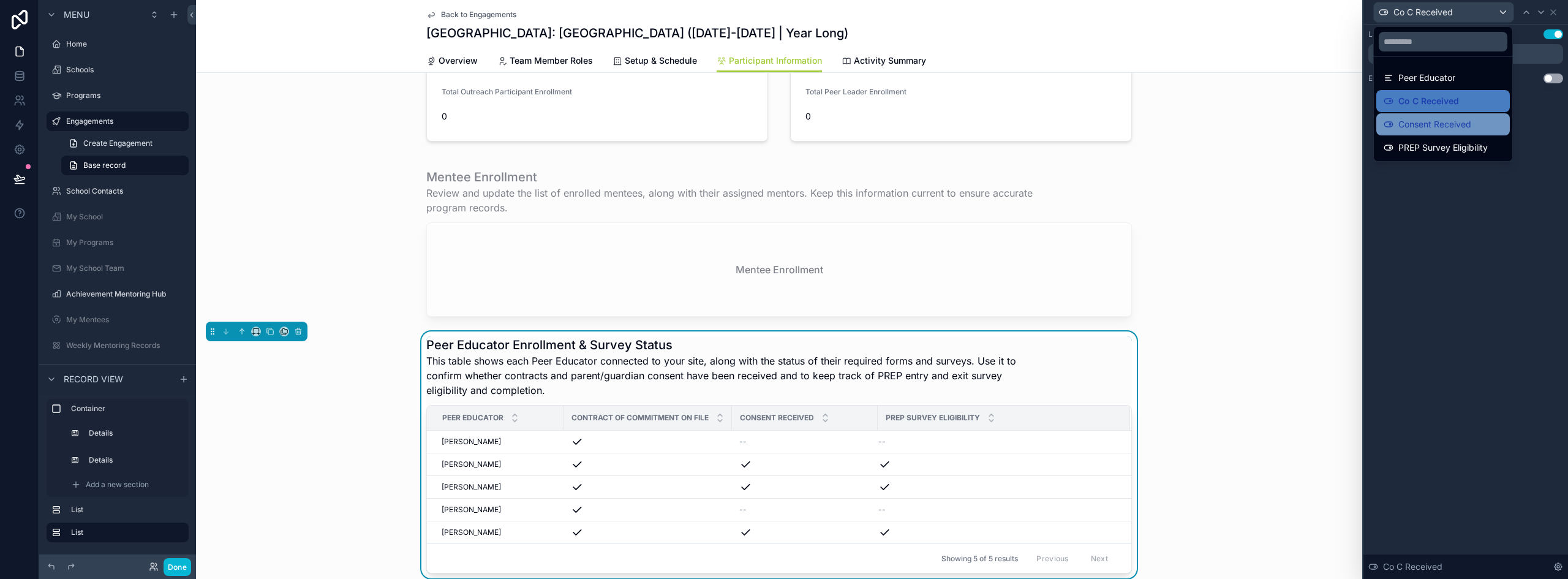
click at [1450, 122] on span "Consent Received" at bounding box center [1435, 124] width 73 height 15
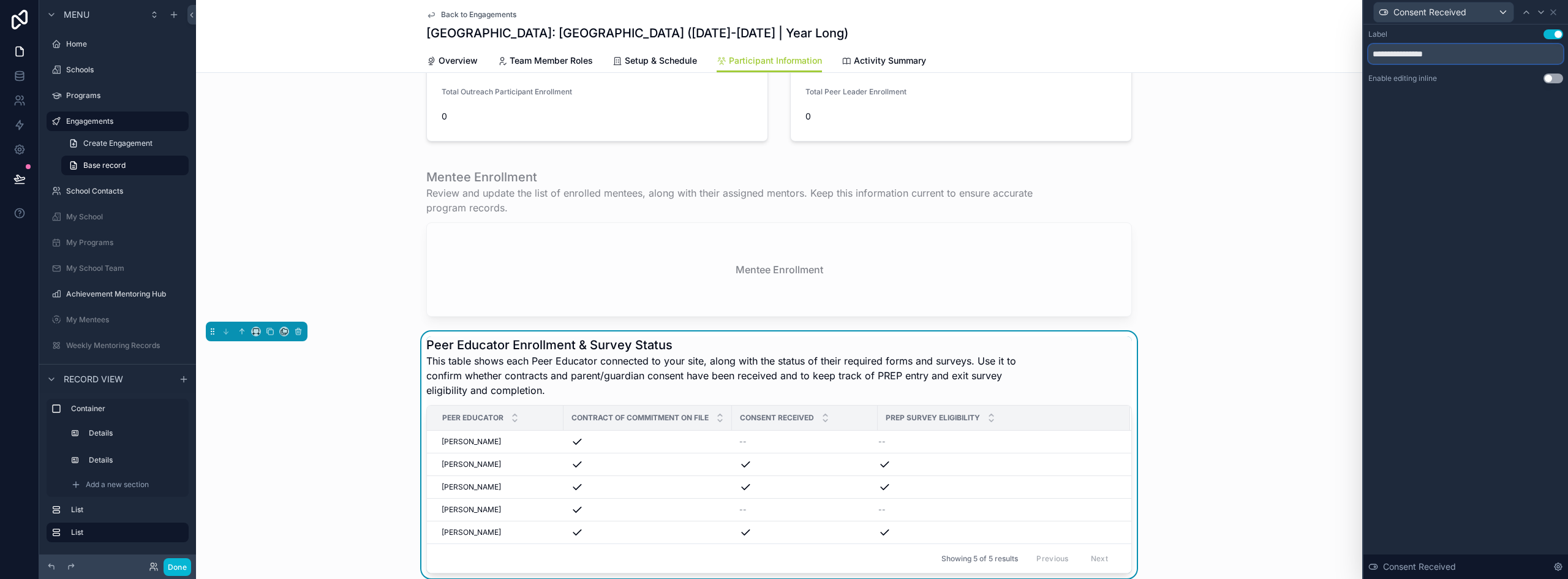
click at [1426, 54] on input "**********" at bounding box center [1466, 53] width 194 height 20
paste input "**********"
type input "**********"
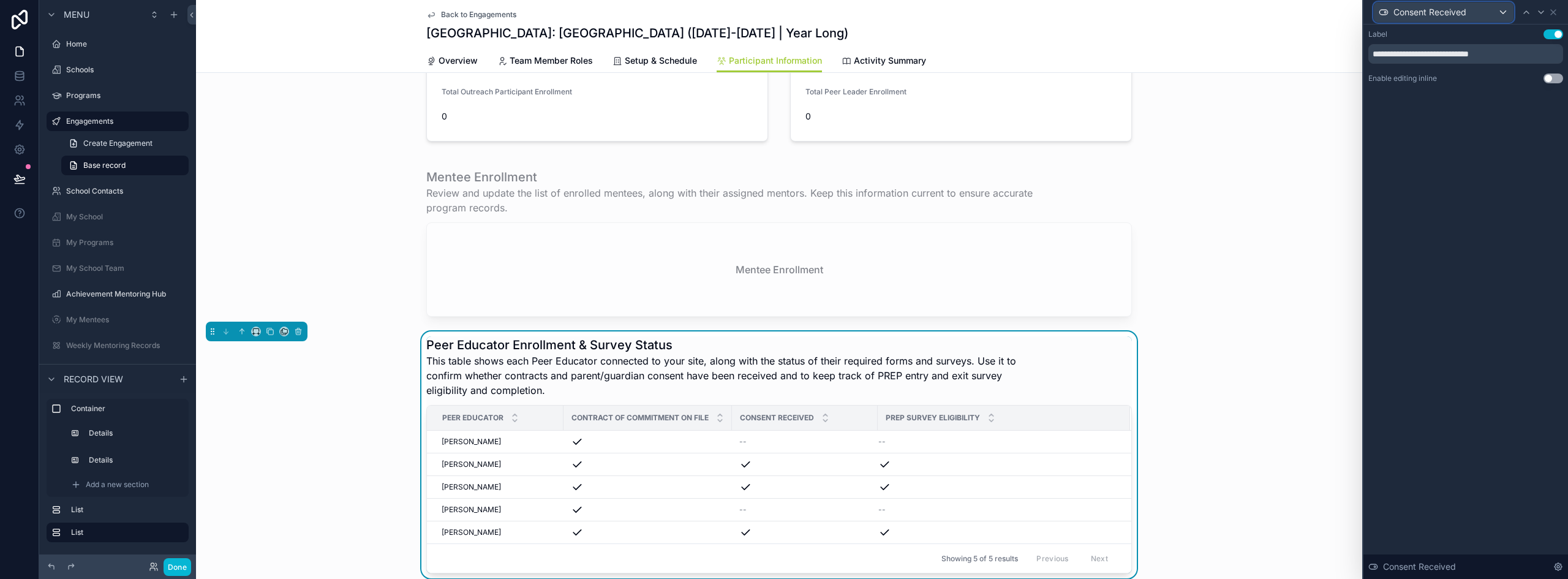
click at [1503, 7] on div "Consent Received" at bounding box center [1444, 12] width 140 height 20
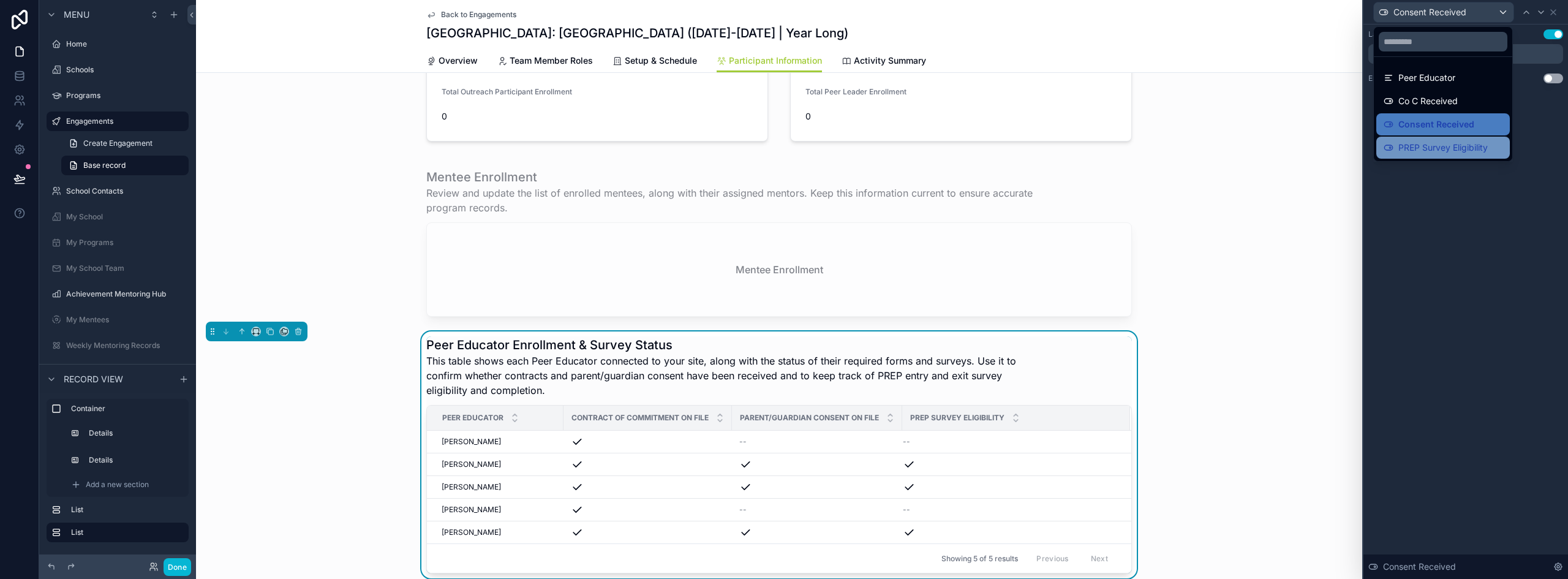
click at [1432, 144] on span "PREP Survey Eligibility" at bounding box center [1443, 148] width 89 height 15
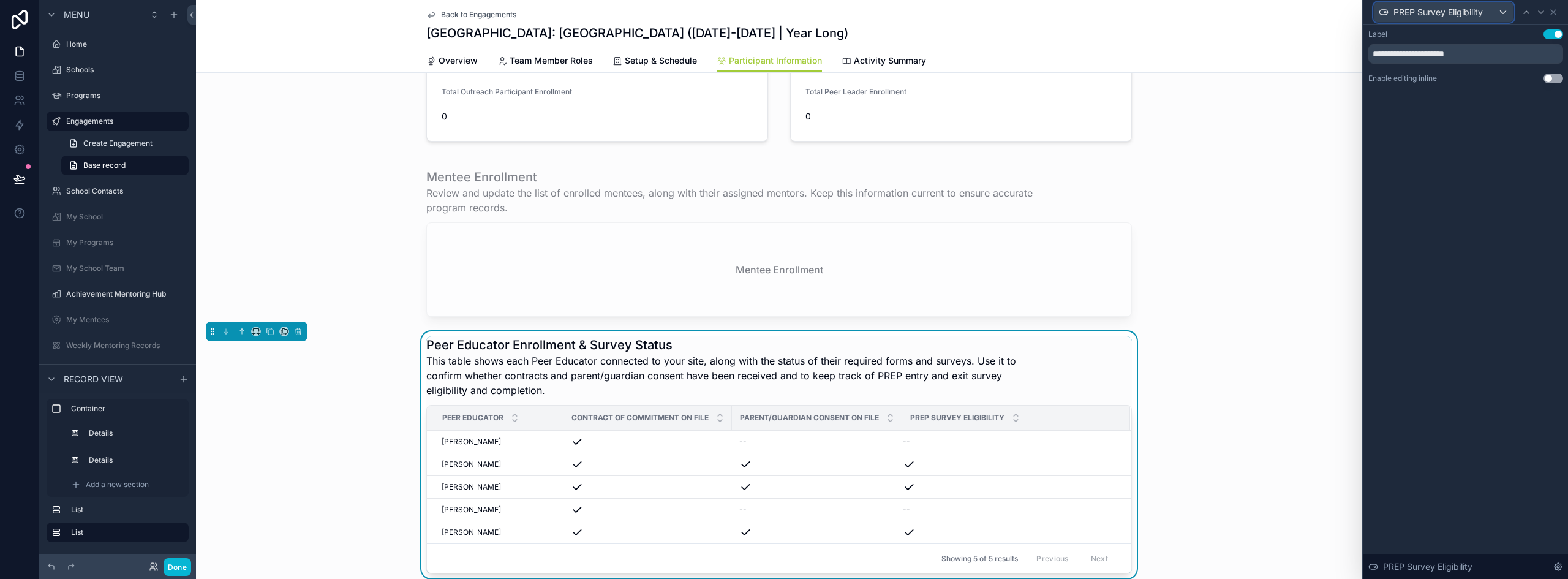
click at [1499, 14] on div "PREP Survey Eligibility" at bounding box center [1444, 12] width 140 height 20
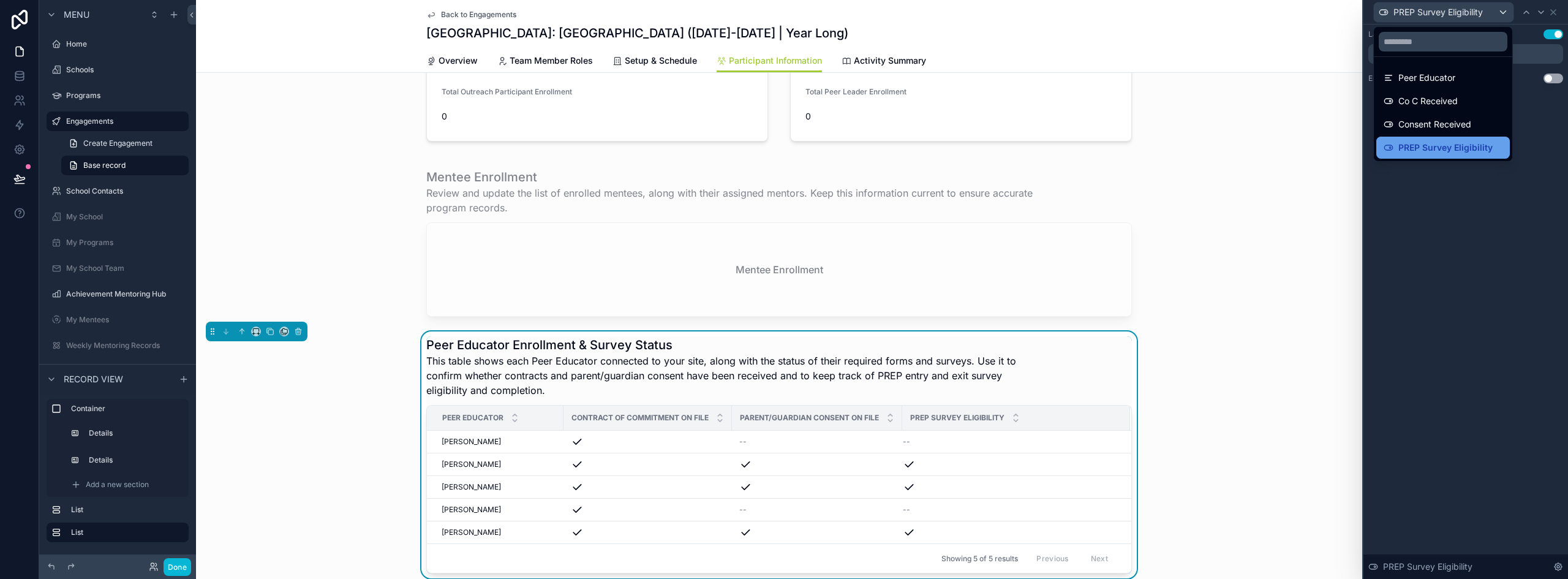
click at [1434, 144] on span "PREP Survey Eligibility" at bounding box center [1446, 148] width 95 height 15
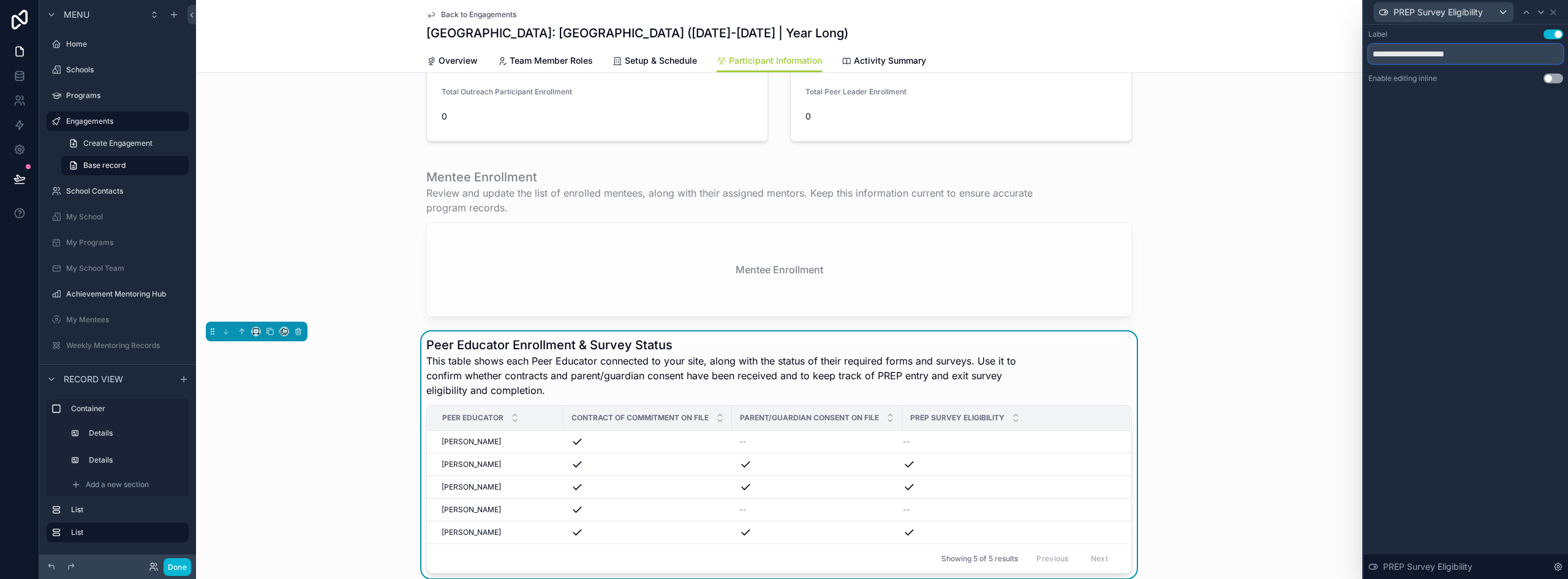
click at [1439, 56] on input "**********" at bounding box center [1466, 53] width 194 height 20
paste input "**"
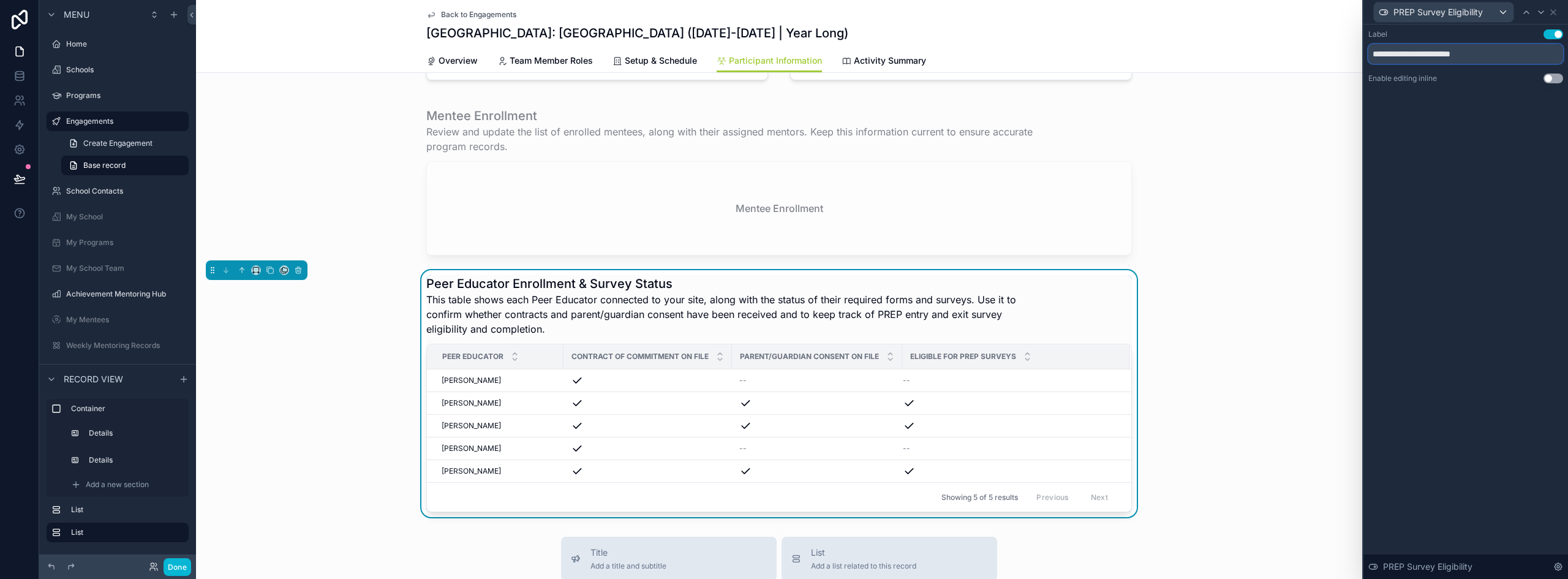
type input "**********"
click at [1448, 14] on span "PREP Survey Eligibility" at bounding box center [1438, 12] width 89 height 12
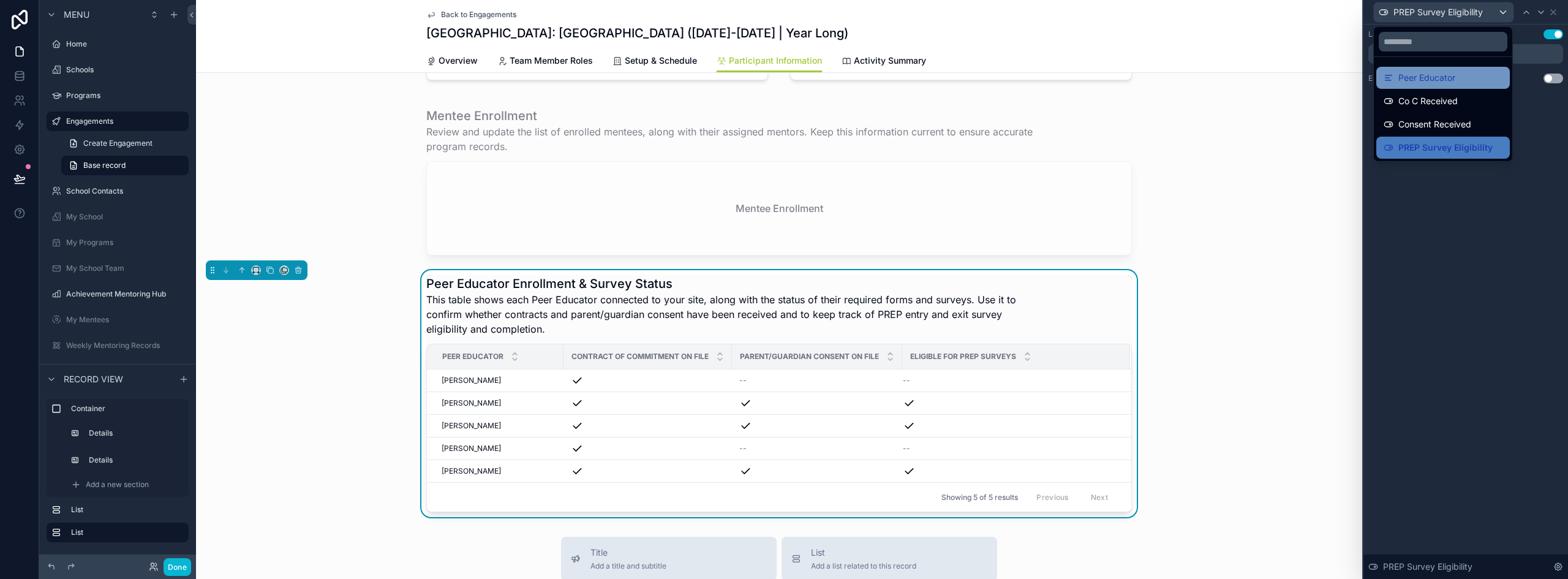
click at [1427, 78] on span "Peer Educator" at bounding box center [1427, 78] width 57 height 15
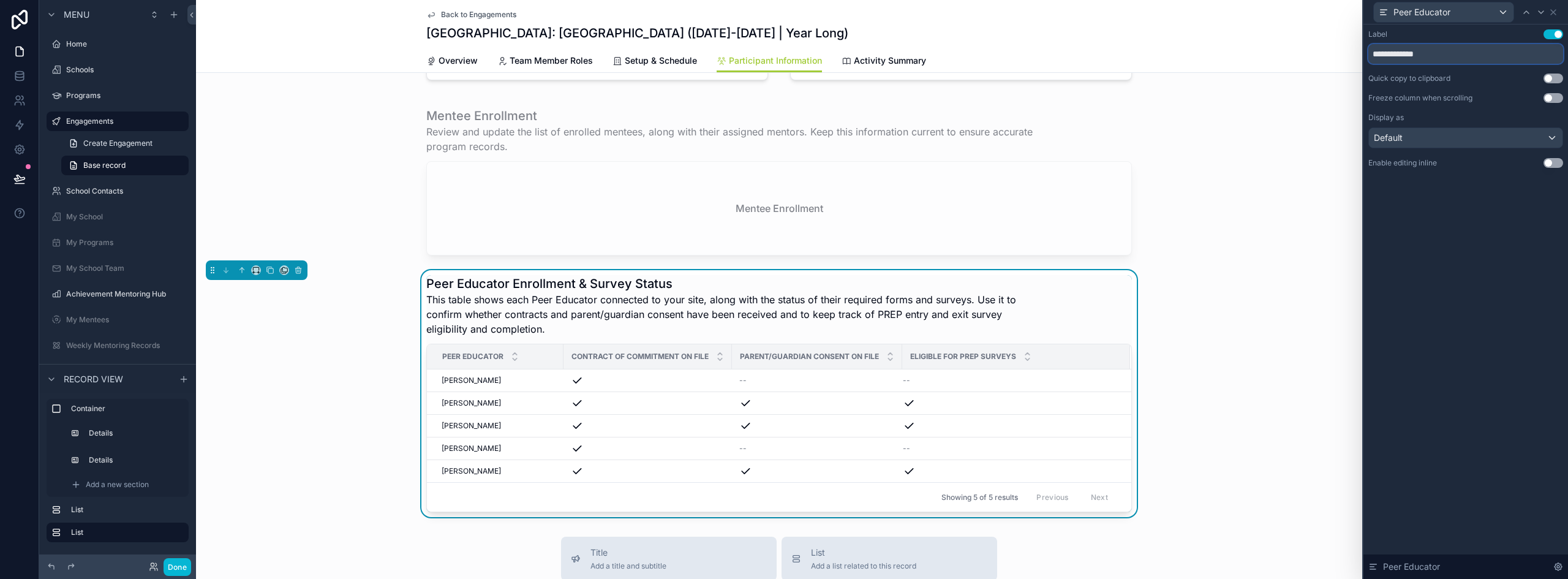
click at [1421, 59] on input "**********" at bounding box center [1466, 53] width 194 height 20
click at [1421, 59] on input "**********" at bounding box center [1466, 53] width 194 height 20
paste input "*****"
type input "**********"
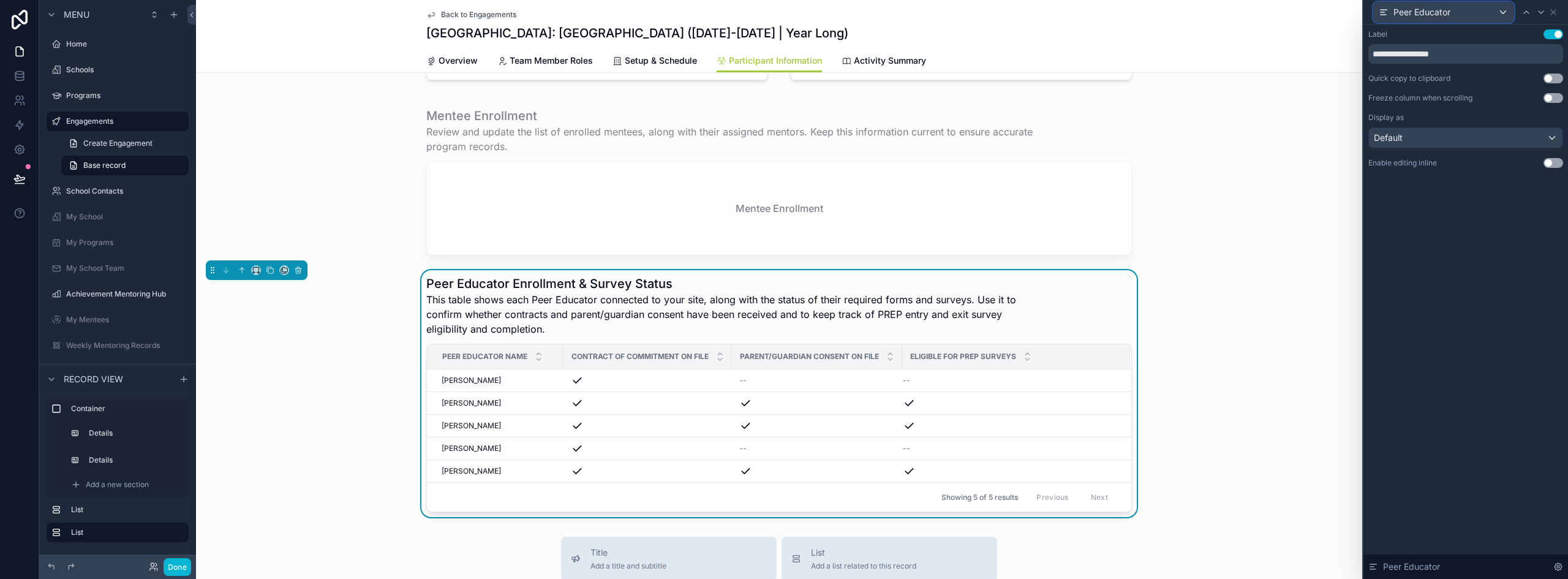
click at [1457, 20] on div "Peer Educator" at bounding box center [1444, 12] width 140 height 20
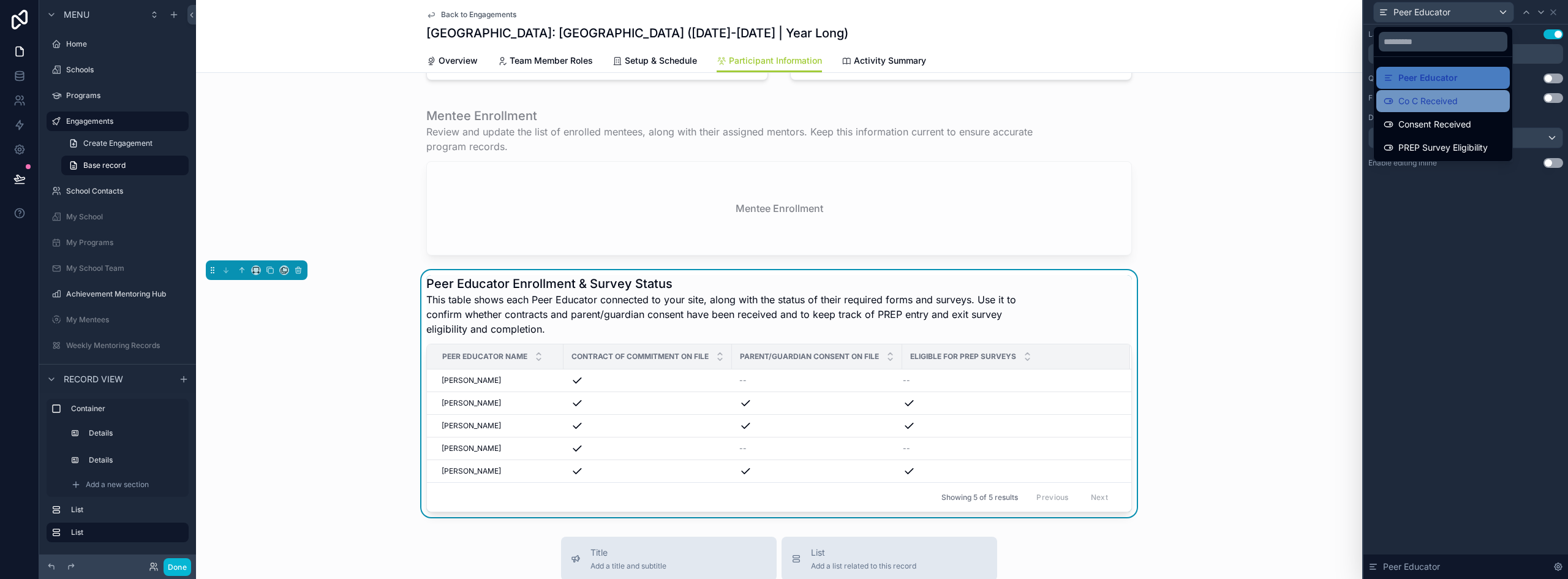
click at [1425, 103] on span "Co C Received" at bounding box center [1428, 101] width 59 height 15
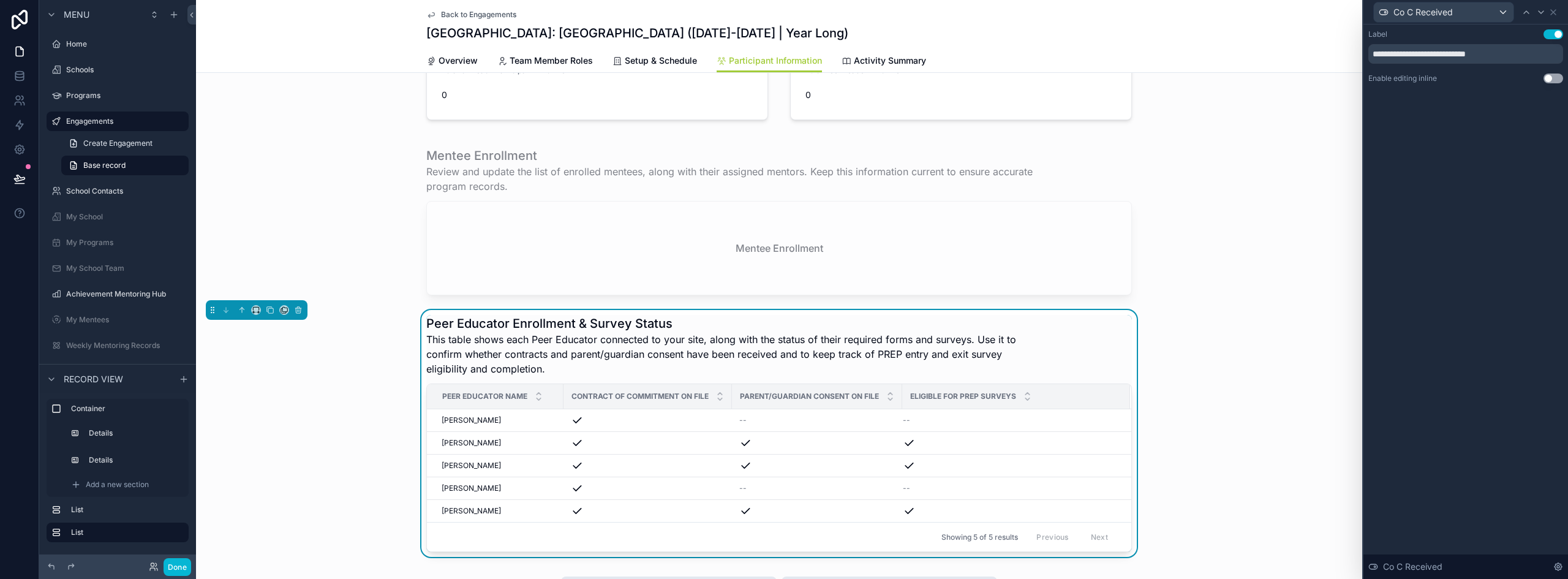
scroll to position [230, 0]
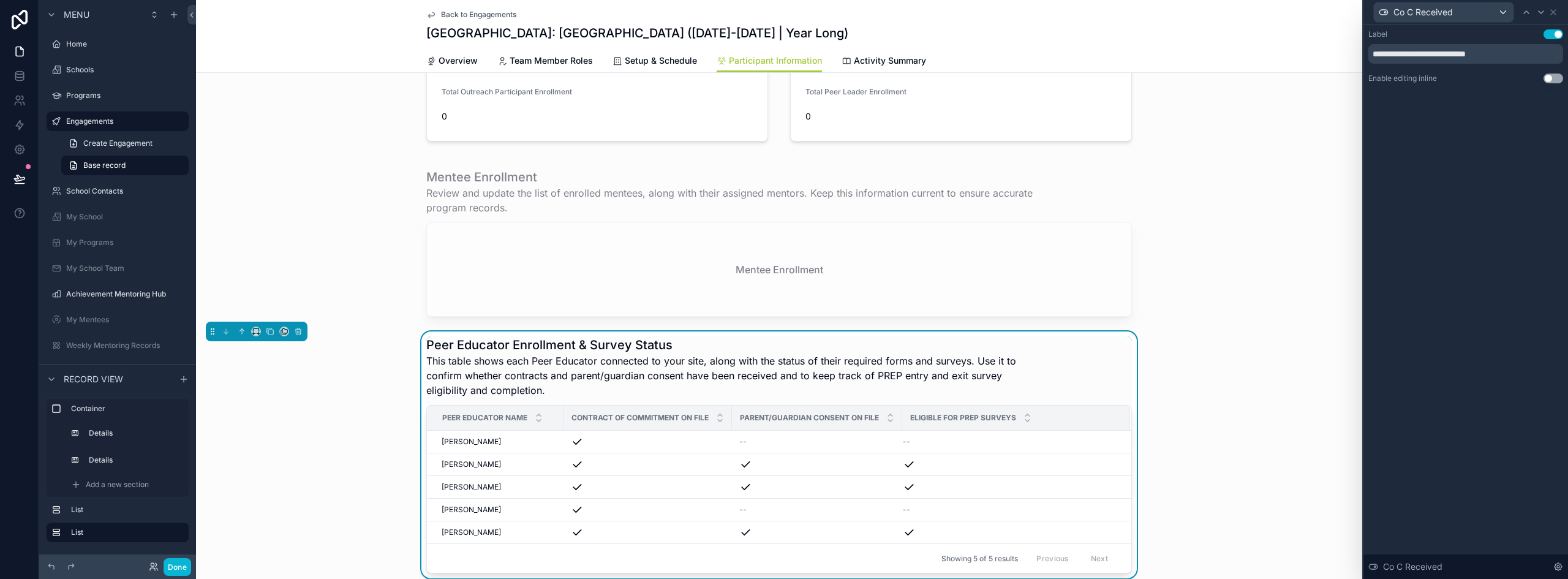
click at [563, 344] on h1 "Peer Educator Enrollment & Survey Status" at bounding box center [733, 345] width 614 height 17
copy h1 "Peer Educator Enrollment & Survey Status"
click at [1553, 13] on icon at bounding box center [1553, 12] width 5 height 5
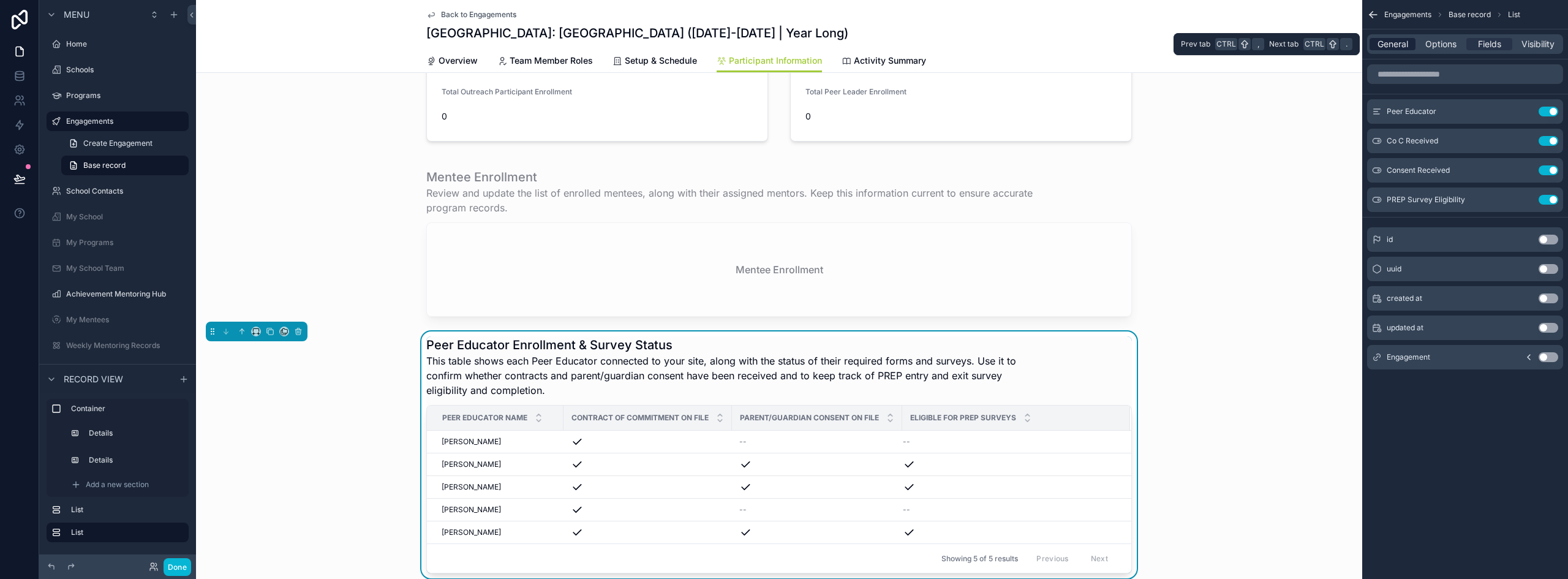
click at [1392, 45] on span "General" at bounding box center [1392, 44] width 30 height 12
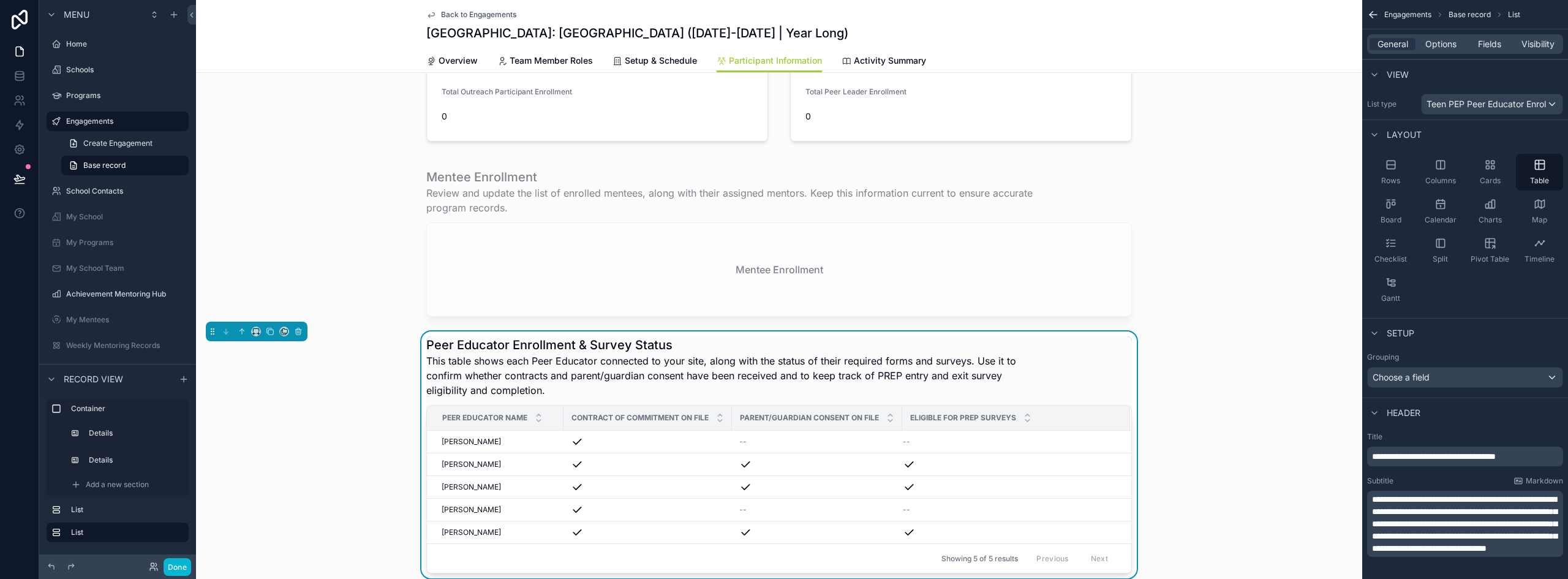
click at [1429, 455] on span "**********" at bounding box center [1434, 456] width 124 height 9
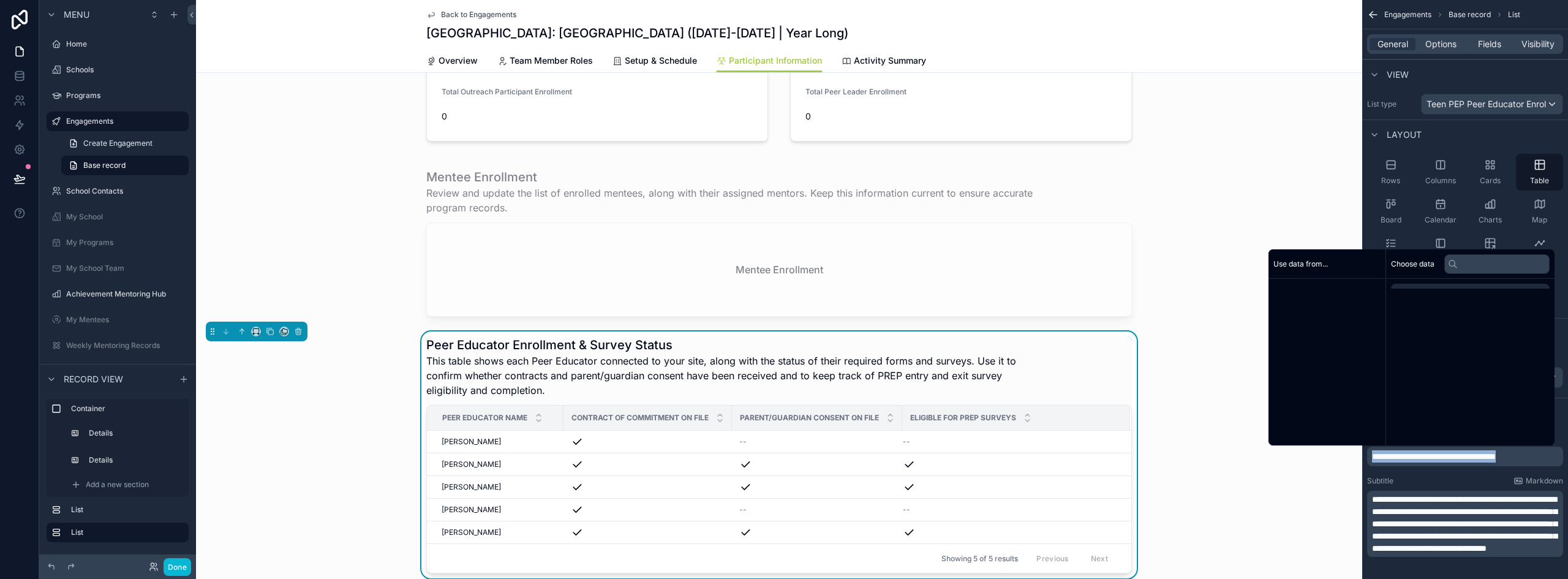
click at [1429, 455] on span "**********" at bounding box center [1434, 456] width 124 height 9
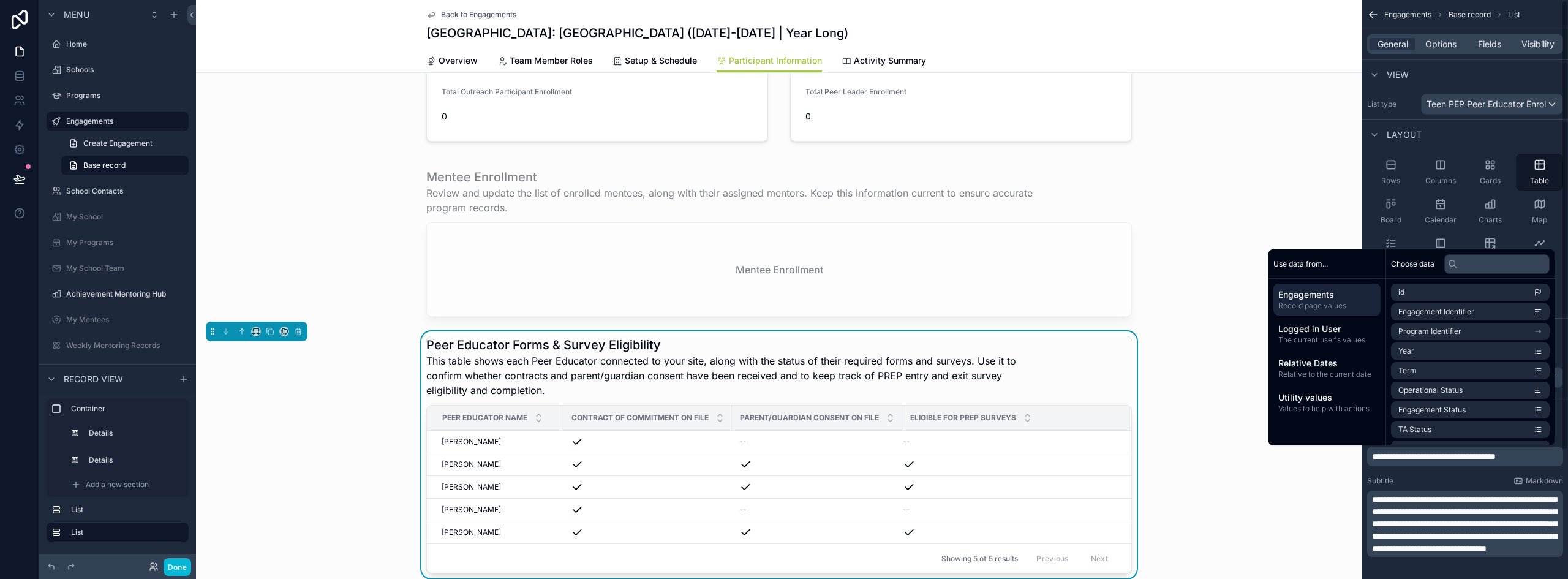
click at [1440, 532] on span "**********" at bounding box center [1465, 524] width 185 height 57
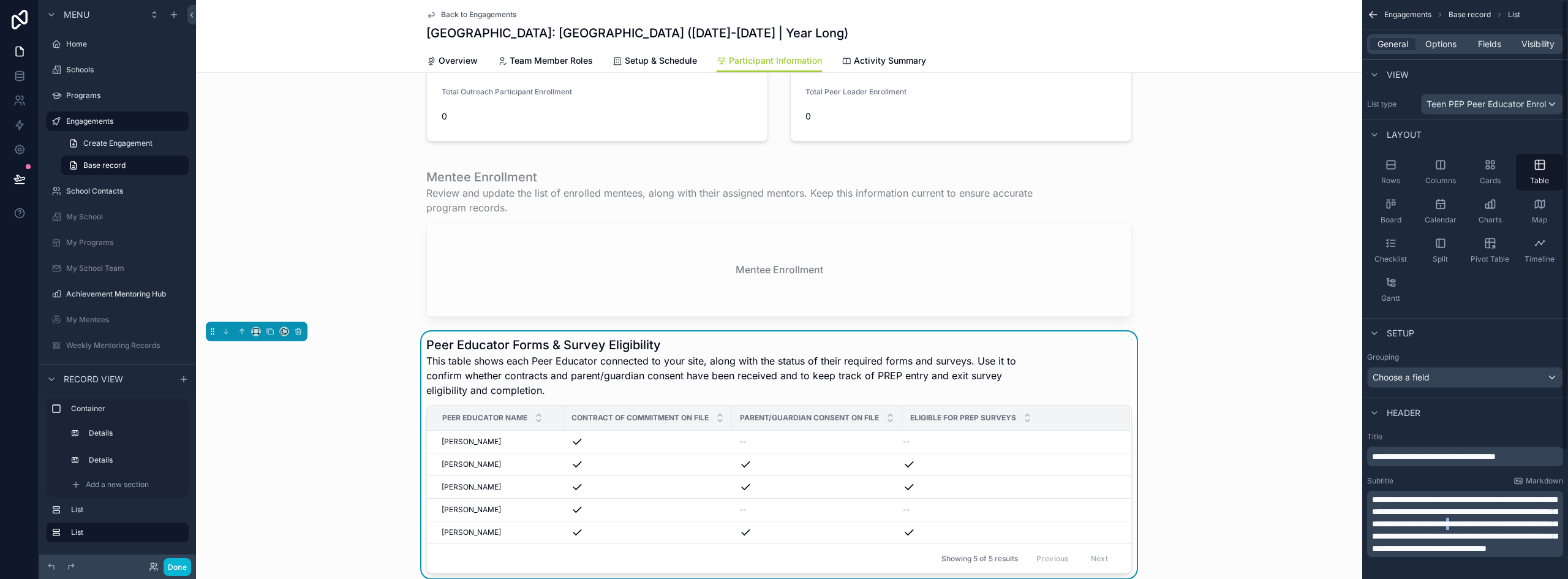
click at [1440, 532] on span "**********" at bounding box center [1465, 524] width 185 height 57
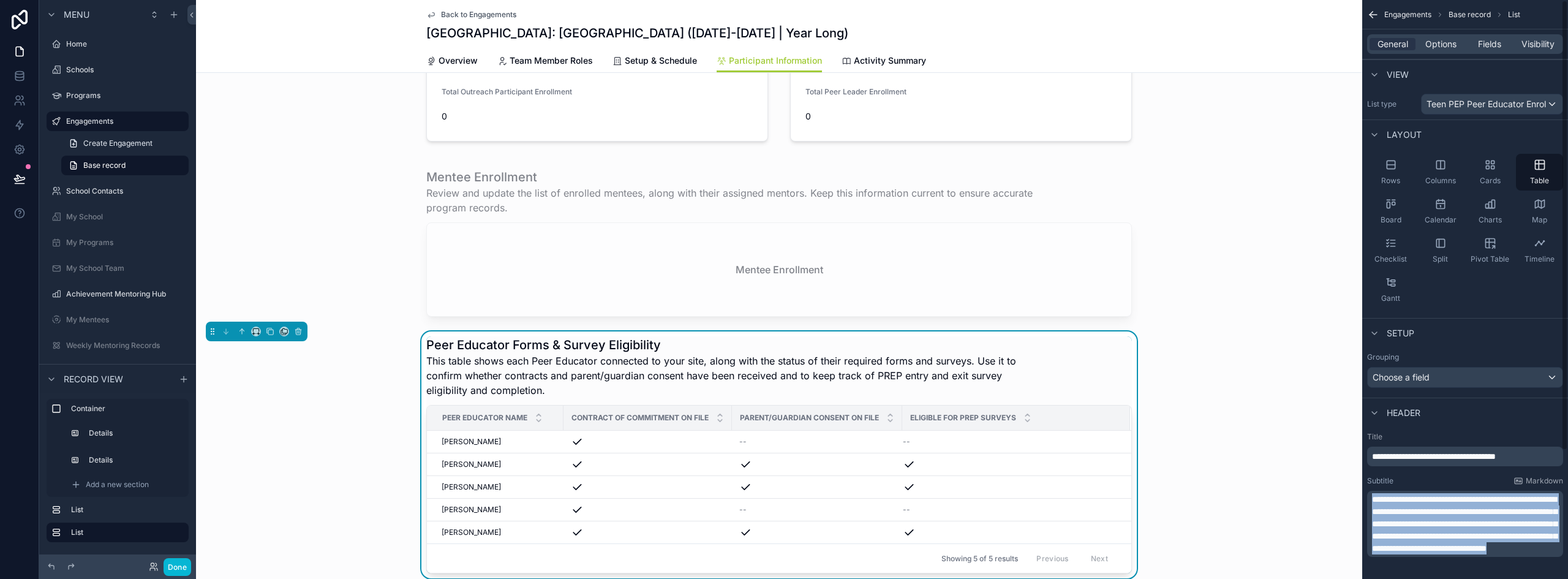
click at [1440, 532] on span "**********" at bounding box center [1465, 524] width 185 height 57
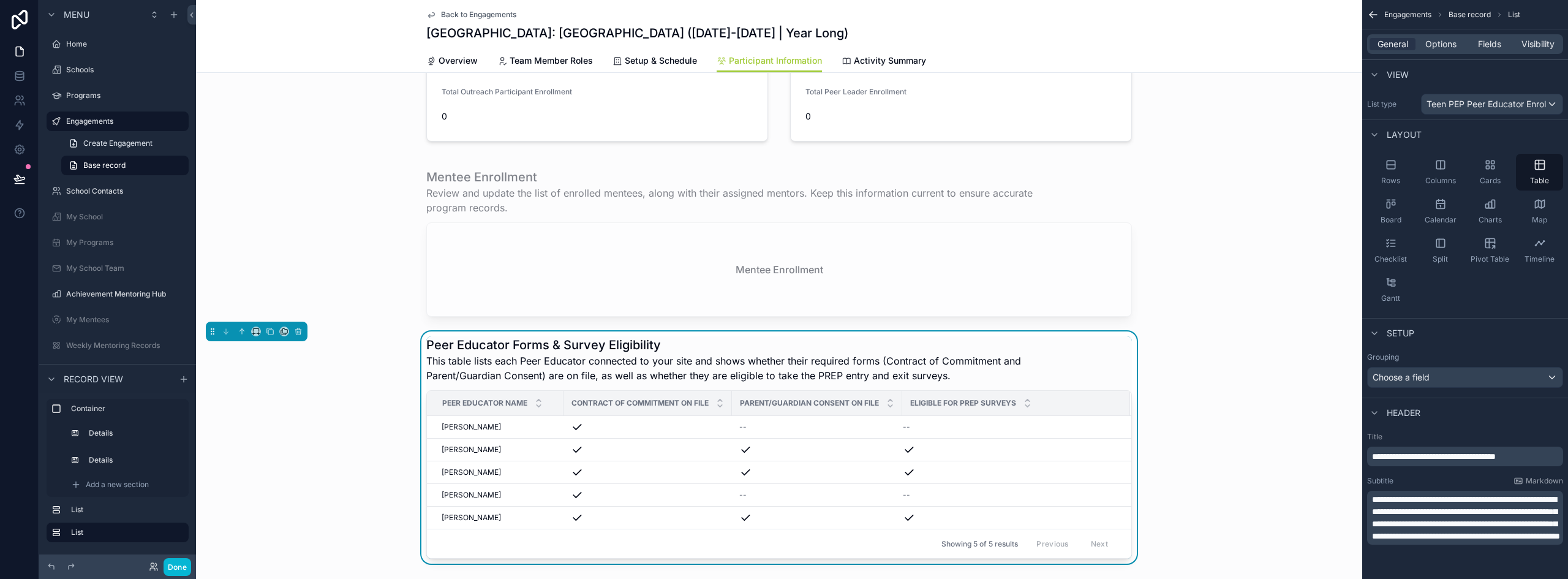
click at [1167, 422] on div "Peer Educator Forms & Survey Eligibility This table lists each Peer Educator co…" at bounding box center [779, 448] width 1166 height 232
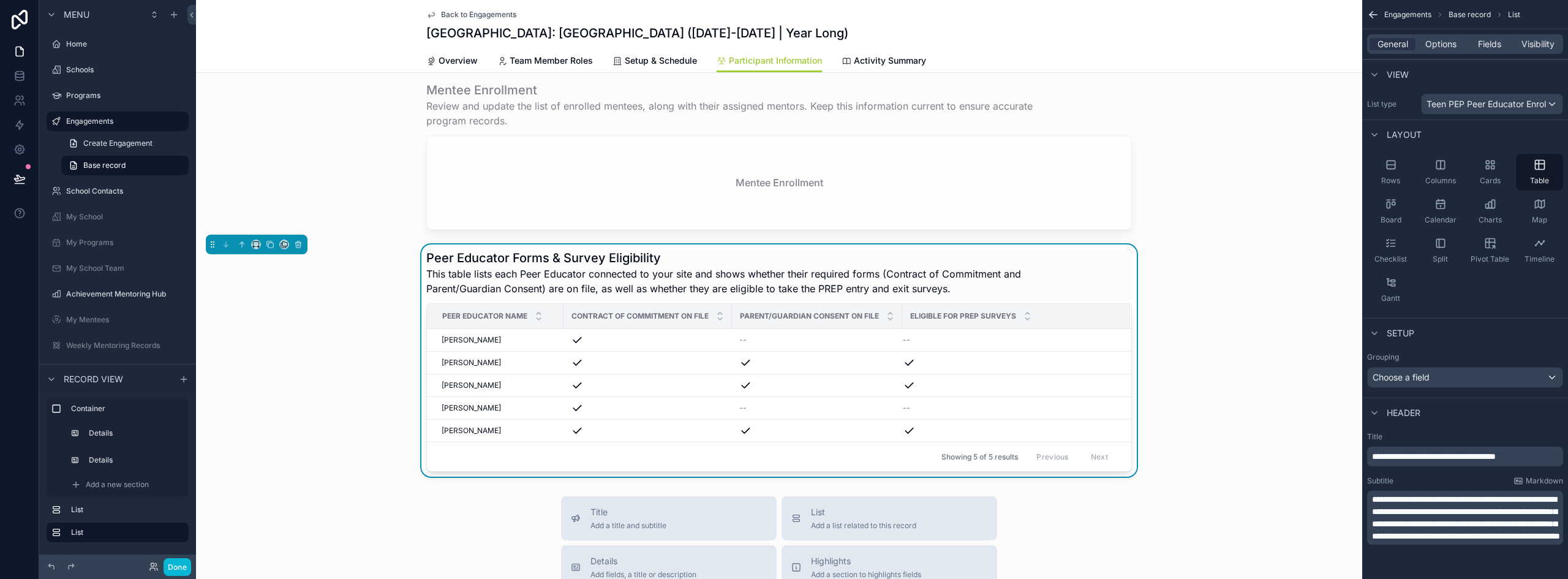
scroll to position [353, 0]
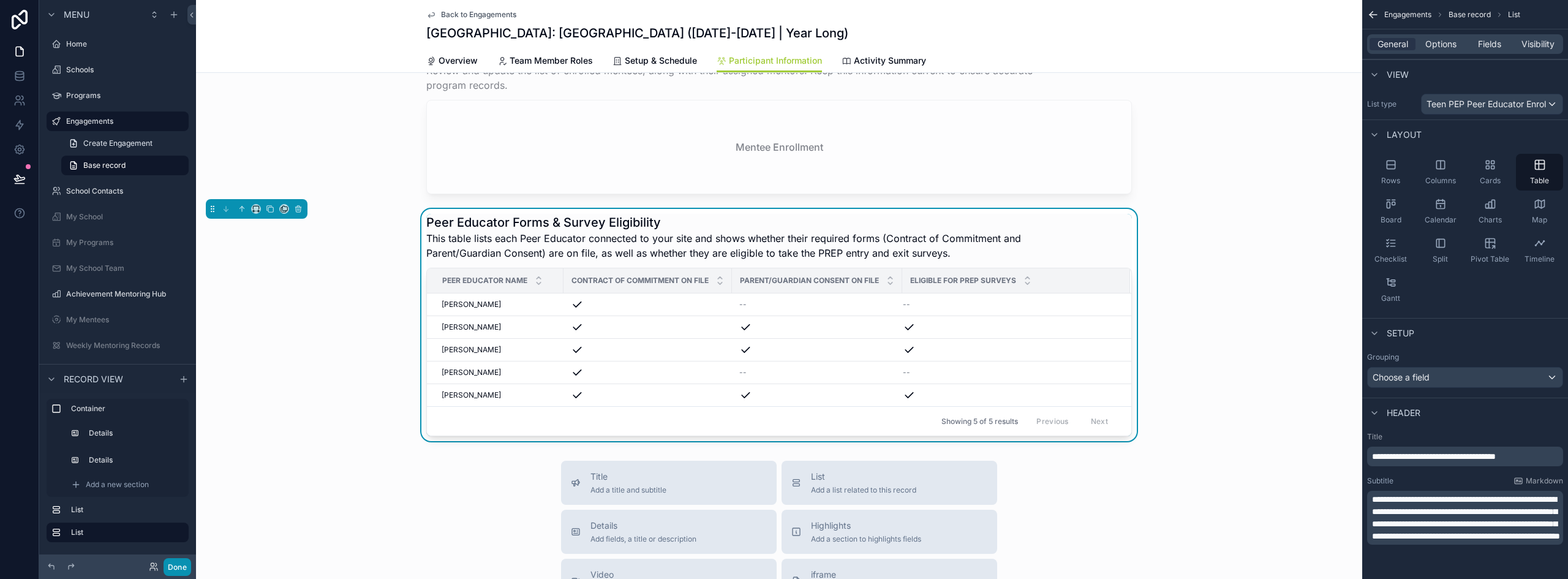
click at [168, 569] on button "Done" at bounding box center [177, 567] width 28 height 18
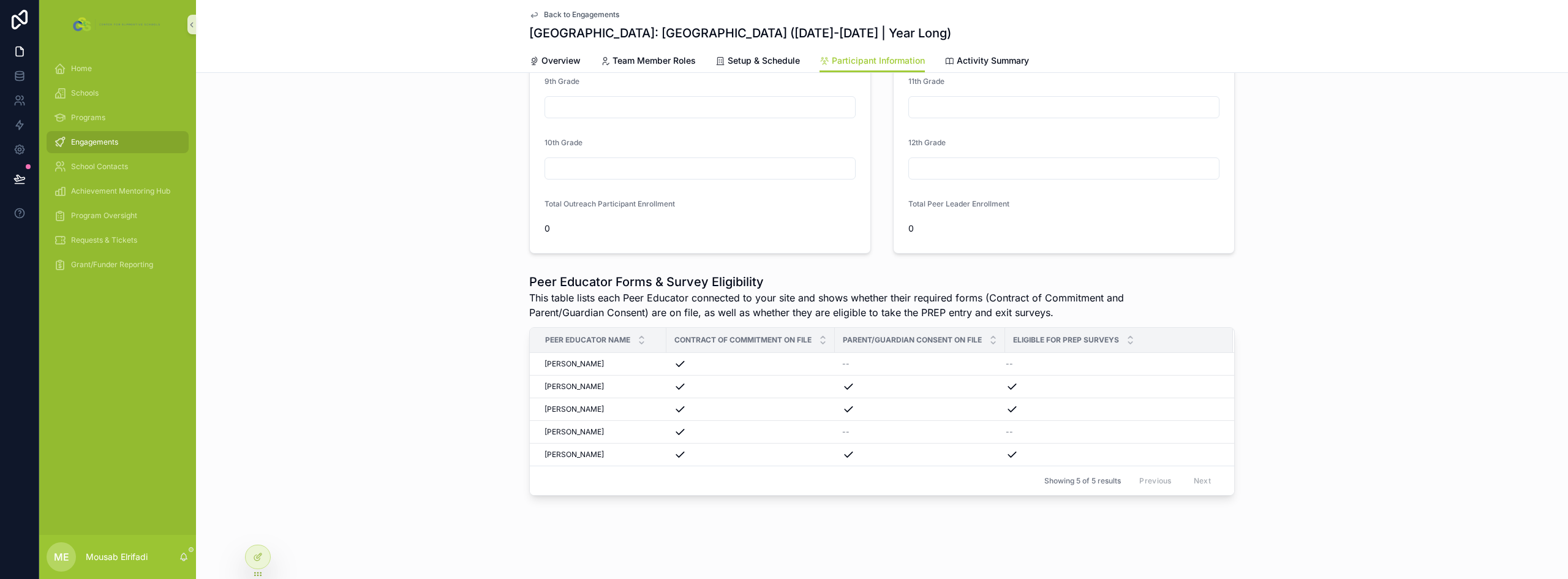
scroll to position [110, 0]
click at [258, 558] on icon at bounding box center [259, 555] width 5 height 5
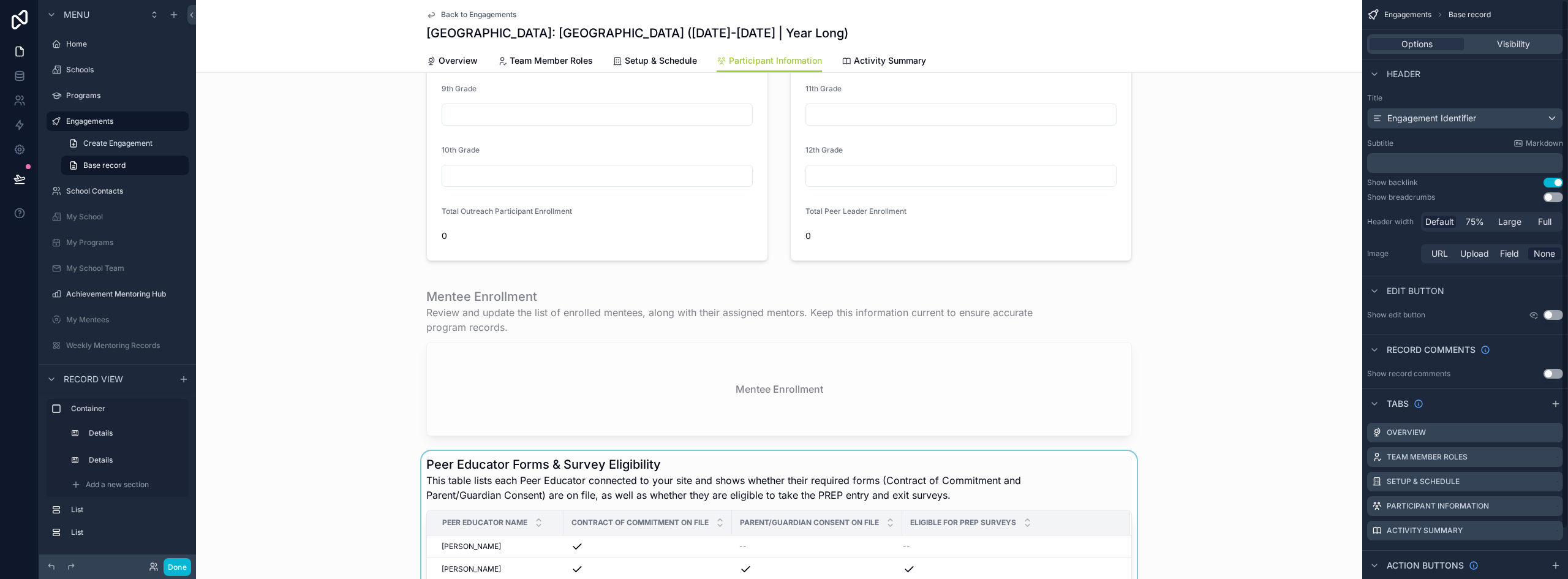
scroll to position [353, 0]
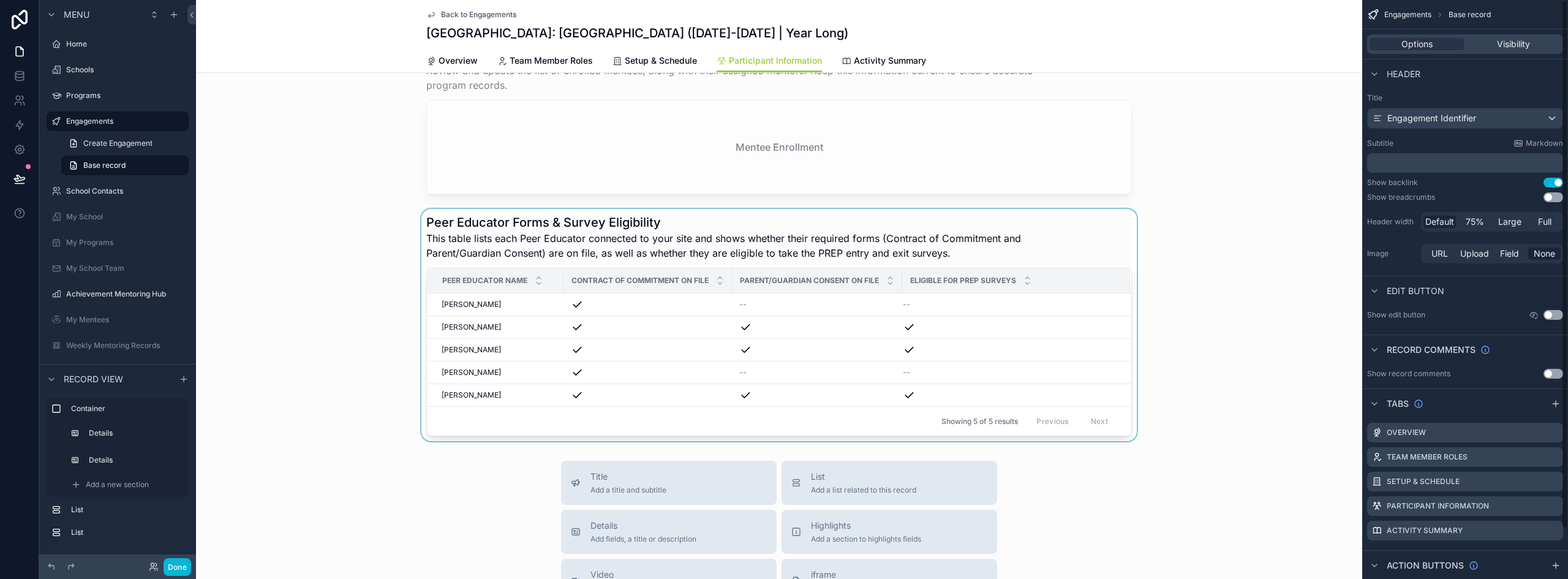
click at [1062, 275] on div "Eligible for PREP Surveys" at bounding box center [1016, 280] width 227 height 23
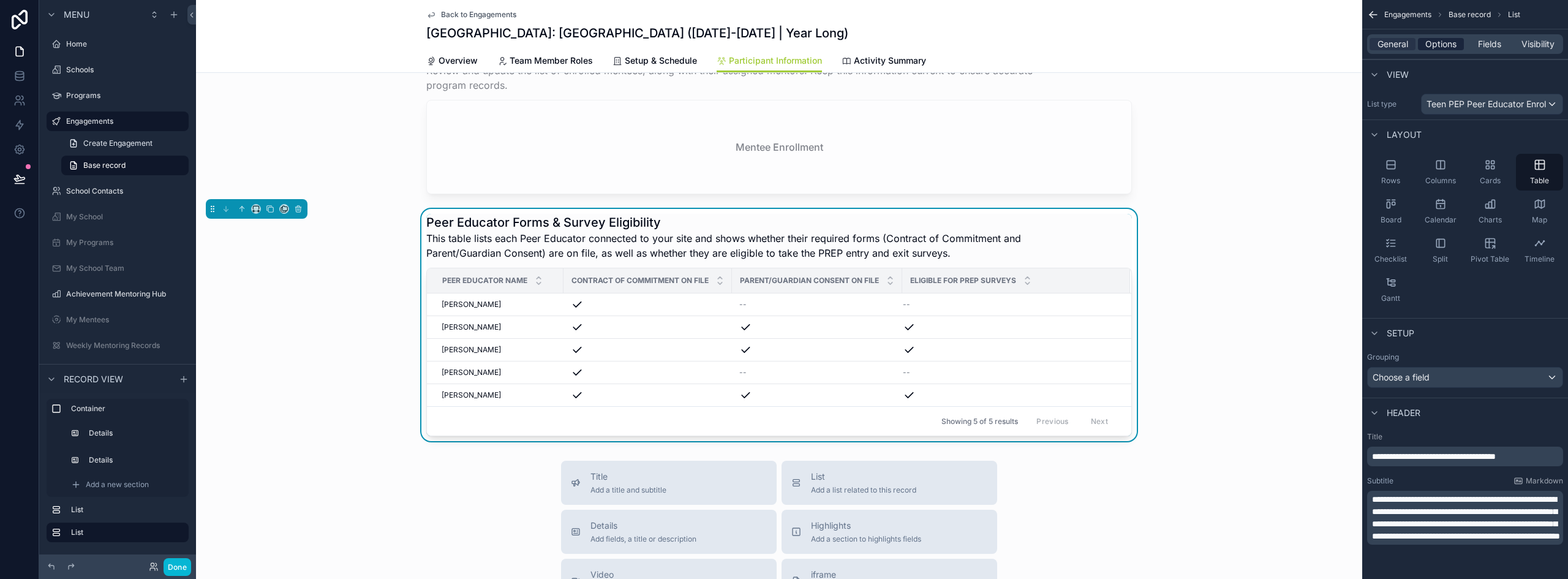
click at [1445, 49] on span "Options" at bounding box center [1441, 44] width 31 height 12
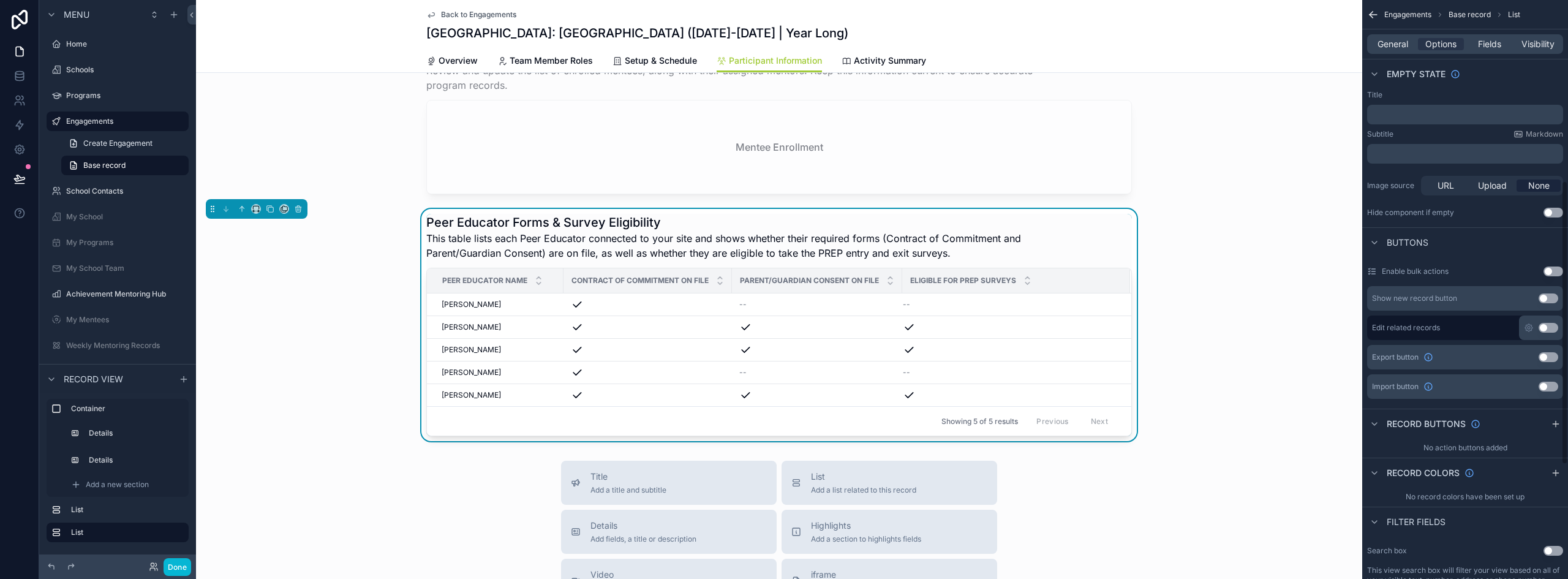
scroll to position [111, 0]
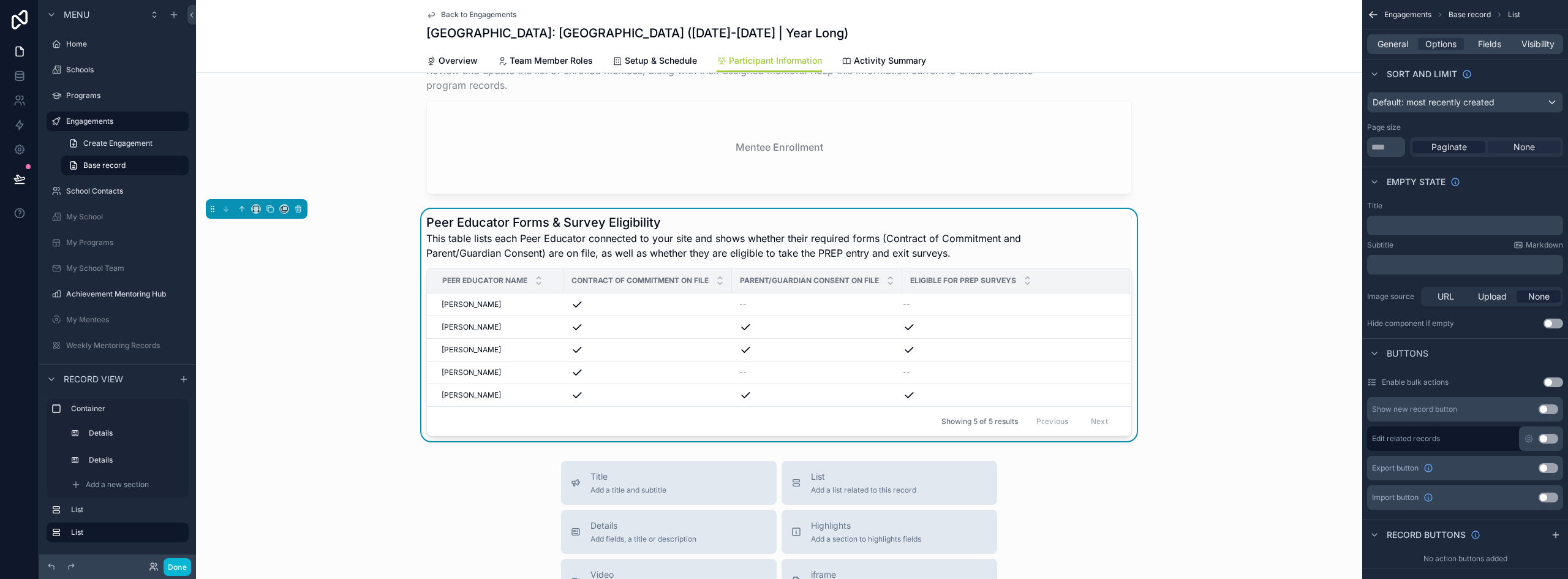
click at [1514, 145] on span "None" at bounding box center [1525, 147] width 22 height 12
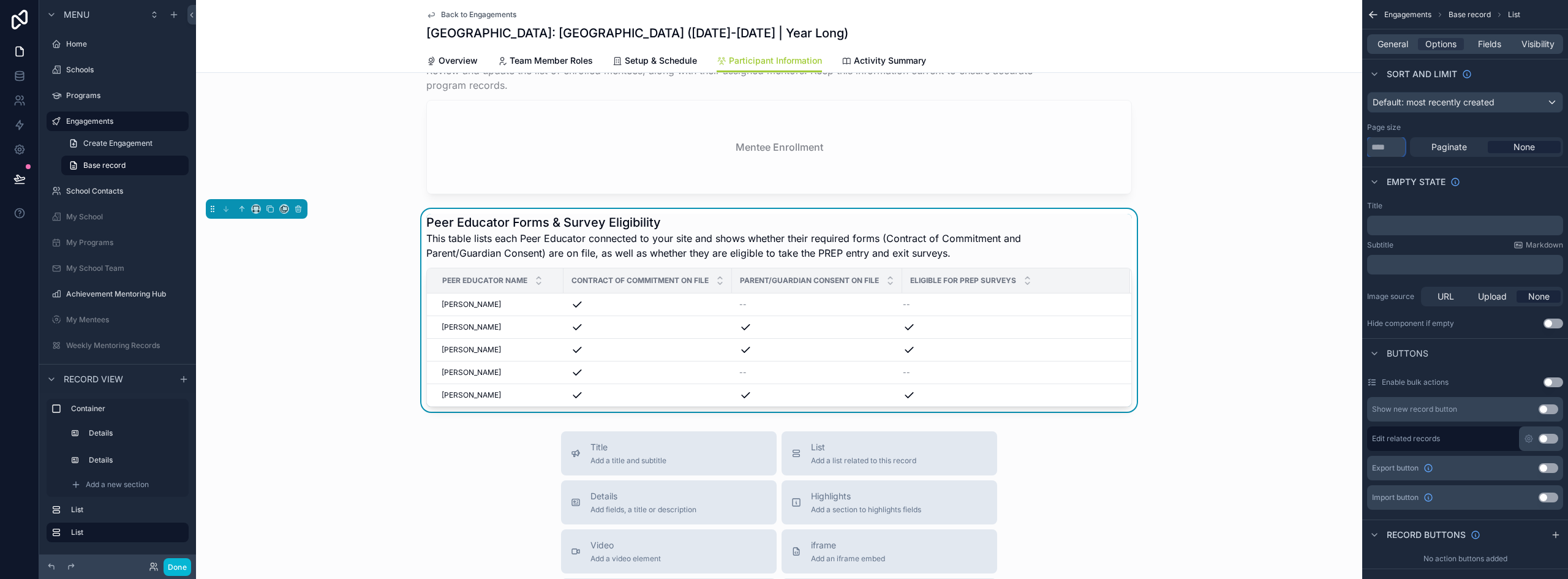
click at [1399, 145] on input "**" at bounding box center [1386, 147] width 38 height 20
type input "**"
click at [1419, 222] on p "﻿" at bounding box center [1466, 226] width 188 height 10
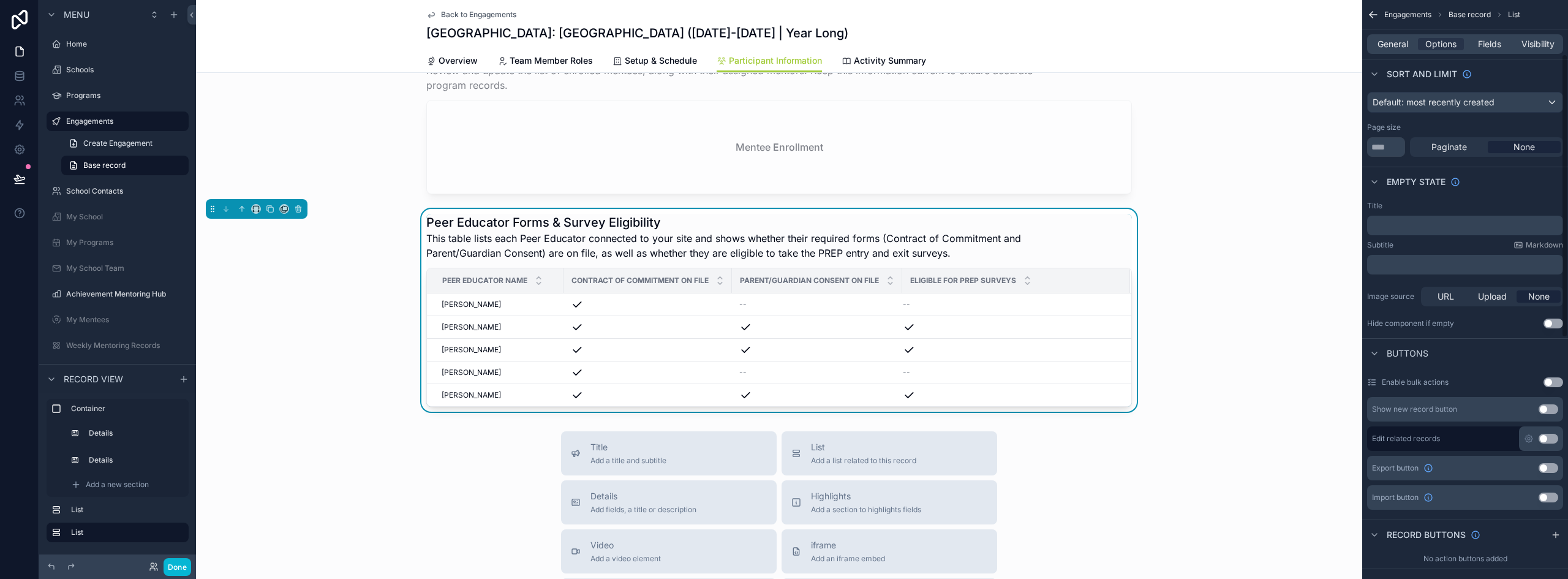
click at [1417, 228] on p "﻿" at bounding box center [1466, 226] width 188 height 10
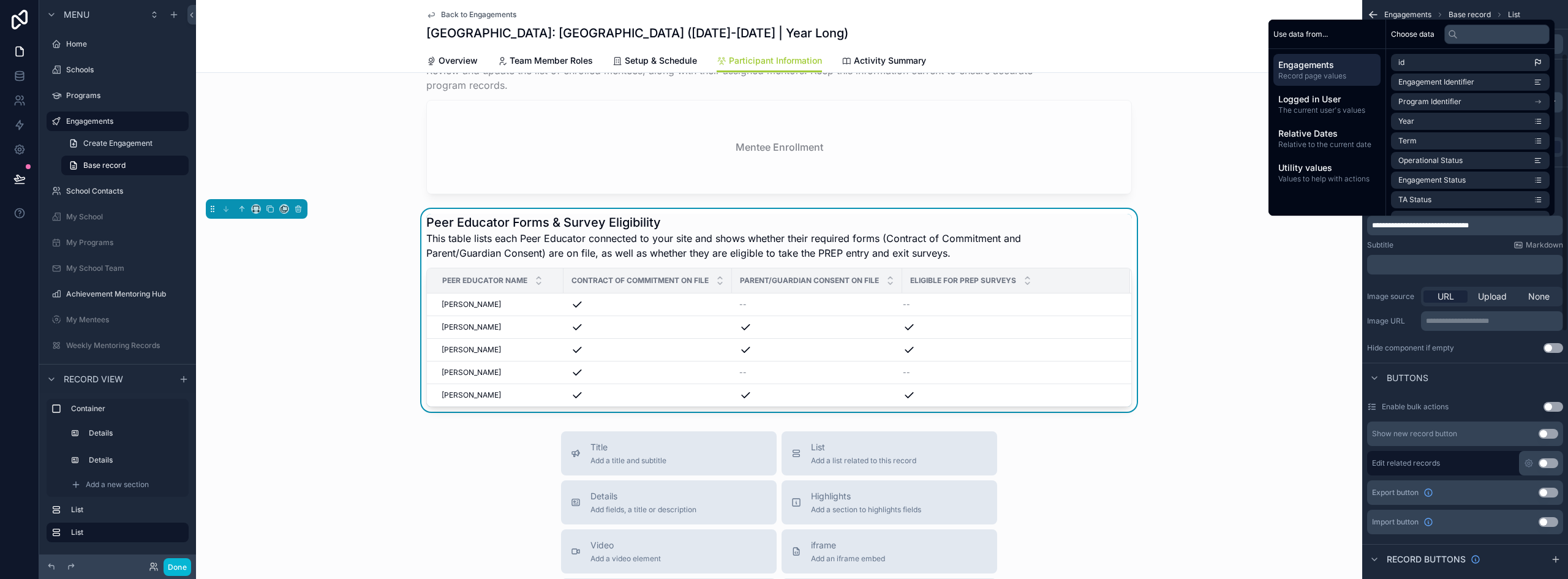
click at [1397, 268] on p "﻿" at bounding box center [1466, 265] width 188 height 10
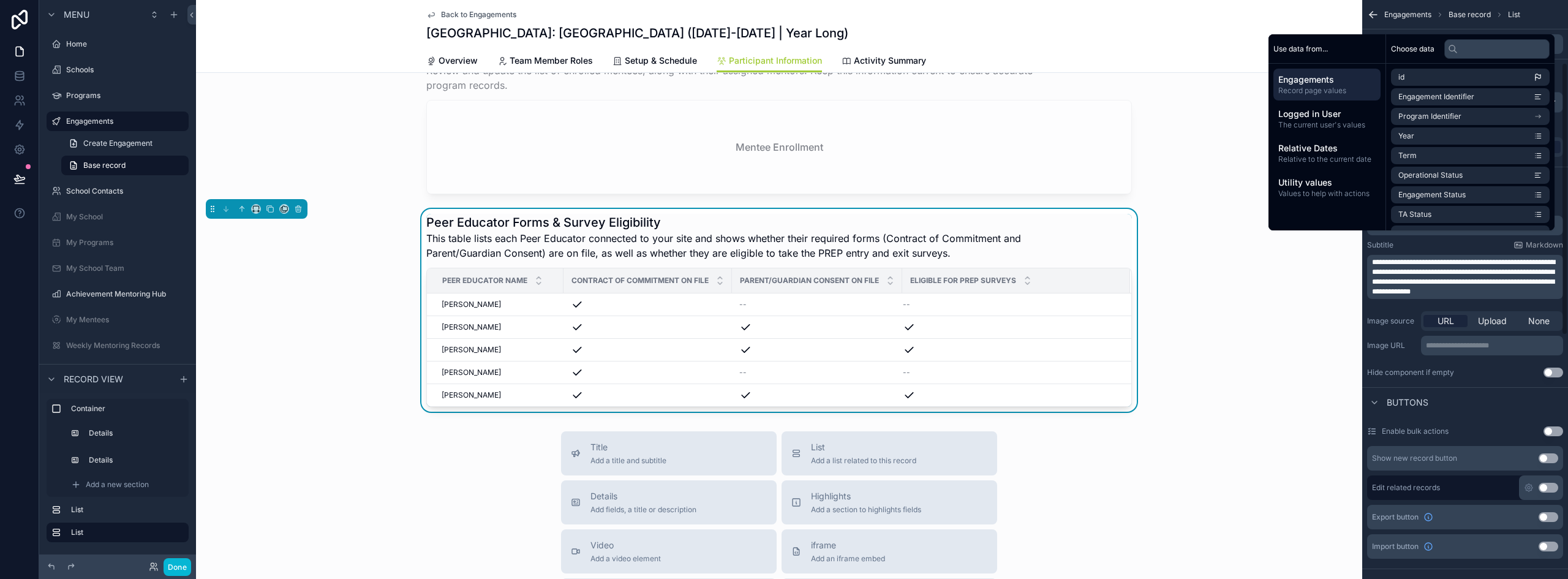
scroll to position [133, 0]
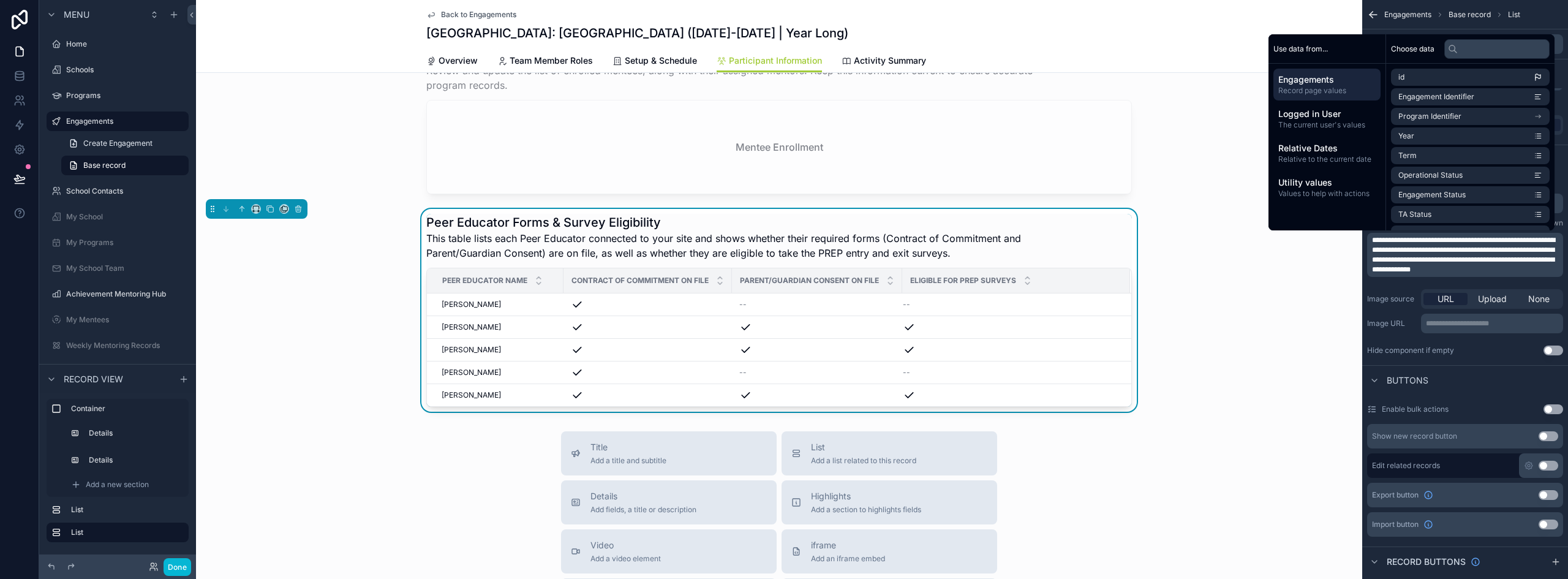
click at [1227, 328] on div "Peer Educator Forms & Survey Eligibility This table lists each Peer Educator co…" at bounding box center [779, 310] width 1166 height 203
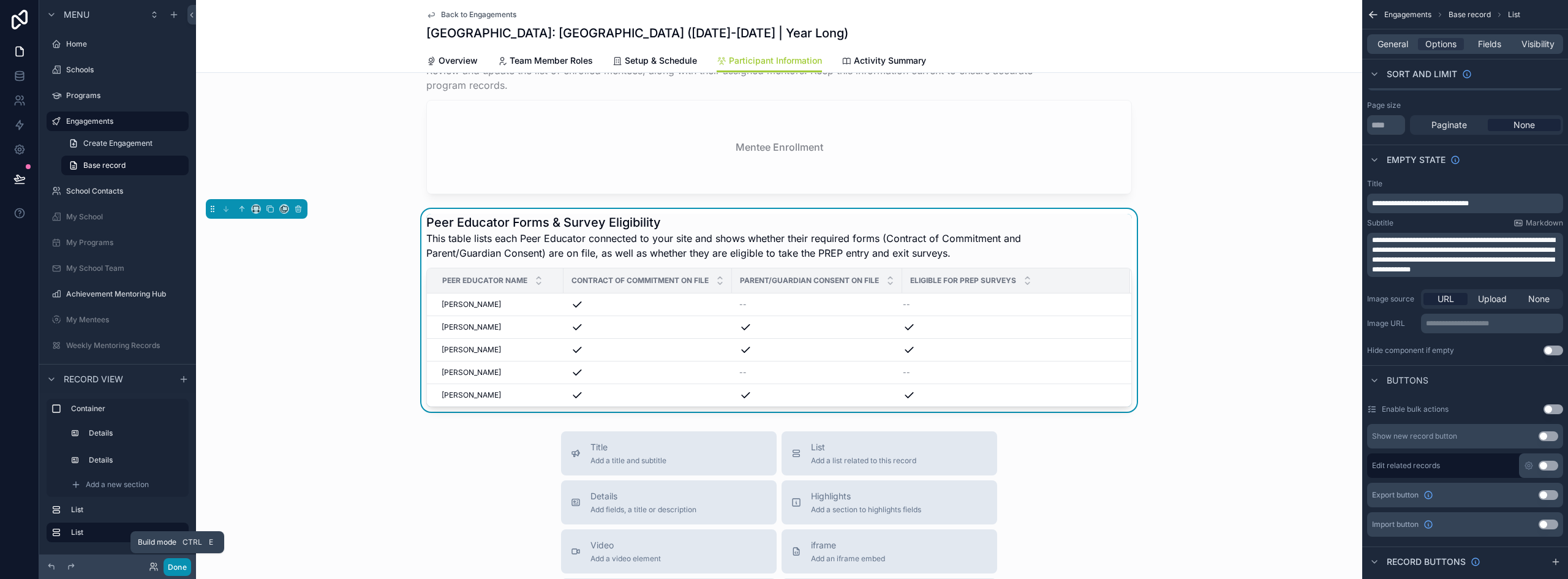
click at [176, 570] on button "Done" at bounding box center [177, 567] width 28 height 18
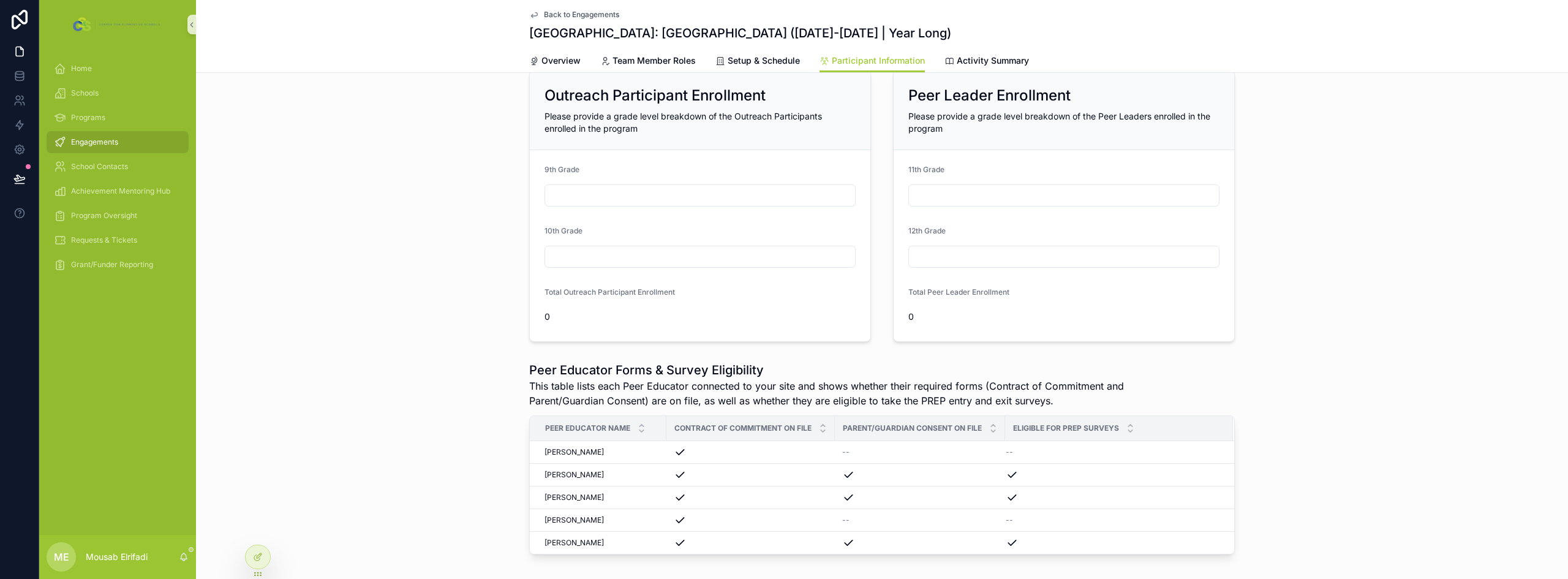
scroll to position [0, 0]
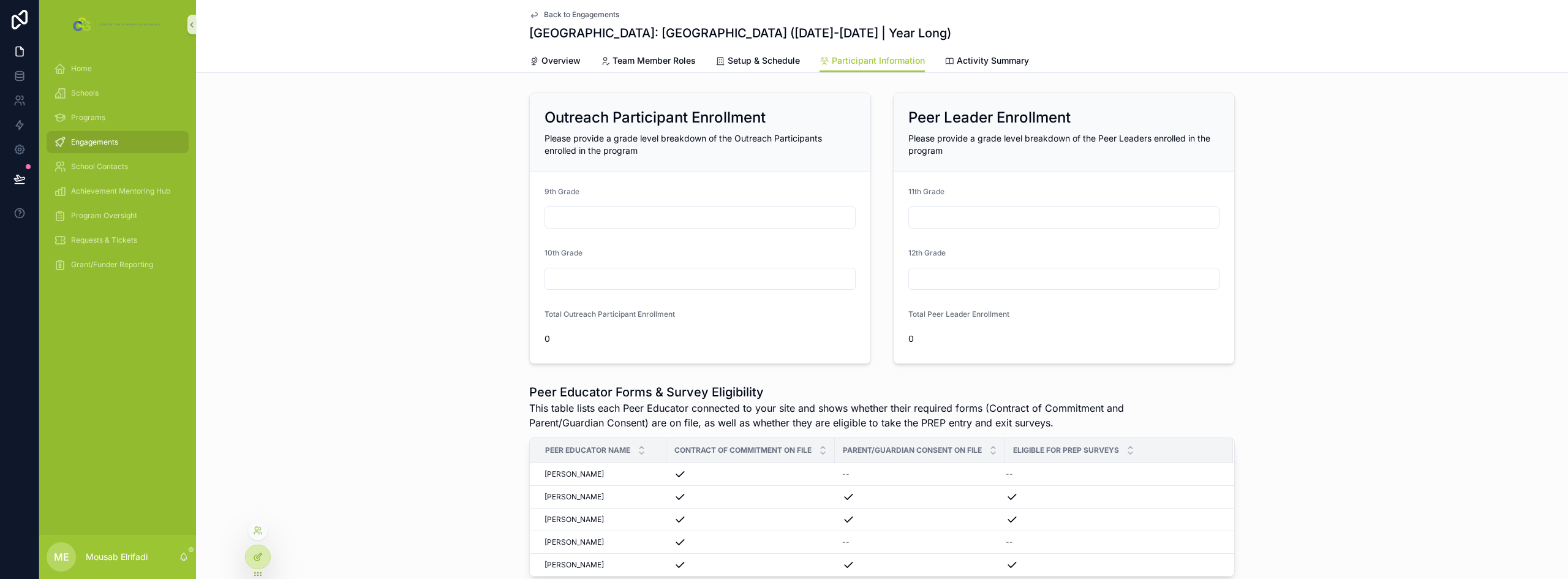
click at [252, 558] on div at bounding box center [258, 557] width 24 height 23
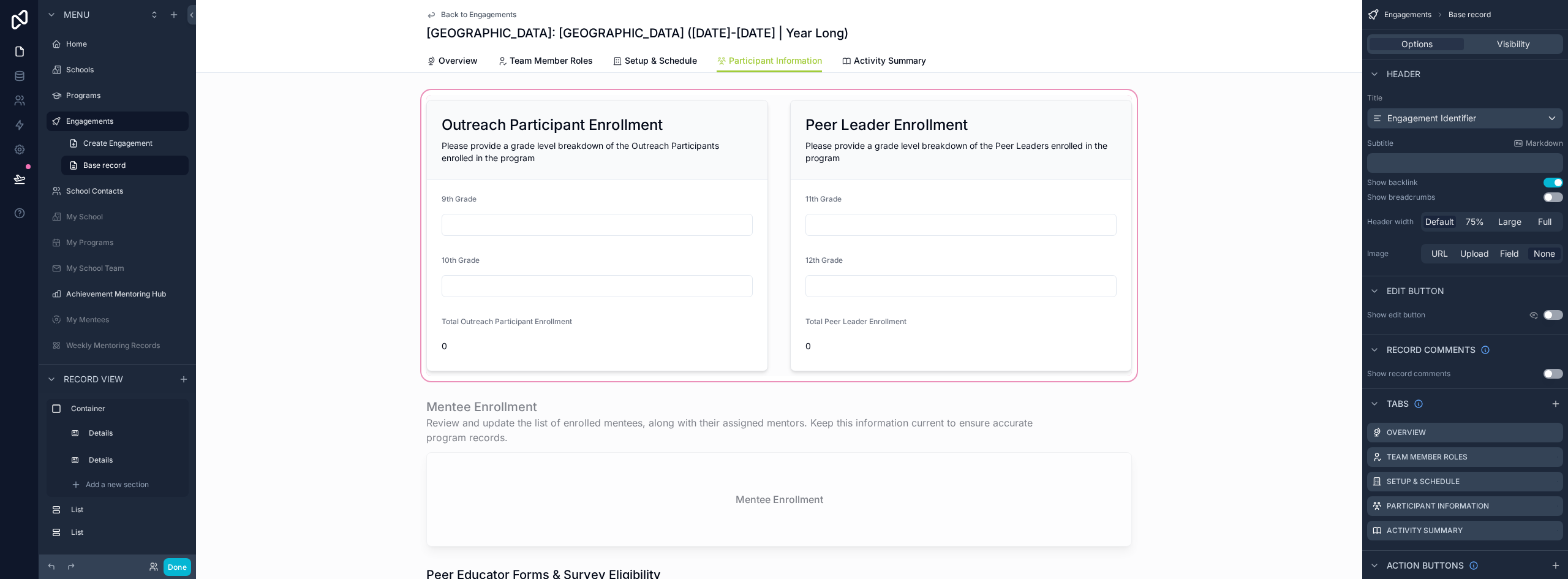
click at [721, 103] on div "scrollable content" at bounding box center [779, 236] width 1166 height 296
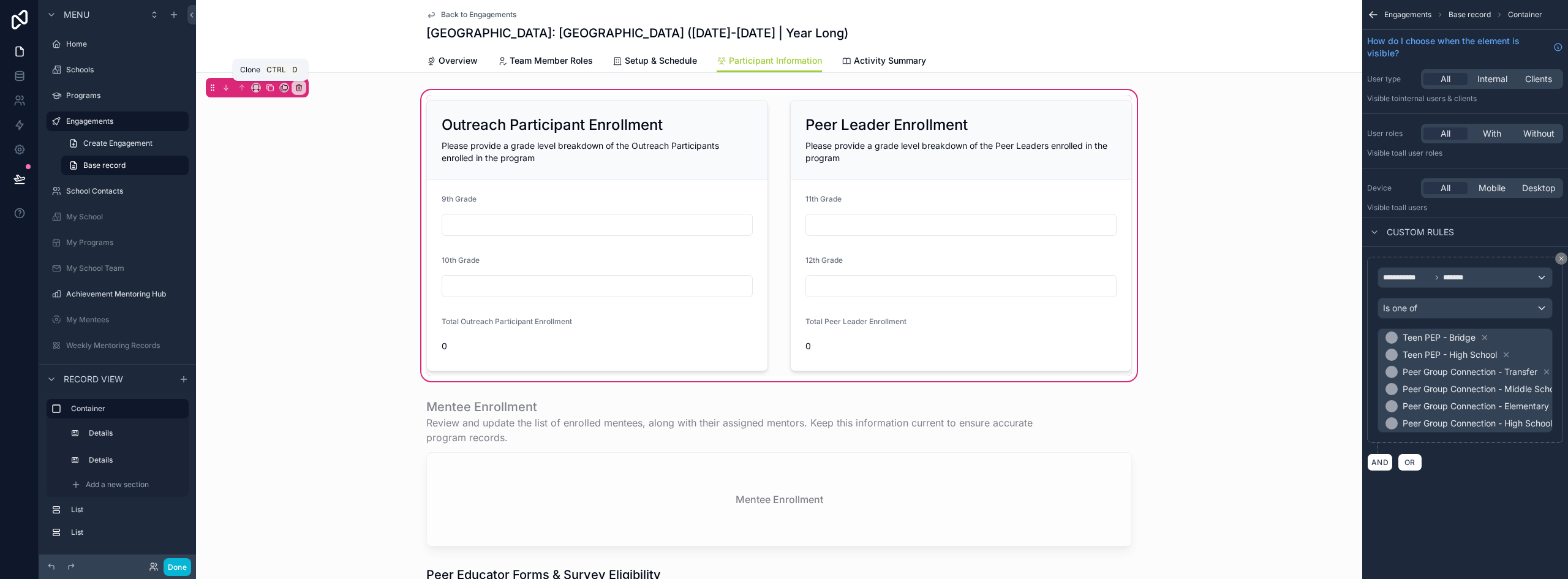
click at [267, 89] on icon "scrollable content" at bounding box center [269, 86] width 5 height 5
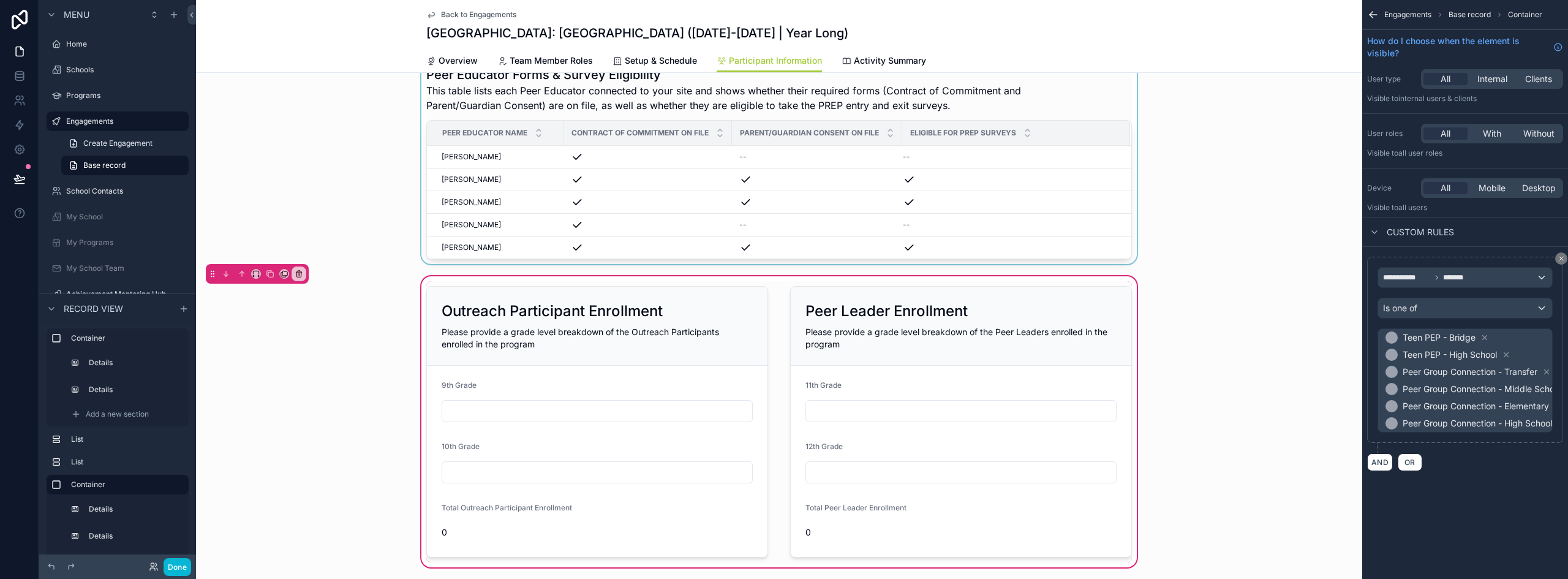
scroll to position [429, 0]
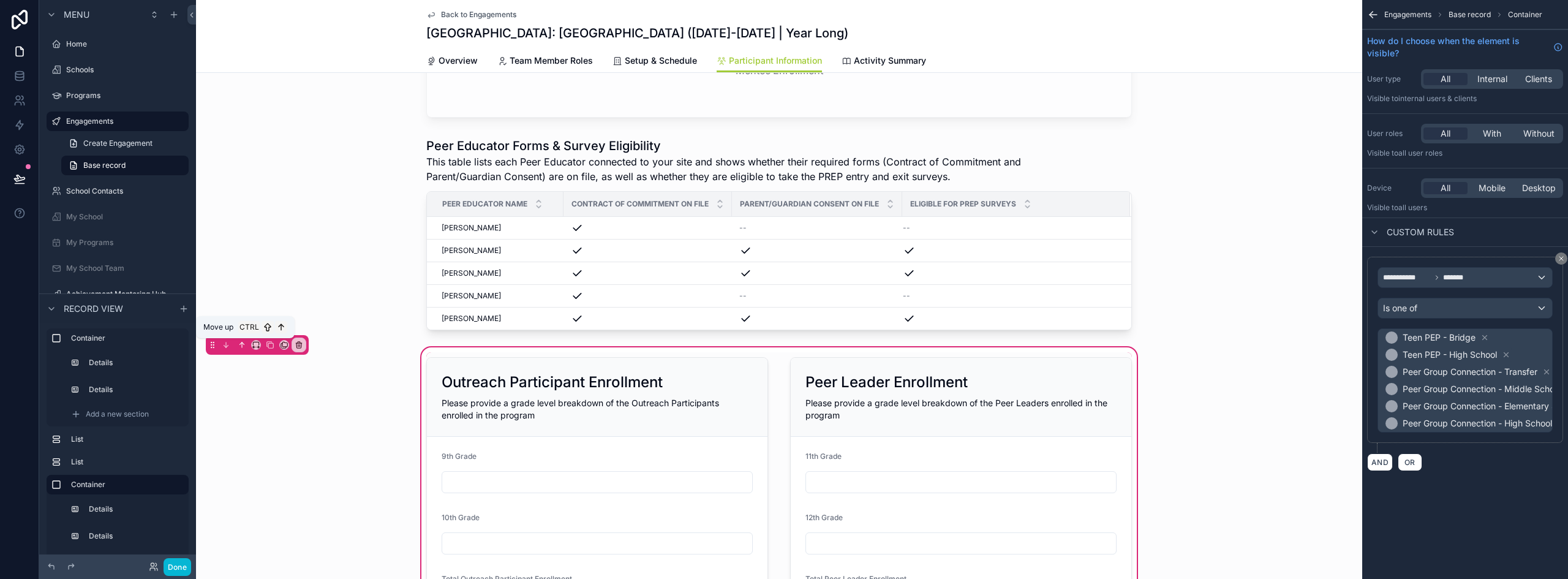
click at [240, 345] on icon "scrollable content" at bounding box center [242, 345] width 9 height 9
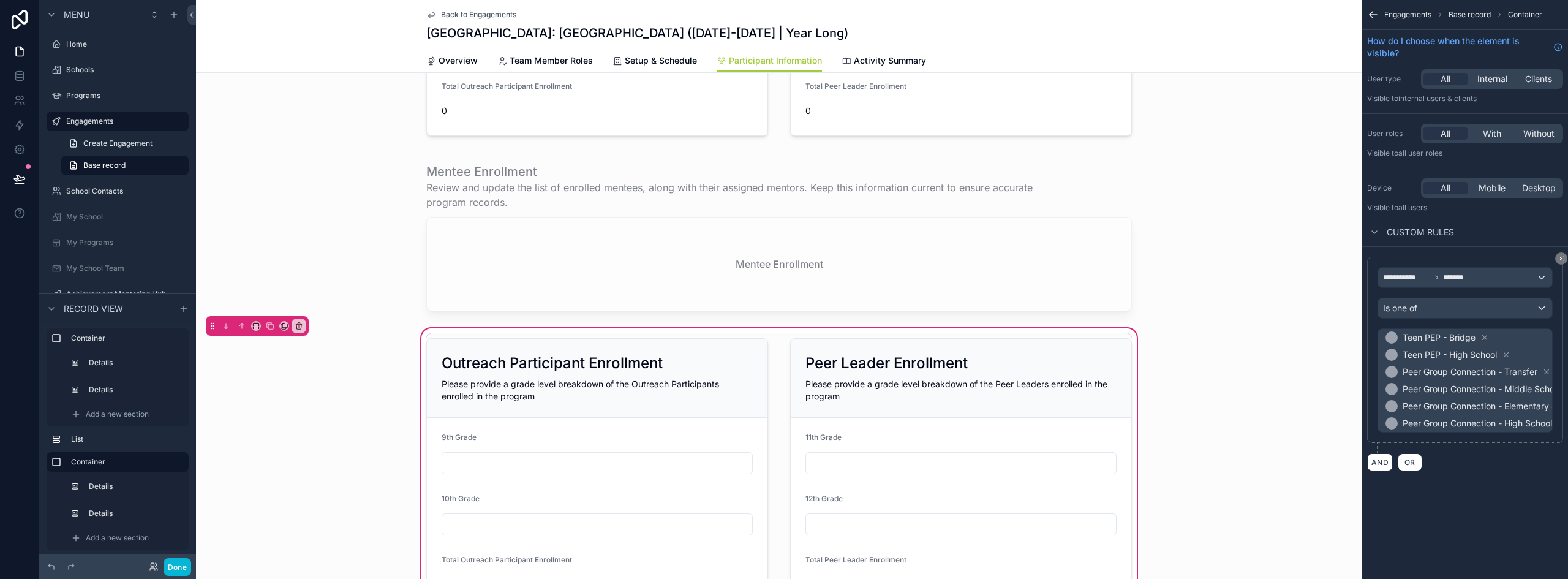
scroll to position [245, 0]
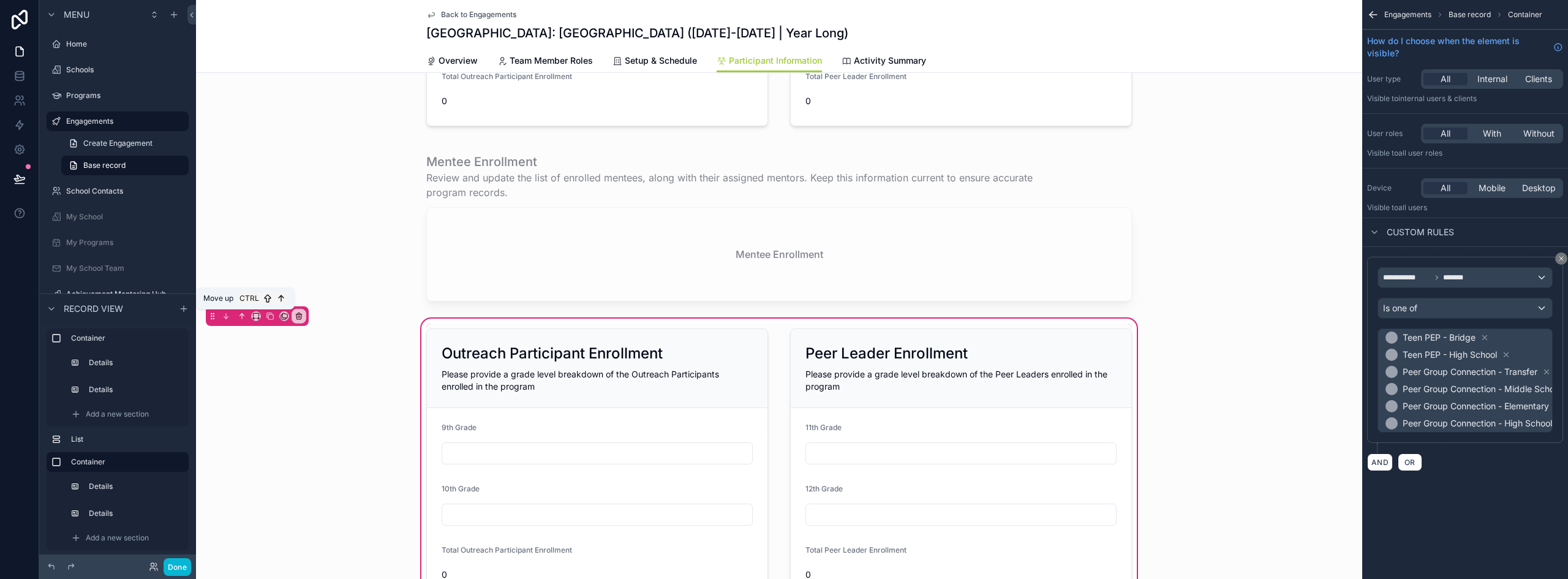
click at [240, 319] on icon "scrollable content" at bounding box center [242, 316] width 9 height 9
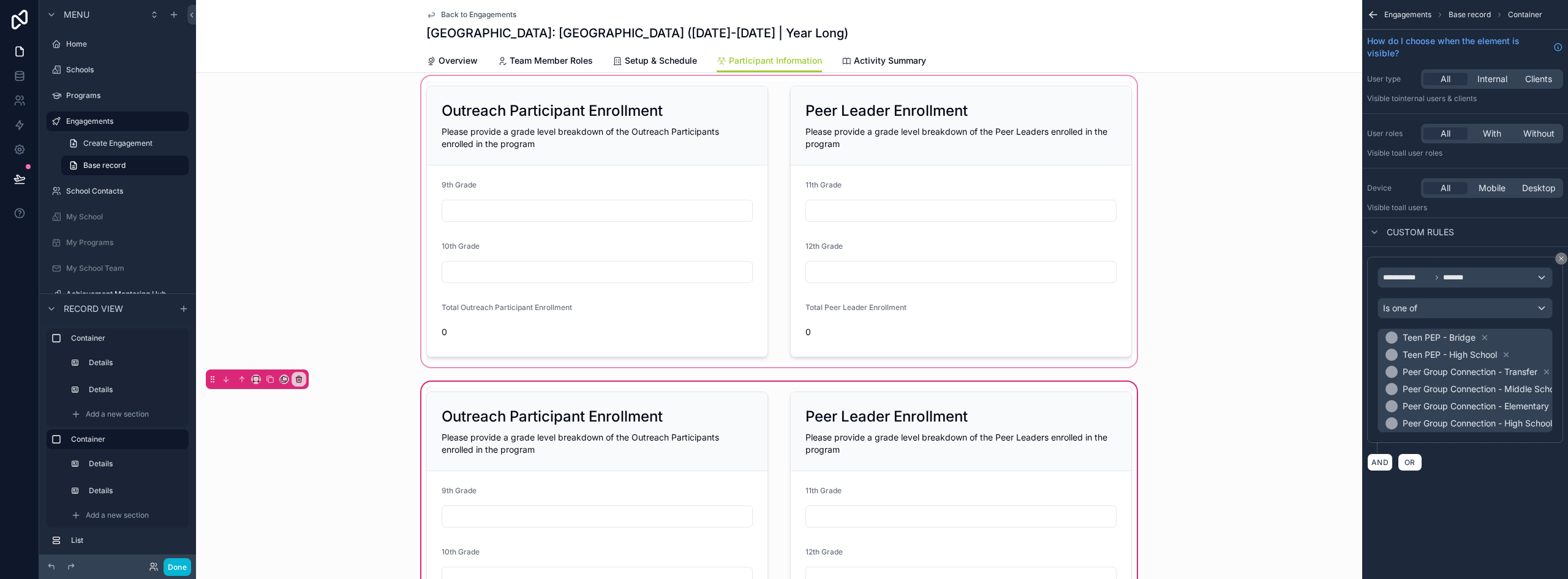
scroll to position [0, 0]
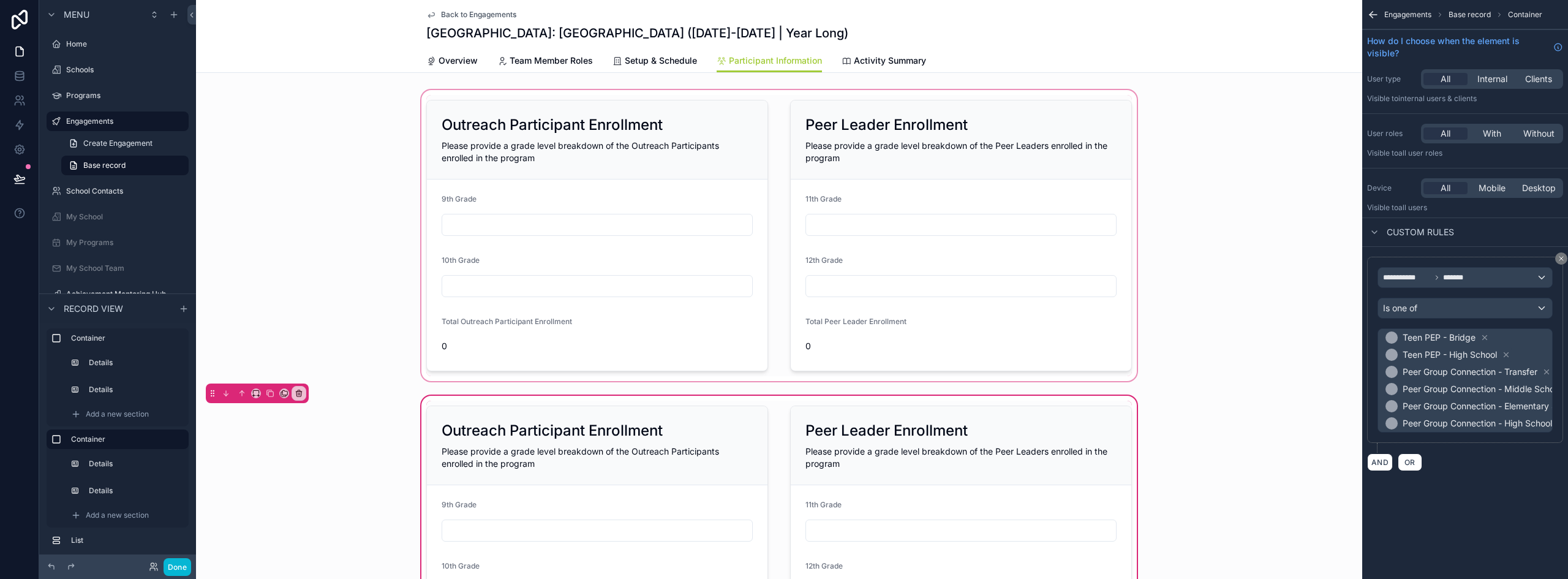
click at [1001, 141] on div "scrollable content" at bounding box center [779, 236] width 1166 height 296
click at [1484, 336] on icon "scrollable content" at bounding box center [1485, 338] width 4 height 4
click at [1508, 338] on icon "scrollable content" at bounding box center [1506, 337] width 9 height 9
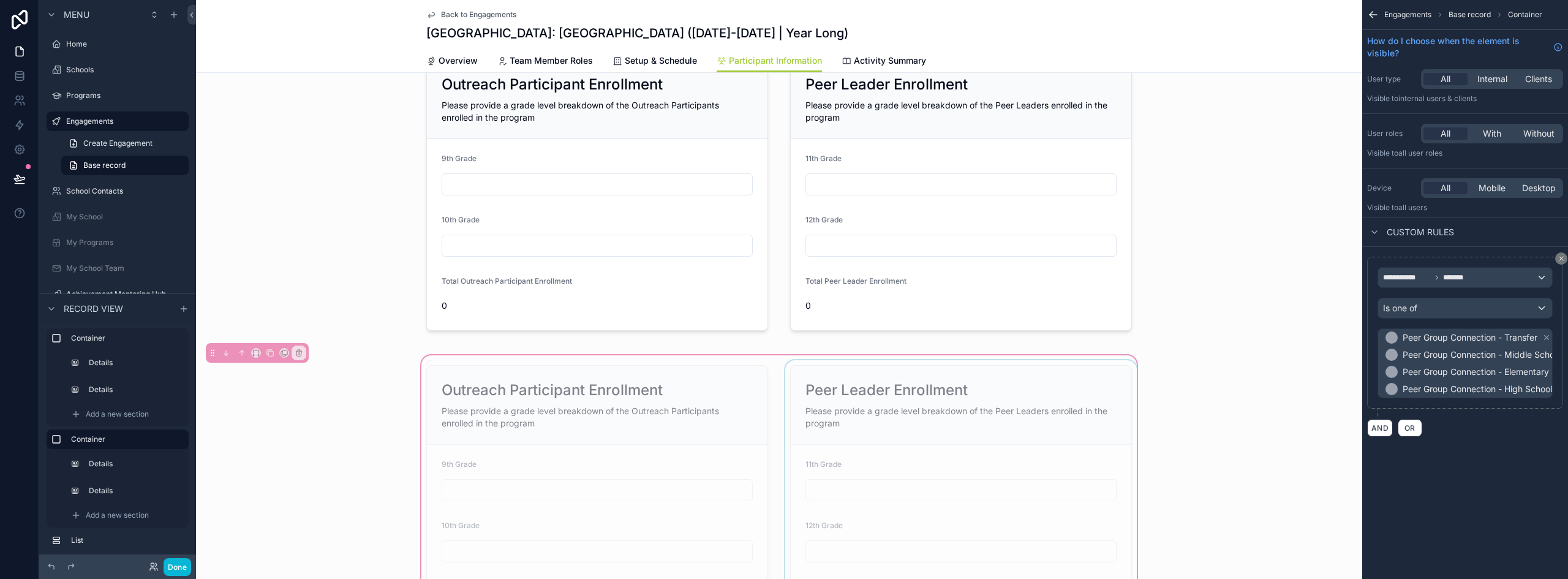
scroll to position [122, 0]
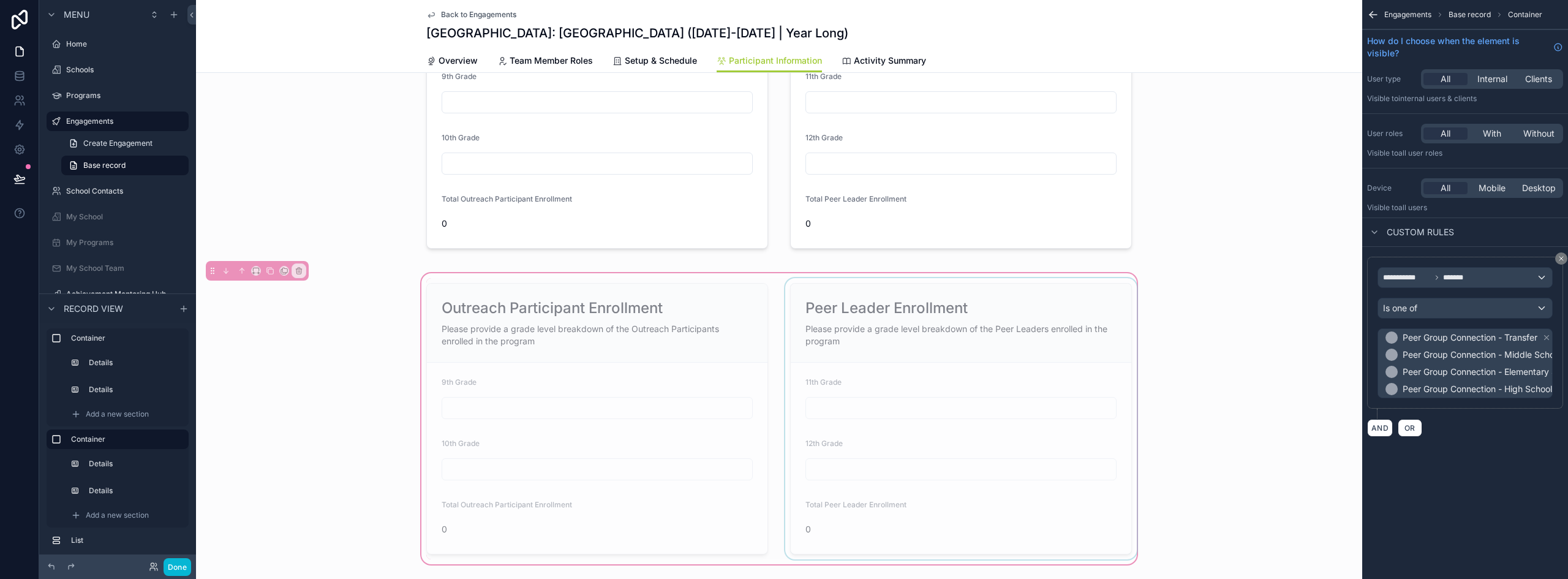
click at [934, 351] on div "scrollable content" at bounding box center [961, 419] width 357 height 281
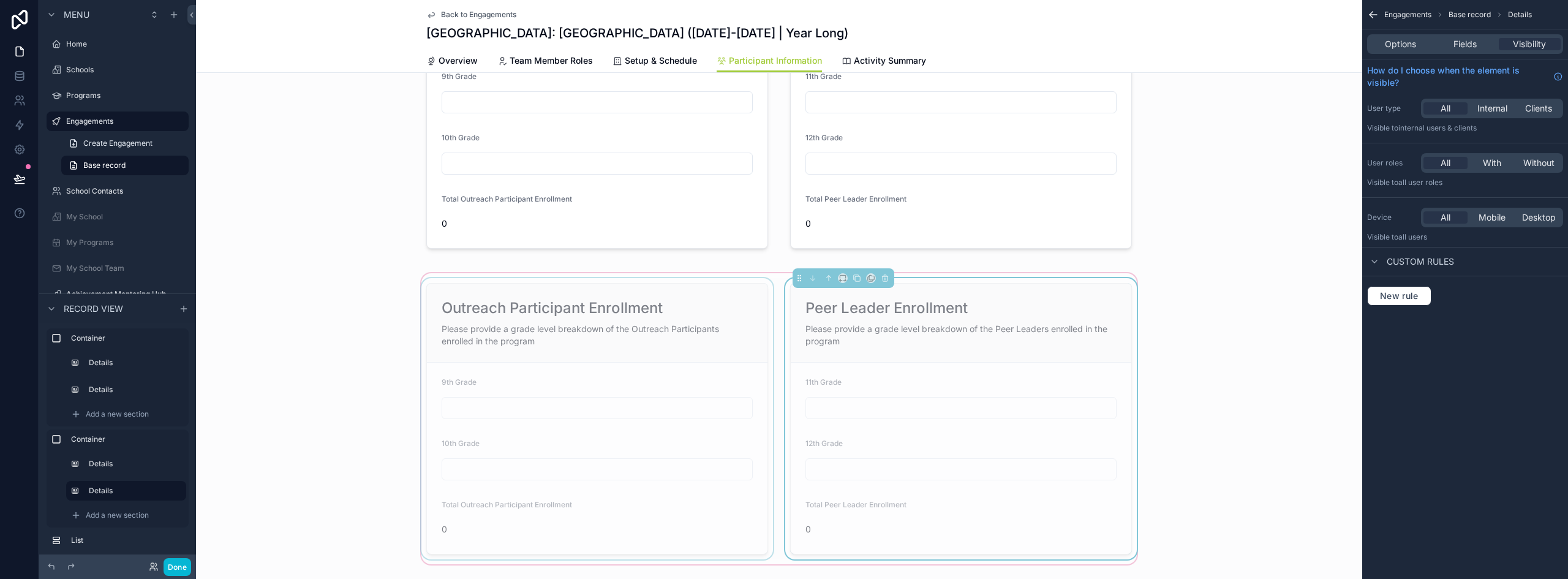
drag, startPoint x: 644, startPoint y: 286, endPoint x: 664, endPoint y: 289, distance: 20.2
click at [644, 286] on div "scrollable content" at bounding box center [597, 419] width 357 height 281
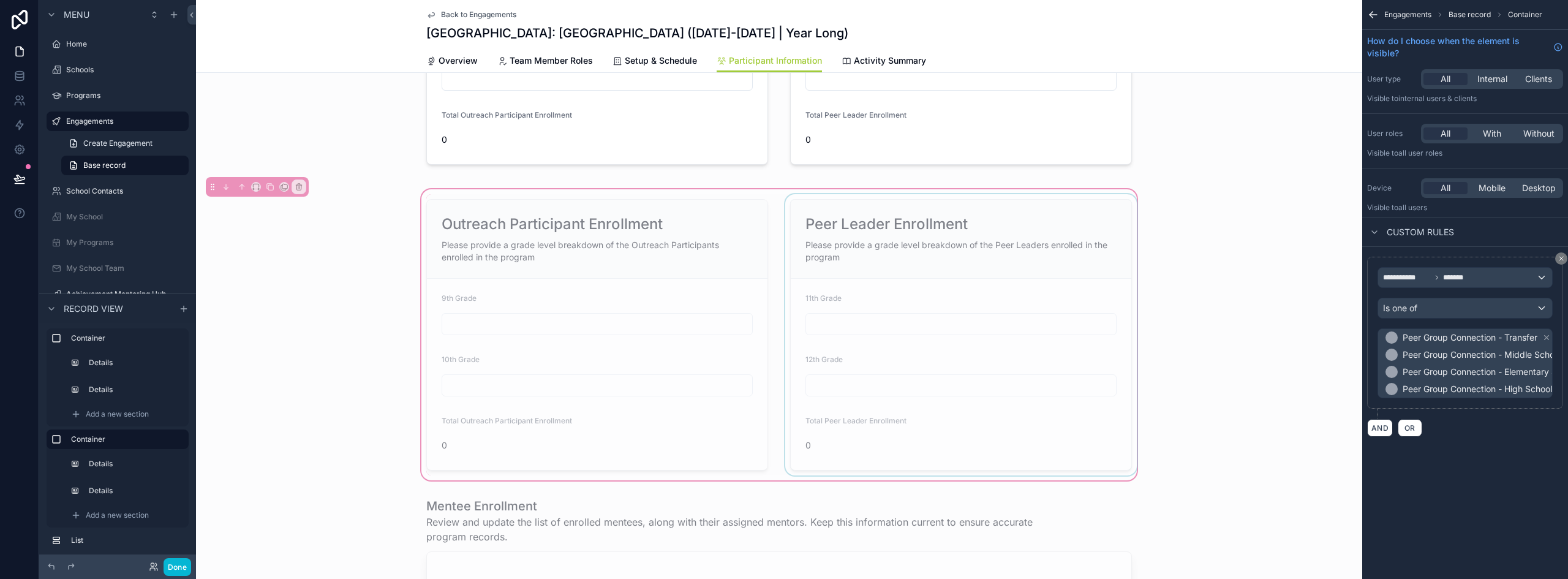
scroll to position [245, 0]
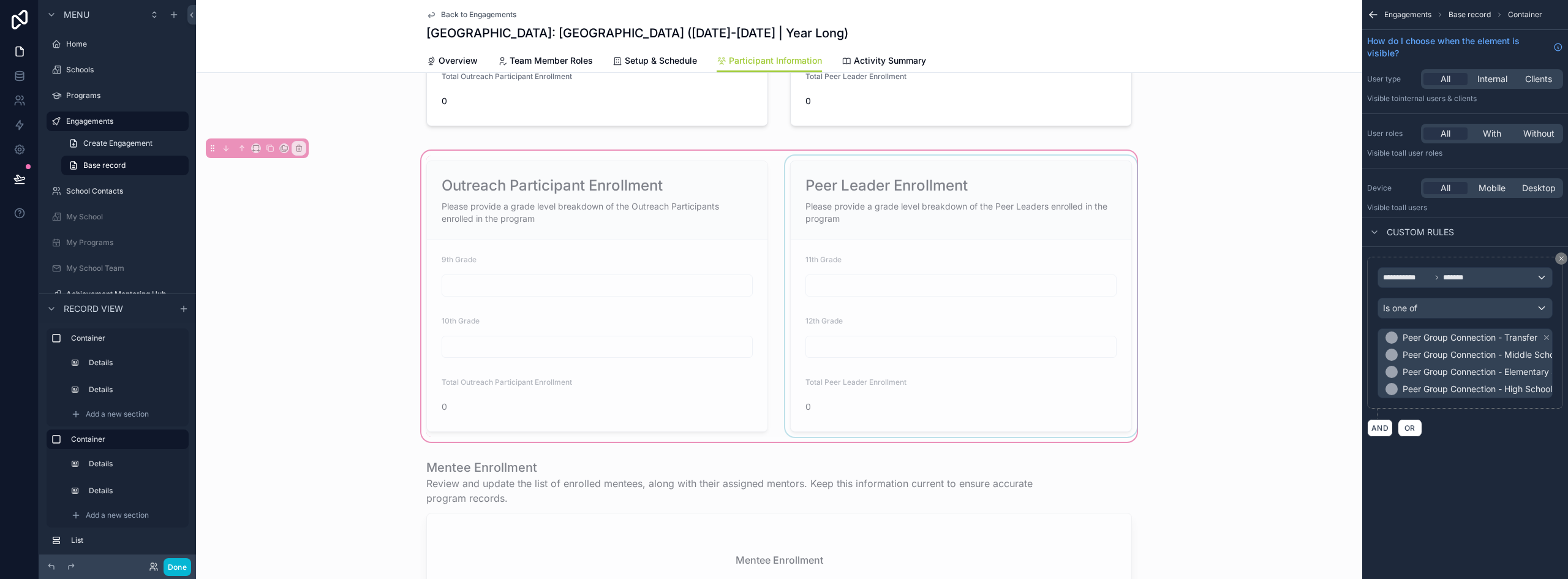
click at [1018, 334] on div "scrollable content" at bounding box center [961, 296] width 357 height 281
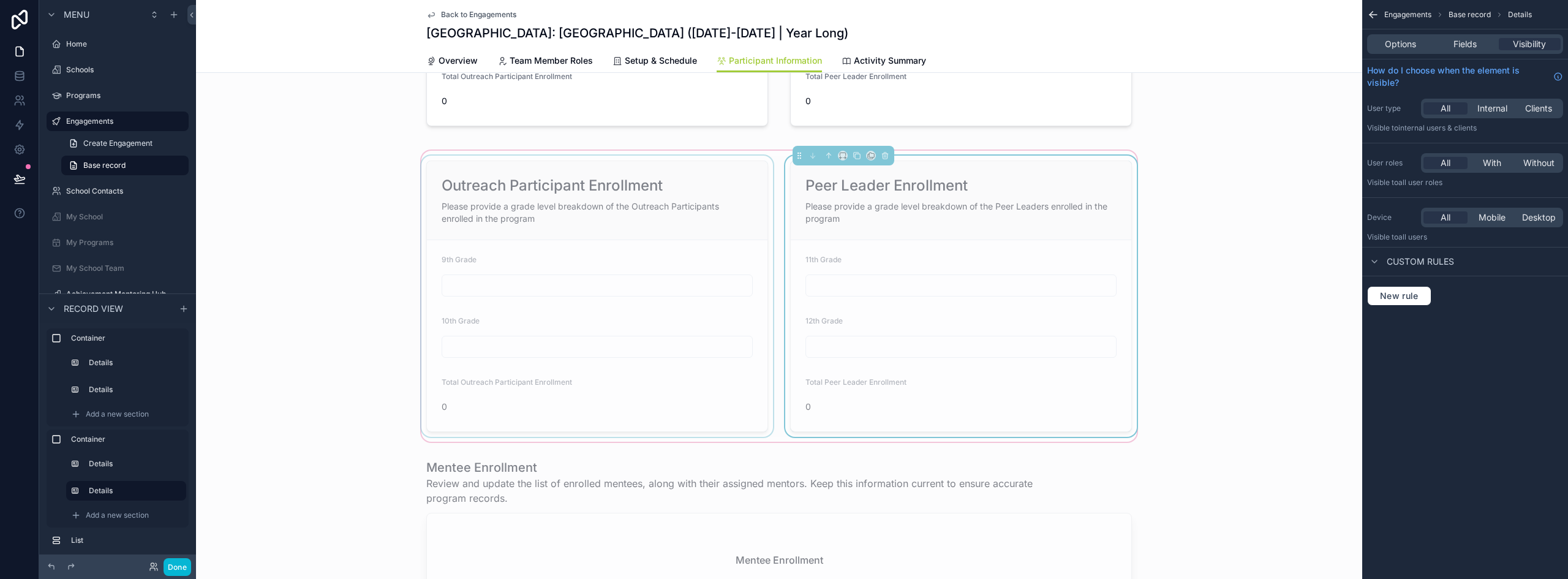
click at [677, 191] on div "scrollable content" at bounding box center [597, 296] width 357 height 281
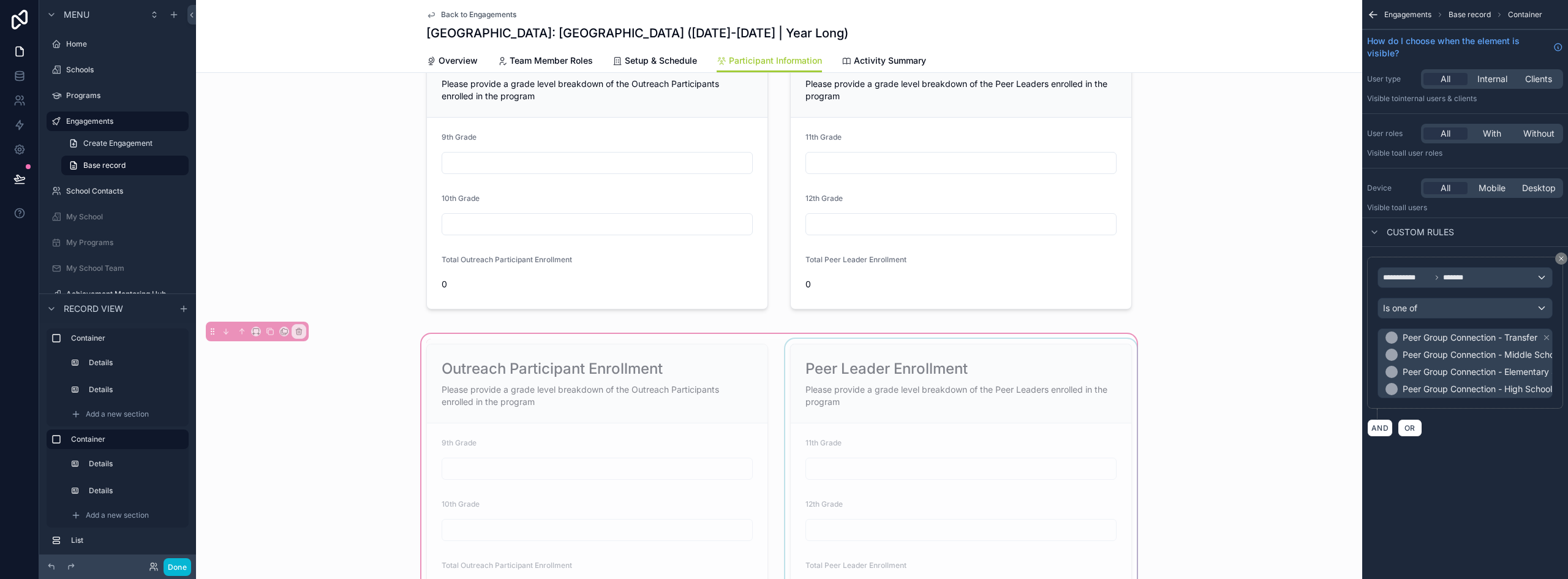
scroll to position [61, 0]
click at [772, 136] on div "scrollable content" at bounding box center [779, 174] width 1166 height 296
click at [937, 366] on div "scrollable content" at bounding box center [961, 480] width 357 height 281
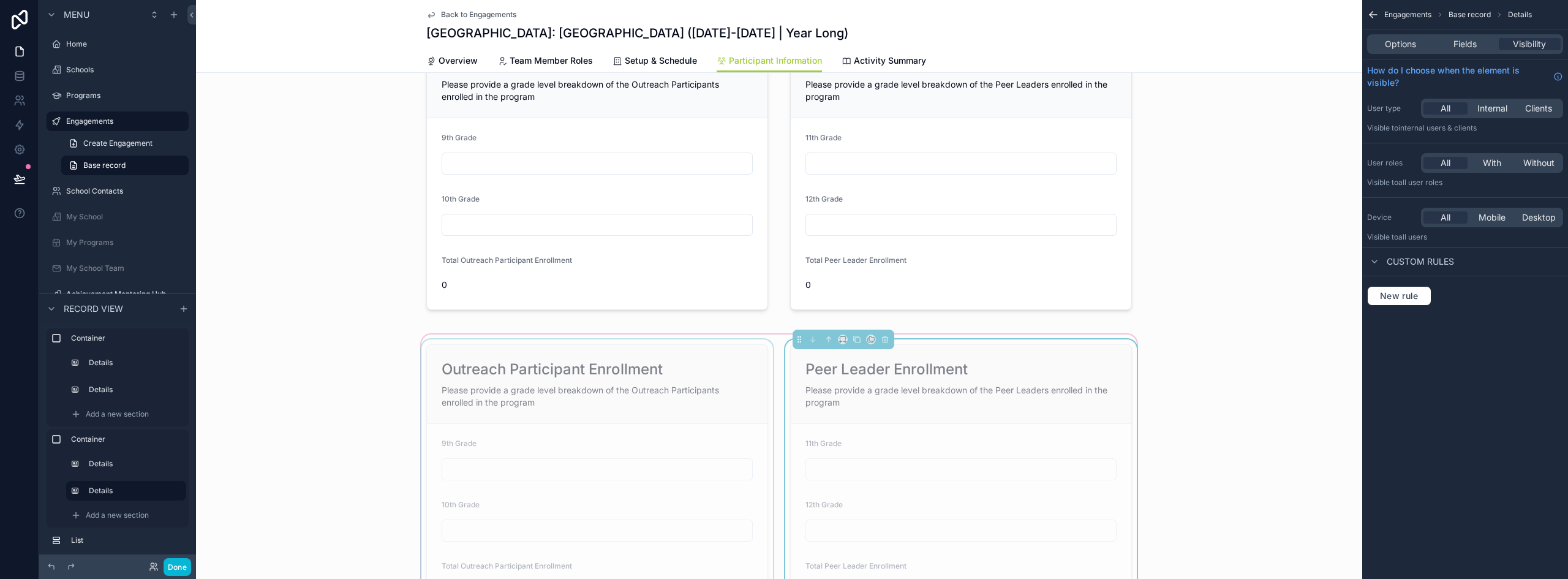
click at [727, 345] on div "scrollable content" at bounding box center [597, 480] width 357 height 281
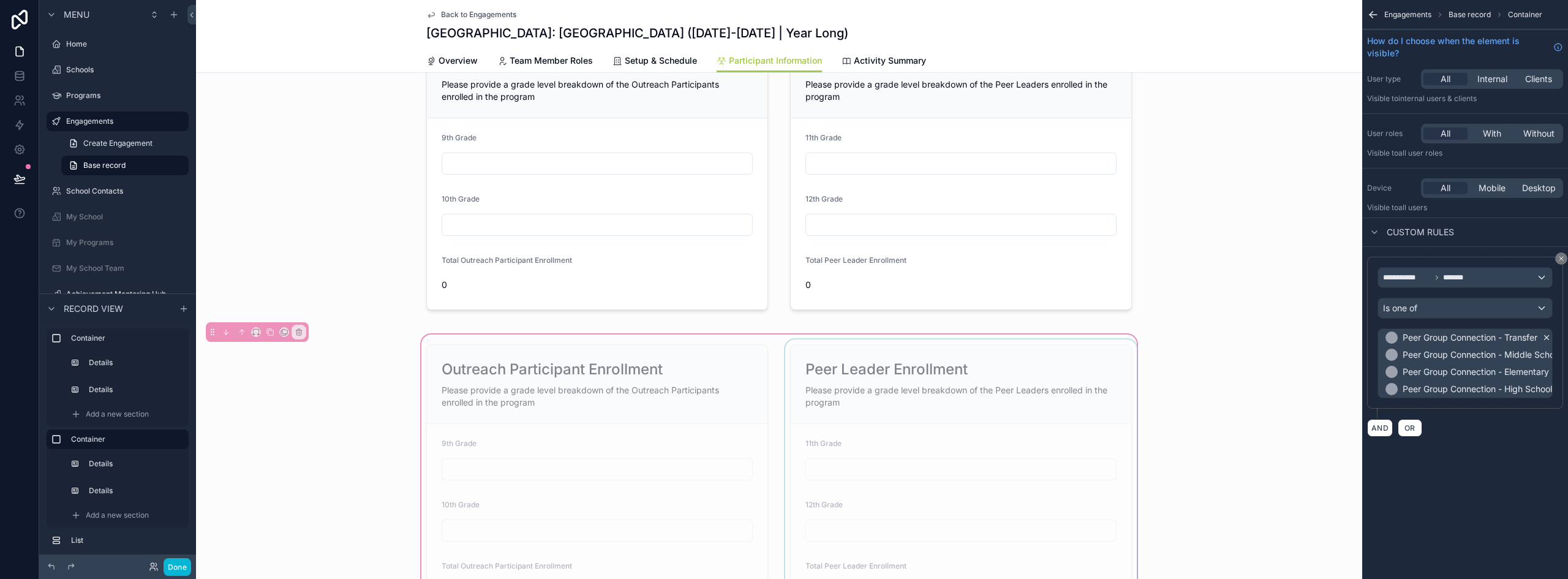
click at [1546, 339] on icon "scrollable content" at bounding box center [1546, 337] width 9 height 9
click at [1549, 337] on span "Peer Group Connection - Middle School" at bounding box center [1482, 338] width 159 height 12
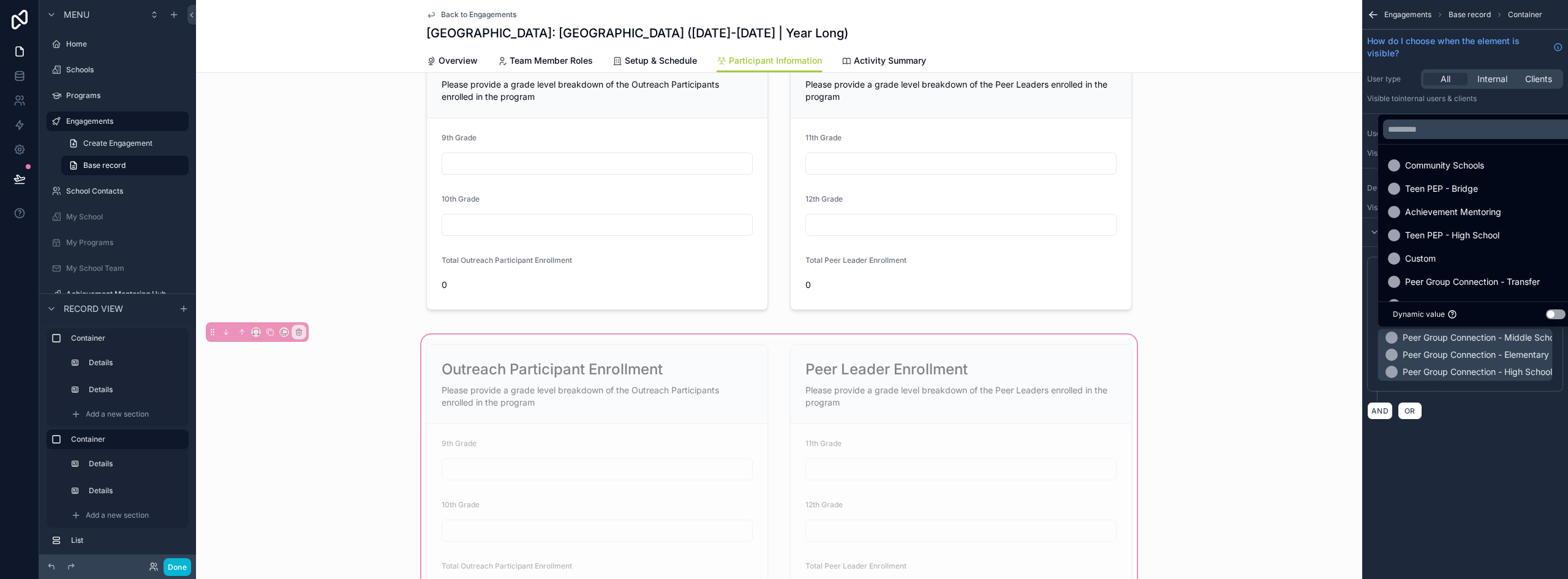
click at [1475, 319] on div "Dynamic value Use setting" at bounding box center [1480, 314] width 173 height 10
click at [1445, 191] on span "Teen PEP - Bridge" at bounding box center [1442, 189] width 73 height 15
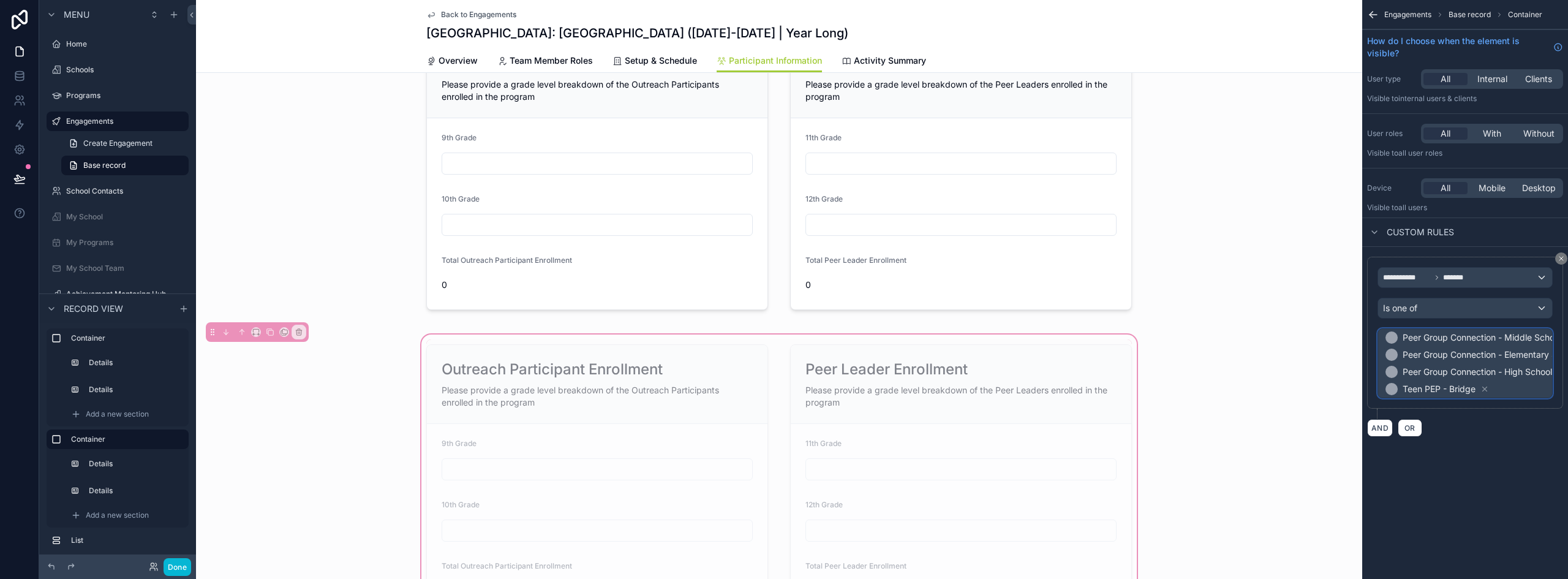
click at [1535, 372] on span "Peer Group Connection - High School" at bounding box center [1477, 372] width 149 height 12
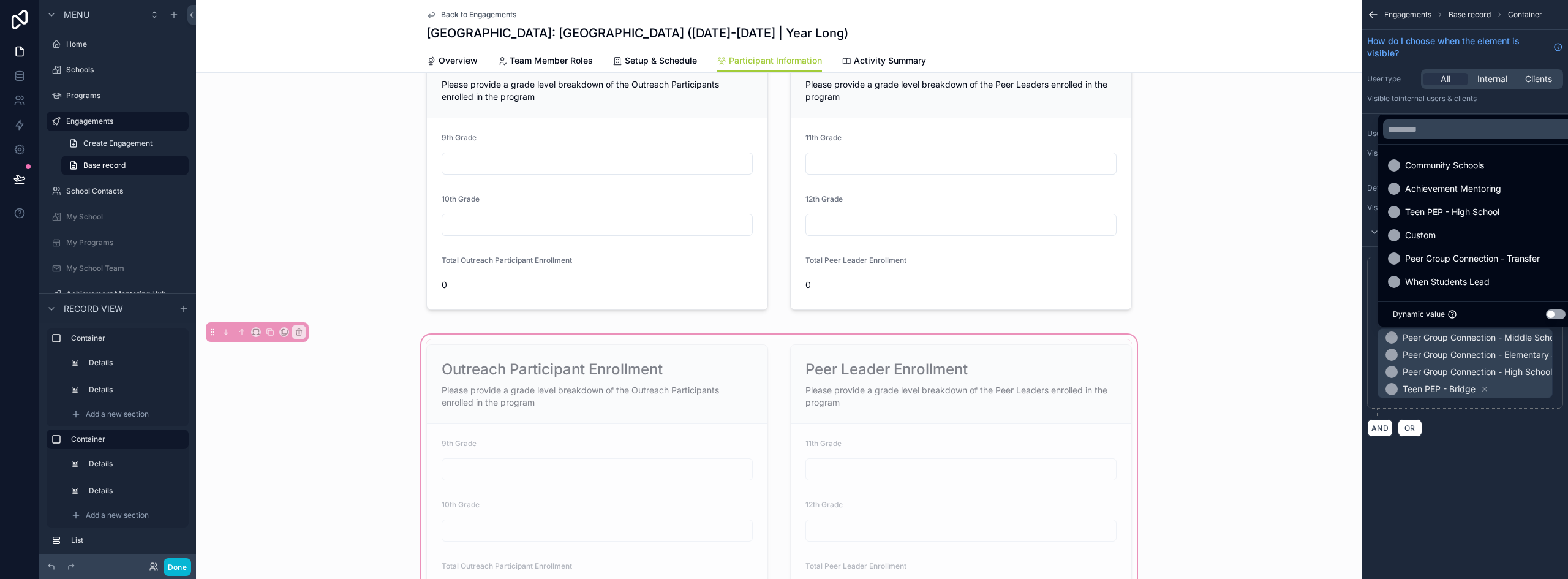
click at [1250, 359] on div "Outreach Participant Enrollment Please provide a grade level breakdown of the O…" at bounding box center [779, 480] width 1166 height 296
click at [1497, 451] on div "scrollable content" at bounding box center [784, 289] width 1568 height 579
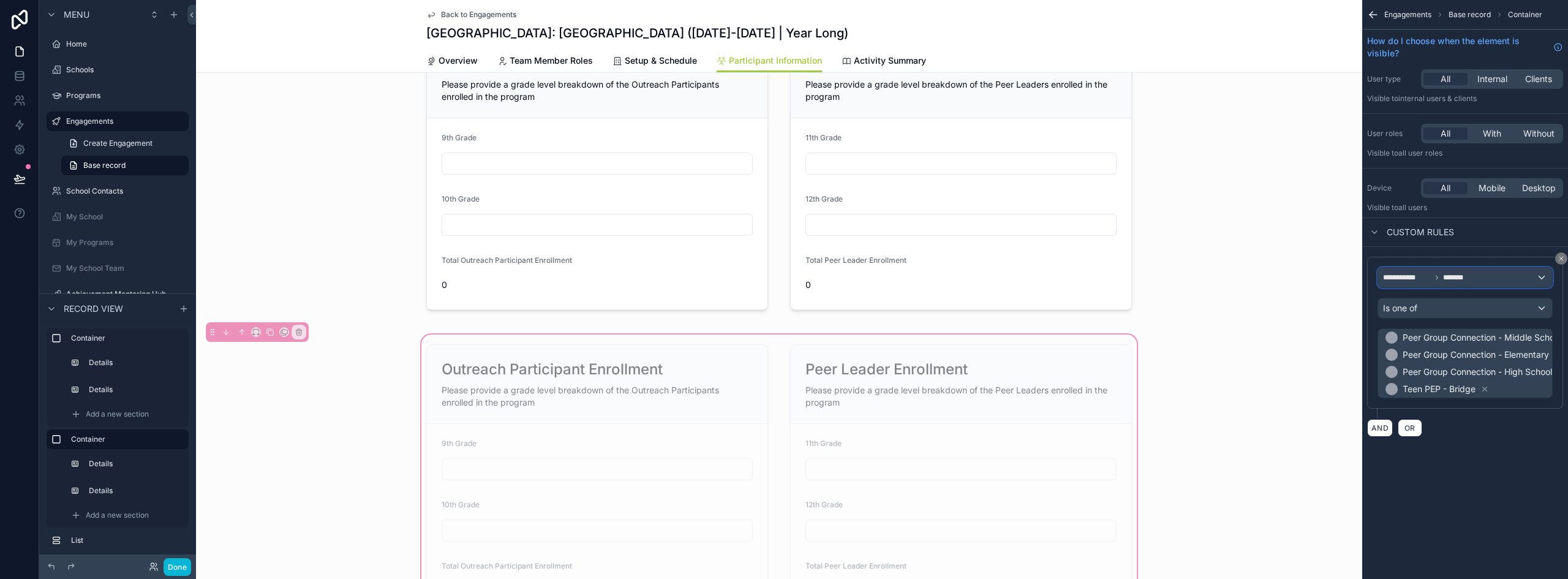
click at [1475, 278] on div "**********" at bounding box center [1465, 277] width 174 height 20
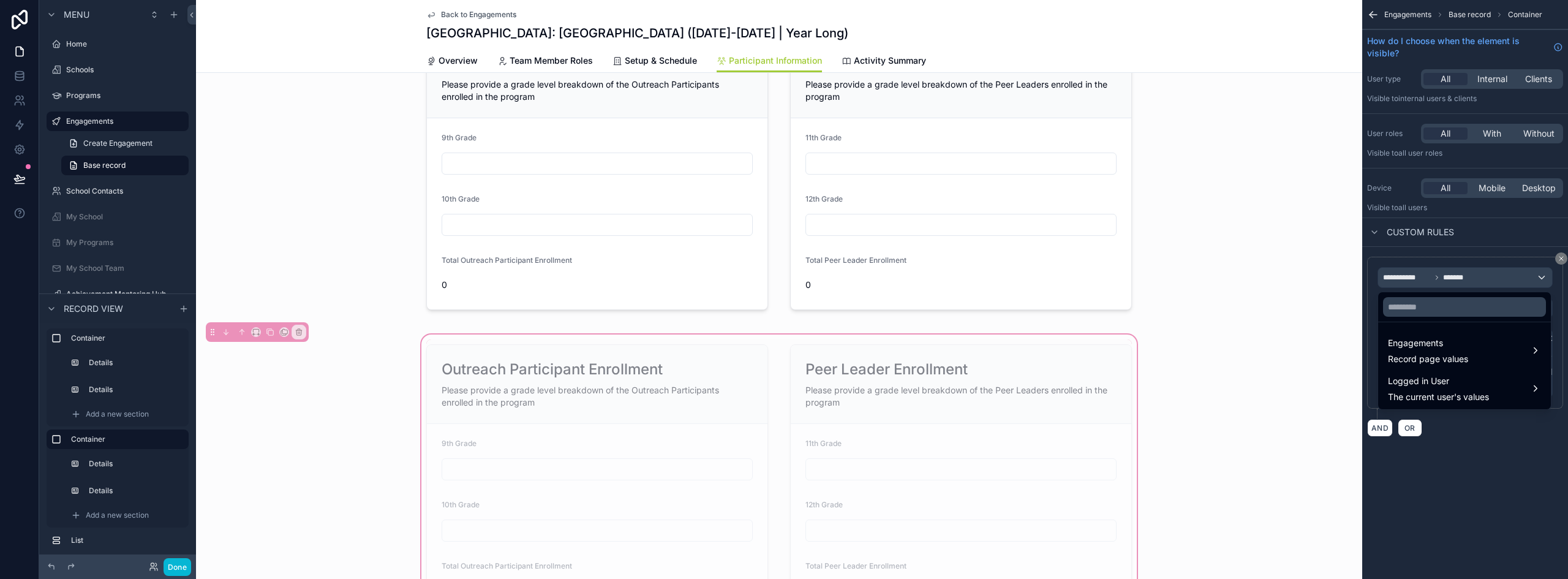
click at [1558, 534] on div "scrollable content" at bounding box center [784, 289] width 1568 height 579
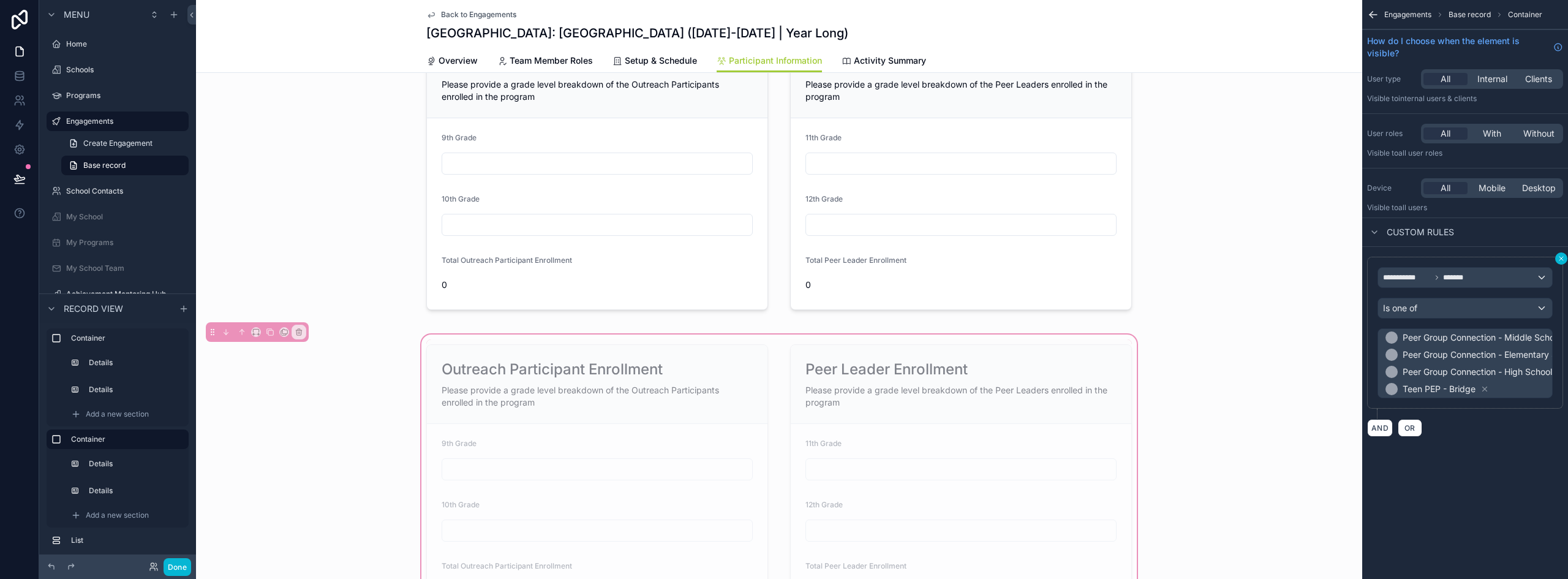
click at [1564, 260] on icon "scrollable content" at bounding box center [1561, 258] width 7 height 7
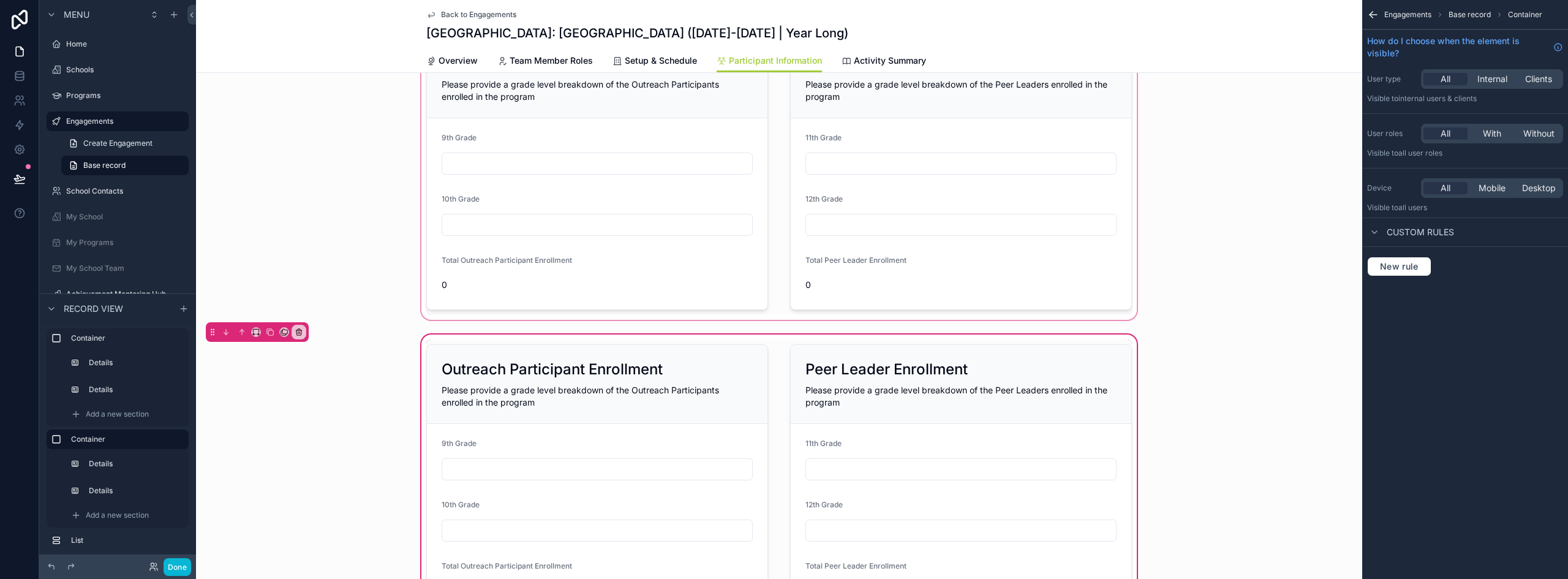
click at [1007, 130] on div "scrollable content" at bounding box center [779, 174] width 1166 height 296
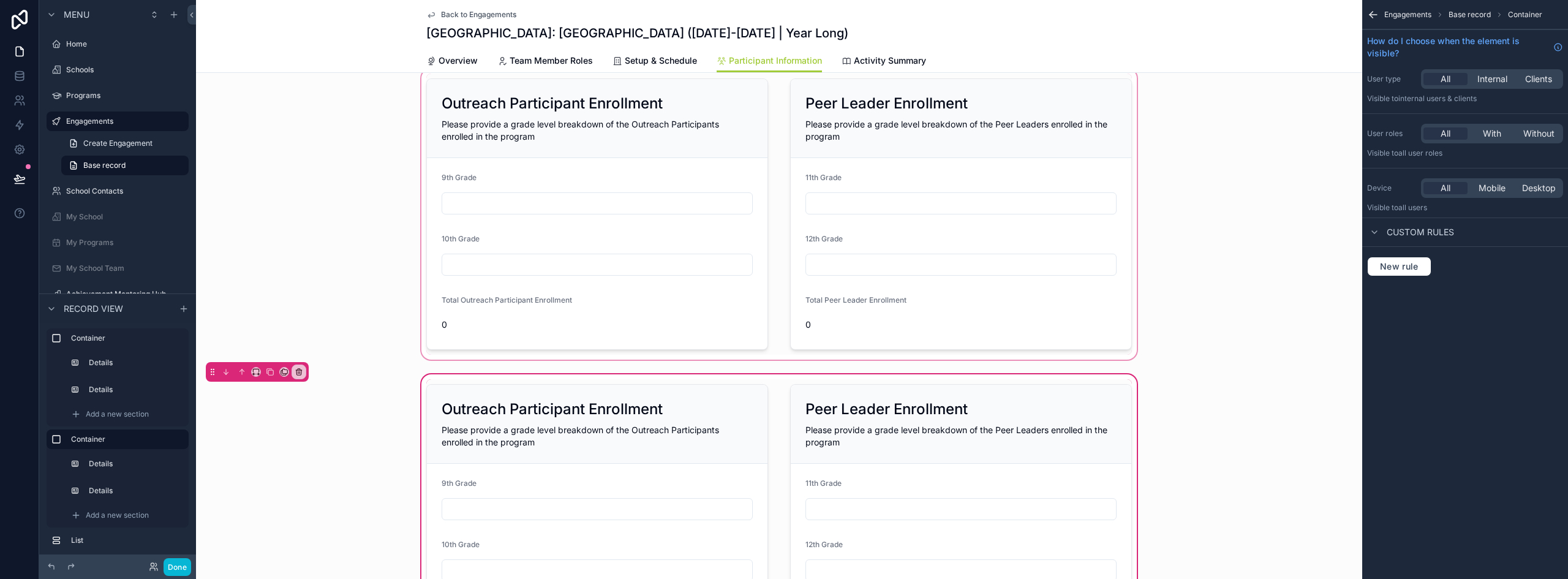
scroll to position [0, 0]
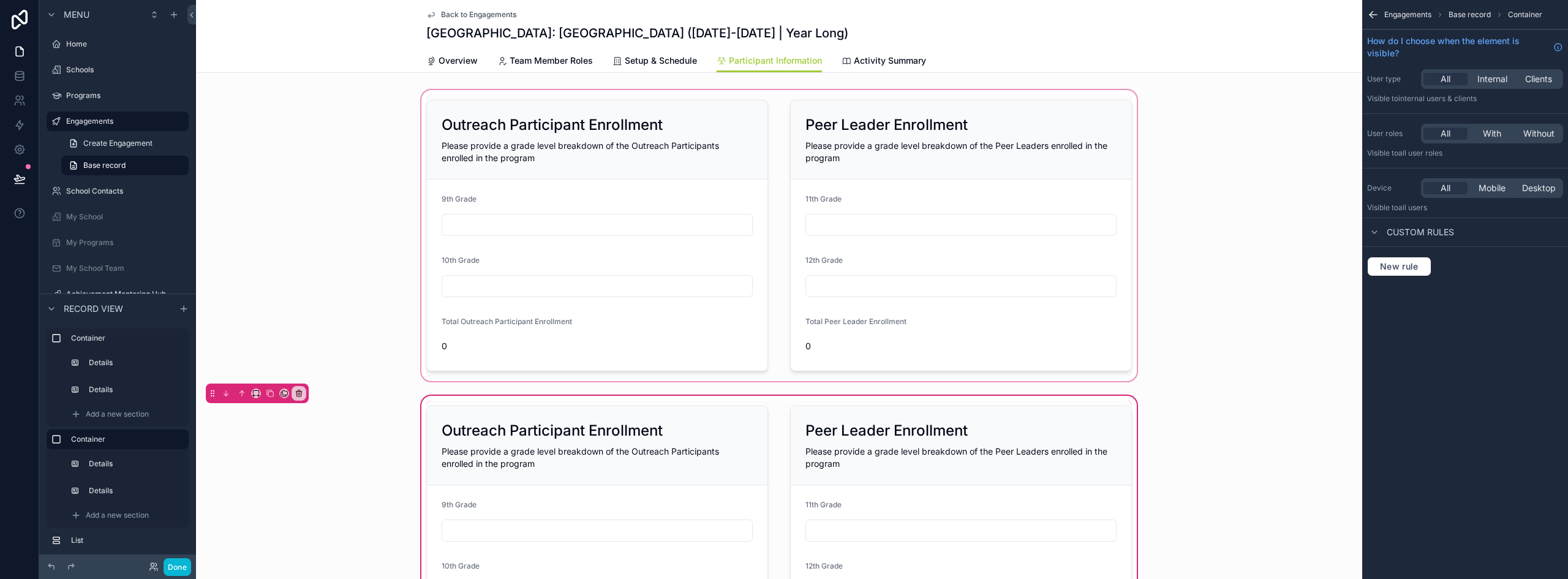
click at [848, 97] on div "scrollable content" at bounding box center [779, 236] width 1166 height 296
click at [1240, 295] on div "scrollable content" at bounding box center [779, 236] width 1166 height 296
click at [736, 94] on div "scrollable content" at bounding box center [779, 236] width 1166 height 296
click at [762, 430] on div "scrollable content" at bounding box center [597, 541] width 357 height 281
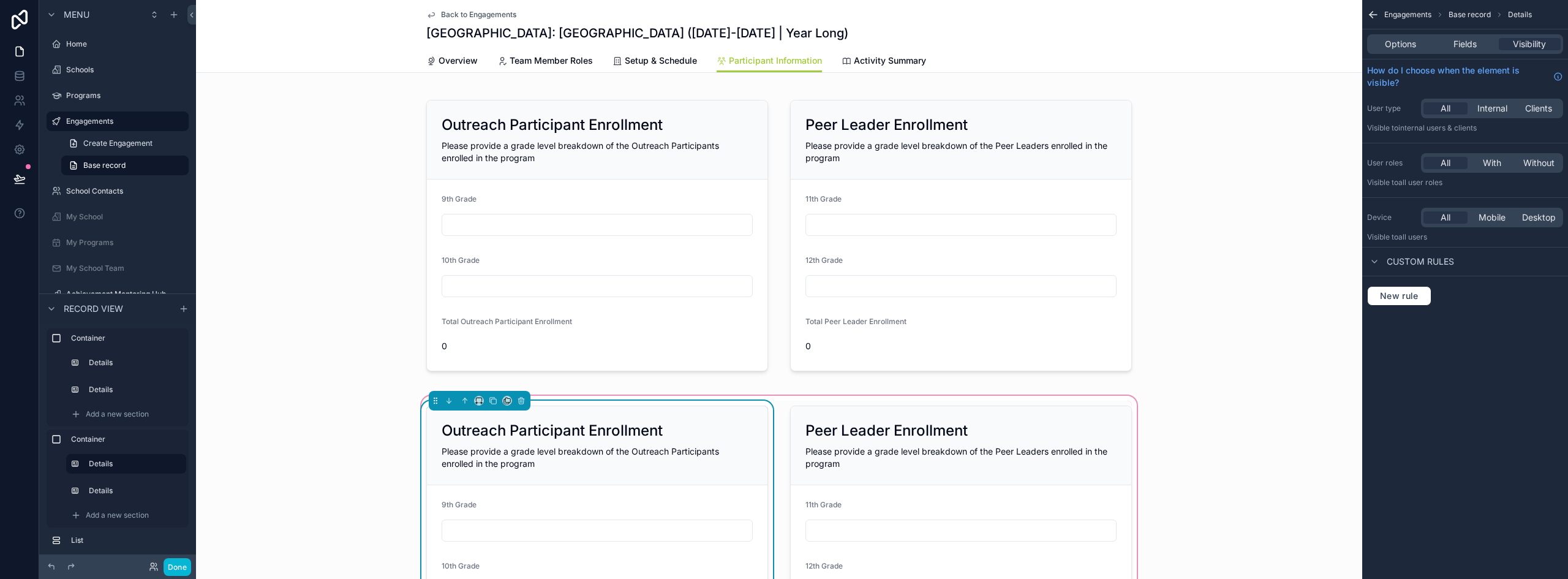
click at [775, 403] on div "Outreach Participant Enrollment Please provide a grade level breakdown of the O…" at bounding box center [779, 541] width 721 height 281
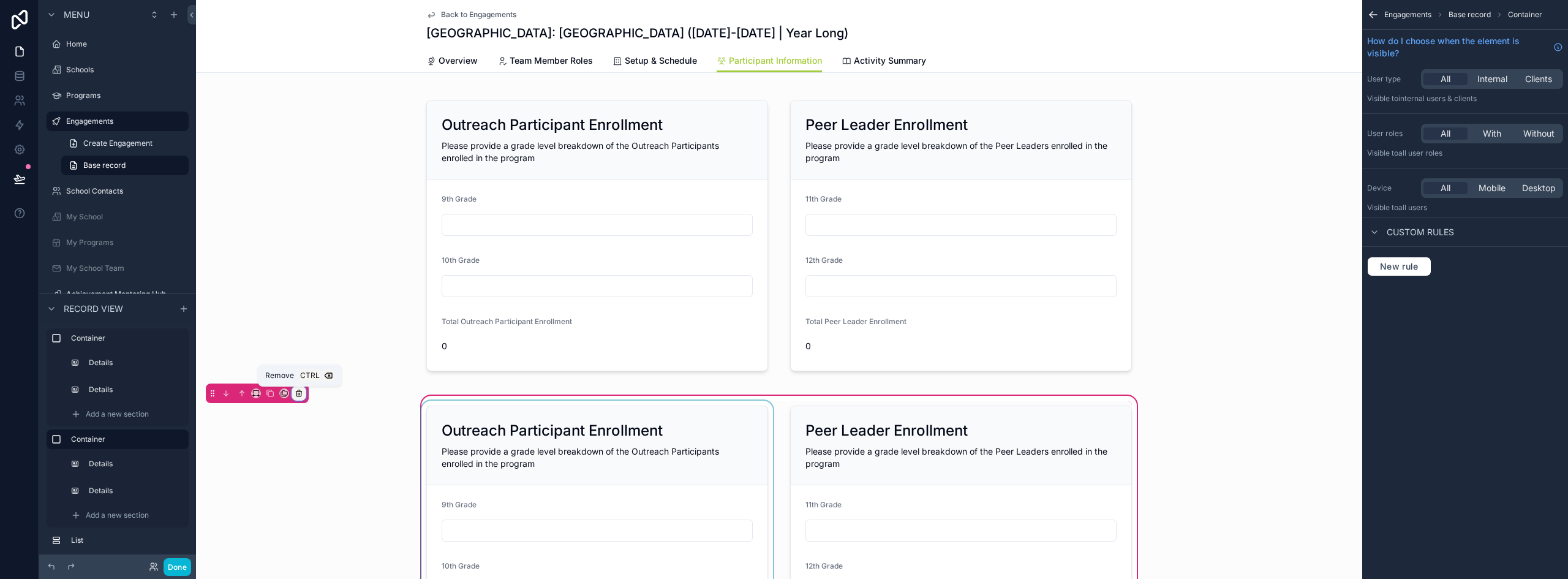
click at [303, 392] on div "scrollable content" at bounding box center [299, 393] width 14 height 14
click at [369, 446] on span "Remove entire container" at bounding box center [350, 442] width 97 height 15
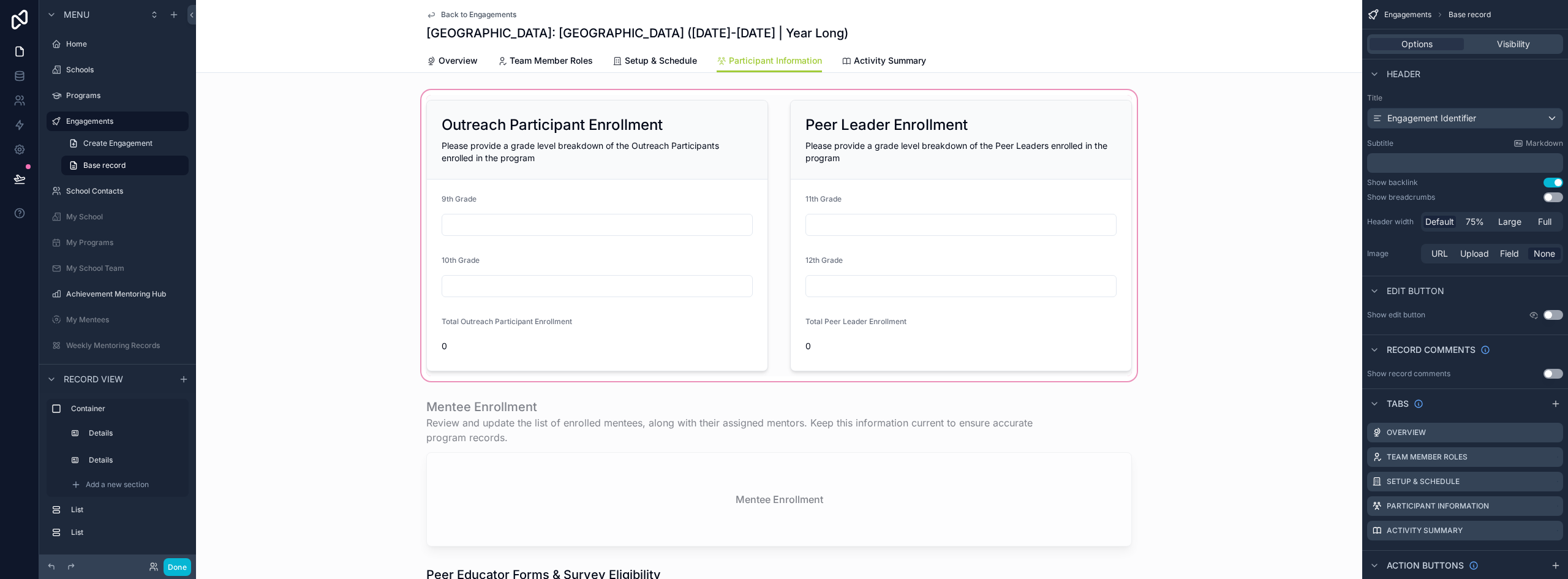
click at [801, 111] on div "scrollable content" at bounding box center [779, 236] width 1166 height 296
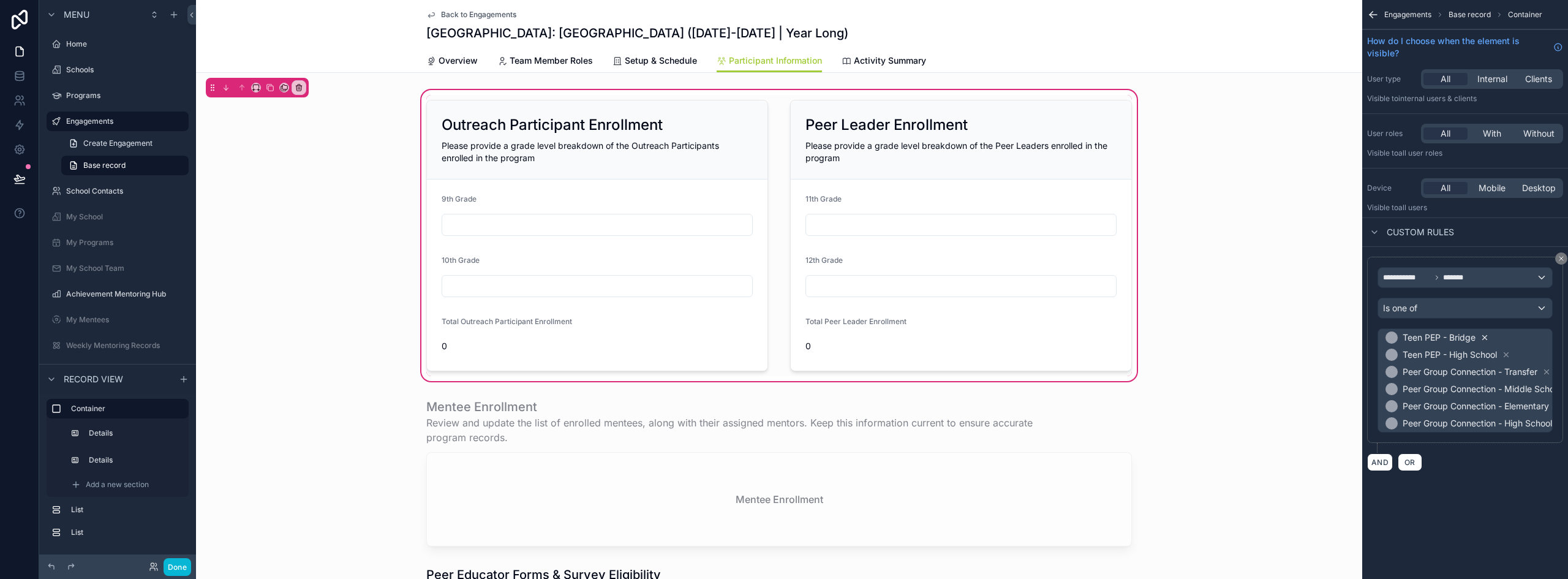
click at [1488, 336] on icon "scrollable content" at bounding box center [1485, 338] width 4 height 4
click at [1507, 338] on icon "scrollable content" at bounding box center [1506, 337] width 9 height 9
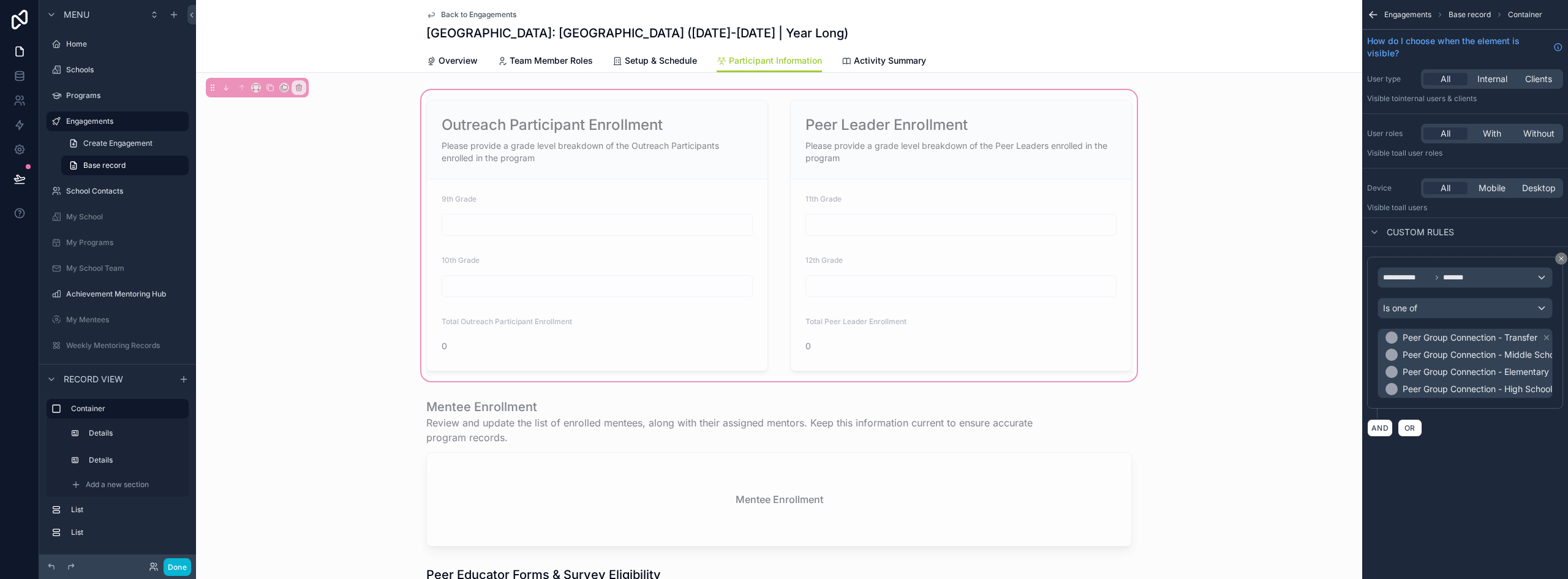
click at [368, 350] on div "Outreach Participant Enrollment Please provide a grade level breakdown of the O…" at bounding box center [779, 236] width 1166 height 296
click at [1281, 331] on div "Outreach Participant Enrollment Please provide a grade level breakdown of the O…" at bounding box center [779, 236] width 1166 height 296
click at [808, 92] on div "Outreach Participant Enrollment Please provide a grade level breakdown of the O…" at bounding box center [779, 236] width 1166 height 296
click at [269, 89] on icon "scrollable content" at bounding box center [270, 87] width 9 height 9
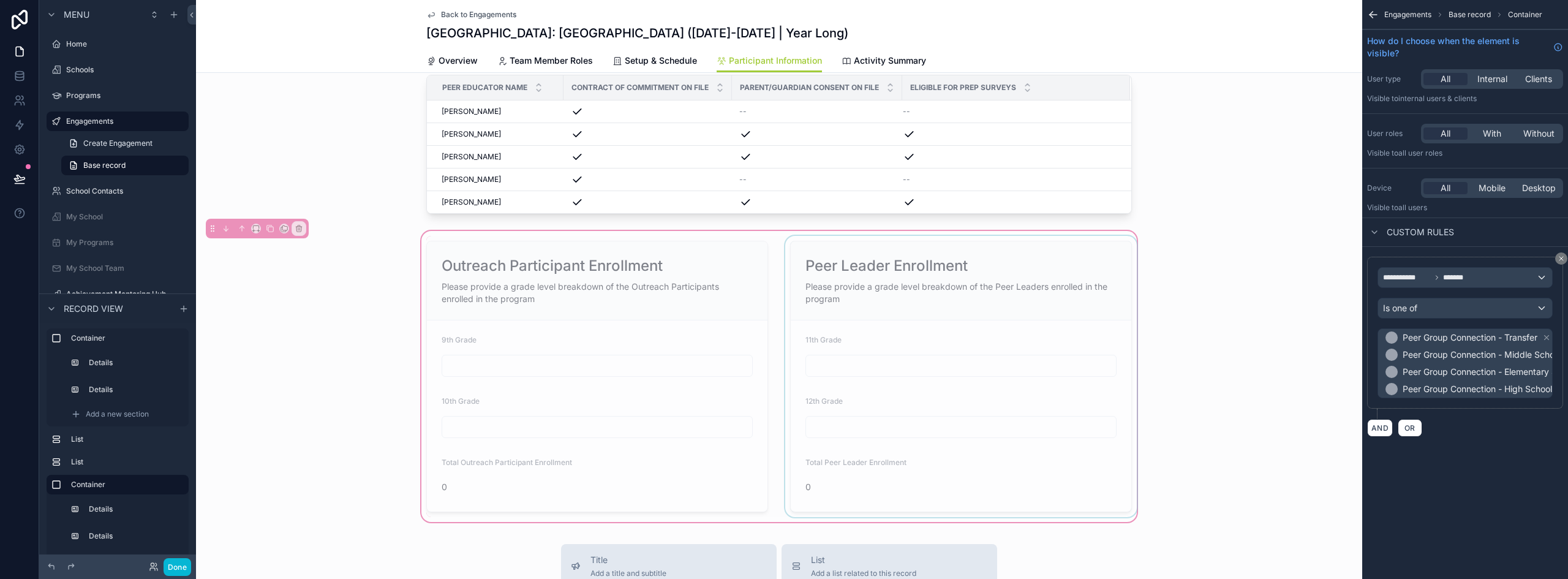
scroll to position [490, 0]
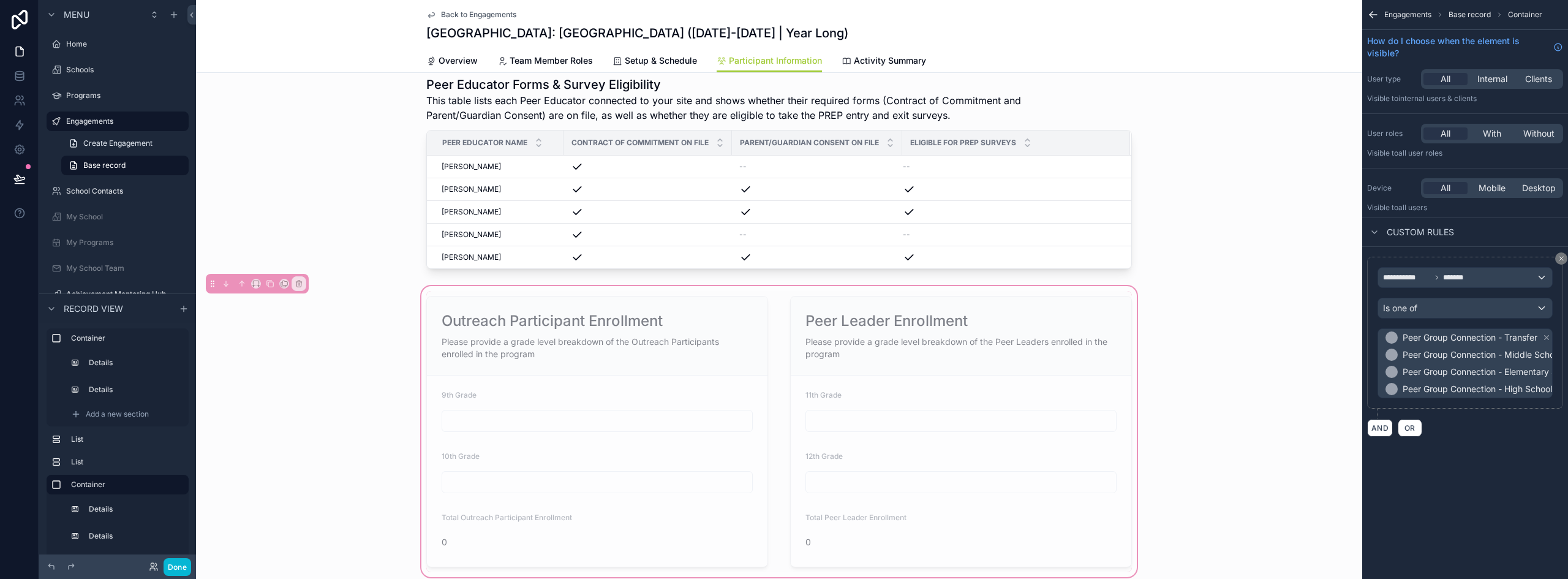
click at [775, 308] on div "Outreach Participant Enrollment Please provide a grade level breakdown of the O…" at bounding box center [779, 432] width 721 height 281
click at [1562, 257] on icon "scrollable content" at bounding box center [1561, 258] width 7 height 7
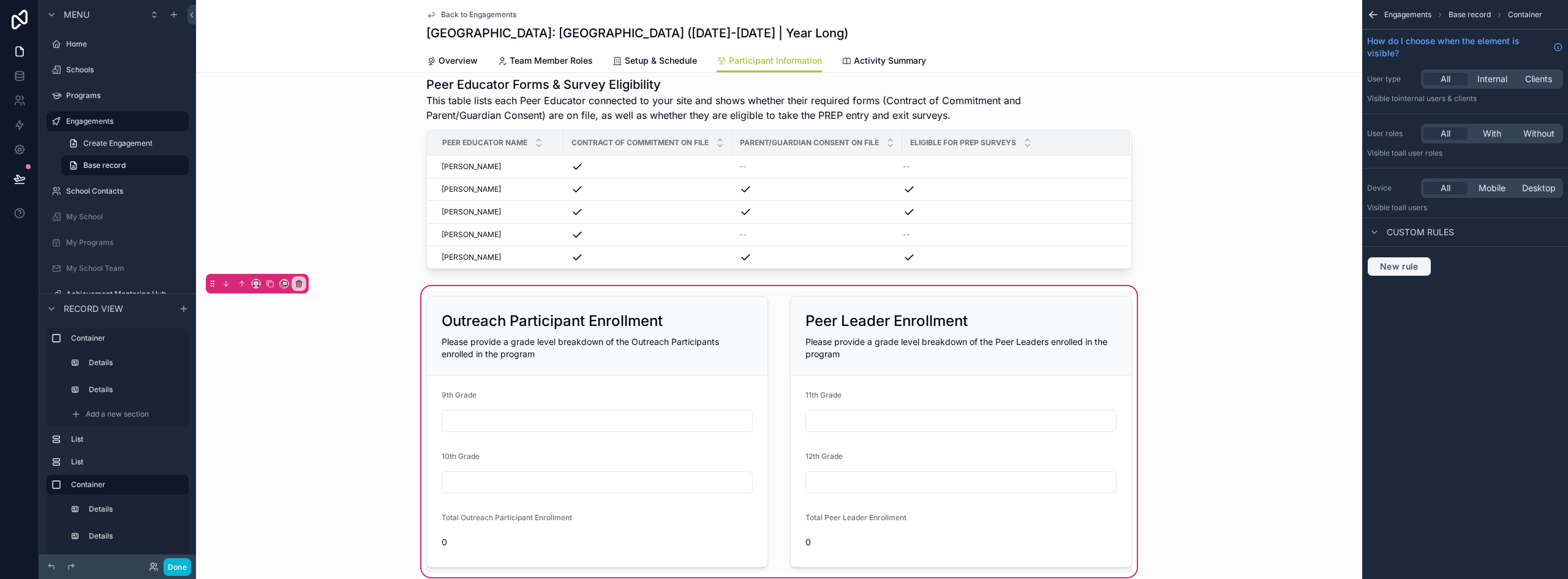
click at [1412, 268] on span "New rule" at bounding box center [1400, 266] width 49 height 11
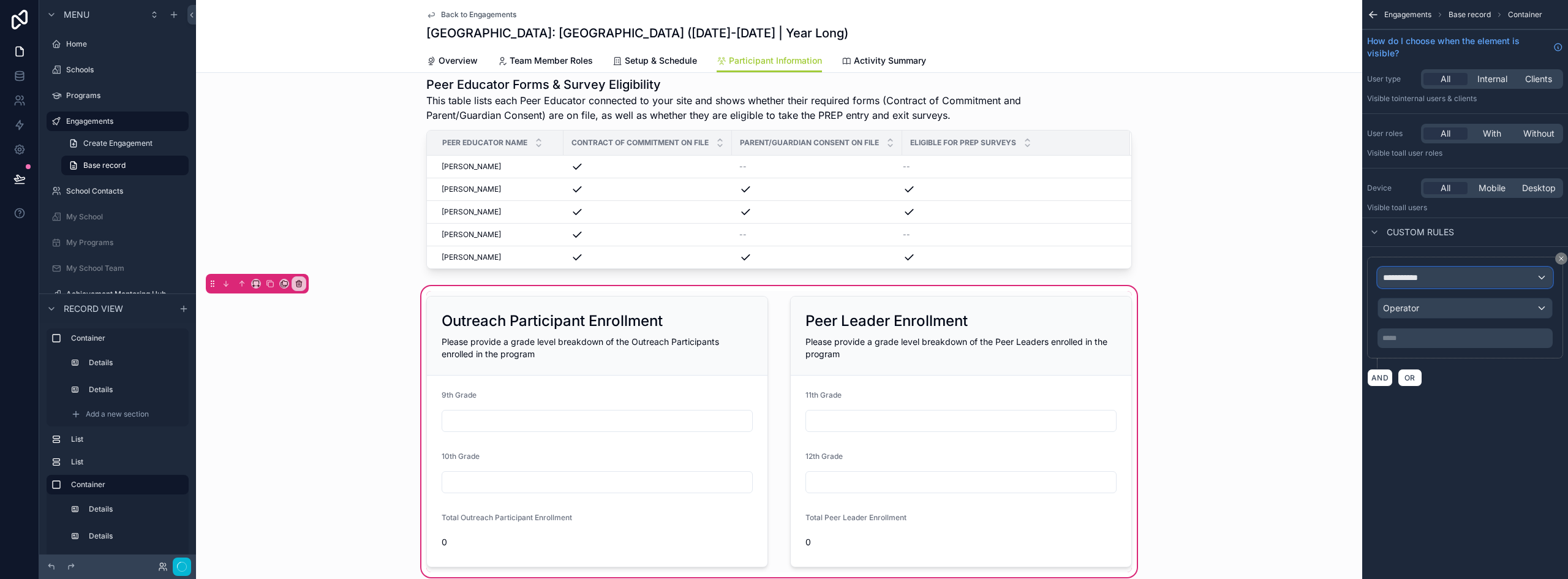
click at [1444, 280] on div "**********" at bounding box center [1465, 277] width 174 height 20
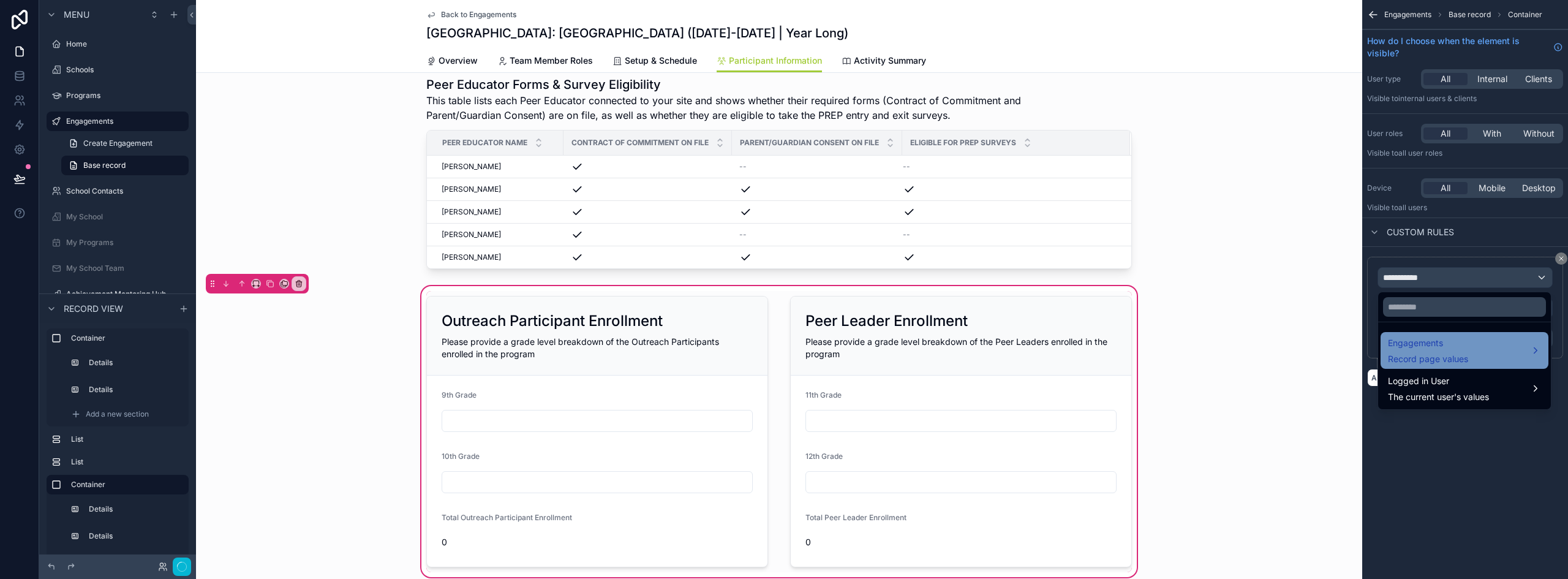
click at [1440, 347] on span "Engagements" at bounding box center [1428, 343] width 80 height 15
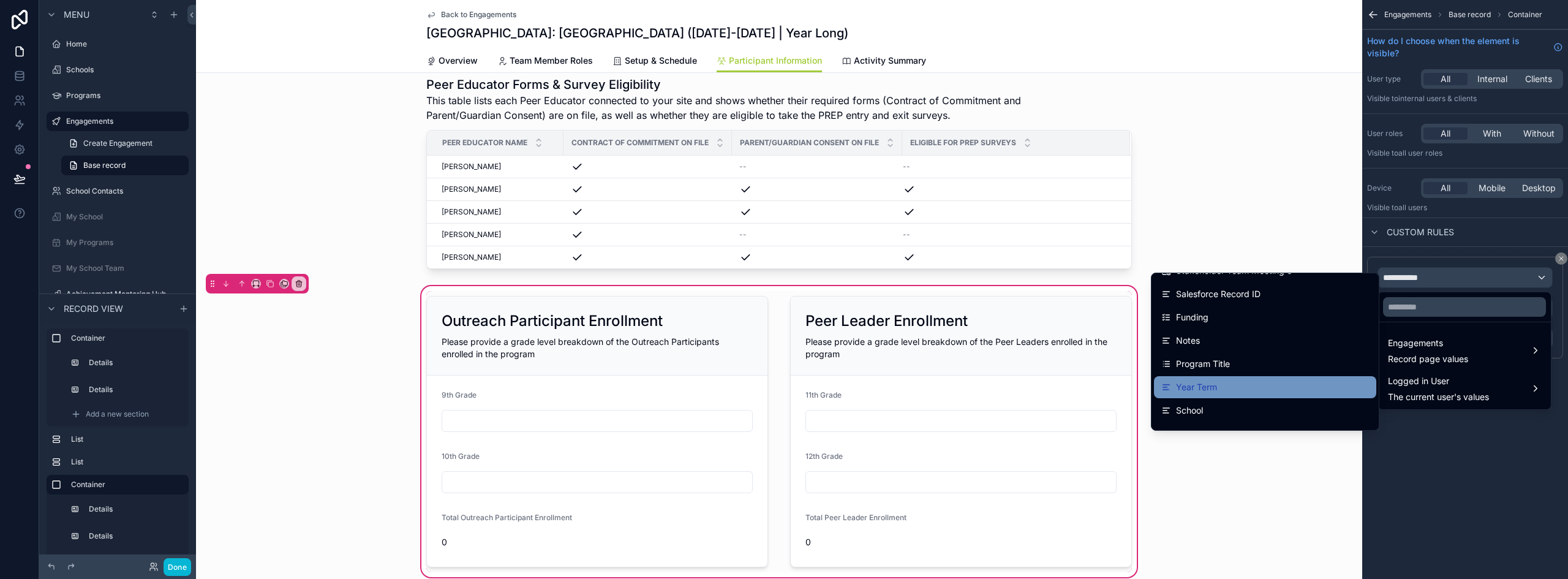
scroll to position [1226, 0]
click at [1216, 339] on span "Program Title" at bounding box center [1203, 342] width 54 height 15
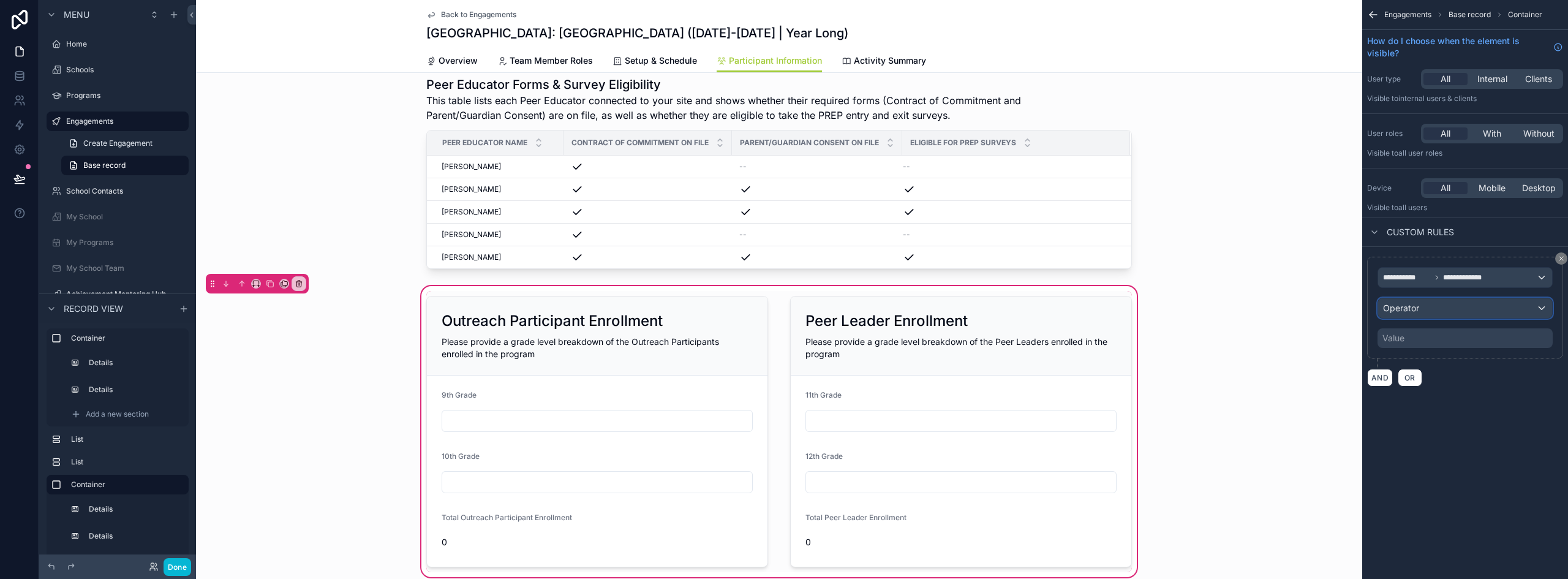
click at [1428, 312] on div "Operator" at bounding box center [1465, 308] width 174 height 20
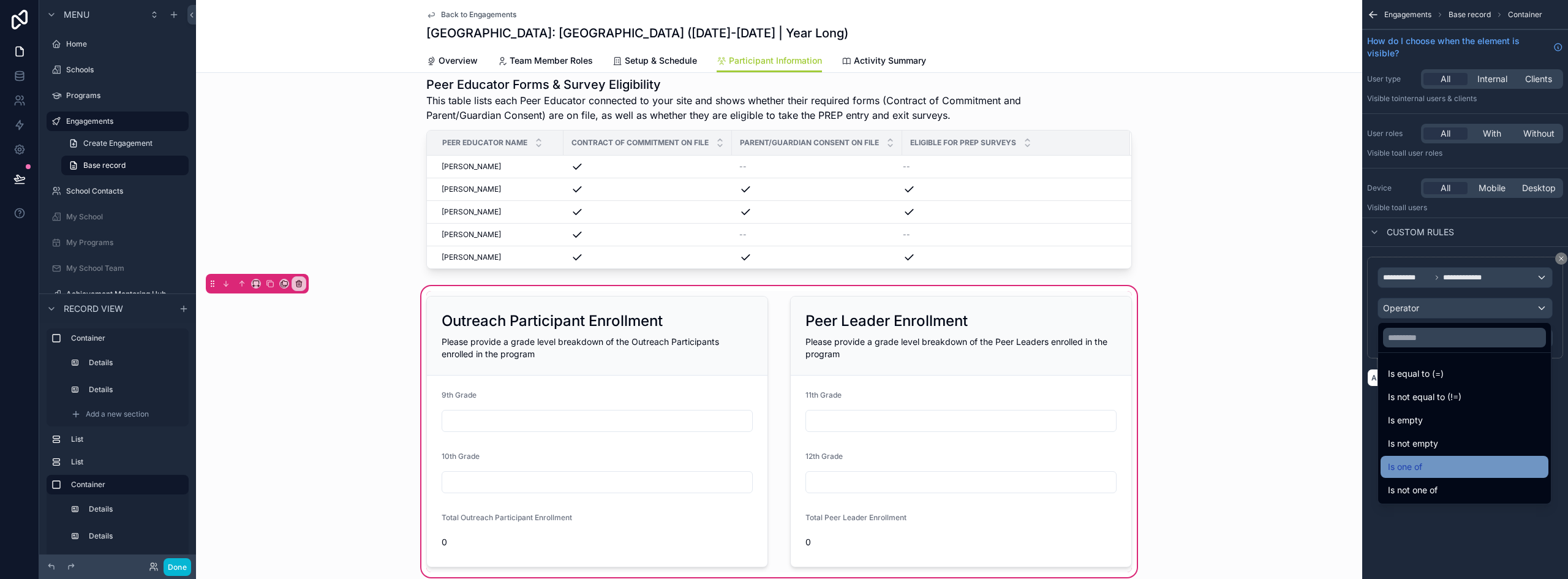
click at [1423, 459] on div "Is one of" at bounding box center [1465, 467] width 168 height 22
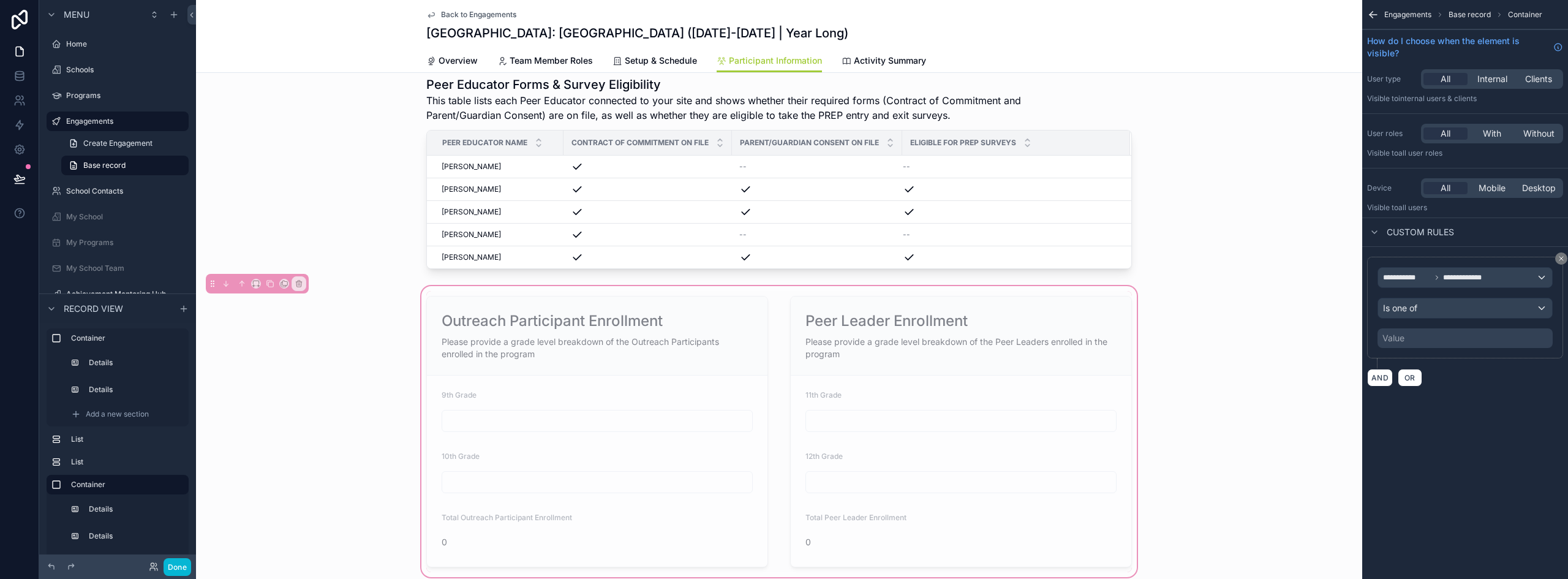
click at [1424, 347] on div "Value" at bounding box center [1465, 338] width 175 height 20
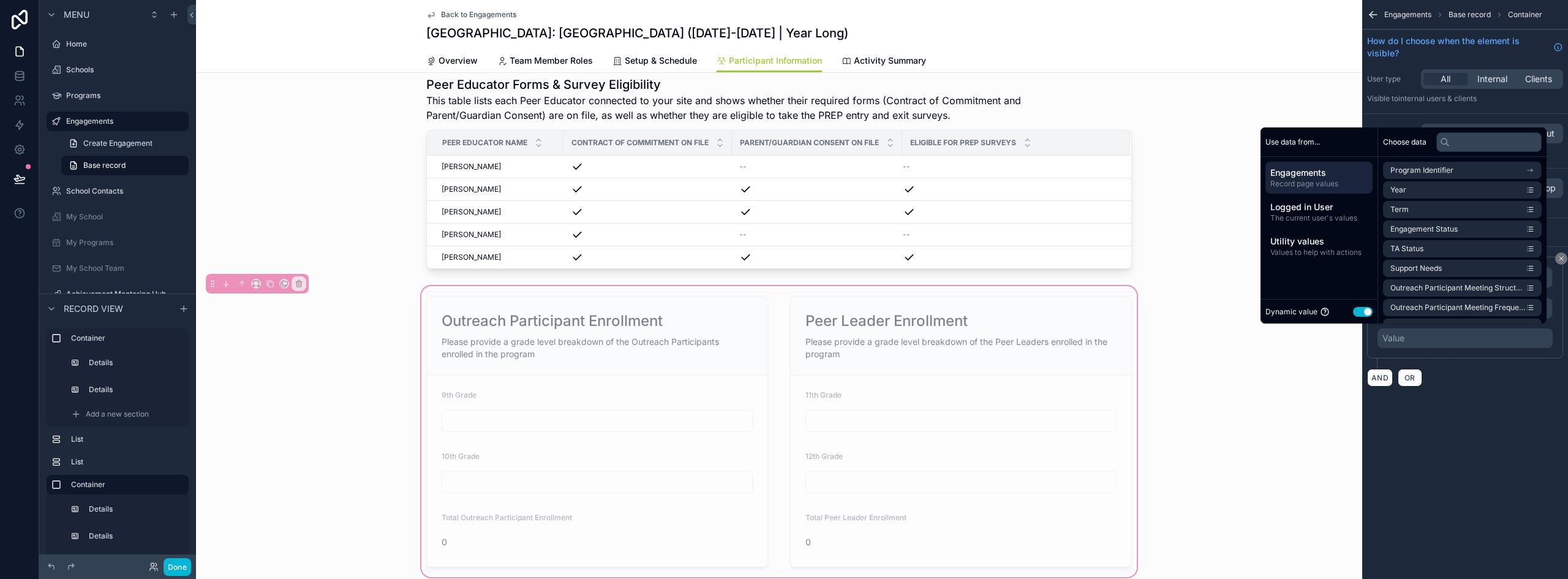
click at [1360, 309] on button "Use setting" at bounding box center [1363, 311] width 20 height 10
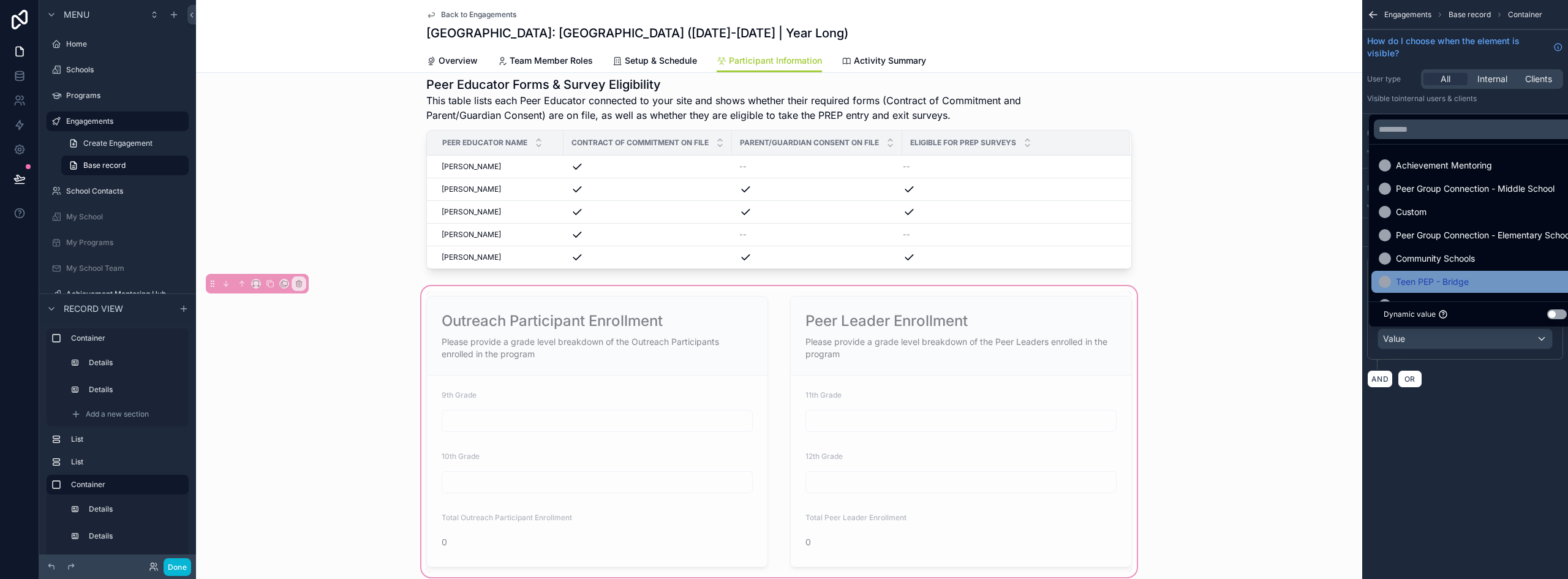
click at [1441, 275] on span "Teen PEP - Bridge" at bounding box center [1432, 282] width 73 height 15
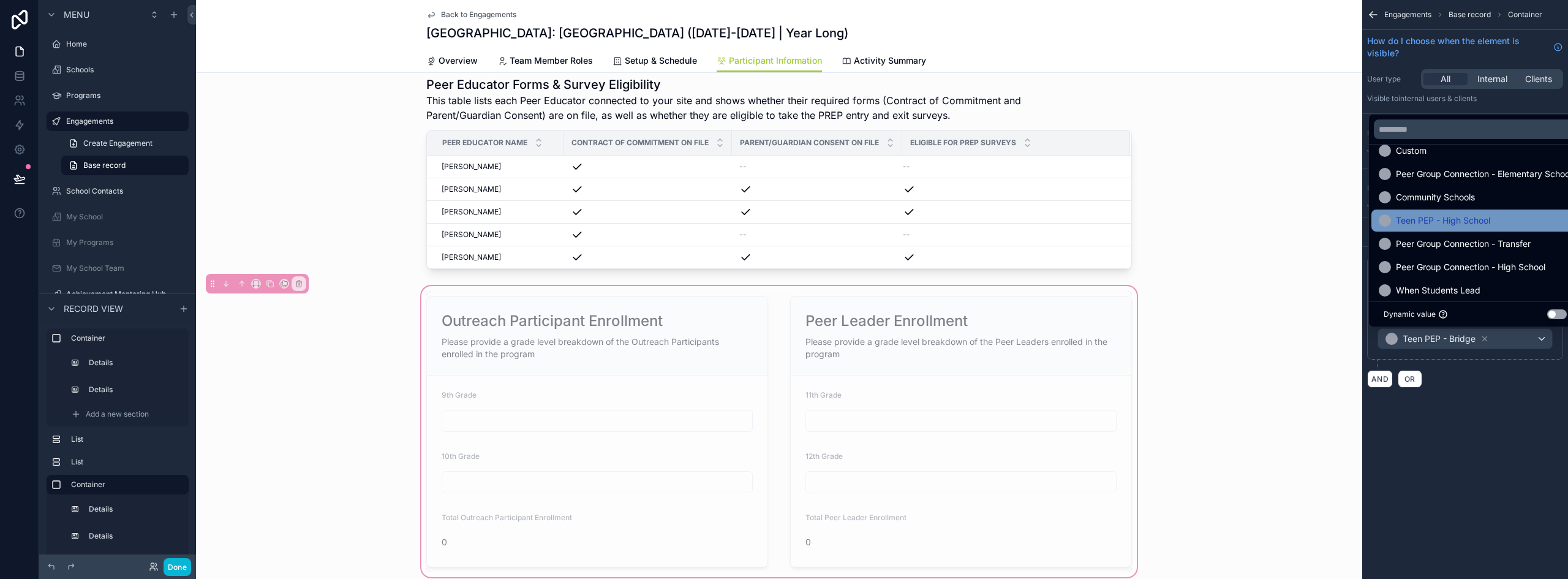
click at [1462, 221] on span "Teen PEP - High School" at bounding box center [1443, 221] width 95 height 15
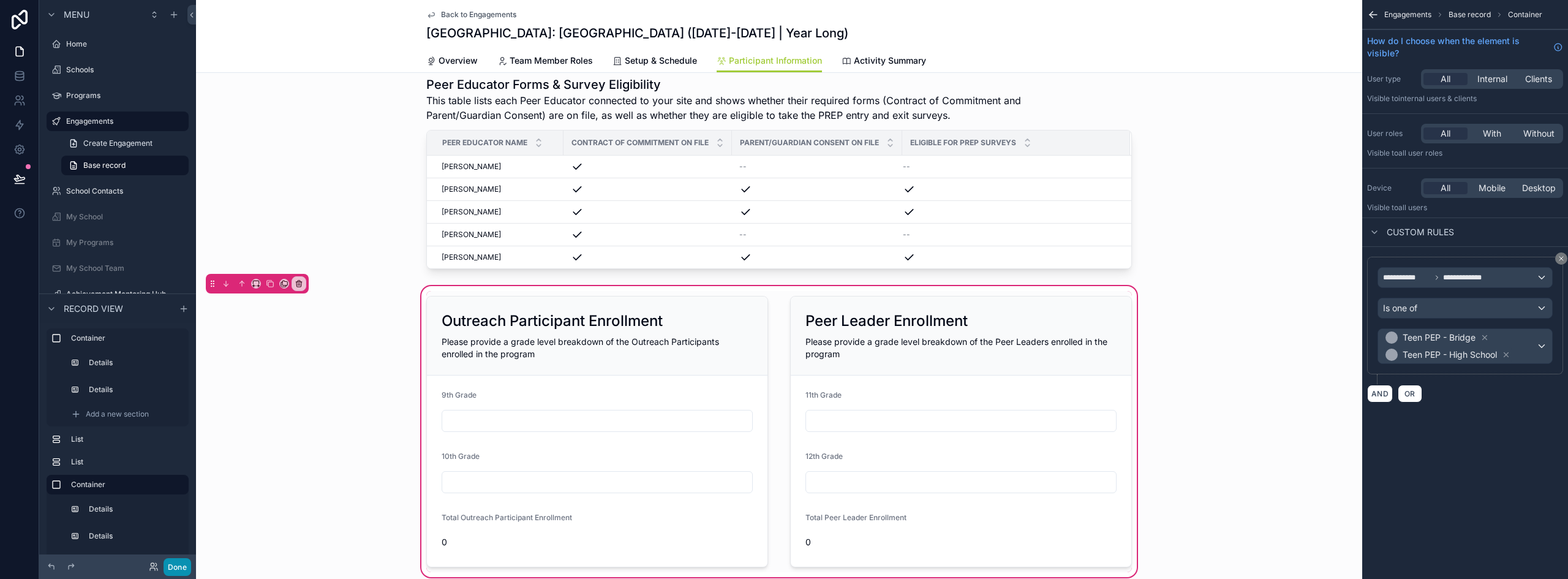
click at [179, 572] on button "Done" at bounding box center [177, 567] width 28 height 18
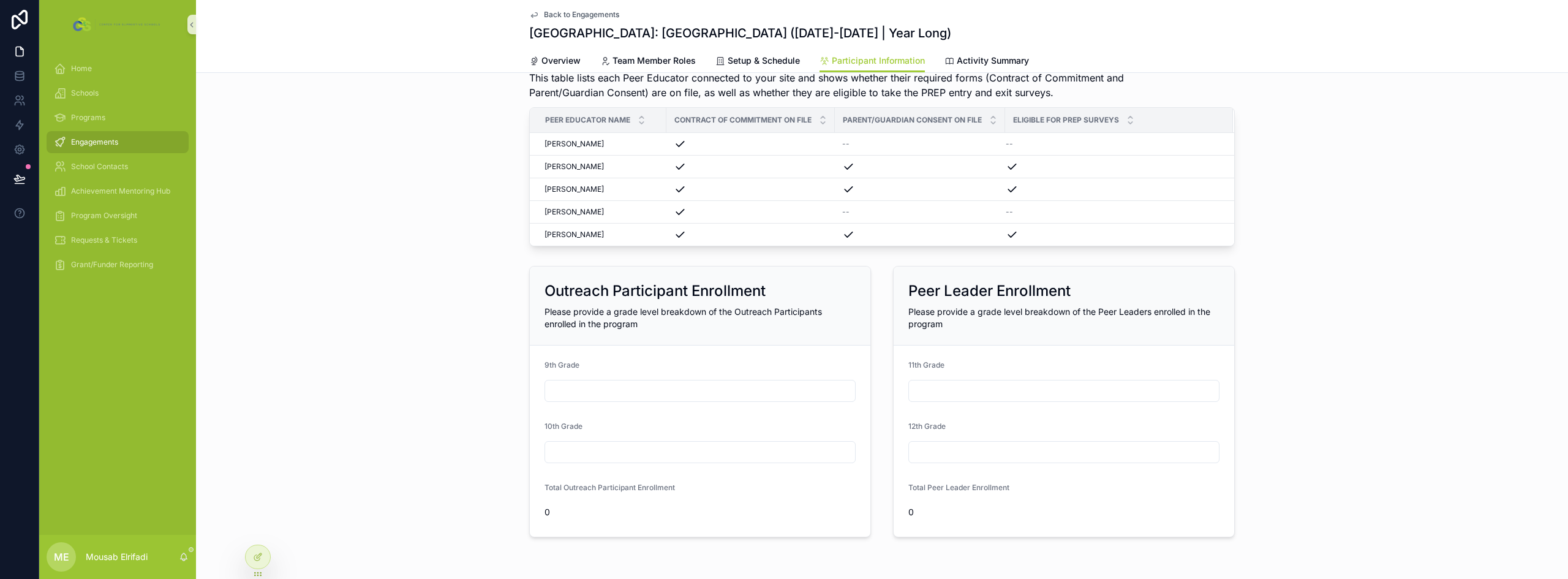
scroll to position [61, 0]
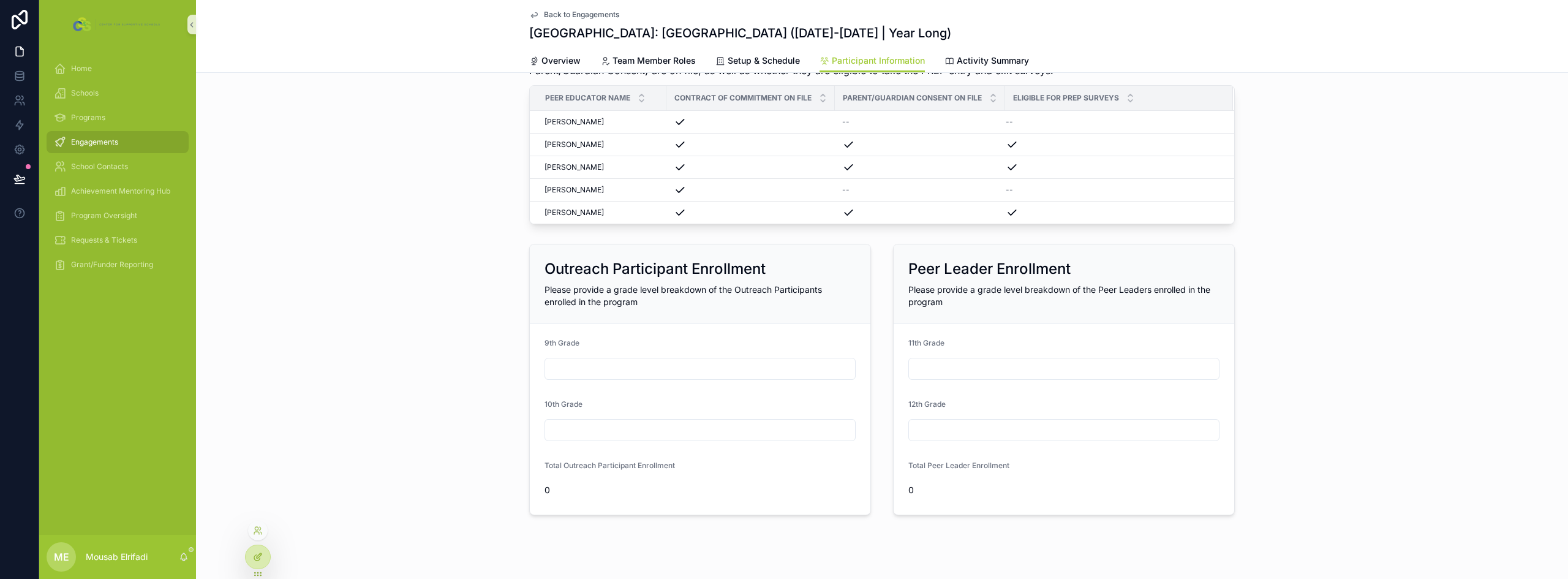
click at [259, 558] on icon at bounding box center [258, 557] width 10 height 10
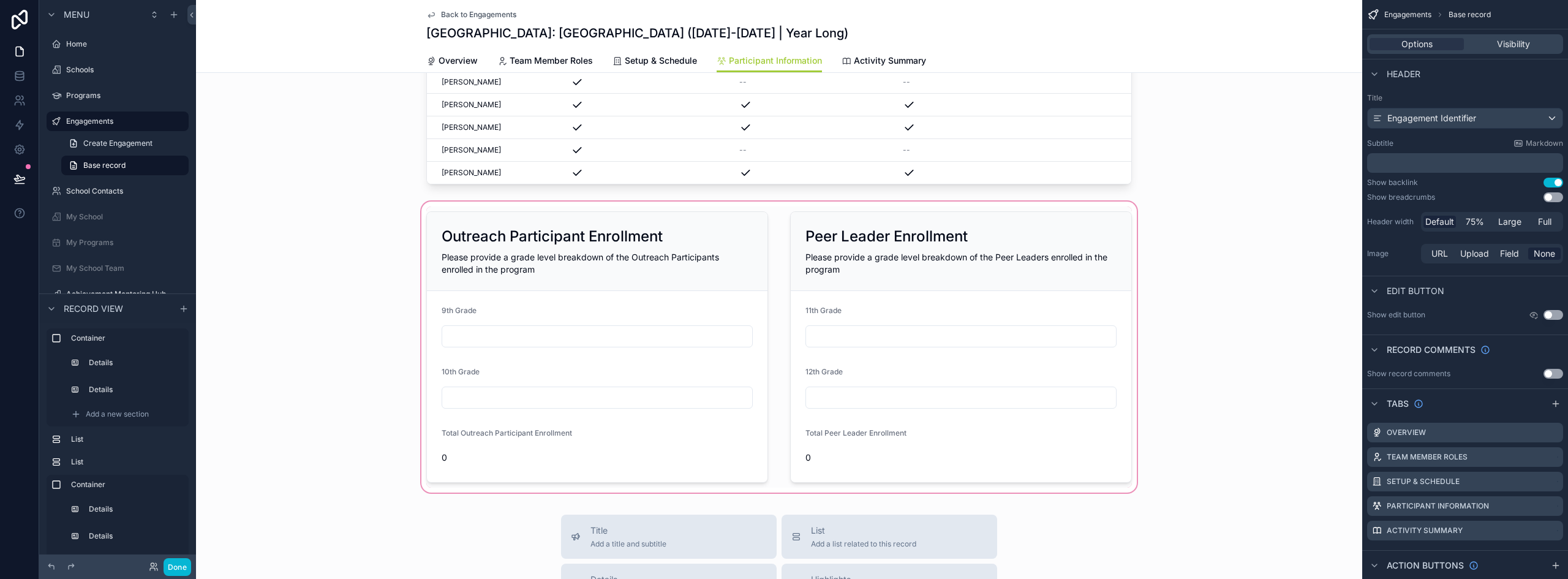
scroll to position [551, 0]
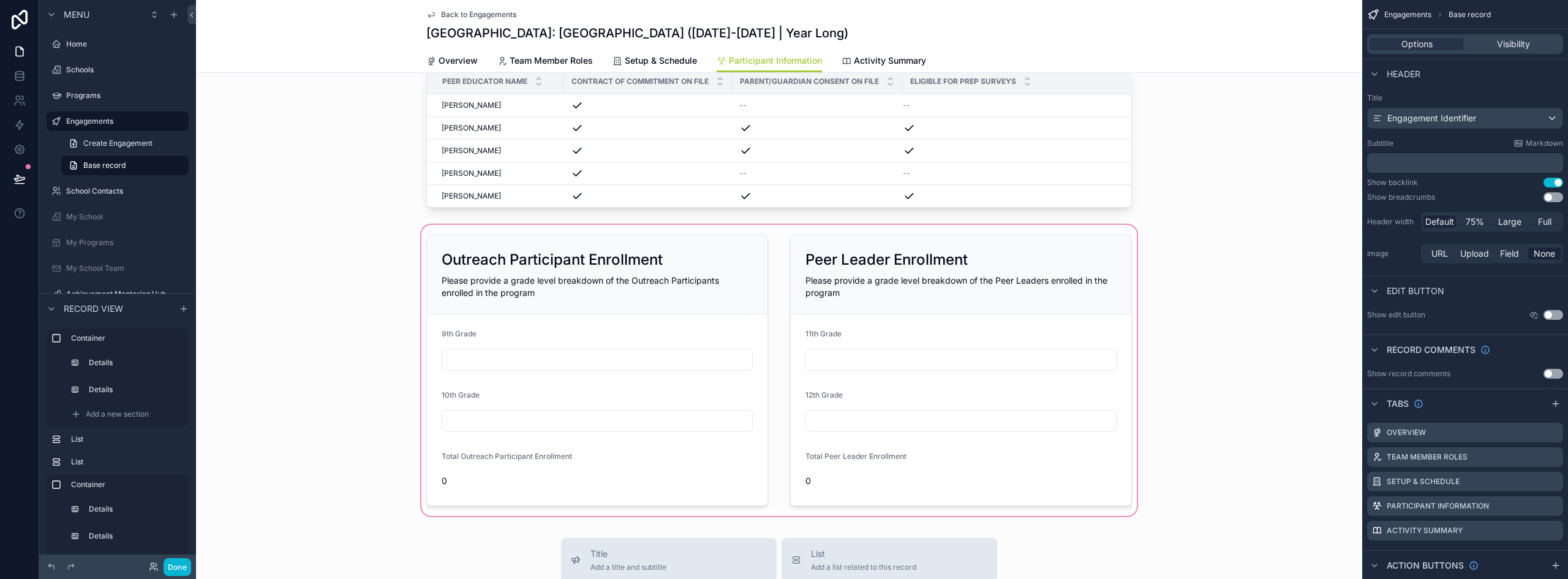
click at [592, 245] on div "scrollable content" at bounding box center [779, 370] width 1166 height 296
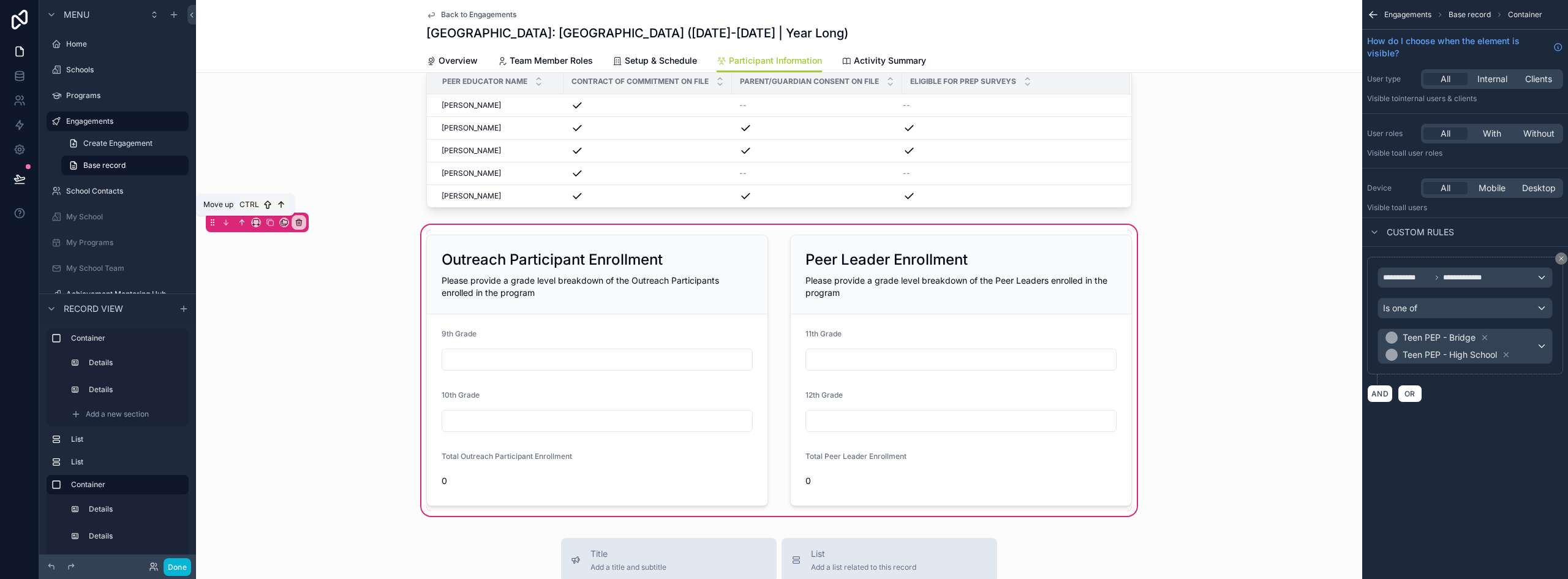
click at [242, 220] on icon "scrollable content" at bounding box center [242, 222] width 9 height 9
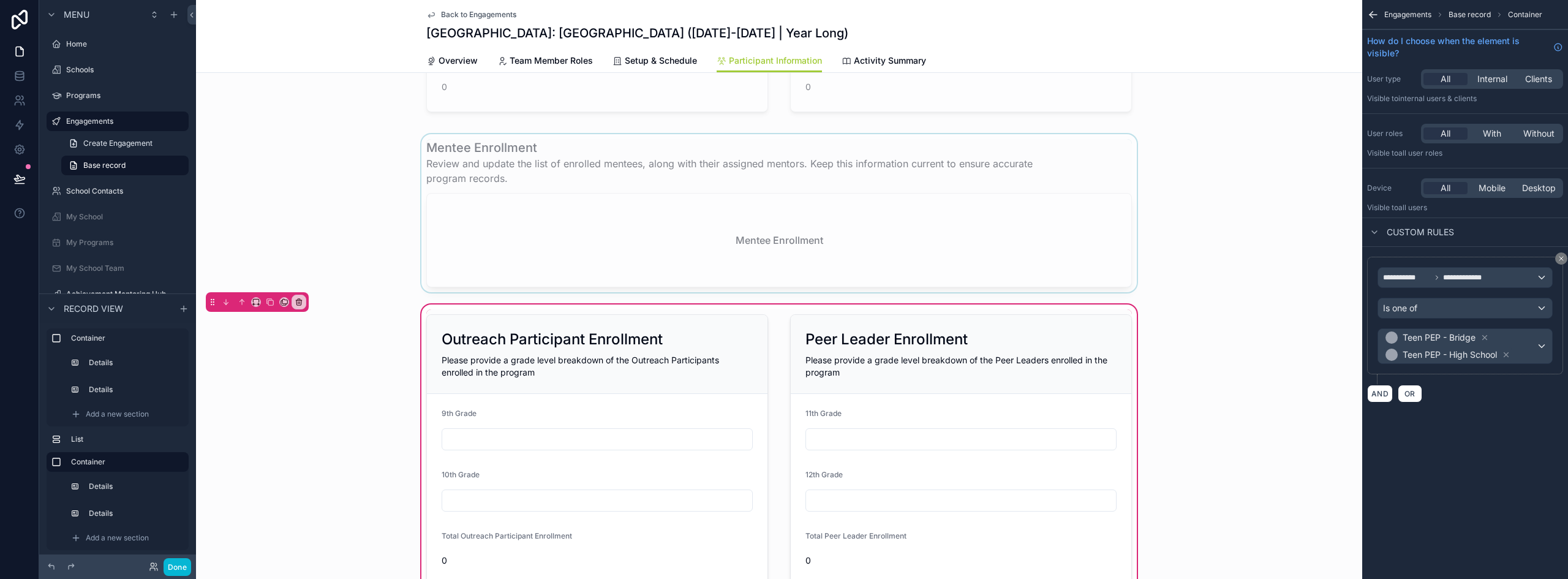
scroll to position [245, 0]
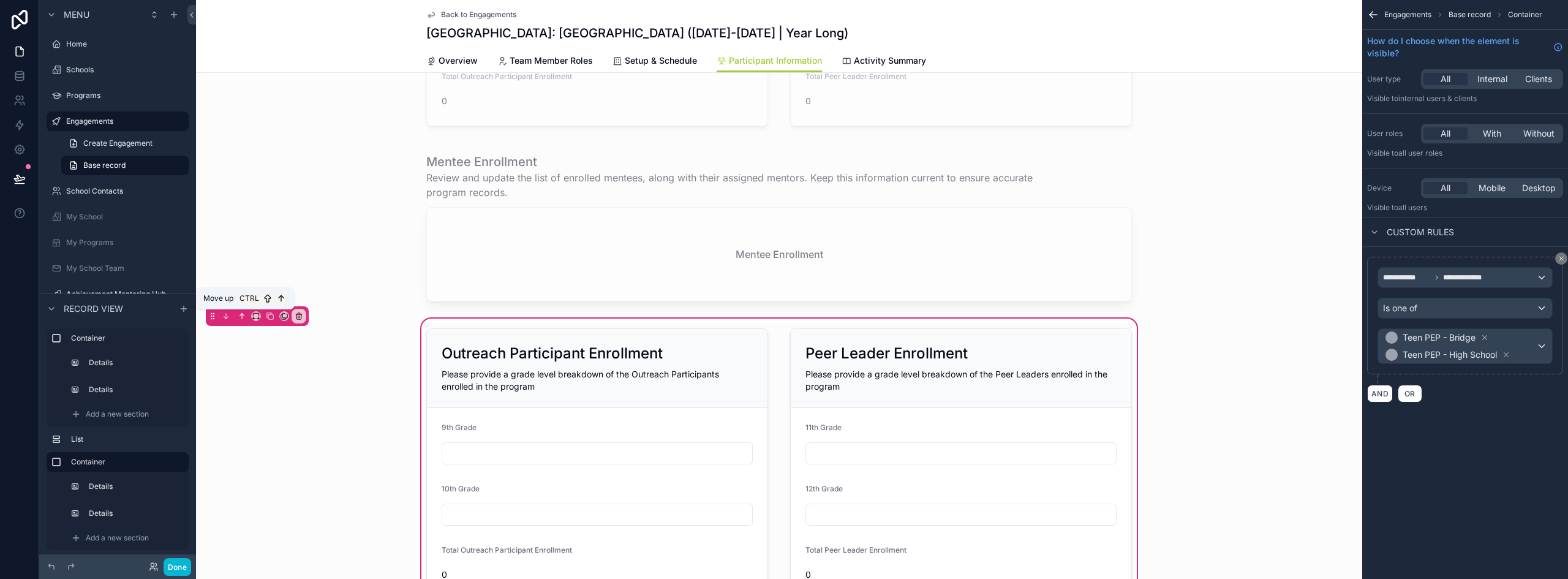
click at [239, 316] on icon "scrollable content" at bounding box center [242, 316] width 9 height 9
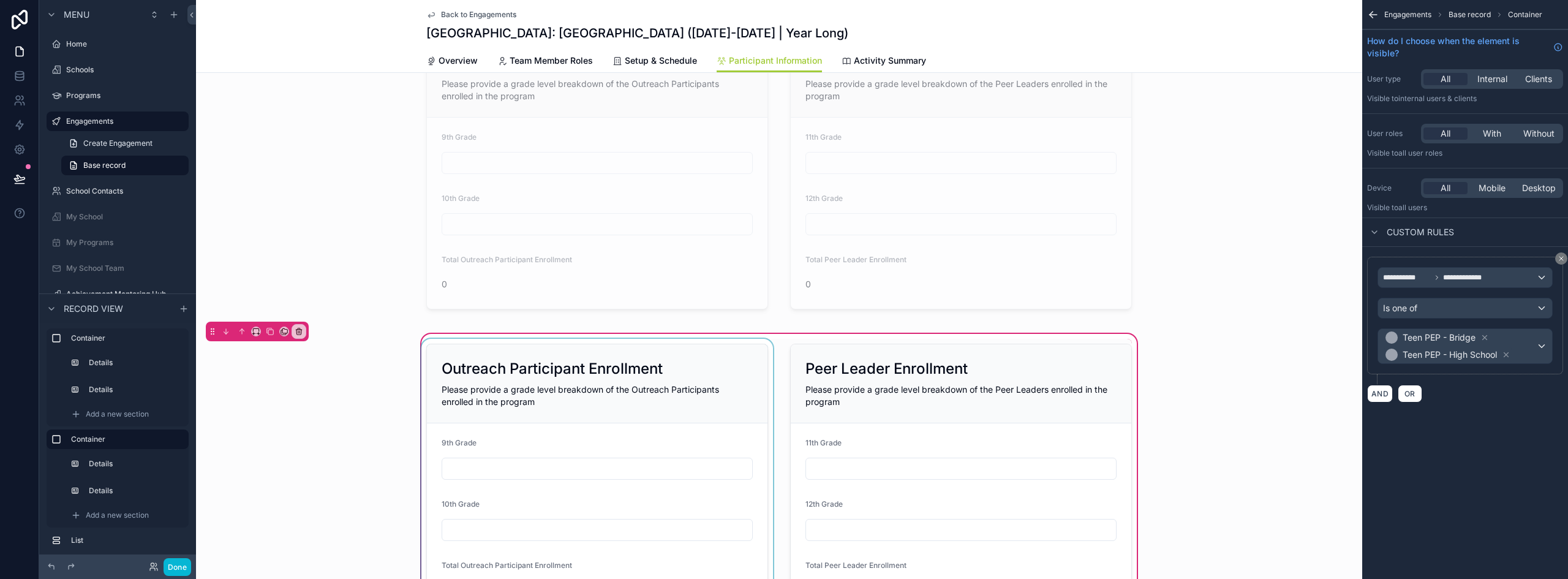
scroll to position [0, 0]
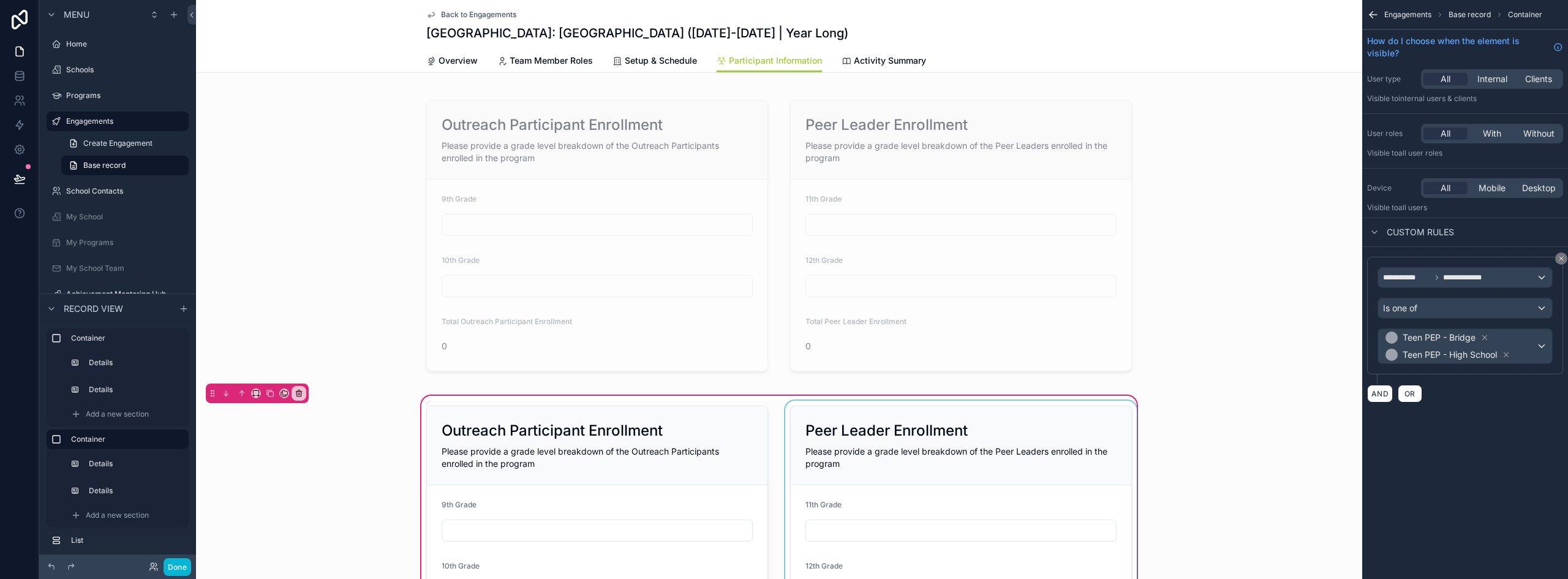
click at [901, 438] on div "scrollable content" at bounding box center [961, 541] width 357 height 281
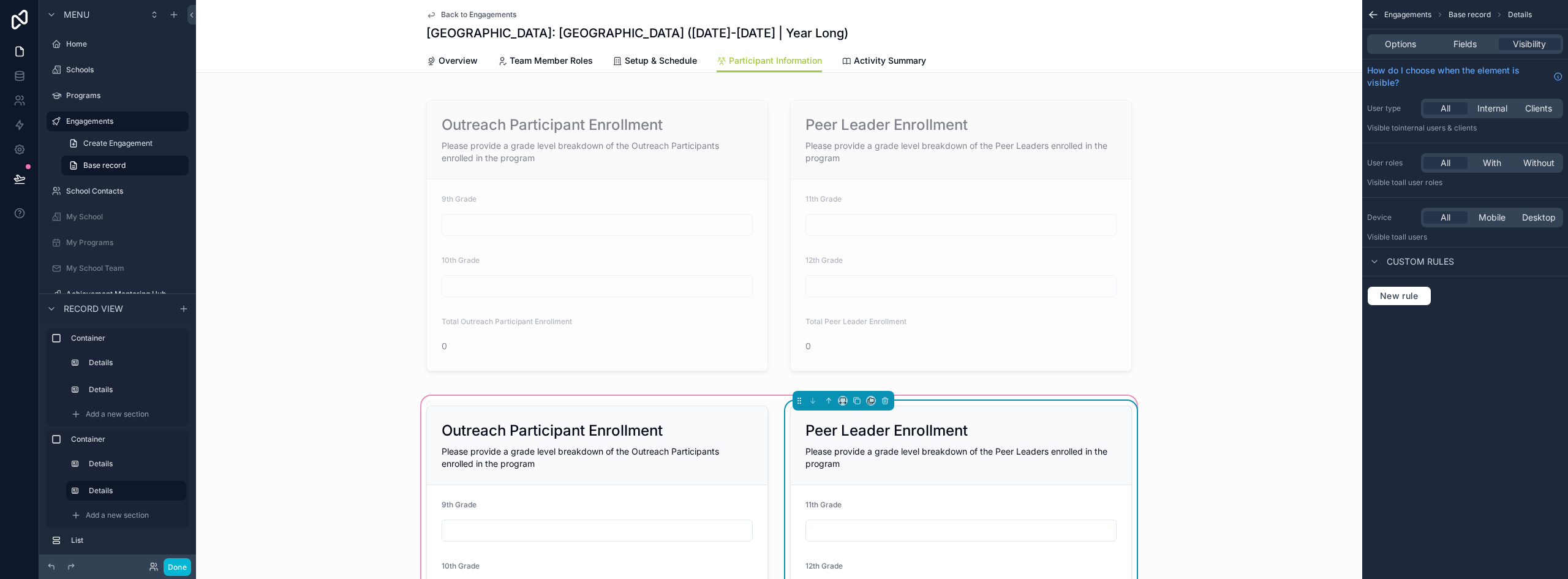
click at [939, 428] on h2 "Peer Leader Enrollment" at bounding box center [887, 430] width 162 height 20
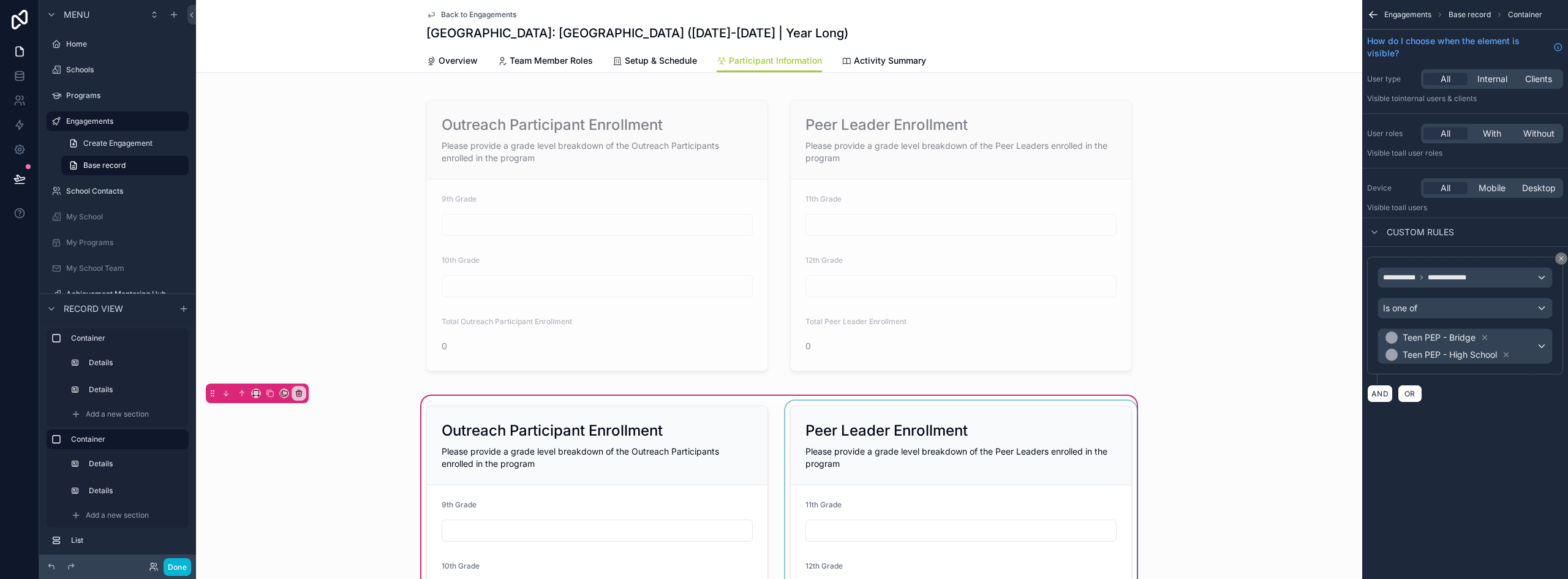
click at [939, 428] on div "scrollable content" at bounding box center [961, 541] width 357 height 281
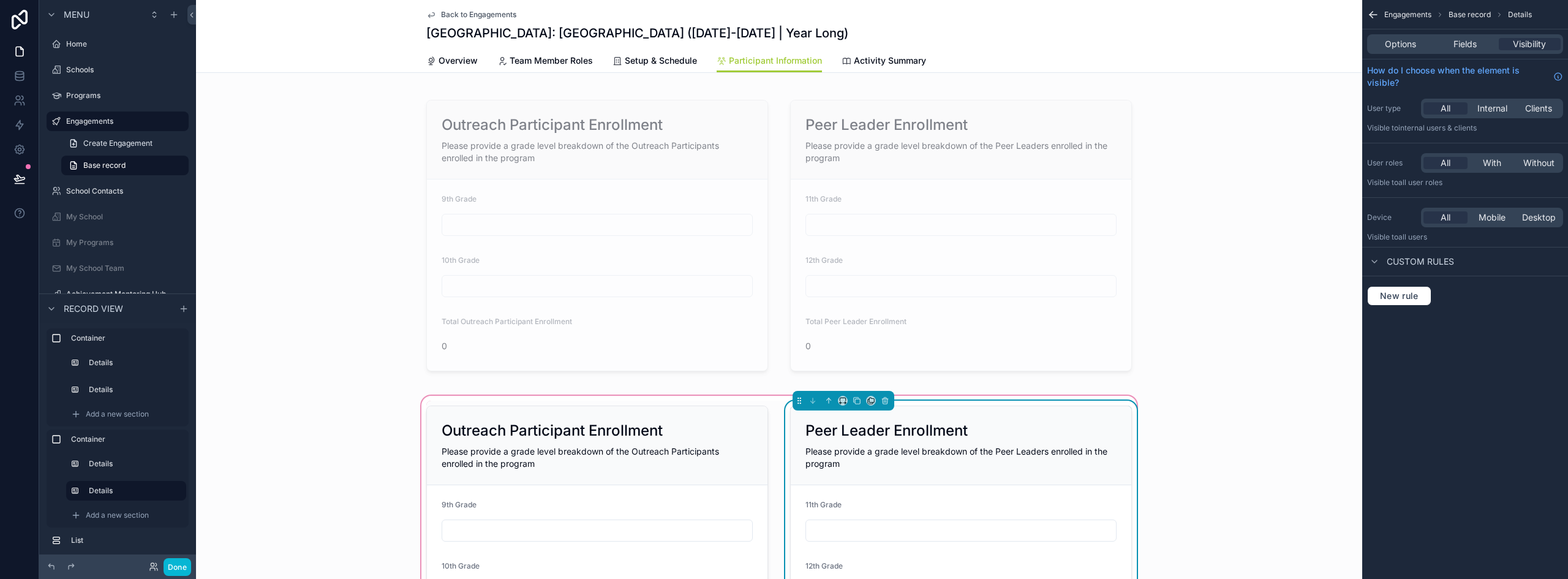
click at [939, 428] on h2 "Peer Leader Enrollment" at bounding box center [887, 430] width 162 height 20
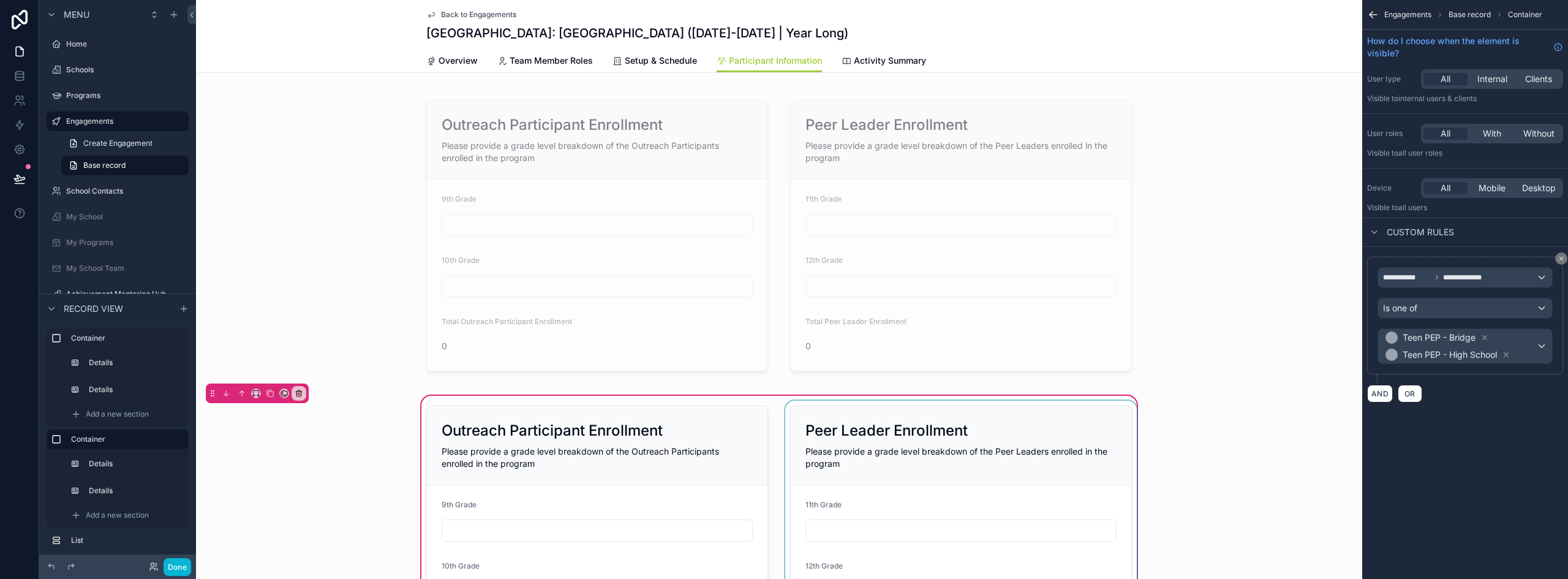
click at [939, 428] on div "scrollable content" at bounding box center [961, 541] width 357 height 281
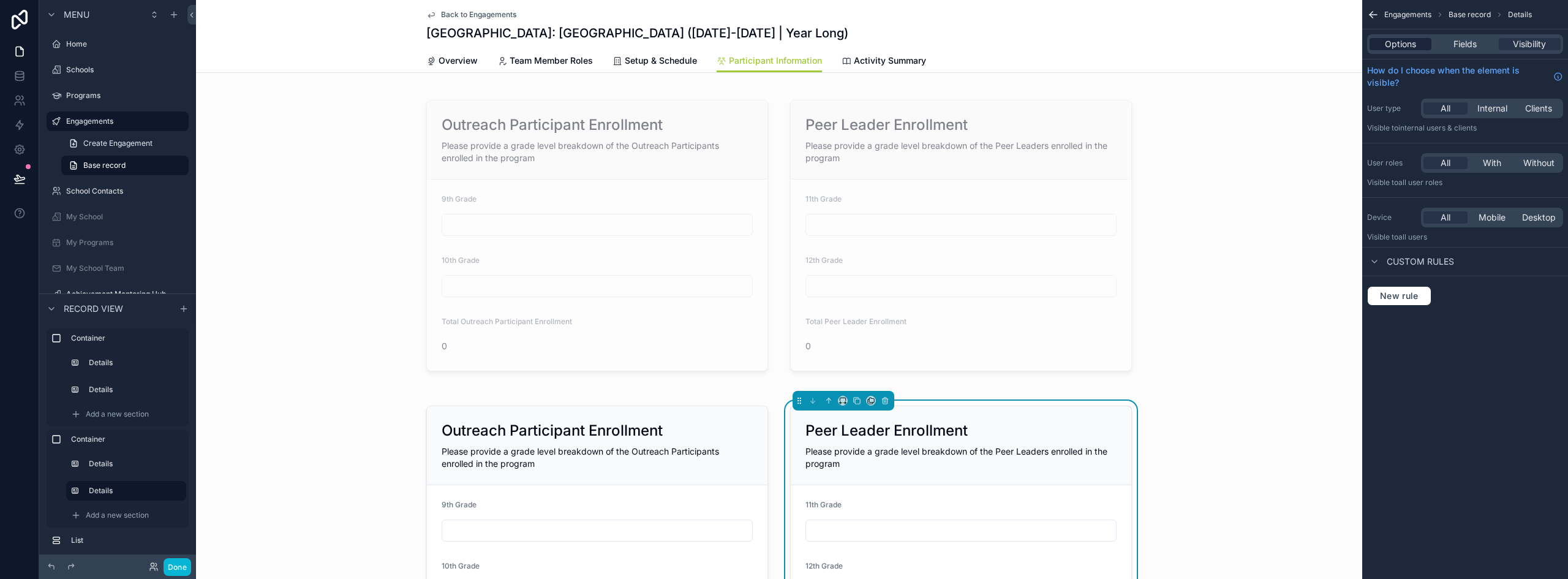
click at [1409, 49] on span "Options" at bounding box center [1401, 44] width 31 height 12
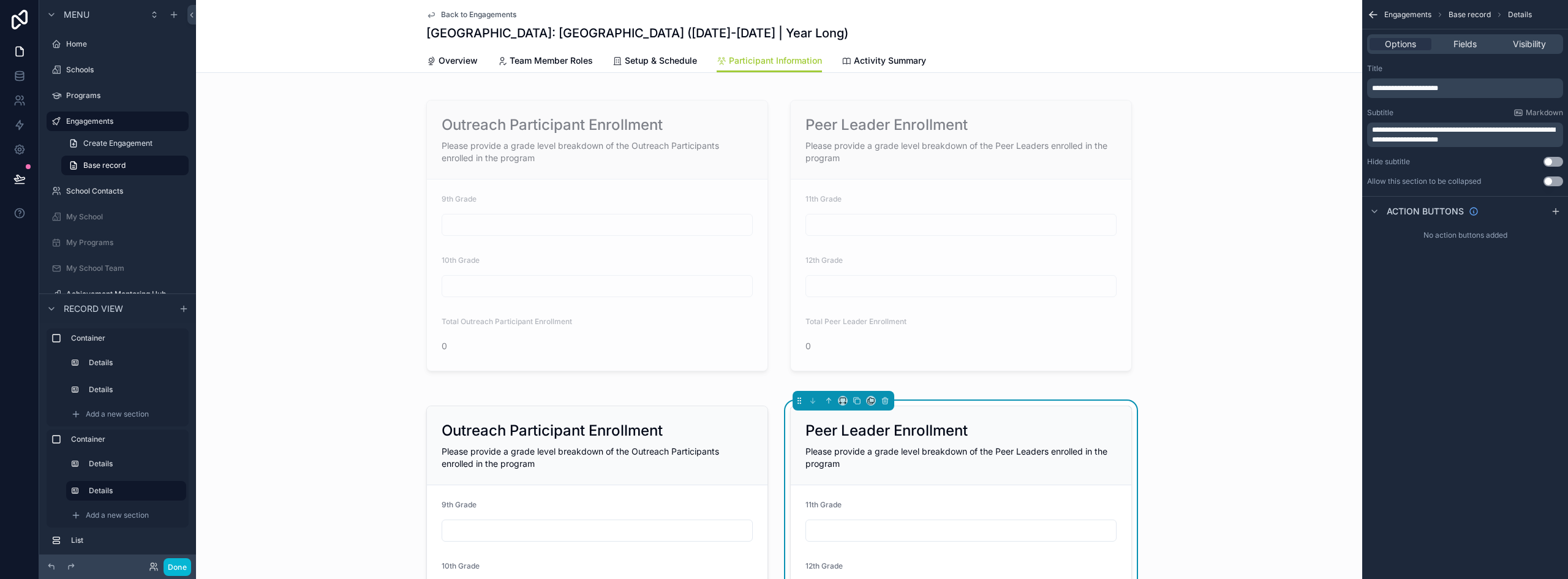
click at [1436, 87] on span "**********" at bounding box center [1405, 88] width 66 height 7
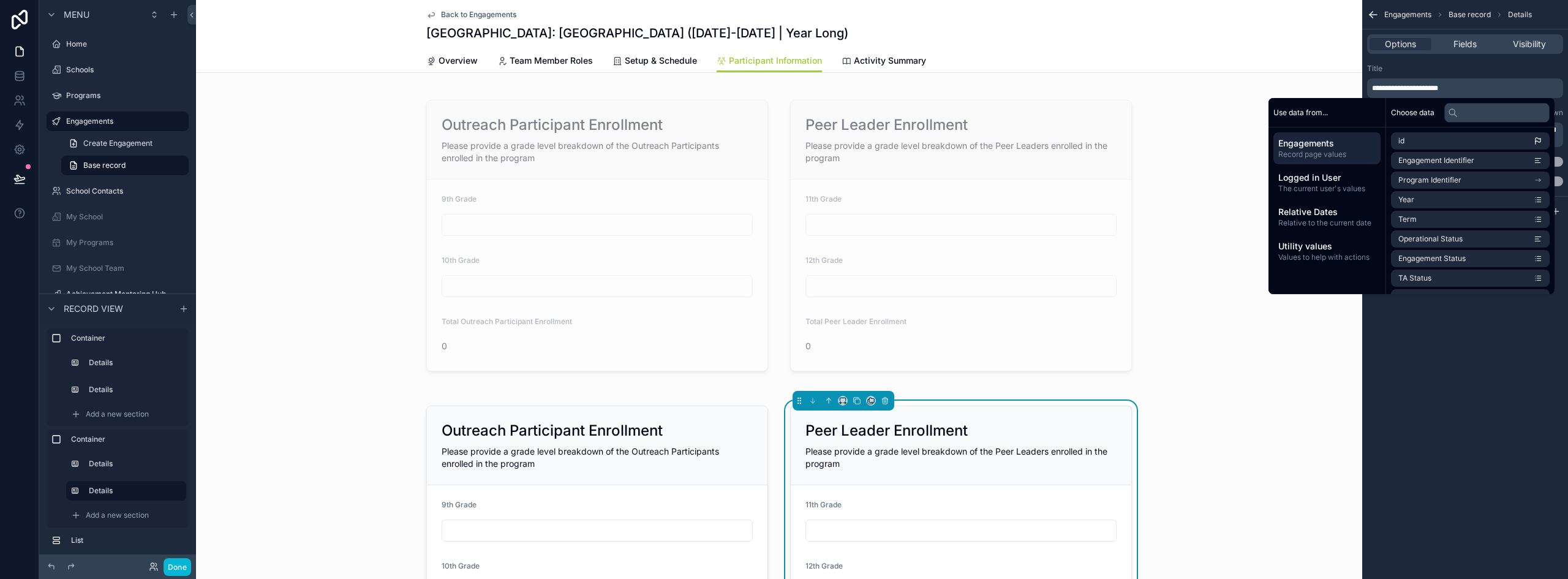
click at [1403, 87] on span "**********" at bounding box center [1405, 88] width 66 height 7
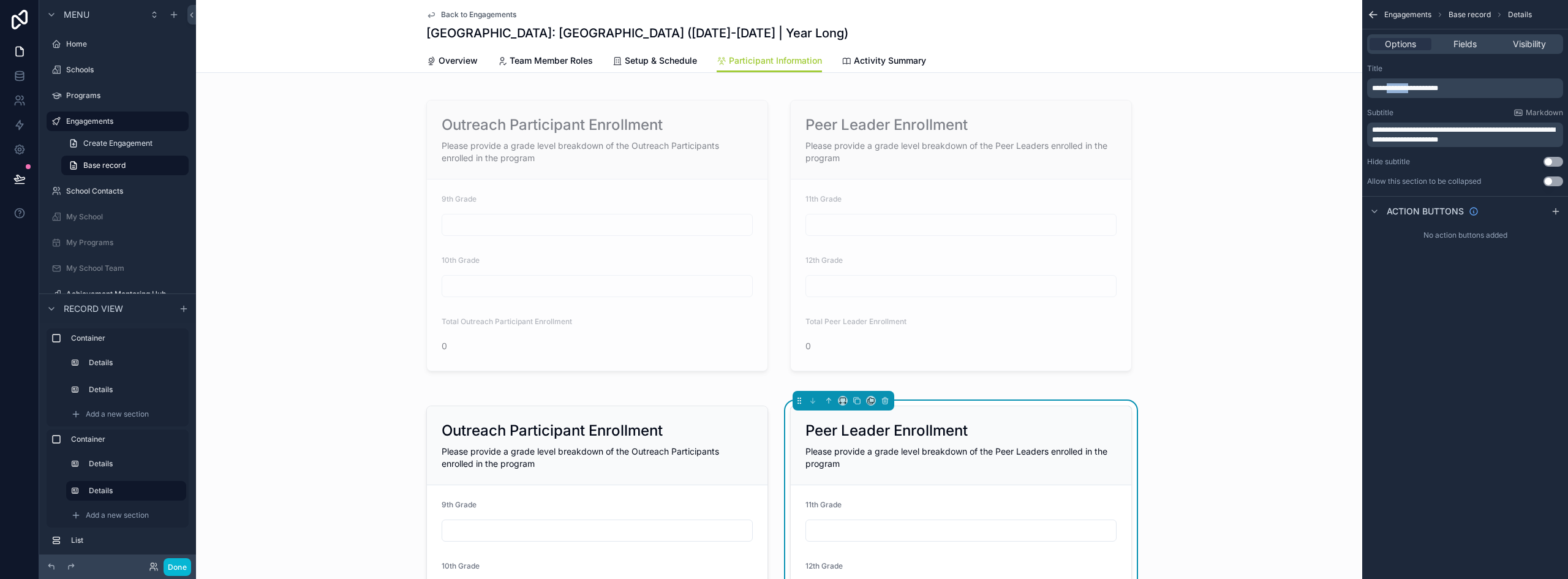
click at [1403, 87] on span "**********" at bounding box center [1405, 88] width 66 height 7
click at [1451, 70] on div "Title" at bounding box center [1465, 68] width 196 height 10
click at [1385, 138] on span "**********" at bounding box center [1463, 134] width 183 height 17
click at [1248, 386] on div "Outreach Participant Enrollment Please provide a grade level breakdown of the O…" at bounding box center [779, 579] width 1166 height 982
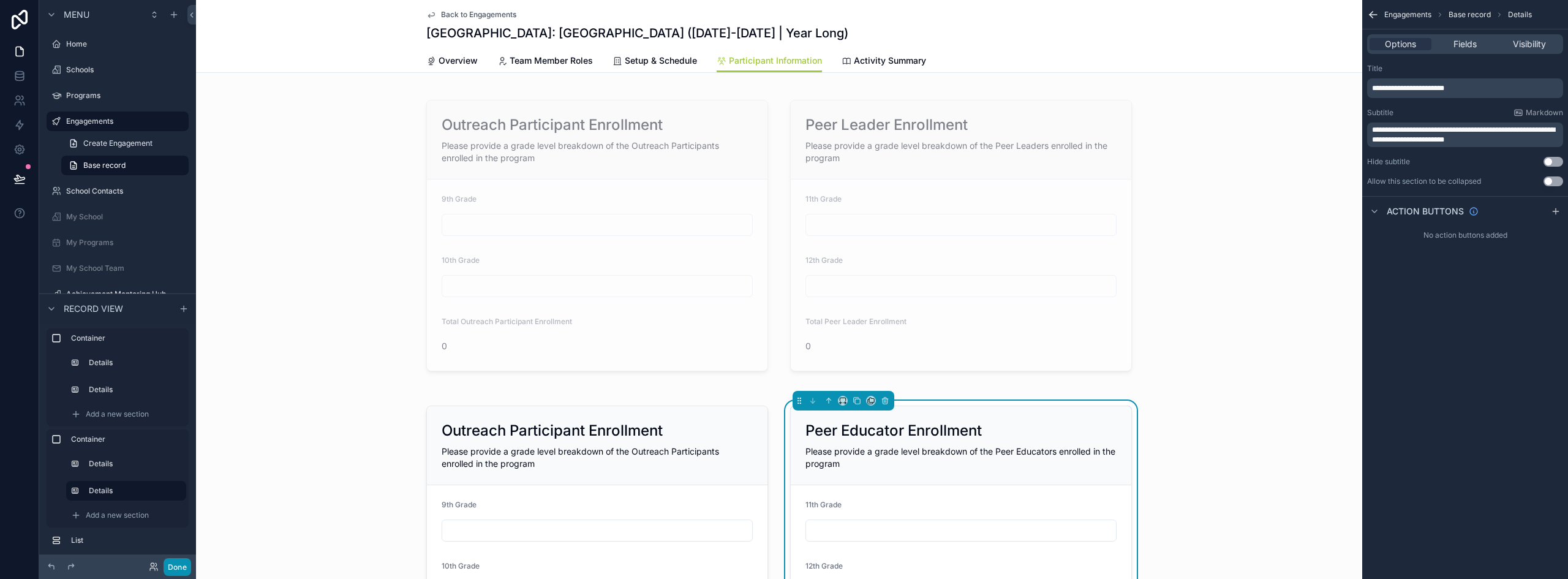
click at [170, 568] on button "Done" at bounding box center [177, 567] width 28 height 18
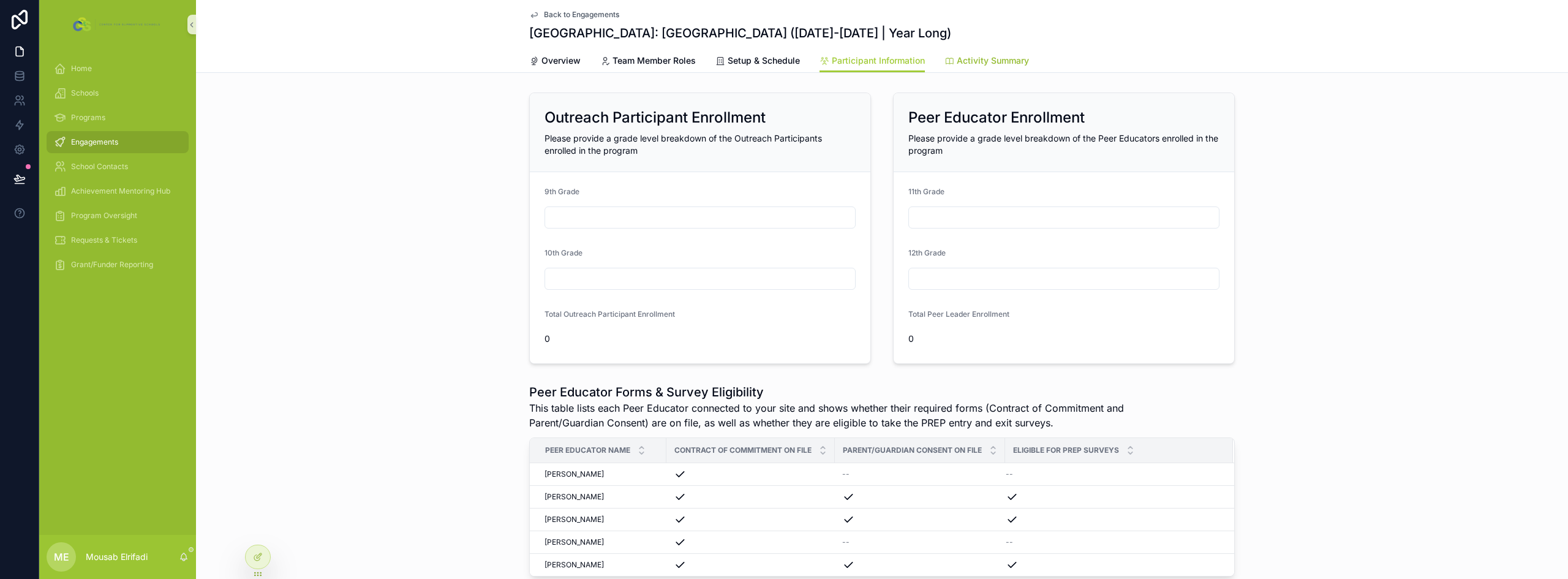
click at [949, 64] on icon "scrollable content" at bounding box center [949, 61] width 10 height 10
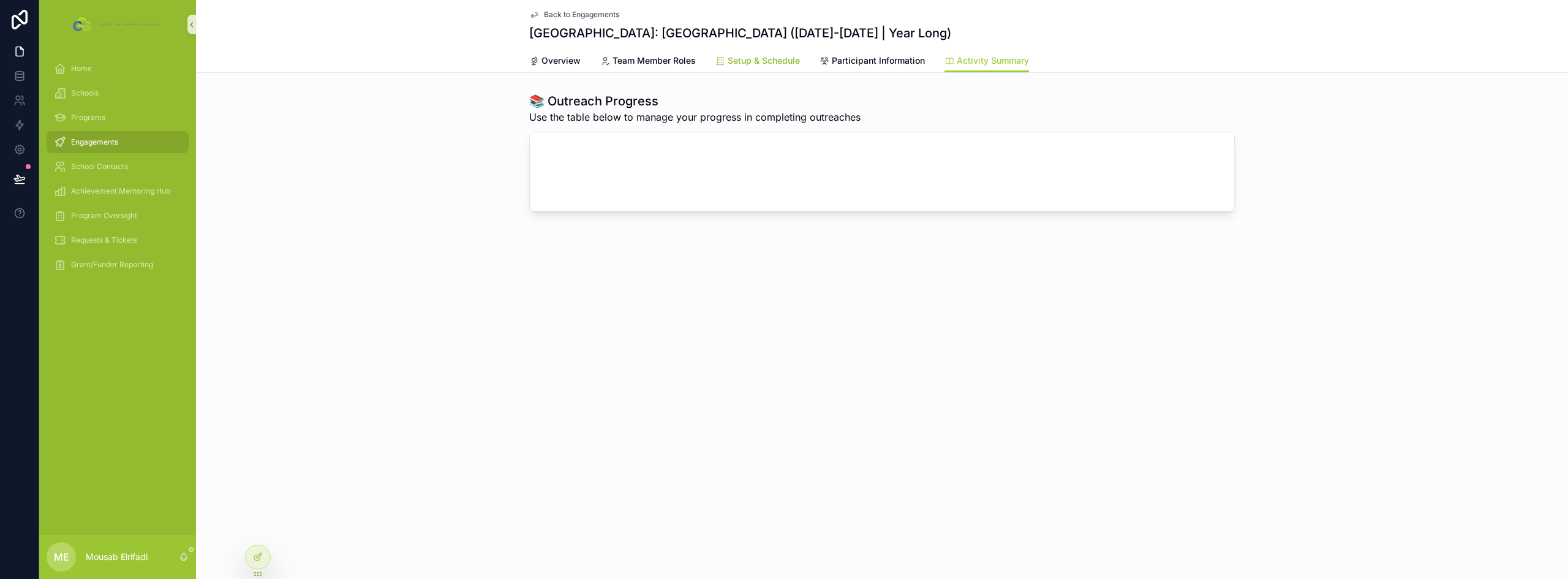
click at [782, 59] on span "Setup & Schedule" at bounding box center [764, 61] width 72 height 12
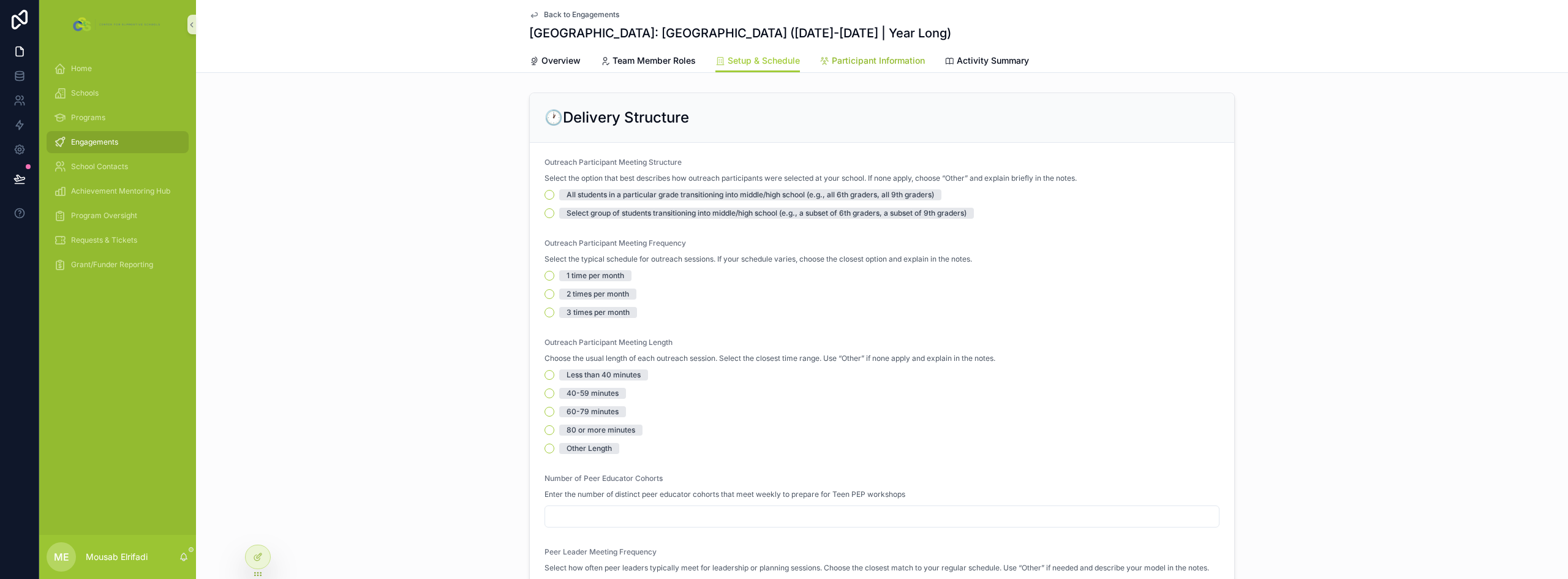
click at [882, 56] on span "Participant Information" at bounding box center [879, 61] width 93 height 12
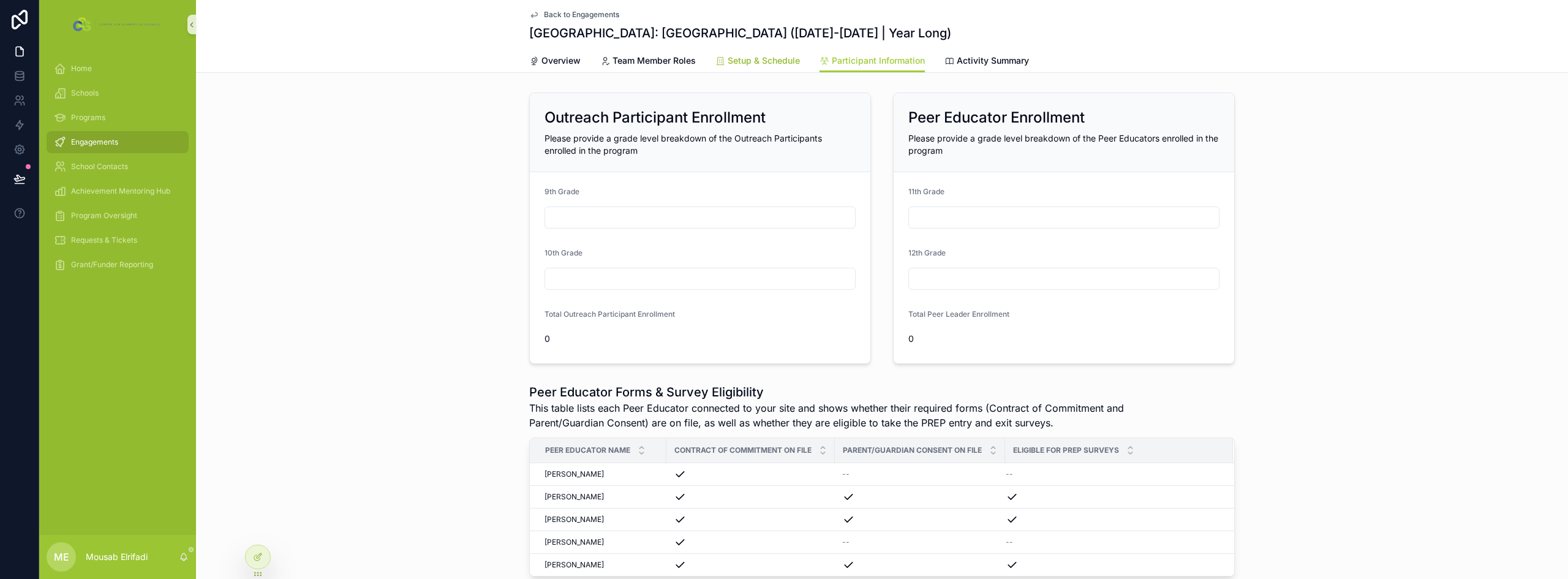
click at [756, 57] on span "Setup & Schedule" at bounding box center [764, 61] width 72 height 12
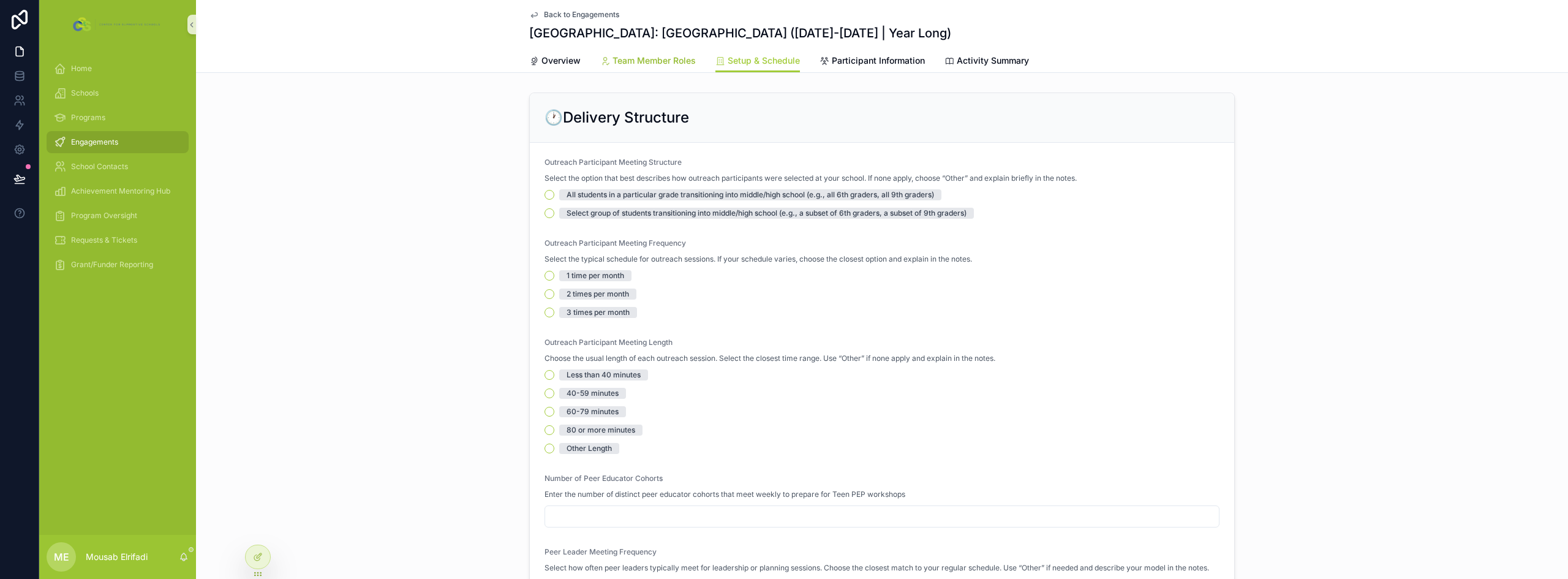
click at [656, 60] on span "Team Member Roles" at bounding box center [654, 61] width 83 height 12
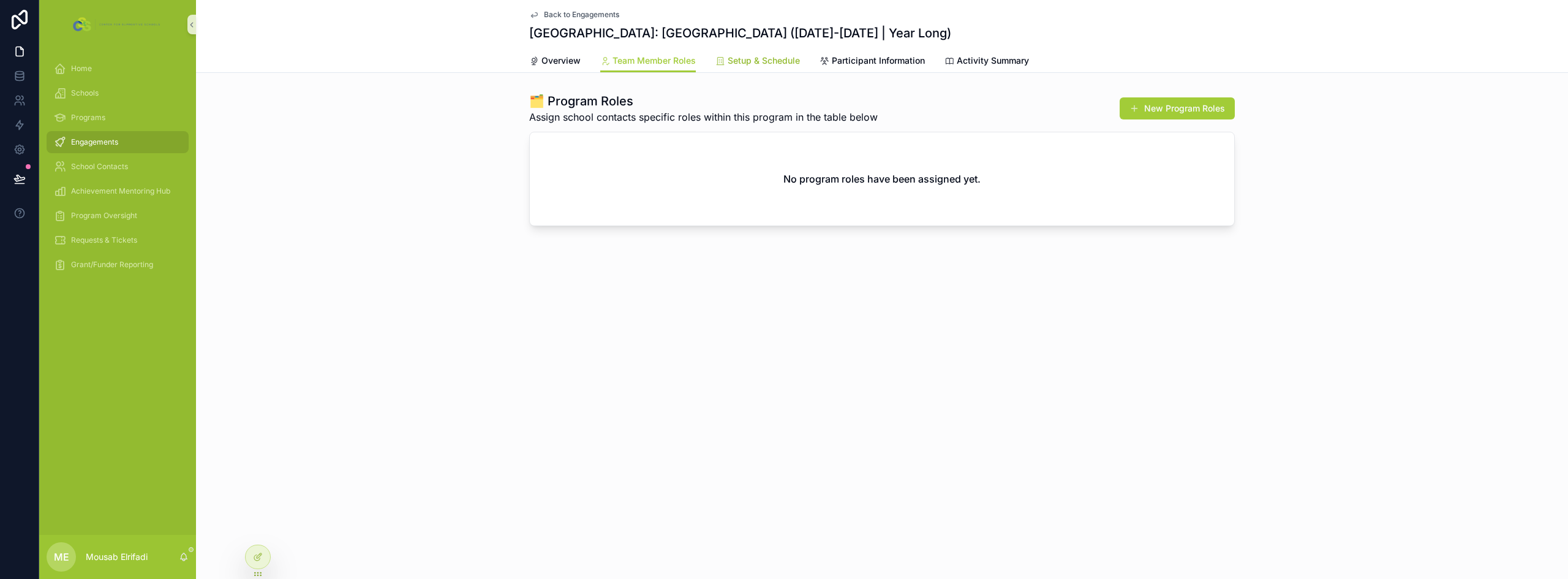
click at [779, 59] on span "Setup & Schedule" at bounding box center [764, 61] width 72 height 12
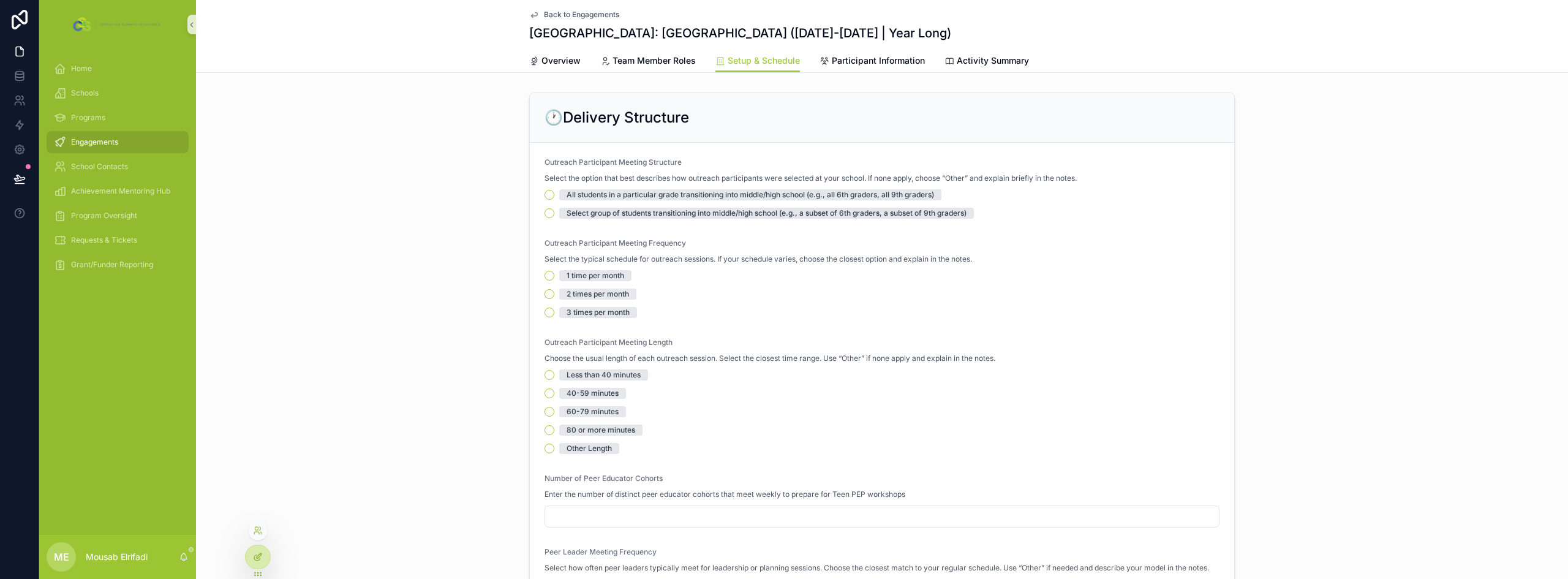
click at [259, 559] on icon at bounding box center [257, 558] width 5 height 5
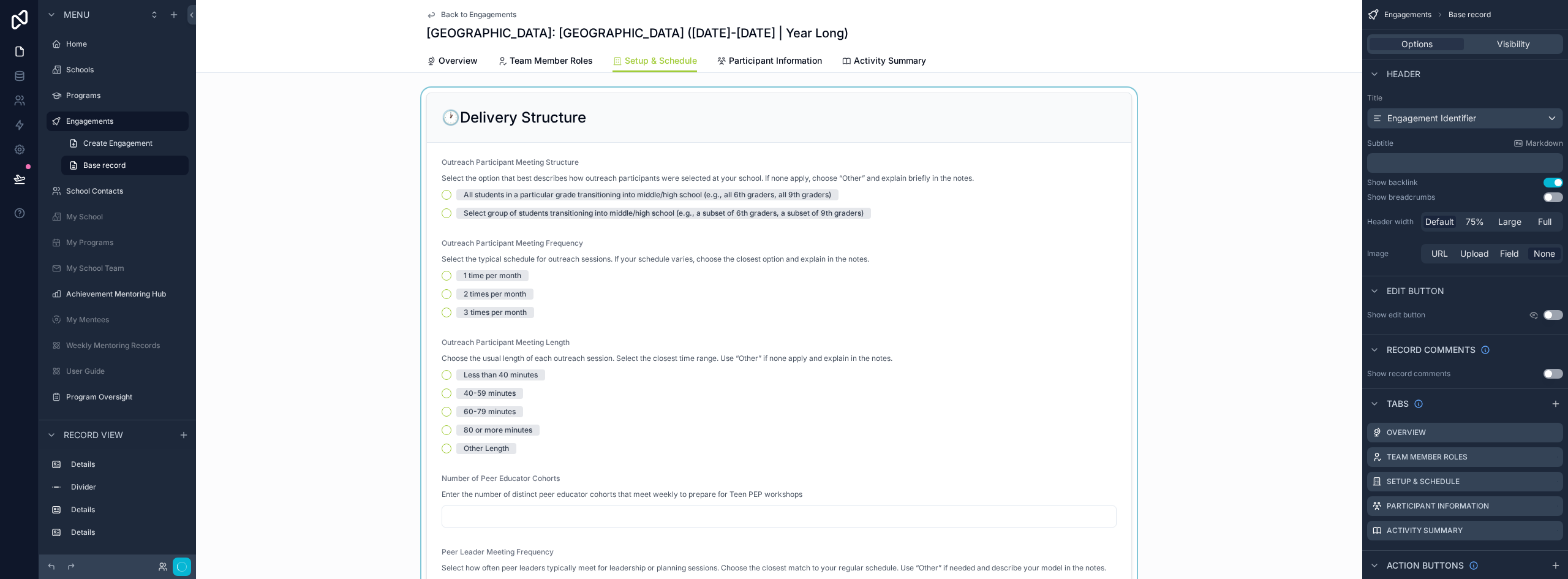
click at [672, 132] on div "scrollable content" at bounding box center [779, 488] width 1166 height 802
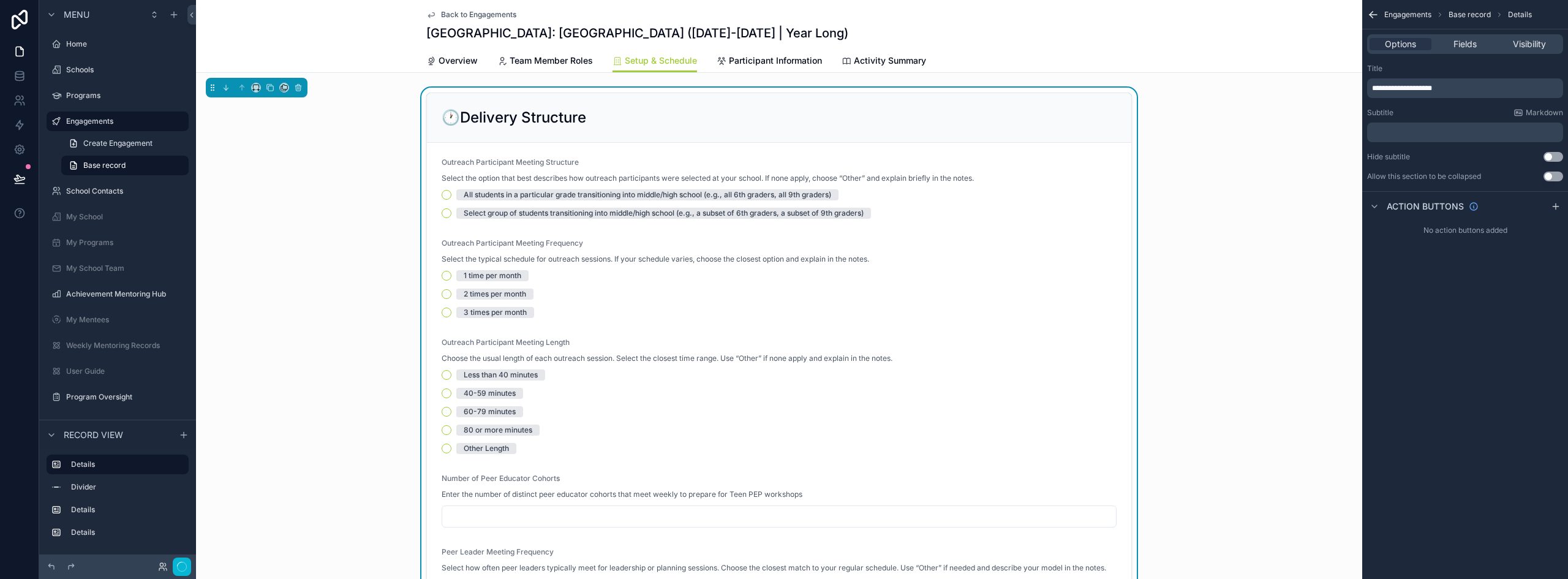
click at [1384, 89] on span "**********" at bounding box center [1402, 88] width 60 height 7
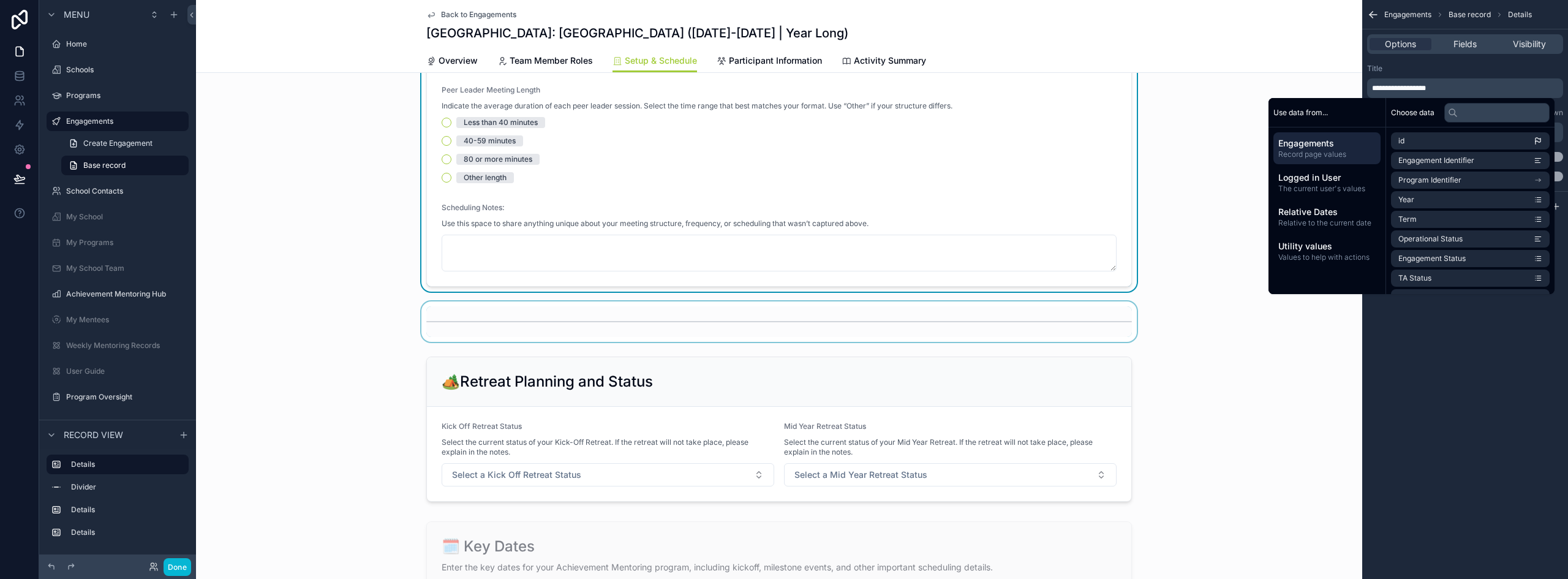
scroll to position [613, 0]
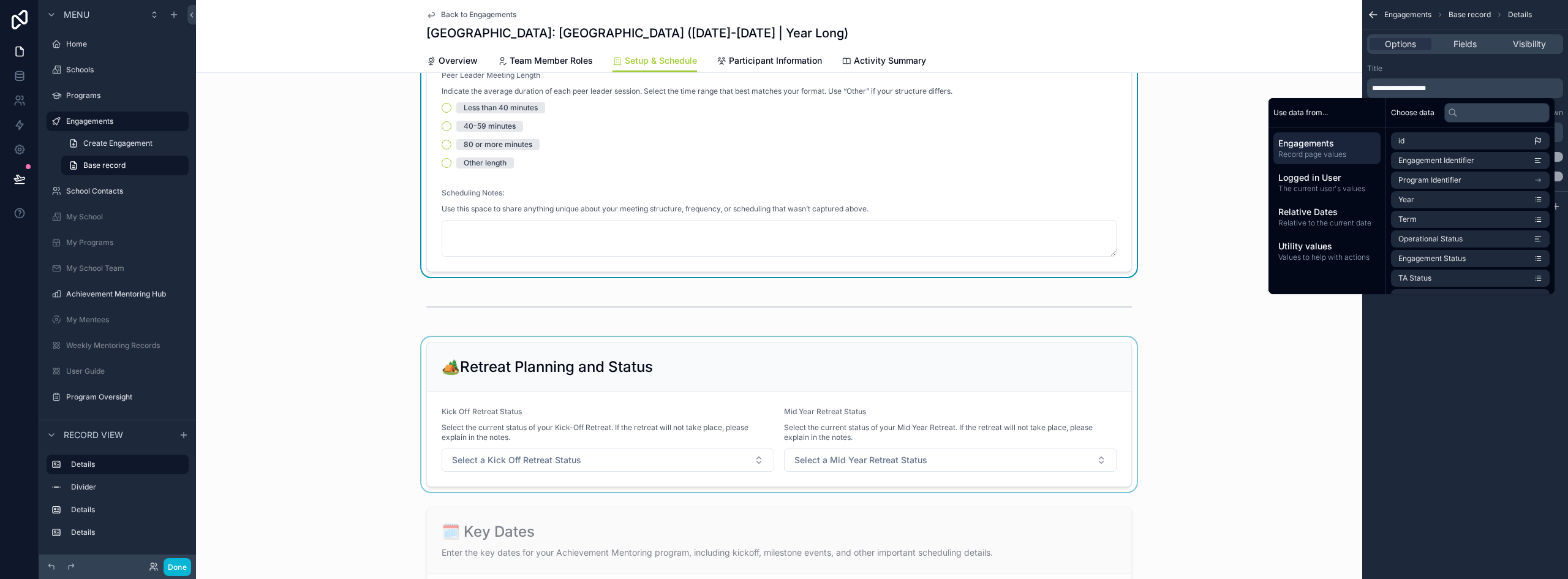
click at [606, 355] on div "scrollable content" at bounding box center [779, 415] width 1166 height 155
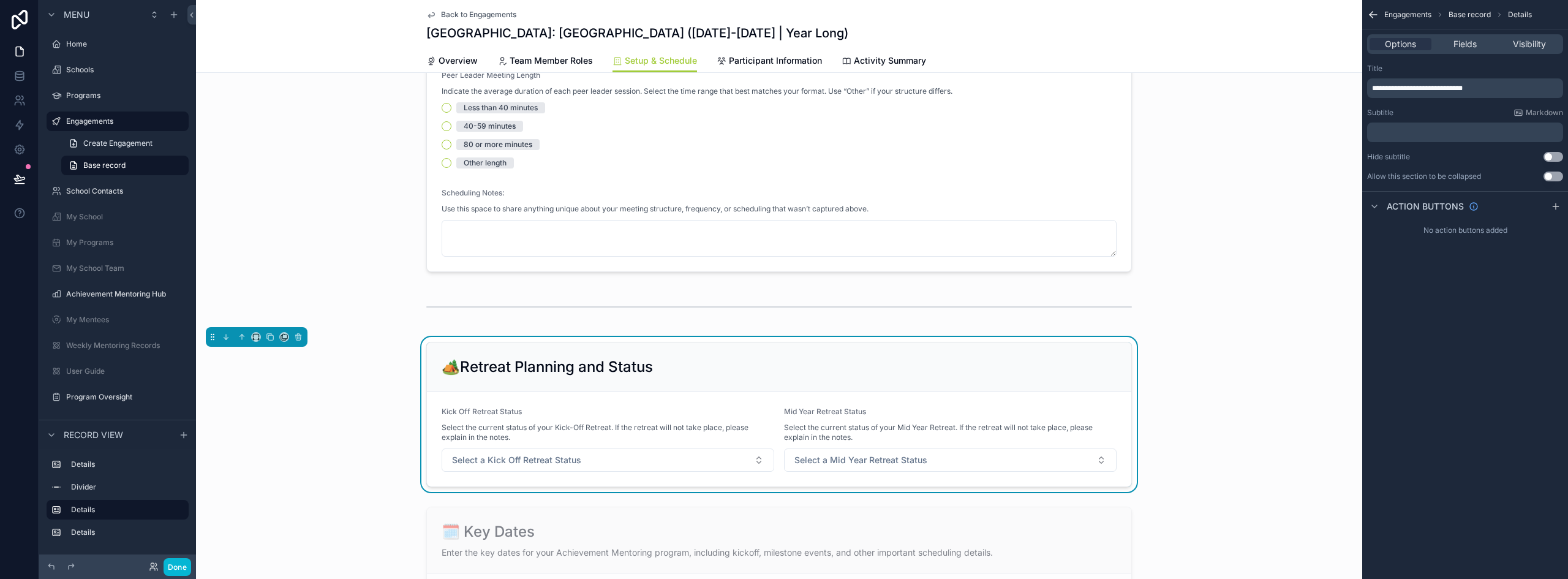
click at [1382, 87] on span "**********" at bounding box center [1417, 88] width 90 height 7
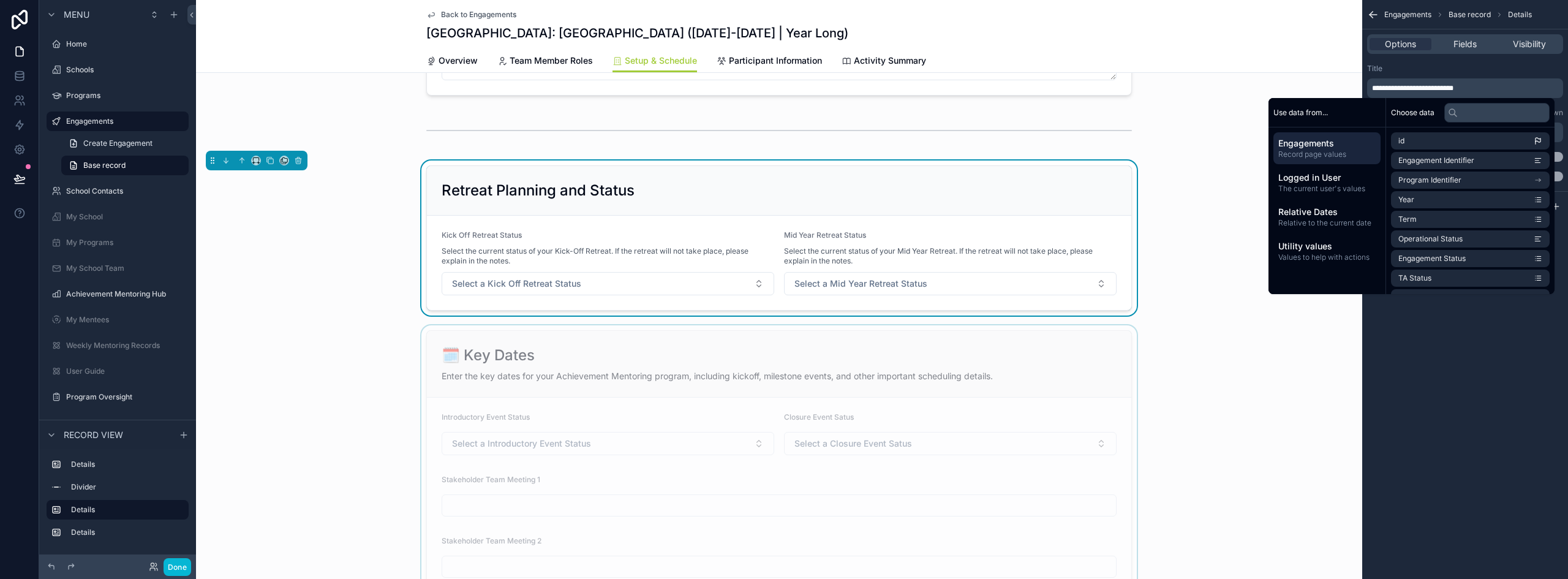
scroll to position [797, 0]
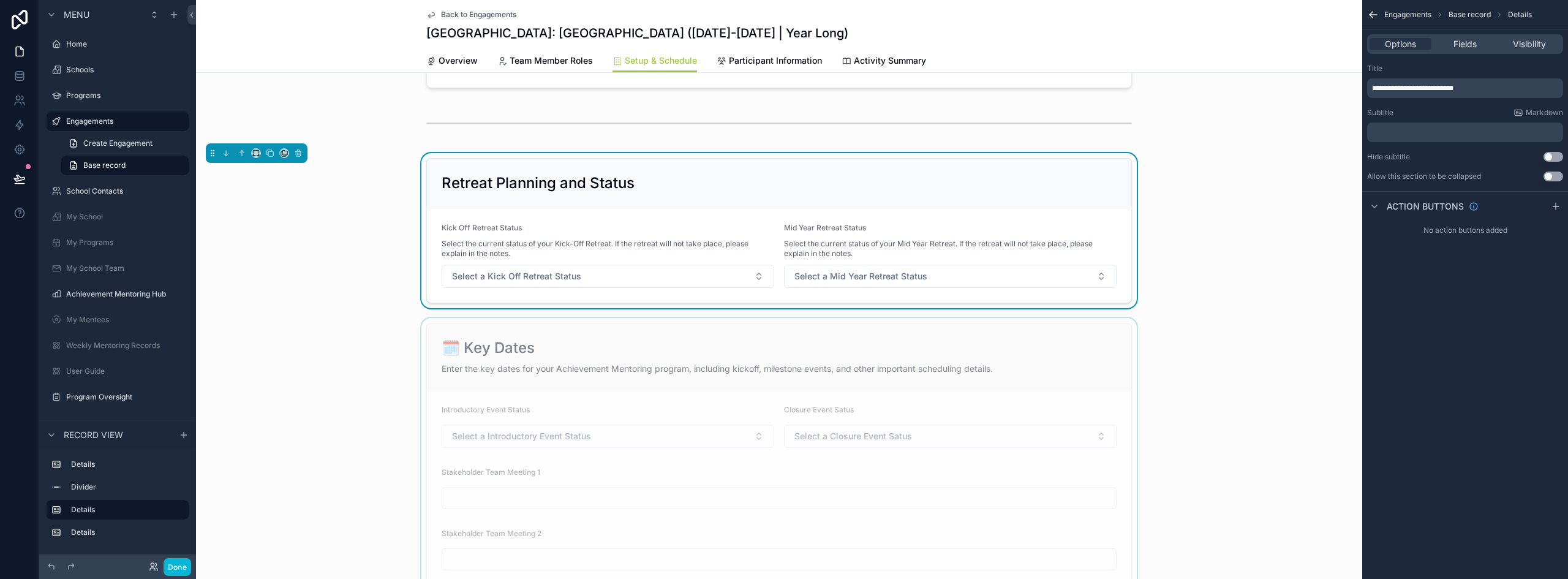
click at [631, 341] on div "scrollable content" at bounding box center [779, 485] width 1166 height 334
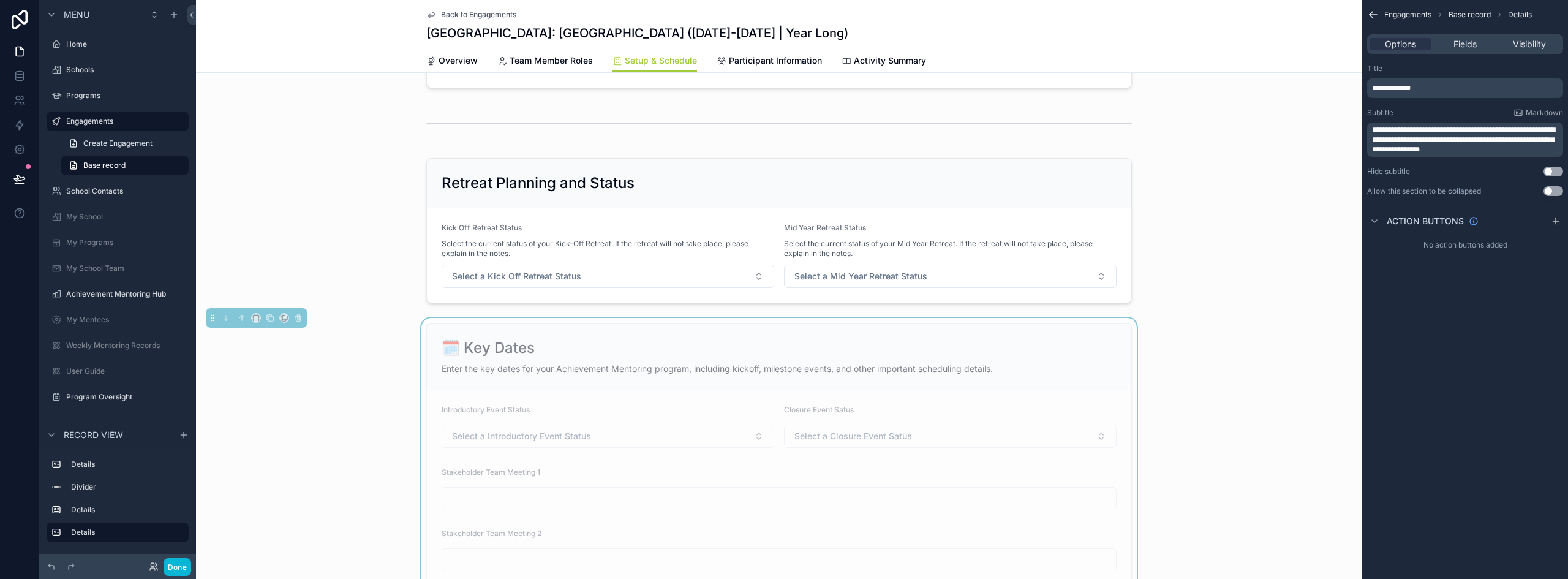
click at [1384, 86] on span "**********" at bounding box center [1391, 88] width 38 height 7
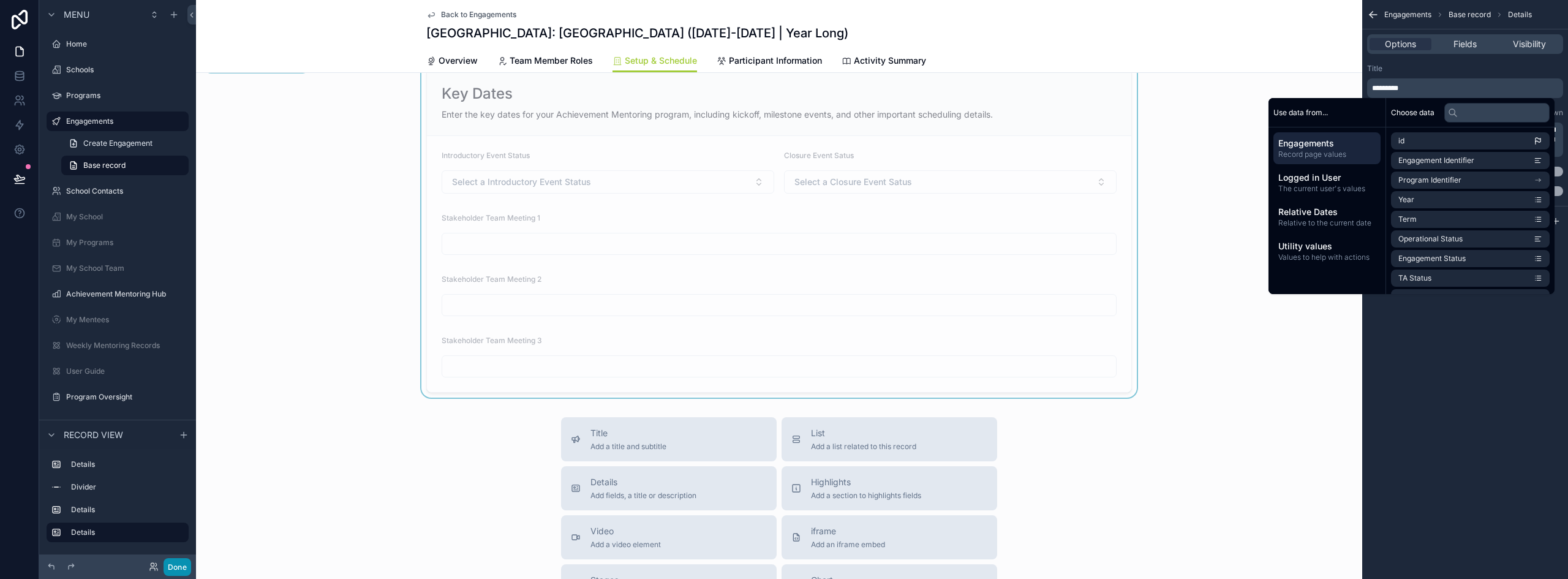
scroll to position [1042, 0]
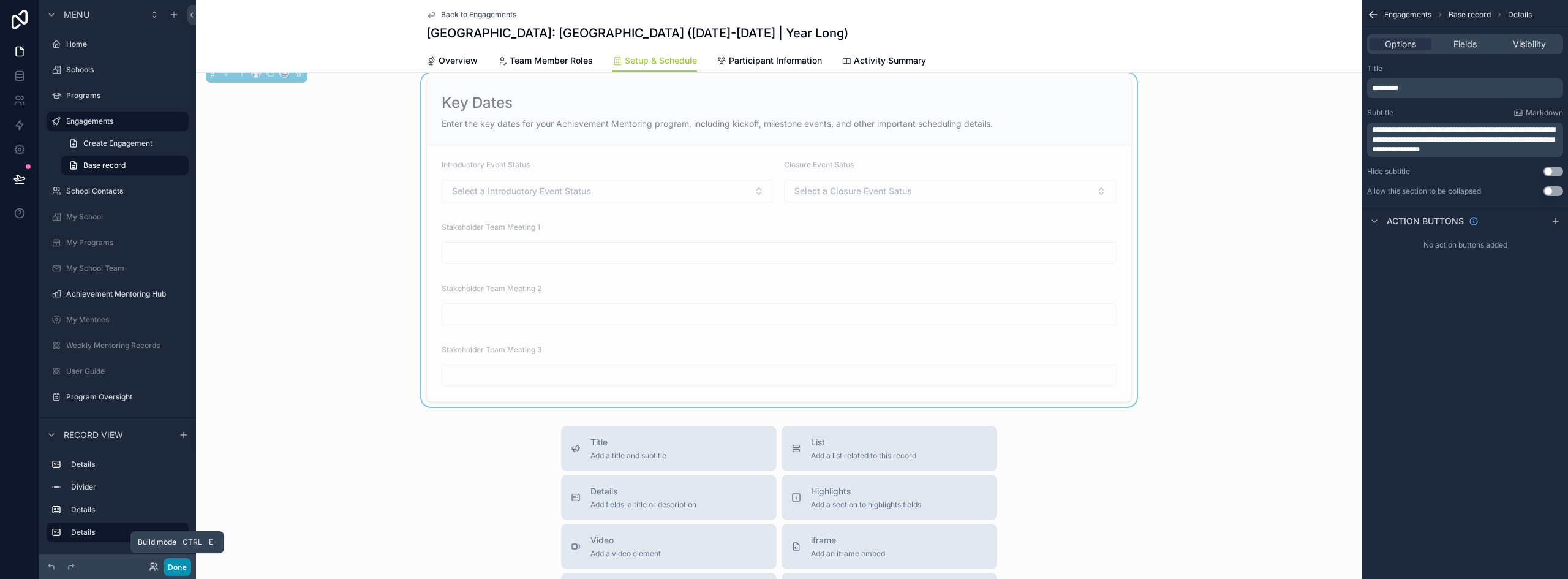
click at [175, 563] on button "Done" at bounding box center [177, 567] width 28 height 18
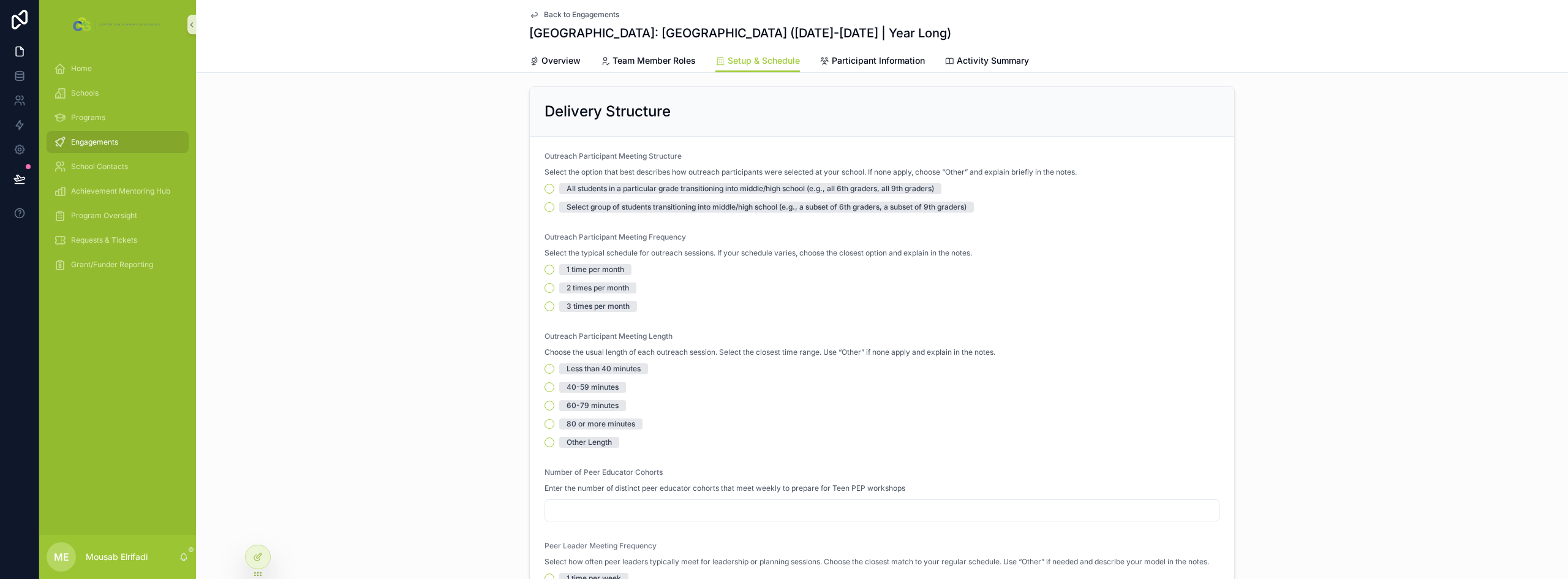
scroll to position [0, 0]
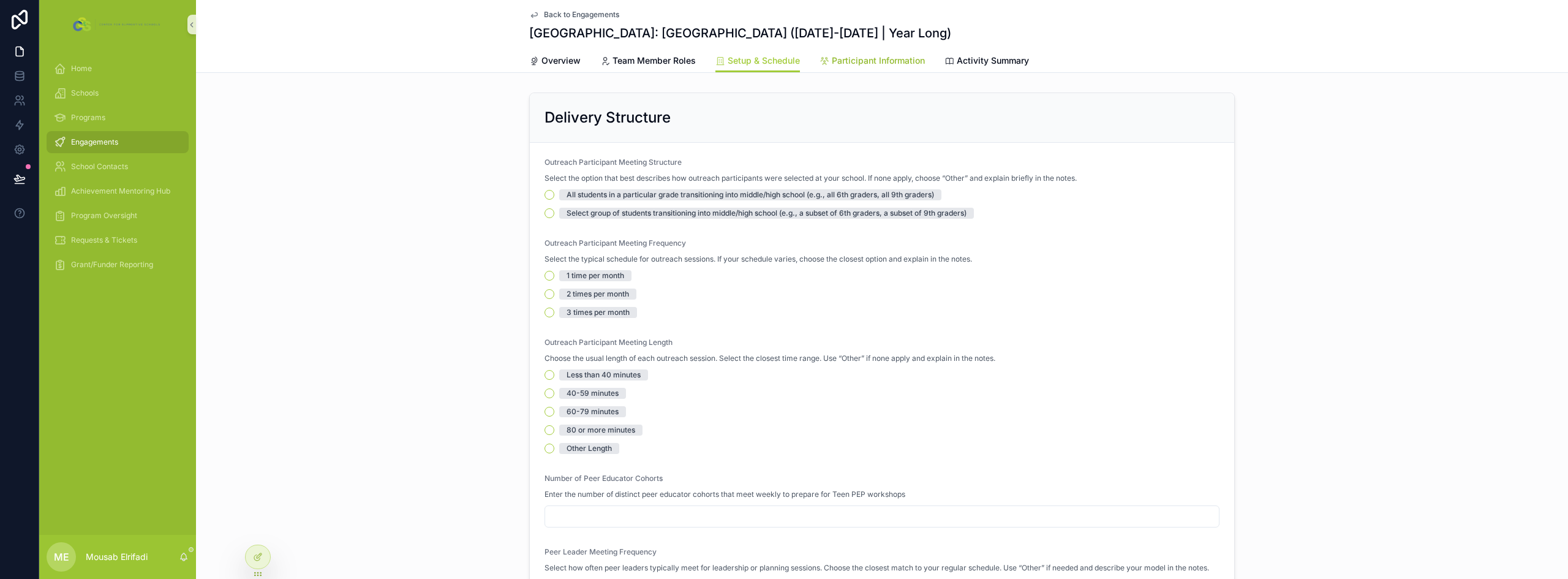
click at [820, 59] on icon "scrollable content" at bounding box center [825, 61] width 10 height 10
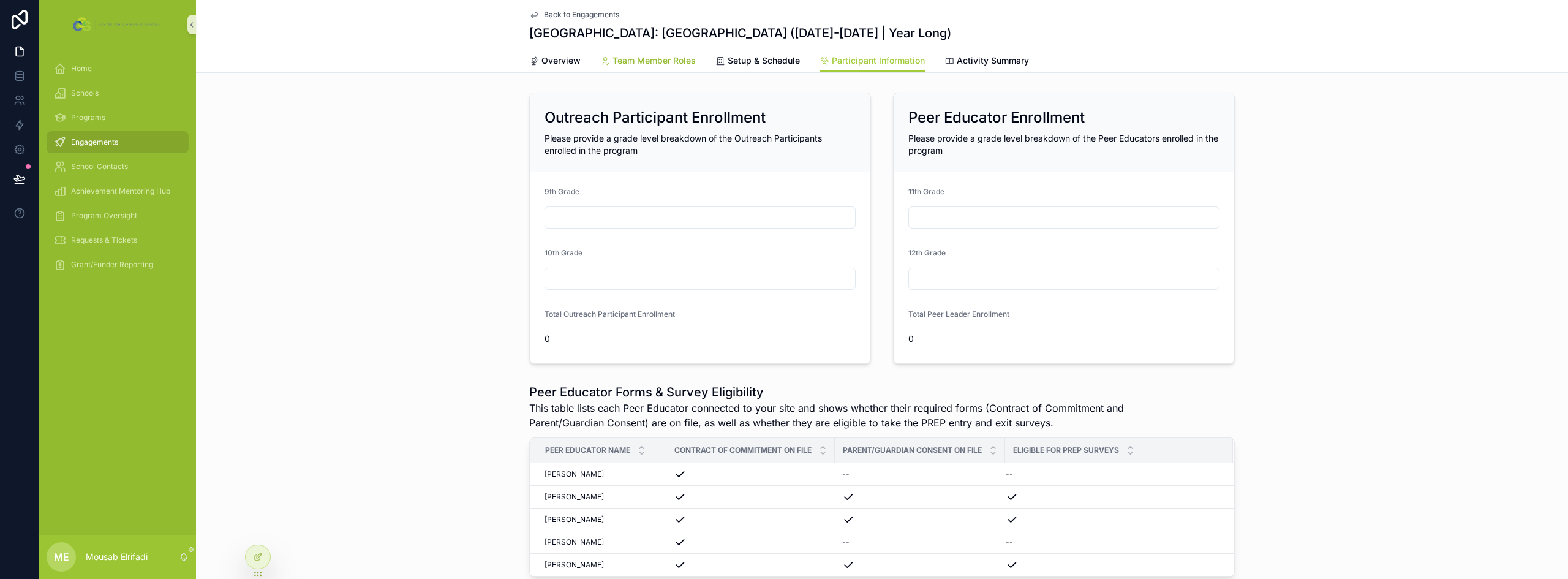
click at [631, 68] on link "Team Member Roles" at bounding box center [648, 61] width 96 height 24
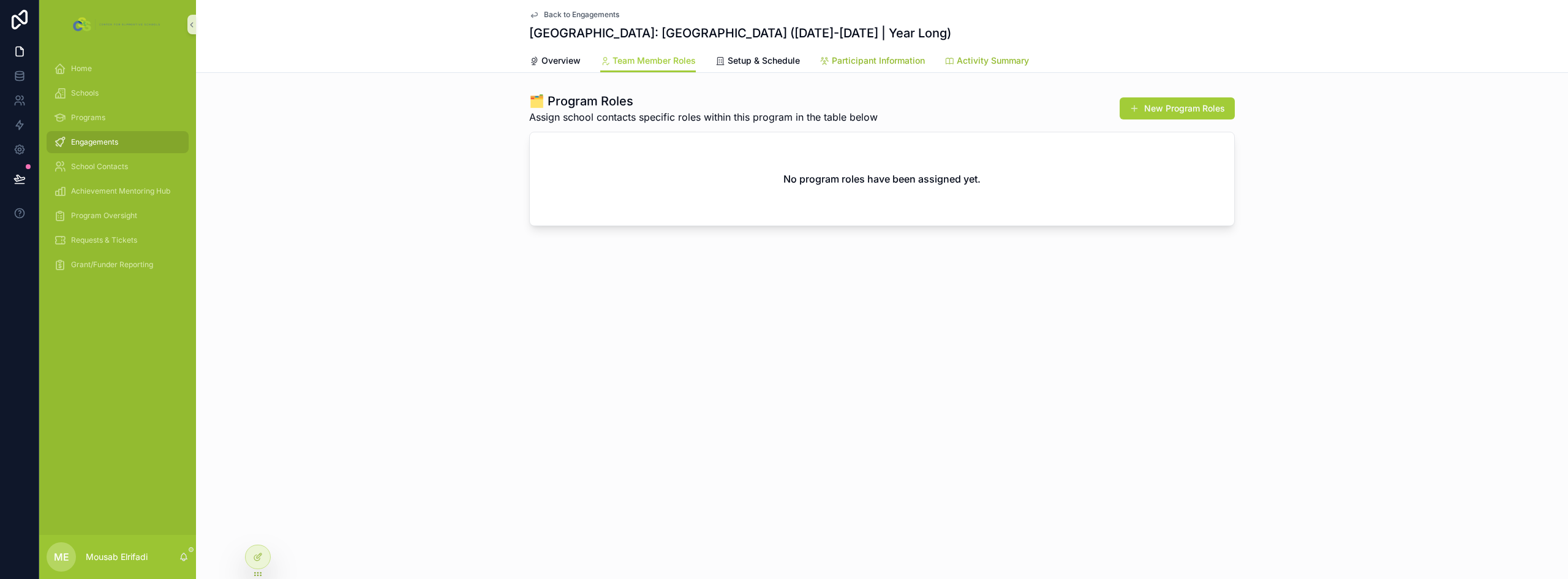
click at [884, 64] on span "Participant Information" at bounding box center [879, 61] width 93 height 12
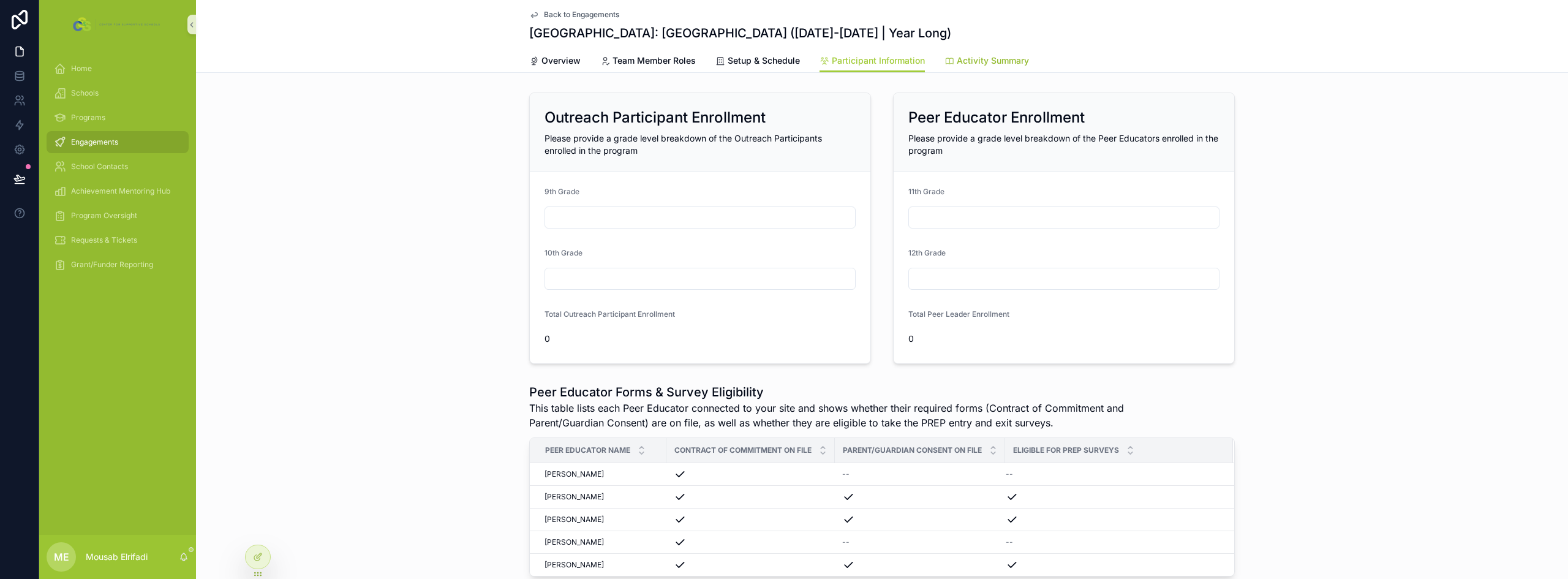
click at [970, 58] on span "Activity Summary" at bounding box center [993, 61] width 72 height 12
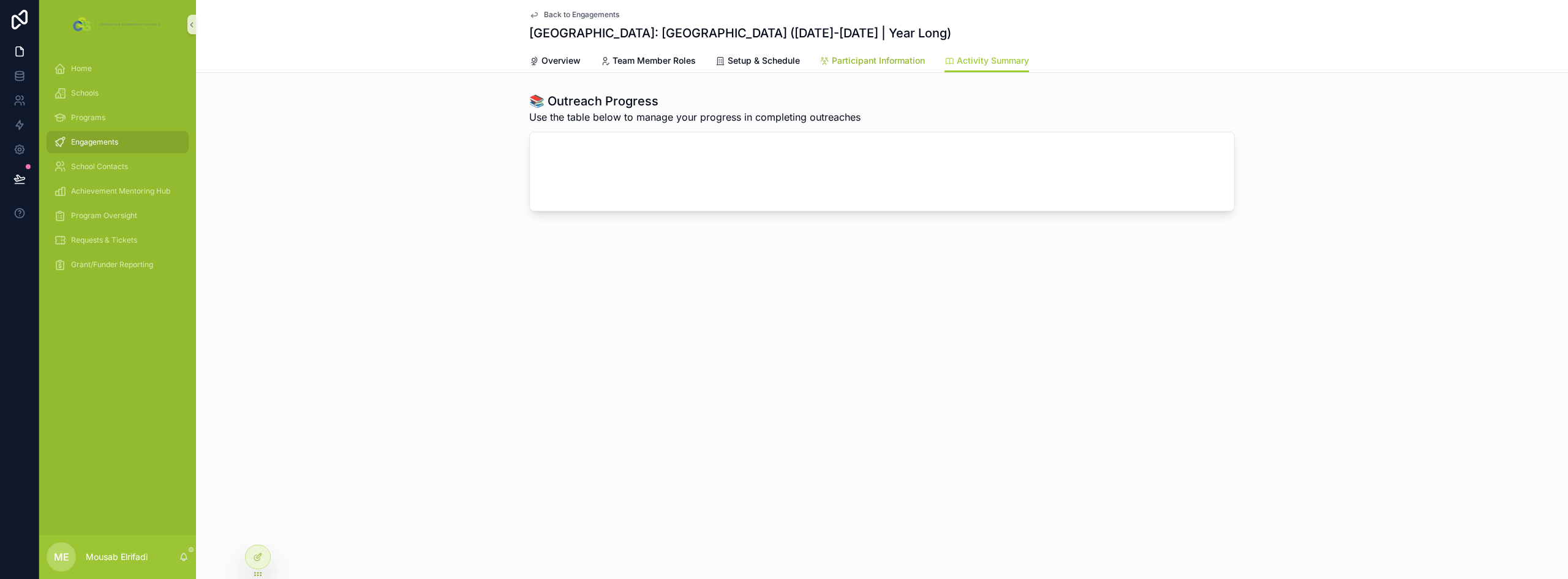
click at [889, 60] on span "Participant Information" at bounding box center [879, 61] width 93 height 12
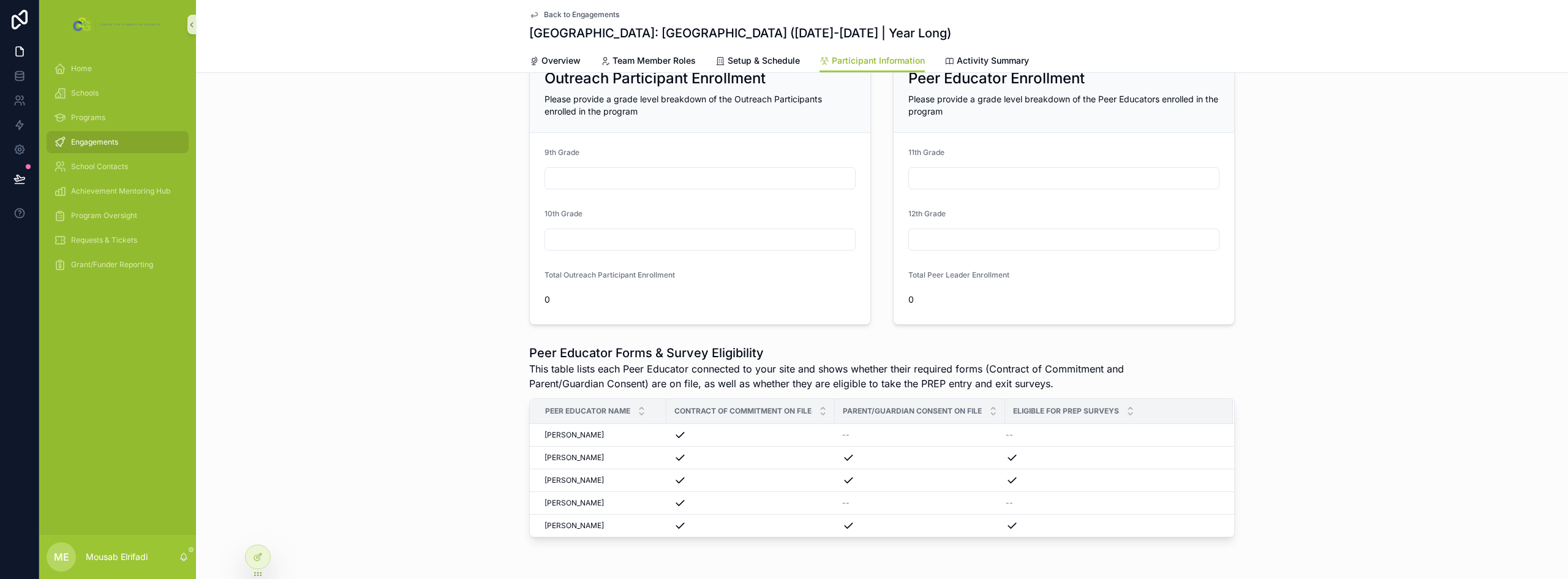
scroll to position [61, 0]
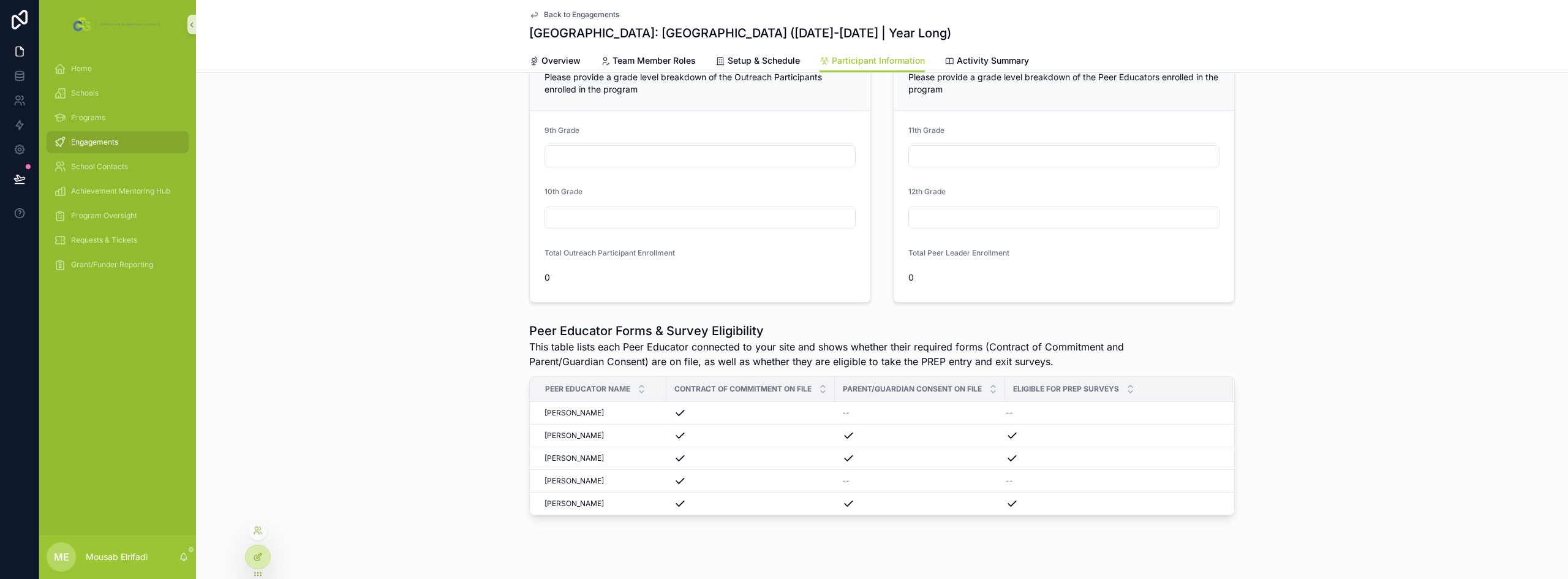
click at [246, 561] on div at bounding box center [258, 557] width 24 height 23
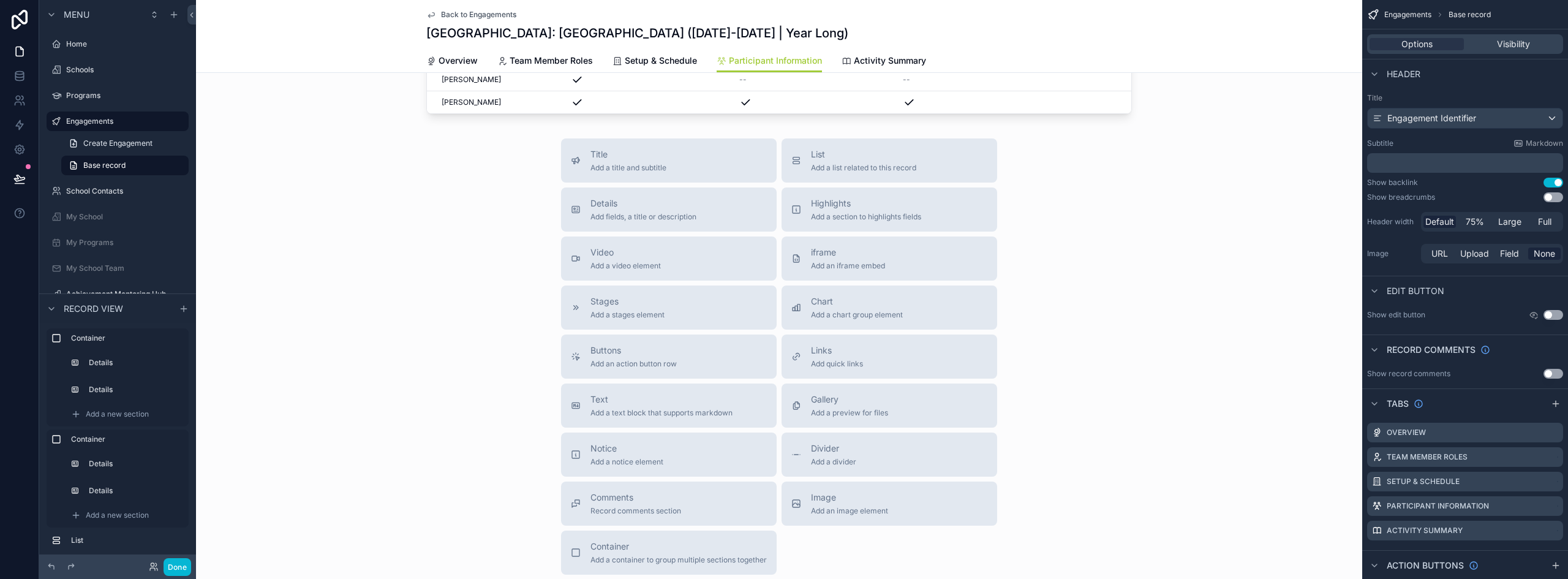
scroll to position [922, 0]
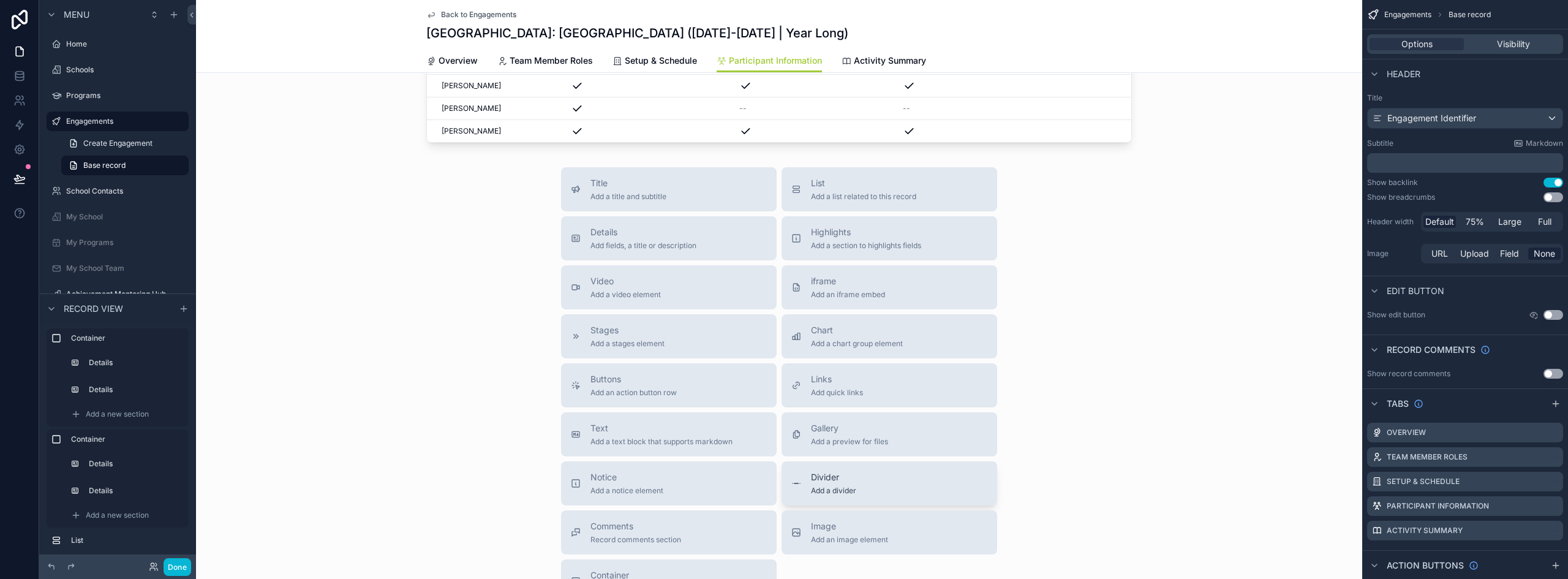
click at [866, 481] on div "Divider Add a divider" at bounding box center [889, 484] width 196 height 24
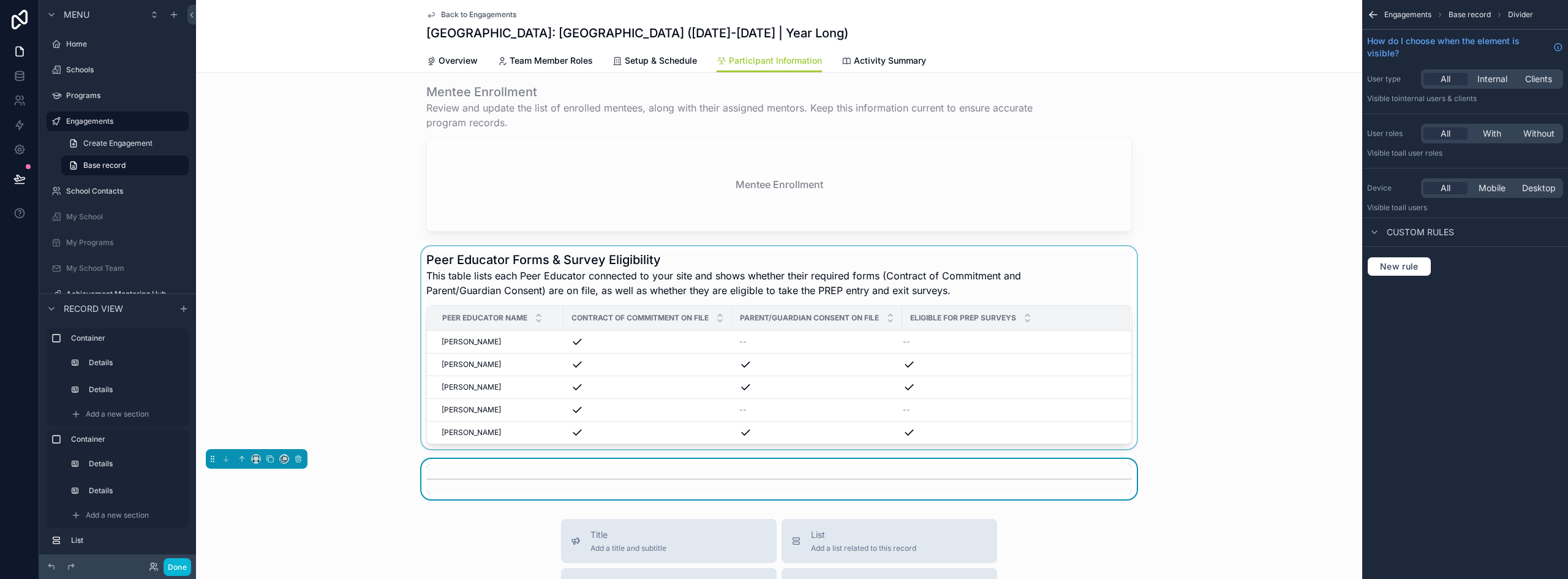
scroll to position [616, 0]
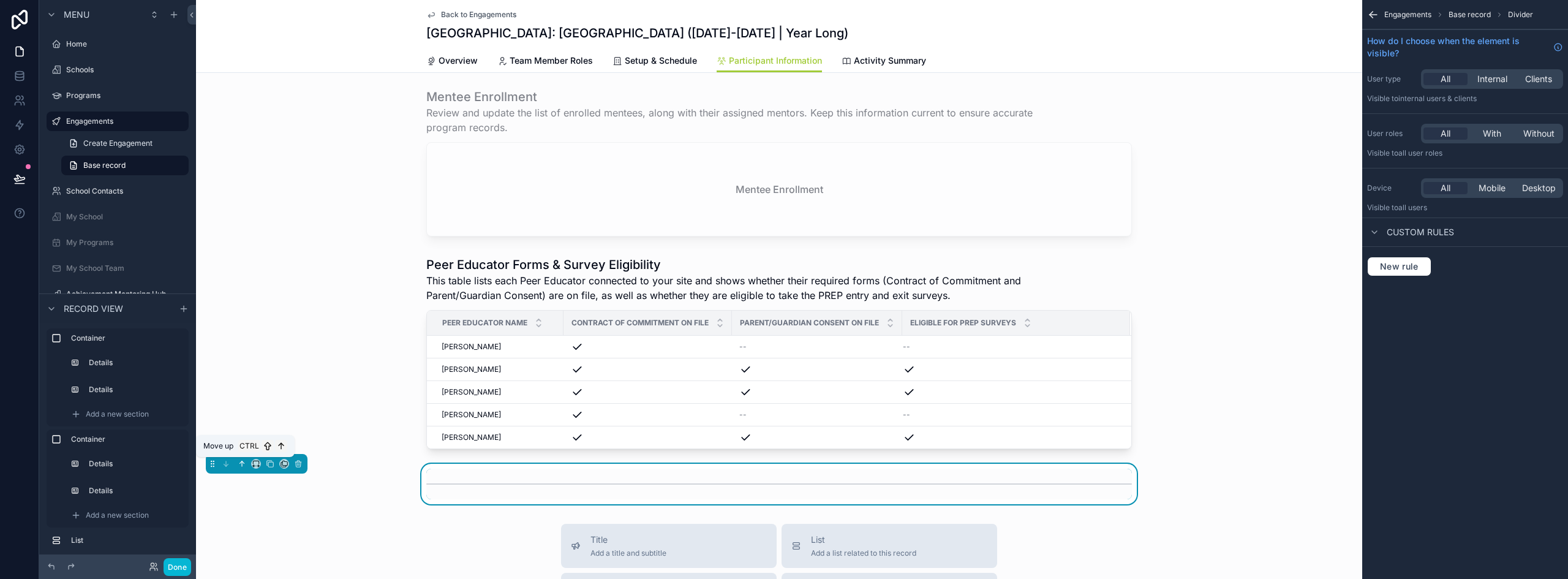
click at [242, 465] on icon "scrollable content" at bounding box center [242, 463] width 9 height 9
click at [240, 463] on icon "scrollable content" at bounding box center [242, 463] width 9 height 9
click at [432, 479] on div "scrollable content" at bounding box center [779, 484] width 706 height 30
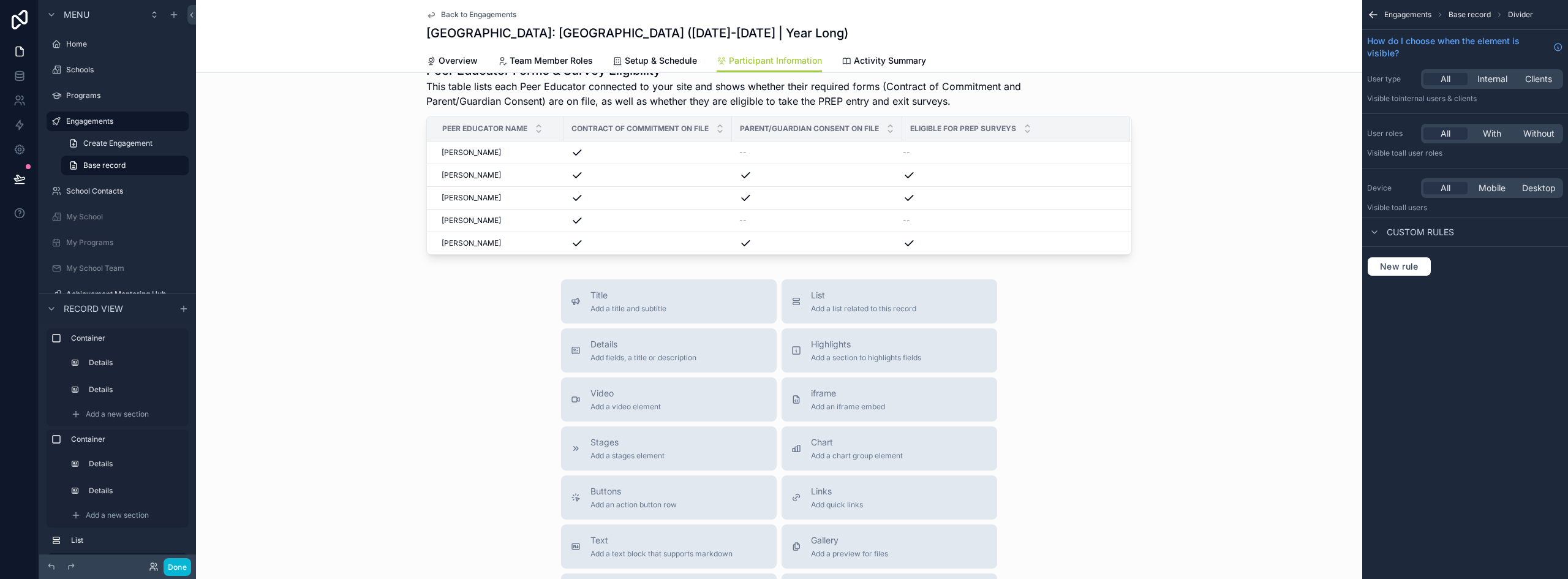
scroll to position [861, 0]
click at [189, 566] on button "Done" at bounding box center [177, 567] width 28 height 18
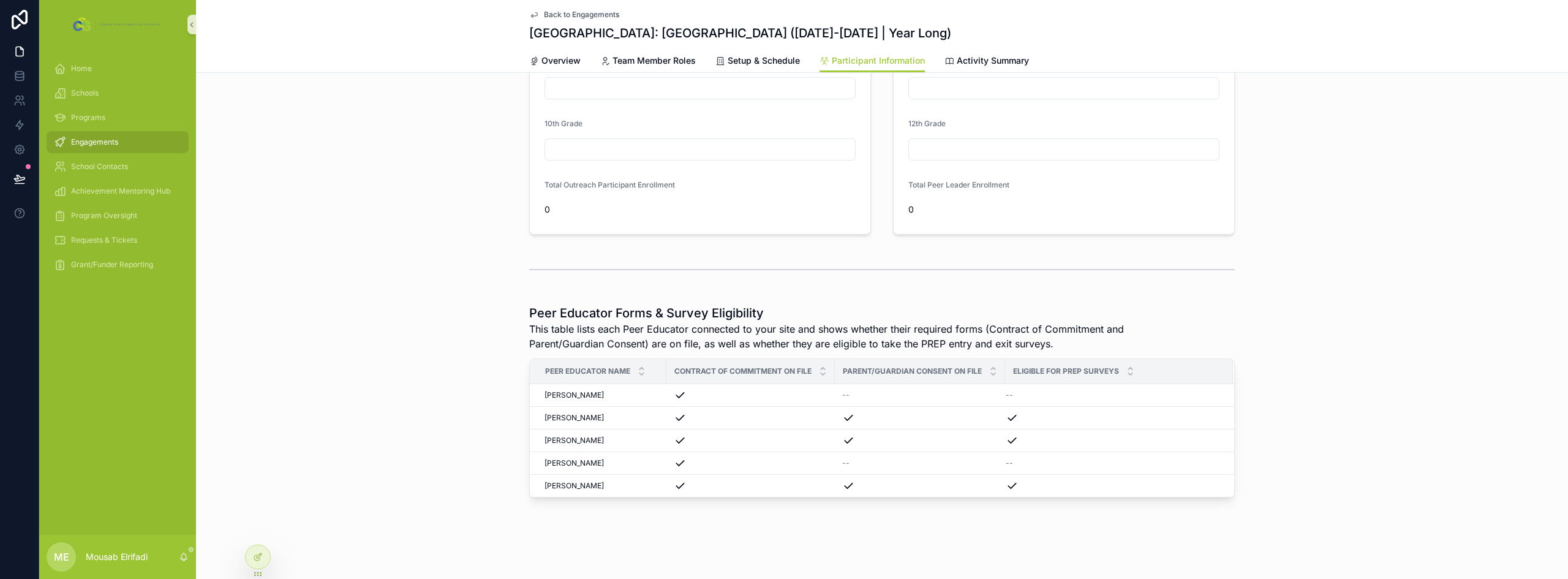
scroll to position [131, 0]
click at [265, 558] on div at bounding box center [258, 557] width 24 height 23
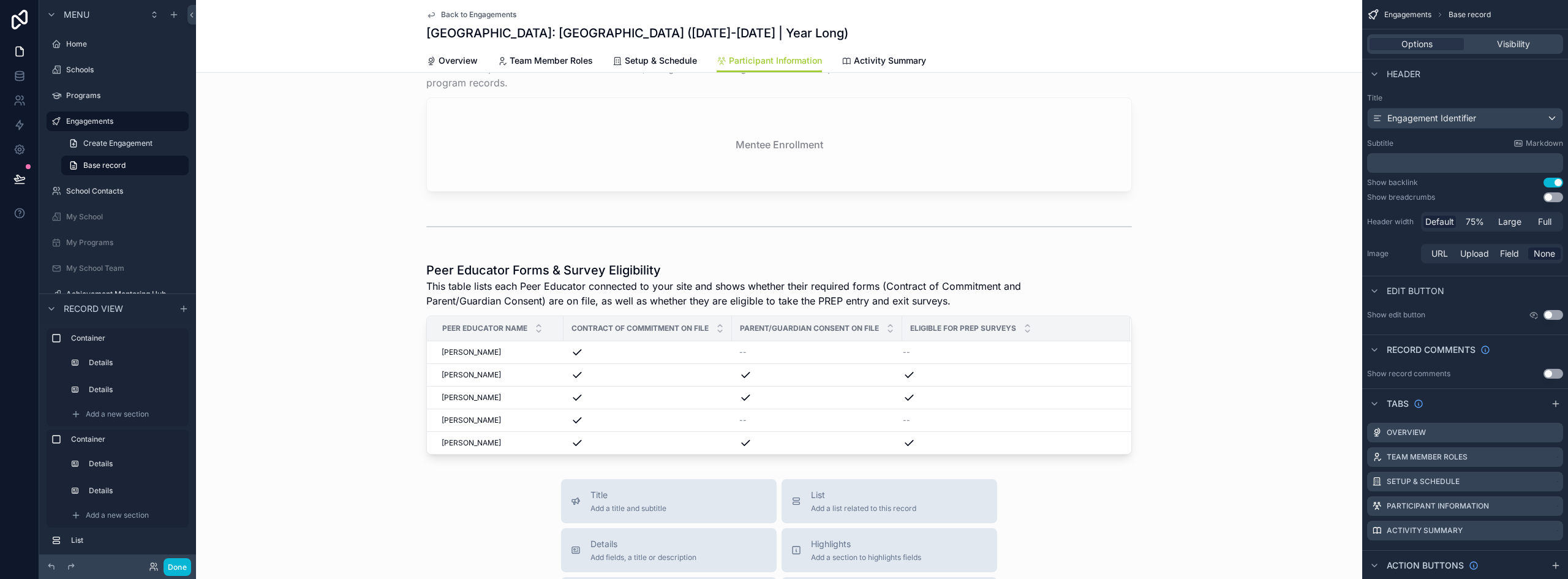
scroll to position [683, 0]
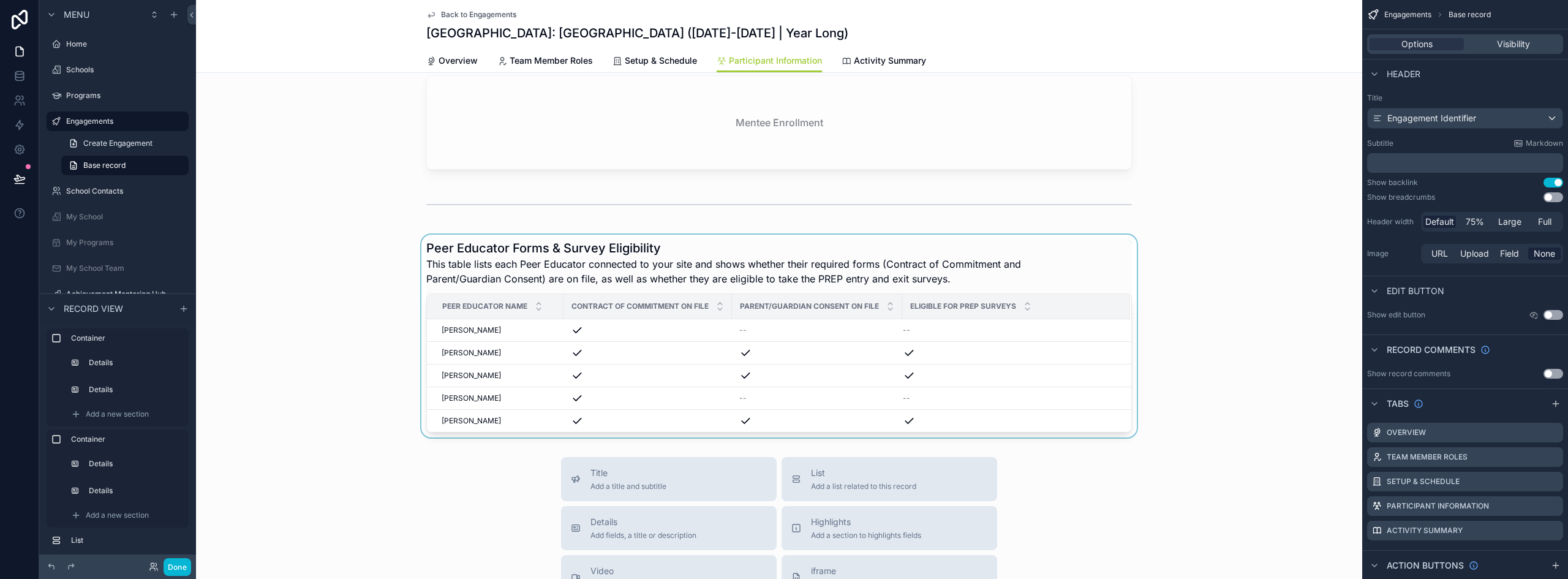
click at [756, 276] on div "scrollable content" at bounding box center [779, 336] width 1166 height 203
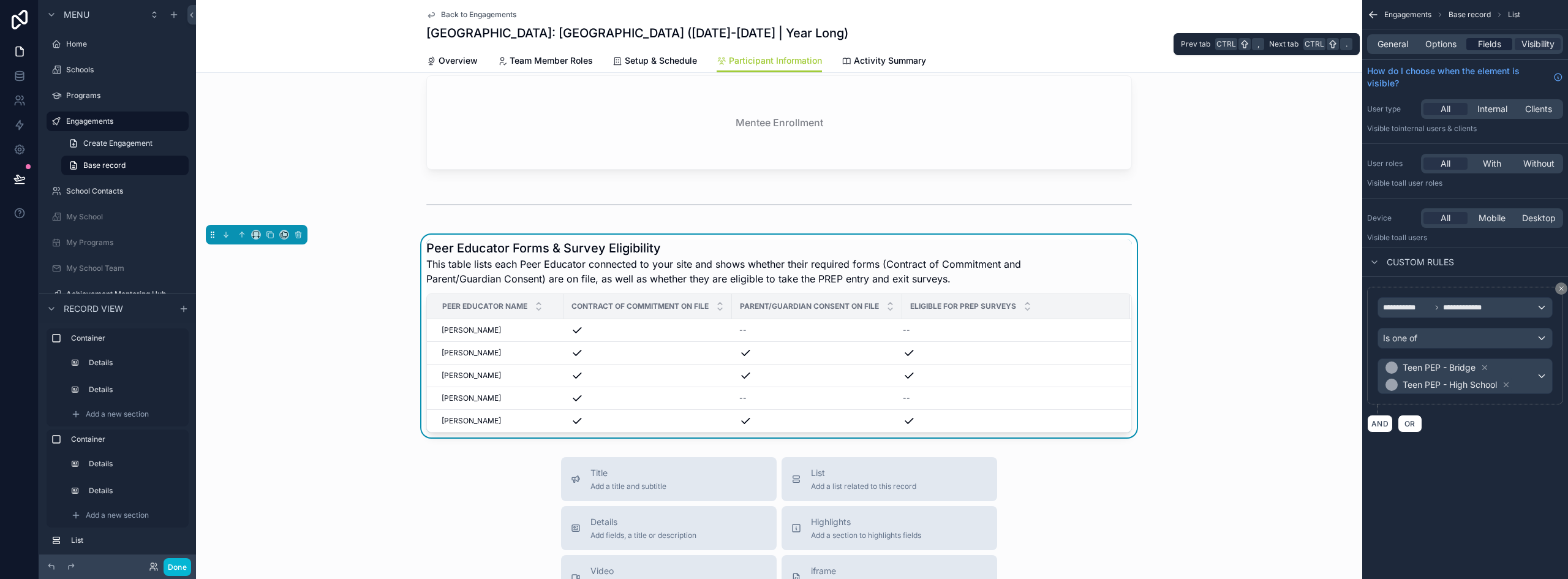
click at [1481, 44] on span "Fields" at bounding box center [1490, 44] width 23 height 12
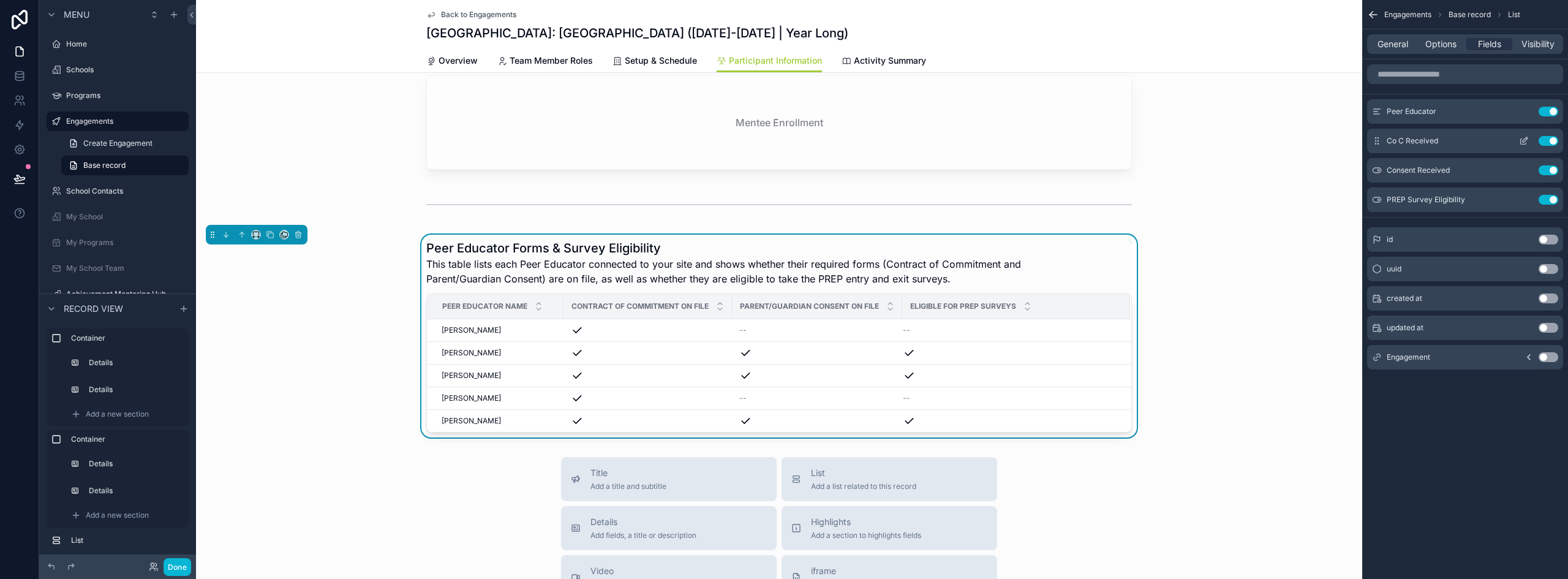
click at [1521, 140] on icon "scrollable content" at bounding box center [1523, 142] width 5 height 5
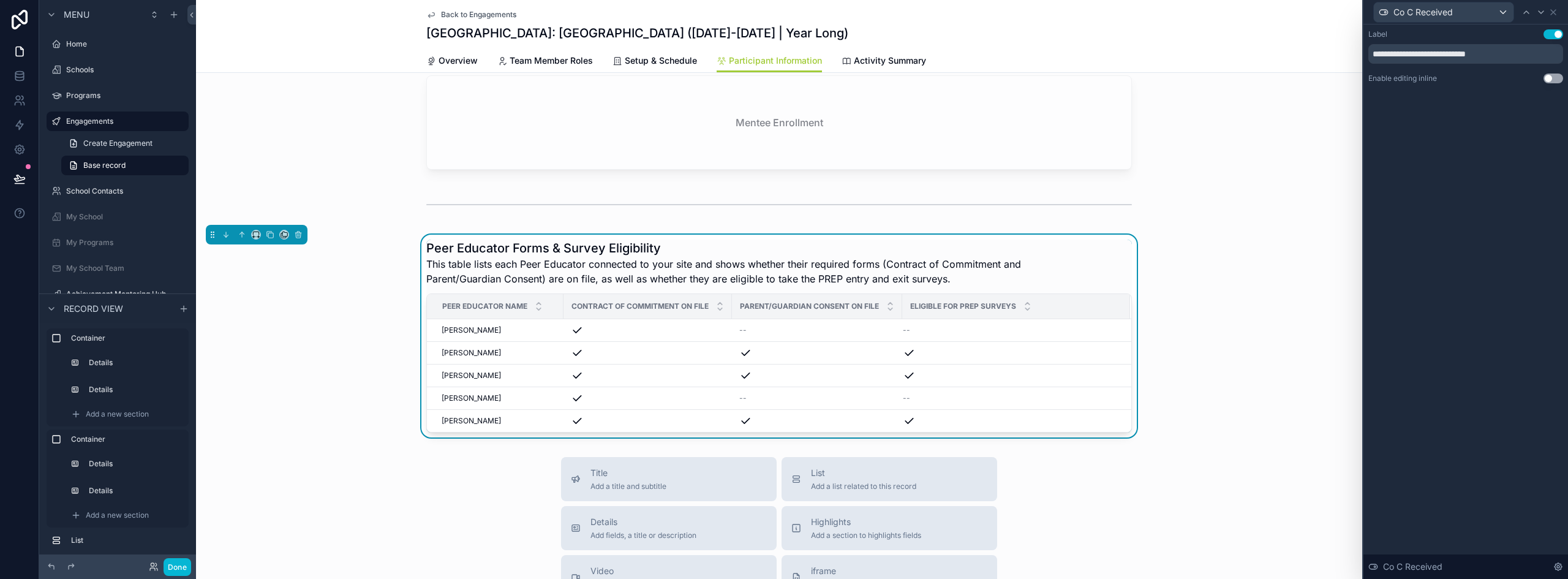
click at [1551, 80] on button "Use setting" at bounding box center [1553, 78] width 20 height 10
click at [1507, 19] on div "Co C Received" at bounding box center [1444, 12] width 140 height 20
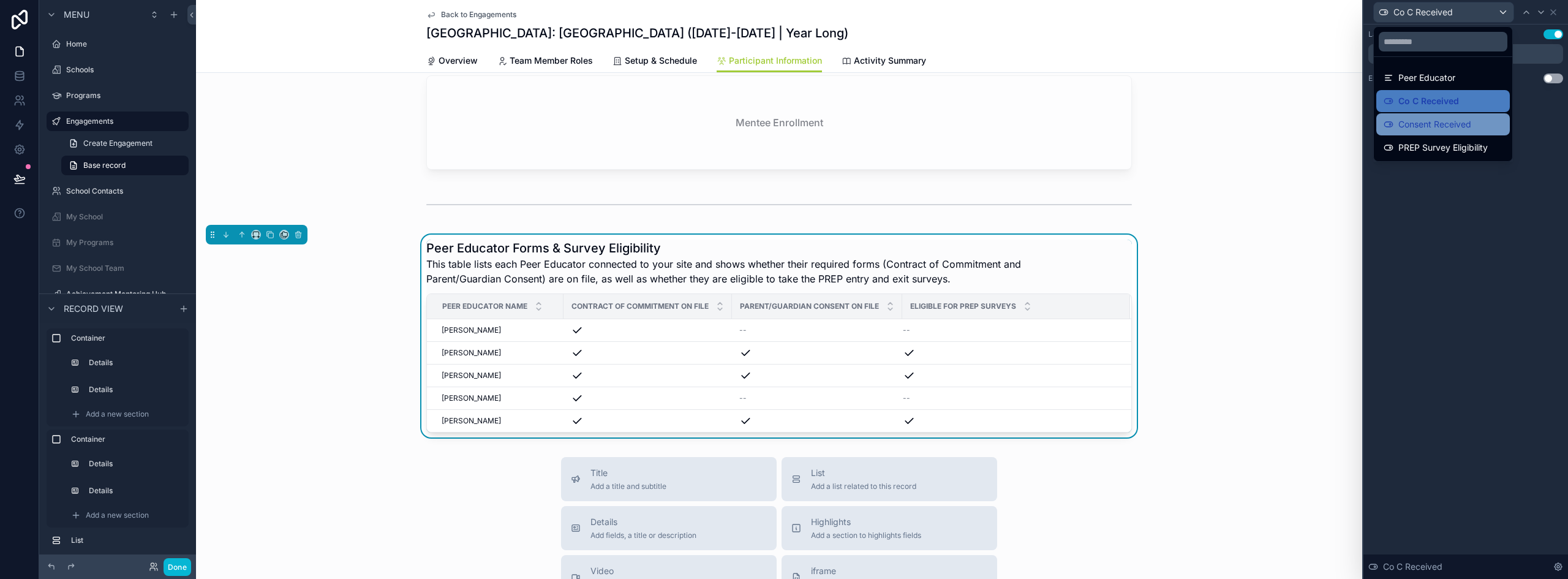
click at [1450, 122] on span "Consent Received" at bounding box center [1435, 124] width 73 height 15
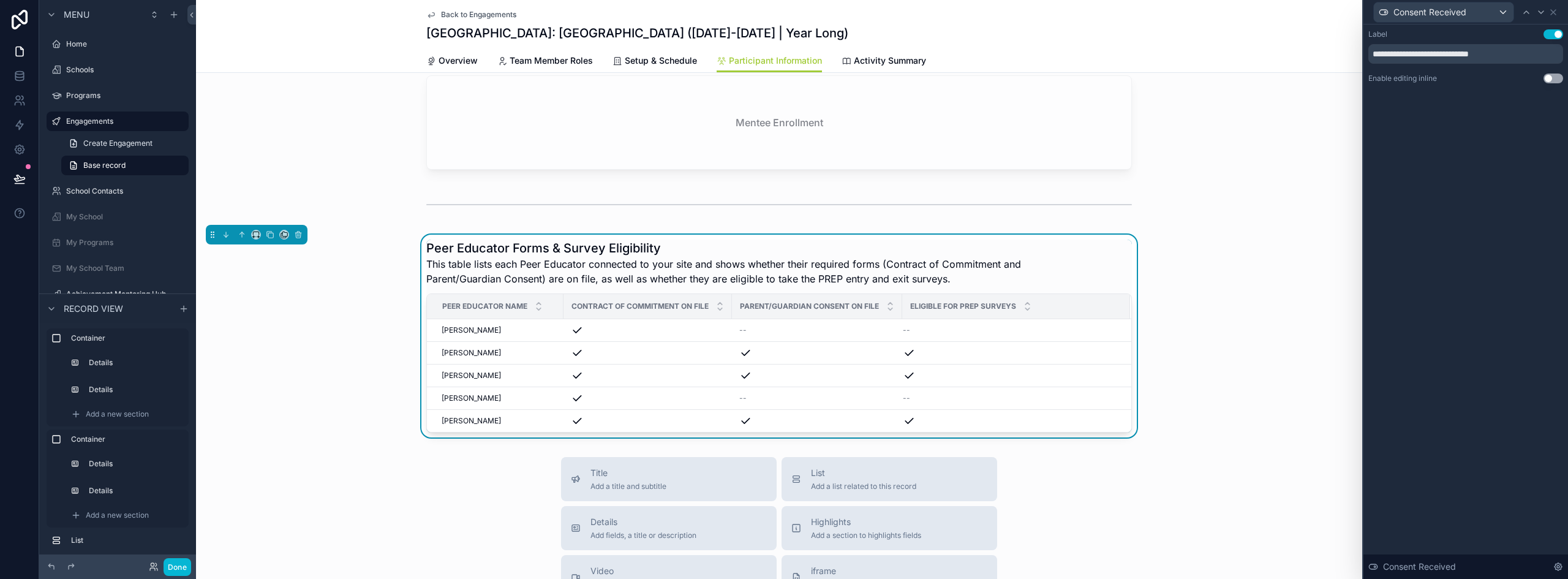
click at [1426, 198] on div "**********" at bounding box center [1465, 301] width 205 height 555
click at [1552, 9] on icon at bounding box center [1553, 12] width 10 height 10
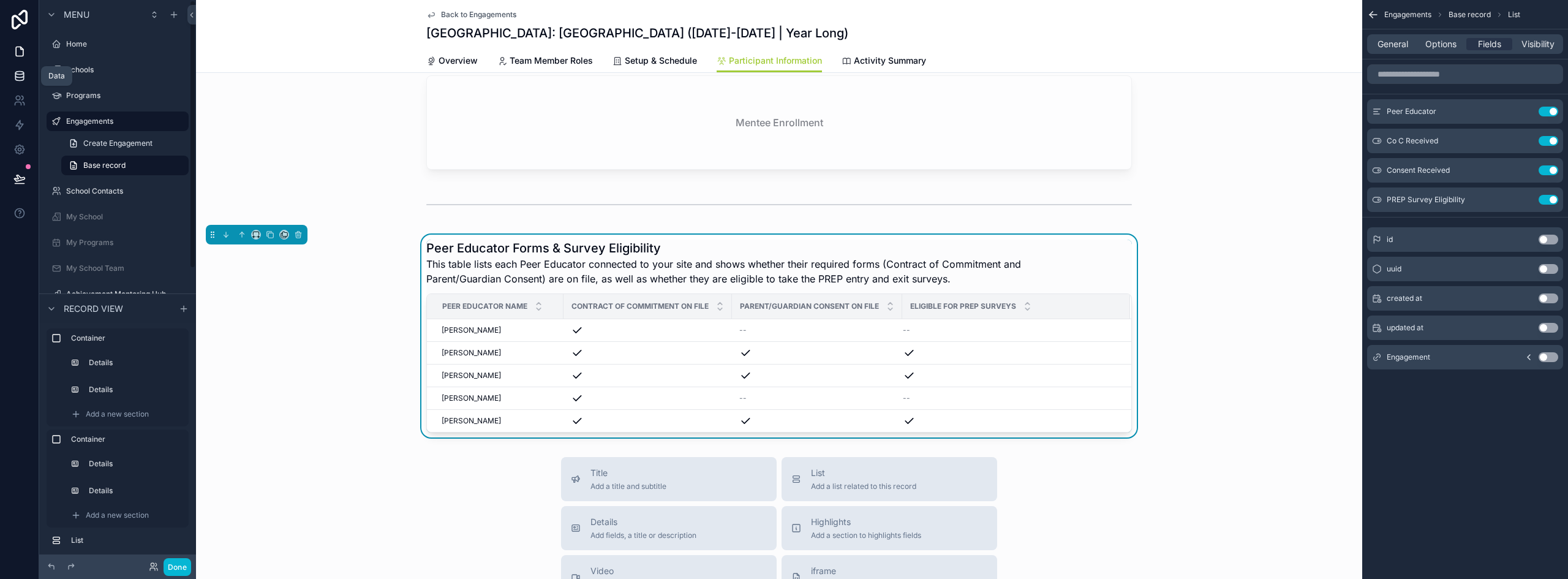
click at [21, 72] on icon at bounding box center [20, 76] width 12 height 12
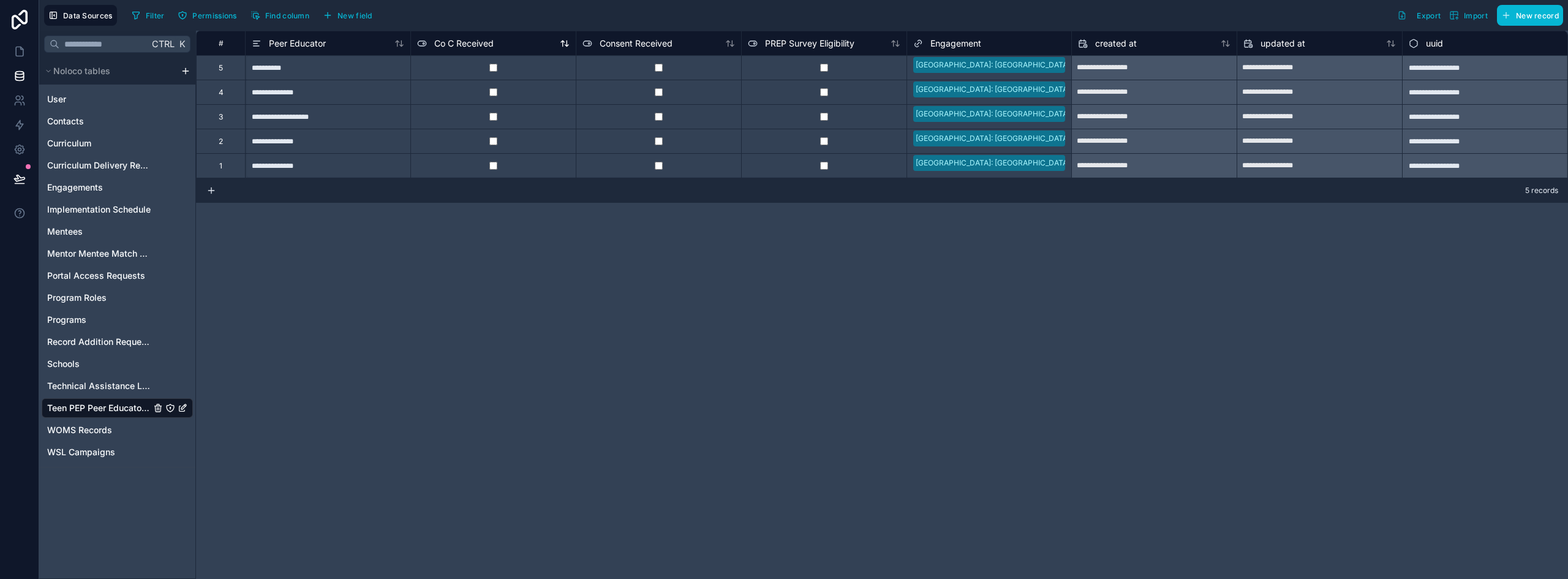
click at [488, 43] on span "Co C Received" at bounding box center [464, 43] width 59 height 12
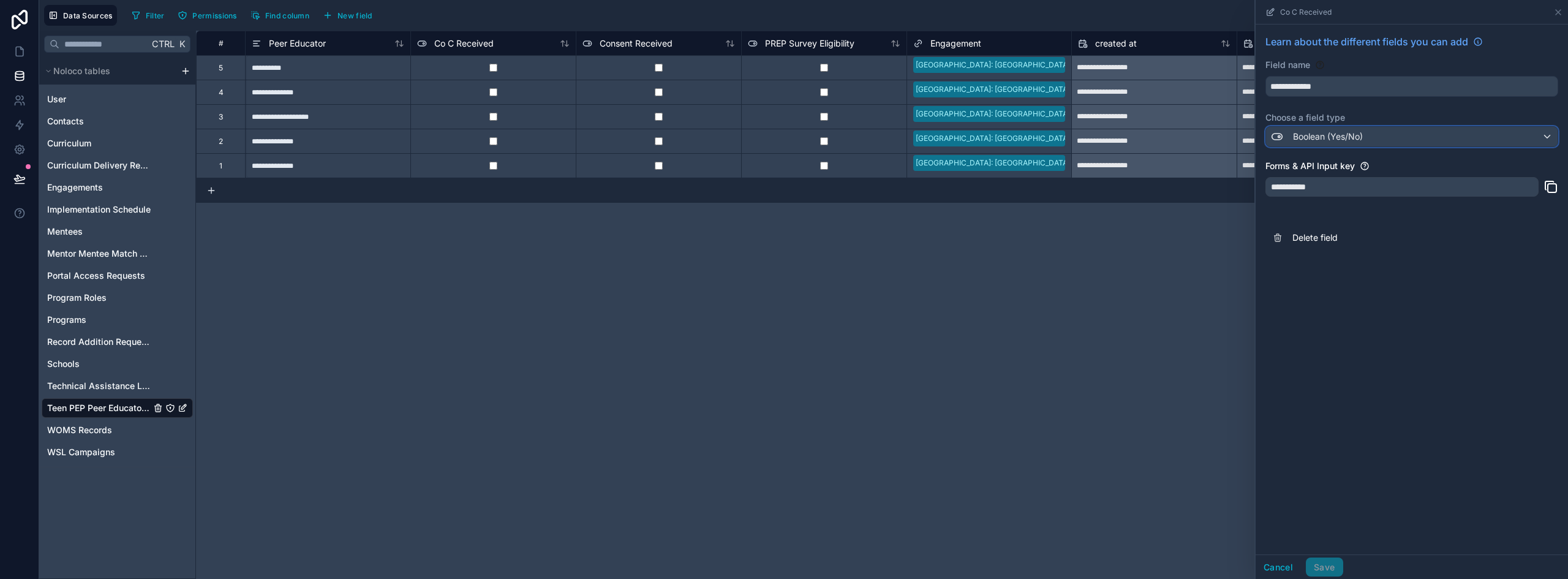
click at [1388, 136] on div "Boolean (Yes/No)" at bounding box center [1412, 136] width 292 height 20
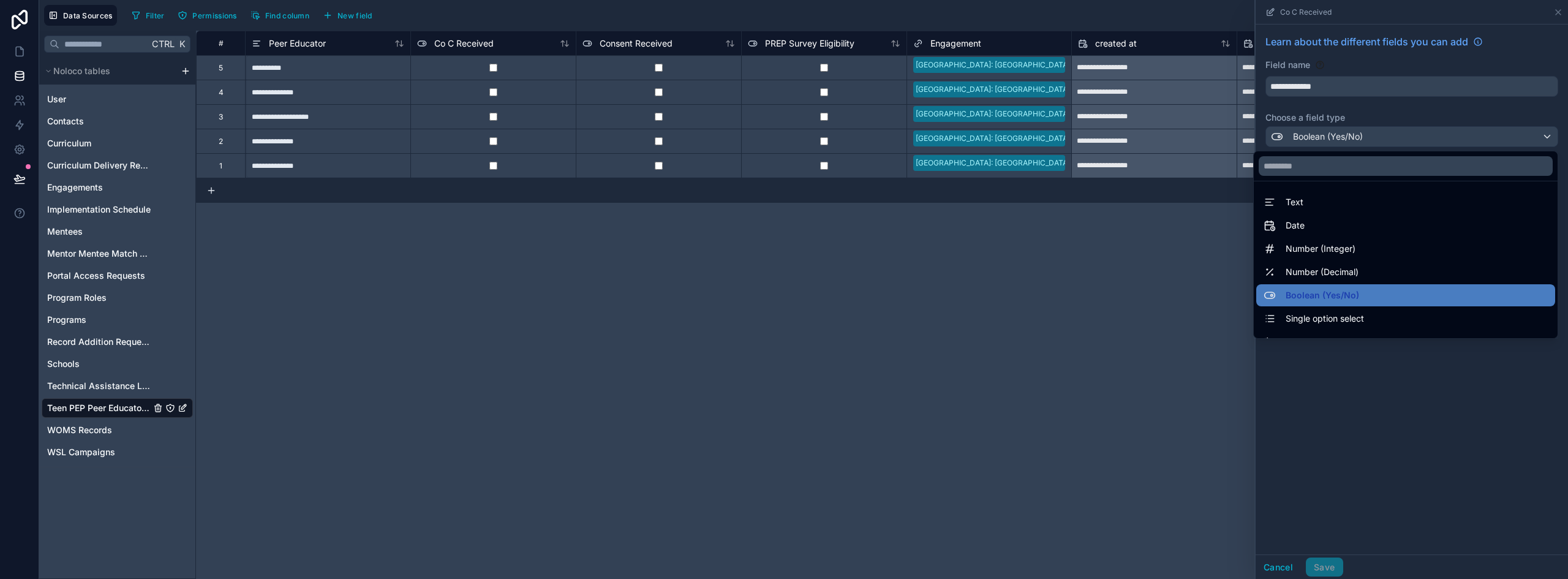
click at [1396, 427] on div at bounding box center [1412, 289] width 313 height 579
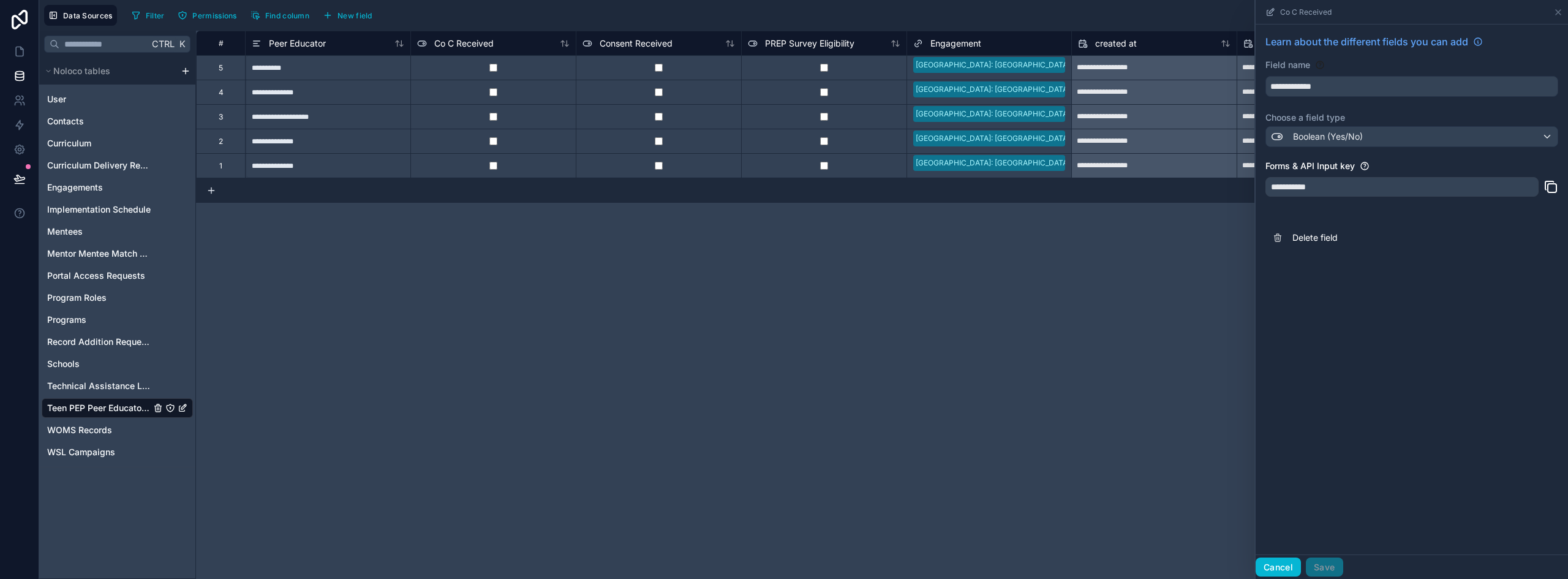
click at [1277, 570] on button "Cancel" at bounding box center [1278, 568] width 45 height 20
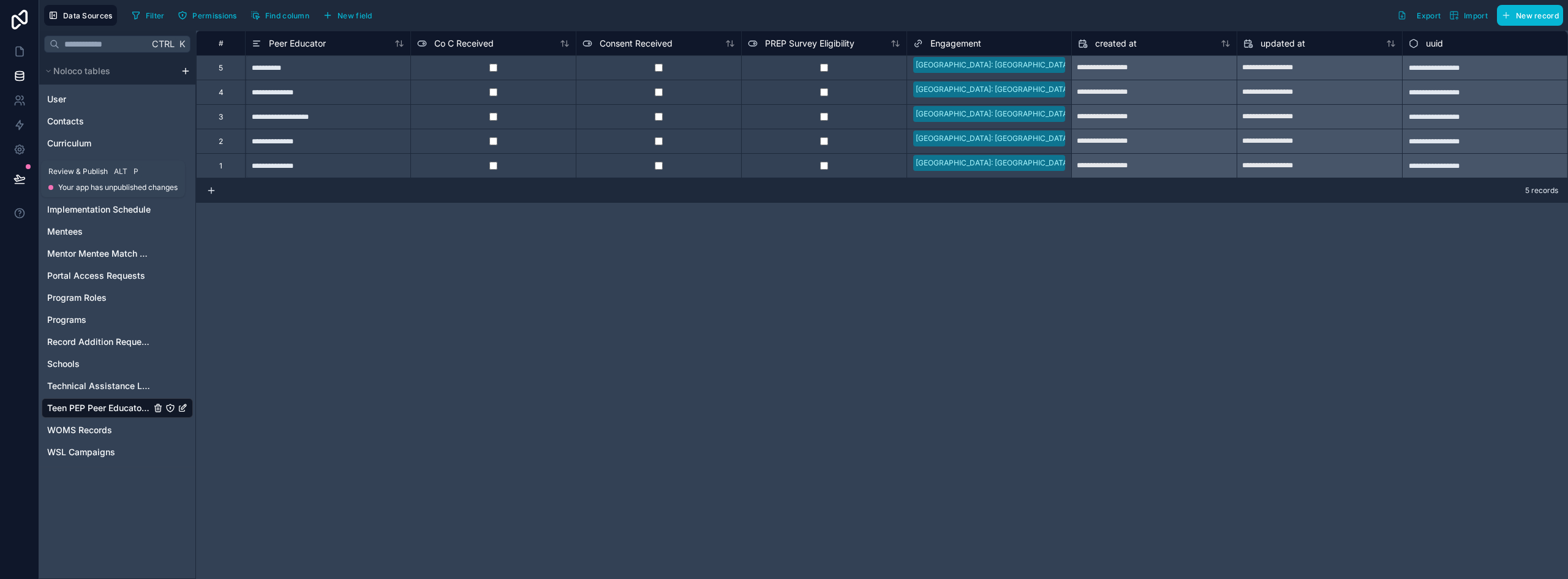
click at [18, 178] on icon at bounding box center [19, 178] width 10 height 6
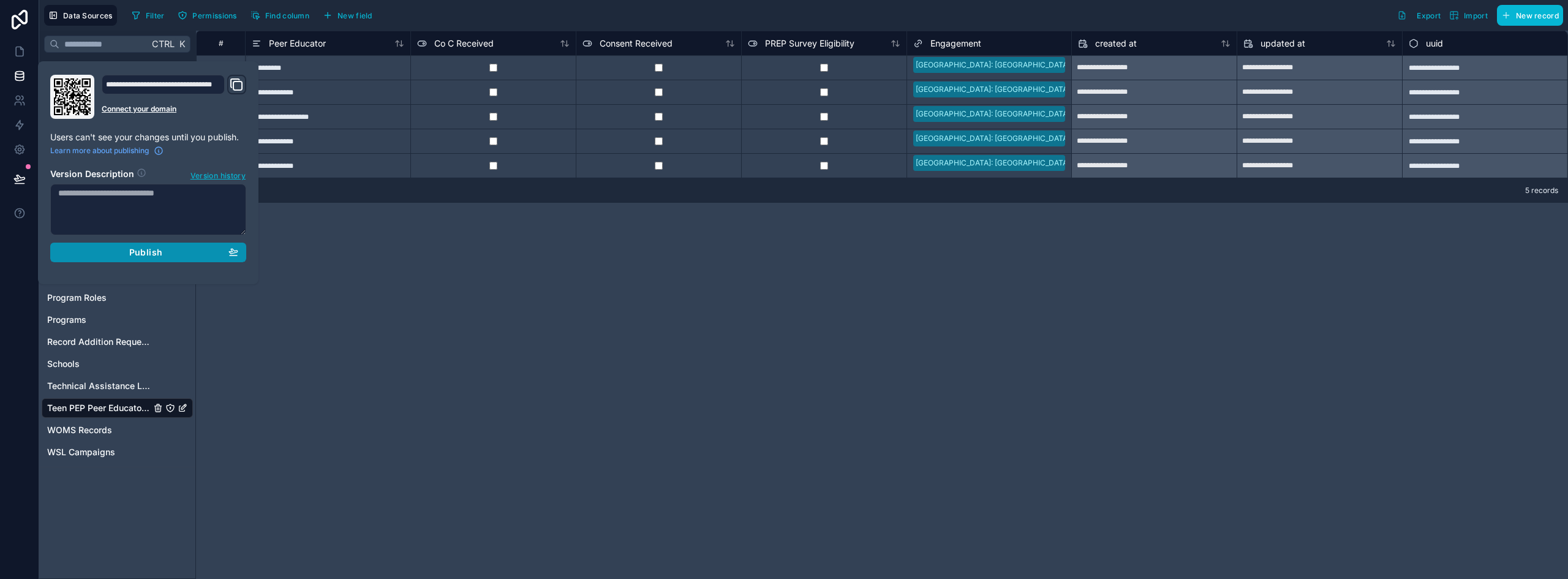
click at [131, 254] on span "Publish" at bounding box center [145, 253] width 33 height 11
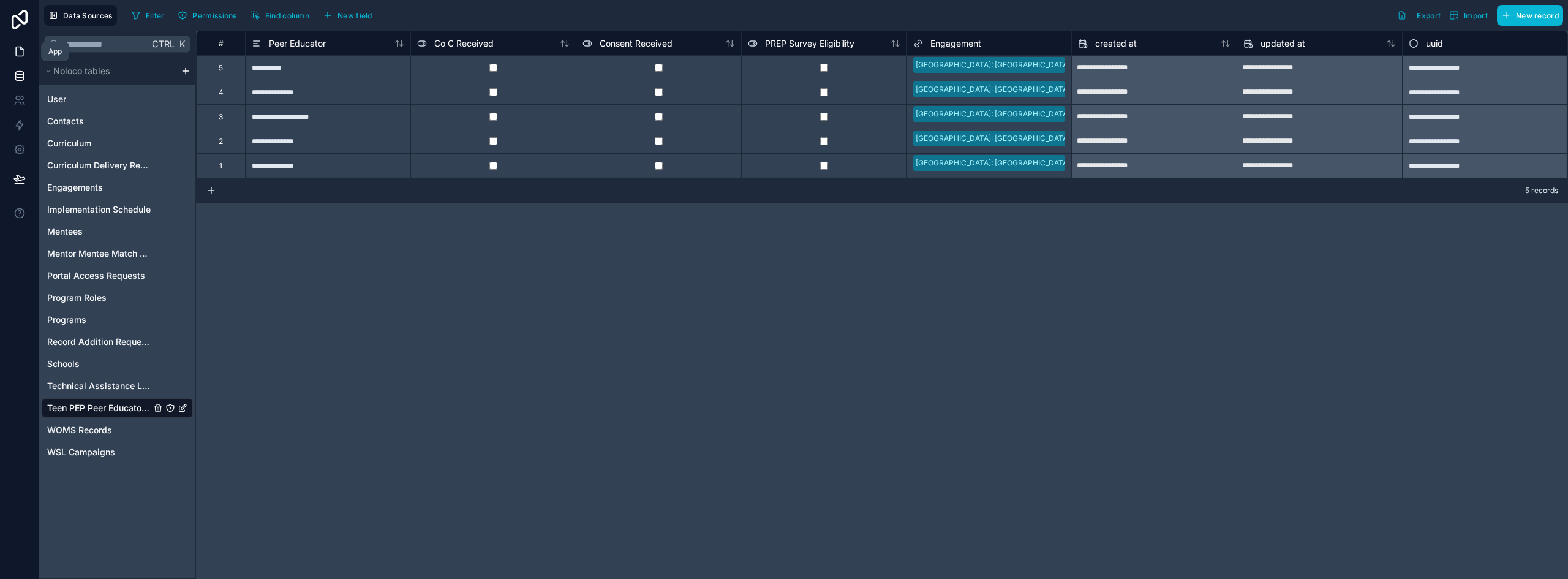
click at [22, 46] on icon at bounding box center [20, 51] width 12 height 12
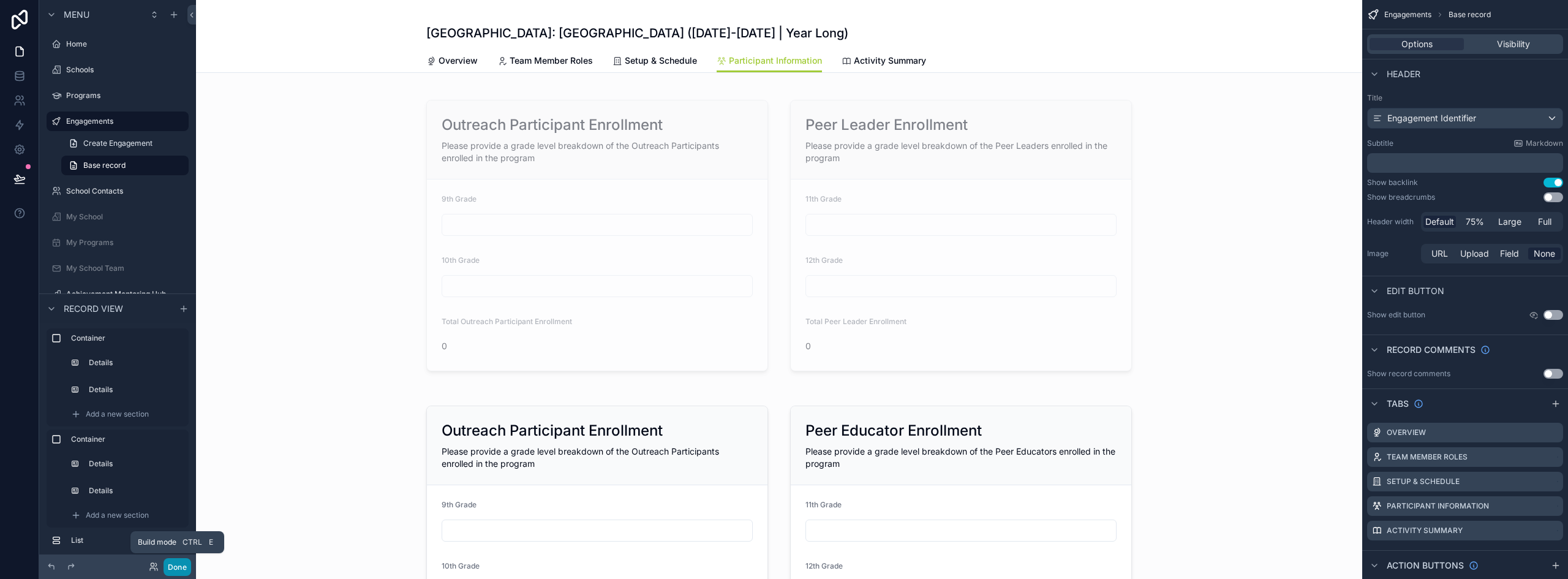
click at [179, 564] on button "Done" at bounding box center [177, 567] width 28 height 18
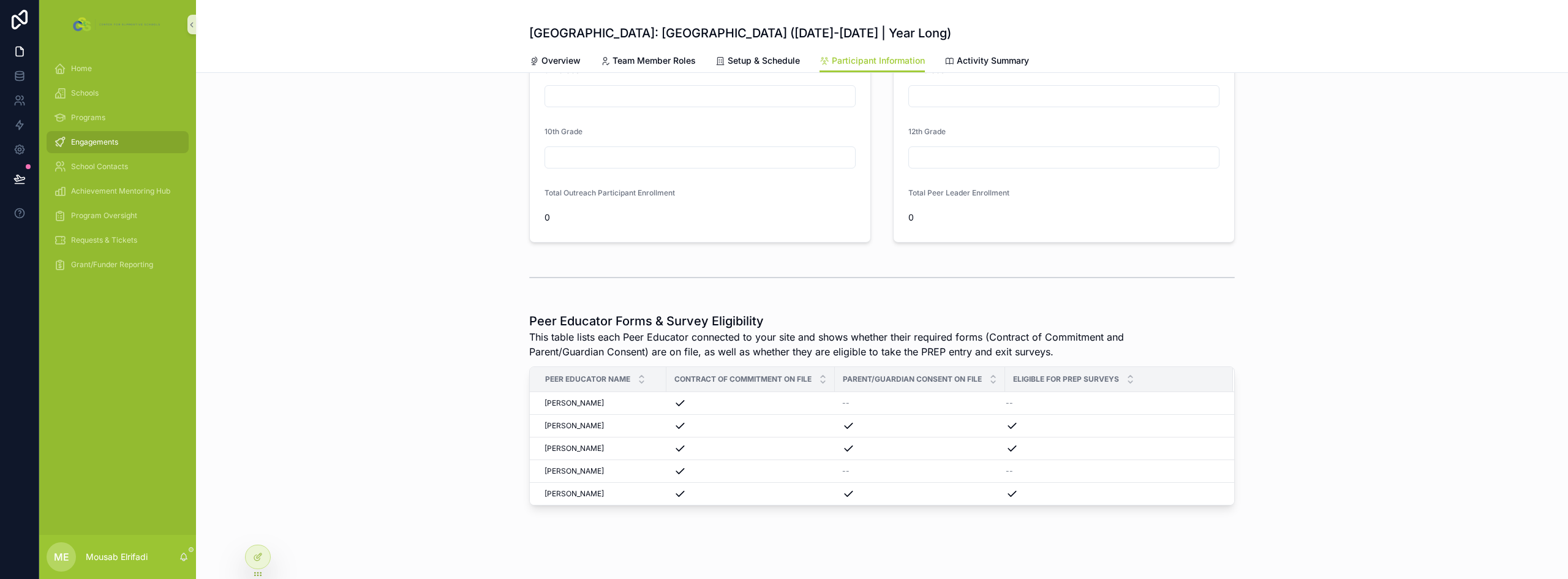
scroll to position [131, 0]
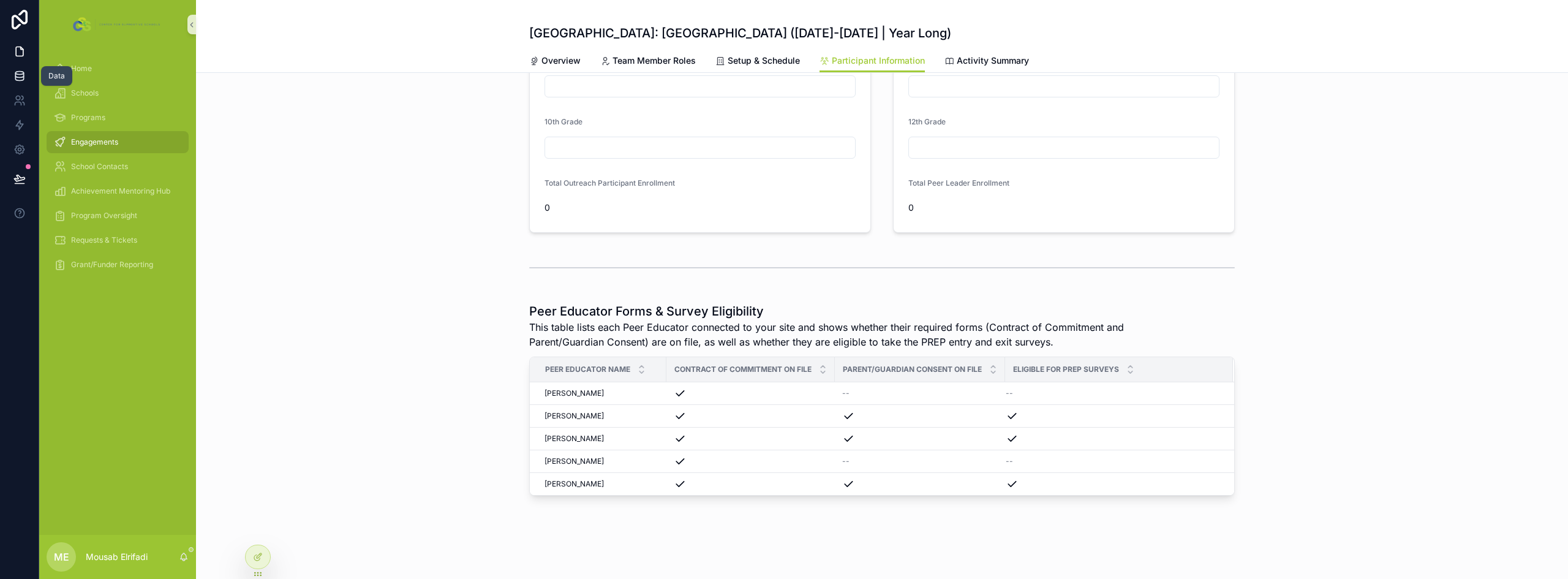
click at [16, 72] on icon at bounding box center [20, 76] width 12 height 12
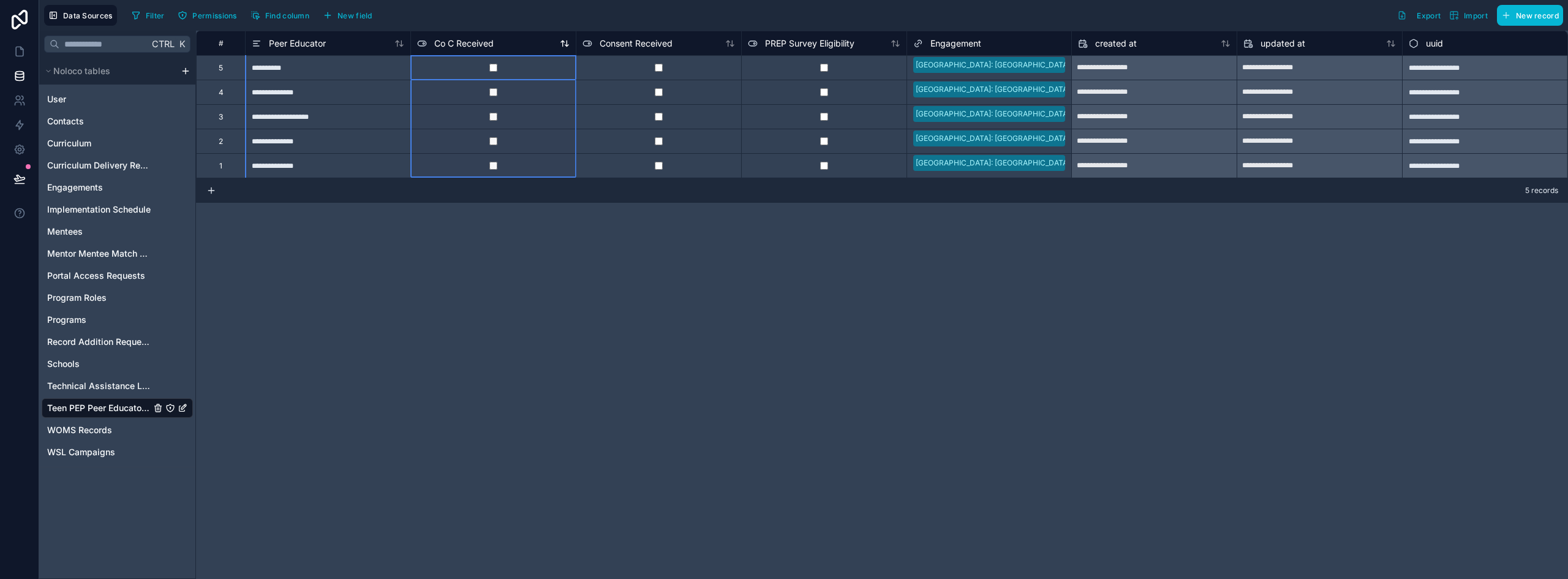
click at [483, 45] on span "Co C Received" at bounding box center [464, 43] width 59 height 12
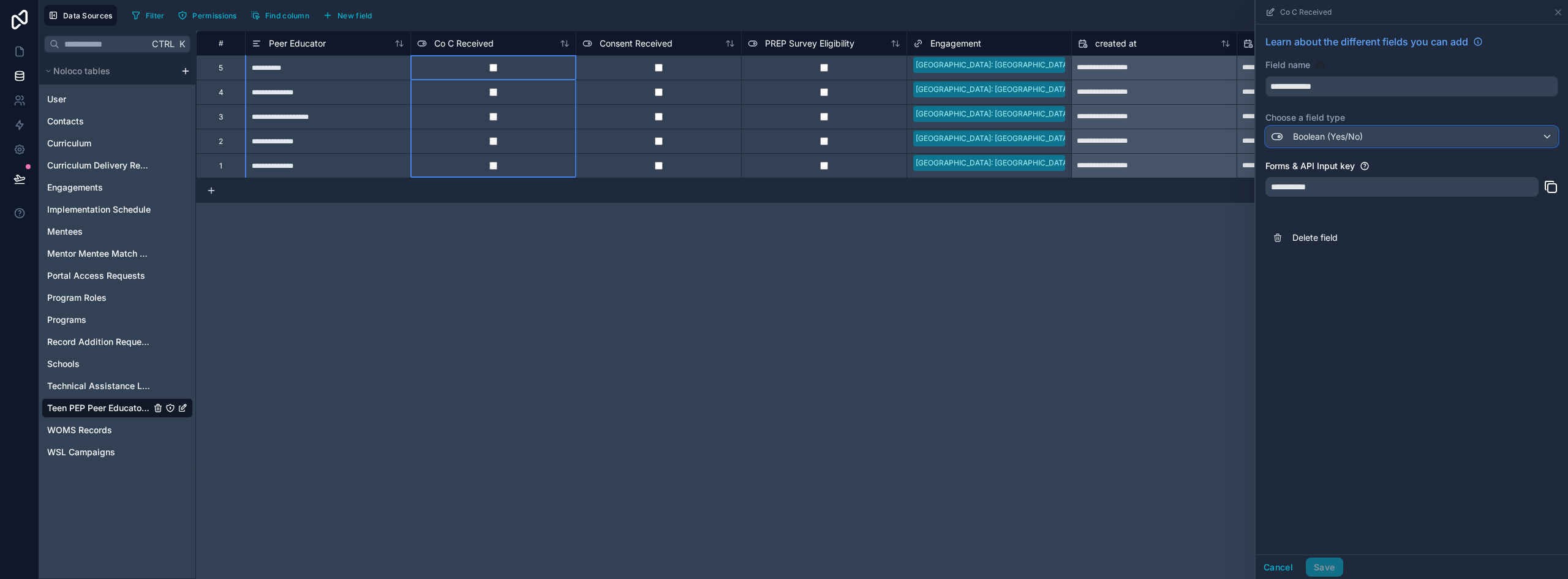
click at [1356, 138] on span "Boolean (Yes/No)" at bounding box center [1328, 136] width 70 height 12
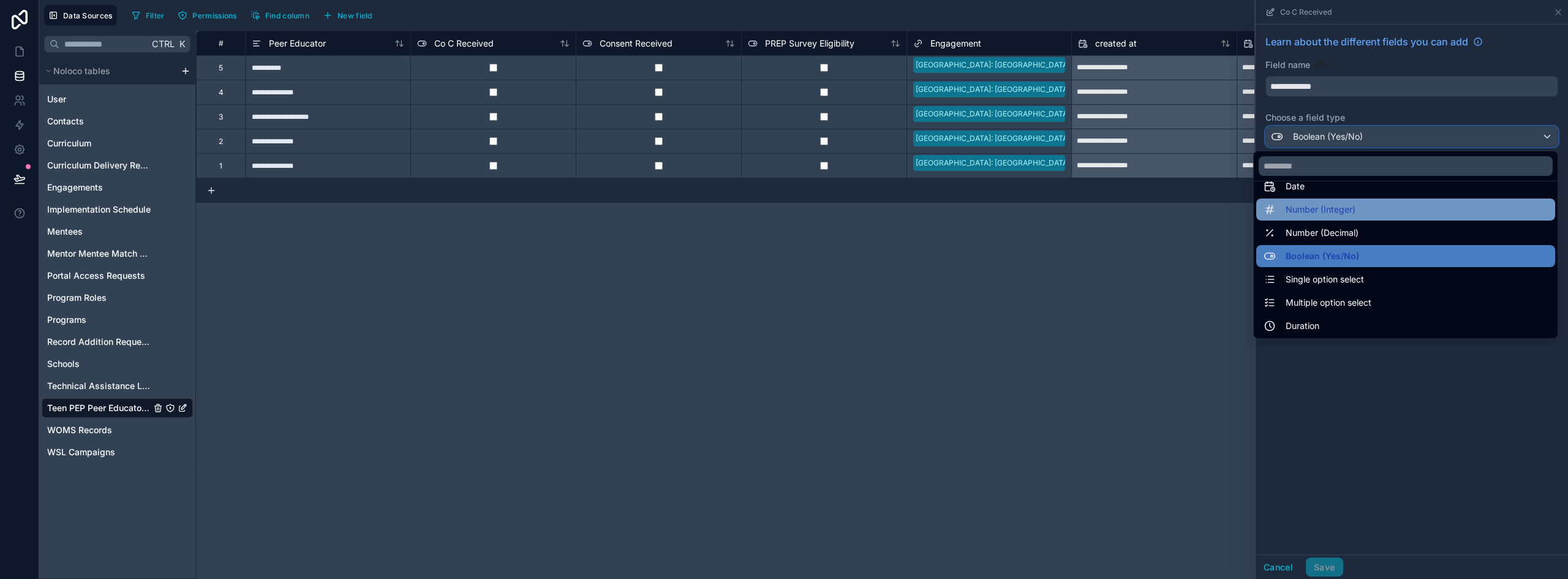
scroll to position [61, 0]
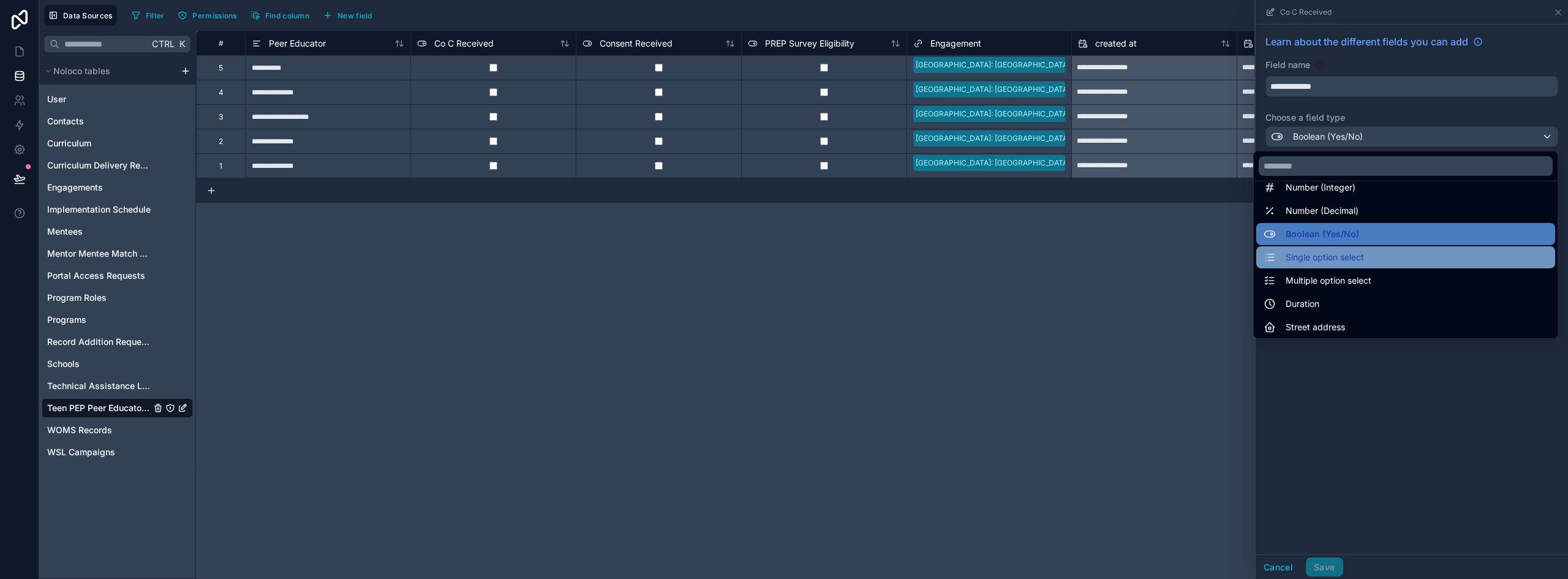
click at [1357, 255] on div "Single option select" at bounding box center [1405, 257] width 284 height 15
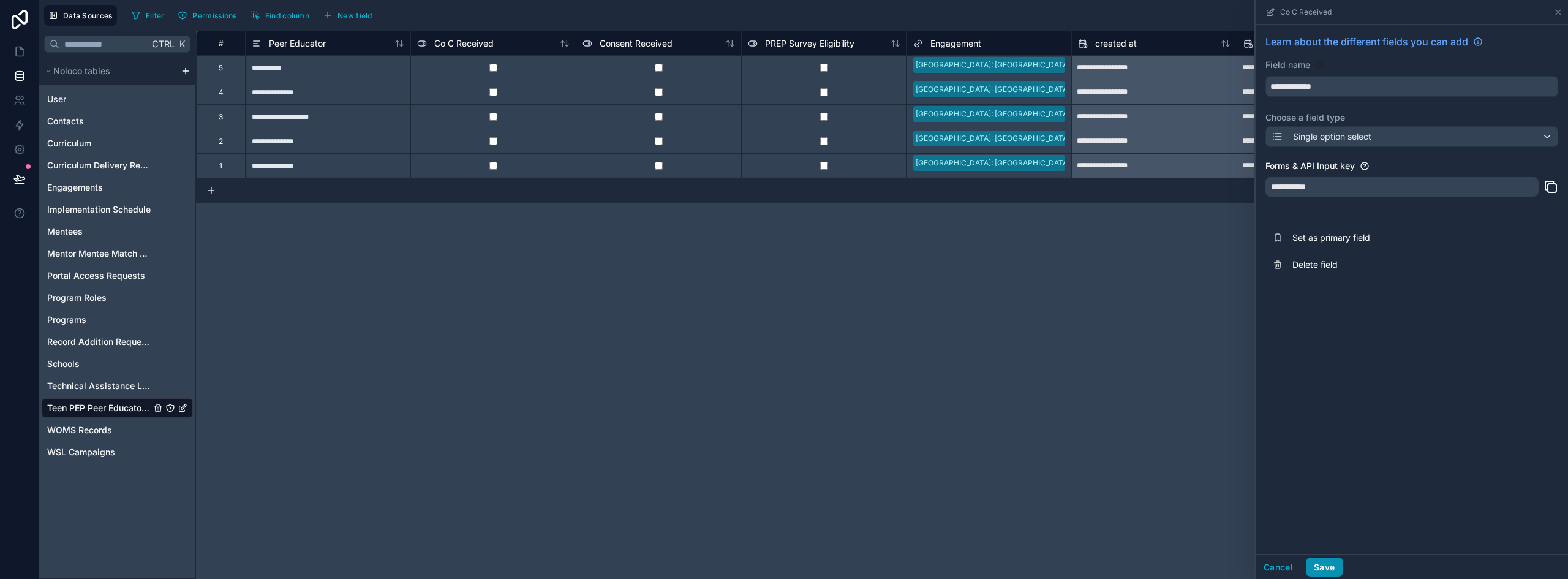
click at [1324, 564] on button "Save" at bounding box center [1324, 568] width 36 height 20
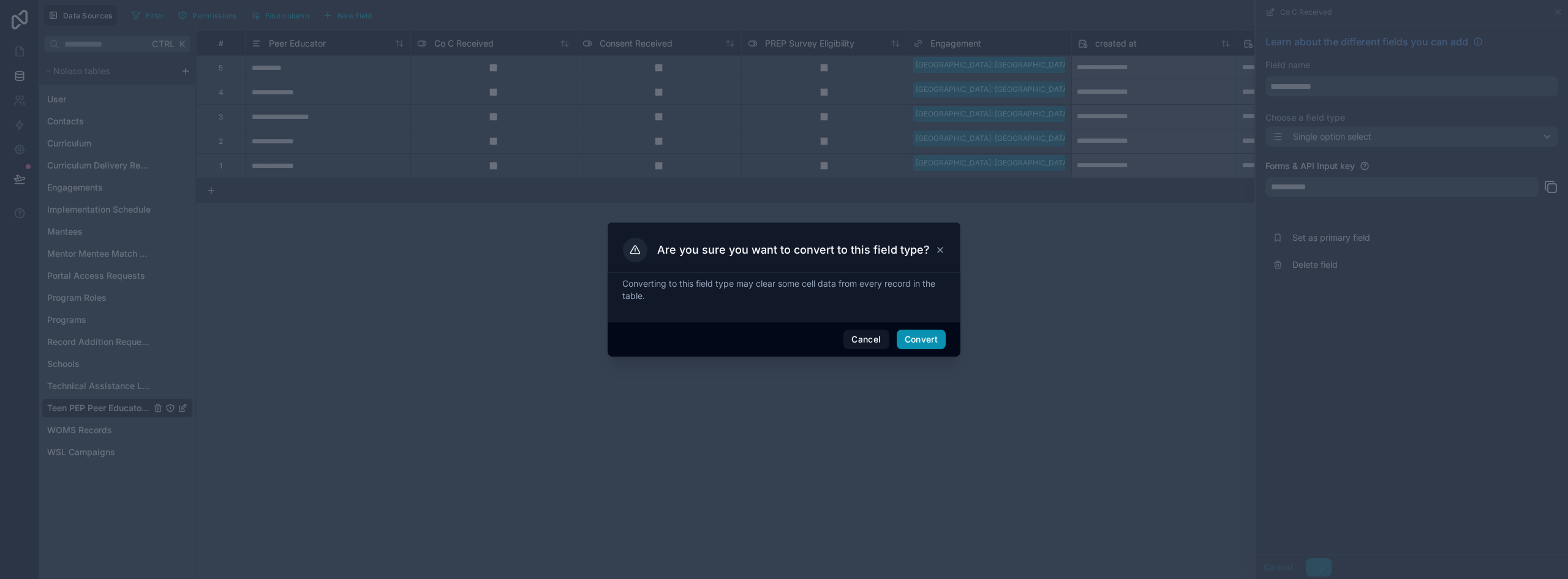
click at [935, 335] on button "Convert" at bounding box center [921, 339] width 49 height 20
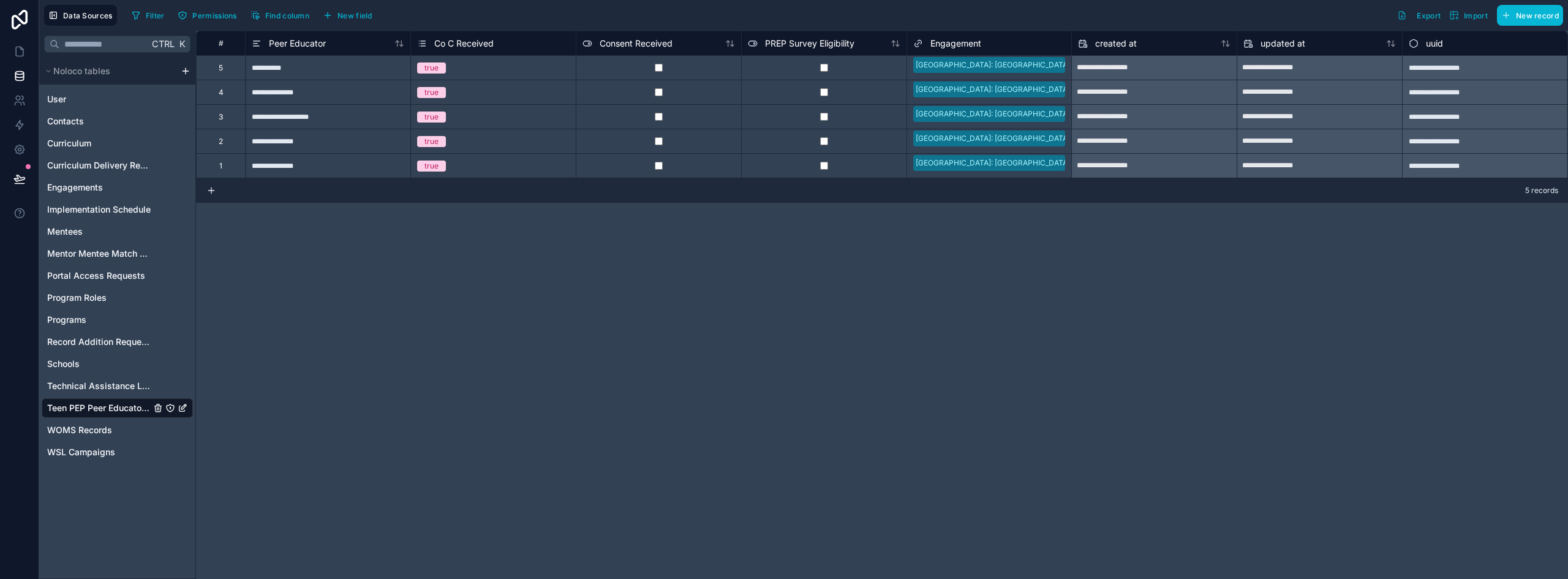
click at [470, 41] on span "Co C Received" at bounding box center [464, 43] width 59 height 12
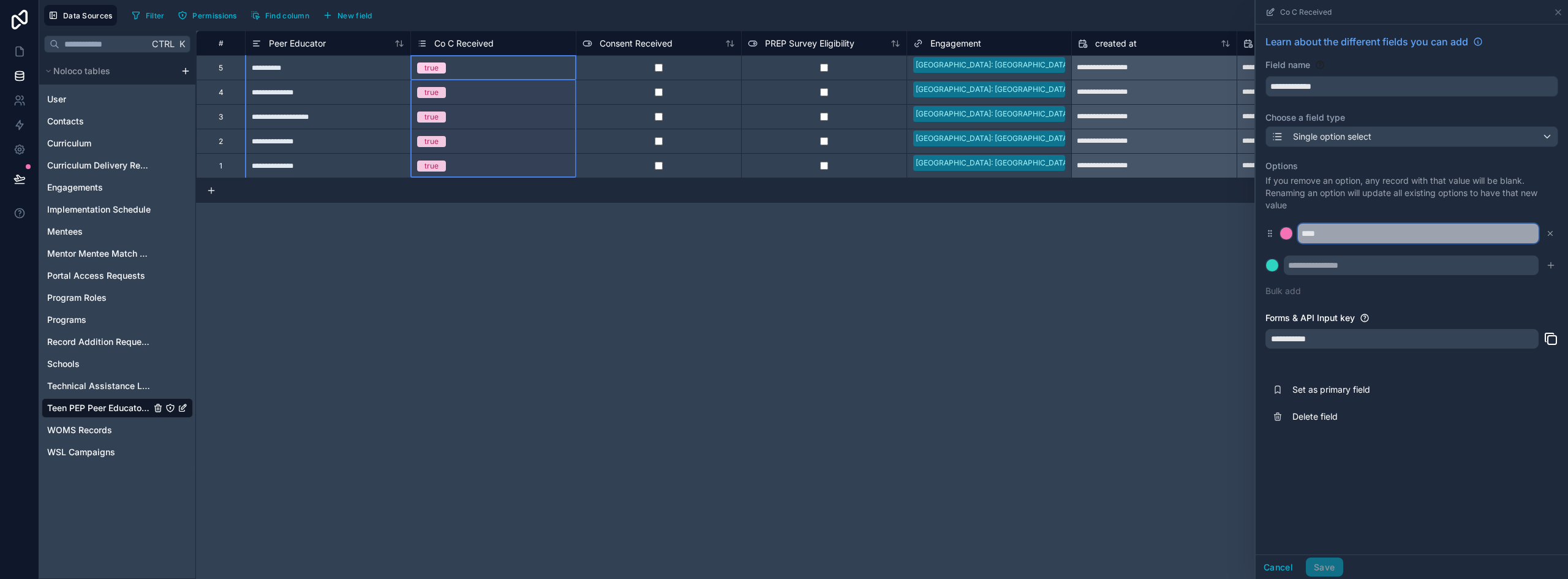
click at [1325, 230] on input "****" at bounding box center [1418, 233] width 241 height 20
paste input "***"
type input "*******"
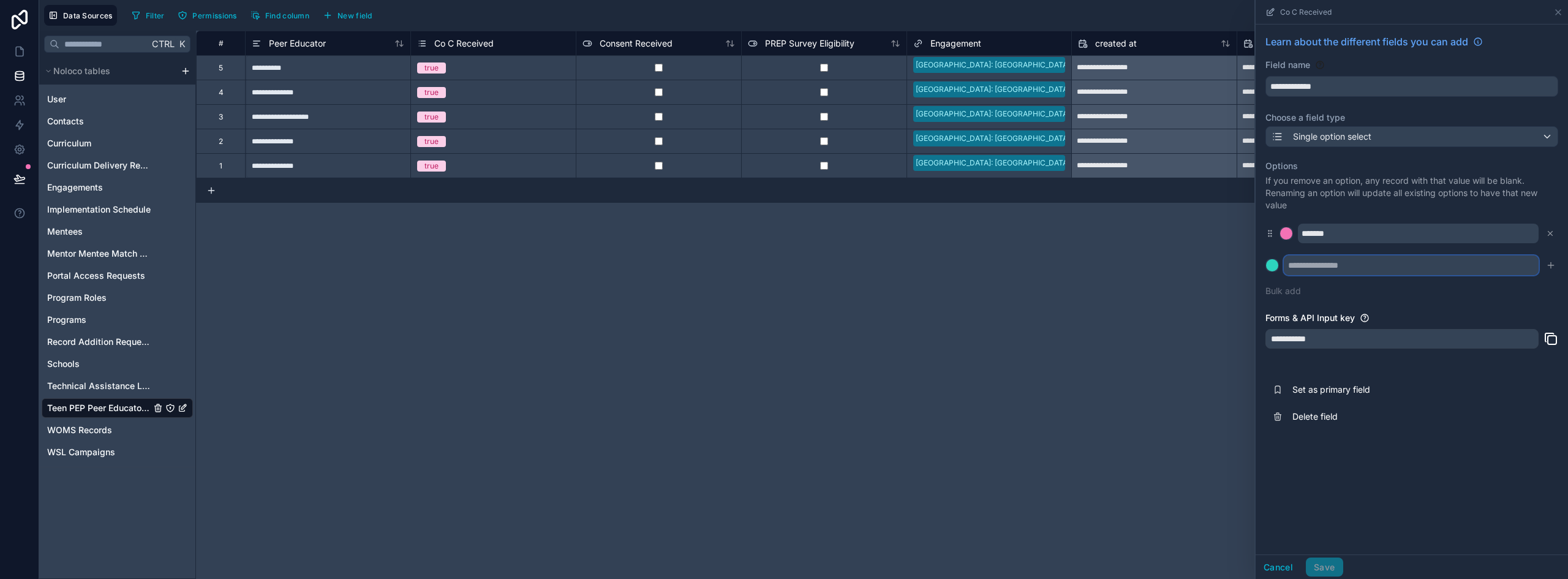
click at [1316, 266] on input "text" at bounding box center [1411, 265] width 255 height 20
click at [1285, 234] on div at bounding box center [1286, 234] width 12 height 12
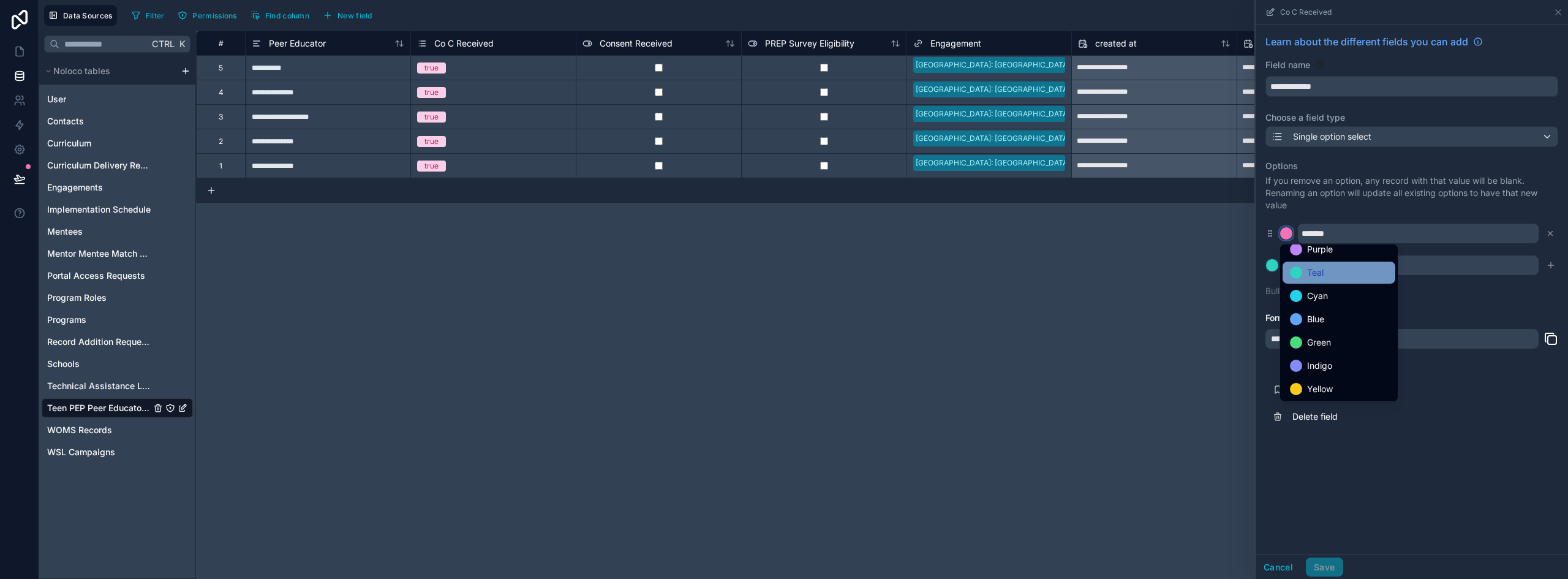
scroll to position [61, 0]
click at [1311, 313] on span "Green" at bounding box center [1319, 313] width 24 height 15
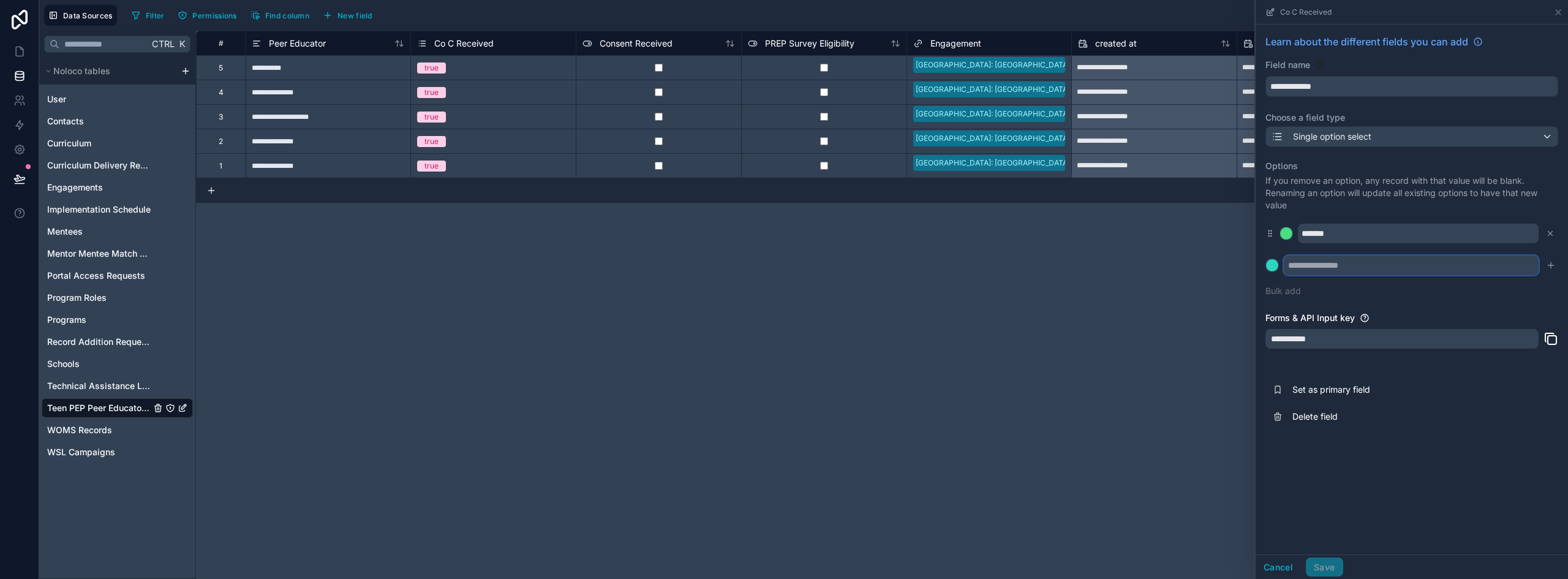
click at [1365, 266] on input "text" at bounding box center [1411, 265] width 255 height 20
paste input "**********"
type input "**********"
click at [1273, 264] on div at bounding box center [1272, 266] width 12 height 12
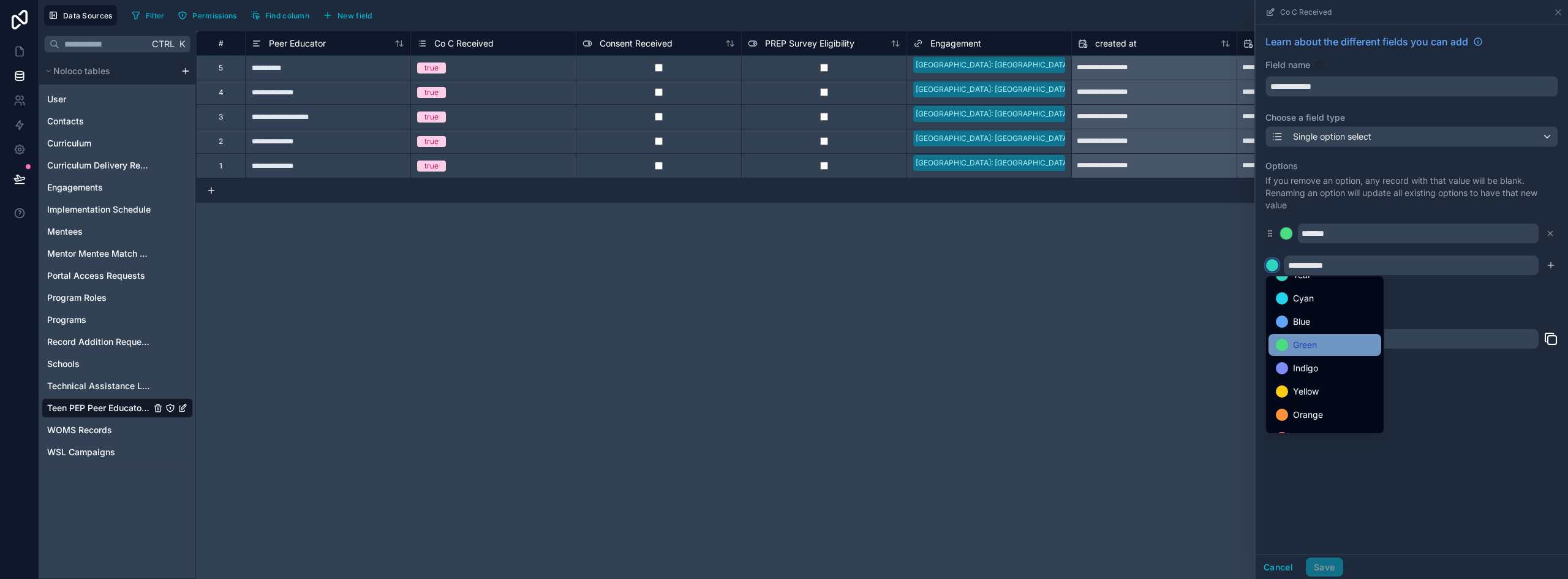
scroll to position [103, 0]
click at [1299, 388] on div "Red" at bounding box center [1325, 397] width 113 height 22
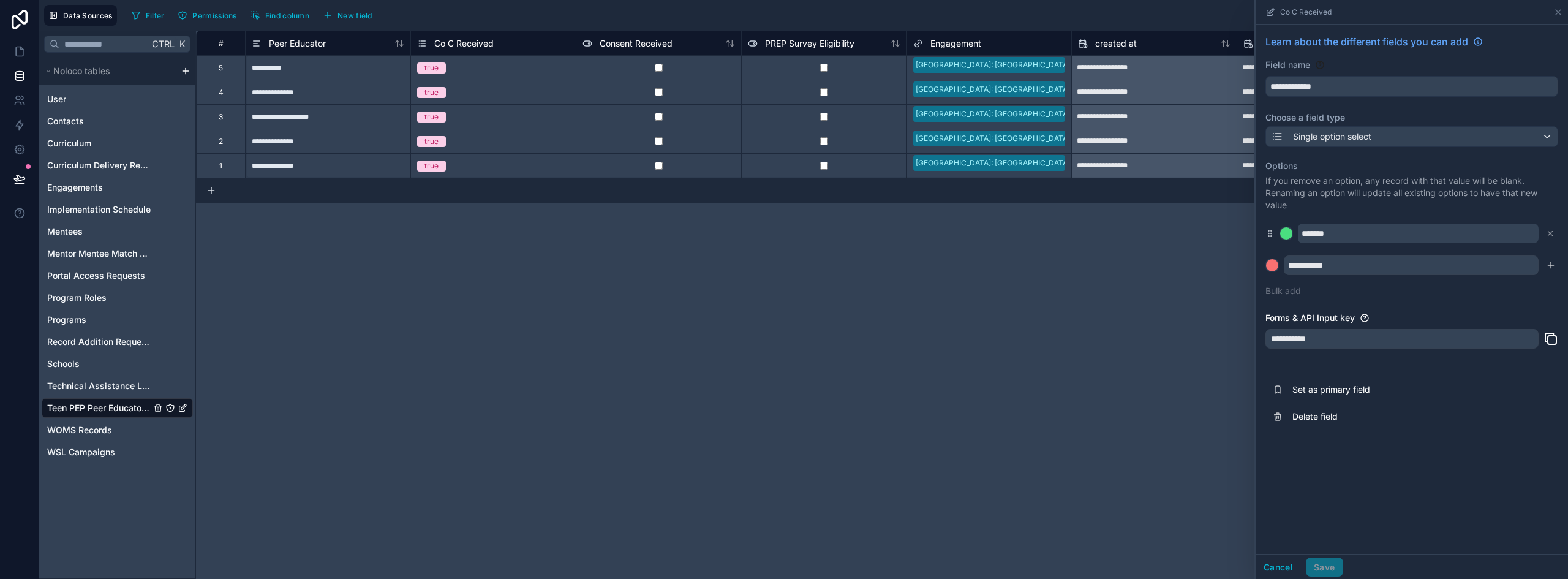
click at [1321, 507] on div "**********" at bounding box center [1412, 289] width 313 height 530
click at [1554, 263] on icon "submit" at bounding box center [1551, 266] width 10 height 10
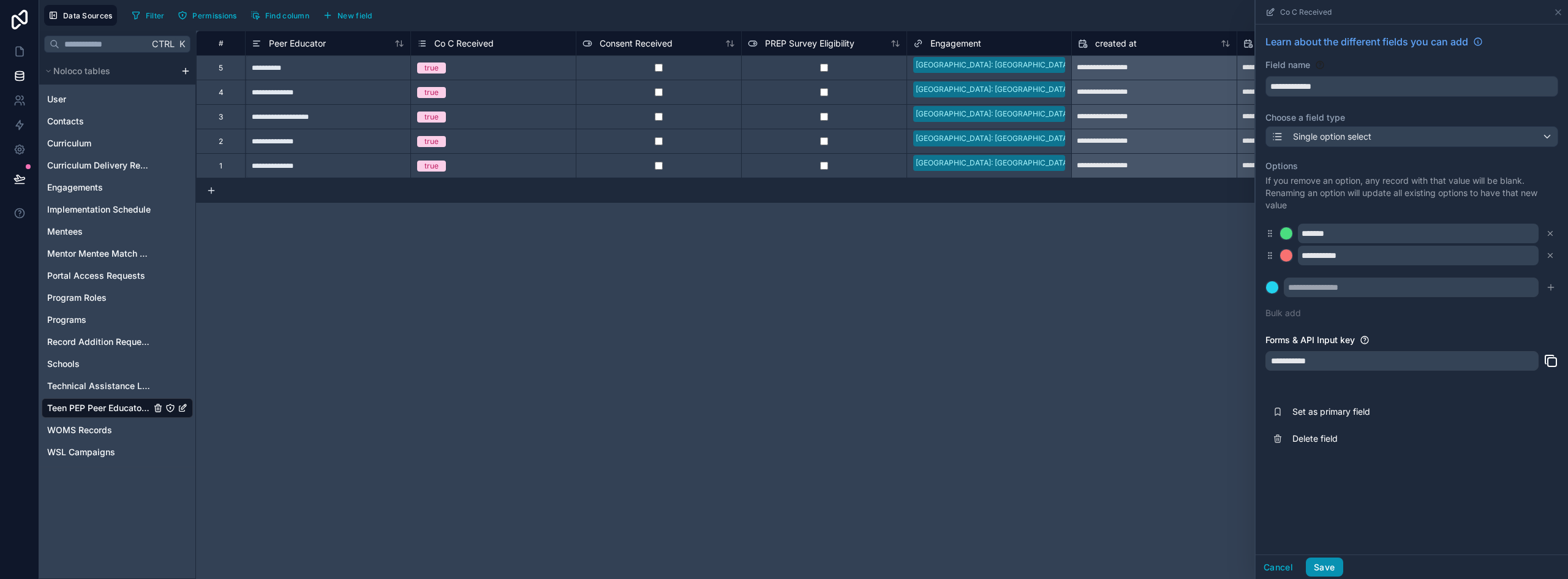
click at [1323, 570] on button "Save" at bounding box center [1324, 568] width 36 height 20
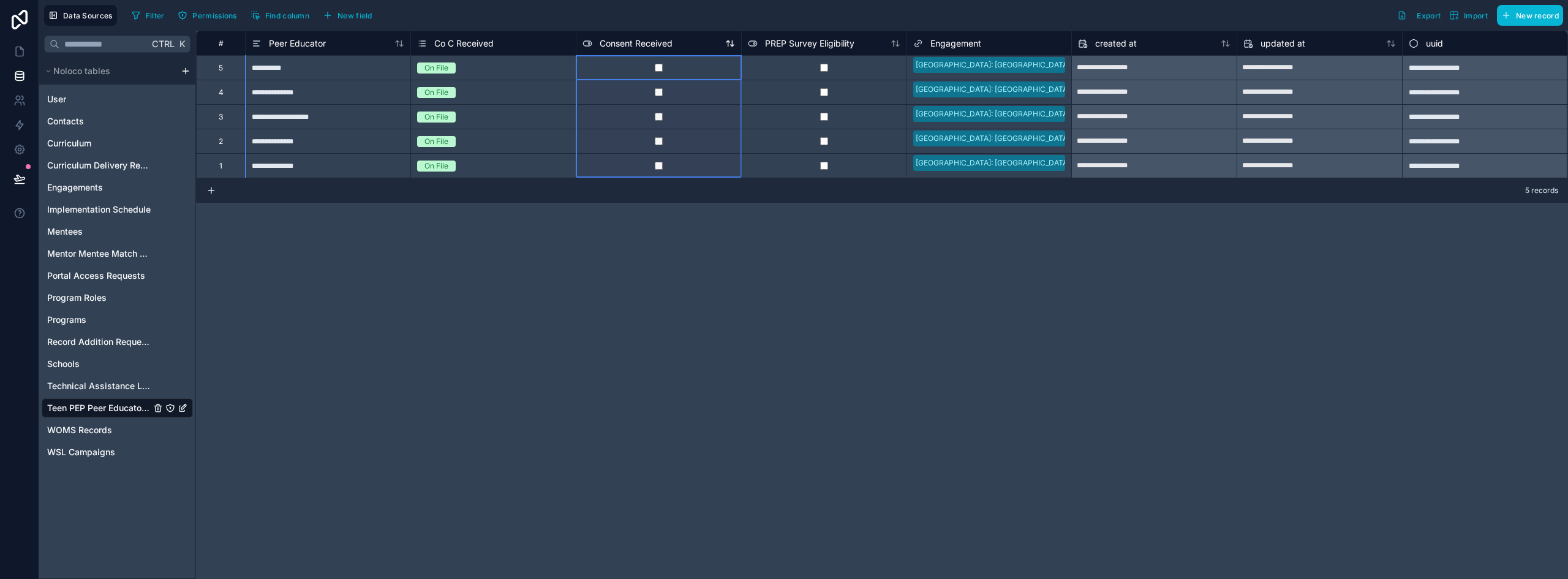
click at [640, 45] on span "Consent Received" at bounding box center [636, 43] width 73 height 12
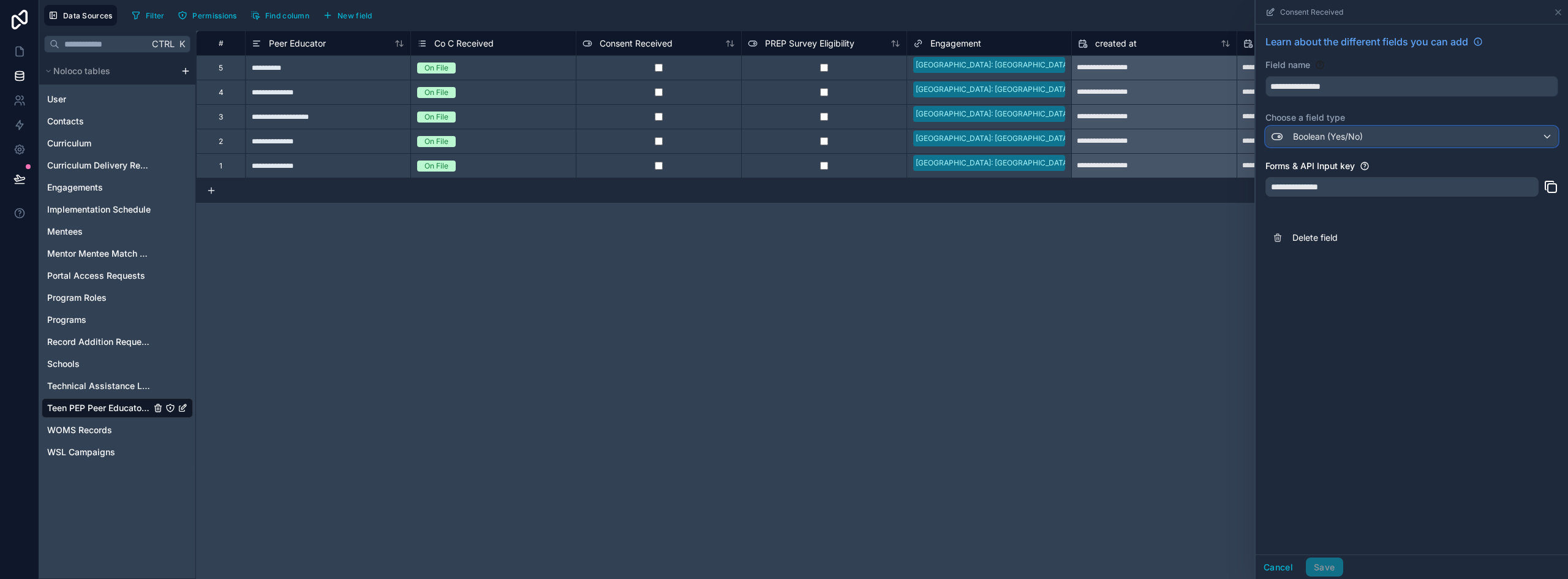
click at [1332, 135] on span "Boolean (Yes/No)" at bounding box center [1328, 136] width 70 height 12
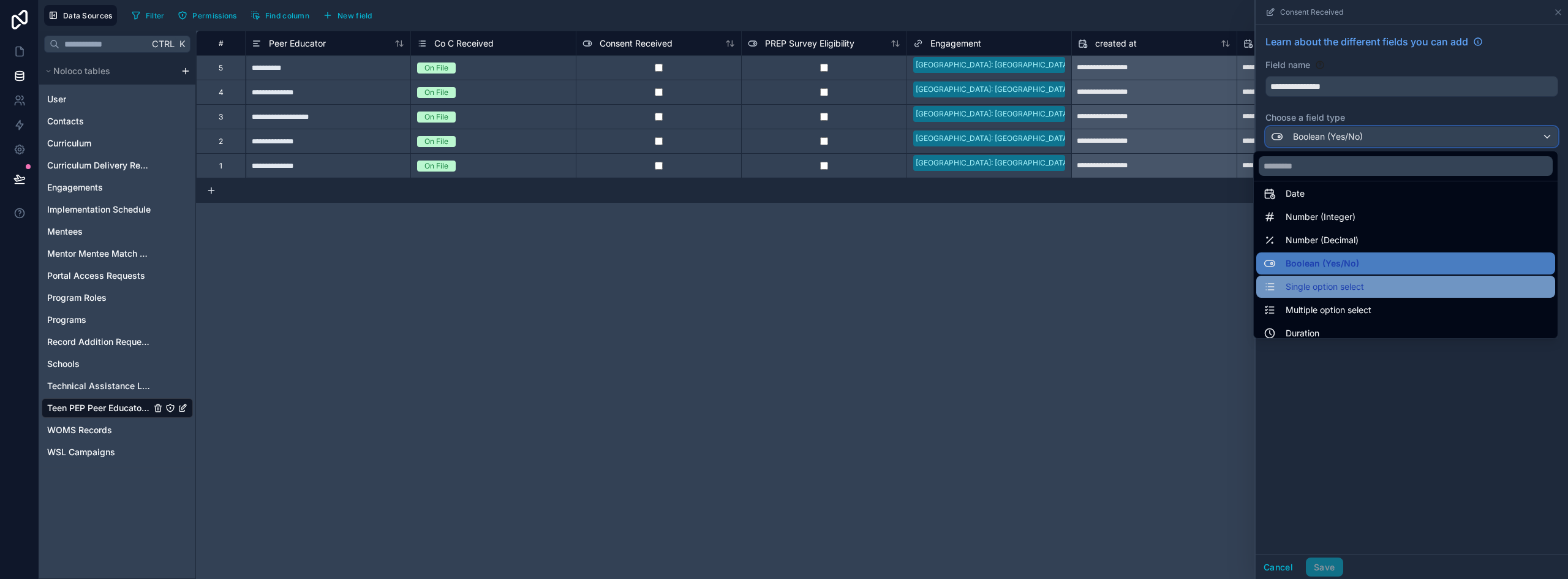
scroll to position [61, 0]
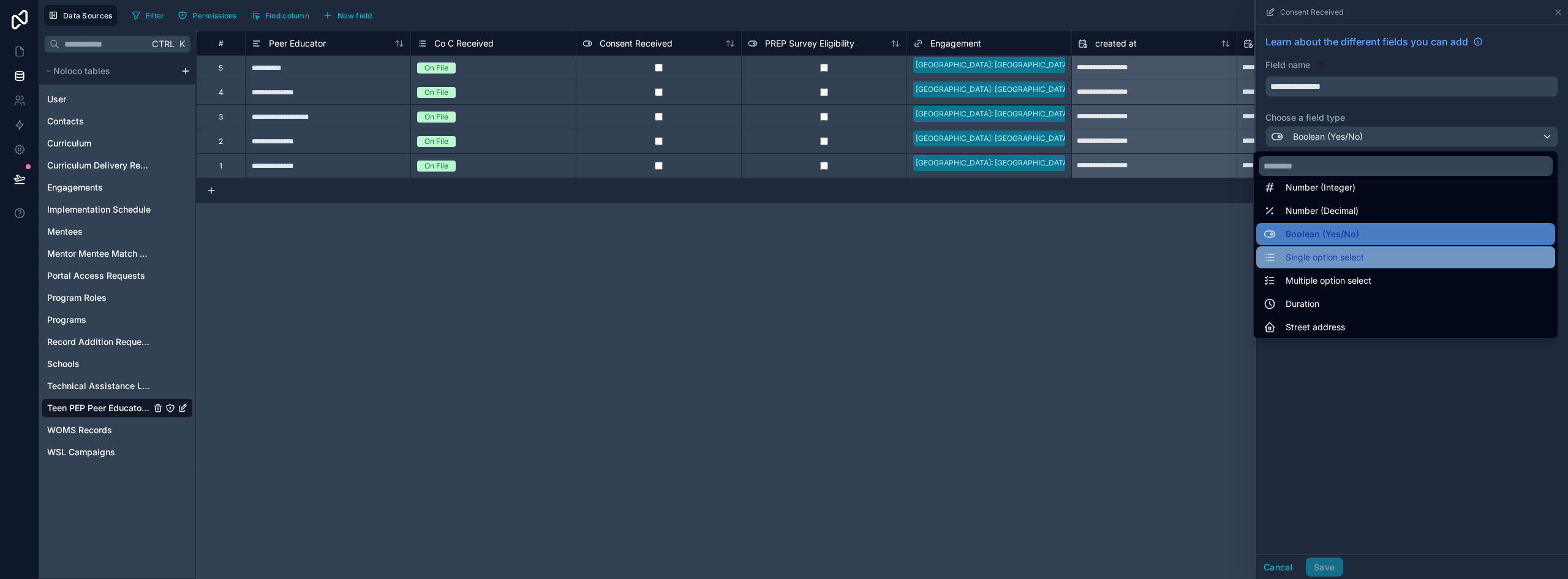
click at [1351, 259] on span "Single option select" at bounding box center [1325, 257] width 78 height 15
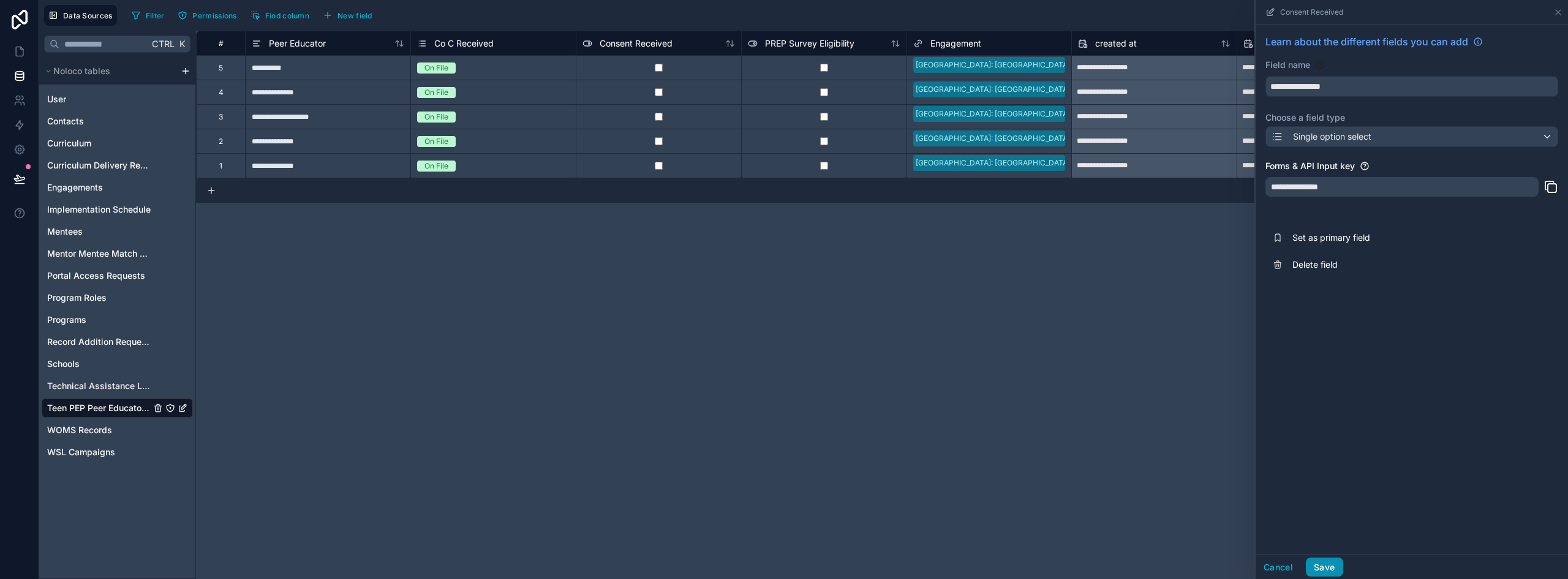
click at [1325, 568] on button "Save" at bounding box center [1324, 568] width 36 height 20
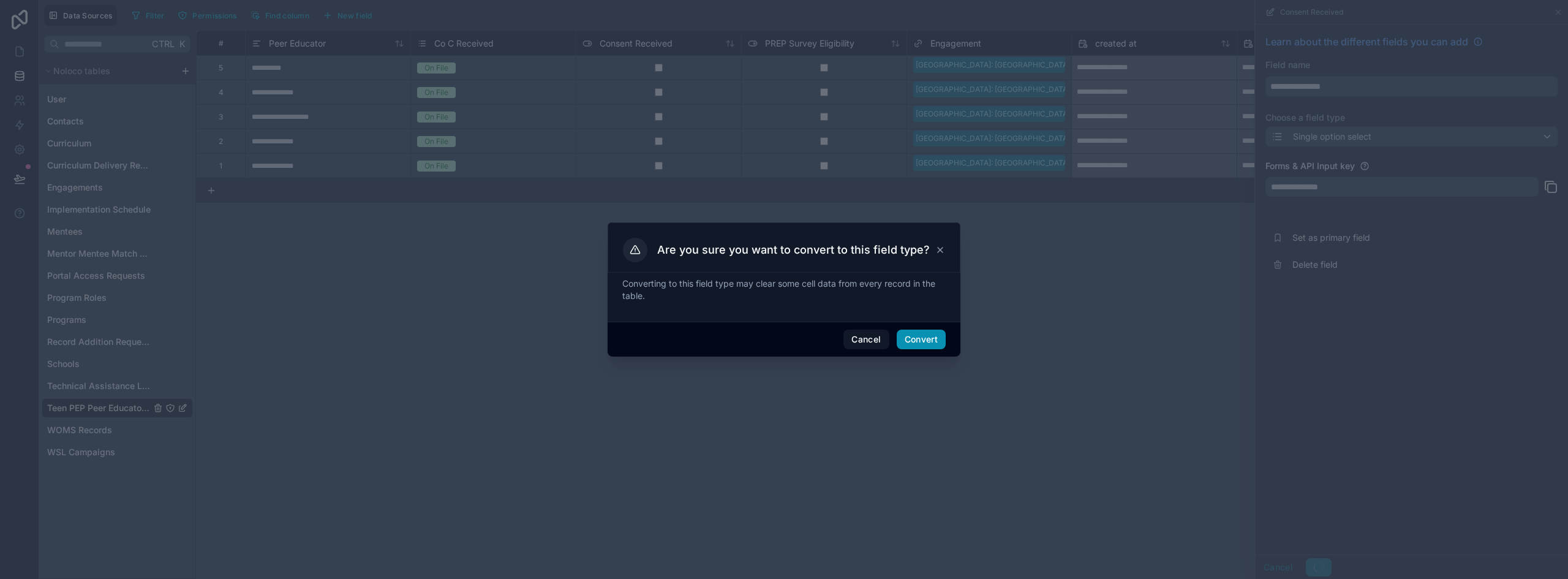
click at [939, 338] on button "Convert" at bounding box center [921, 339] width 49 height 20
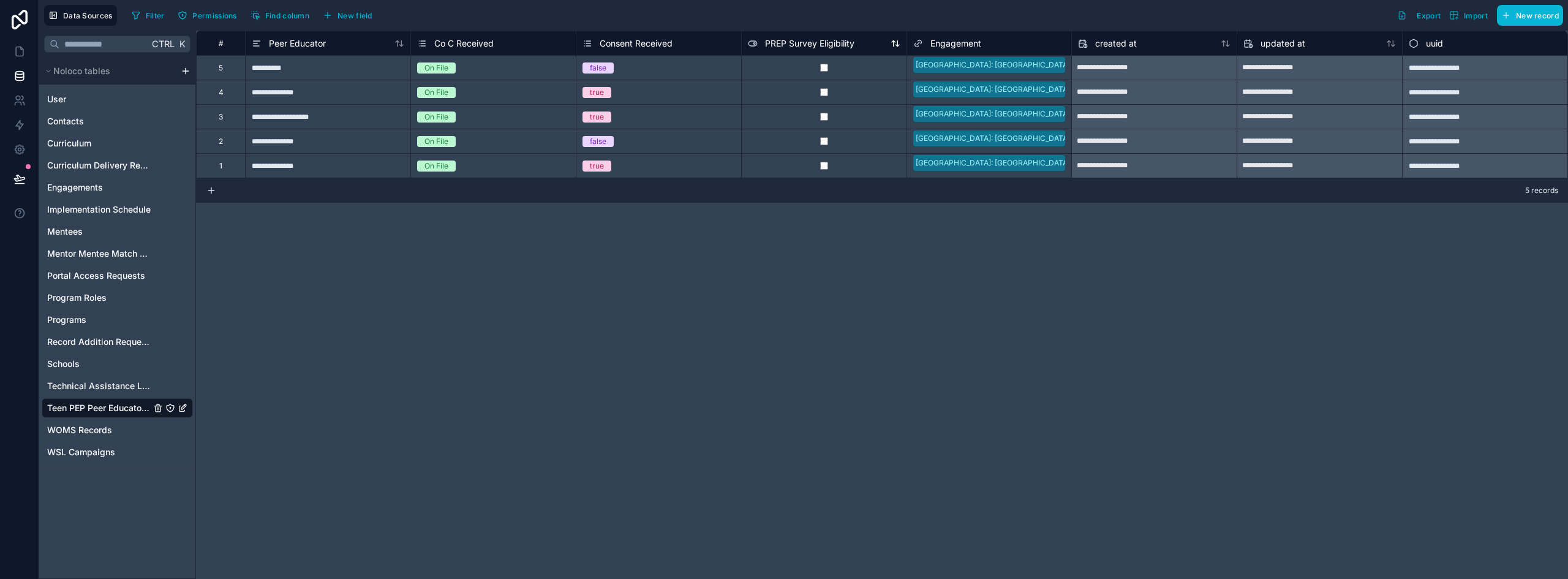
click at [820, 48] on span "PREP Survey Eligibility" at bounding box center [810, 43] width 89 height 12
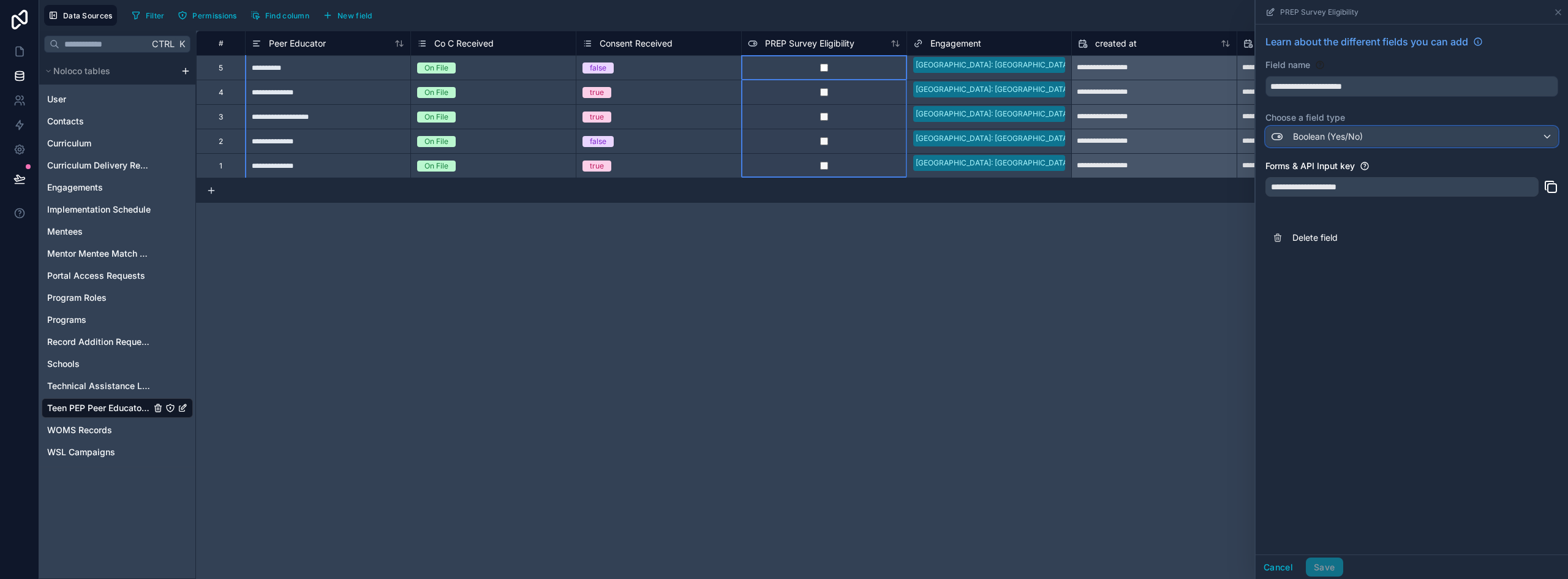
click at [1324, 137] on span "Boolean (Yes/No)" at bounding box center [1328, 136] width 70 height 12
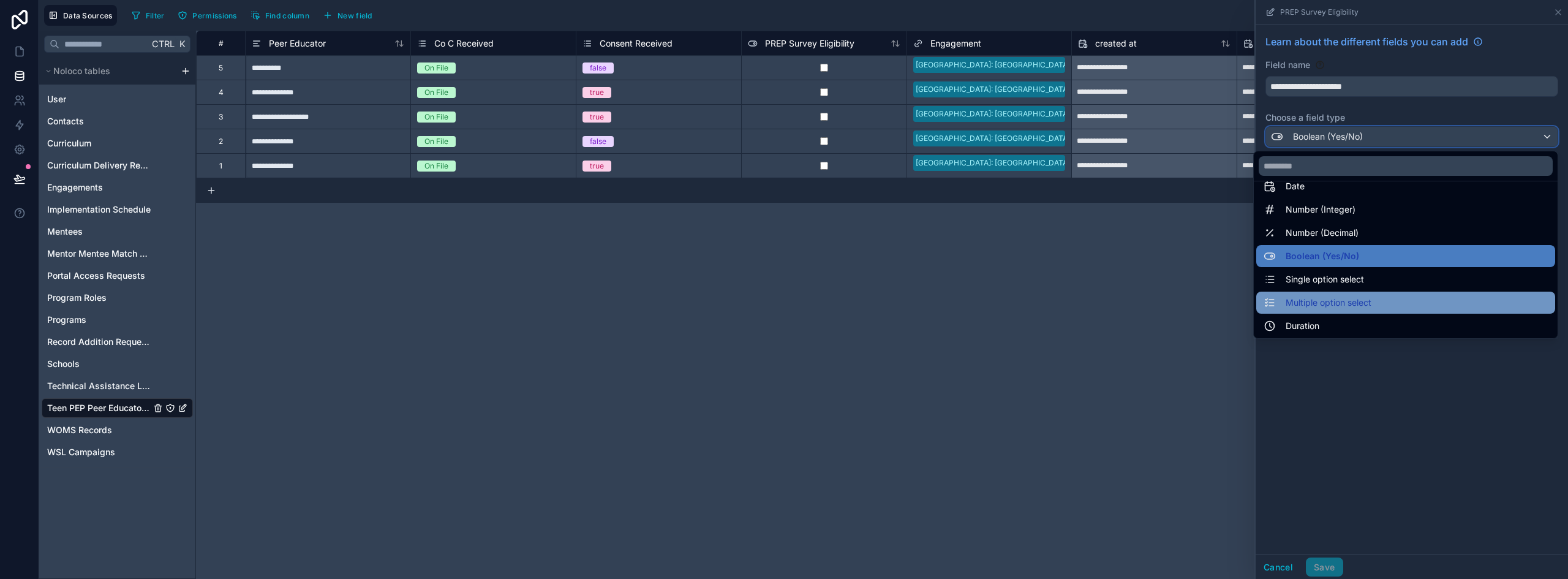
scroll to position [61, 0]
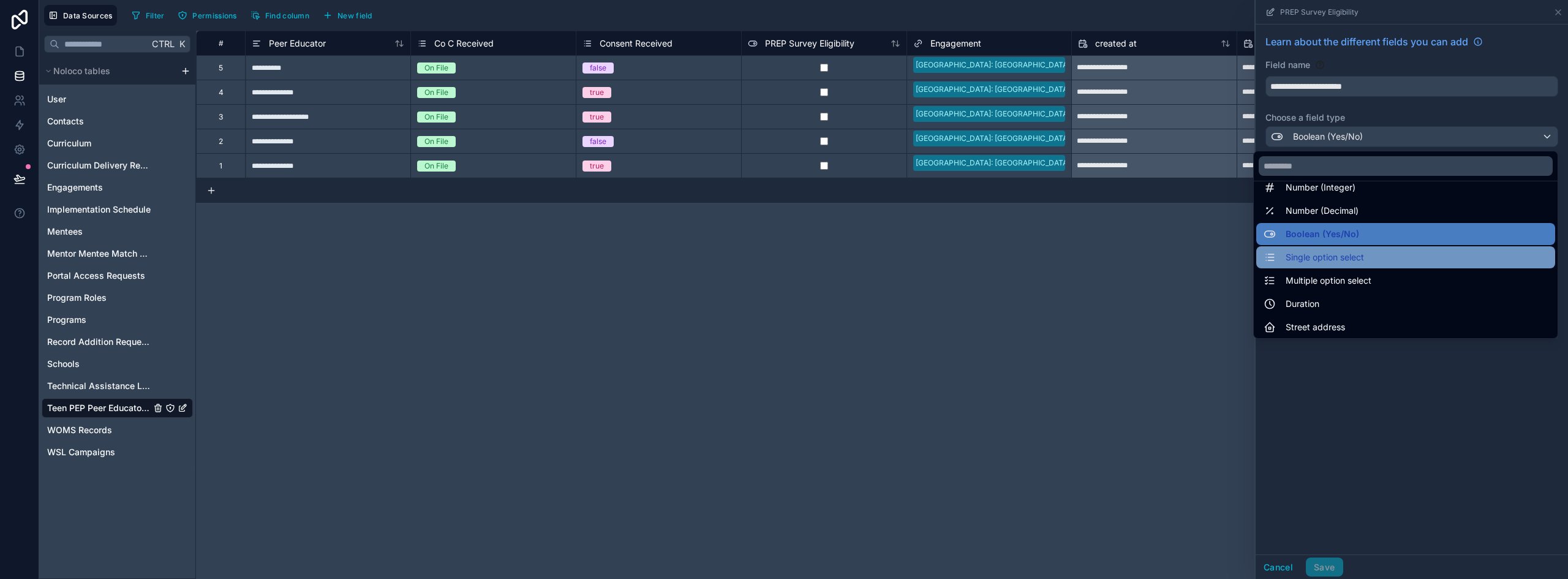
click at [1348, 261] on span "Single option select" at bounding box center [1325, 257] width 78 height 15
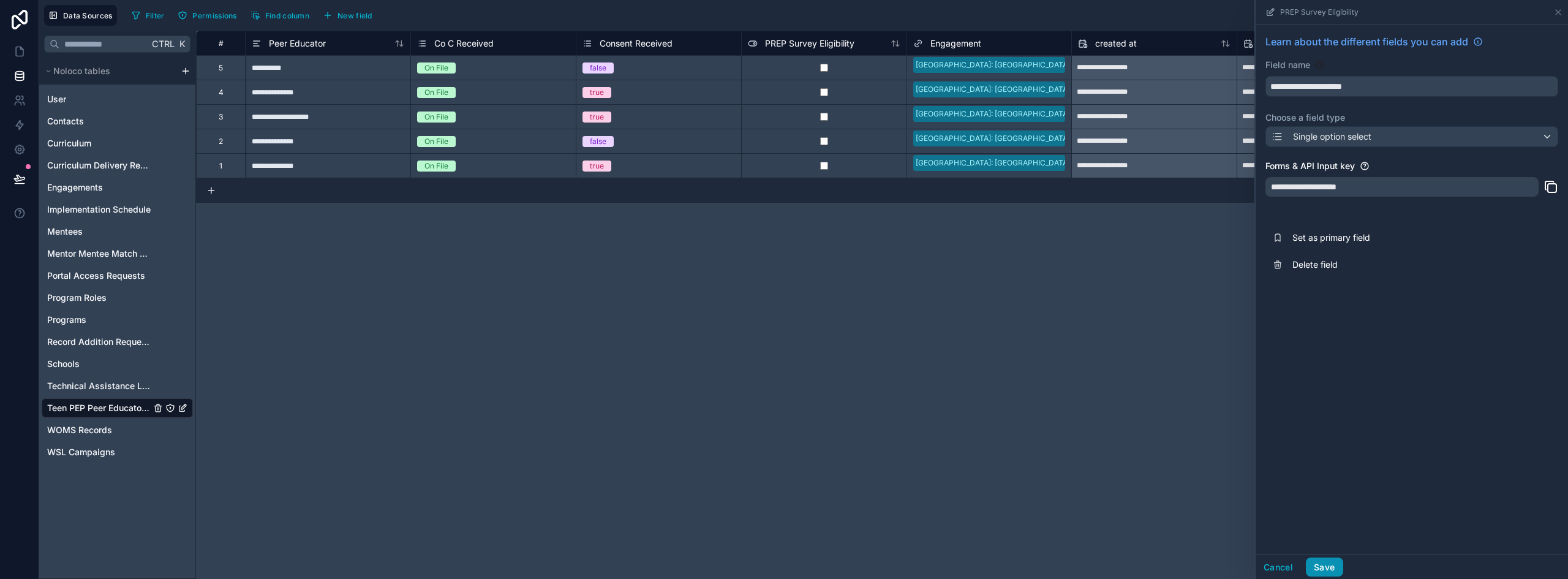
click at [1322, 559] on button "Save" at bounding box center [1324, 568] width 36 height 20
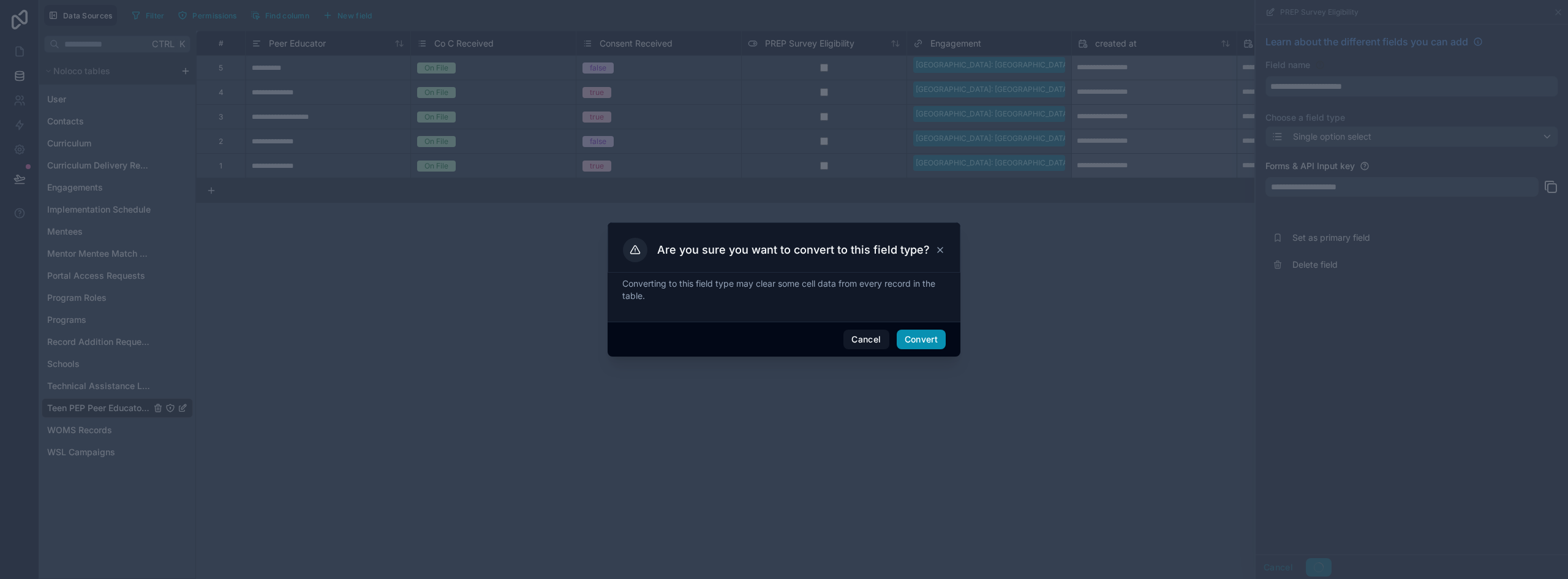
click at [926, 334] on button "Convert" at bounding box center [921, 339] width 49 height 20
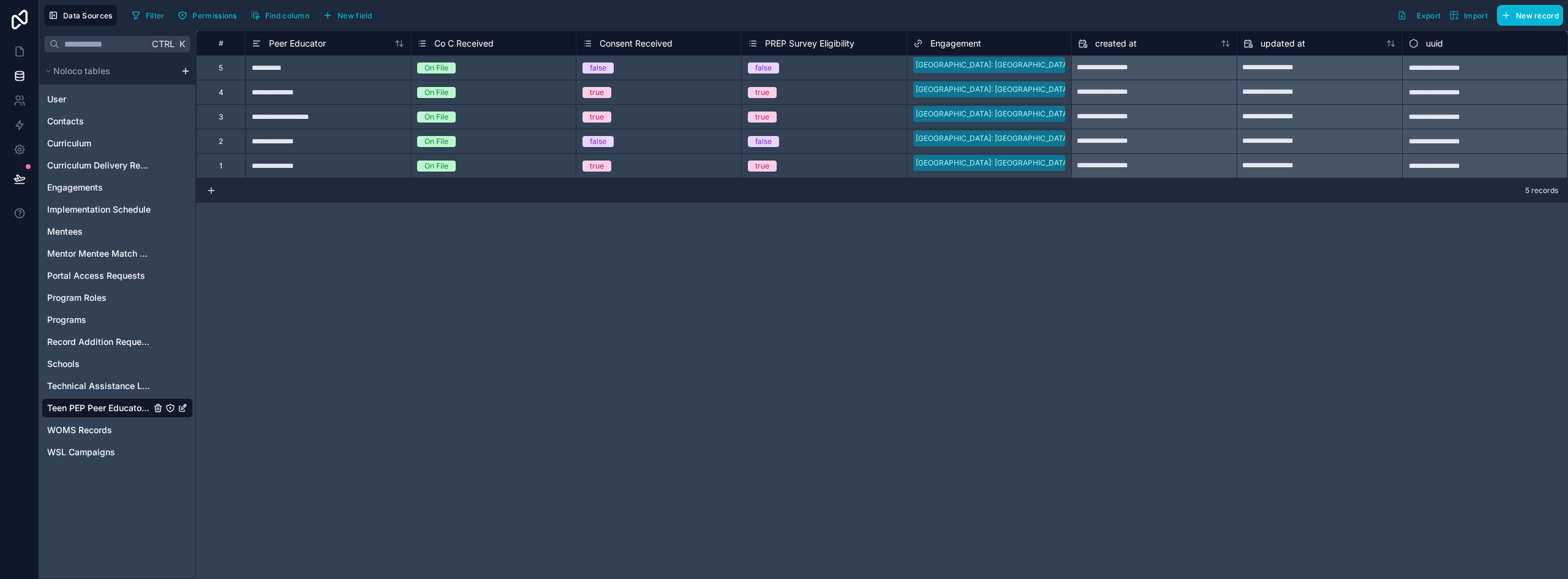
click at [622, 39] on span "Consent Received" at bounding box center [636, 43] width 73 height 12
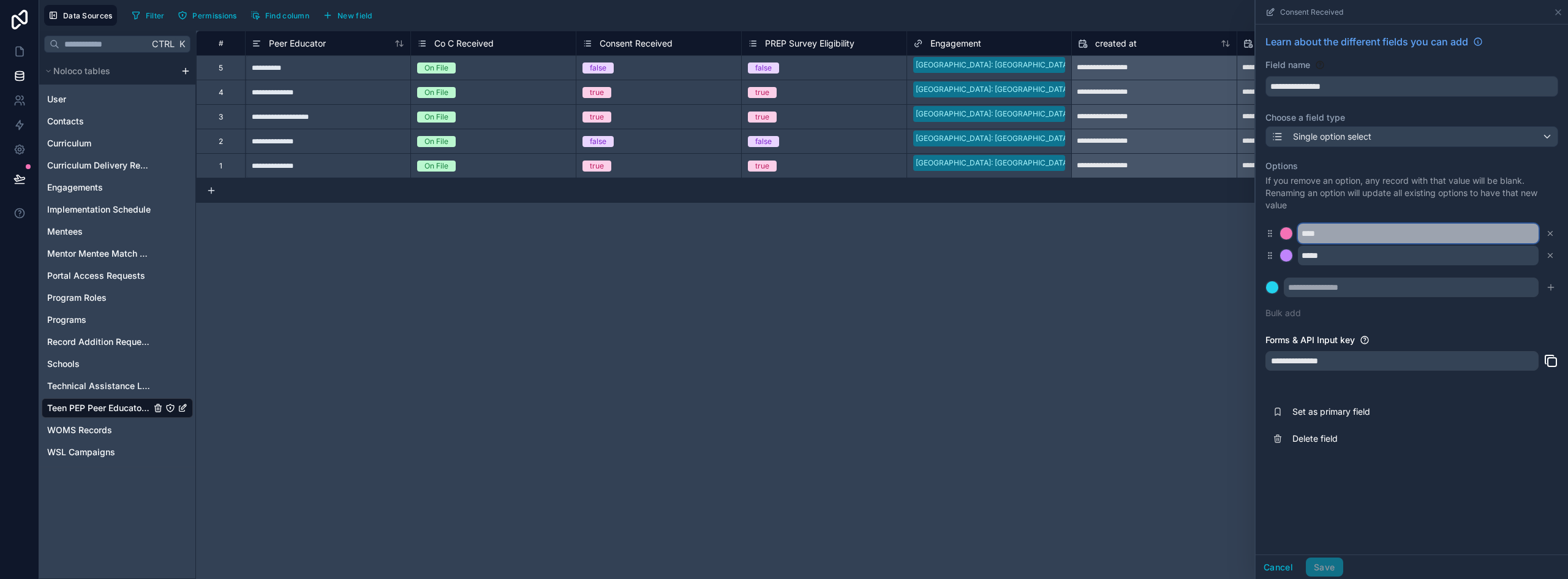
click at [1313, 234] on input "****" at bounding box center [1418, 233] width 241 height 20
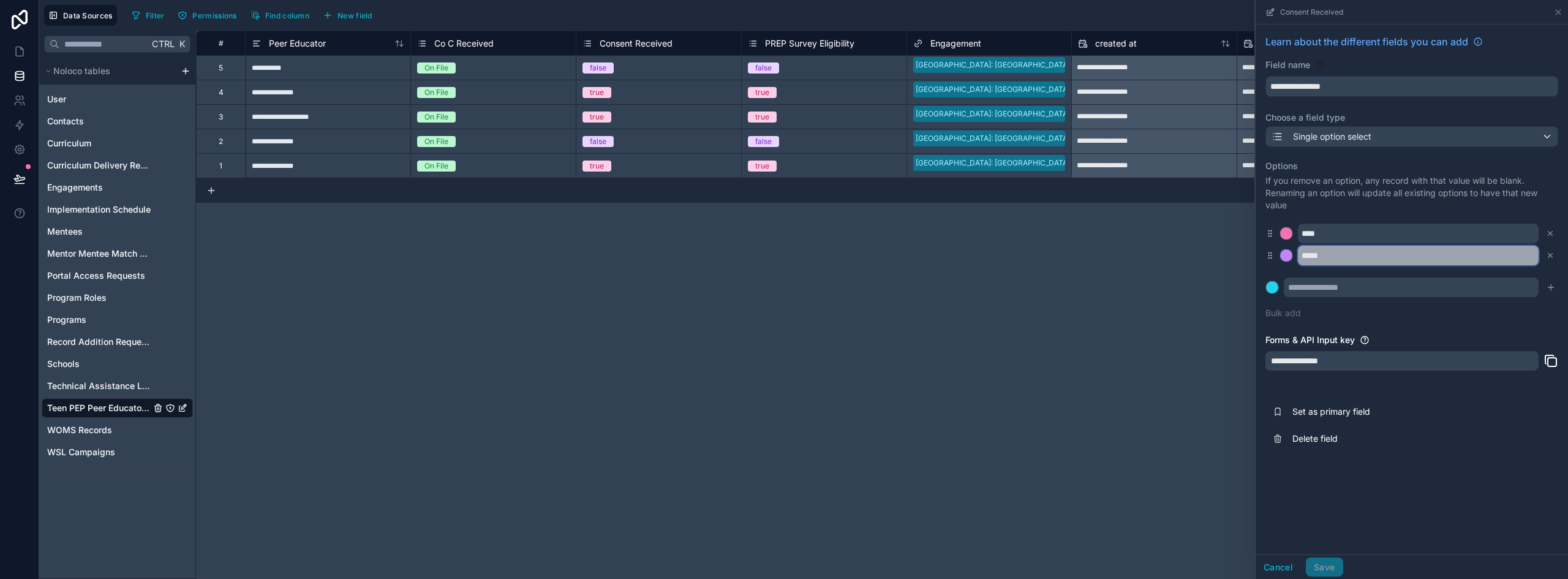
click at [1310, 259] on input "*****" at bounding box center [1418, 255] width 241 height 20
paste input "******"
type input "**********"
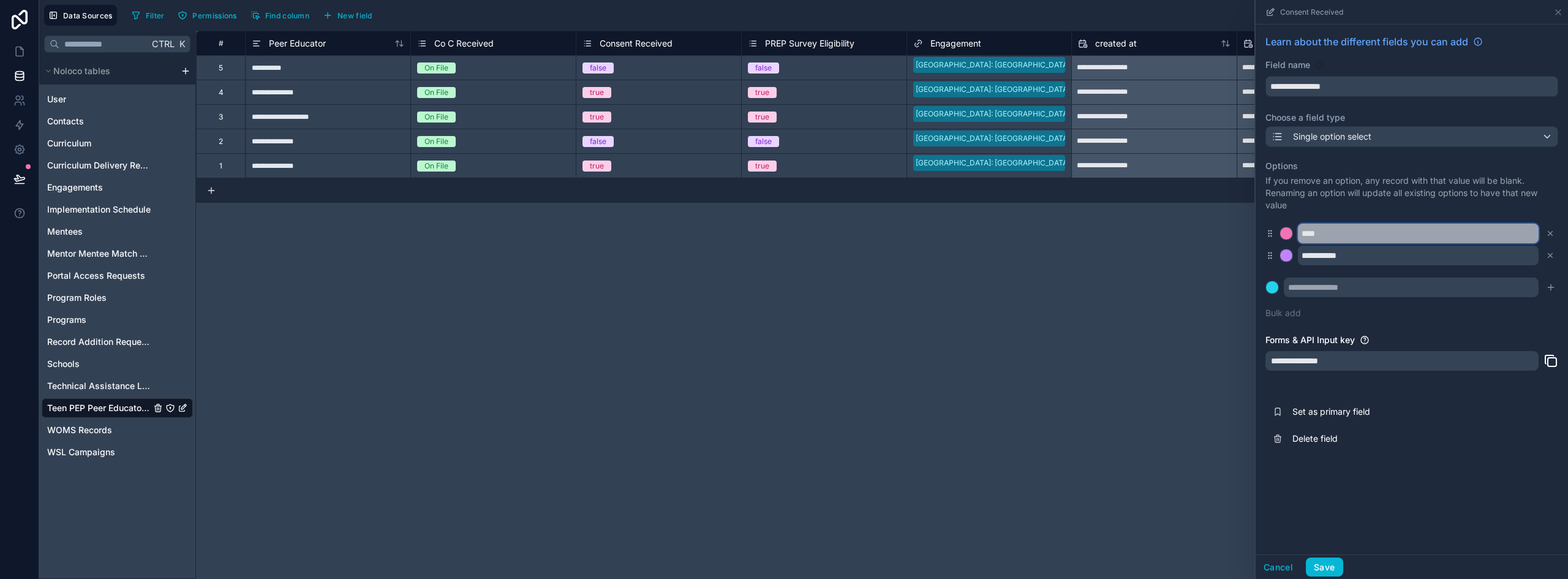
click at [1309, 236] on input "****" at bounding box center [1418, 233] width 241 height 20
paste input "*******"
click at [1309, 234] on input "**********" at bounding box center [1418, 233] width 241 height 20
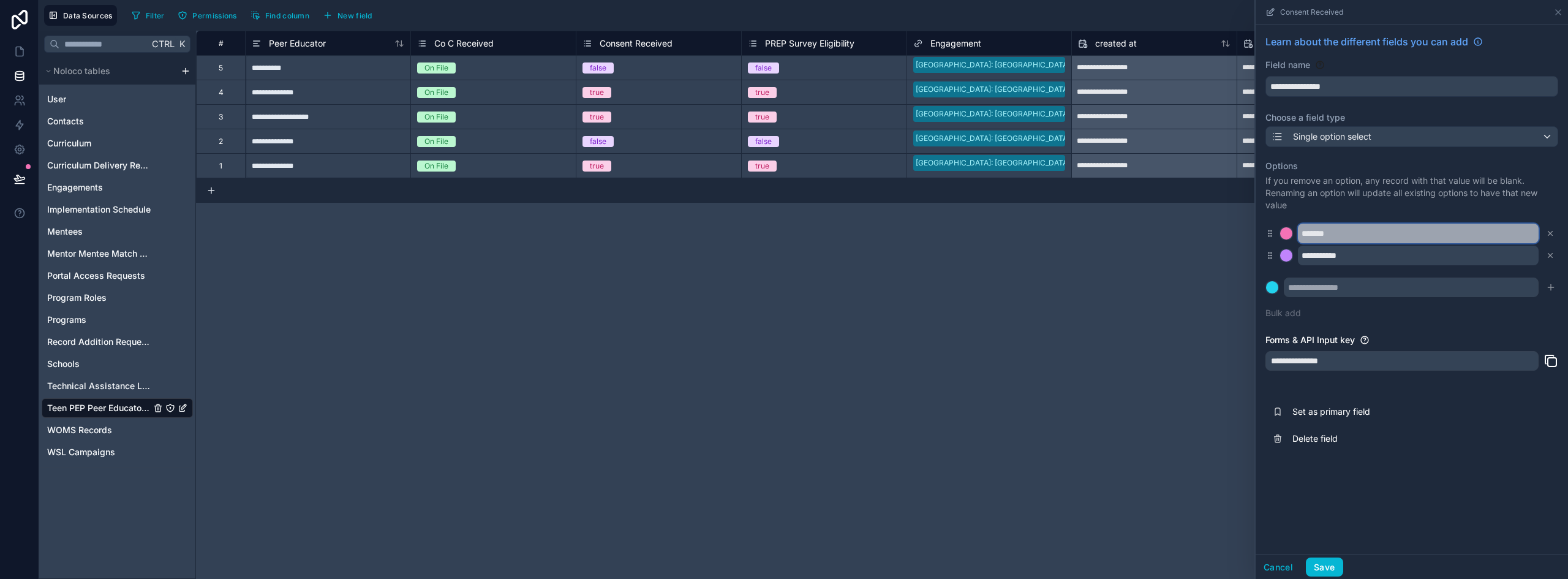
type input "*******"
click at [1284, 230] on div at bounding box center [1286, 234] width 12 height 12
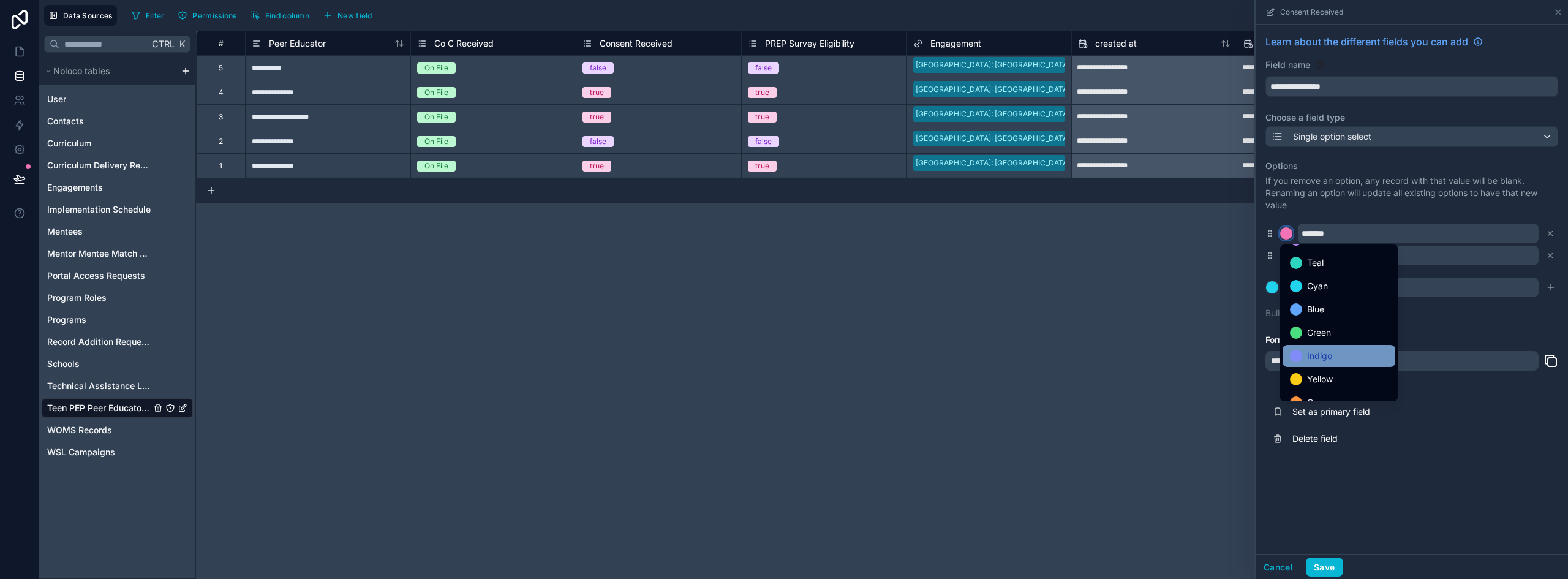
scroll to position [61, 0]
click at [1324, 317] on span "Green" at bounding box center [1319, 313] width 24 height 15
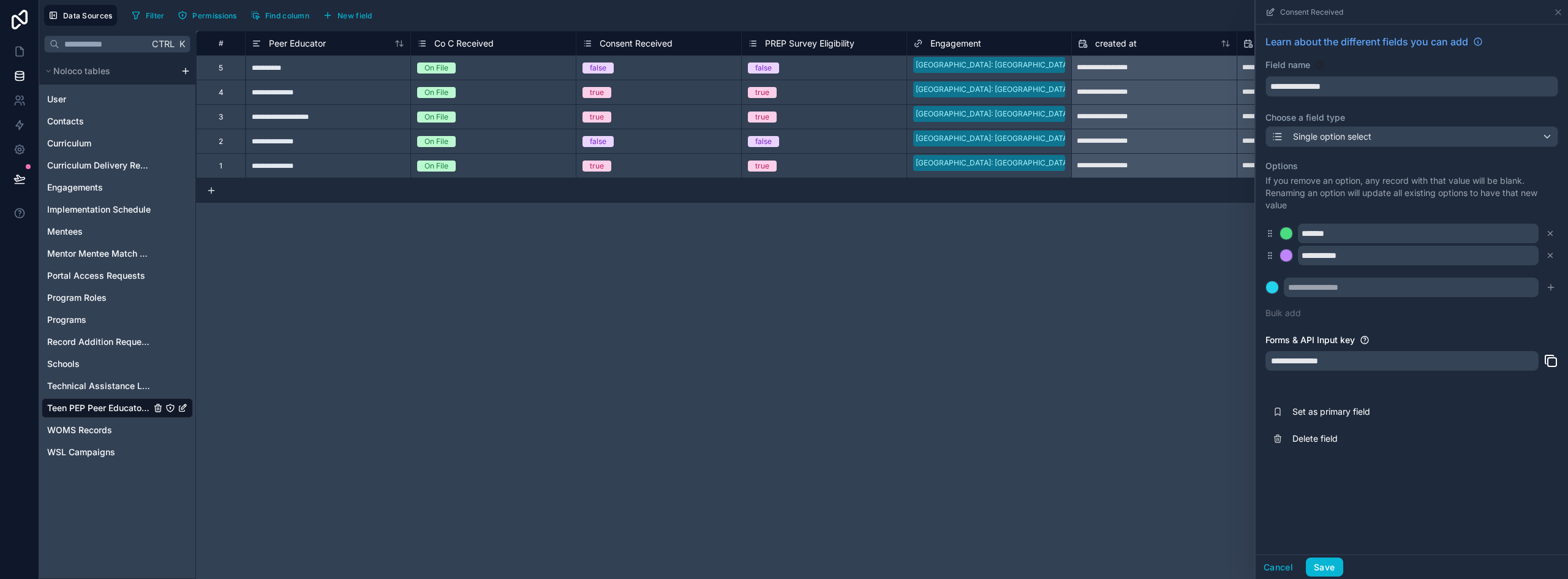
click at [1419, 302] on div "**********" at bounding box center [1412, 240] width 293 height 174
click at [1290, 257] on div at bounding box center [1286, 255] width 12 height 12
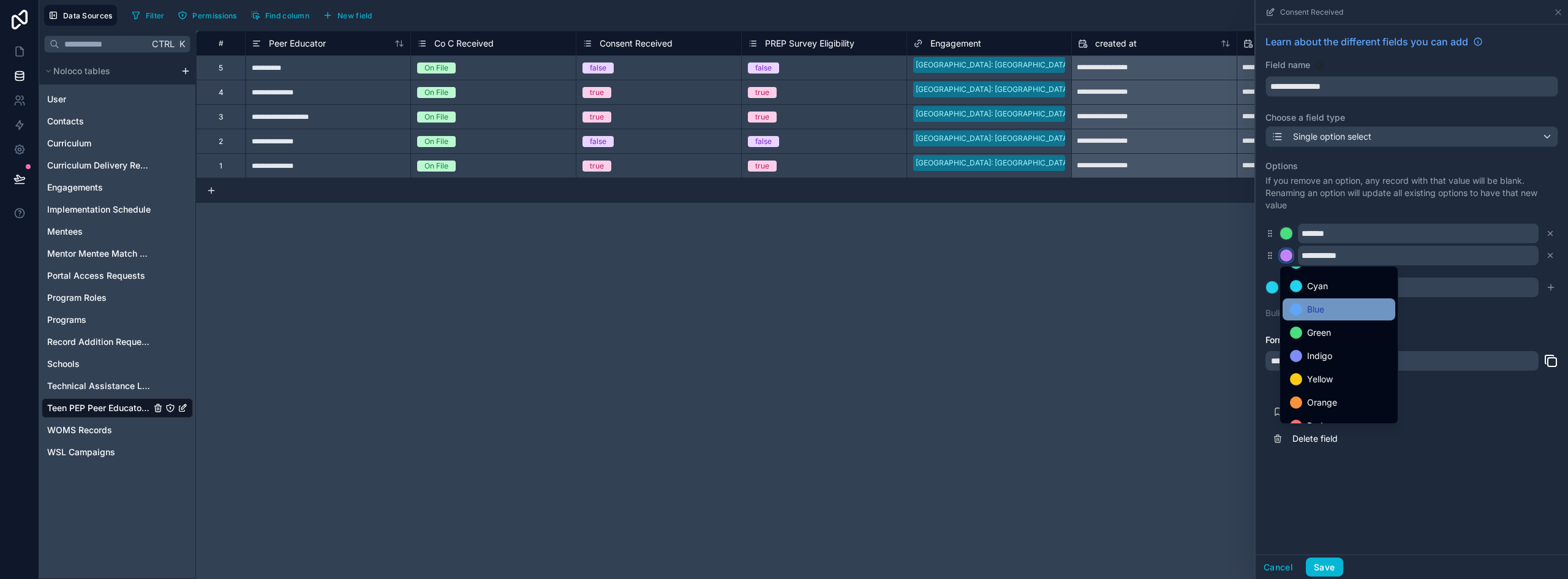
scroll to position [103, 0]
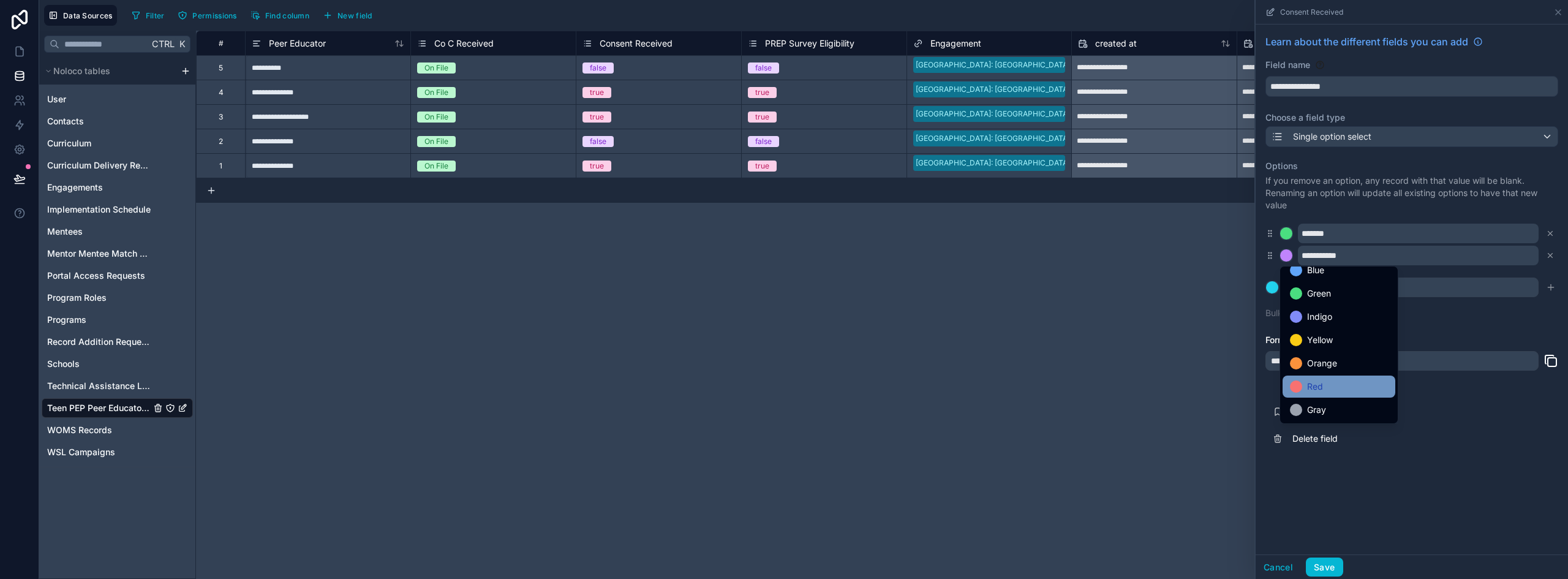
click at [1312, 383] on span "Red" at bounding box center [1315, 387] width 16 height 15
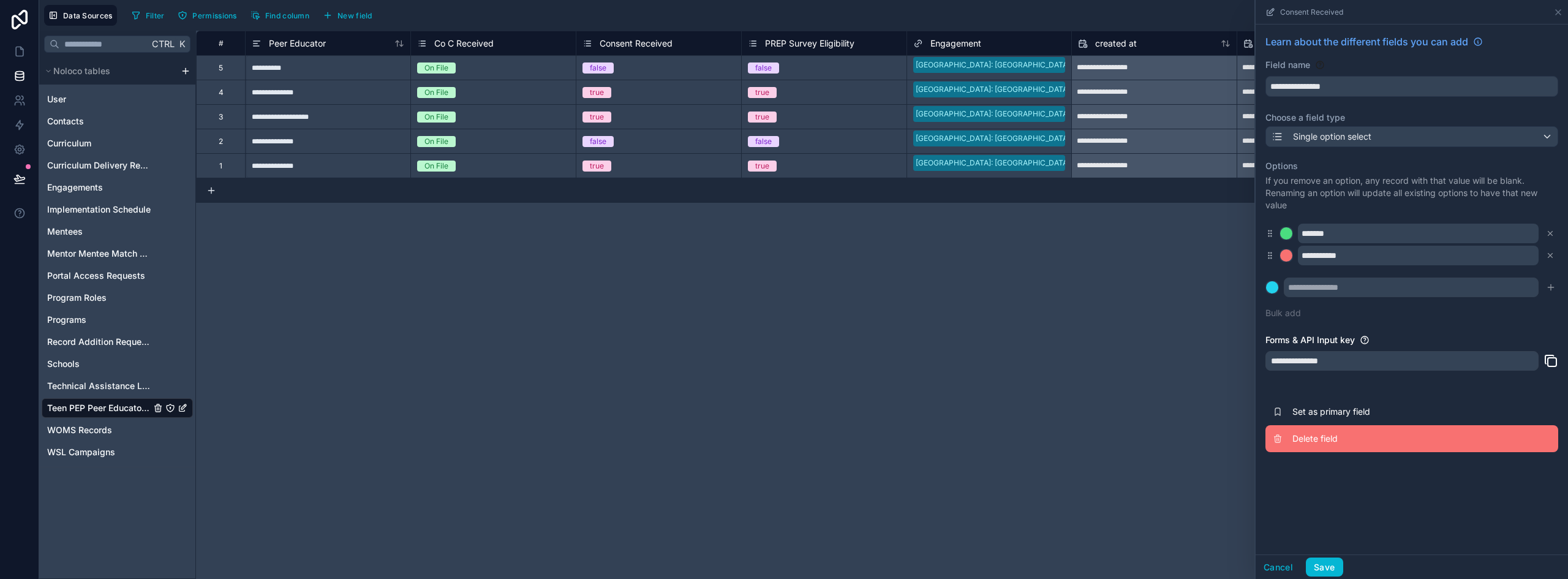
click at [1432, 426] on button "Delete field" at bounding box center [1412, 439] width 293 height 27
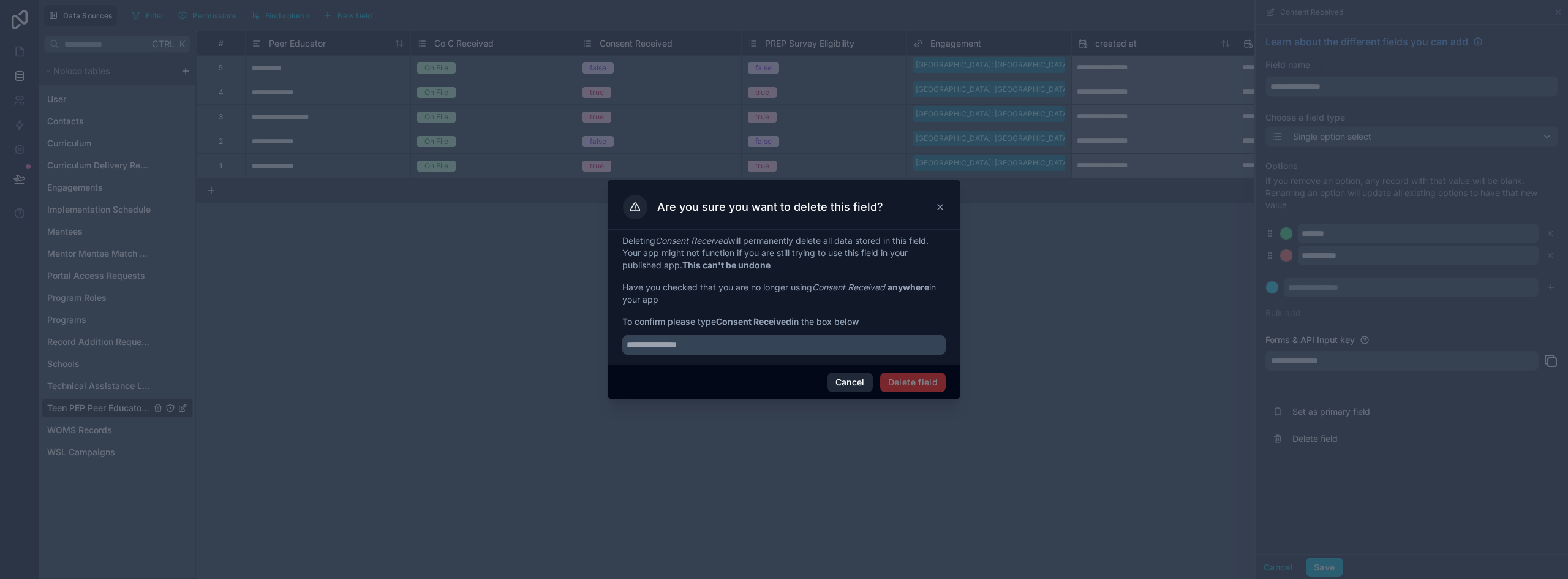
click at [850, 384] on button "Cancel" at bounding box center [850, 382] width 45 height 20
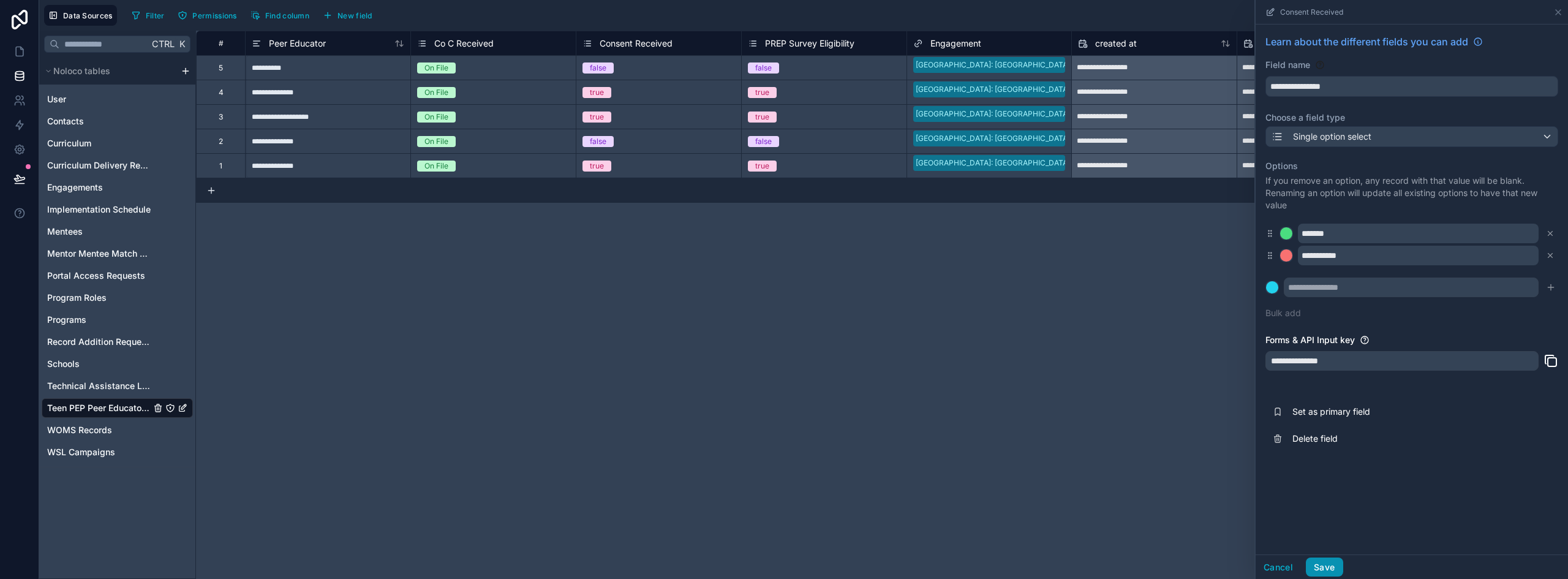
click at [1325, 564] on button "Save" at bounding box center [1324, 568] width 36 height 20
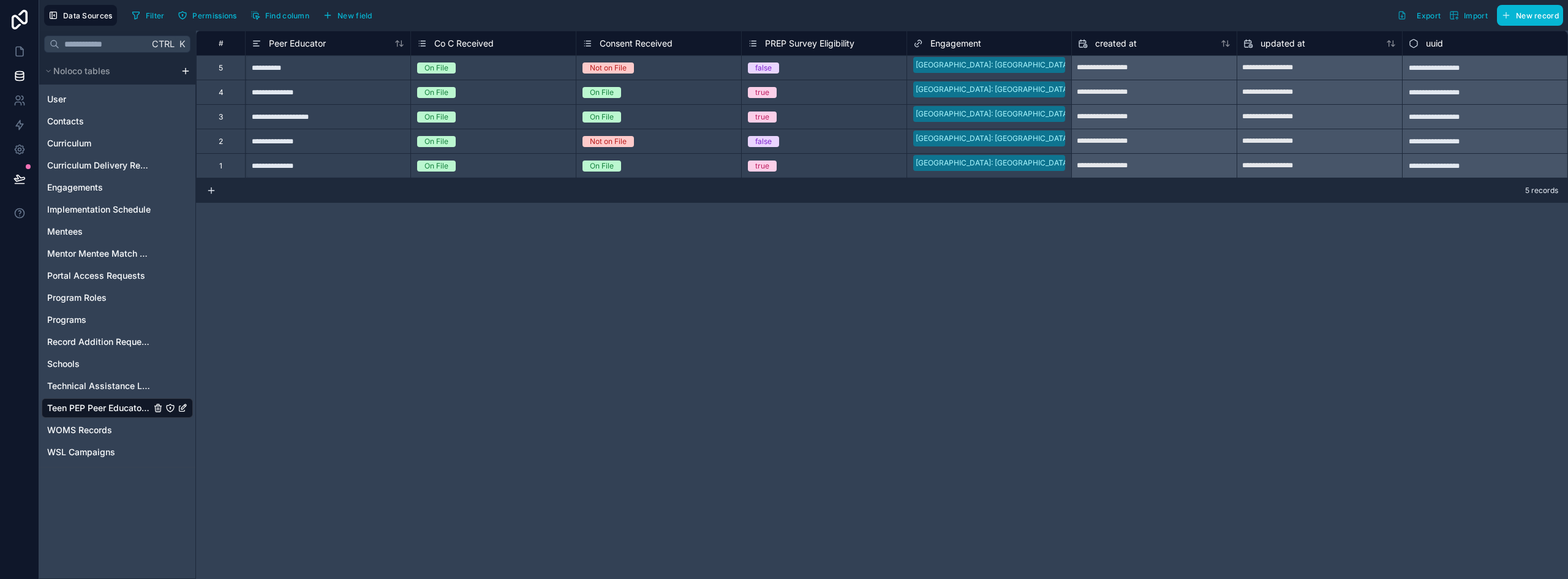
click at [783, 43] on span "PREP Survey Eligibility" at bounding box center [810, 43] width 89 height 12
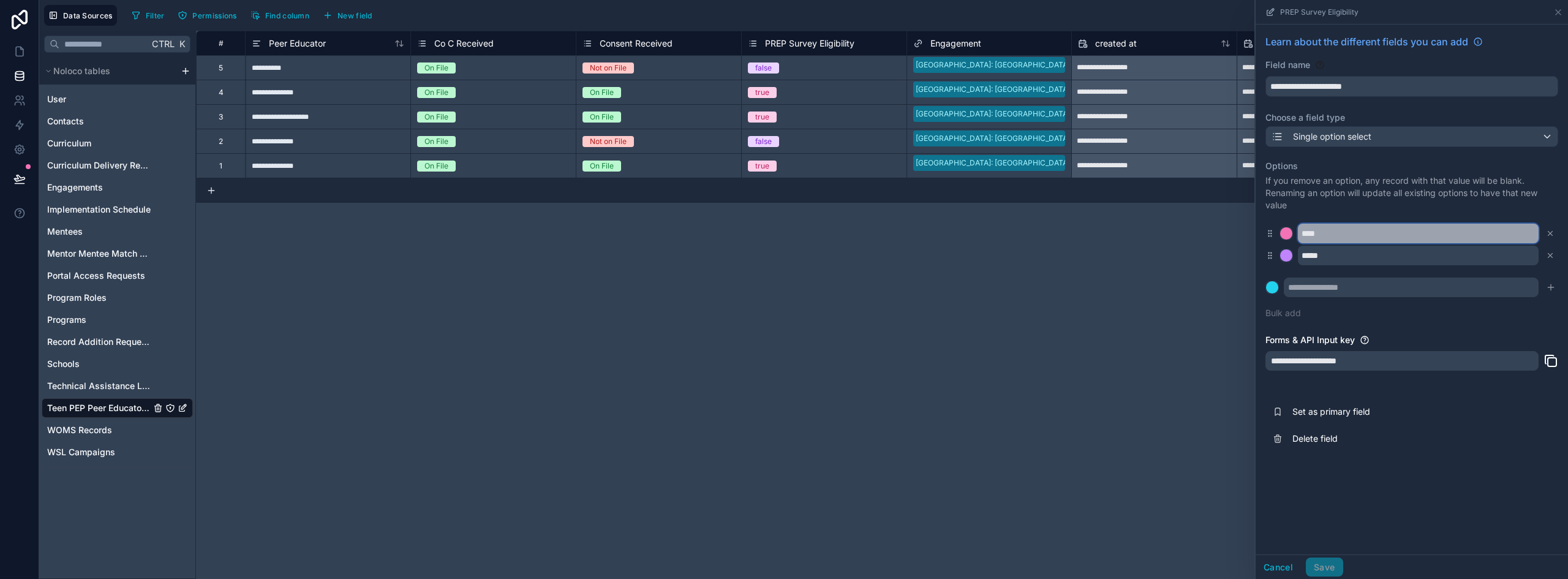
click at [1313, 234] on input "****" at bounding box center [1418, 233] width 241 height 20
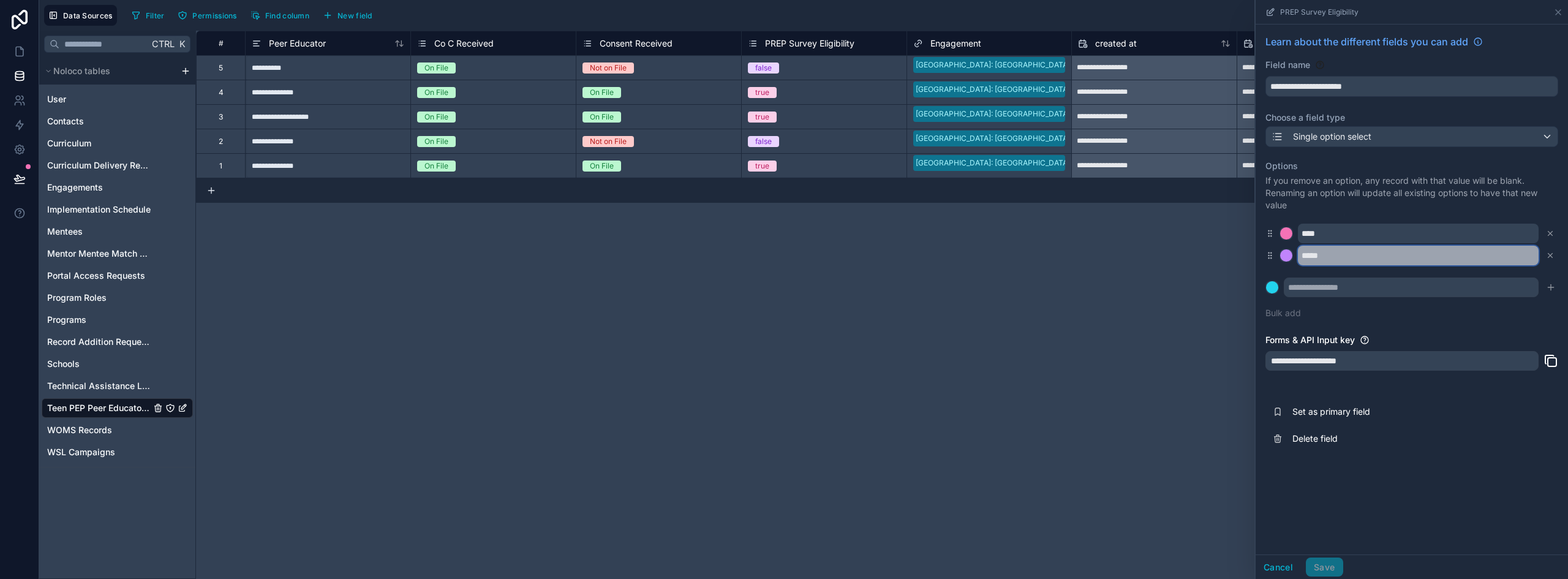
click at [1313, 254] on input "*****" at bounding box center [1418, 255] width 241 height 20
paste input "*******"
type input "**********"
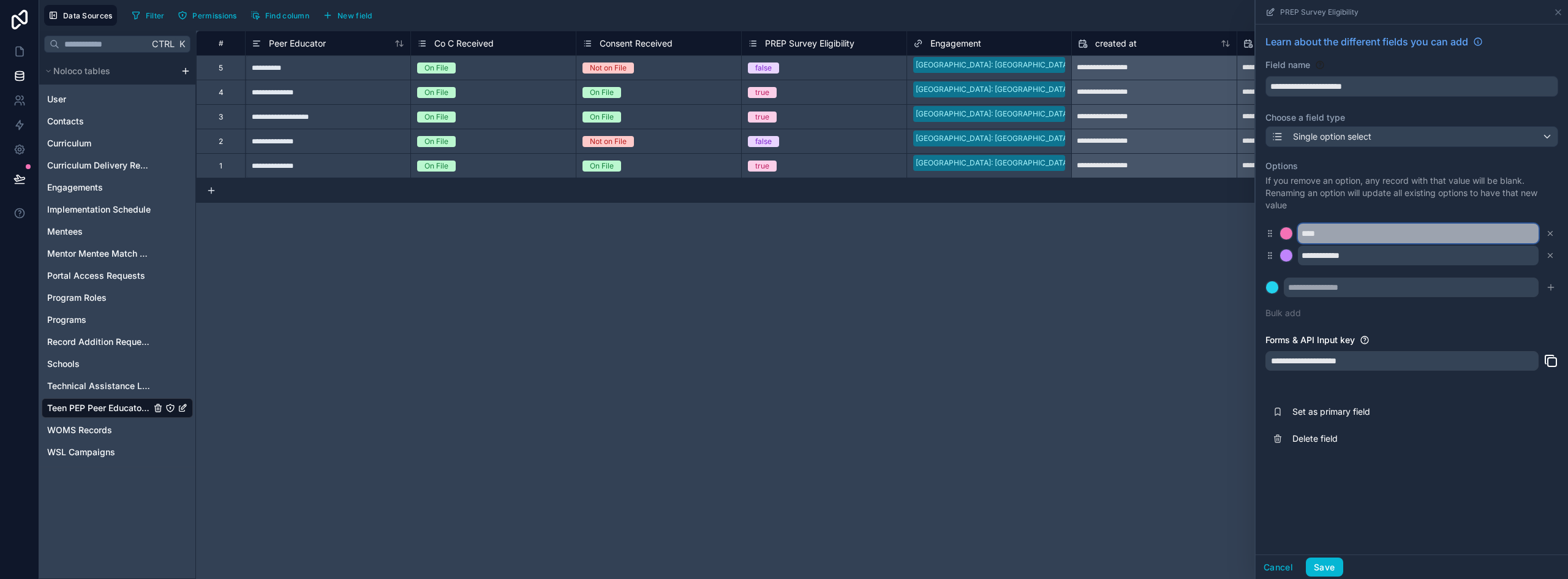
click at [1310, 227] on input "****" at bounding box center [1418, 233] width 241 height 20
paste input "********"
click at [1309, 234] on input "**********" at bounding box center [1418, 233] width 241 height 20
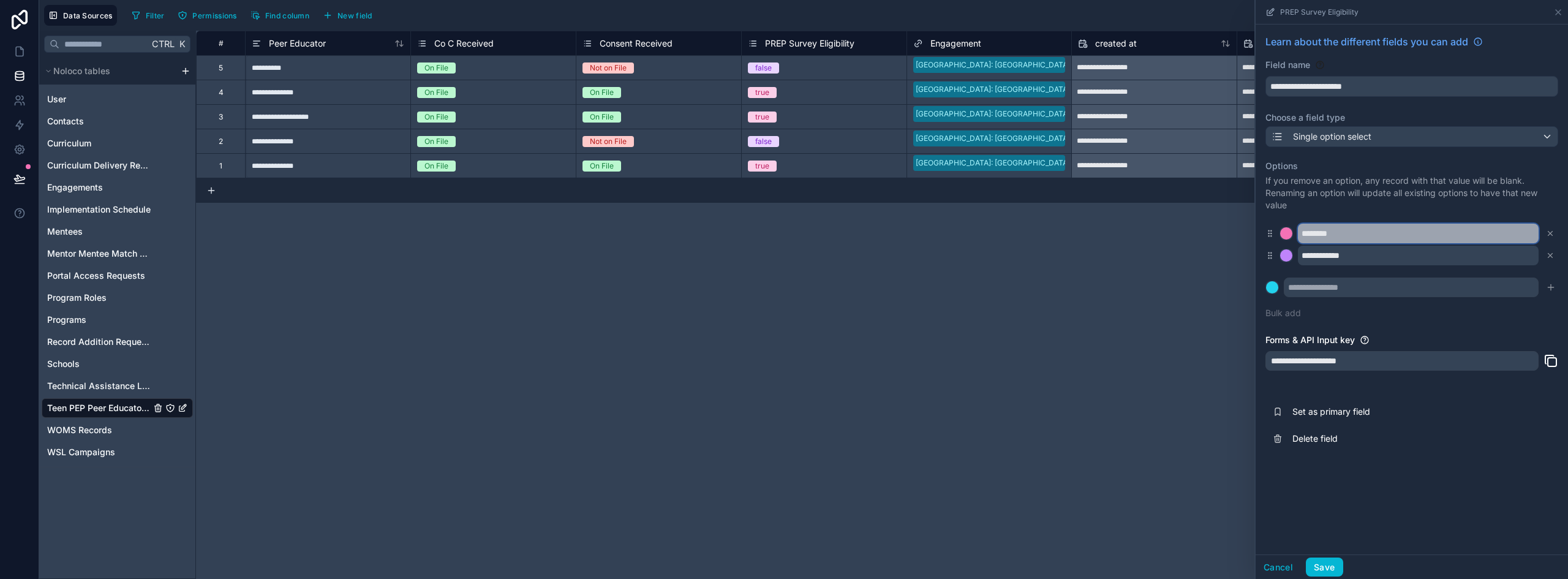
type input "********"
click at [1290, 232] on div at bounding box center [1286, 234] width 12 height 12
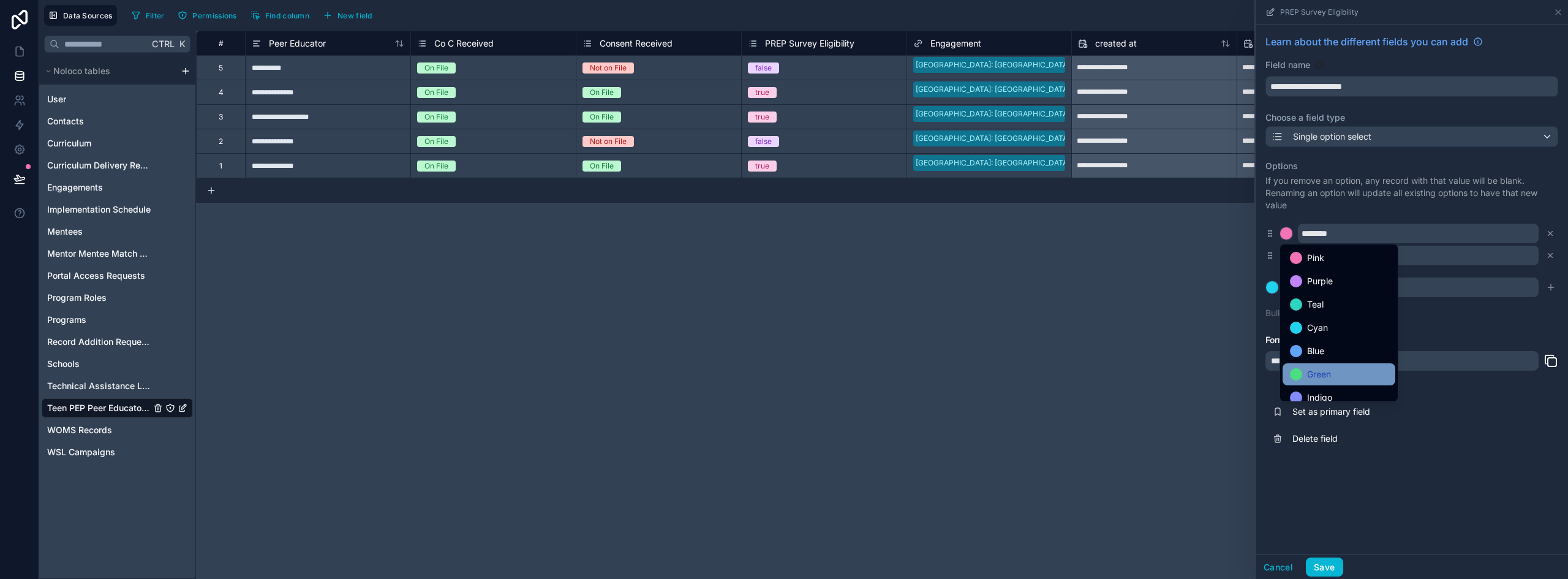
click at [1309, 373] on span "Green" at bounding box center [1319, 374] width 24 height 15
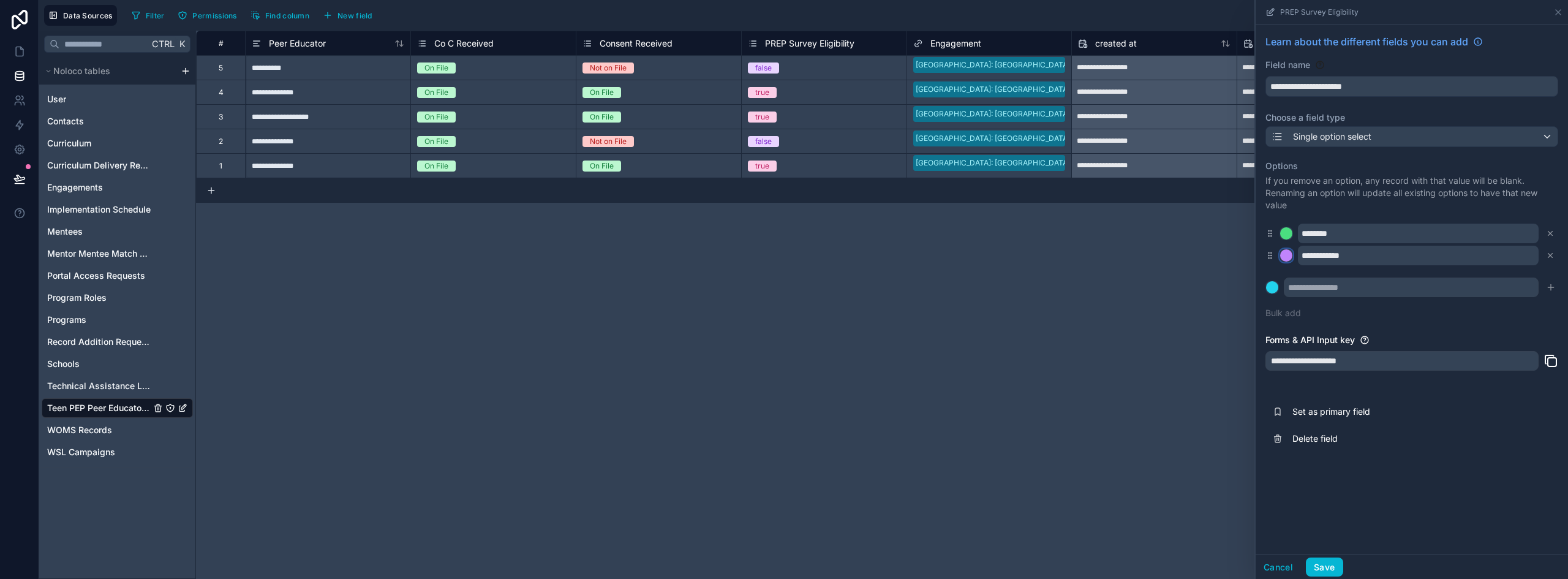
click at [1288, 257] on div at bounding box center [1286, 255] width 12 height 12
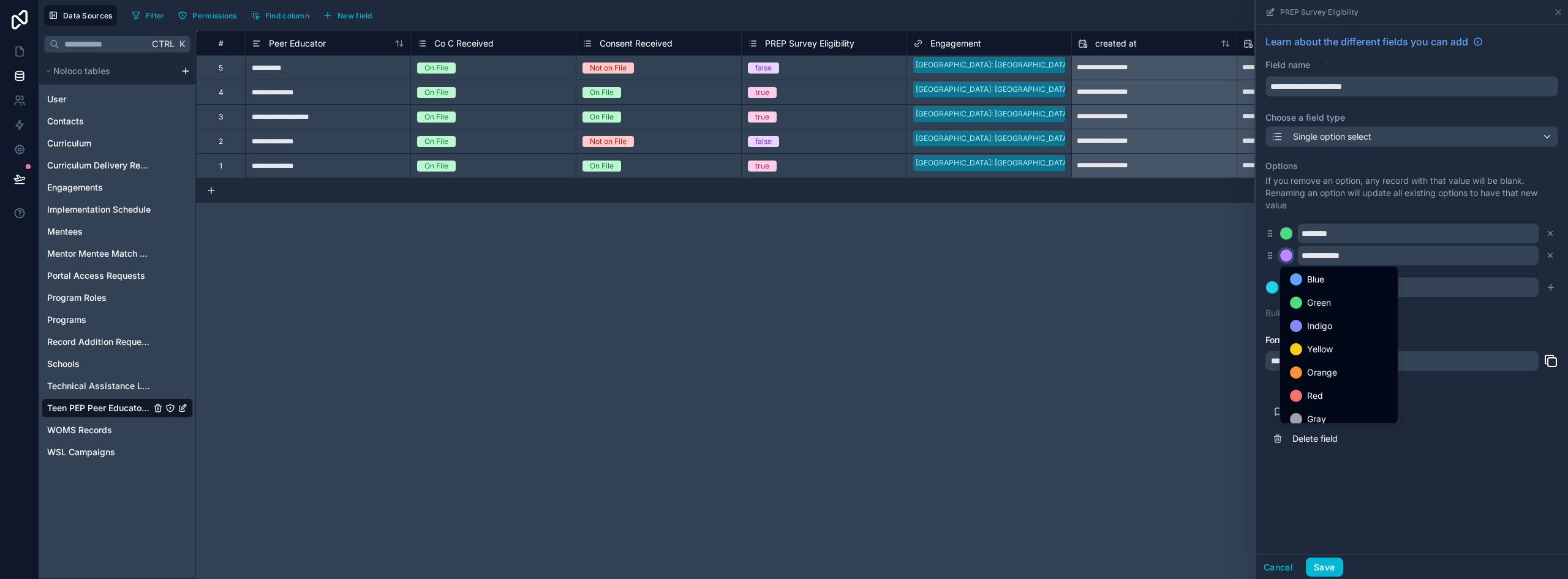
scroll to position [103, 0]
click at [1320, 384] on span "Red" at bounding box center [1315, 387] width 16 height 15
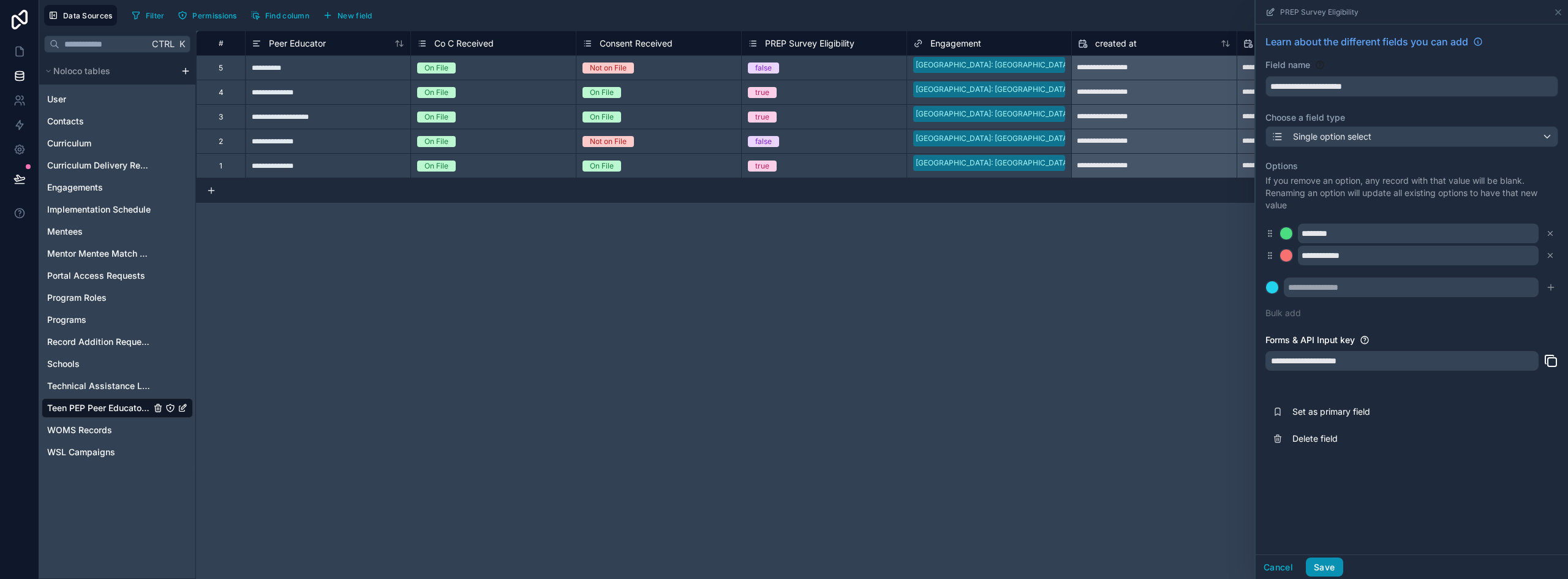
click at [1328, 567] on button "Save" at bounding box center [1324, 568] width 36 height 20
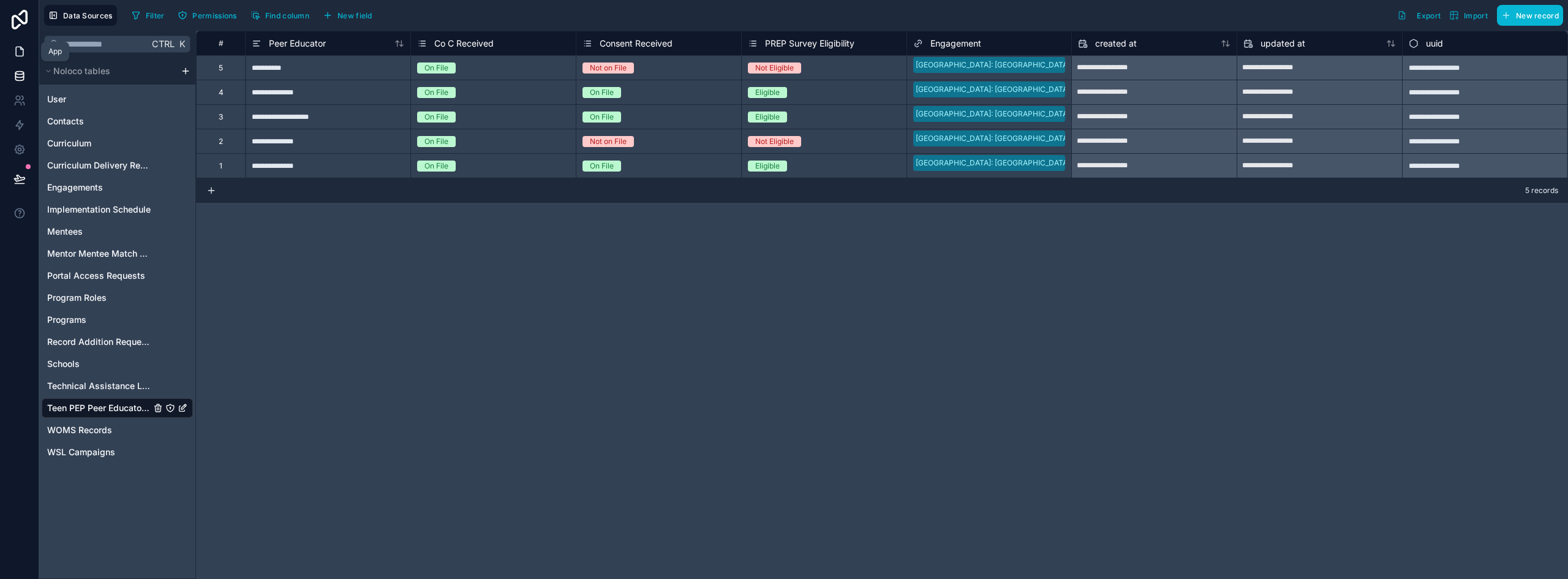
click at [19, 49] on icon at bounding box center [20, 51] width 12 height 12
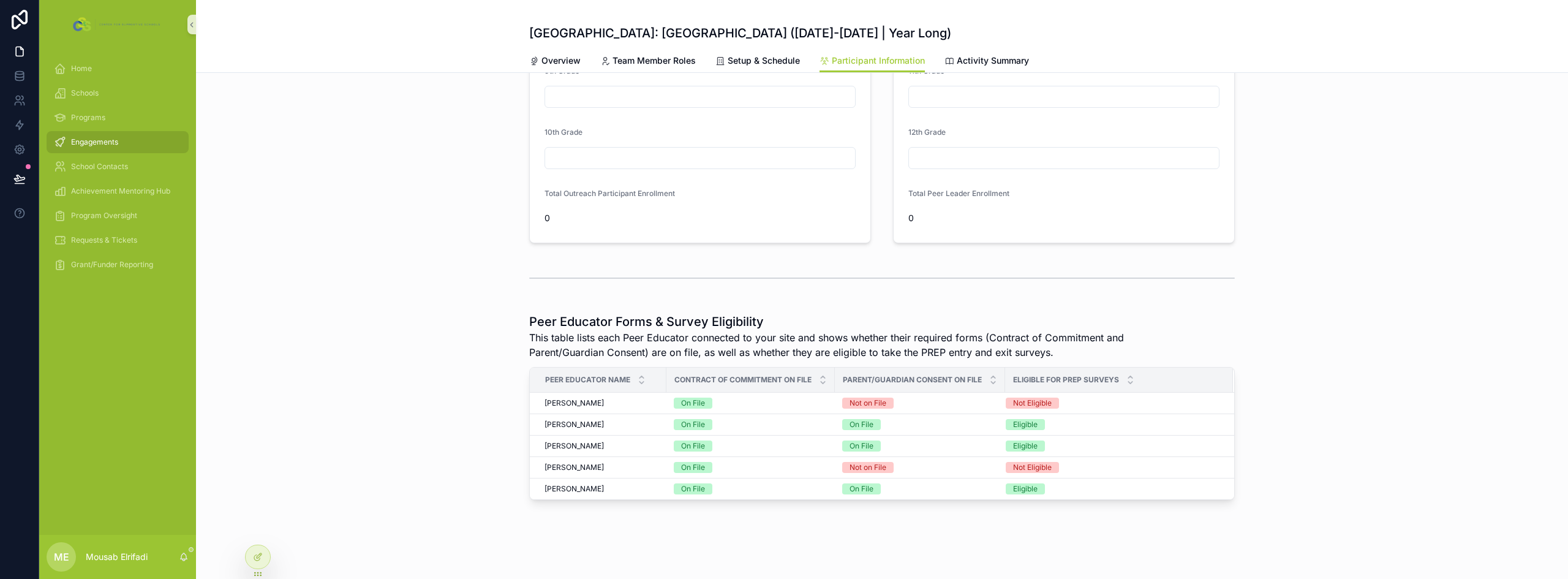
scroll to position [125, 0]
click at [25, 78] on icon at bounding box center [20, 76] width 12 height 12
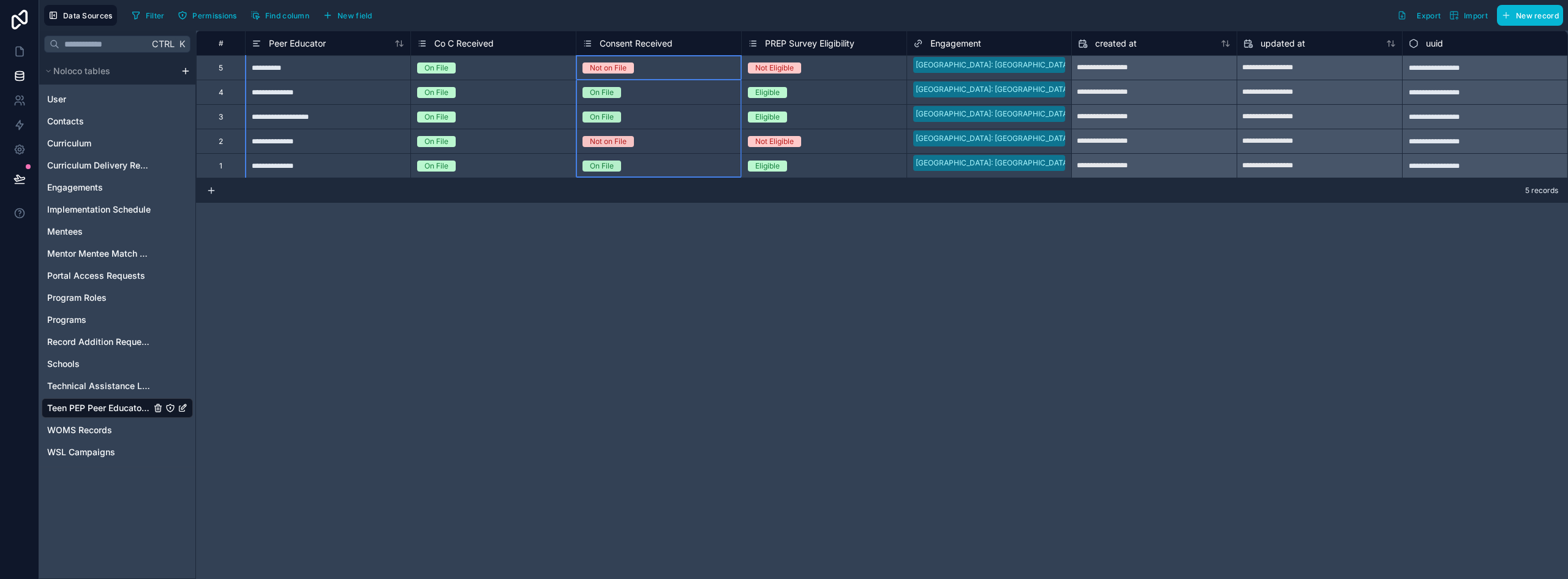
click at [643, 41] on span "Consent Received" at bounding box center [636, 43] width 73 height 12
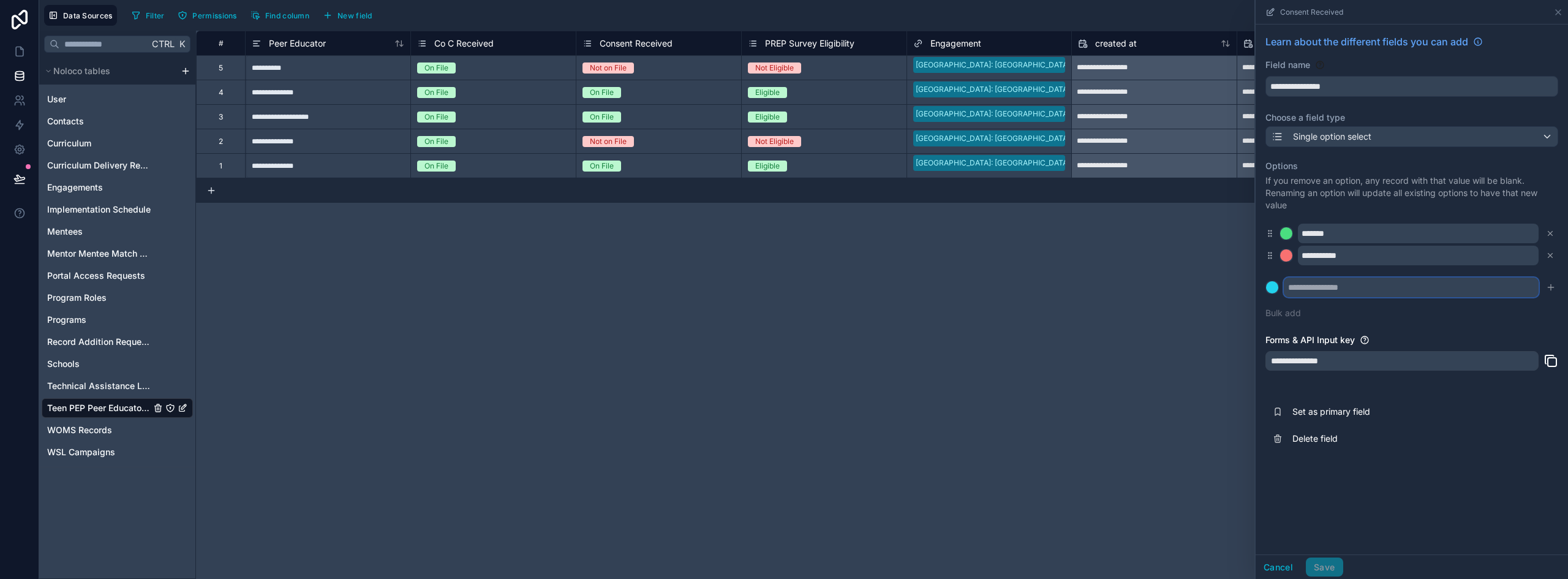
click at [1340, 291] on input "text" at bounding box center [1411, 287] width 255 height 20
type input "**********"
click at [1273, 283] on div at bounding box center [1272, 287] width 12 height 12
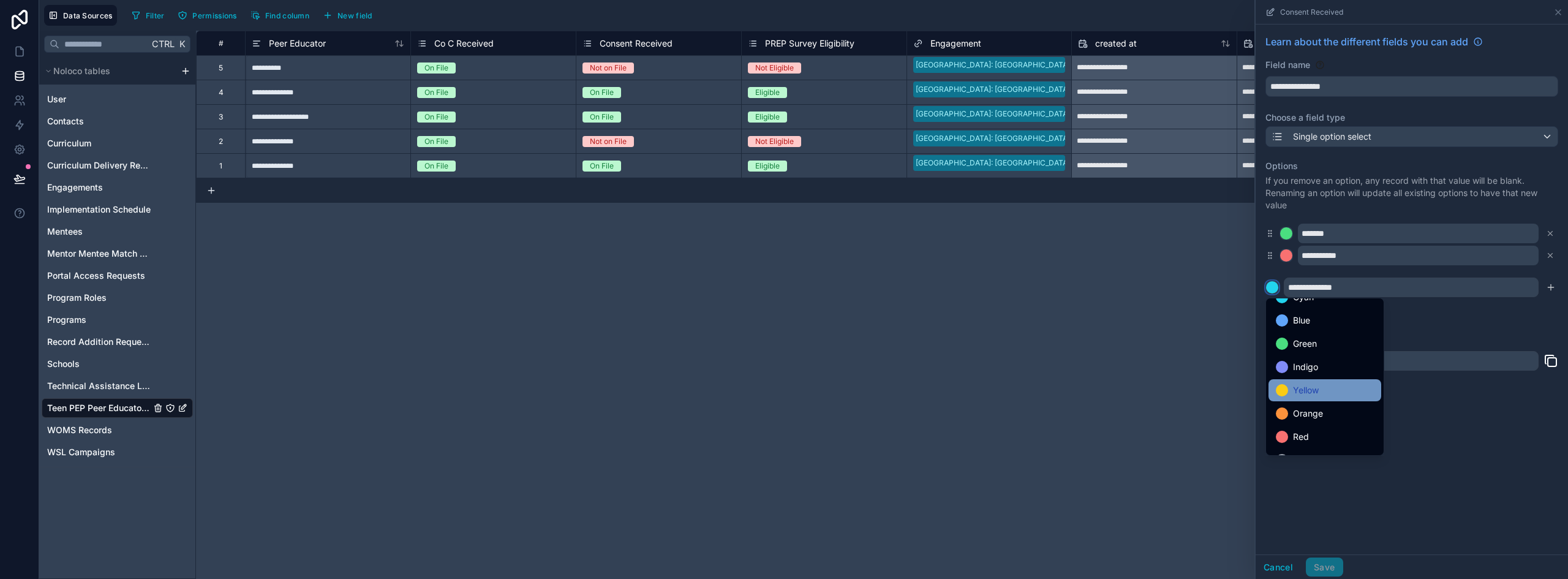
scroll to position [103, 0]
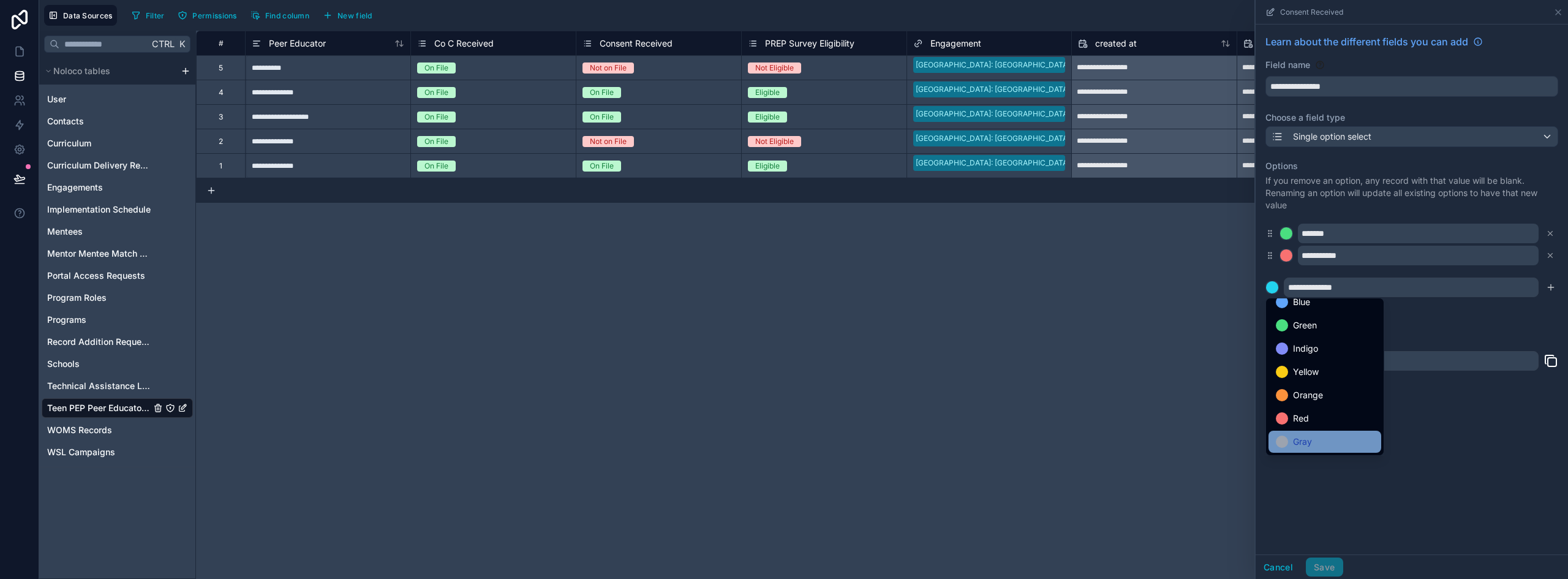
click at [1324, 434] on div "Gray" at bounding box center [1325, 442] width 98 height 15
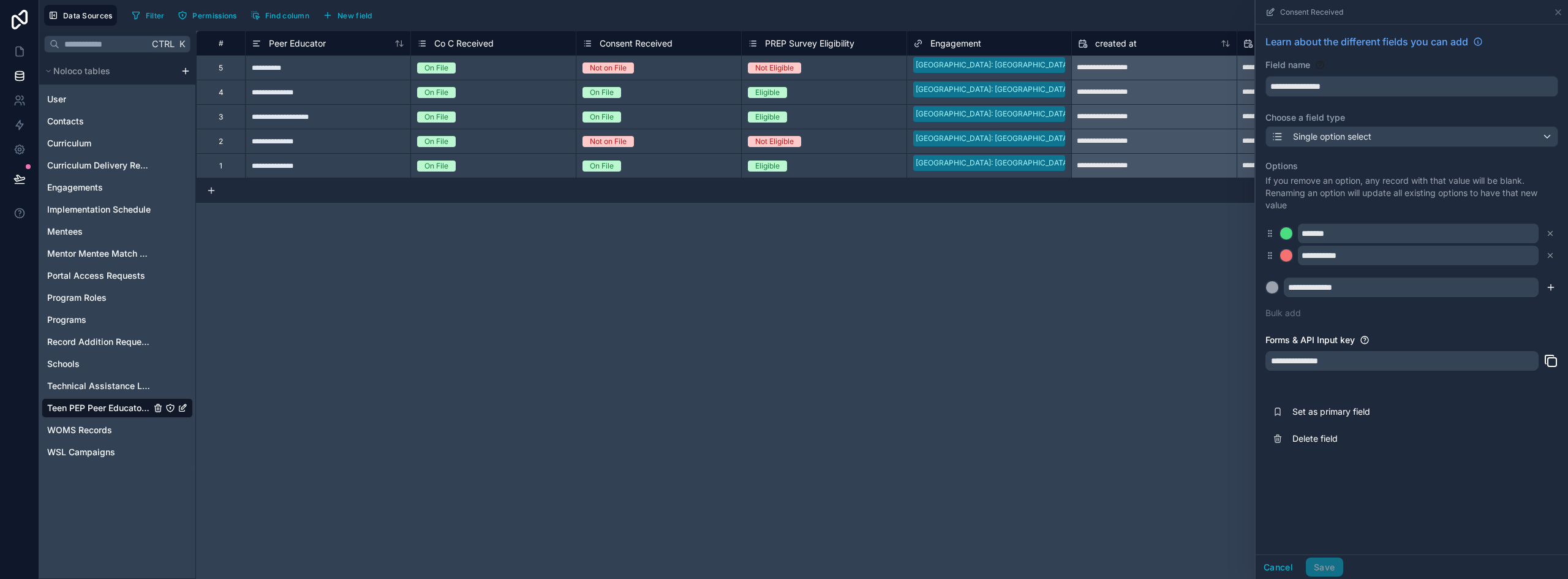
click at [1553, 286] on icon "submit" at bounding box center [1551, 287] width 10 height 10
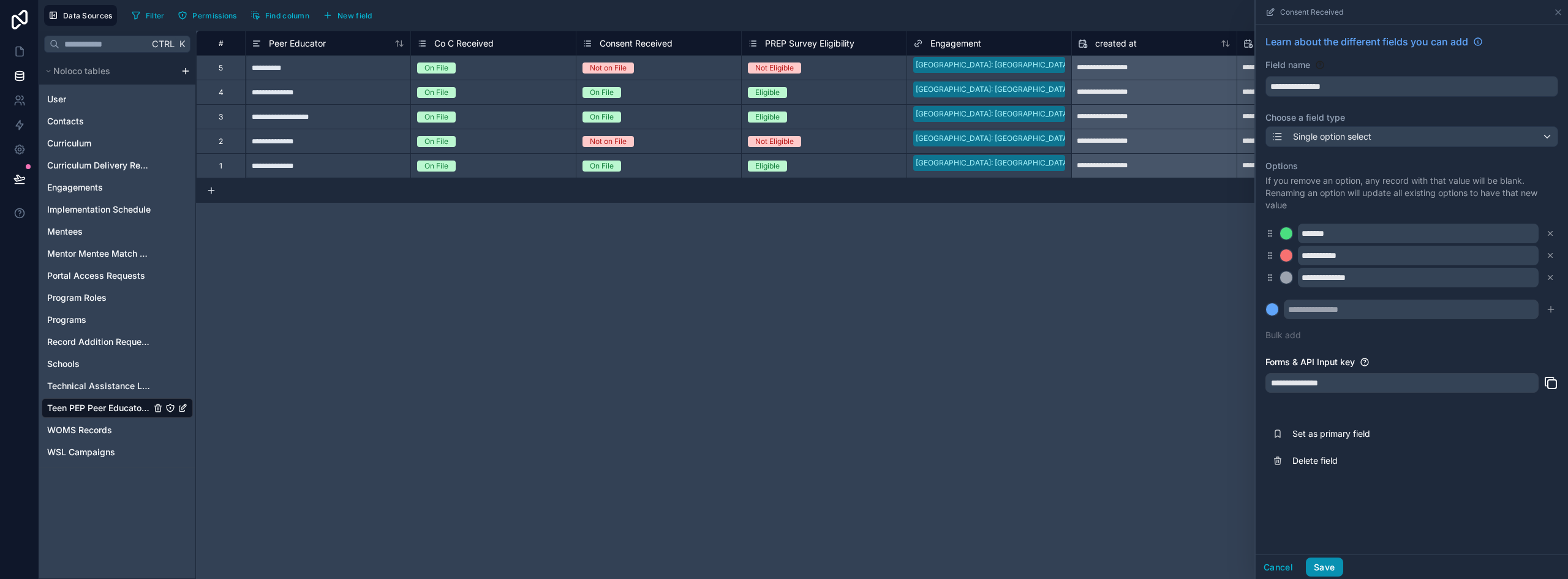
click at [1329, 568] on button "Save" at bounding box center [1324, 568] width 36 height 20
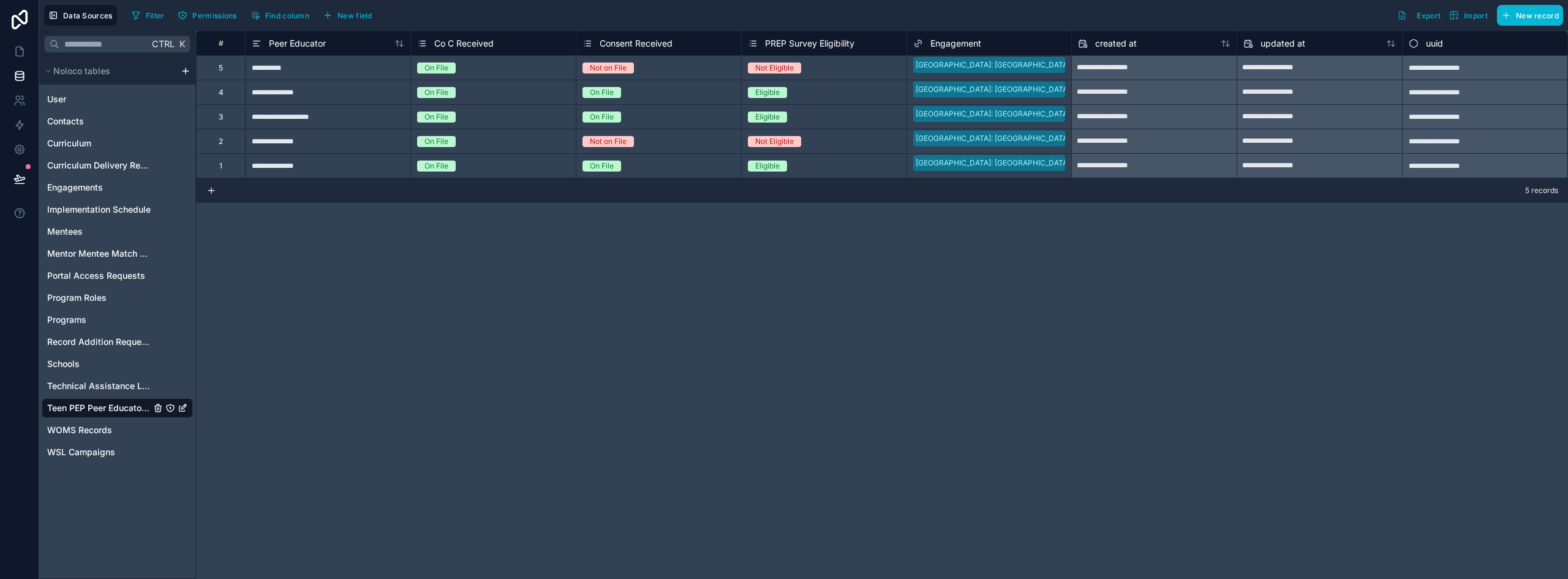
click at [644, 161] on div "On File" at bounding box center [659, 166] width 165 height 14
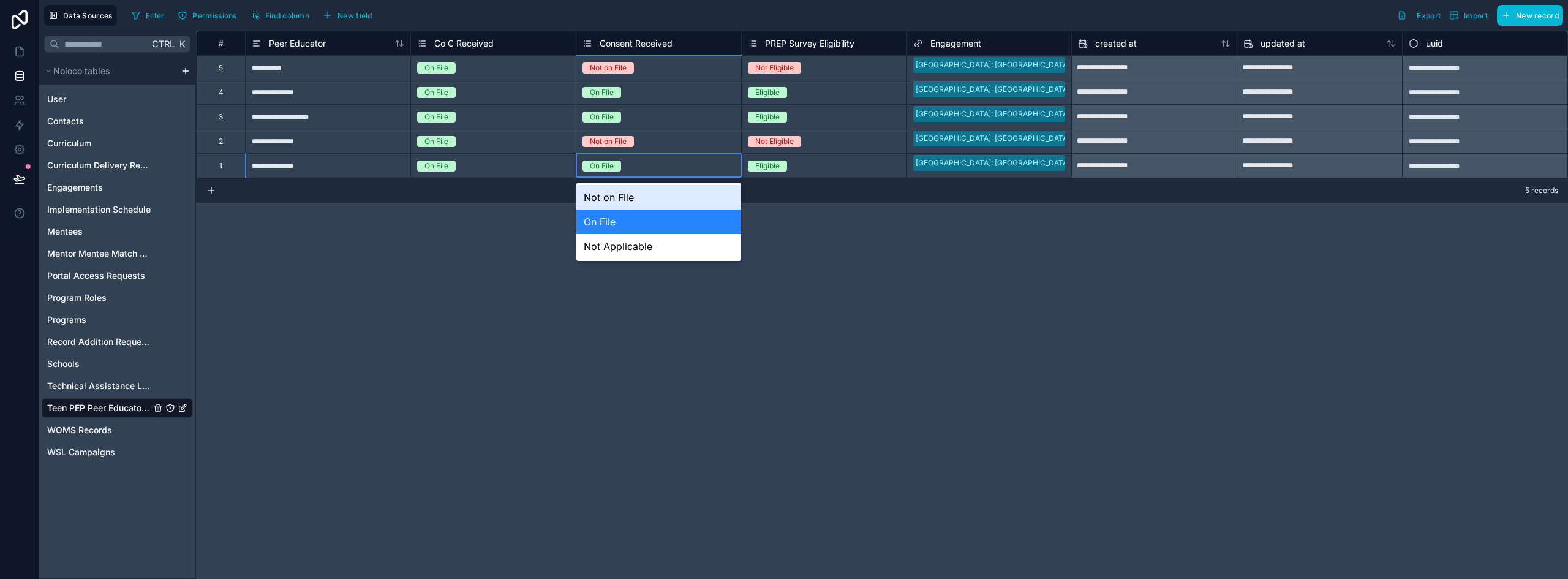
click at [644, 161] on div "On File" at bounding box center [659, 166] width 165 height 14
click at [625, 247] on div "Not Applicable" at bounding box center [659, 247] width 165 height 24
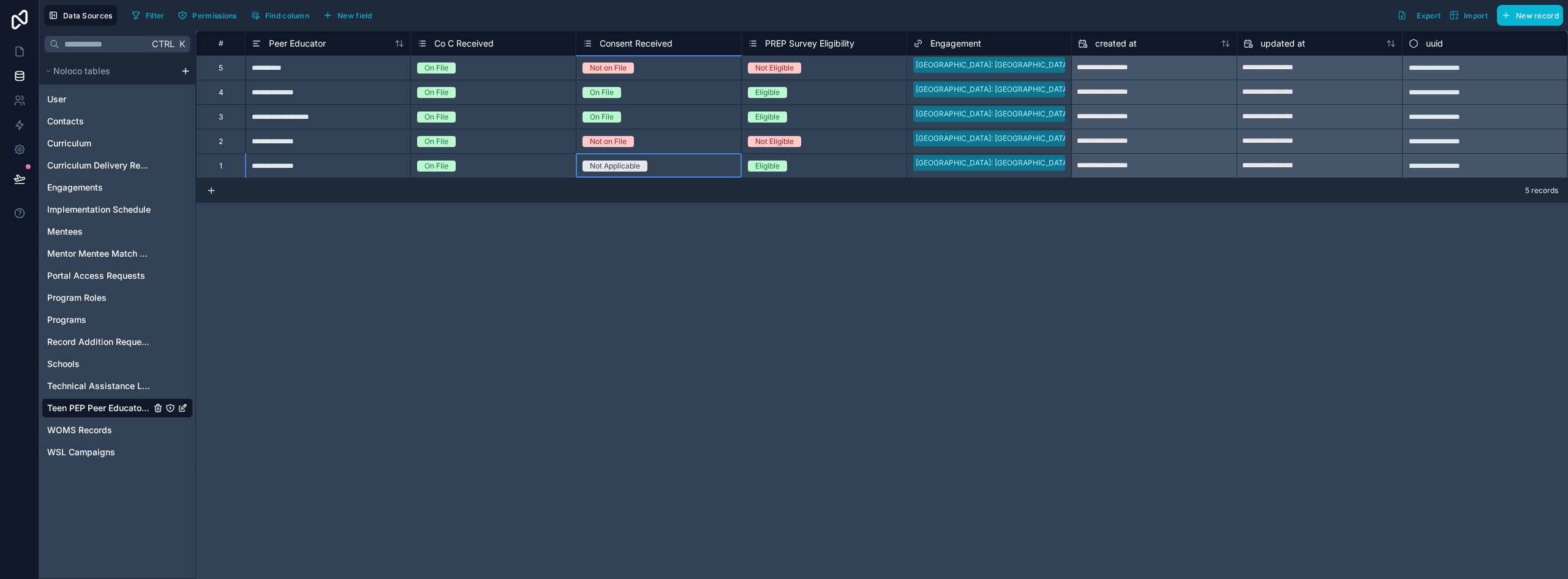
click at [544, 293] on div "**********" at bounding box center [882, 305] width 1372 height 549
click at [20, 48] on icon at bounding box center [20, 51] width 12 height 12
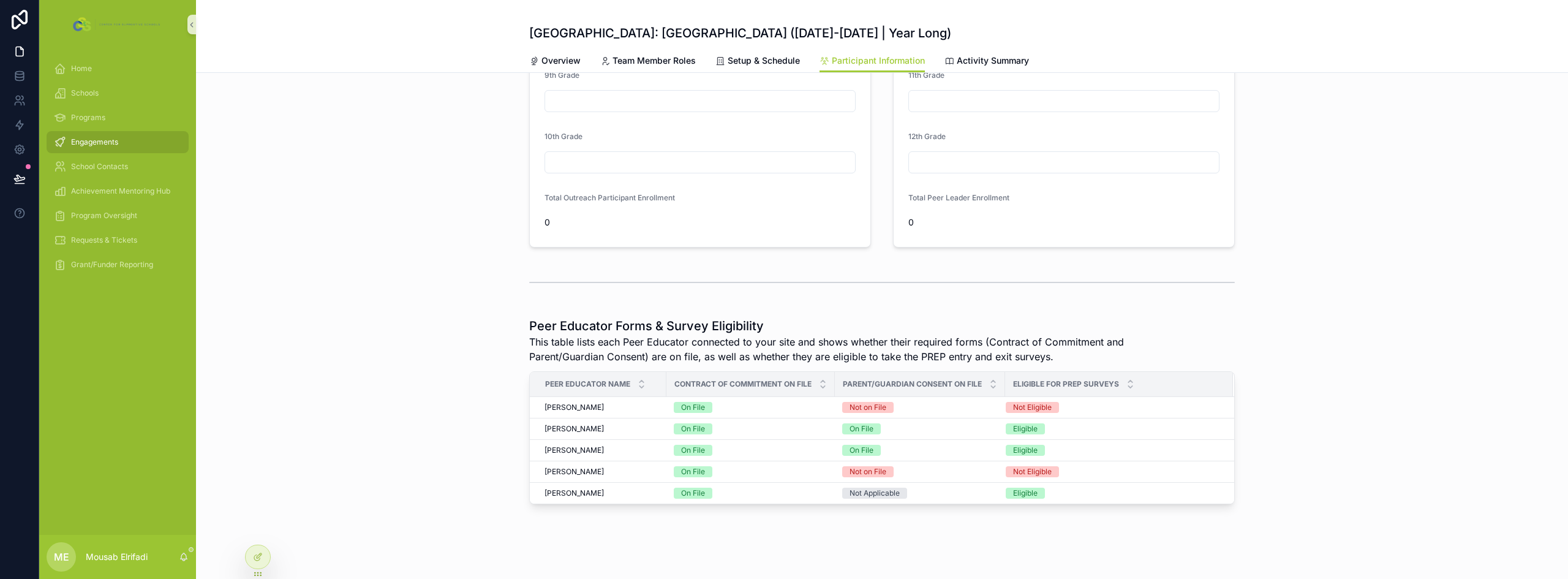
scroll to position [125, 0]
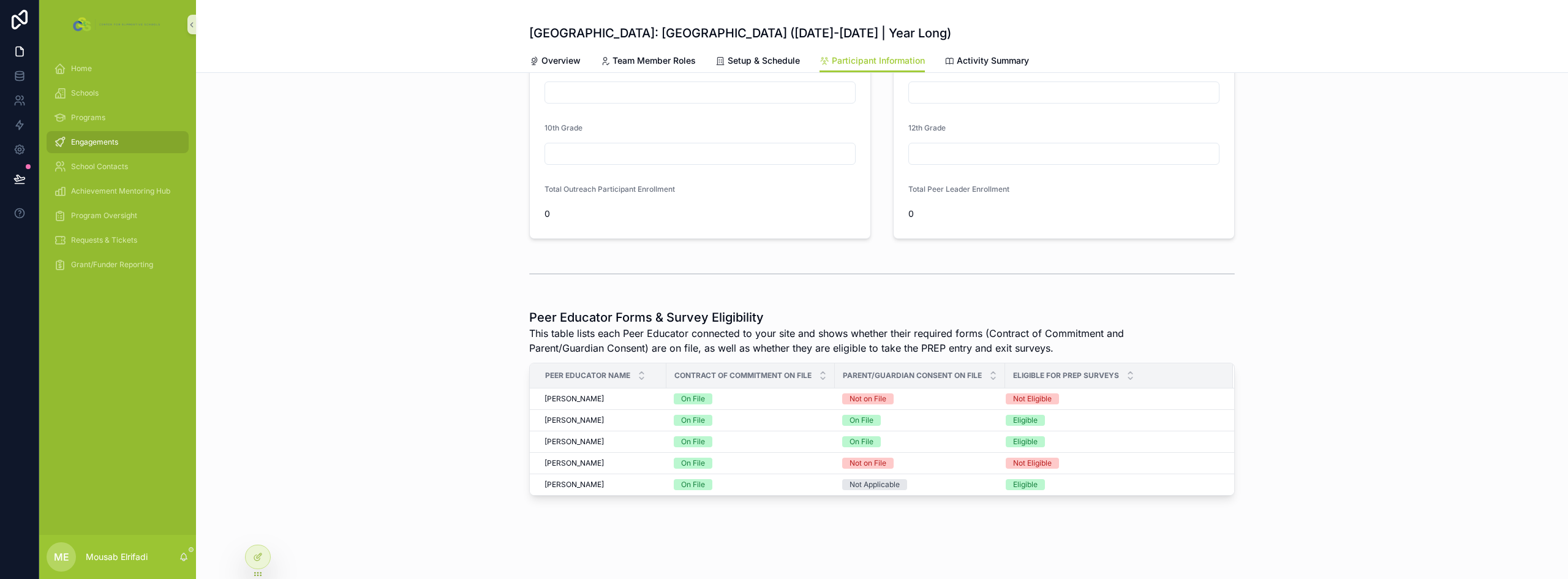
click at [413, 312] on div "Peer Educator Forms & Survey Eligibility This table lists each Peer Educator co…" at bounding box center [882, 402] width 1372 height 197
click at [256, 528] on icon at bounding box center [258, 530] width 10 height 10
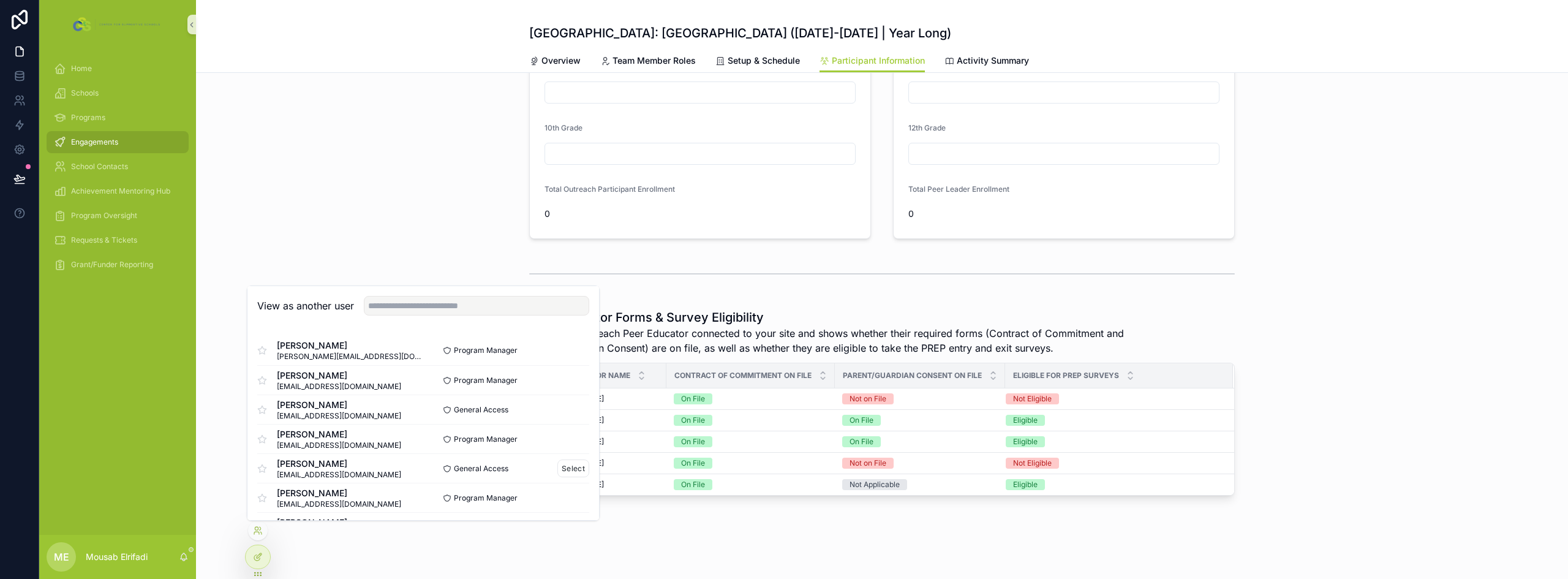
scroll to position [61, 0]
click at [563, 495] on button "Select" at bounding box center [573, 495] width 32 height 18
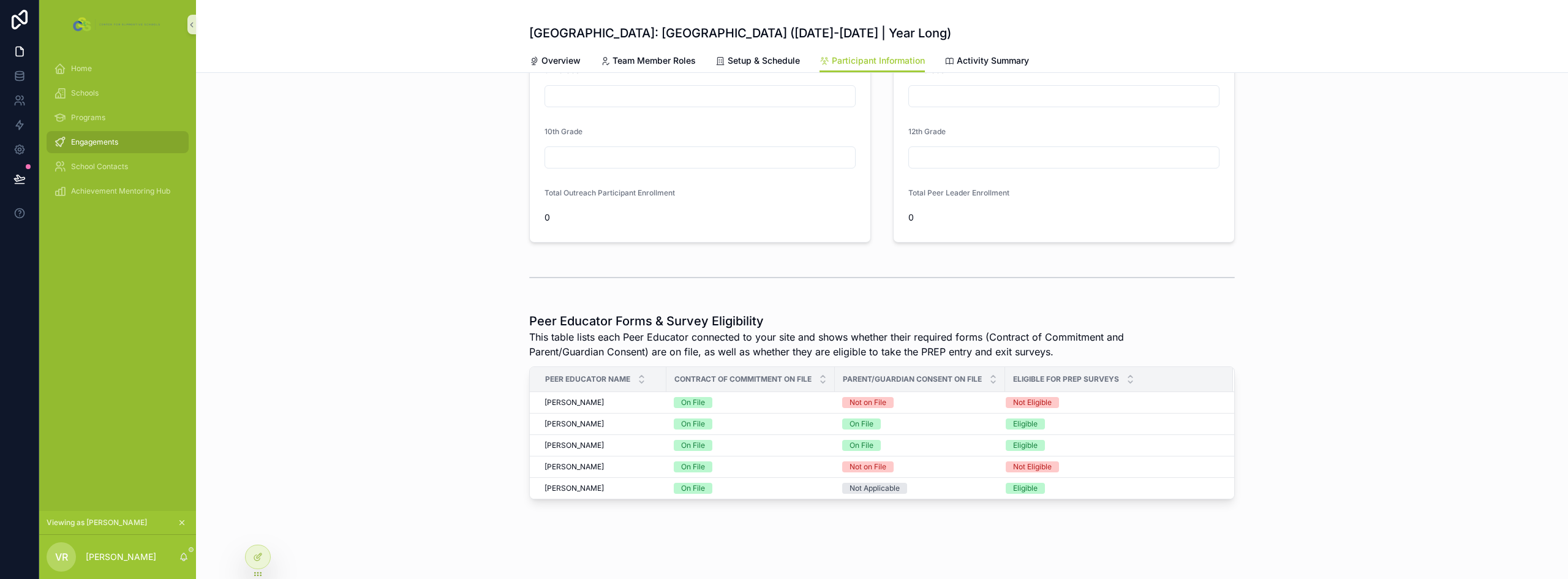
scroll to position [125, 0]
click at [82, 142] on span "Engagements" at bounding box center [95, 142] width 47 height 10
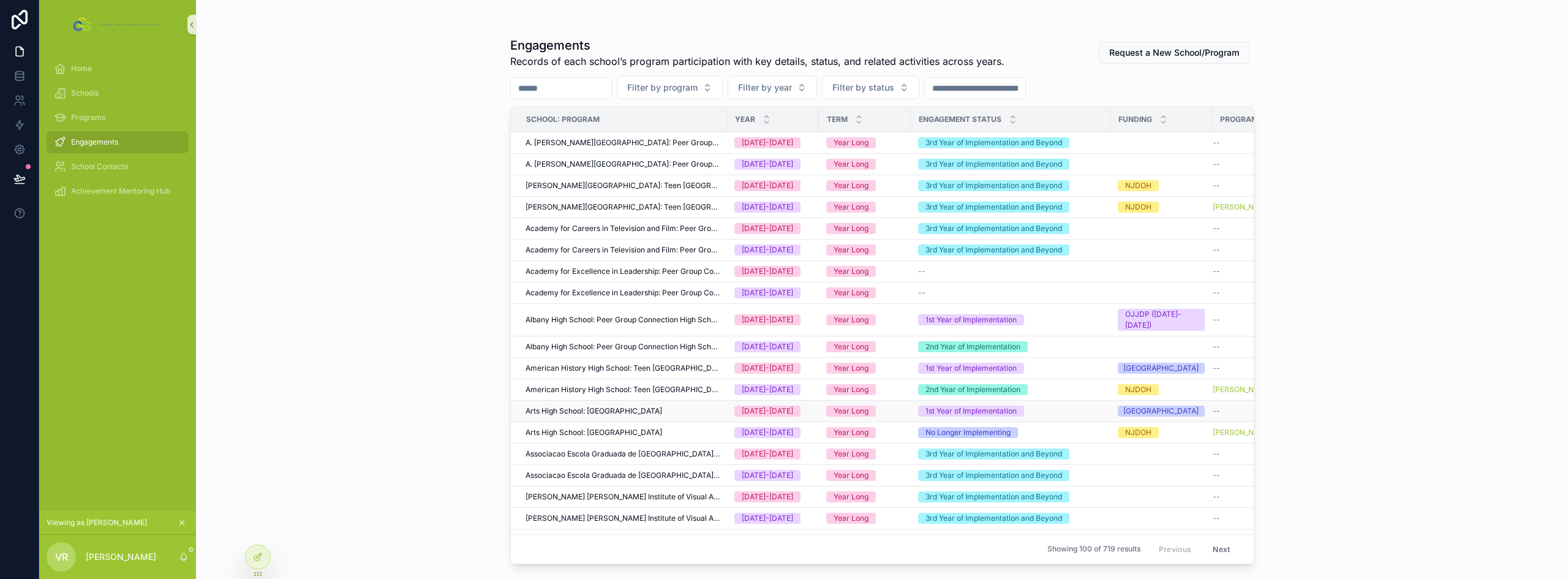
click at [630, 416] on span "Arts High School: [GEOGRAPHIC_DATA]" at bounding box center [594, 411] width 136 height 10
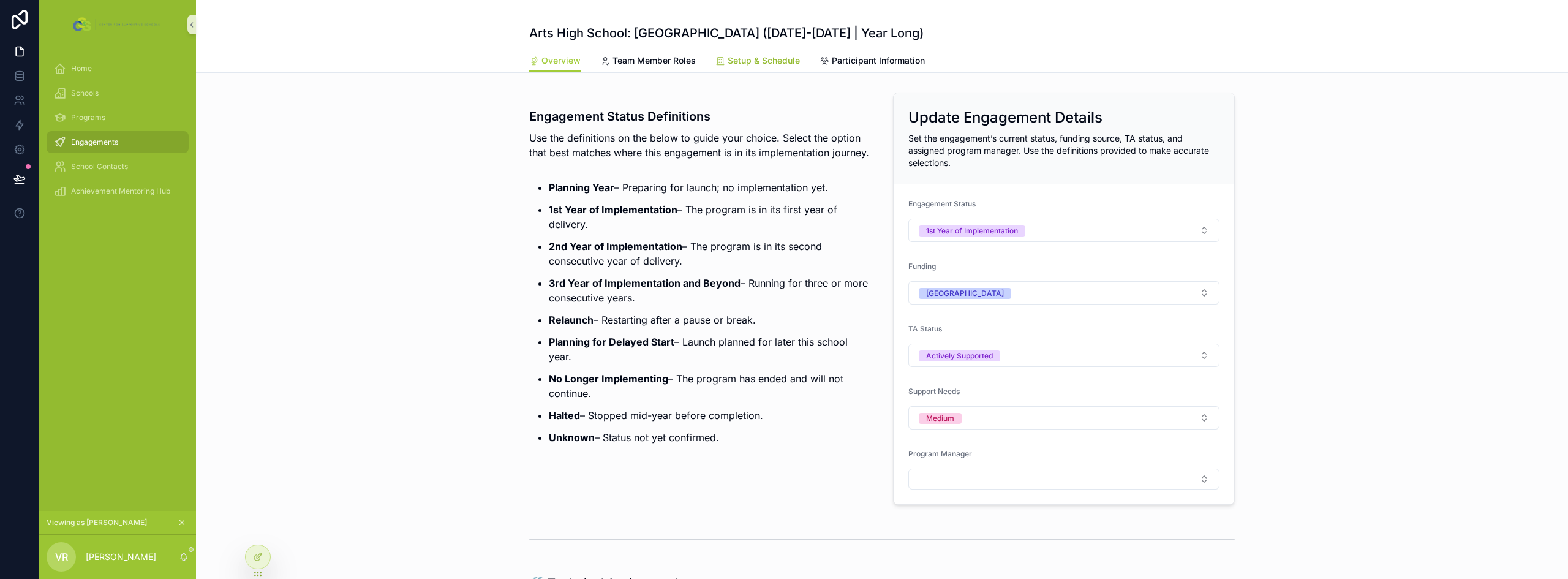
click at [733, 58] on span "Setup & Schedule" at bounding box center [764, 61] width 72 height 12
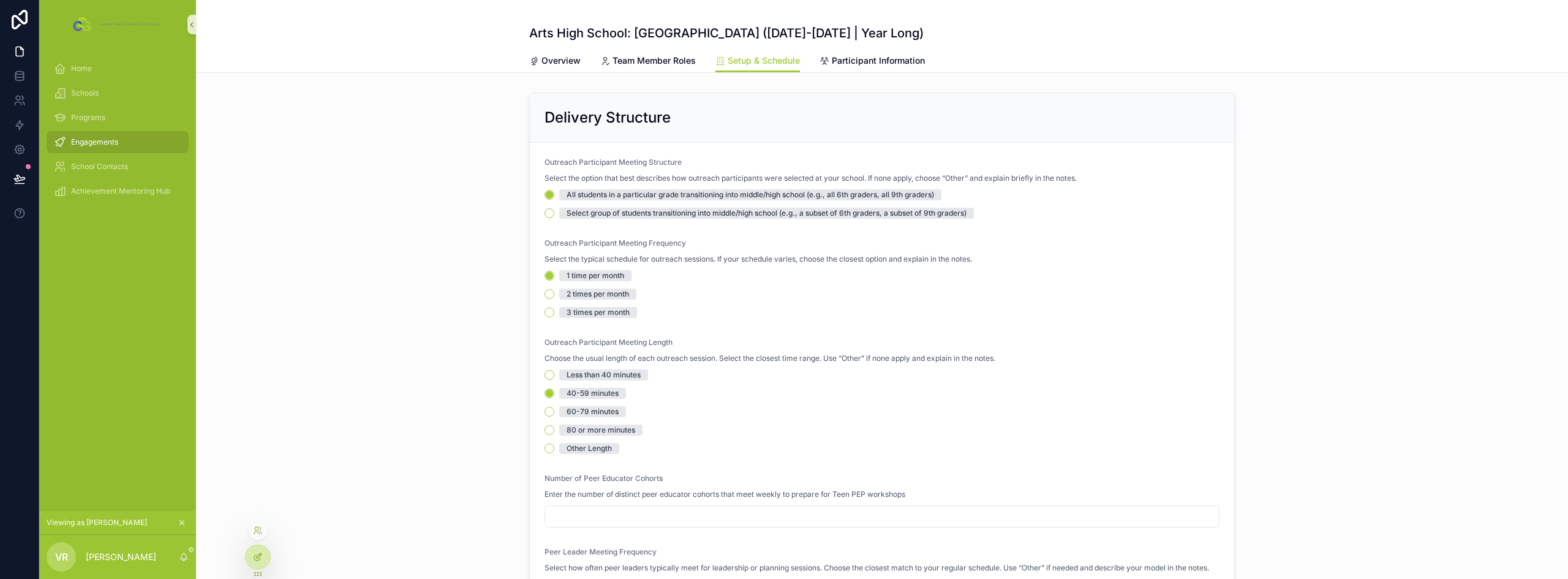
click at [253, 559] on icon at bounding box center [258, 557] width 10 height 10
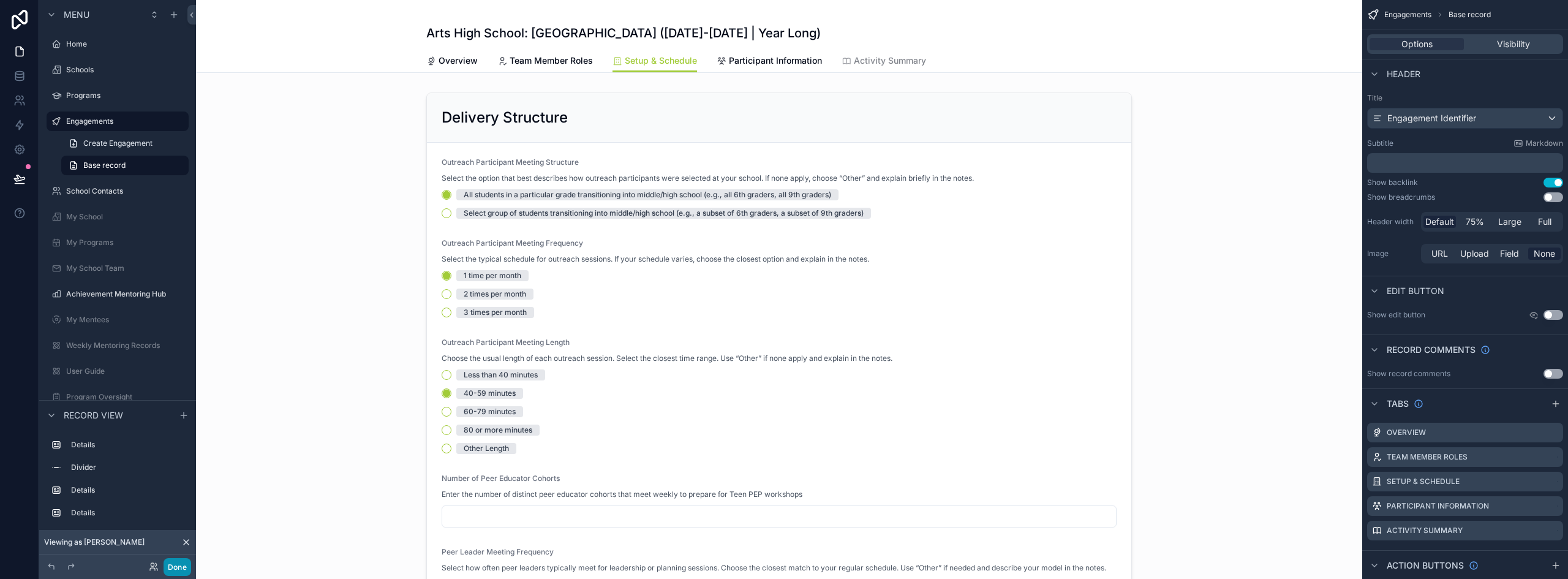
click at [182, 573] on button "Done" at bounding box center [177, 567] width 28 height 18
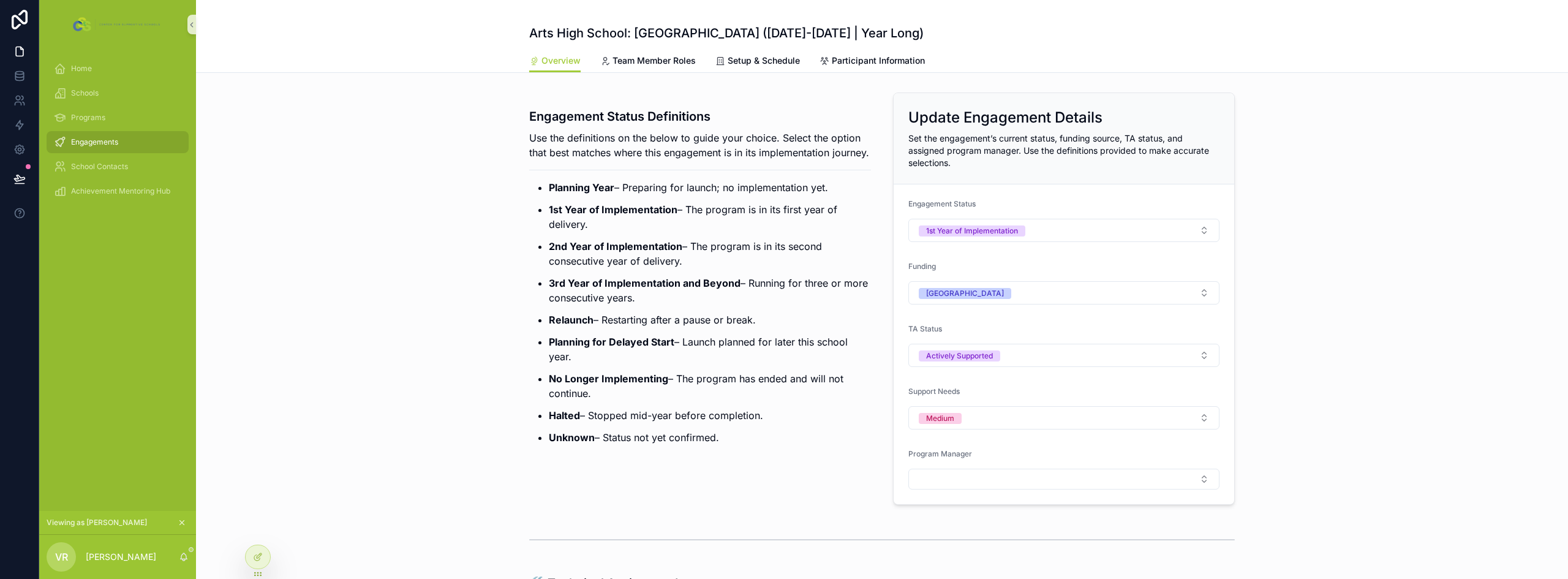
drag, startPoint x: 472, startPoint y: 207, endPoint x: 465, endPoint y: 207, distance: 7.0
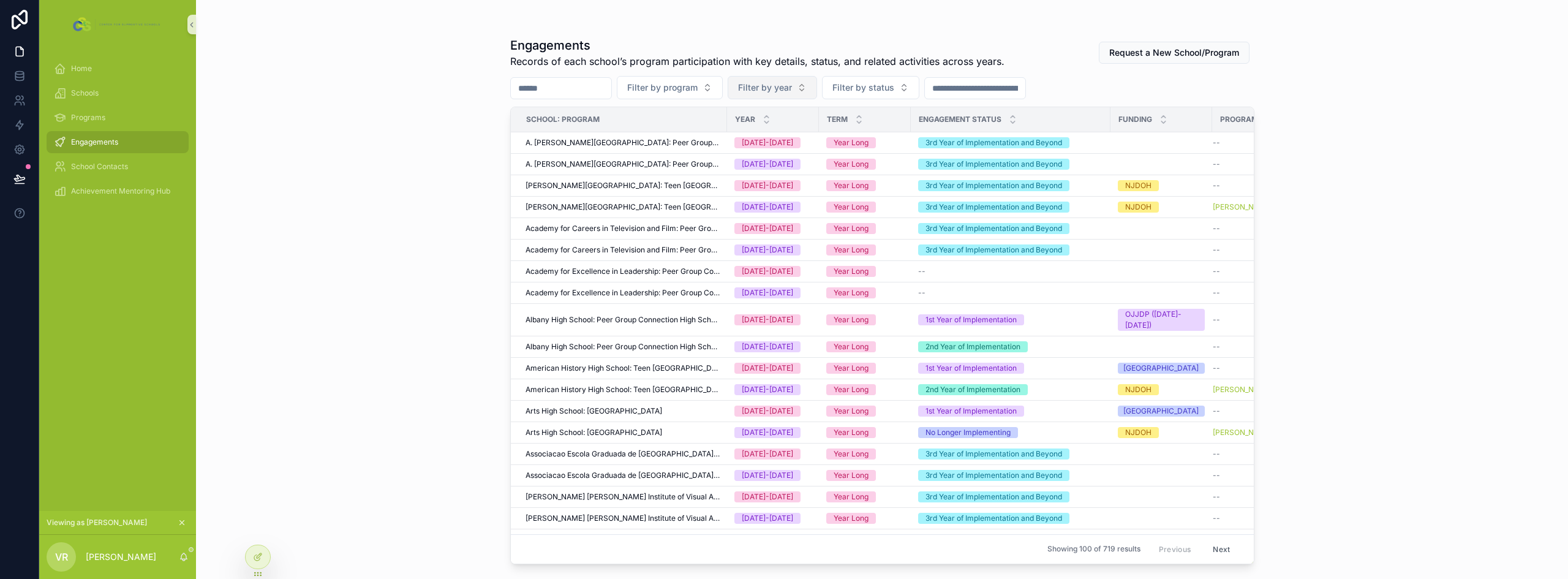
click at [798, 96] on button "Filter by year" at bounding box center [773, 87] width 89 height 23
click at [768, 165] on div "[DATE]-[DATE]" at bounding box center [803, 157] width 147 height 20
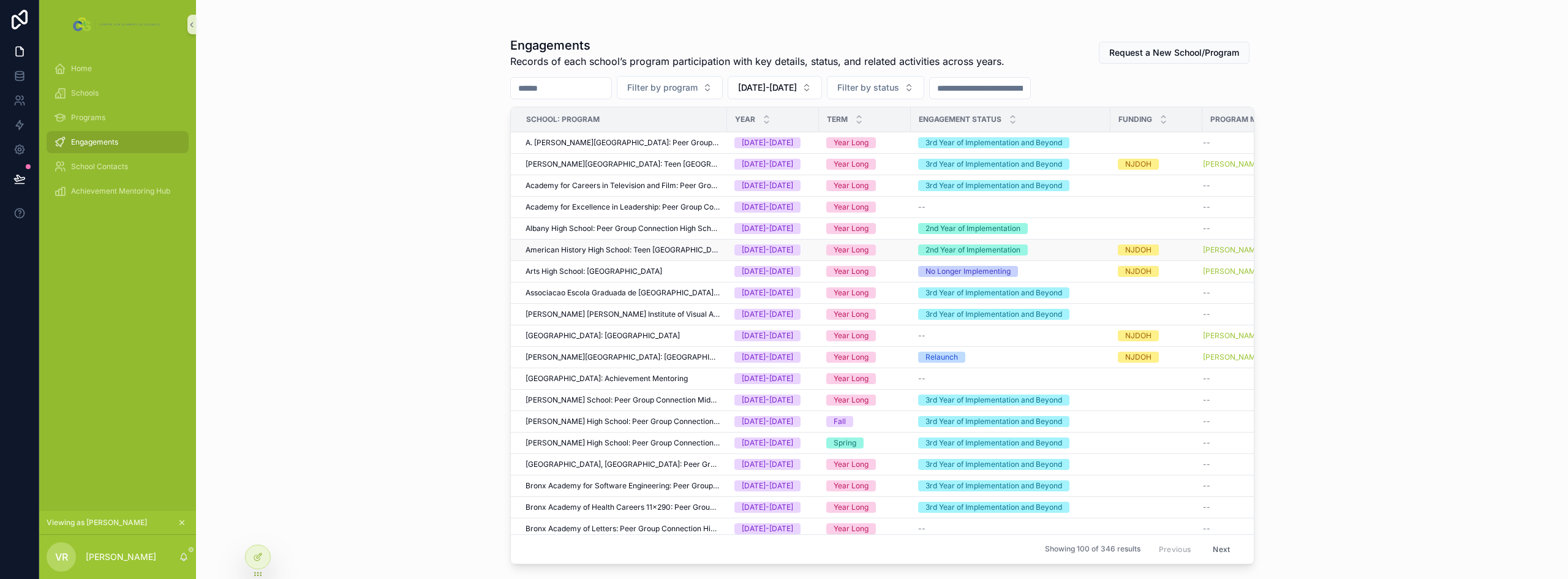
click at [685, 249] on span "American History High School: Teen [GEOGRAPHIC_DATA]" at bounding box center [623, 250] width 194 height 10
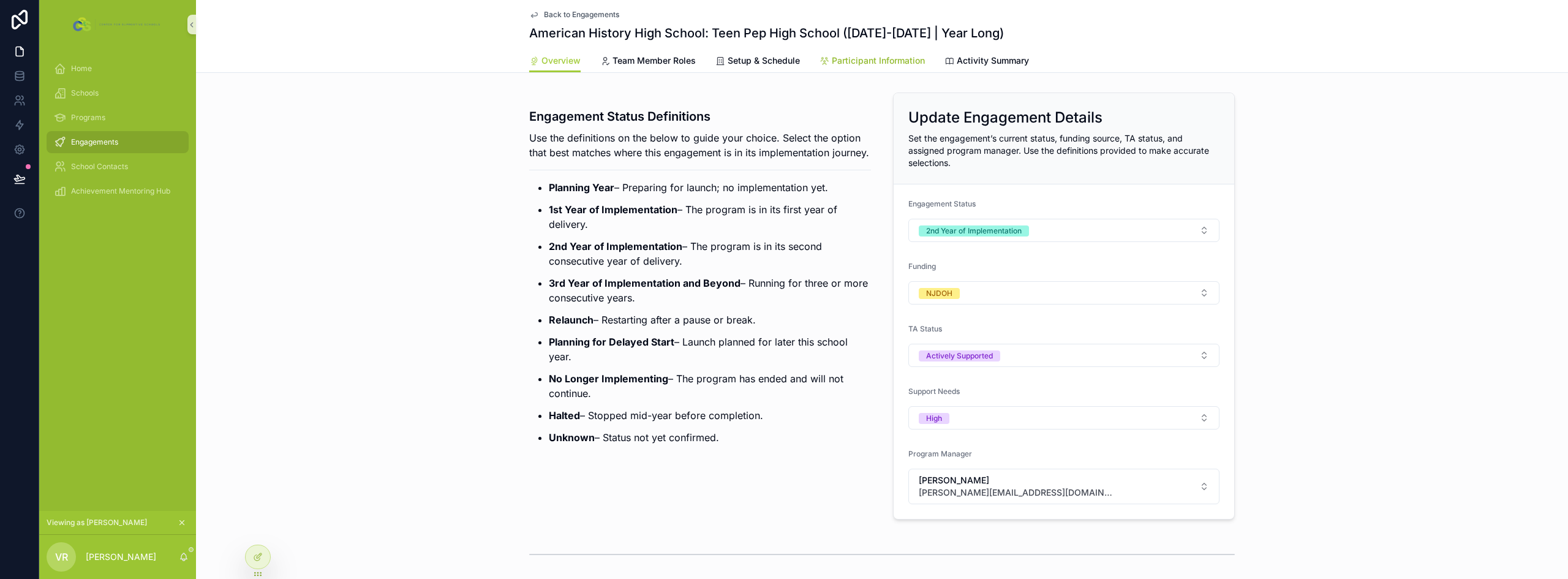
click at [873, 63] on span "Participant Information" at bounding box center [879, 61] width 93 height 12
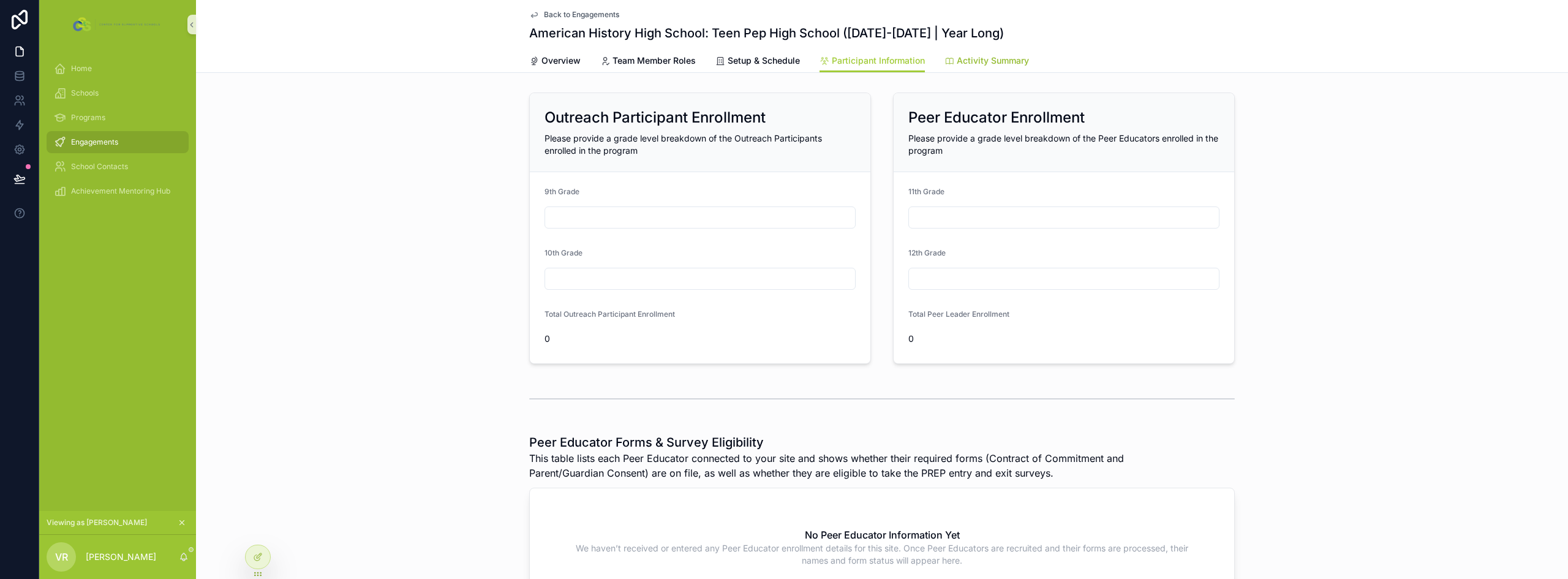
click at [990, 57] on span "Activity Summary" at bounding box center [993, 61] width 72 height 12
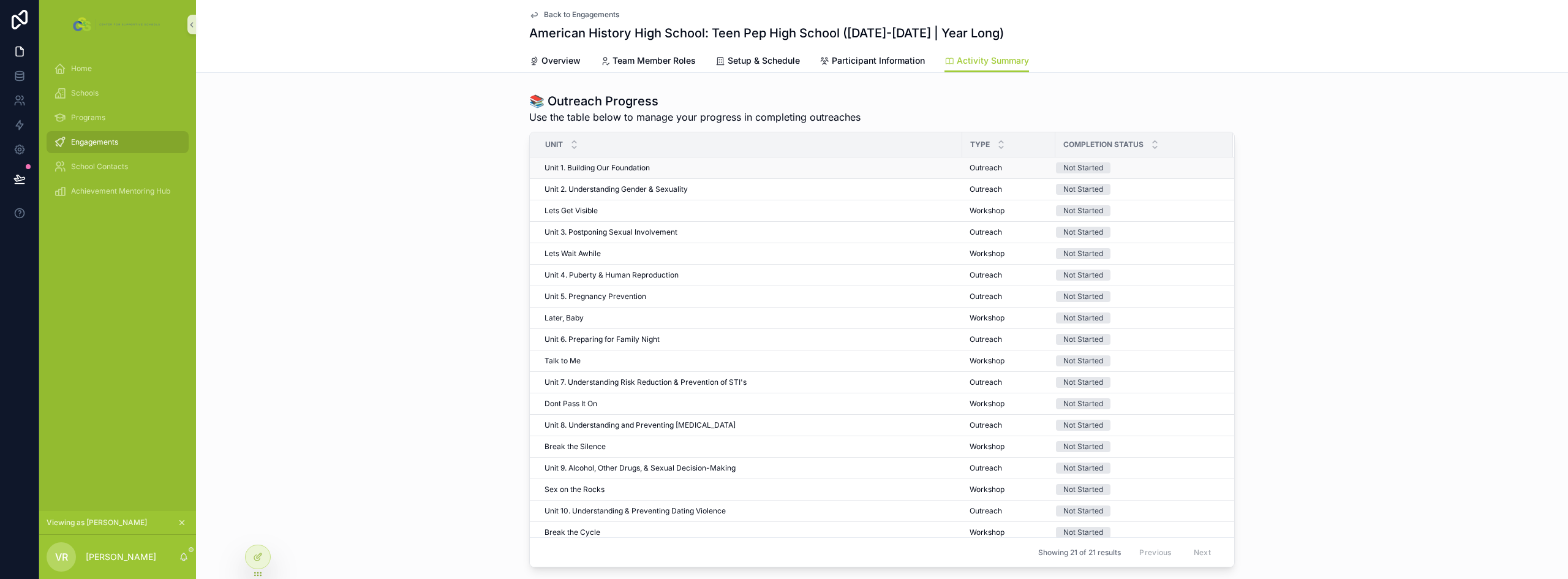
click at [660, 168] on div "Unit 1. Building Our Foundation Unit 1. Building Our Foundation" at bounding box center [750, 168] width 411 height 10
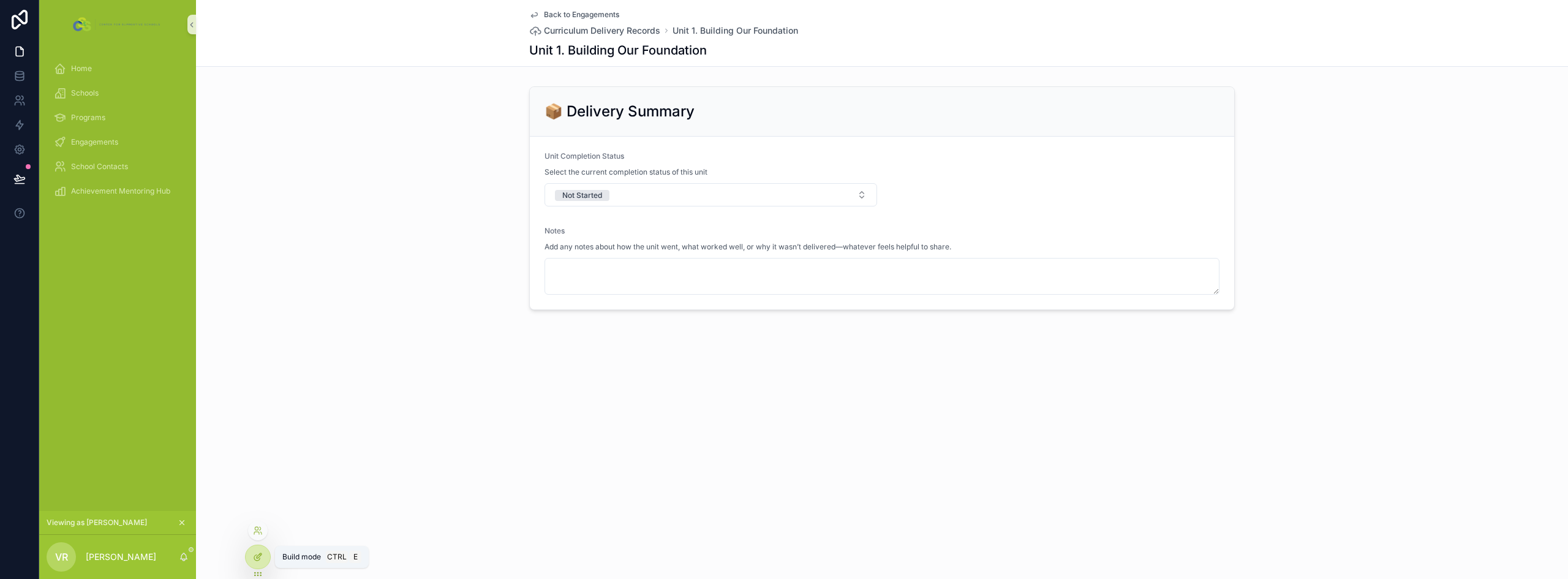
click at [261, 555] on icon at bounding box center [258, 557] width 10 height 10
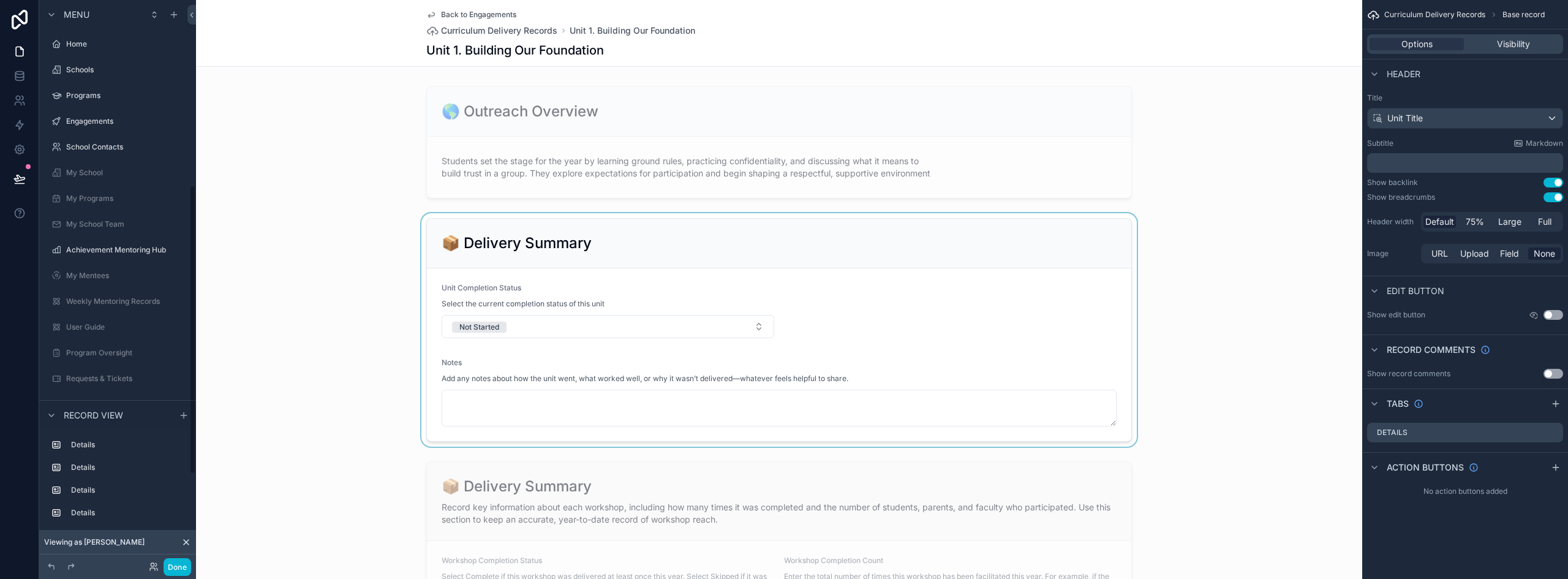
scroll to position [360, 0]
click at [587, 122] on div "scrollable content" at bounding box center [779, 143] width 1166 height 122
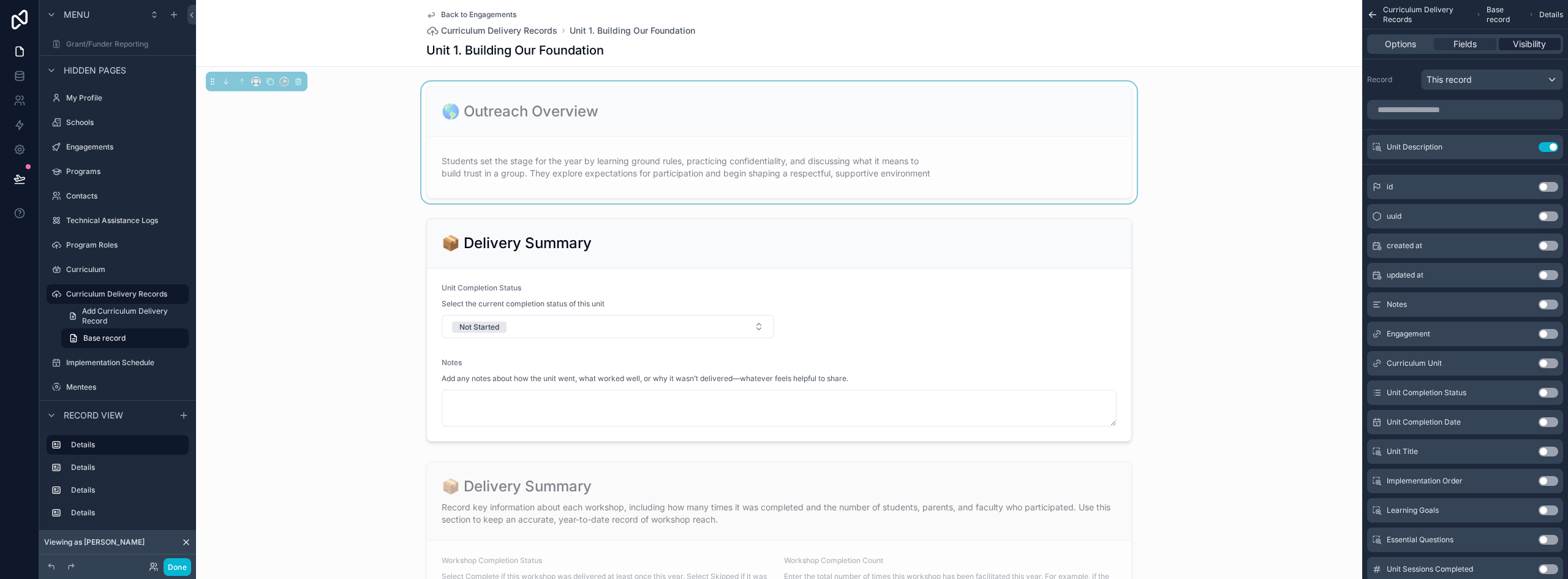
click at [1526, 42] on span "Visibility" at bounding box center [1530, 44] width 33 height 12
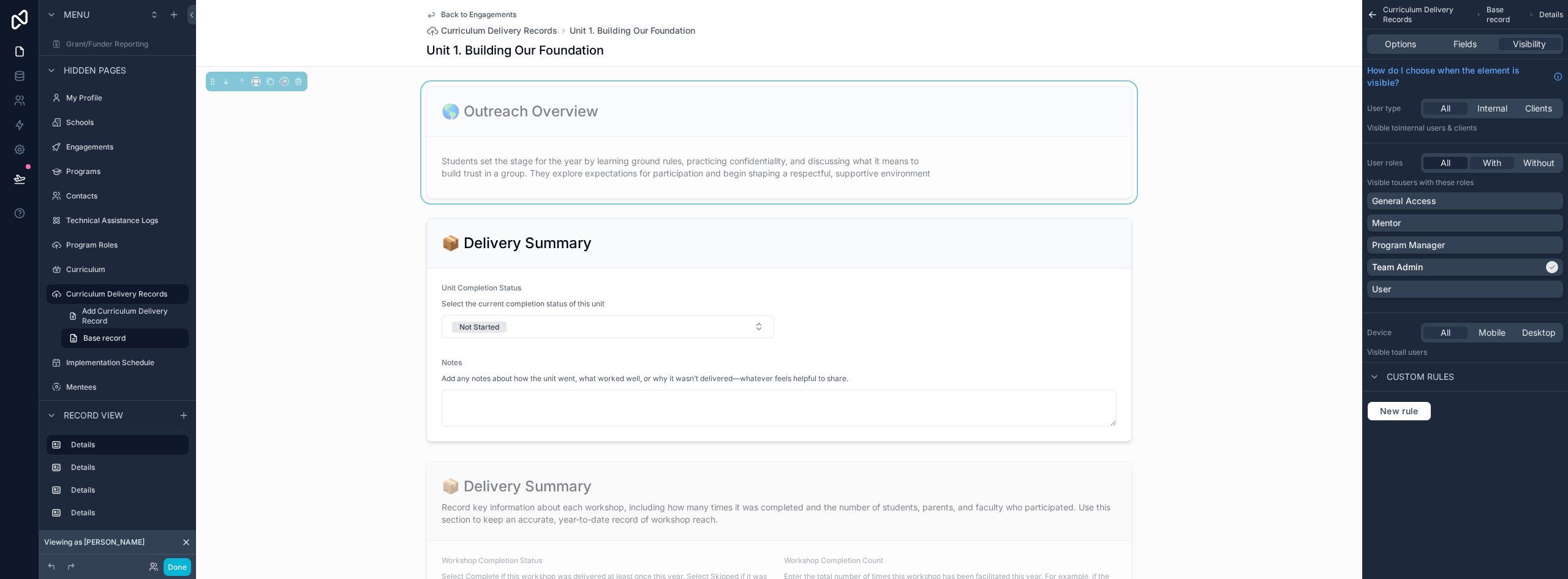
click at [1451, 161] on span "All" at bounding box center [1446, 163] width 10 height 12
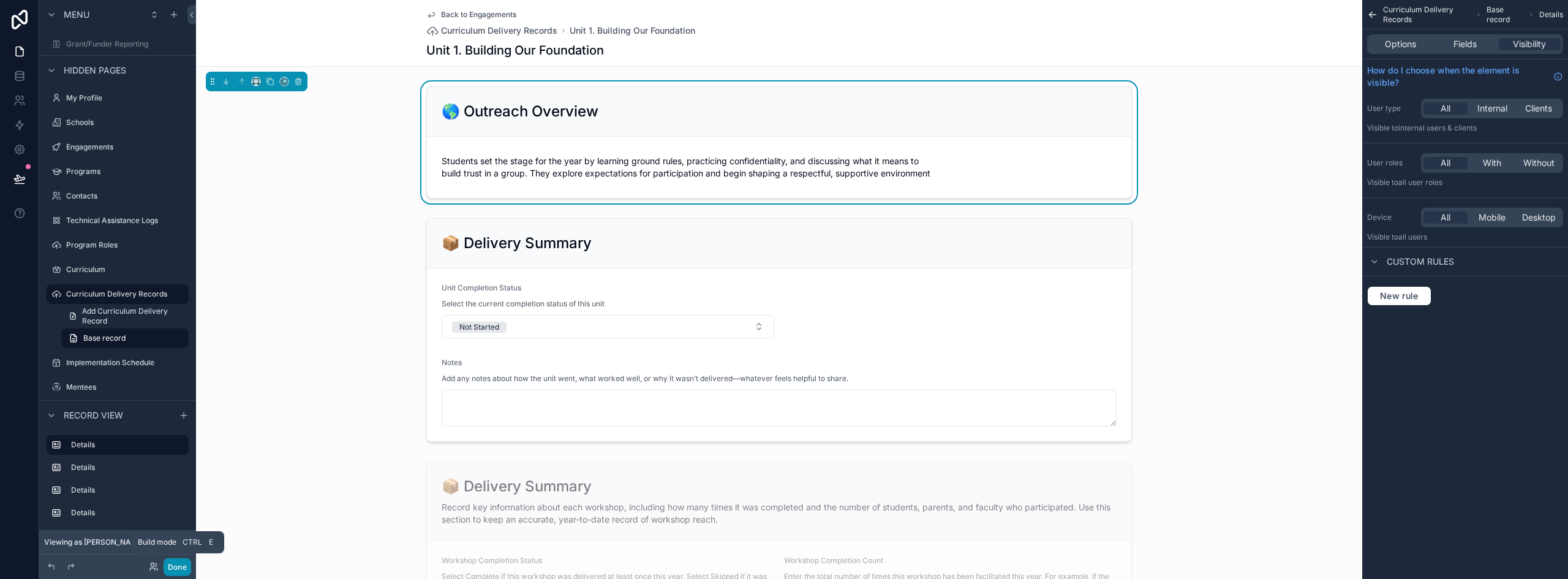
click at [175, 568] on button "Done" at bounding box center [177, 567] width 28 height 18
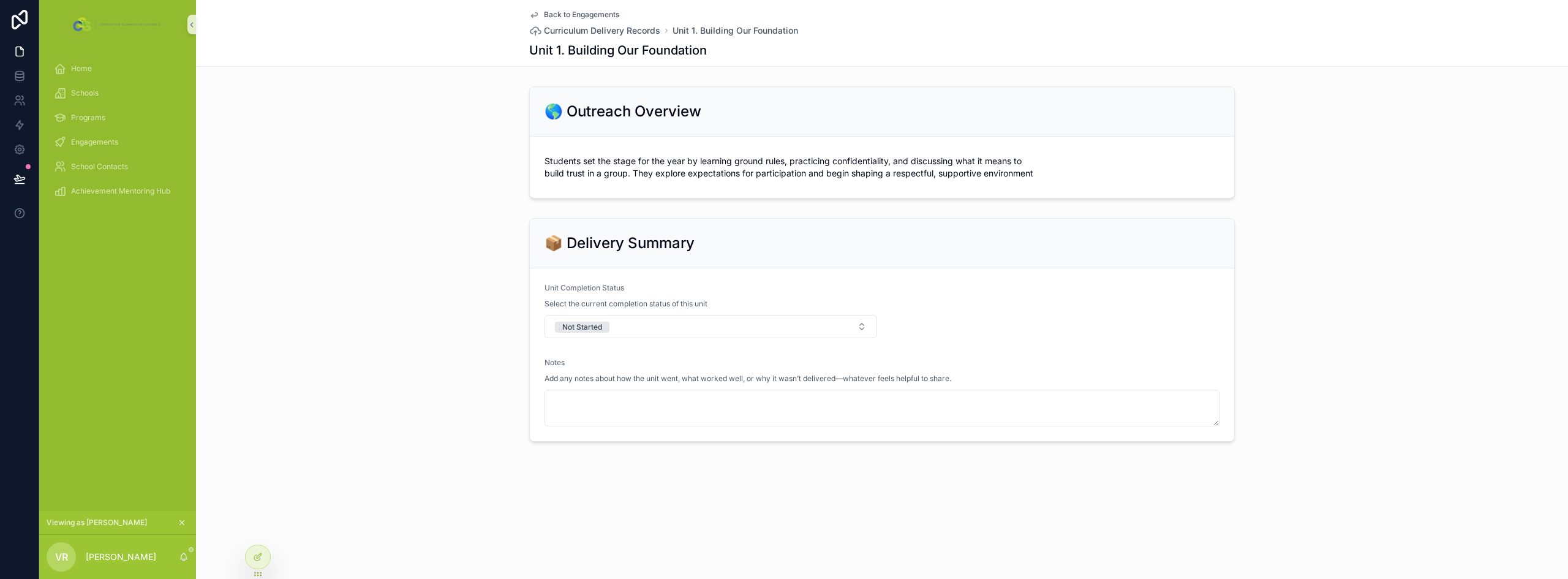
click at [716, 158] on span "Students set the stage for the year by learning ground rules, practicing confid…" at bounding box center [882, 168] width 675 height 24
click at [253, 559] on div at bounding box center [258, 557] width 24 height 23
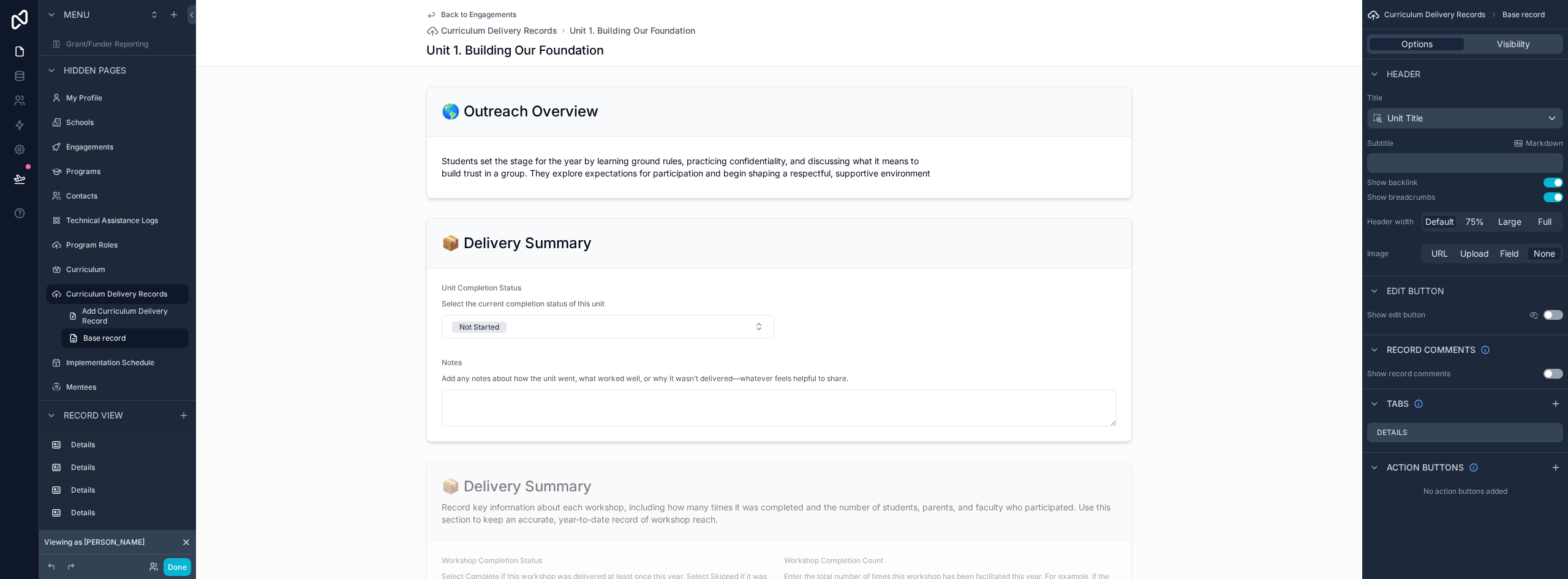
click at [1432, 49] on span "Options" at bounding box center [1417, 44] width 31 height 12
click at [1403, 163] on p "﻿" at bounding box center [1466, 163] width 188 height 12
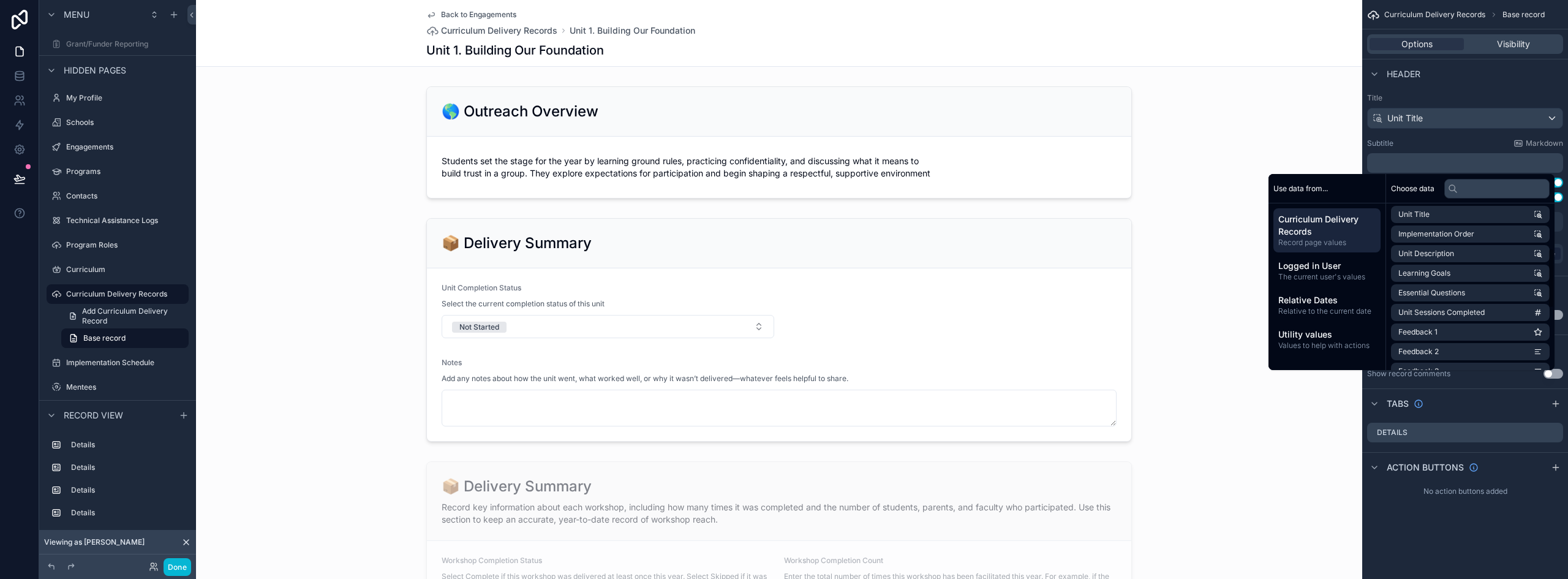
scroll to position [122, 0]
click at [1473, 251] on li "Unit Description" at bounding box center [1470, 251] width 159 height 17
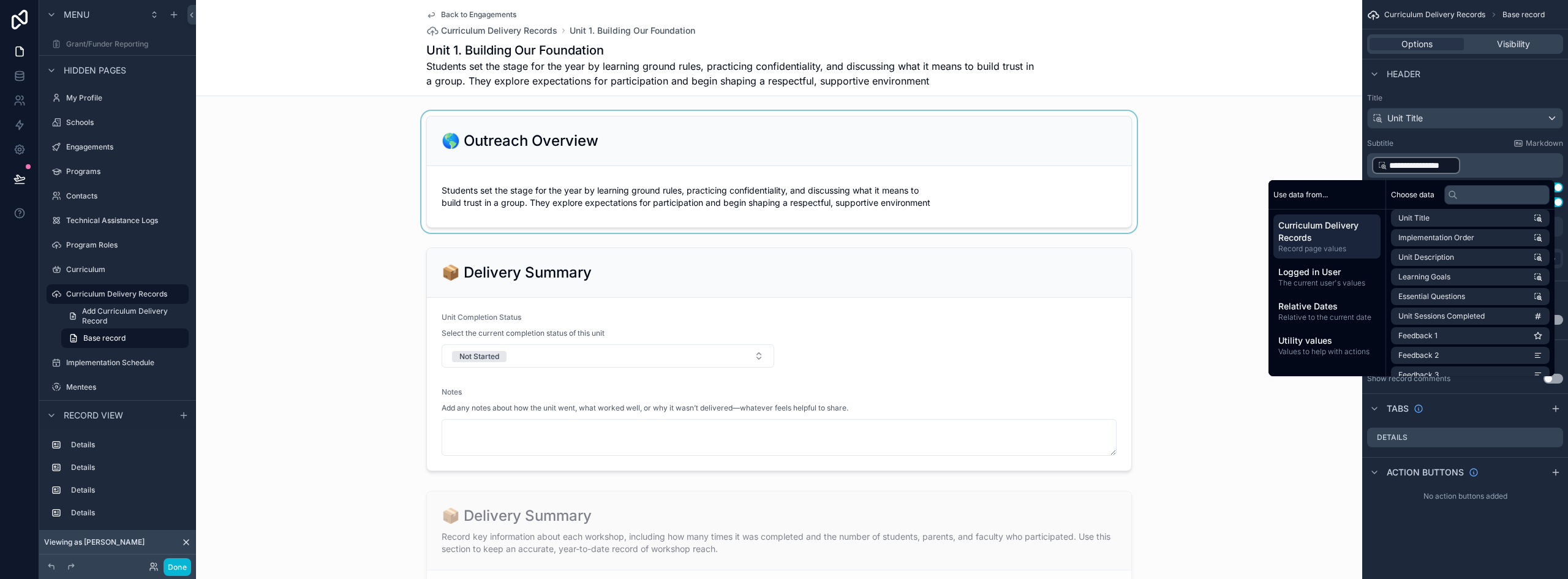
click at [912, 176] on div "scrollable content" at bounding box center [779, 172] width 1166 height 122
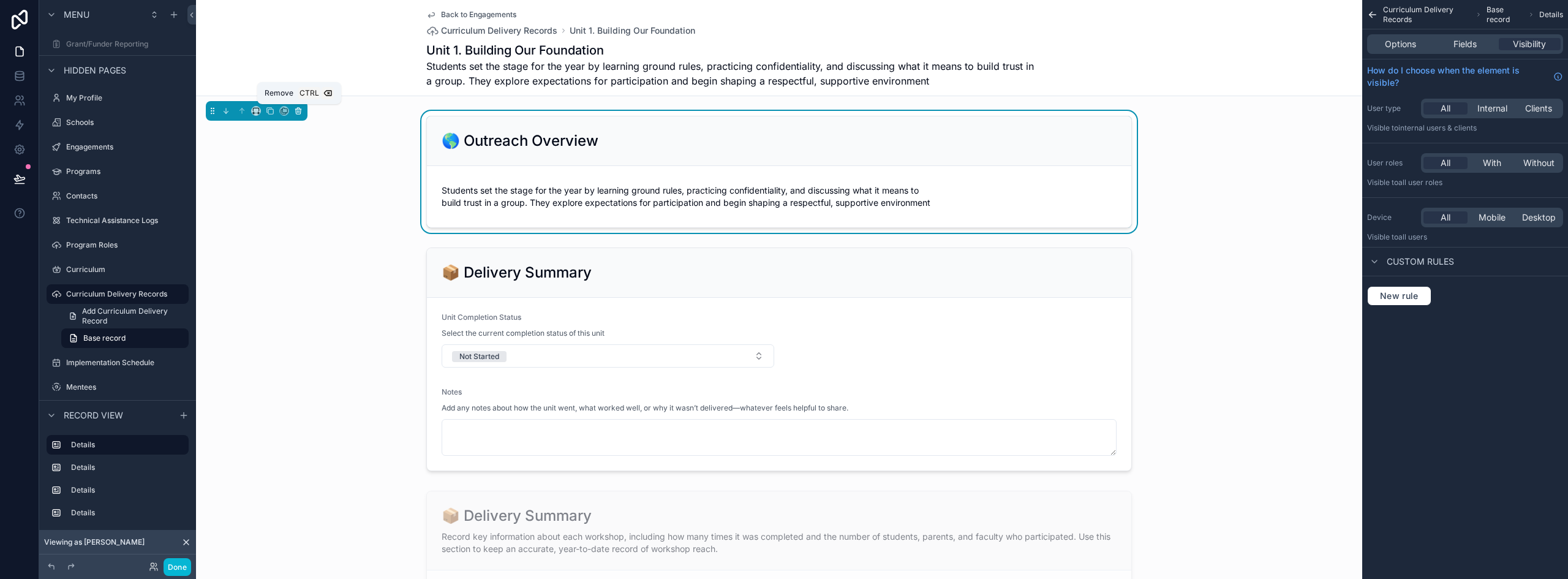
click at [298, 111] on icon "scrollable content" at bounding box center [298, 111] width 0 height 3
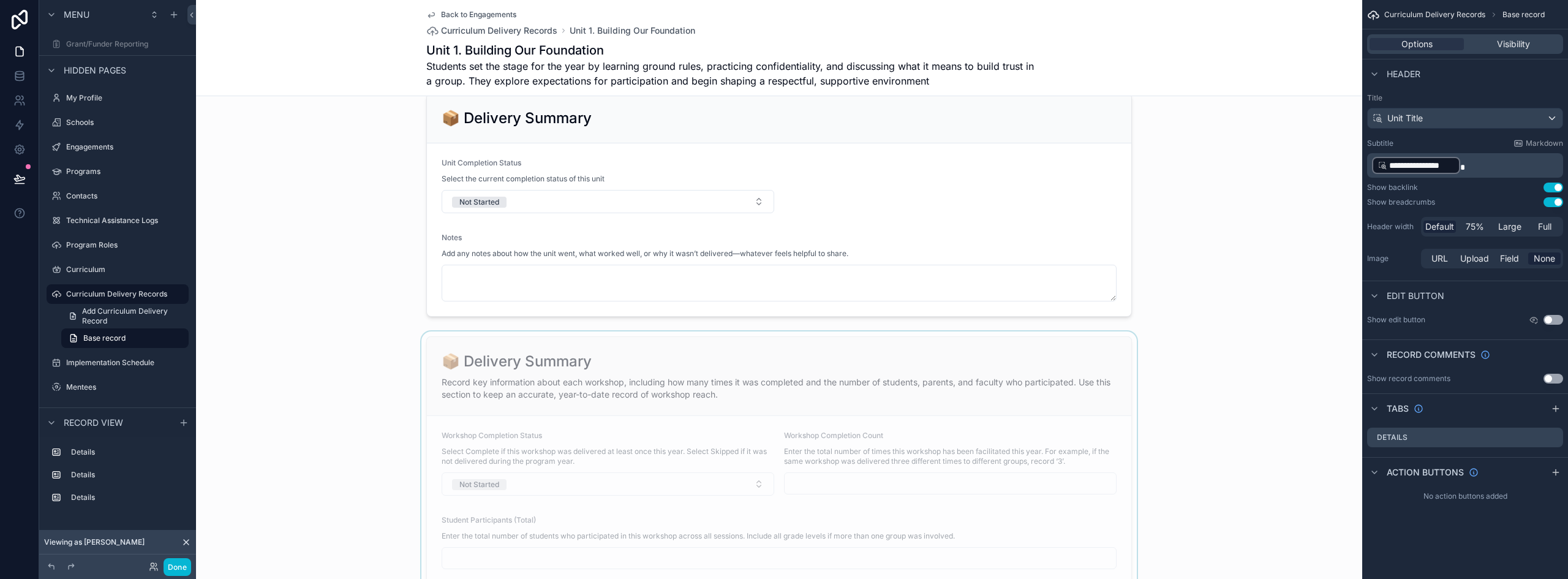
scroll to position [0, 0]
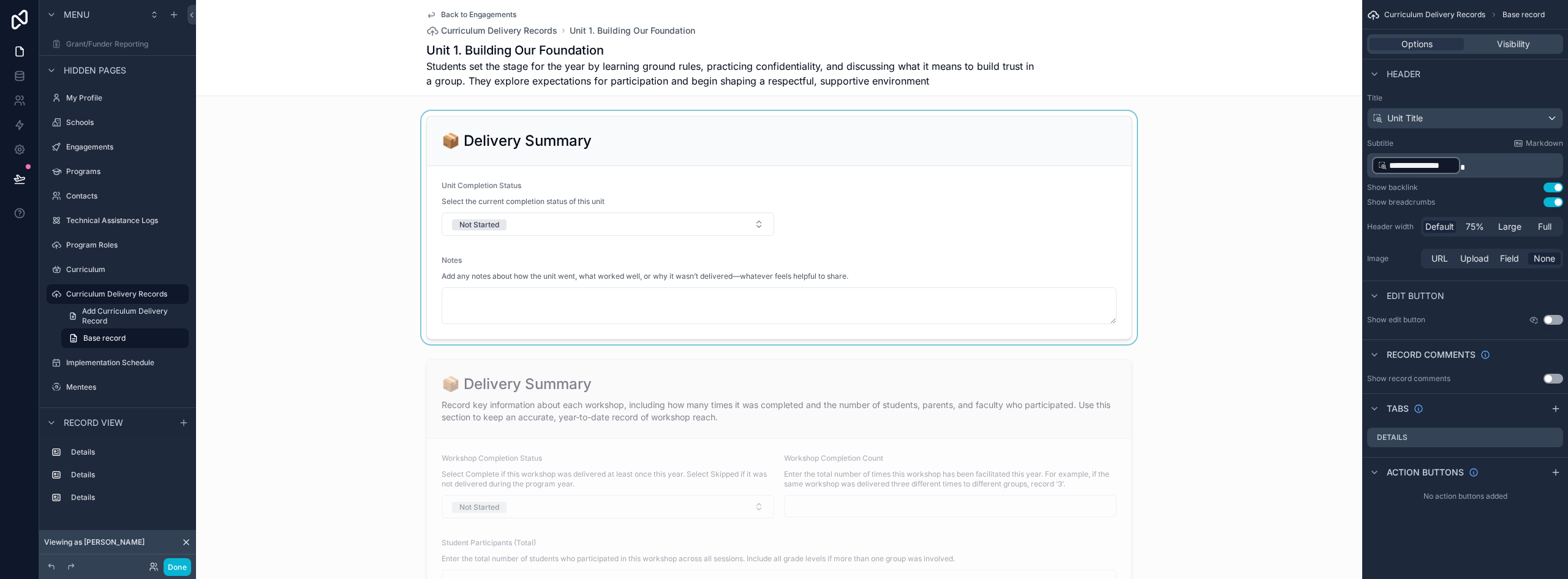
click at [670, 157] on div "scrollable content" at bounding box center [779, 228] width 1166 height 234
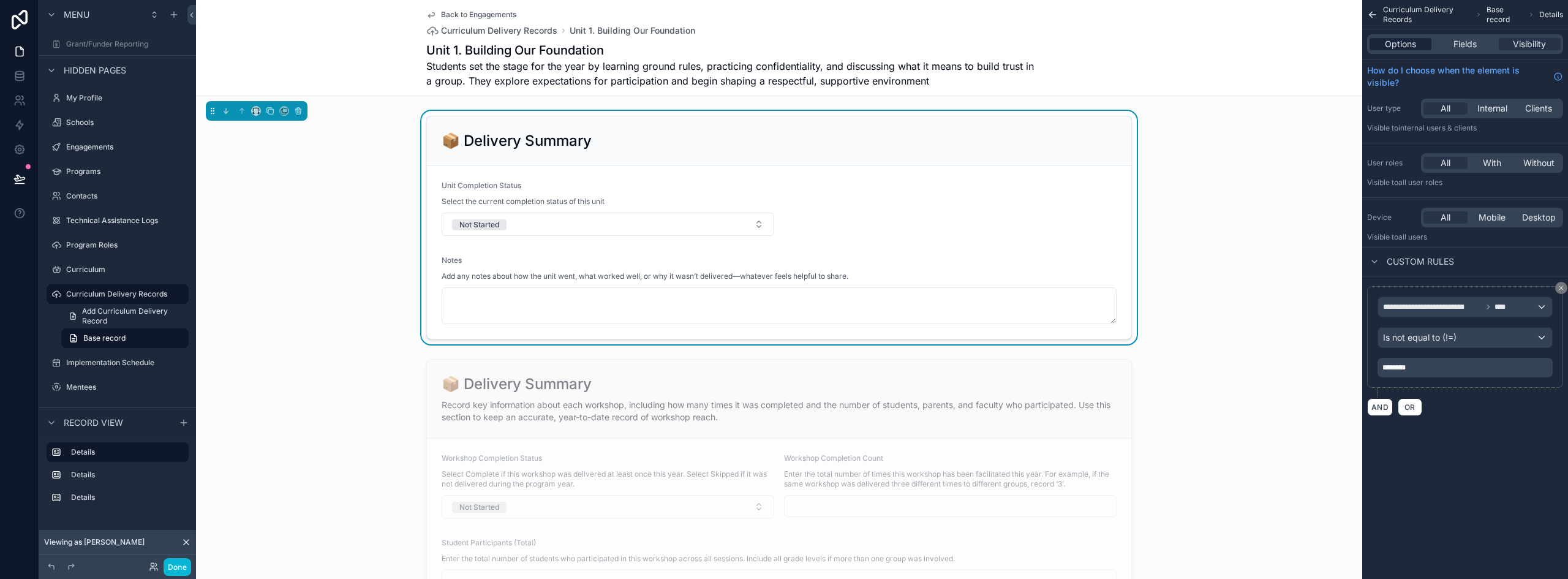
click at [1392, 43] on span "Options" at bounding box center [1401, 44] width 31 height 12
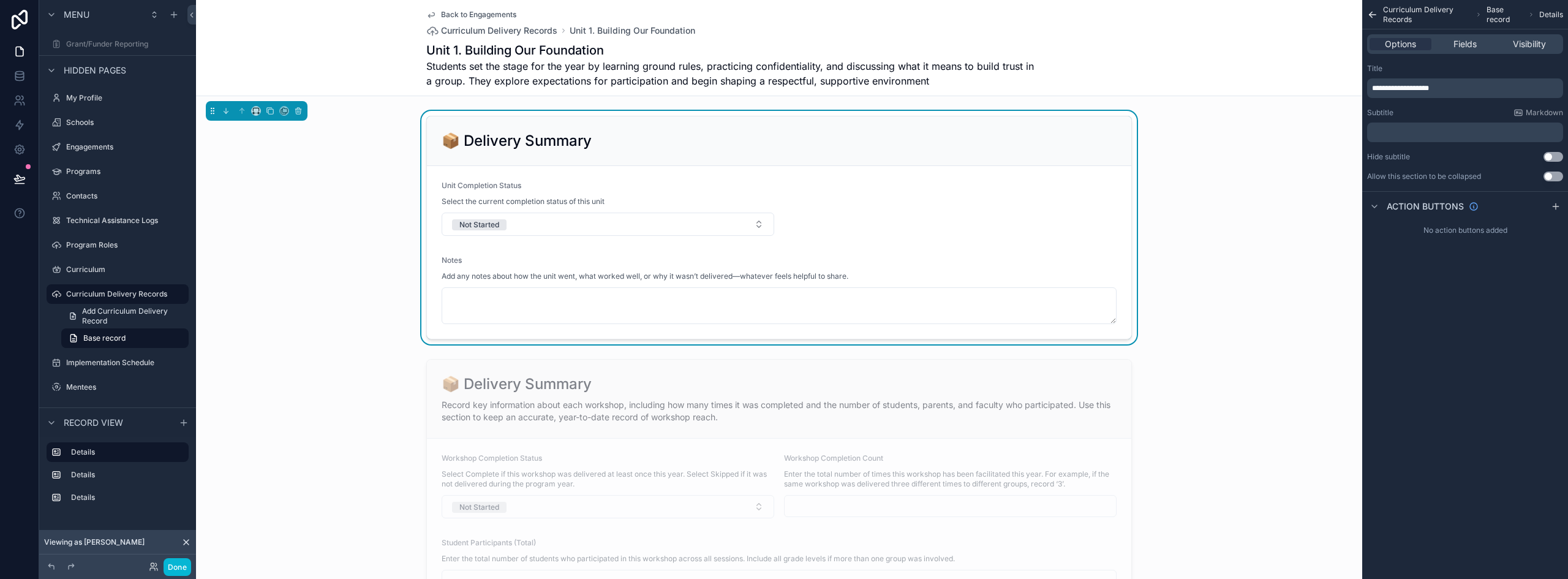
click at [1387, 84] on span "**********" at bounding box center [1401, 88] width 57 height 7
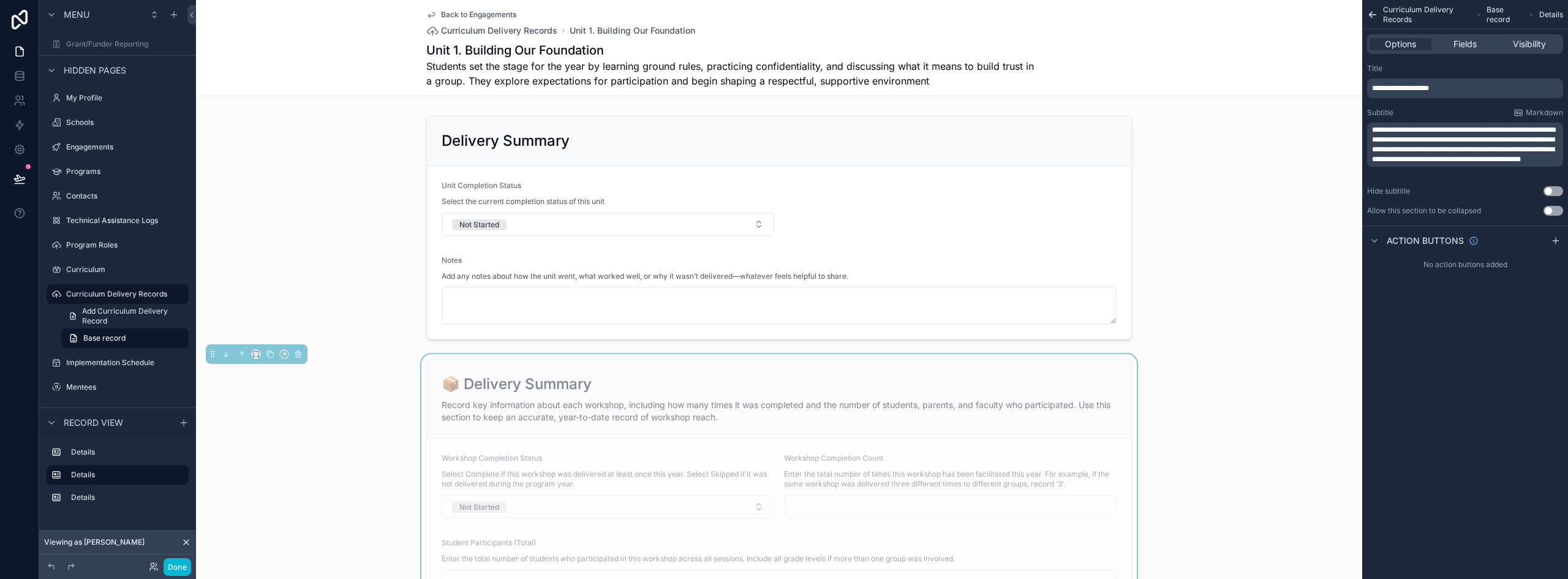
click at [777, 376] on div "📦 Delivery Summary" at bounding box center [779, 384] width 675 height 20
click at [1386, 88] on span "**********" at bounding box center [1401, 88] width 57 height 7
click at [182, 563] on button "Done" at bounding box center [177, 567] width 28 height 18
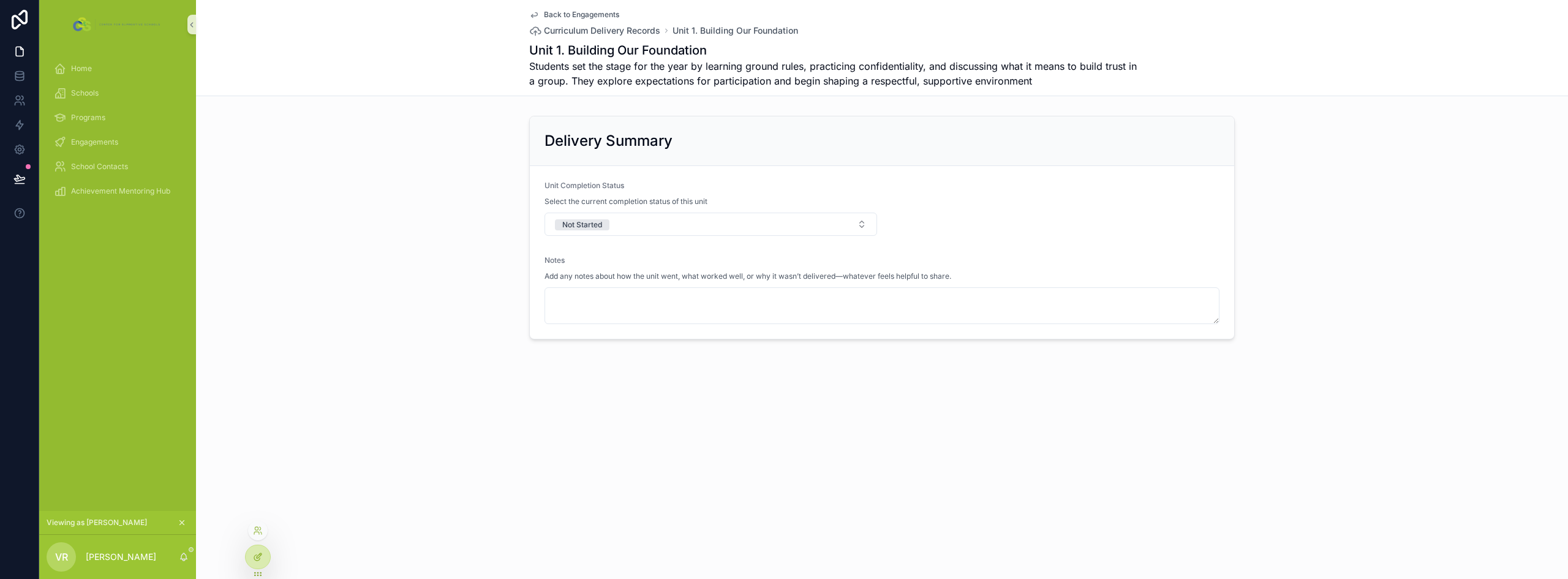
click at [255, 555] on icon at bounding box center [258, 557] width 10 height 10
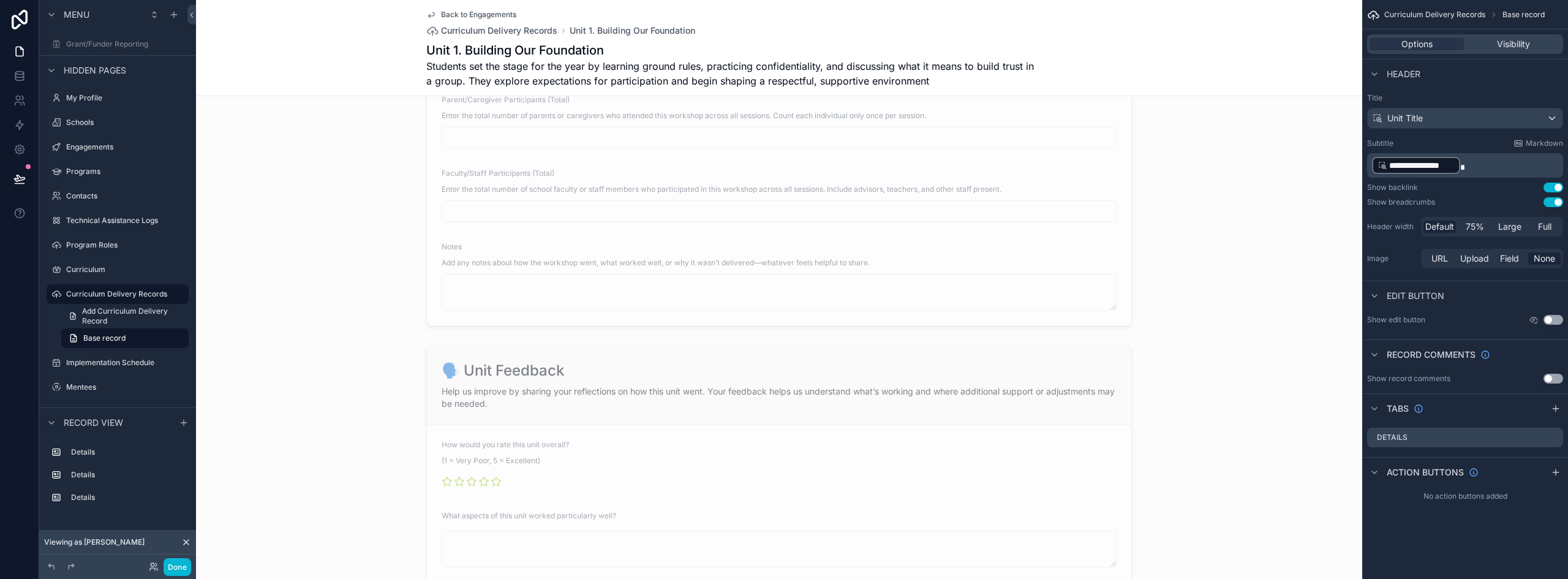
scroll to position [551, 0]
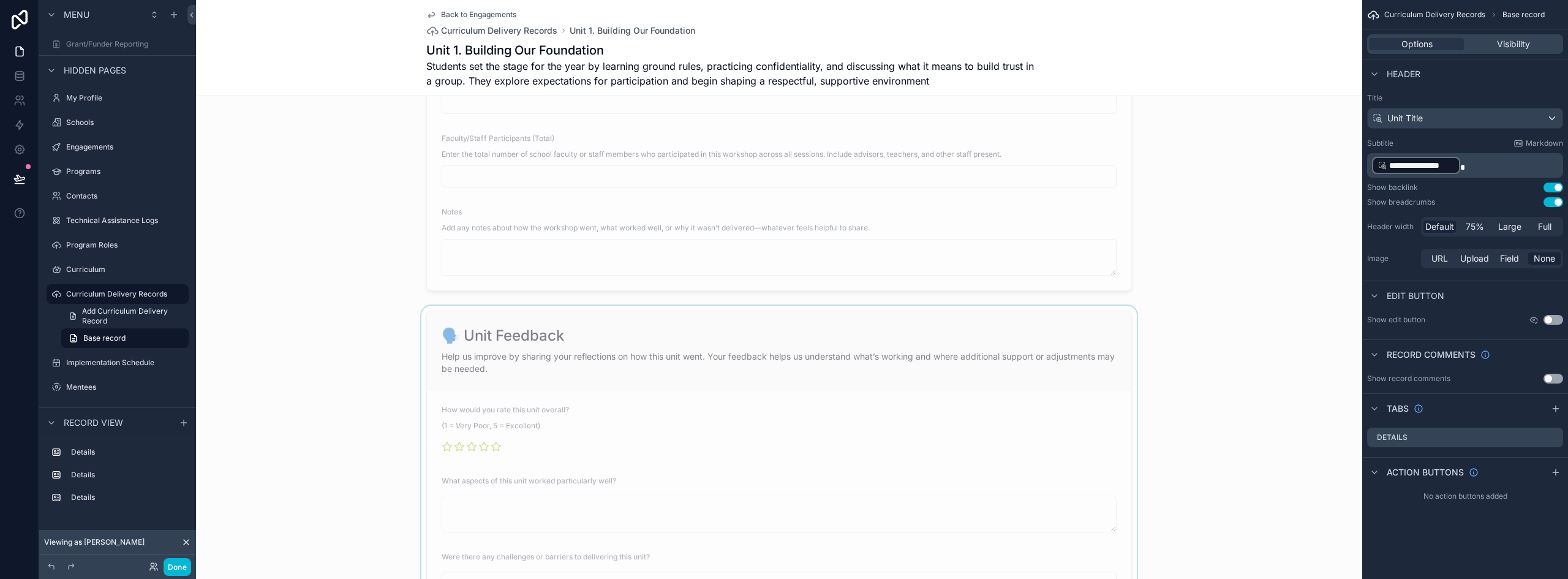
click at [612, 347] on div "scrollable content" at bounding box center [779, 505] width 1166 height 399
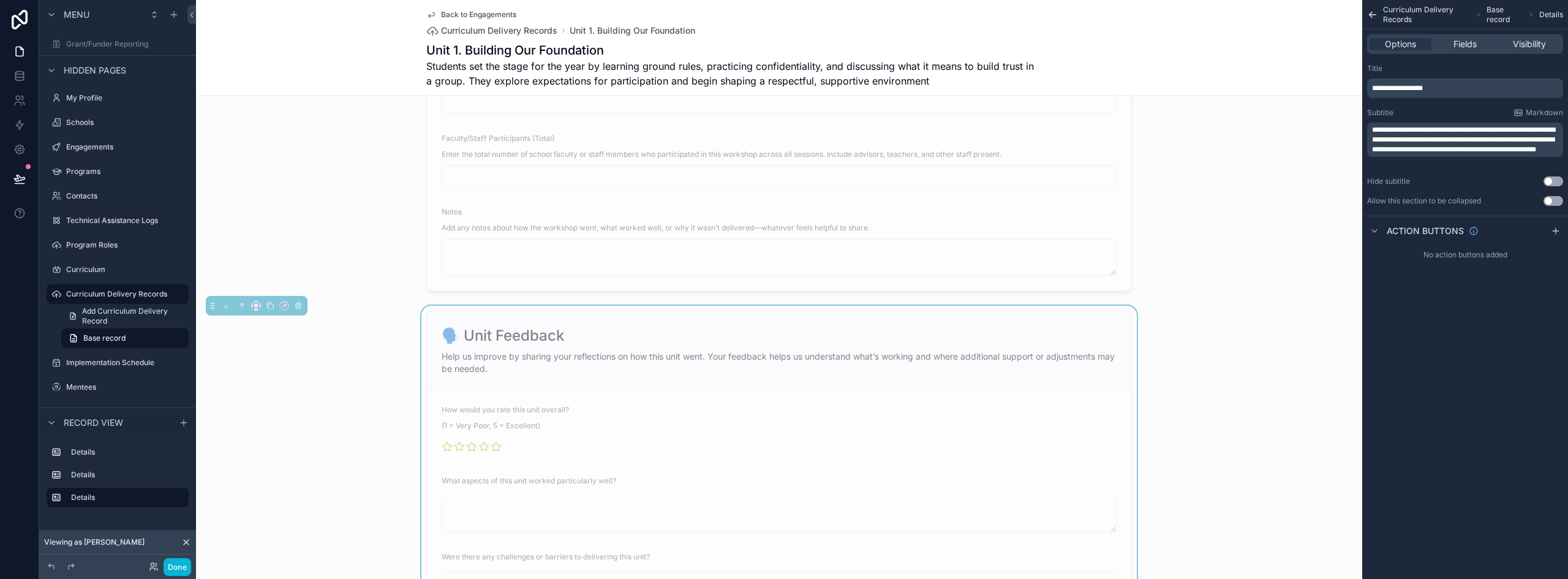
click at [1386, 89] on span "**********" at bounding box center [1397, 88] width 51 height 7
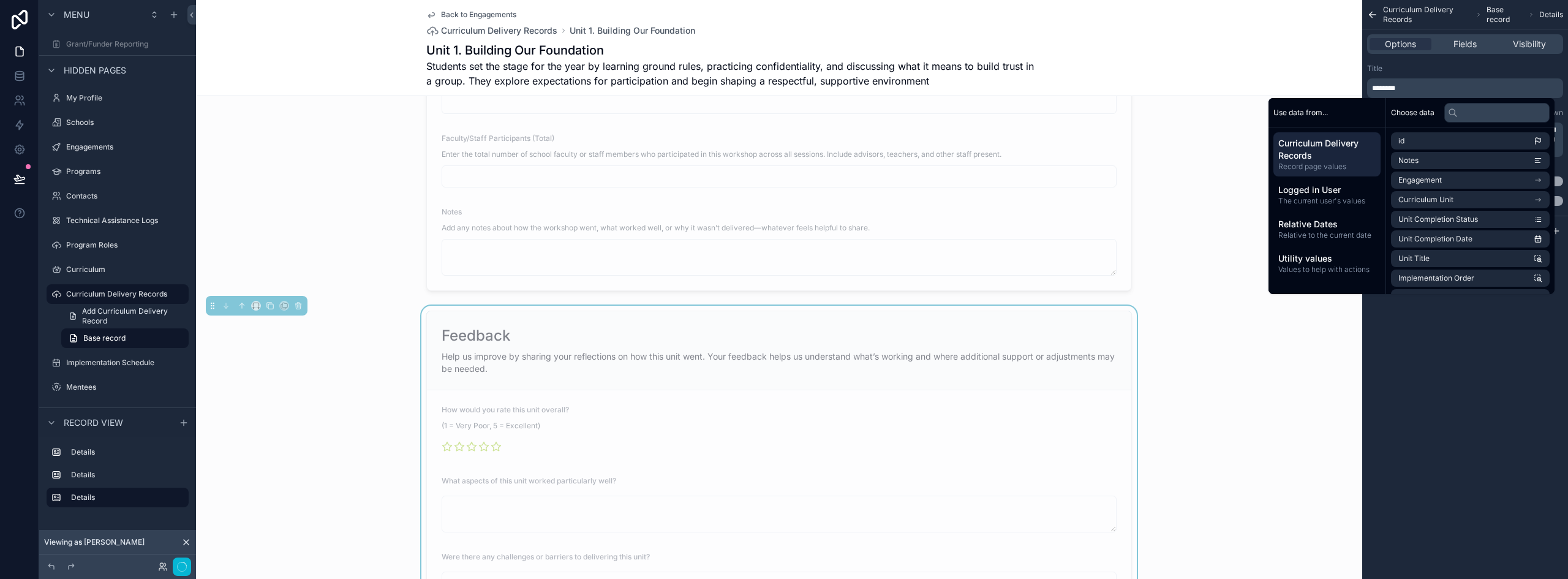
click at [1421, 72] on div "Title" at bounding box center [1465, 68] width 196 height 10
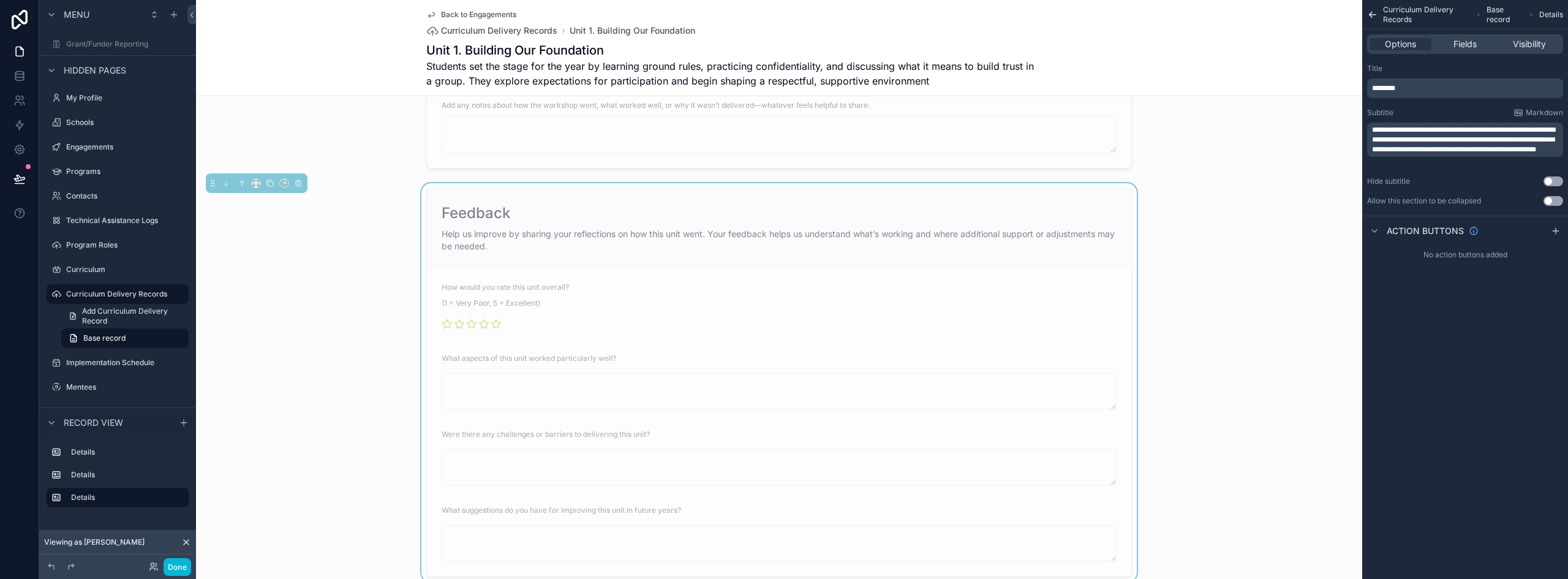
scroll to position [736, 0]
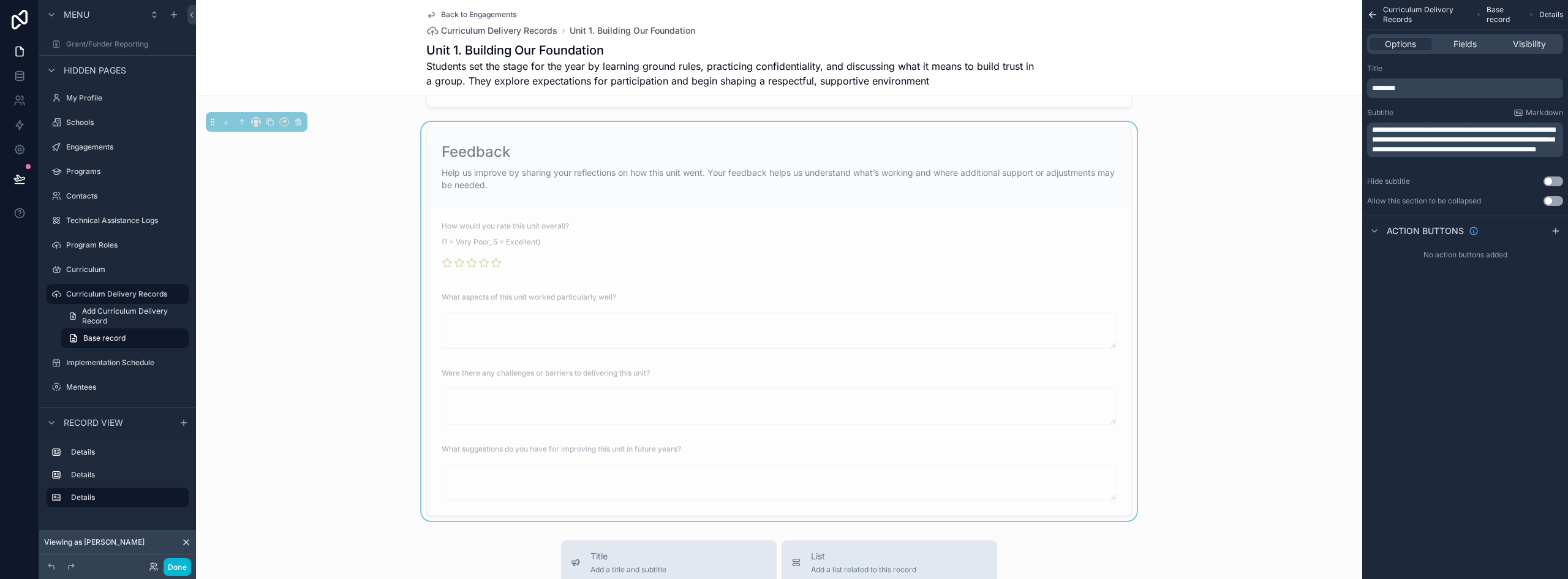
click at [960, 136] on div "Feedback Help us improve by sharing your reflections on how this unit went. You…" at bounding box center [779, 167] width 704 height 79
click at [177, 567] on button "Done" at bounding box center [177, 567] width 28 height 18
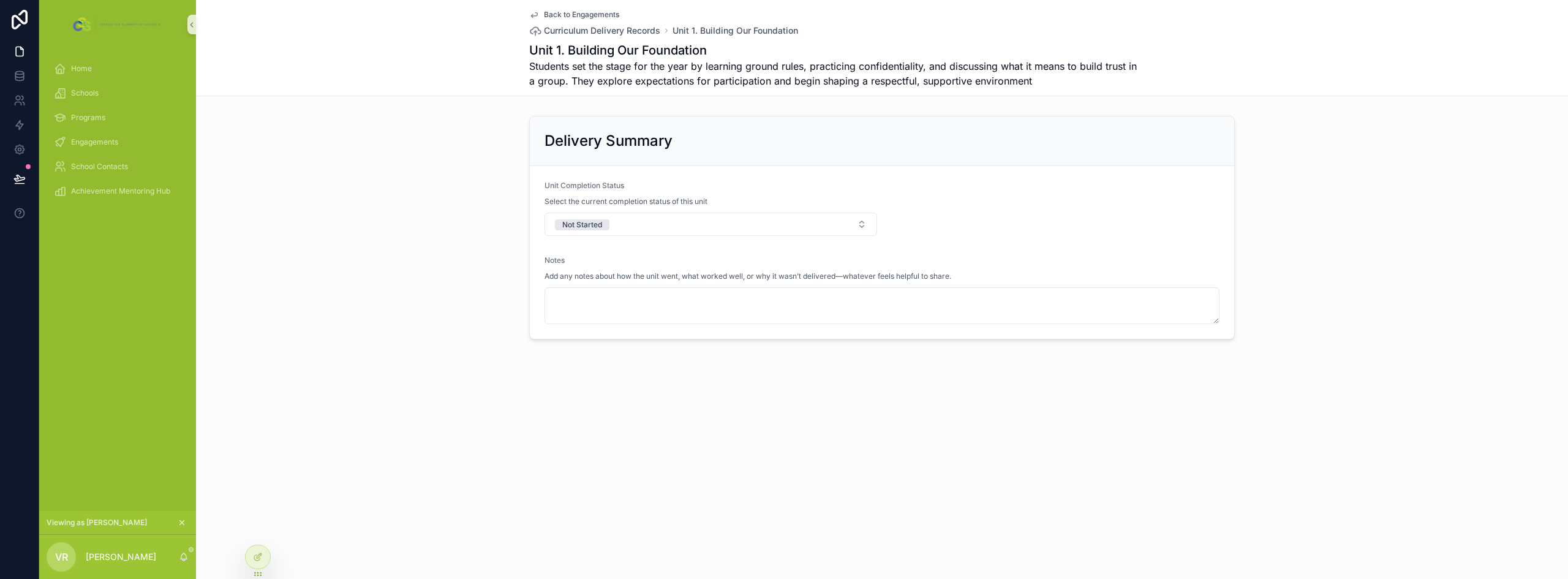
scroll to position [0, 0]
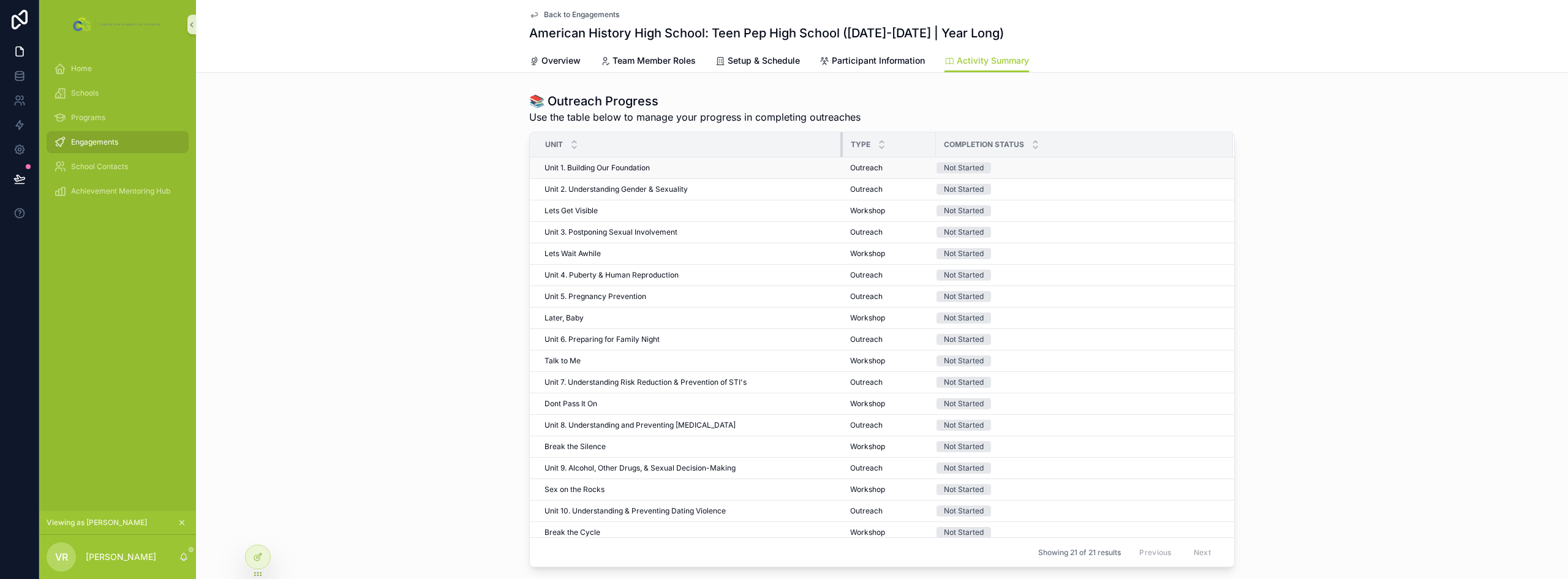
drag, startPoint x: 955, startPoint y: 142, endPoint x: 829, endPoint y: 158, distance: 127.0
click at [829, 158] on table "Unit Type Completion Status Unit 1. Building Our Foundation Unit 1. Building Ou…" at bounding box center [882, 370] width 704 height 475
click at [421, 228] on div "📚 Outreach Progress Use the table below to manage your progress in completing o…" at bounding box center [882, 330] width 1372 height 485
click at [90, 76] on div "Home" at bounding box center [117, 68] width 128 height 20
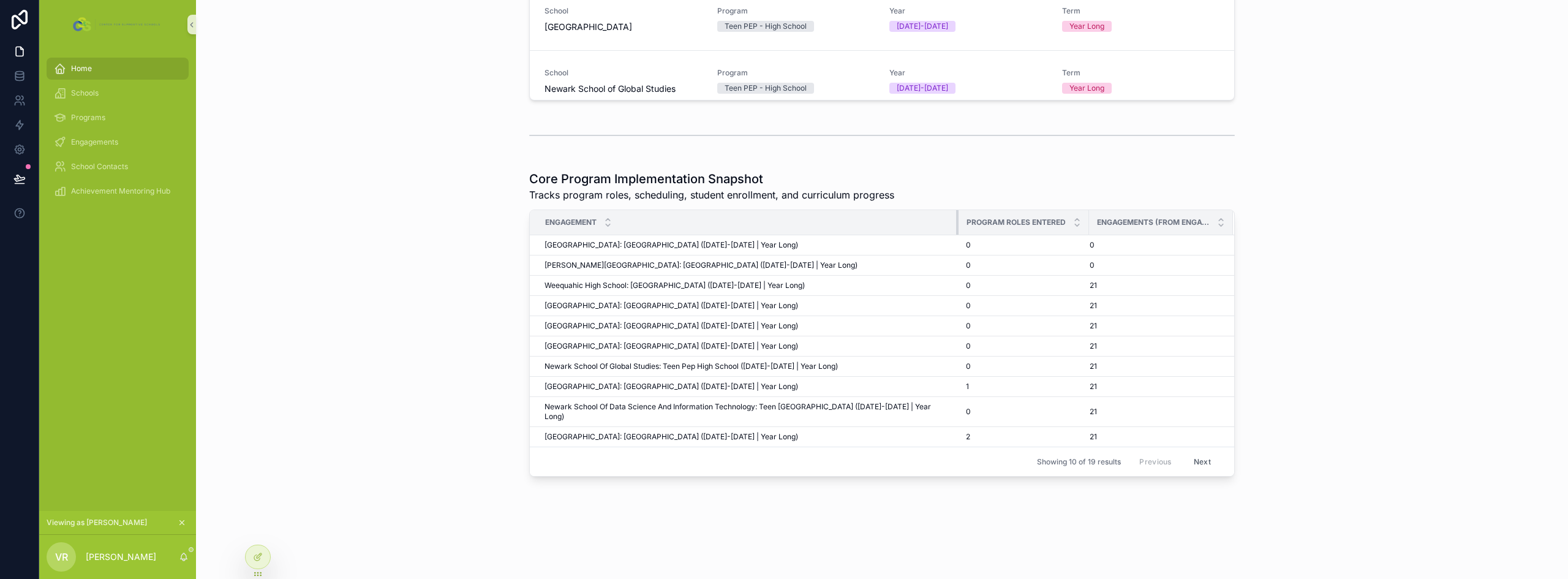
scroll to position [622, 0]
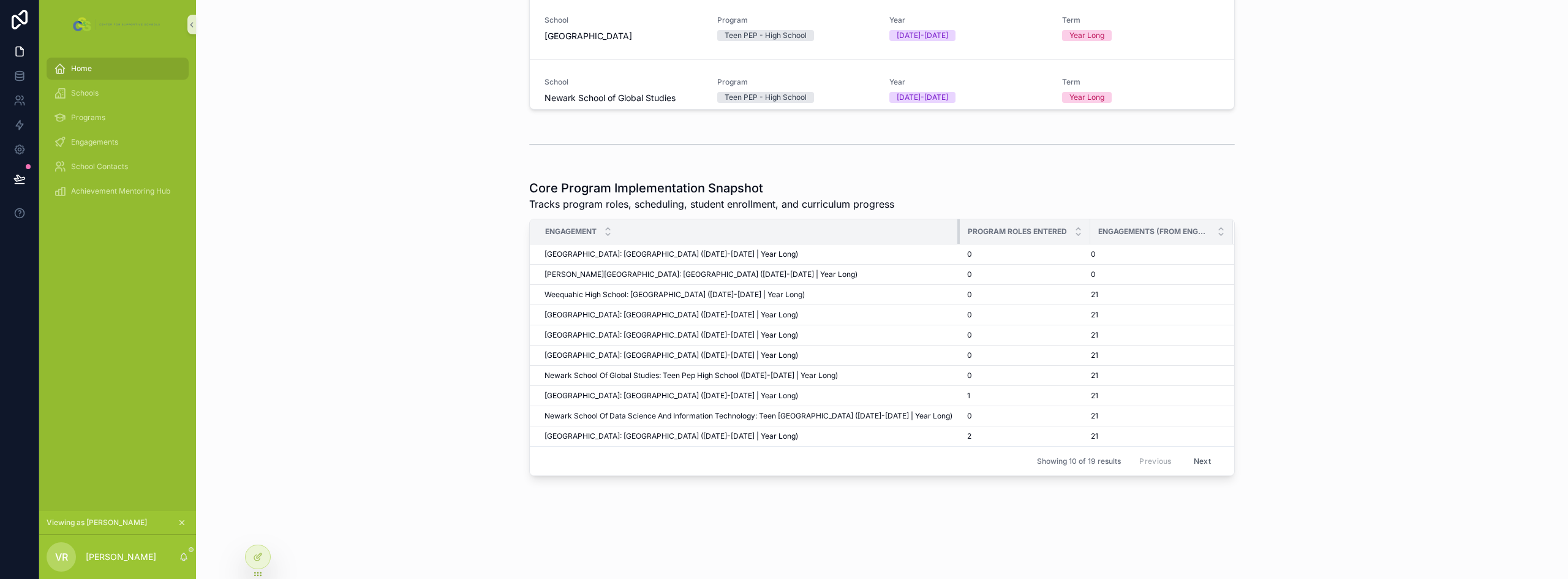
drag, startPoint x: 862, startPoint y: 211, endPoint x: 955, endPoint y: 223, distance: 93.8
click at [955, 223] on tr "Engagement Program Roles Entered Engagements (from engagement) collection" at bounding box center [882, 232] width 704 height 25
click at [253, 557] on icon at bounding box center [258, 557] width 10 height 10
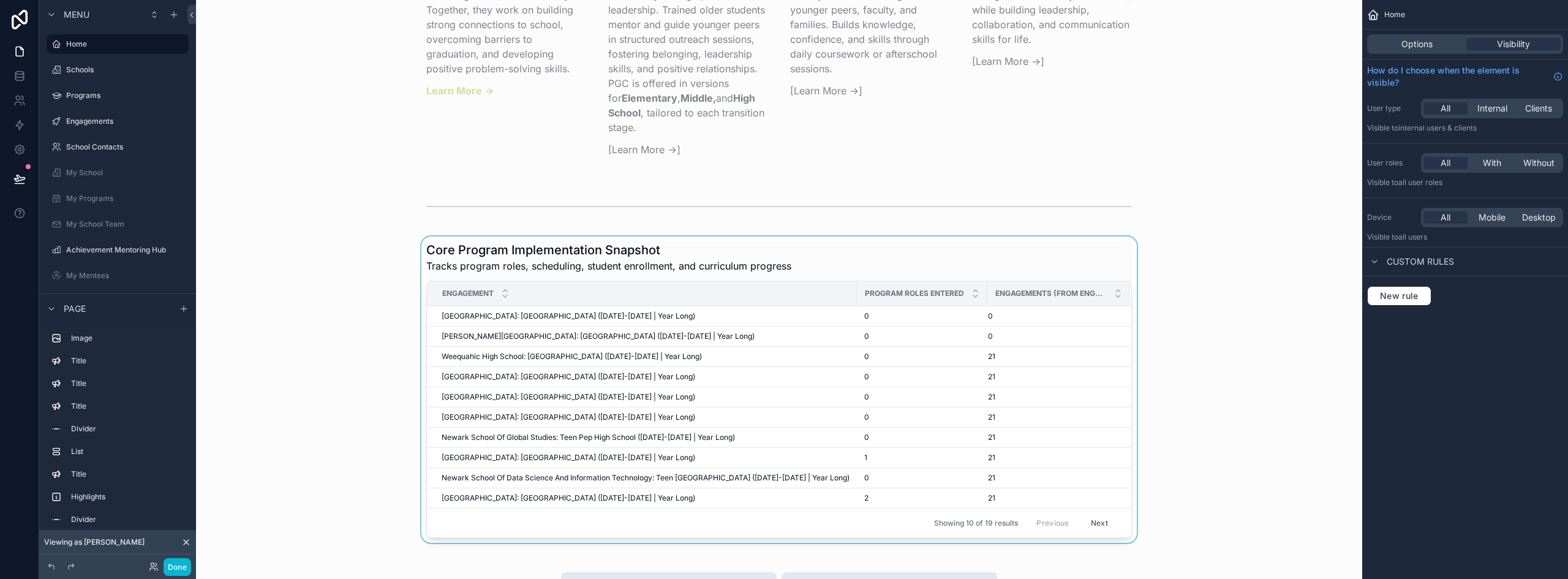
scroll to position [2031, 0]
click at [927, 269] on div "scrollable content" at bounding box center [779, 388] width 1147 height 307
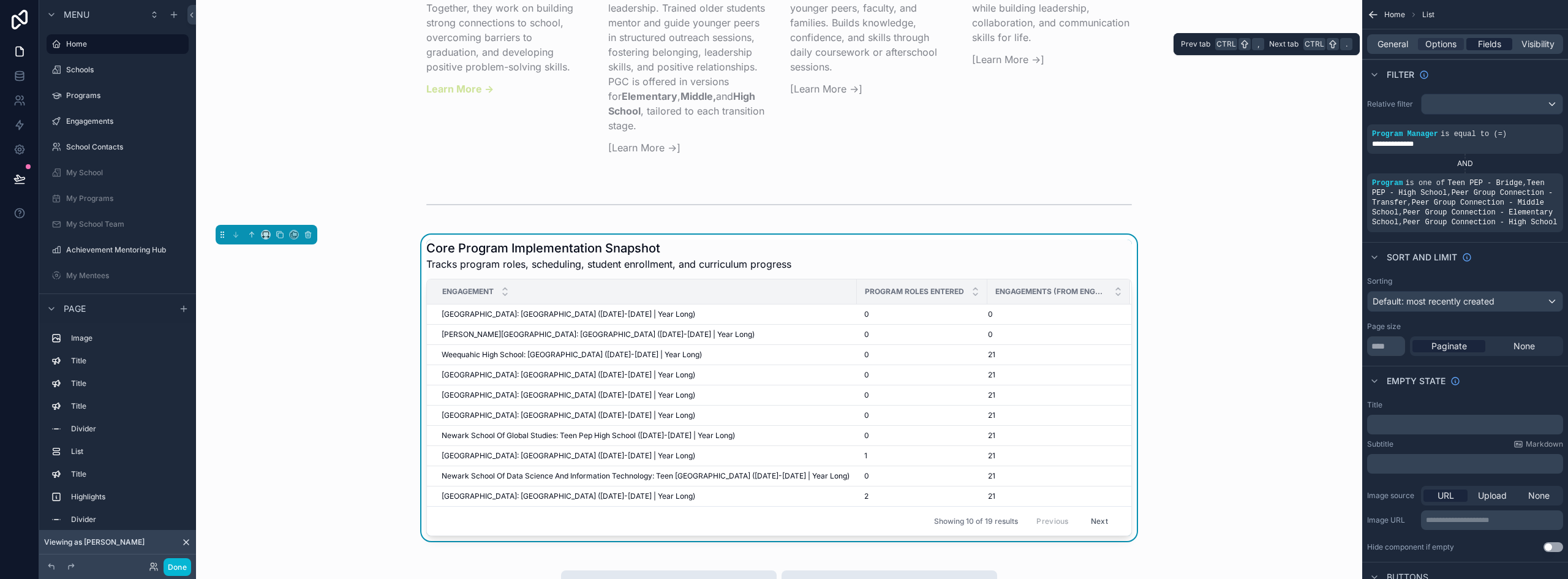
click at [1502, 43] on div "Fields" at bounding box center [1490, 44] width 46 height 12
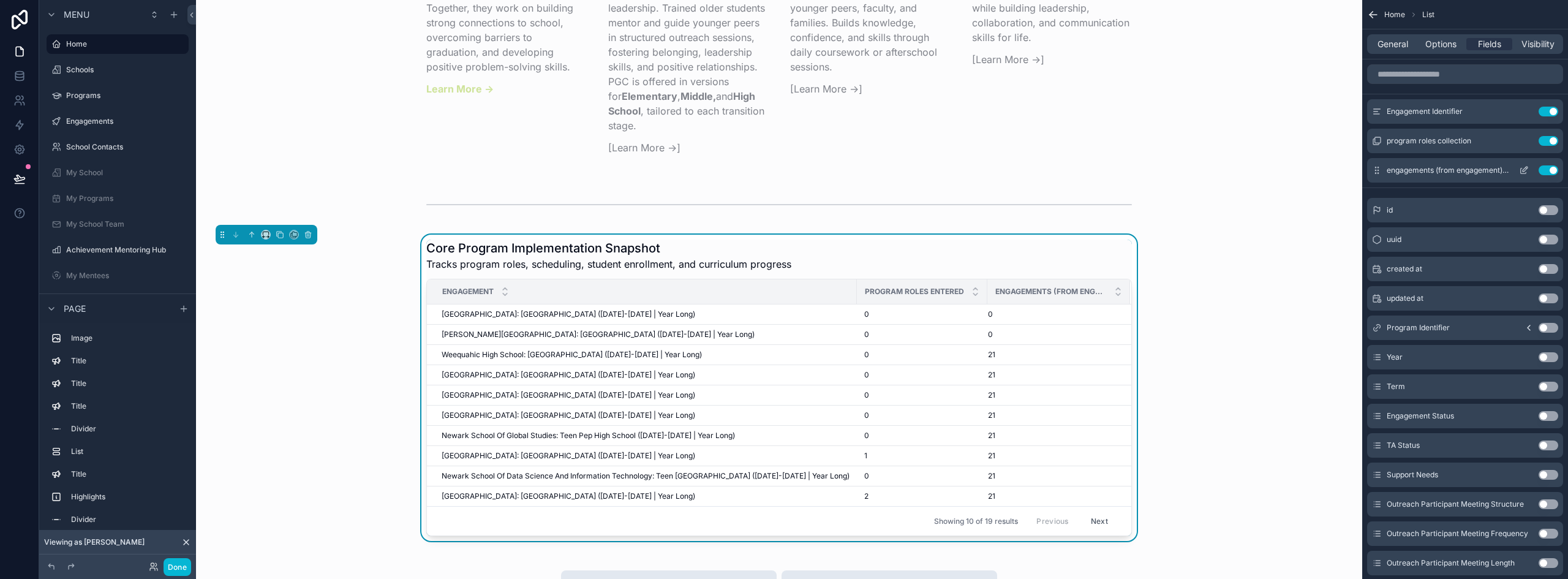
click at [1527, 166] on icon "scrollable content" at bounding box center [1524, 170] width 10 height 10
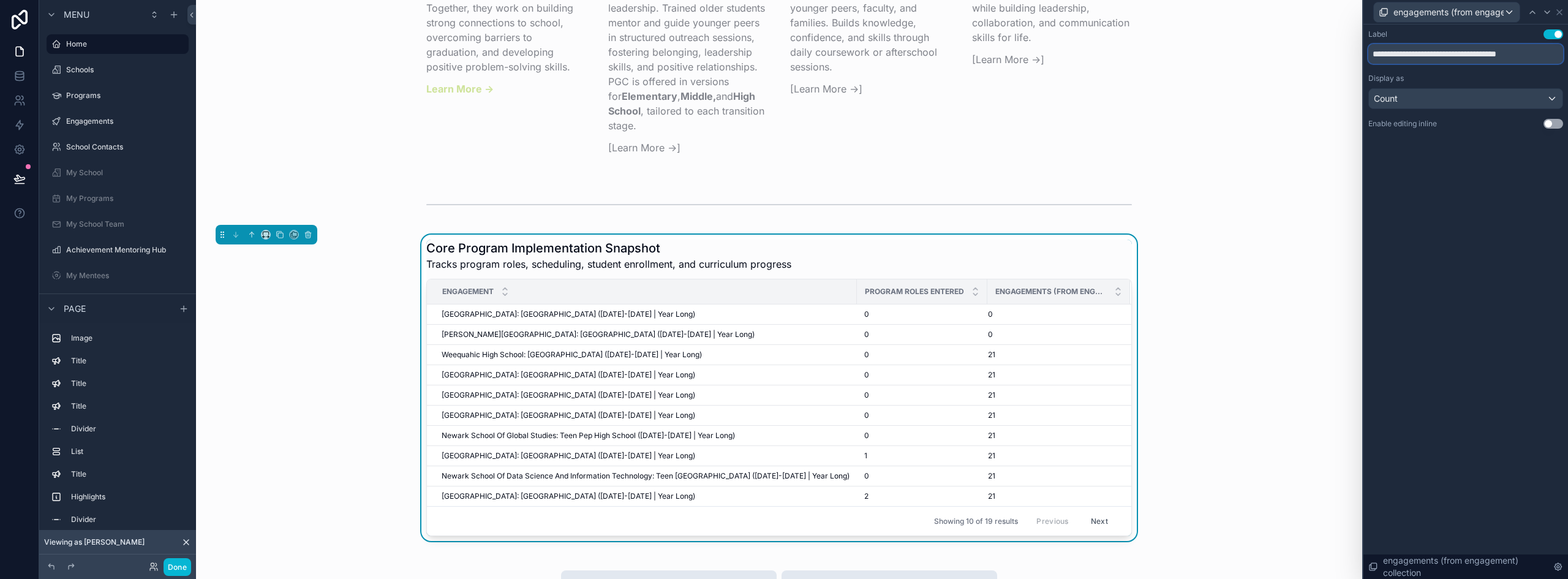
click at [1467, 54] on input "**********" at bounding box center [1466, 53] width 194 height 20
type input "**********"
click at [1461, 220] on div "**********" at bounding box center [1465, 301] width 205 height 555
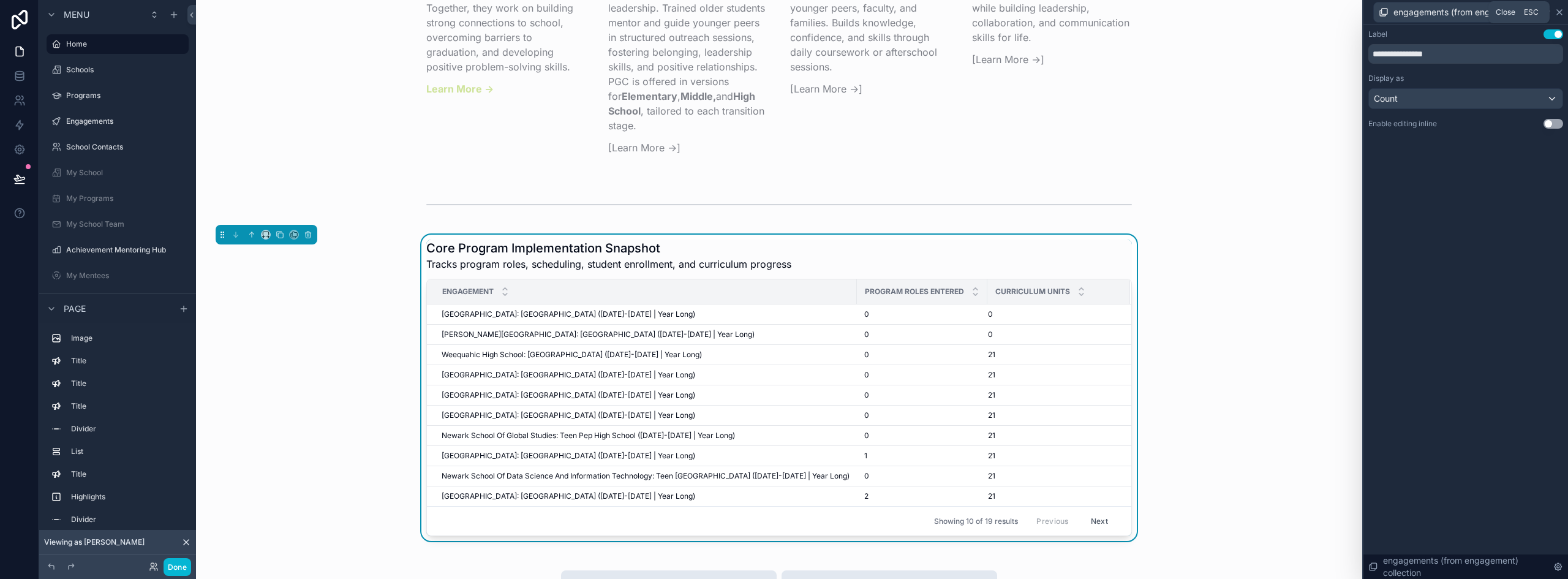
click at [1561, 14] on icon at bounding box center [1559, 12] width 10 height 10
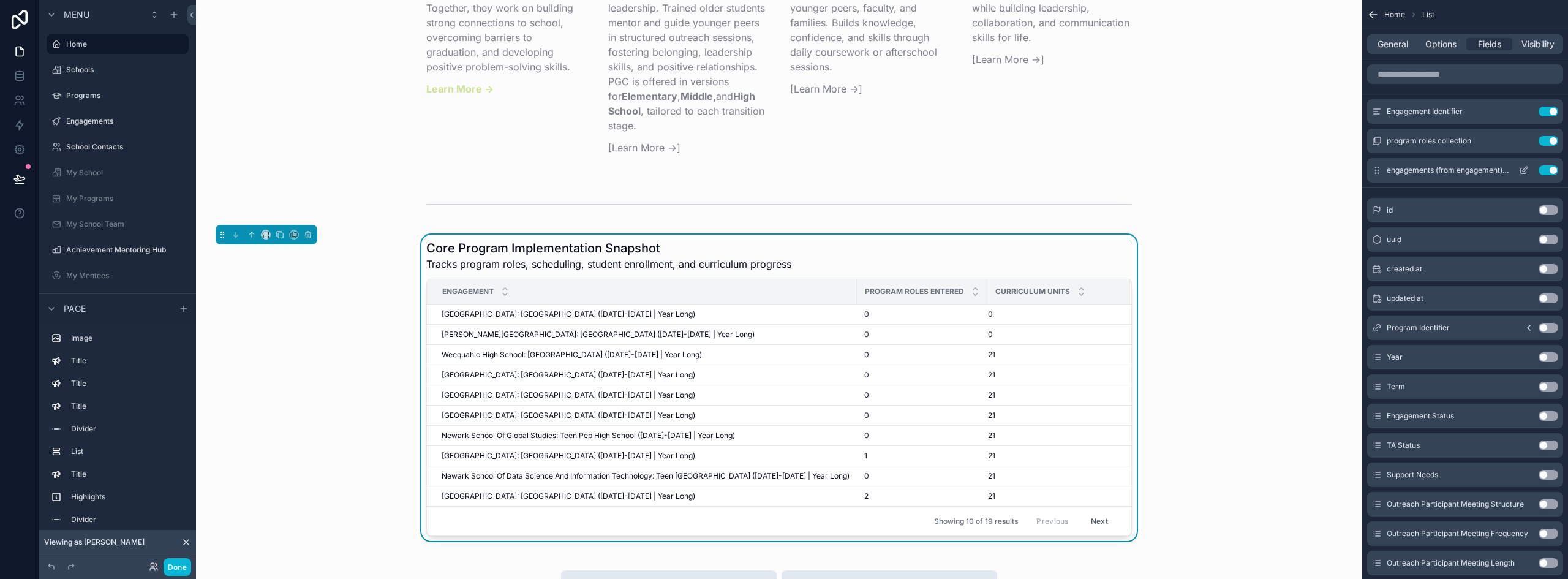
click at [1523, 168] on icon "scrollable content" at bounding box center [1524, 170] width 10 height 10
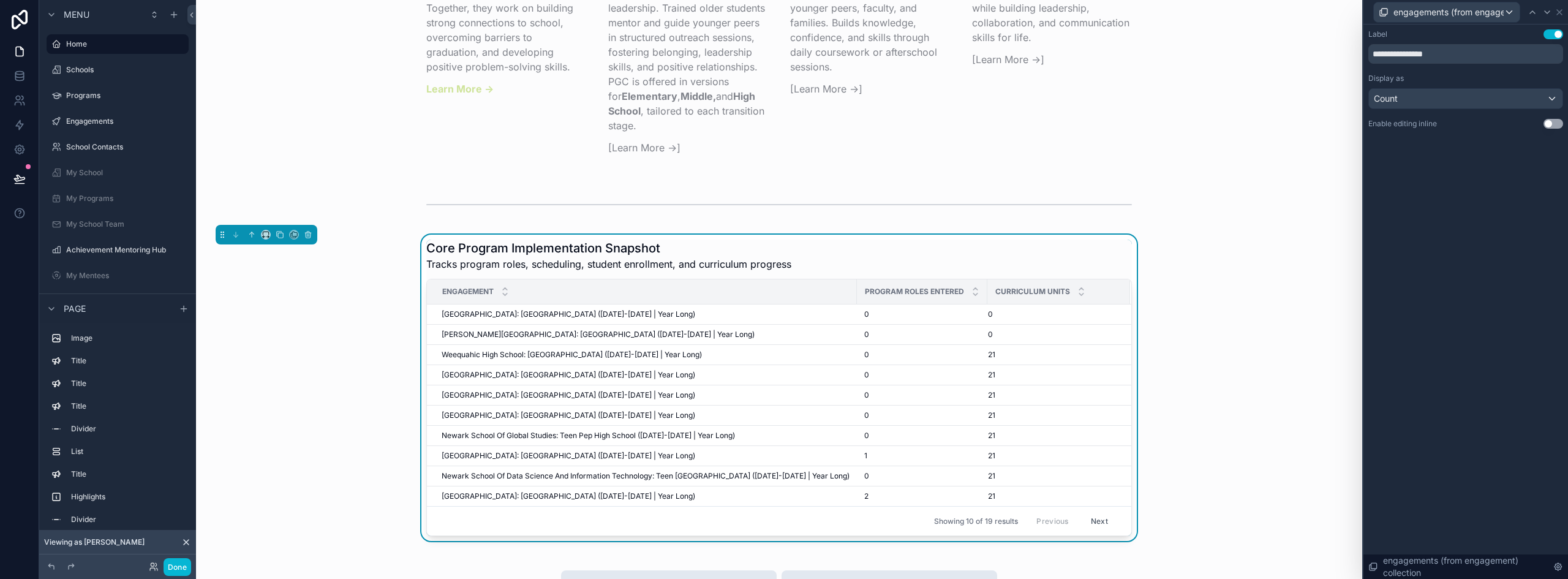
scroll to position [0, 0]
click at [1560, 11] on icon at bounding box center [1559, 12] width 10 height 10
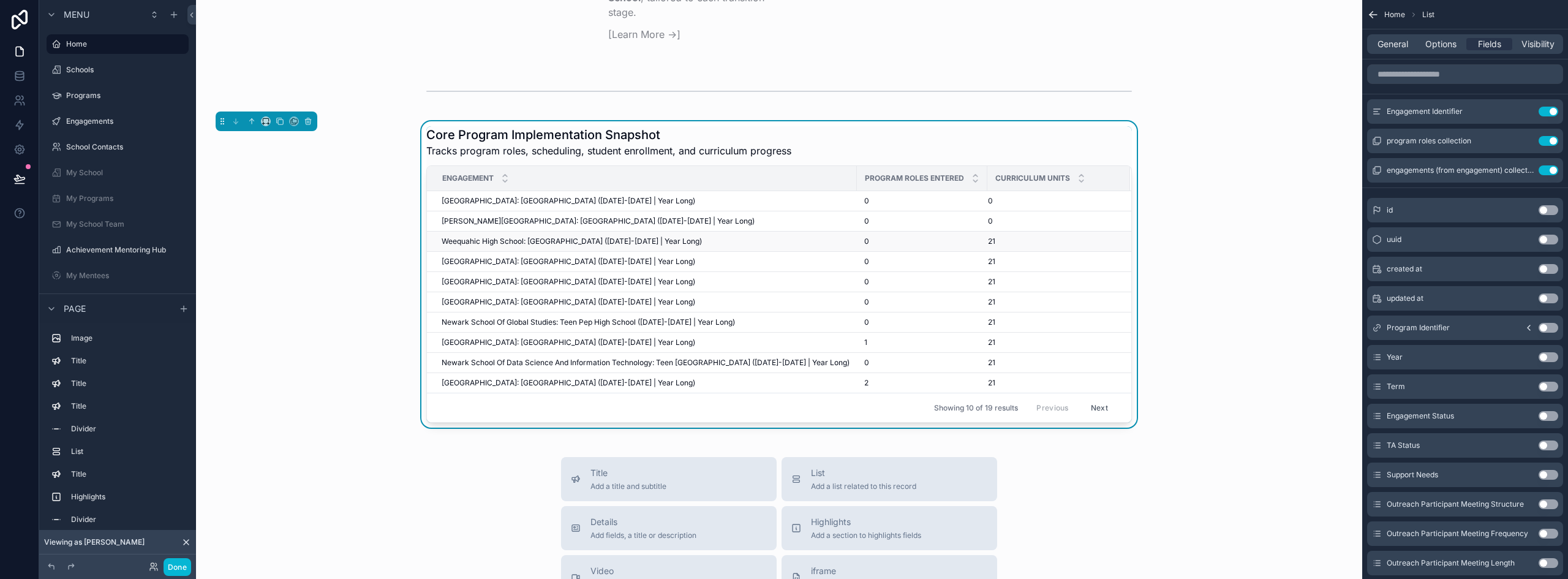
scroll to position [2031, 0]
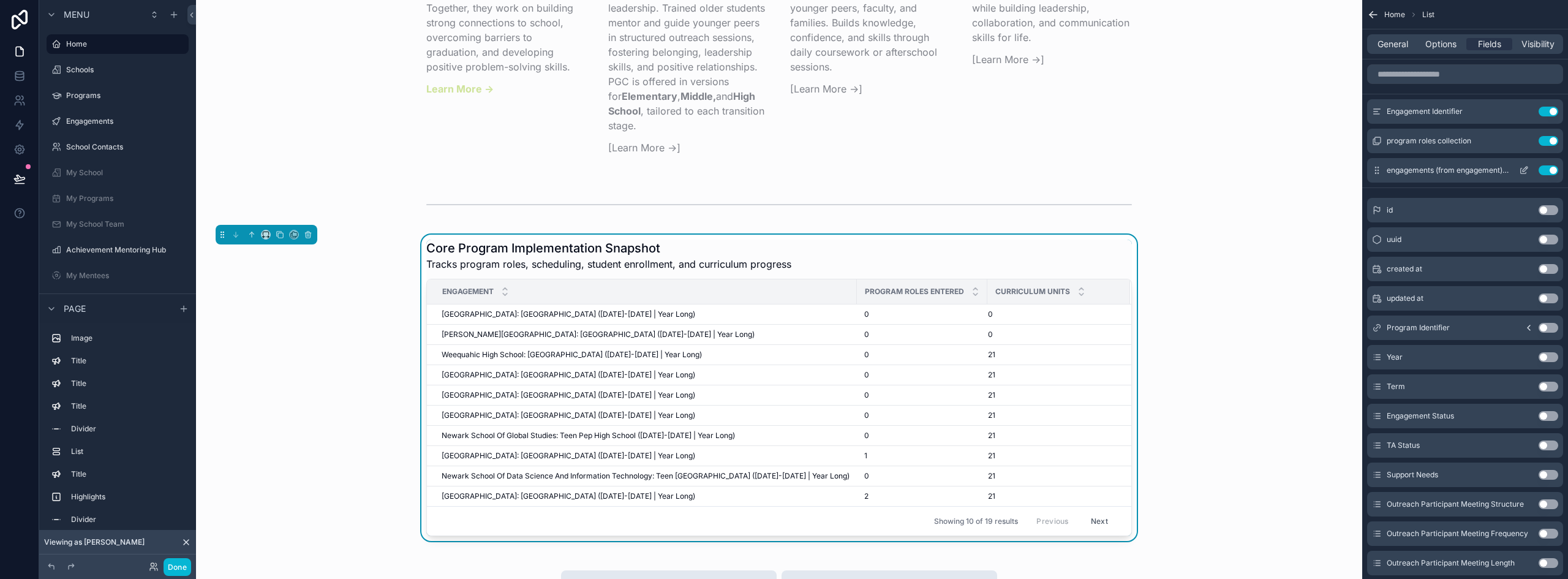
click at [1525, 169] on icon "scrollable content" at bounding box center [1524, 170] width 10 height 10
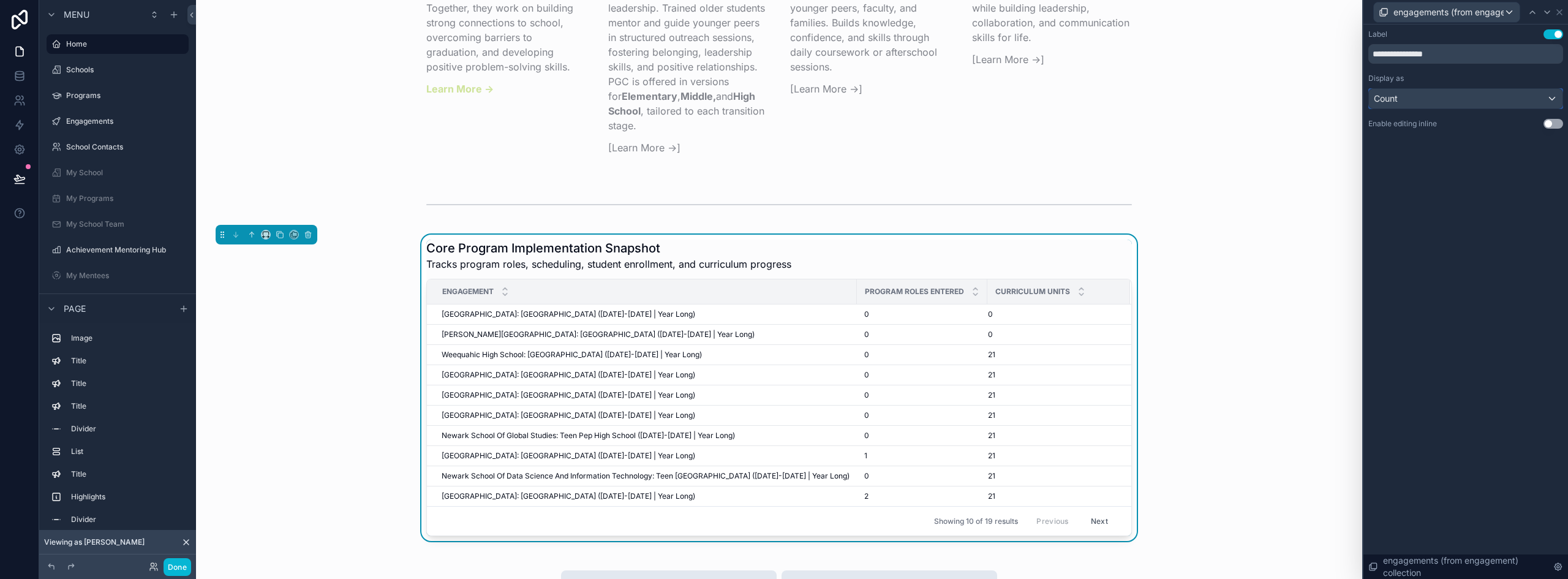
click at [1468, 103] on div "Count" at bounding box center [1466, 99] width 194 height 20
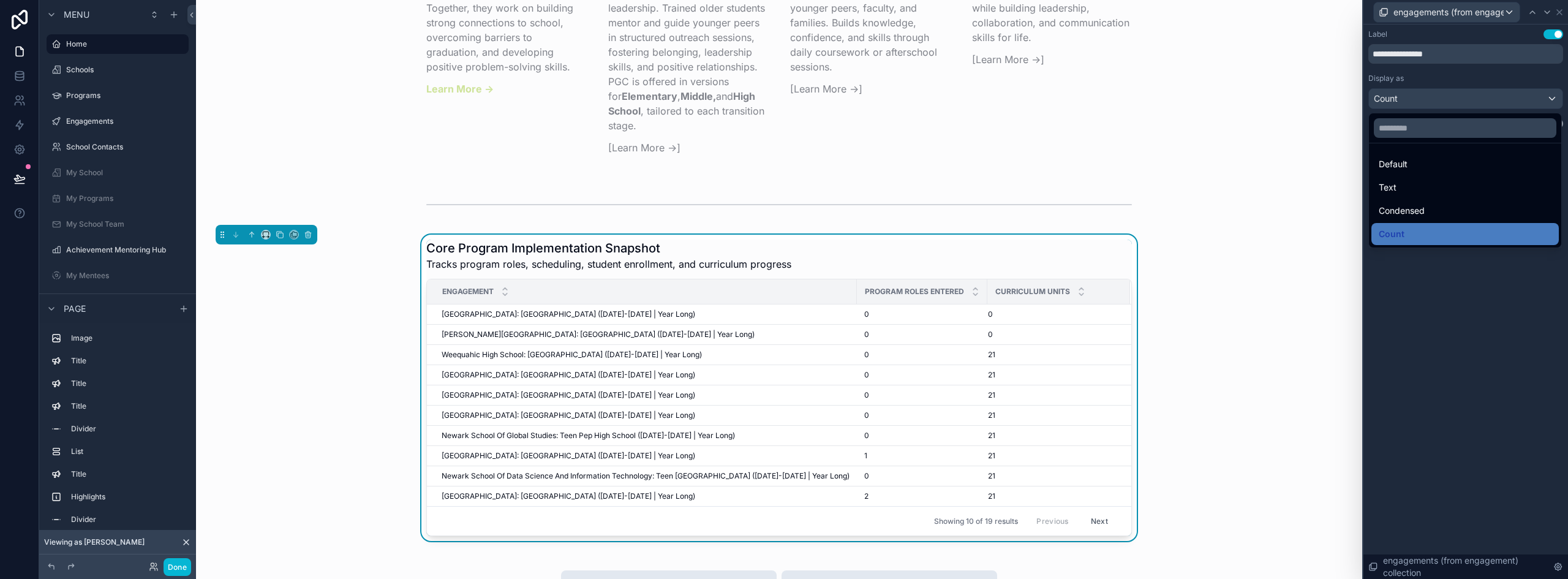
click at [1468, 103] on div at bounding box center [1465, 289] width 205 height 579
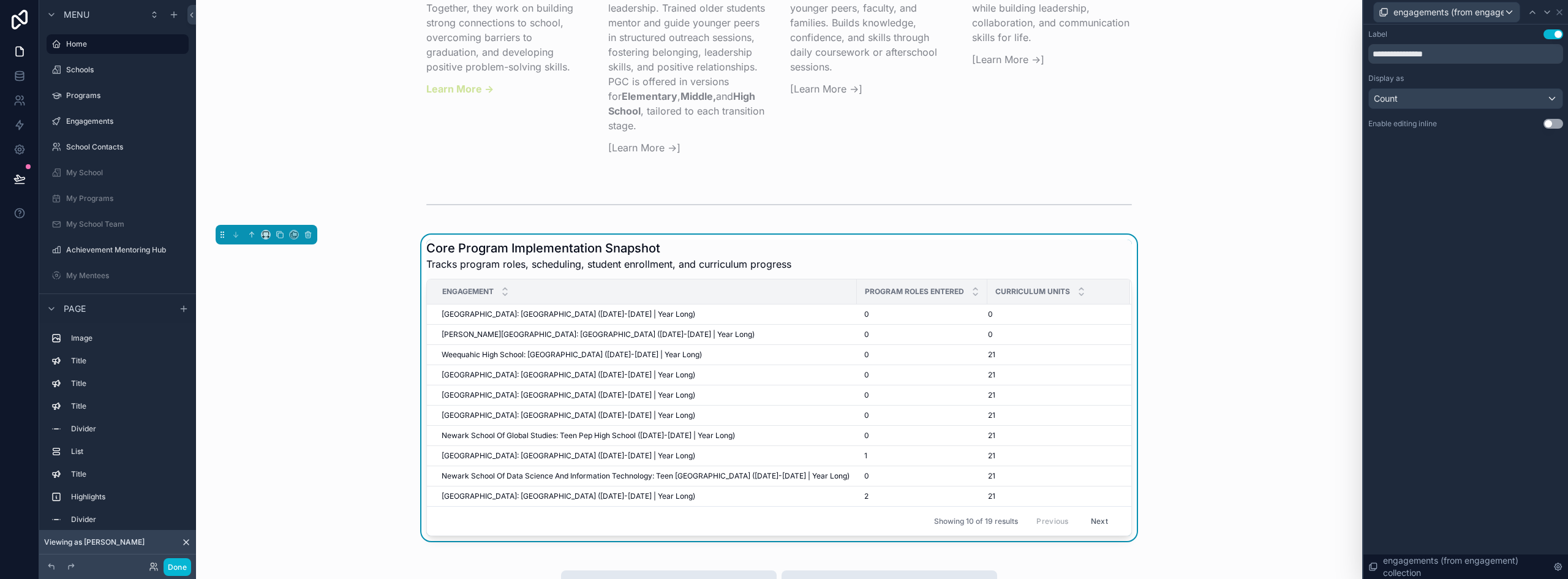
click at [1482, 172] on div "**********" at bounding box center [1465, 301] width 205 height 555
click at [1554, 563] on icon at bounding box center [1559, 567] width 10 height 10
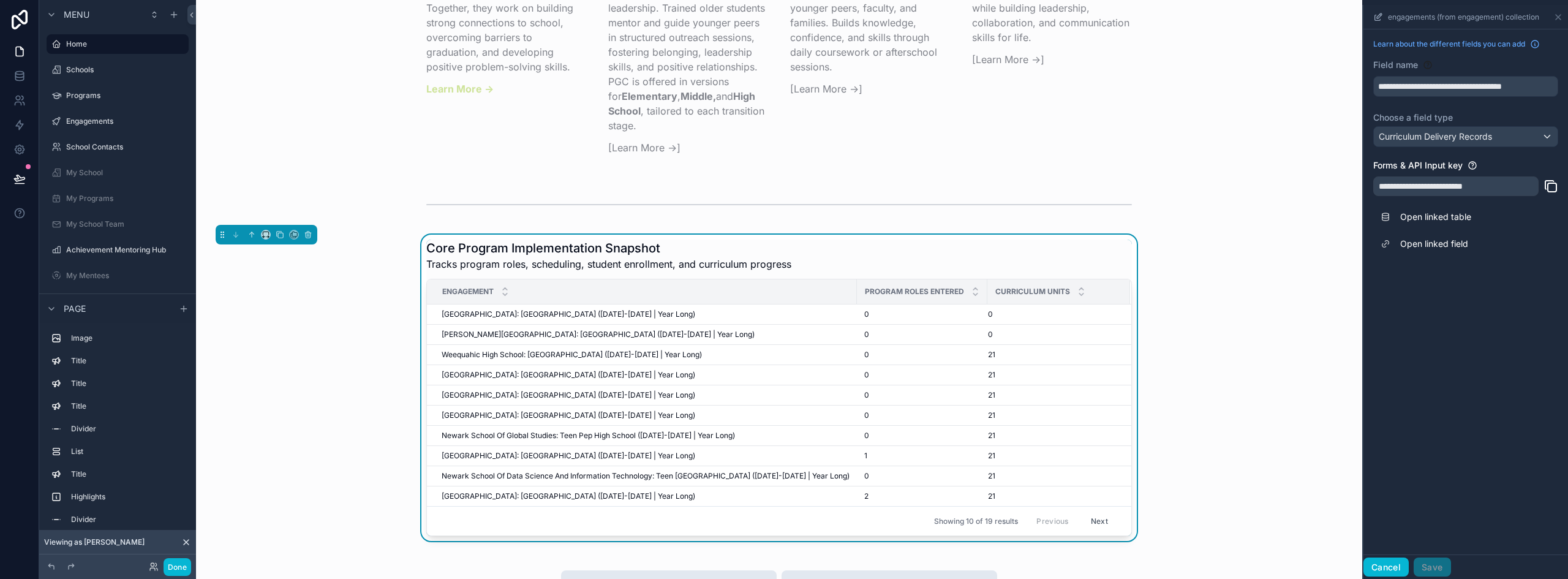
click at [1380, 570] on button "Cancel" at bounding box center [1386, 568] width 45 height 20
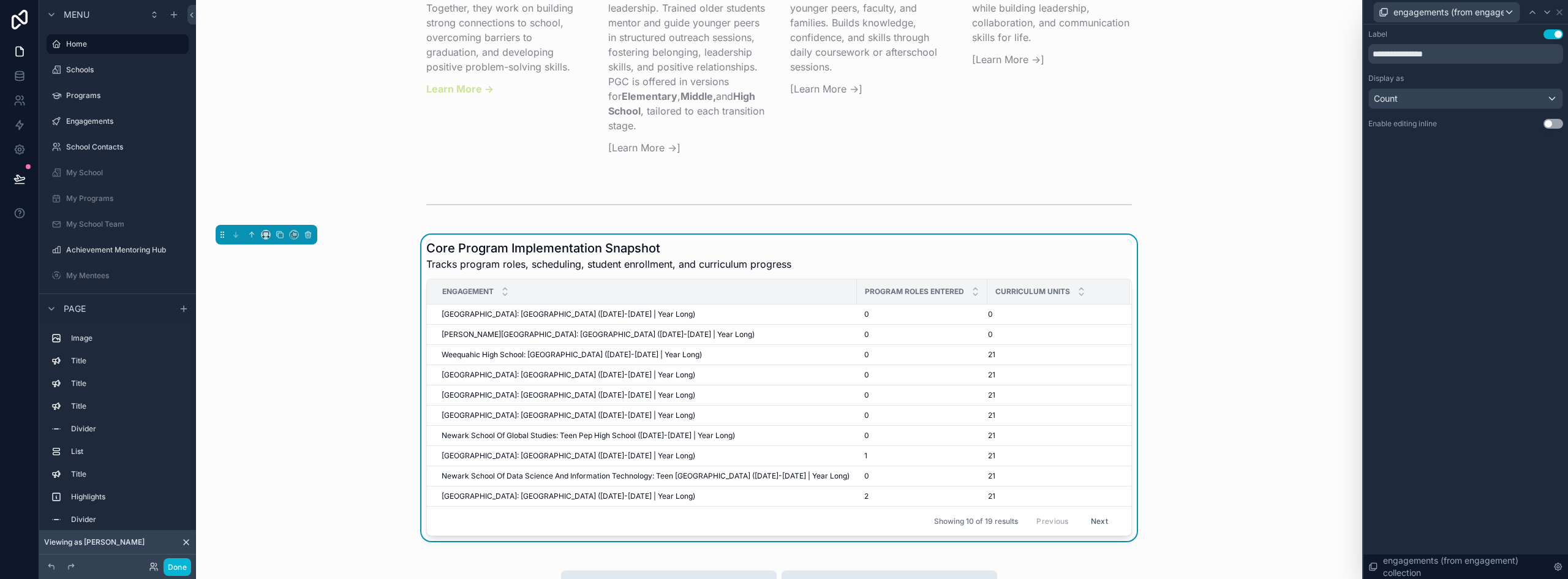
click at [1565, 10] on div "engagements (from engagement) collection" at bounding box center [1465, 12] width 205 height 24
click at [1561, 13] on icon at bounding box center [1559, 12] width 5 height 5
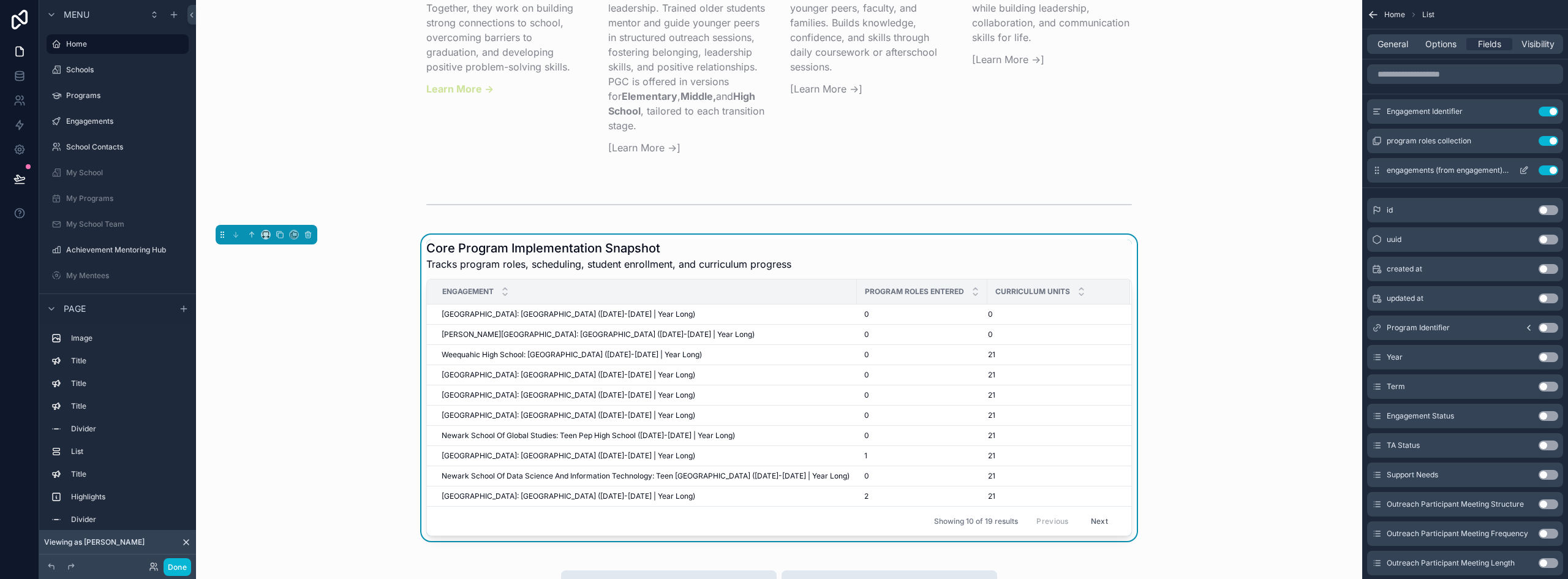
click at [1555, 168] on button "Use setting" at bounding box center [1548, 170] width 20 height 10
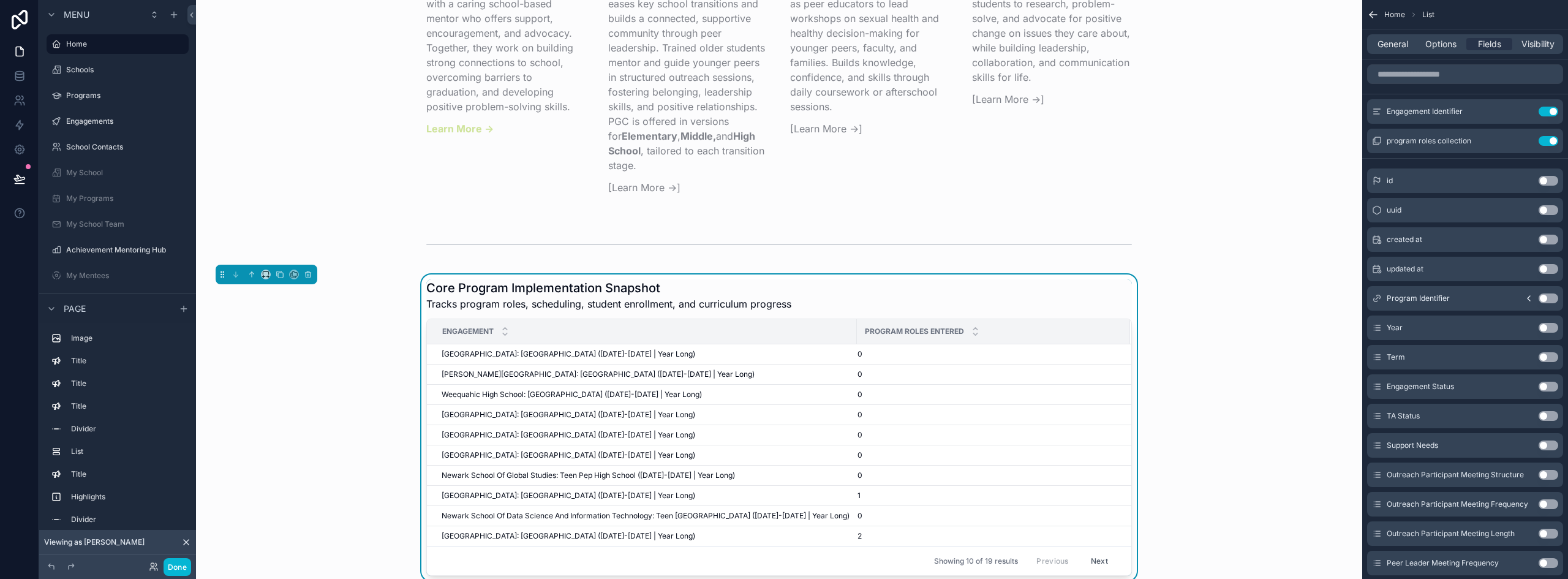
scroll to position [1970, 0]
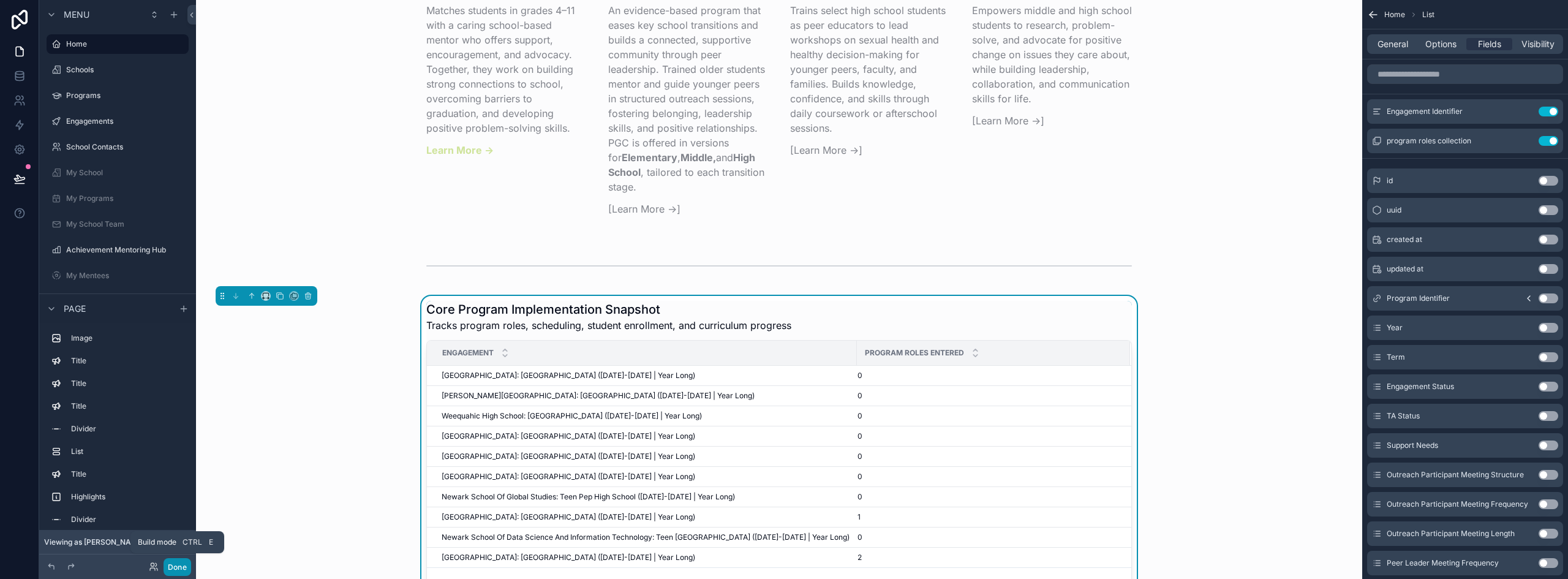
click at [183, 568] on button "Done" at bounding box center [177, 567] width 28 height 18
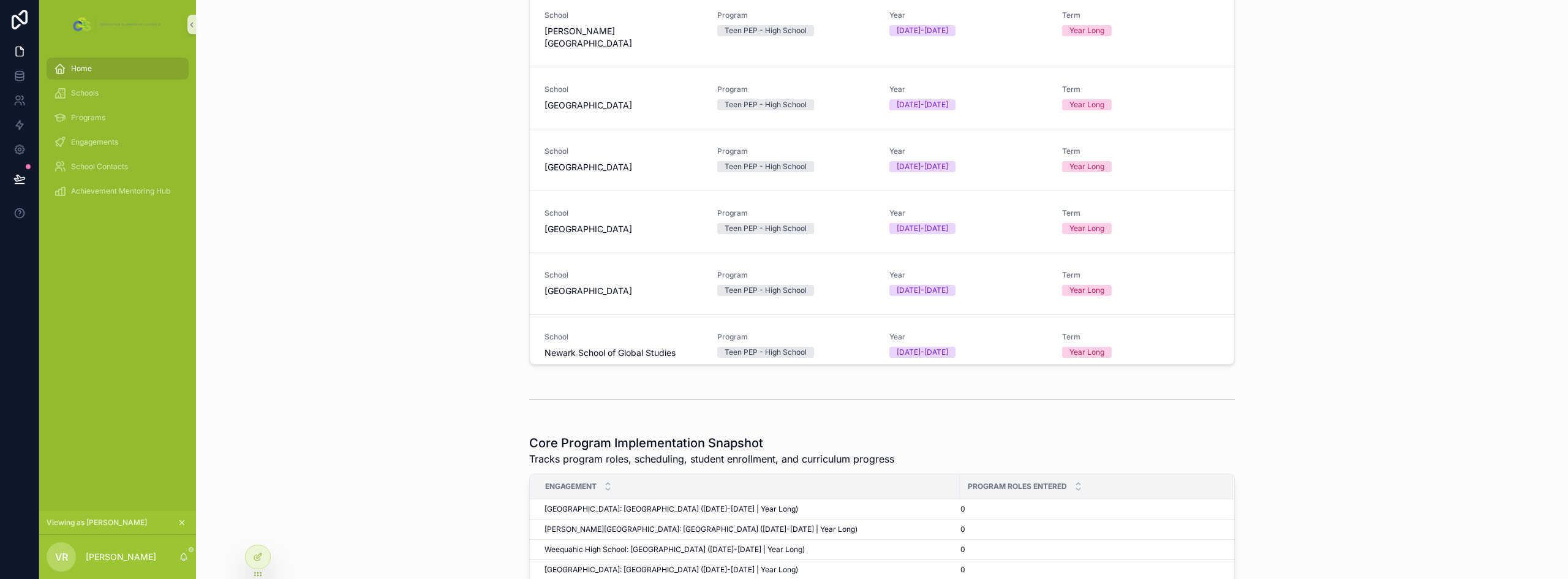
scroll to position [368, 0]
click at [265, 558] on div at bounding box center [258, 557] width 24 height 23
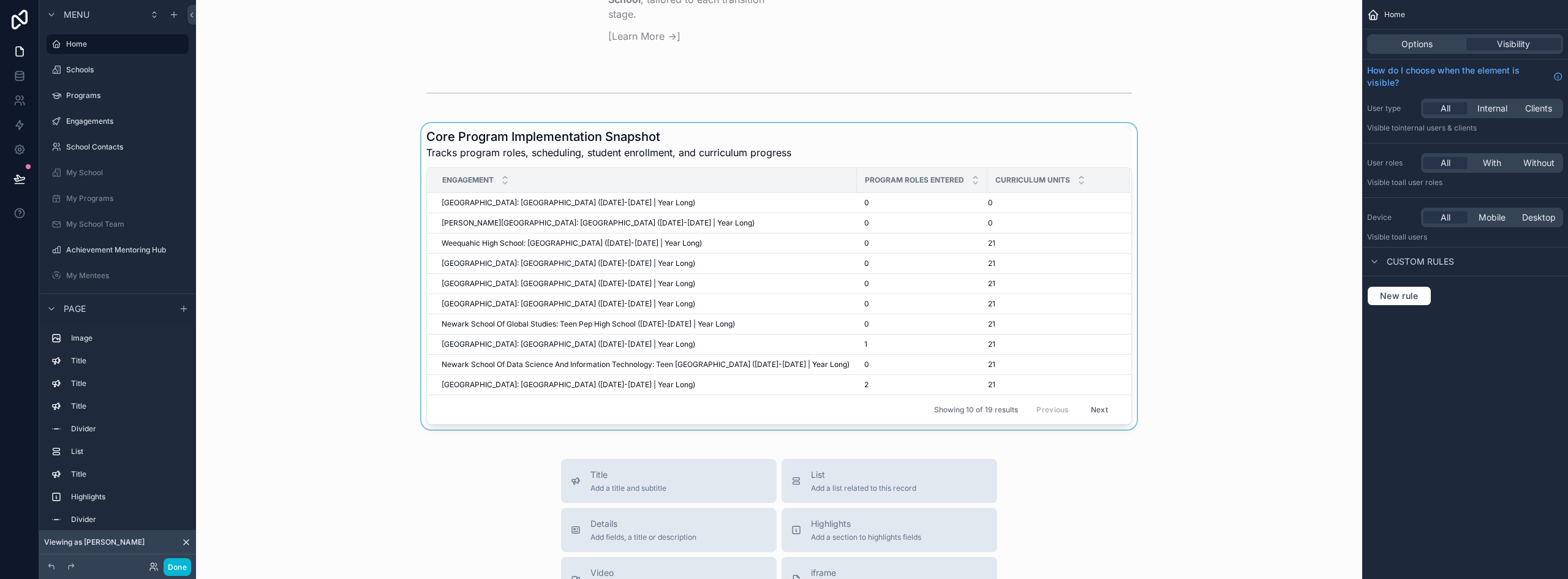
scroll to position [2145, 0]
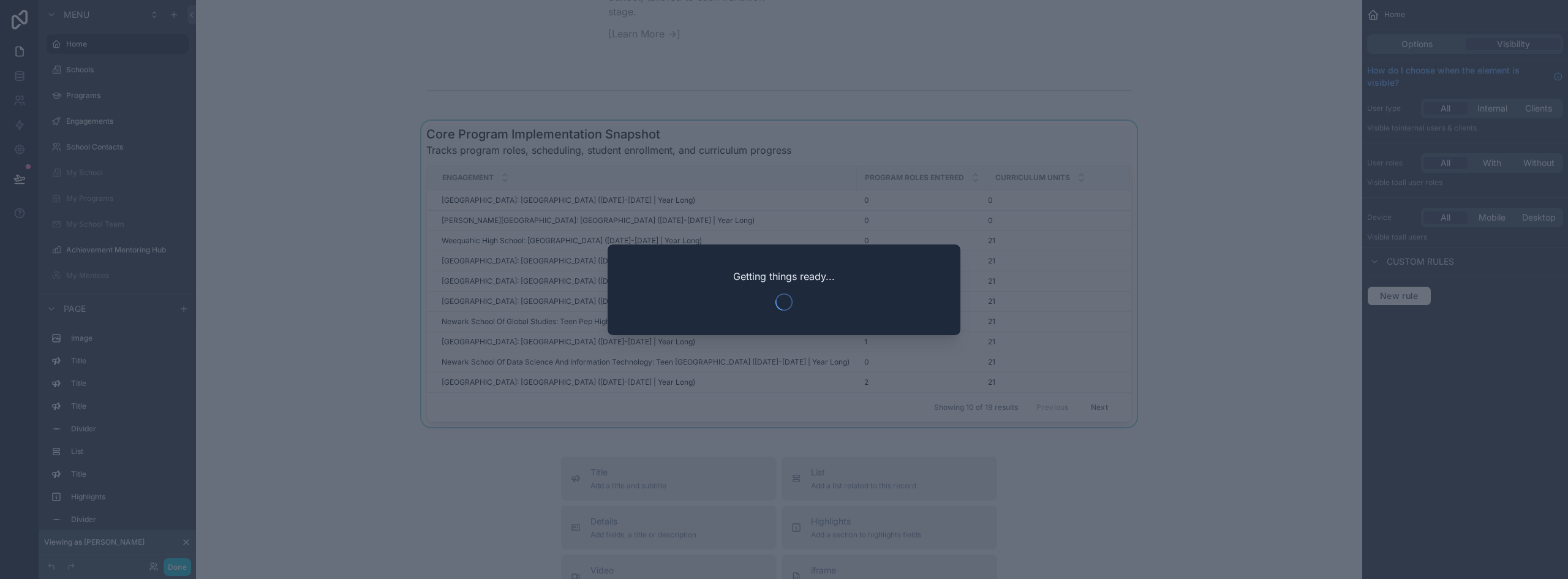
click at [978, 151] on div at bounding box center [784, 289] width 1568 height 579
